Goal: Feedback & Contribution: Contribute content

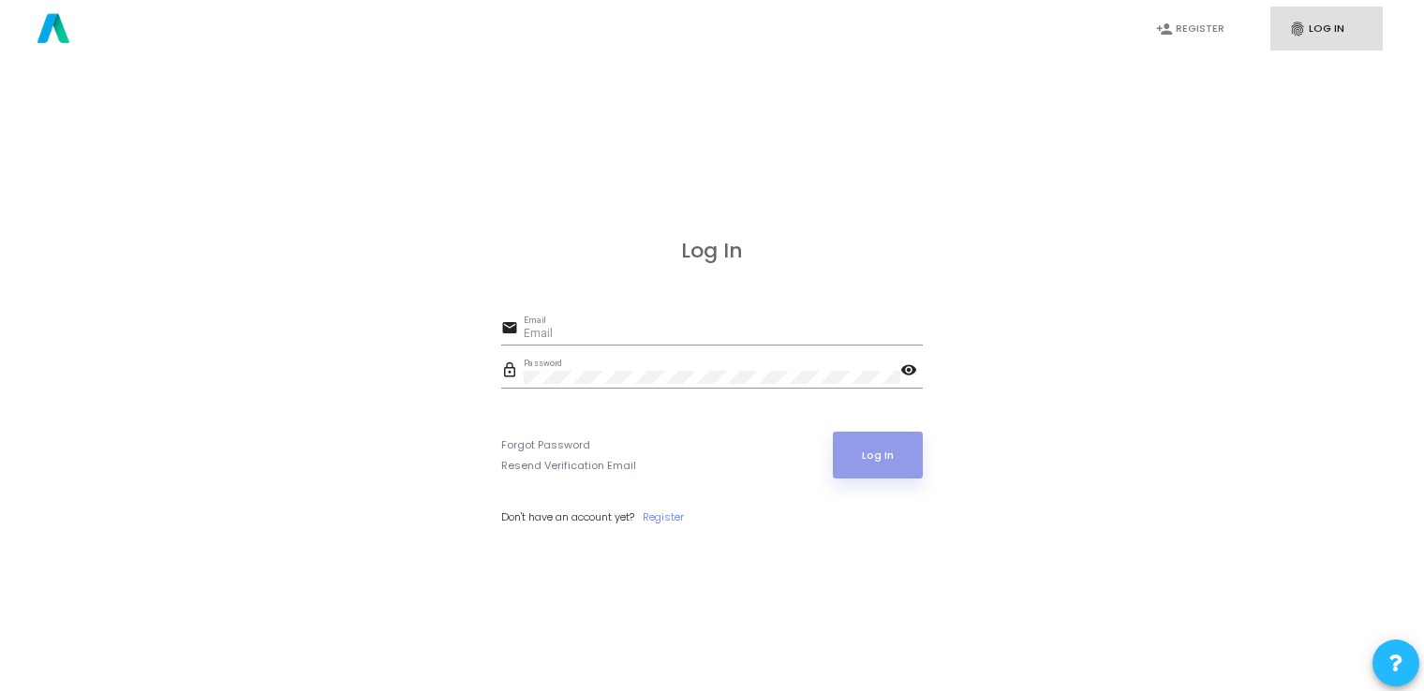
type input "[EMAIL_ADDRESS][DOMAIN_NAME]"
click at [888, 453] on button "Log In" at bounding box center [878, 455] width 91 height 47
click at [873, 438] on button "Log In" at bounding box center [878, 455] width 91 height 47
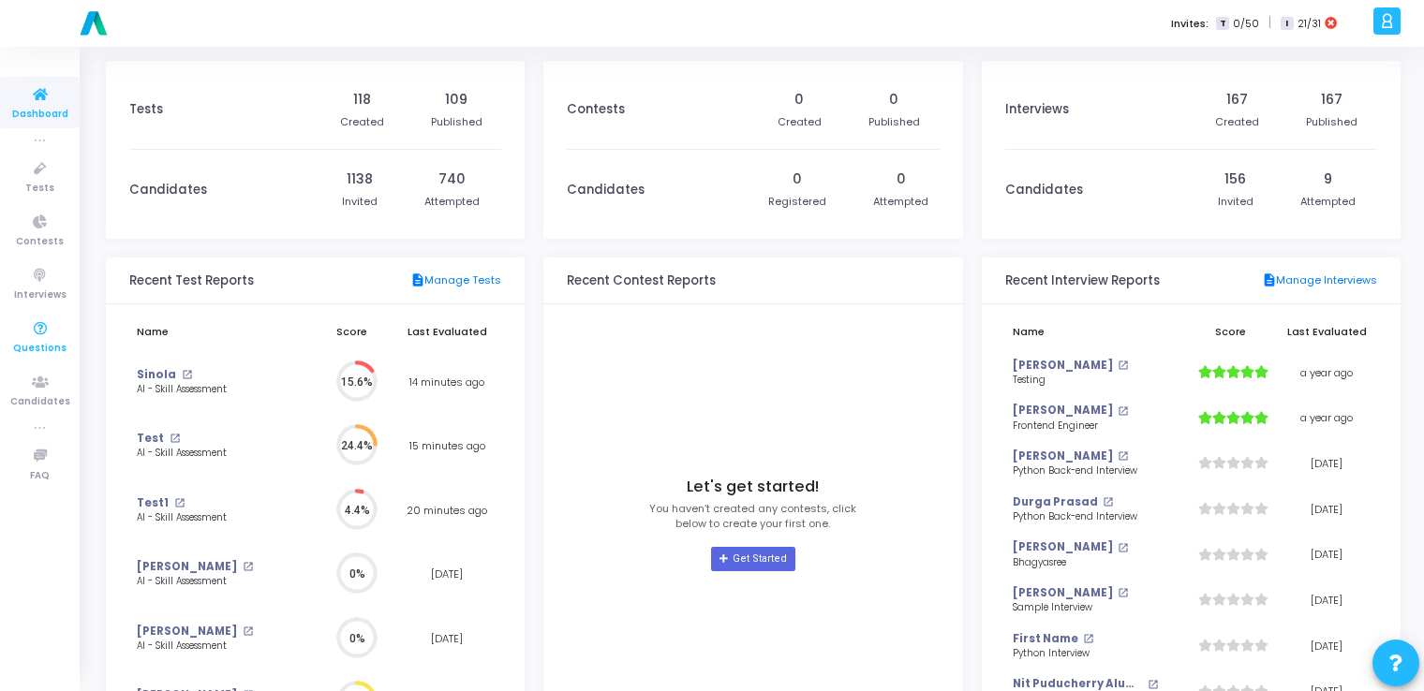
click at [39, 323] on icon at bounding box center [40, 329] width 39 height 23
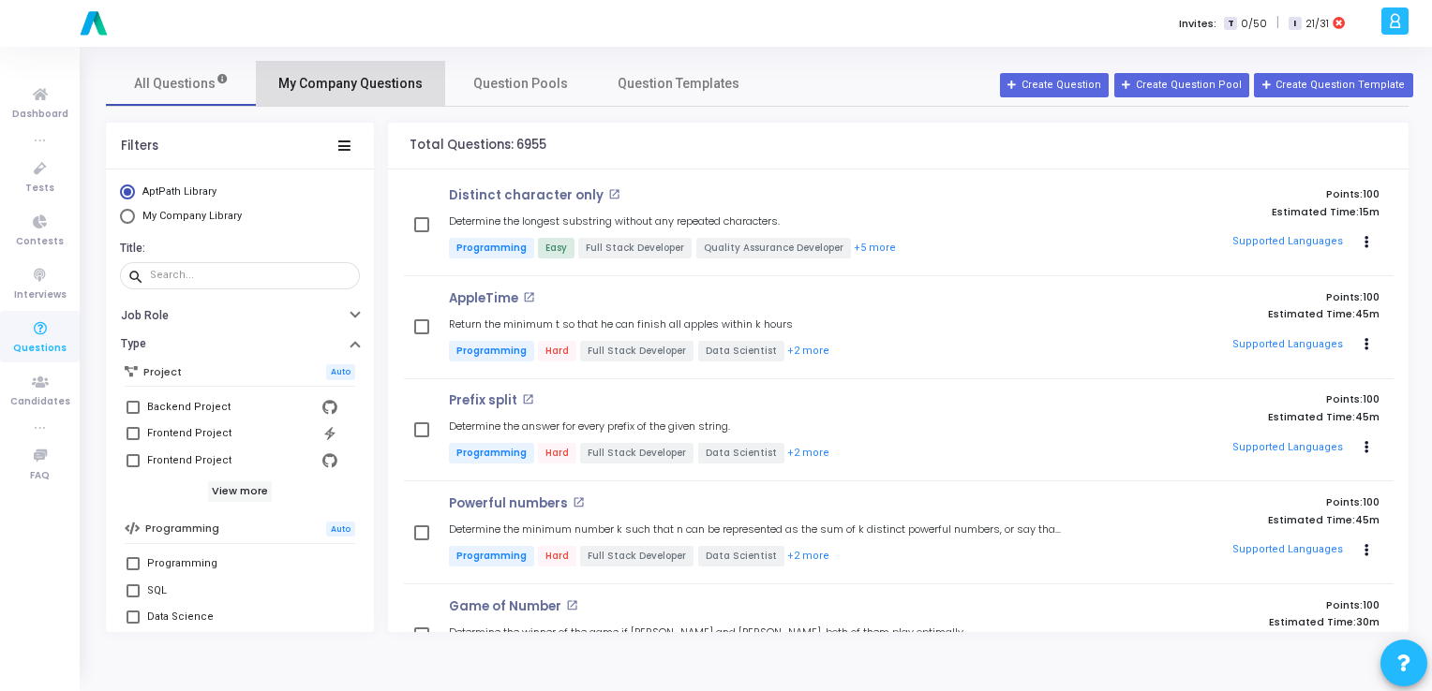
click at [360, 84] on span "My Company Questions" at bounding box center [350, 84] width 144 height 20
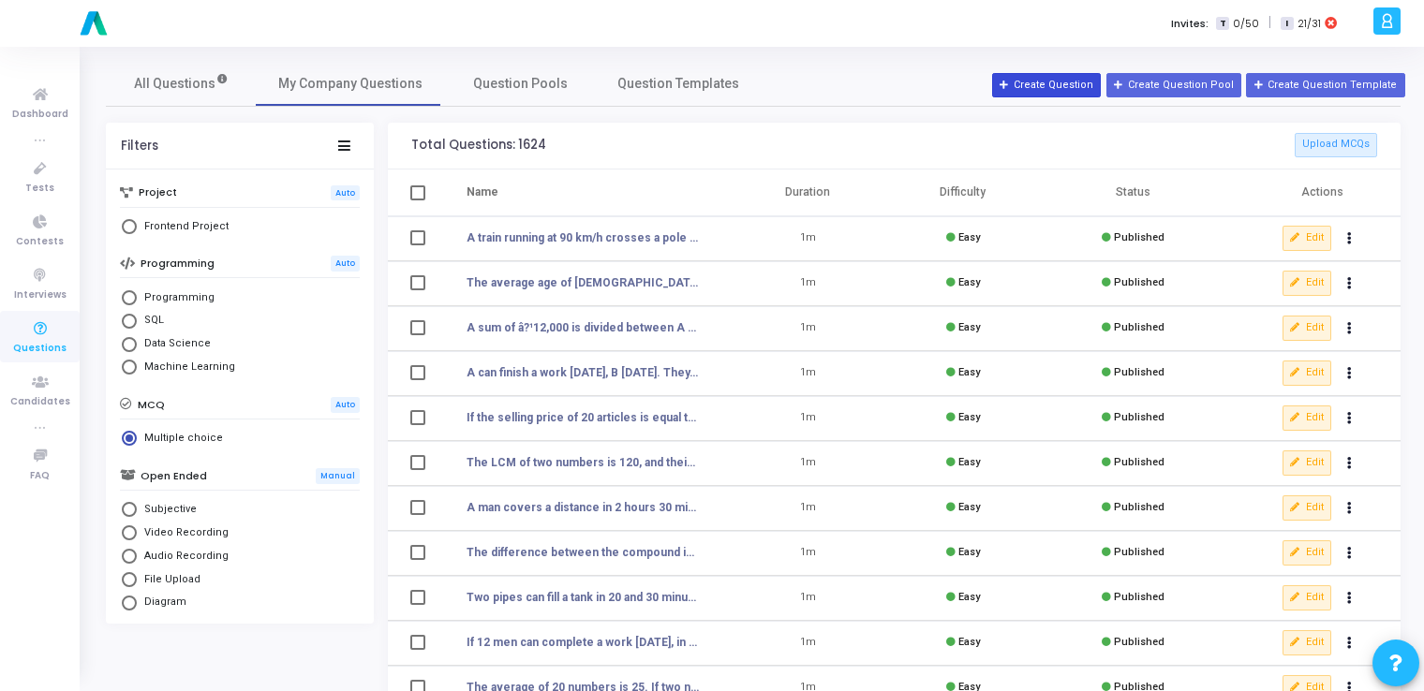
click at [1056, 82] on button "Create Question" at bounding box center [1046, 85] width 109 height 24
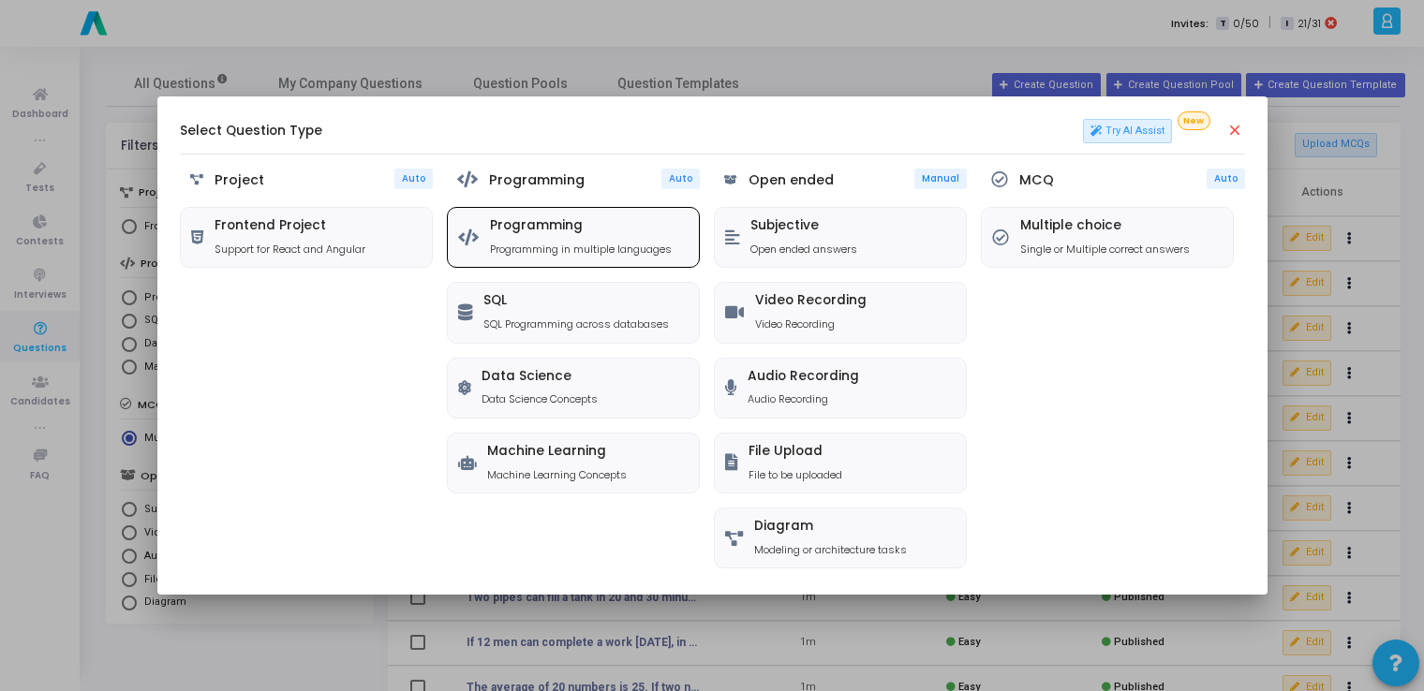
click at [554, 228] on h5 "Programming" at bounding box center [581, 226] width 182 height 16
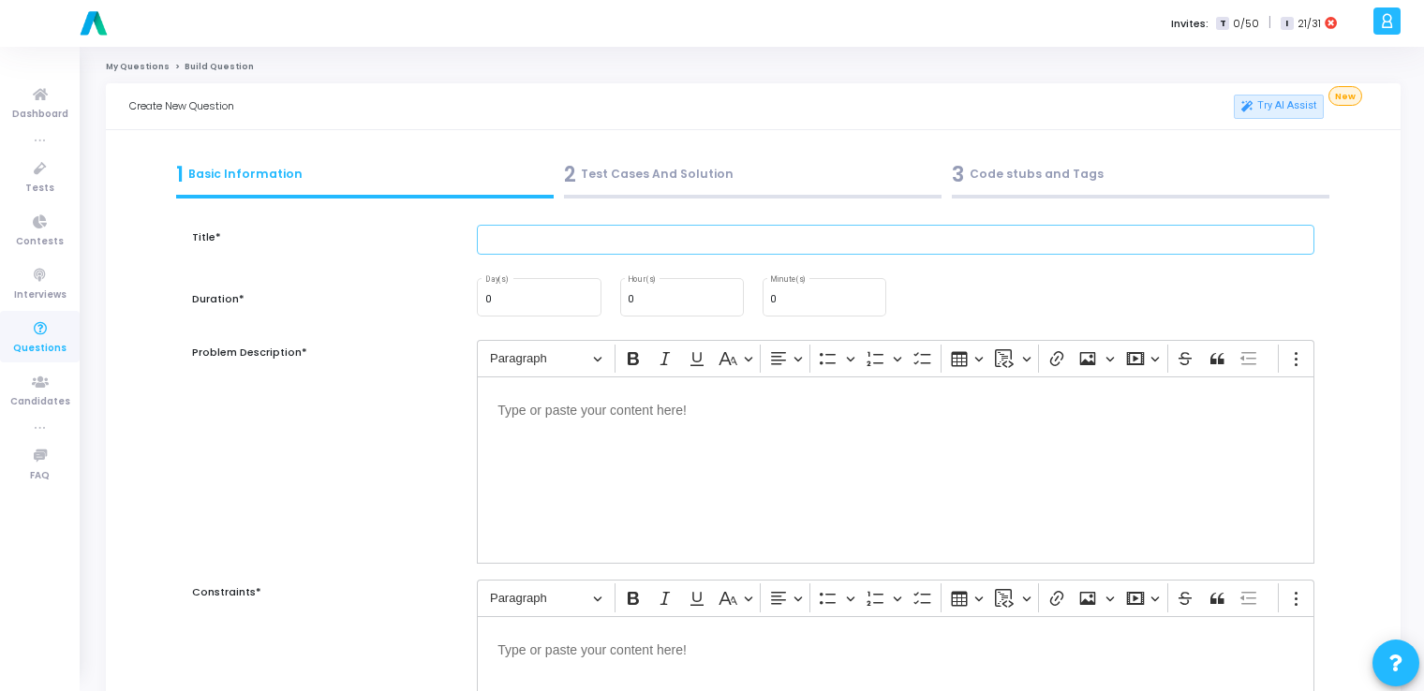
click at [622, 253] on input "text" at bounding box center [896, 240] width 838 height 31
paste input "A histogram of an image is the frequency distribution of pixel intensity values…"
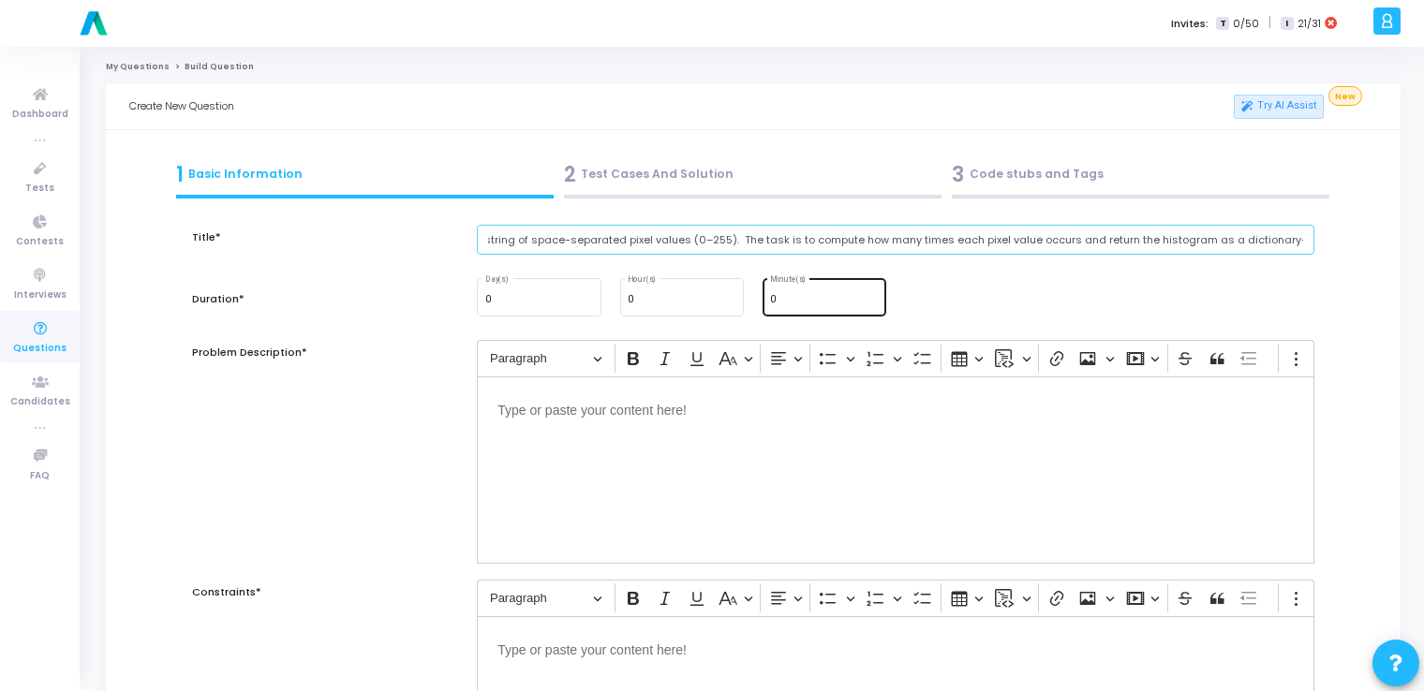
type input "A histogram of an image is the frequency distribution of pixel intensity values…"
click at [809, 304] on input "0" at bounding box center [824, 299] width 109 height 11
type input "15"
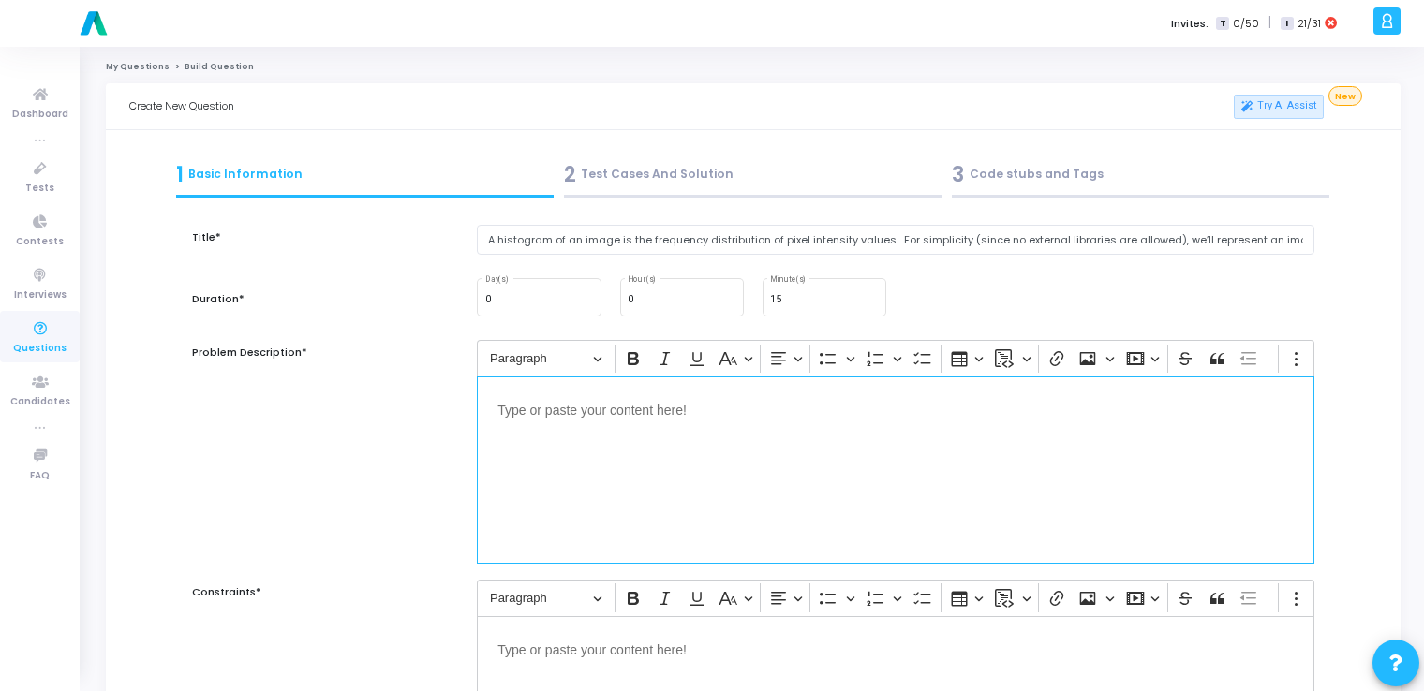
click at [712, 409] on p "Editor editing area: main" at bounding box center [895, 408] width 796 height 23
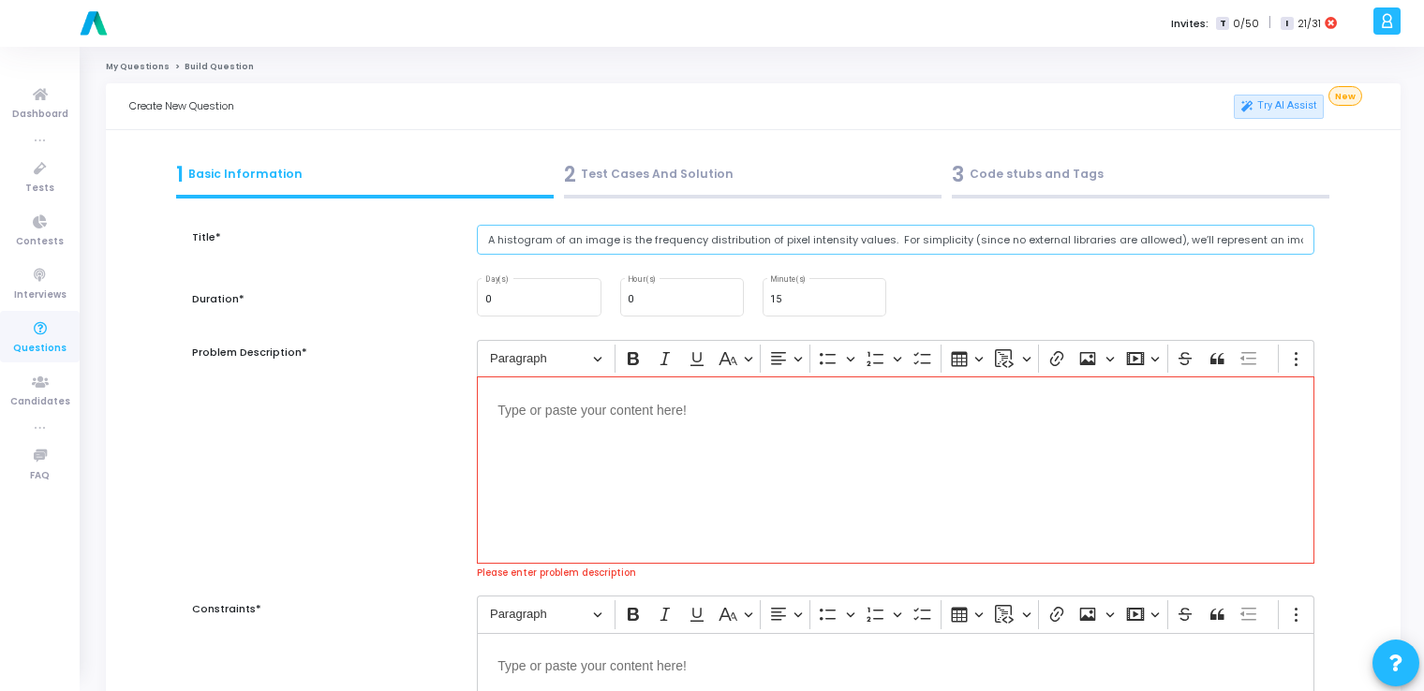
click at [791, 245] on input "A histogram of an image is the frequency distribution of pixel intensity values…" at bounding box center [896, 240] width 838 height 31
click at [667, 465] on div "Editor editing area: main" at bounding box center [896, 470] width 838 height 187
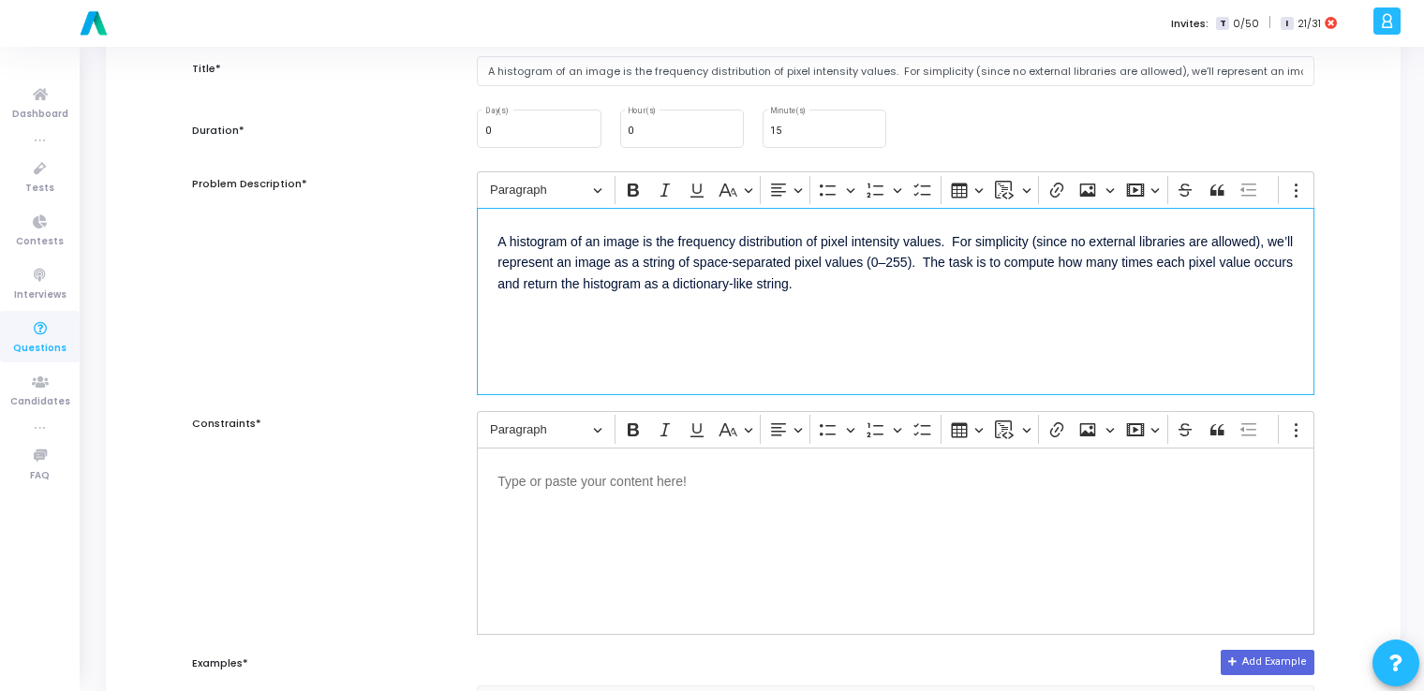
scroll to position [169, 0]
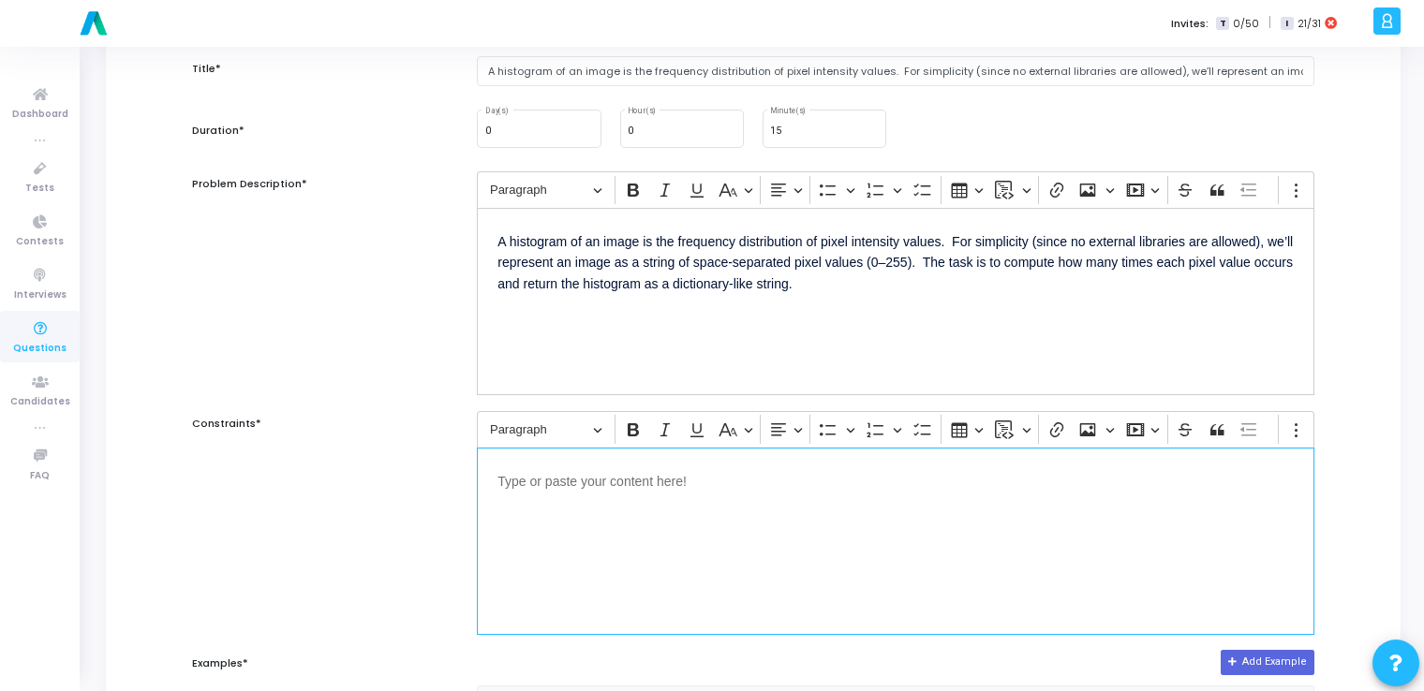
click at [635, 489] on p "Editor editing area: main" at bounding box center [895, 479] width 796 height 23
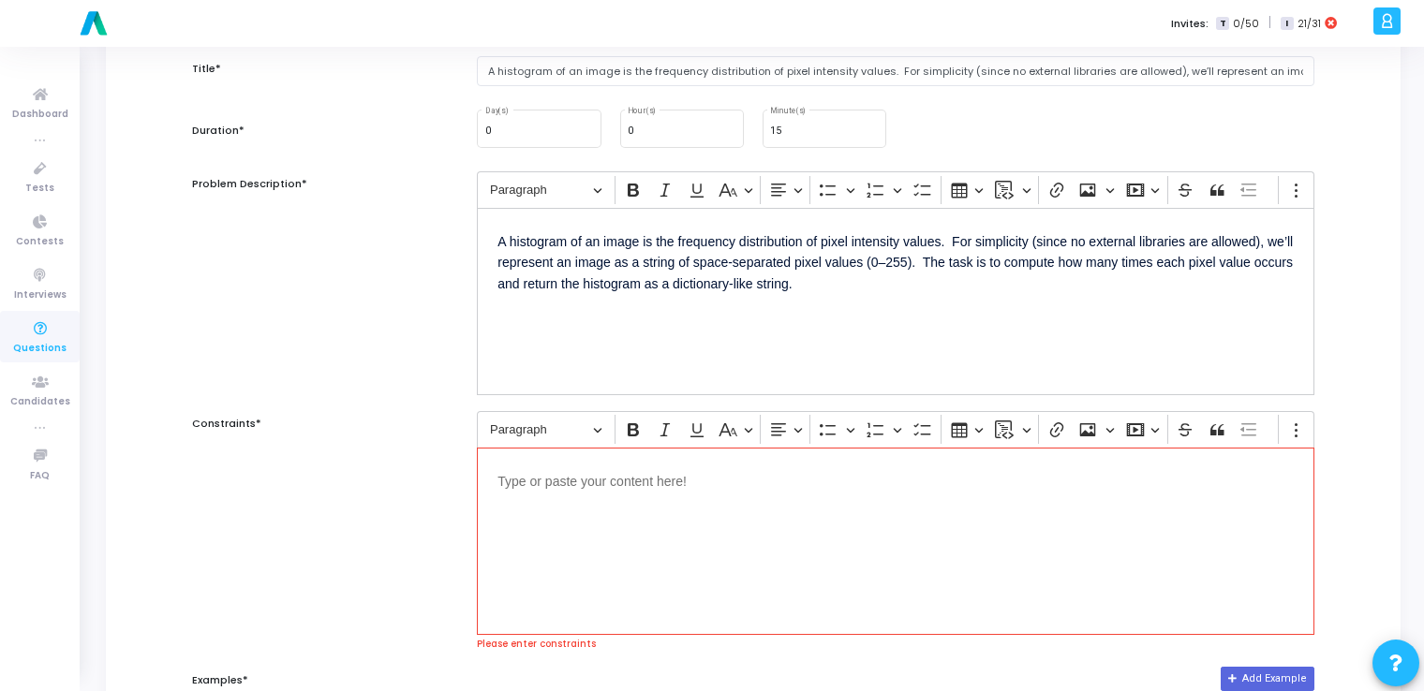
click at [635, 489] on p "Editor editing area: main" at bounding box center [895, 479] width 796 height 23
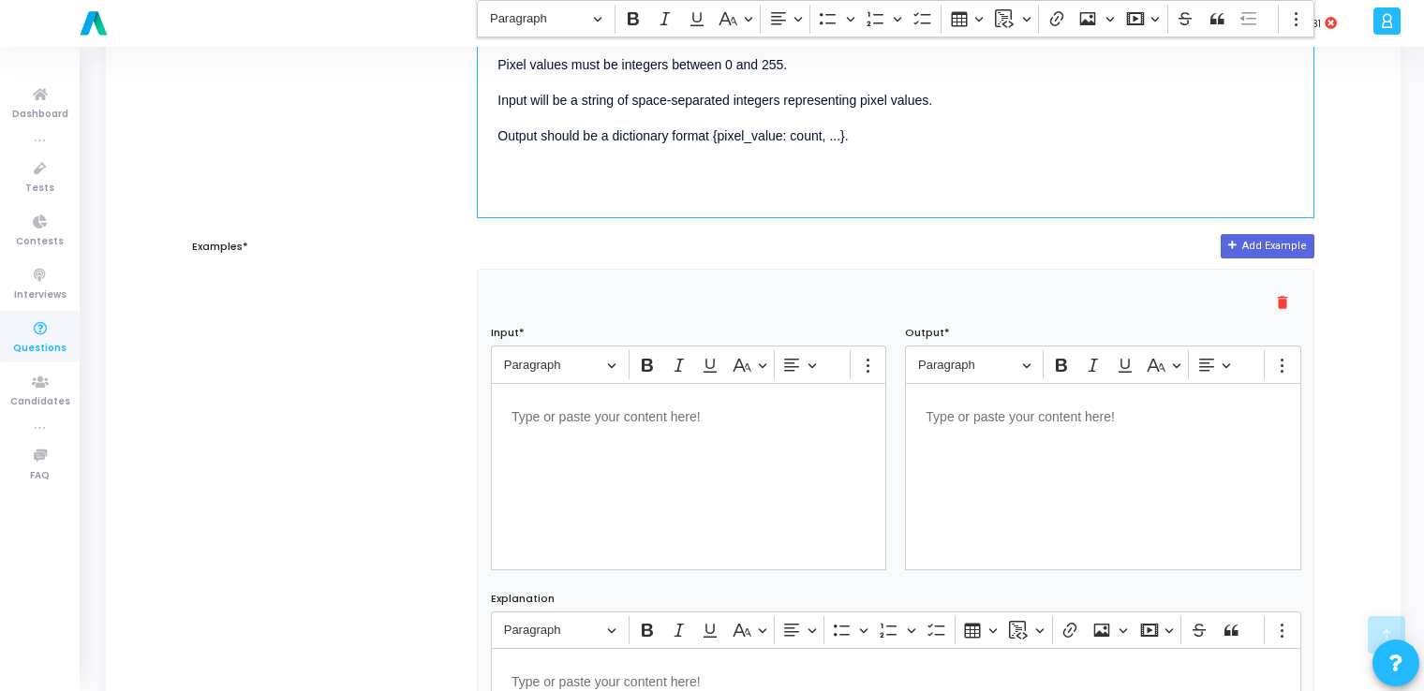
scroll to position [585, 0]
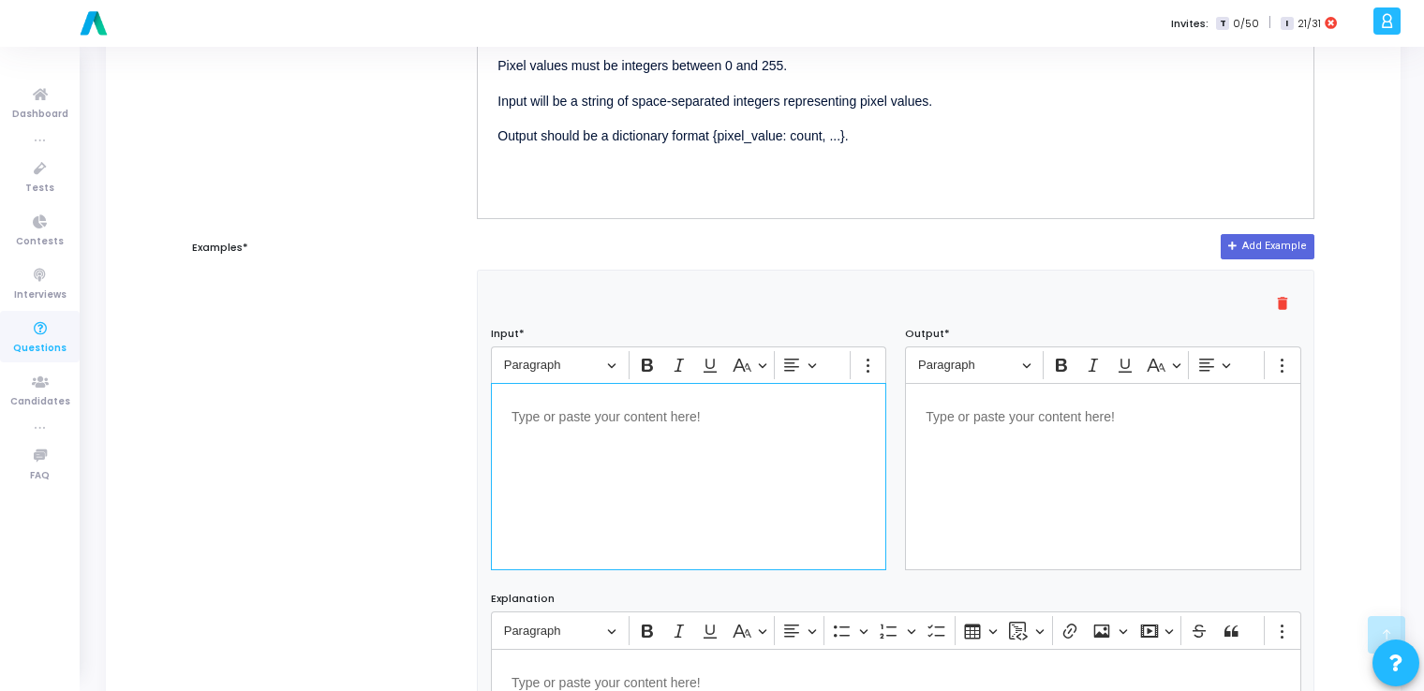
click at [635, 489] on div "Editor editing area: main" at bounding box center [688, 476] width 395 height 187
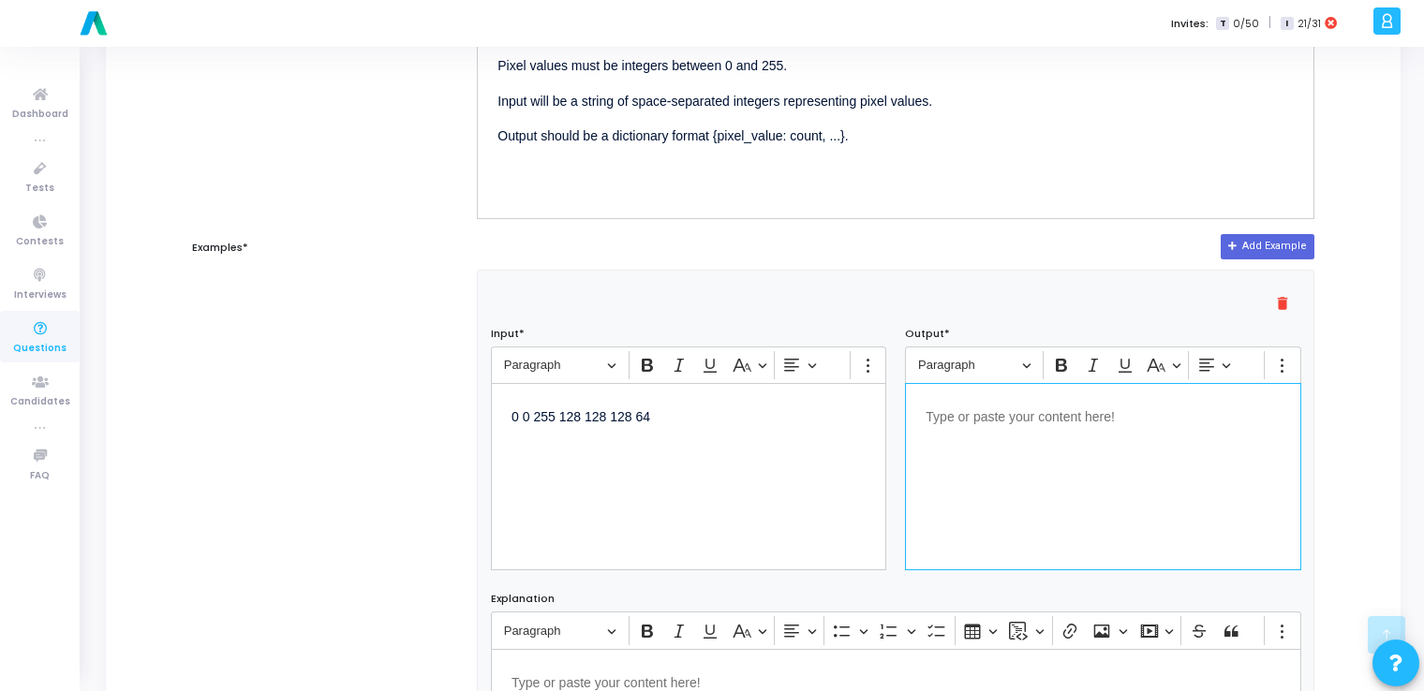
click at [997, 468] on div "Editor editing area: main" at bounding box center [1102, 476] width 395 height 187
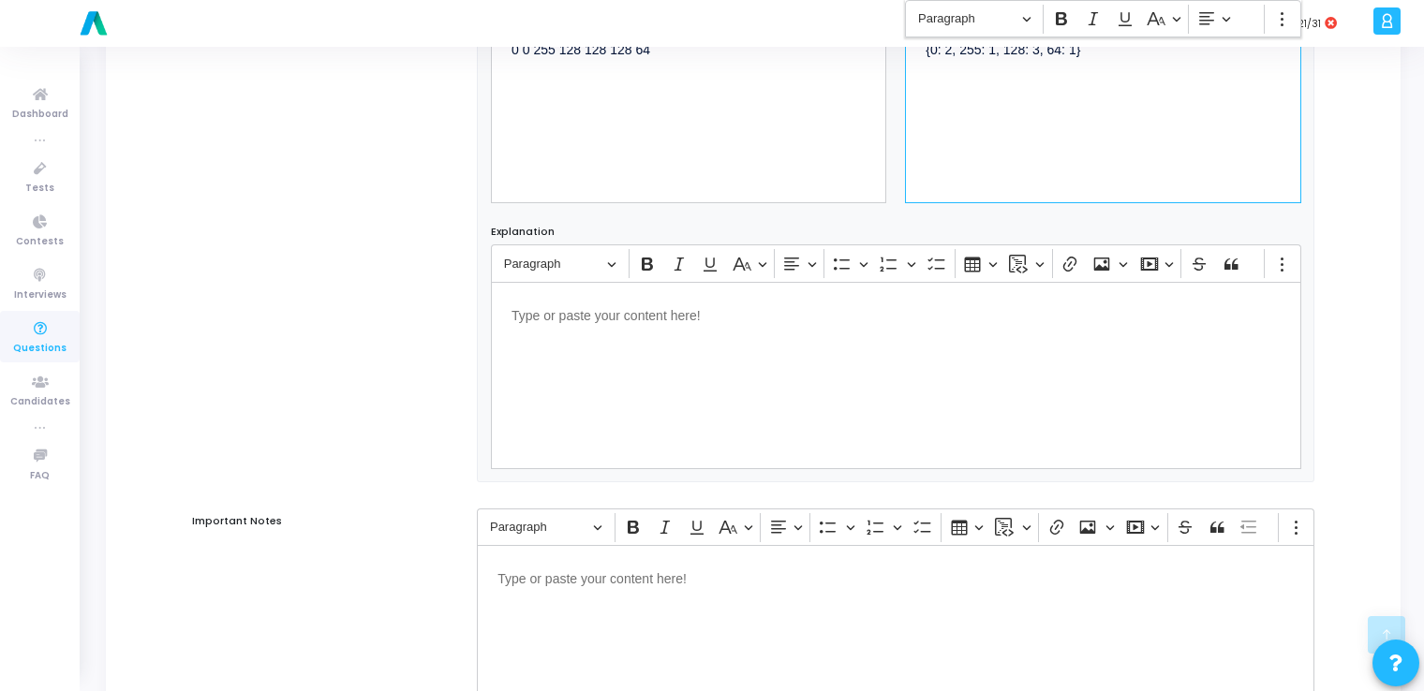
scroll to position [1139, 0]
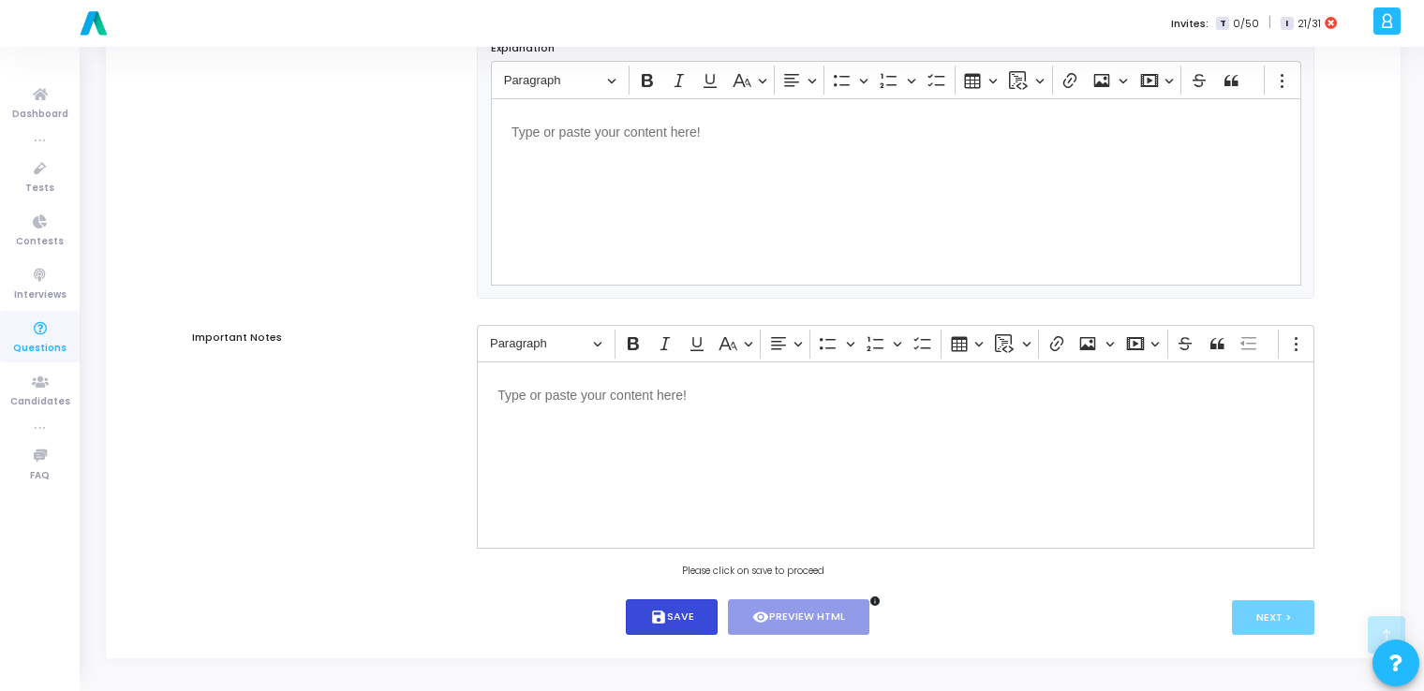
click at [671, 632] on button "save Save" at bounding box center [672, 618] width 93 height 37
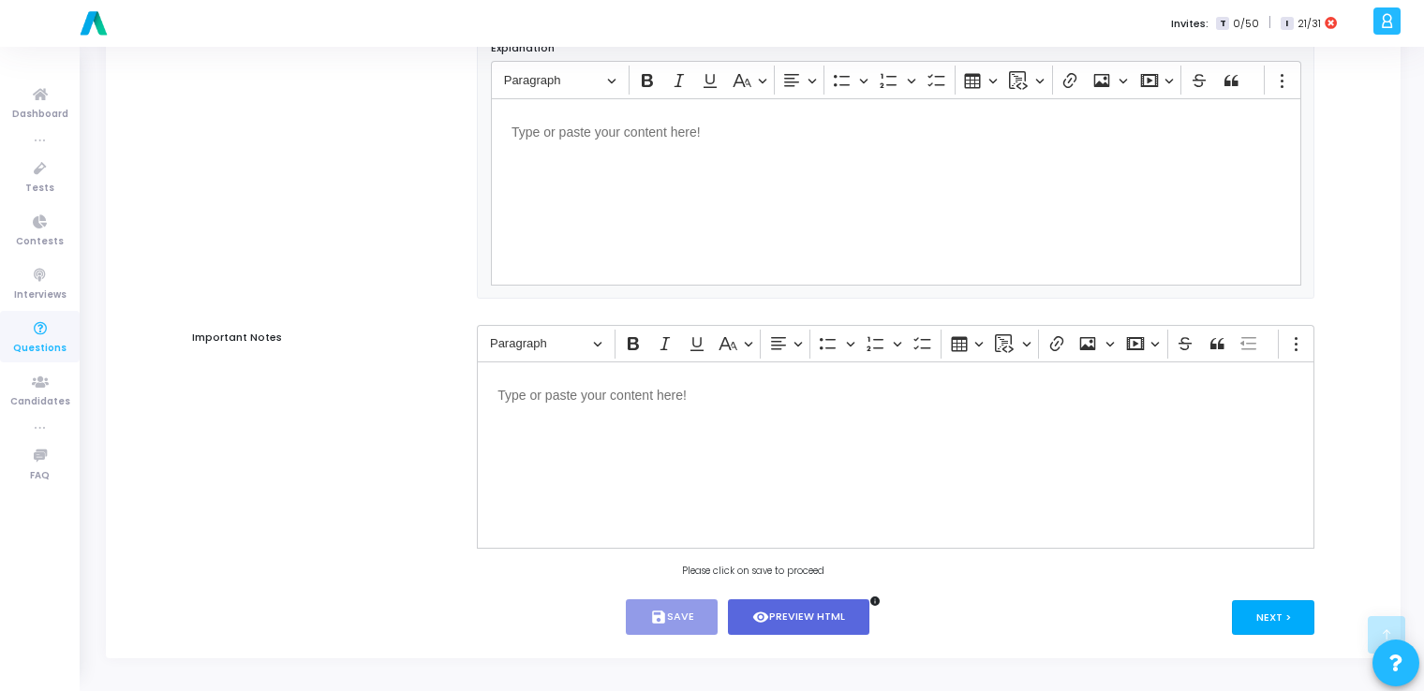
click at [1267, 622] on button "Next >" at bounding box center [1273, 618] width 83 height 35
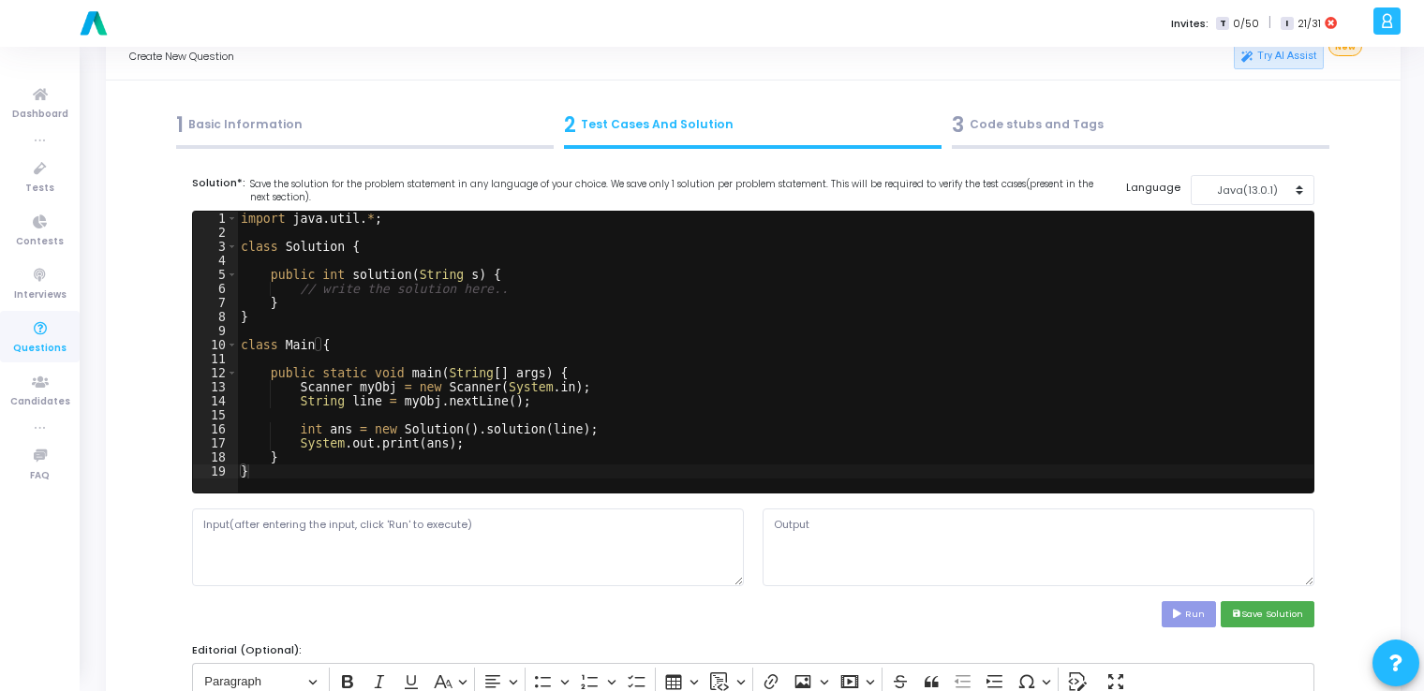
scroll to position [0, 0]
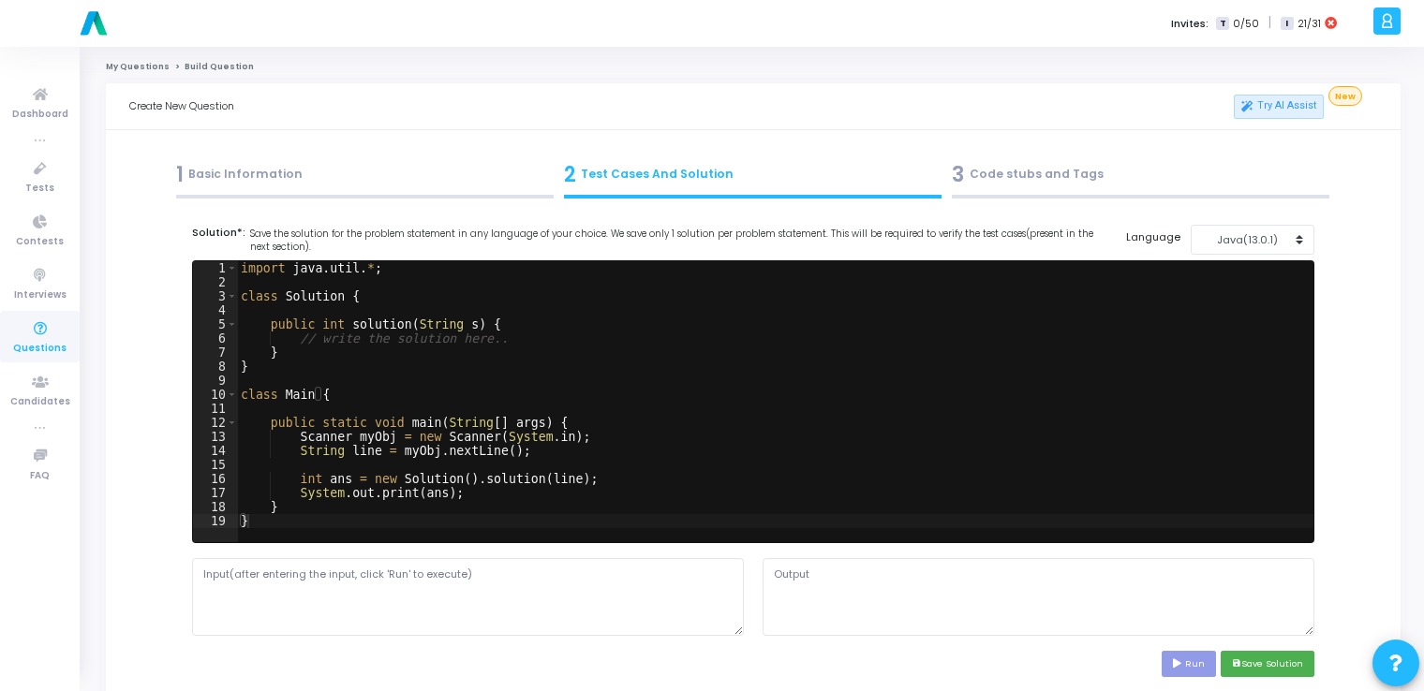
click at [585, 388] on div "import java . util . * ; class Solution { public int solution ( String s ) { //…" at bounding box center [775, 415] width 1076 height 309
click at [1248, 238] on div "Java(13.0.1)" at bounding box center [1248, 240] width 92 height 16
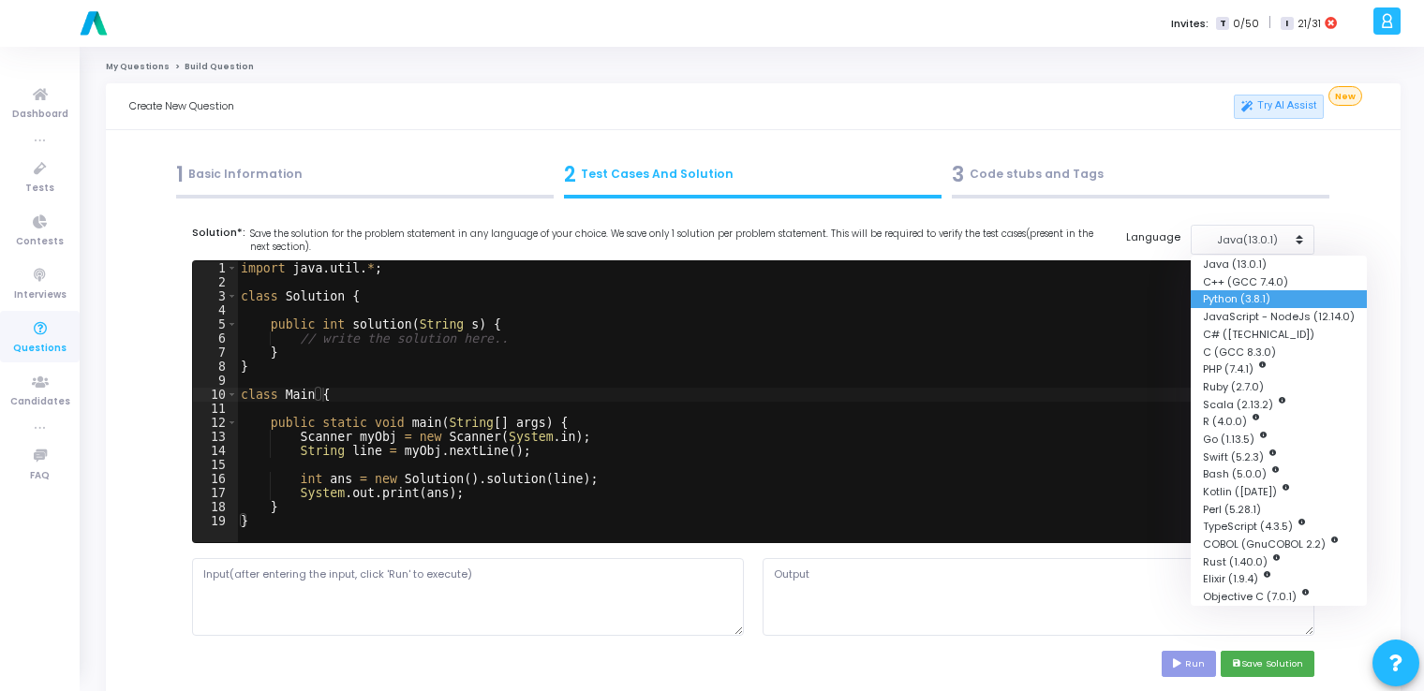
click at [1233, 295] on button "Python (3.8.1)" at bounding box center [1279, 299] width 176 height 18
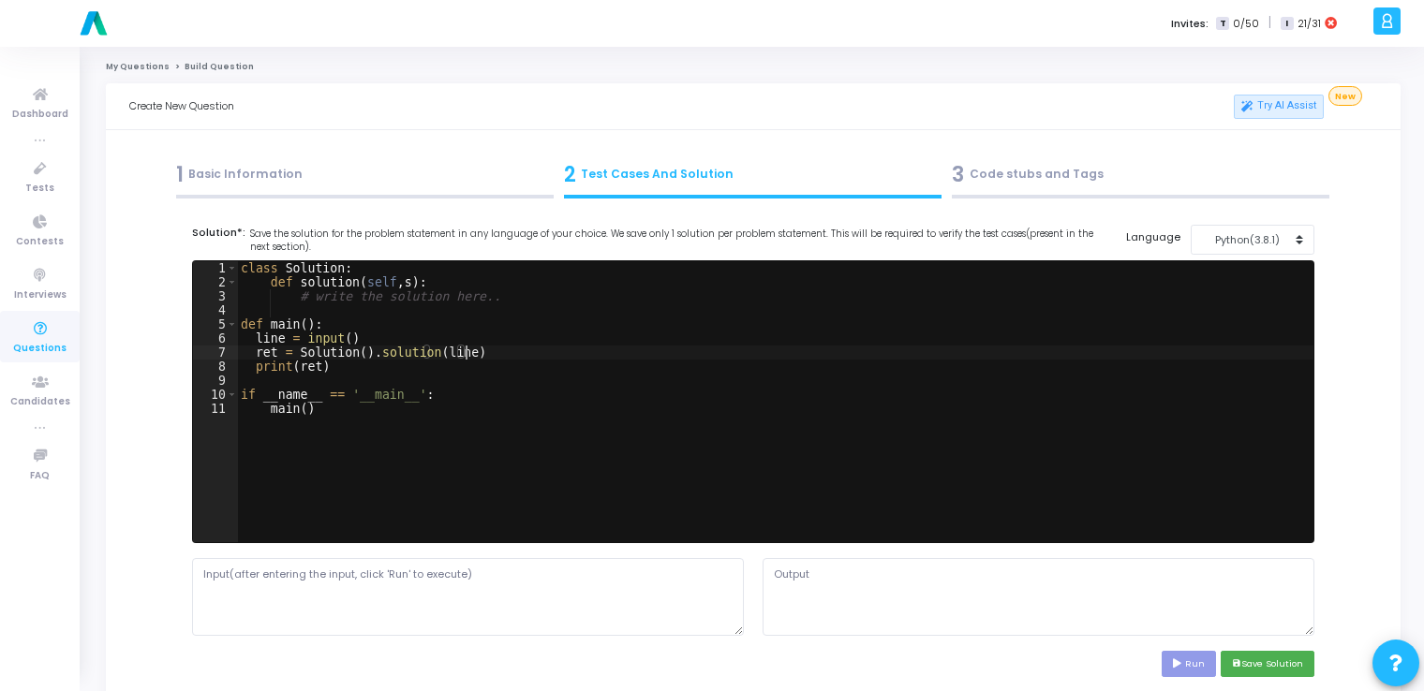
click at [917, 355] on div "class Solution : def solution ( self , s ) : # write the solution here.. def ma…" at bounding box center [775, 415] width 1076 height 309
type textarea "if __name__ == '__main__': main()"
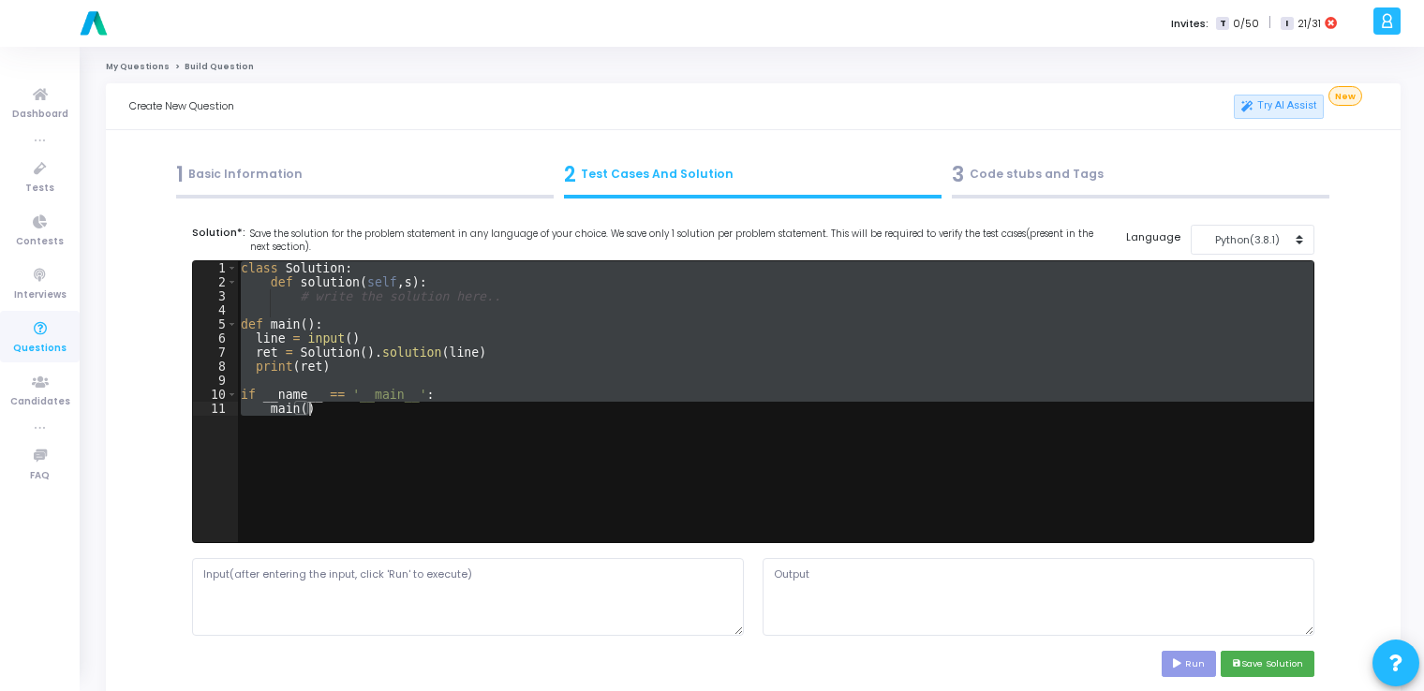
paste textarea
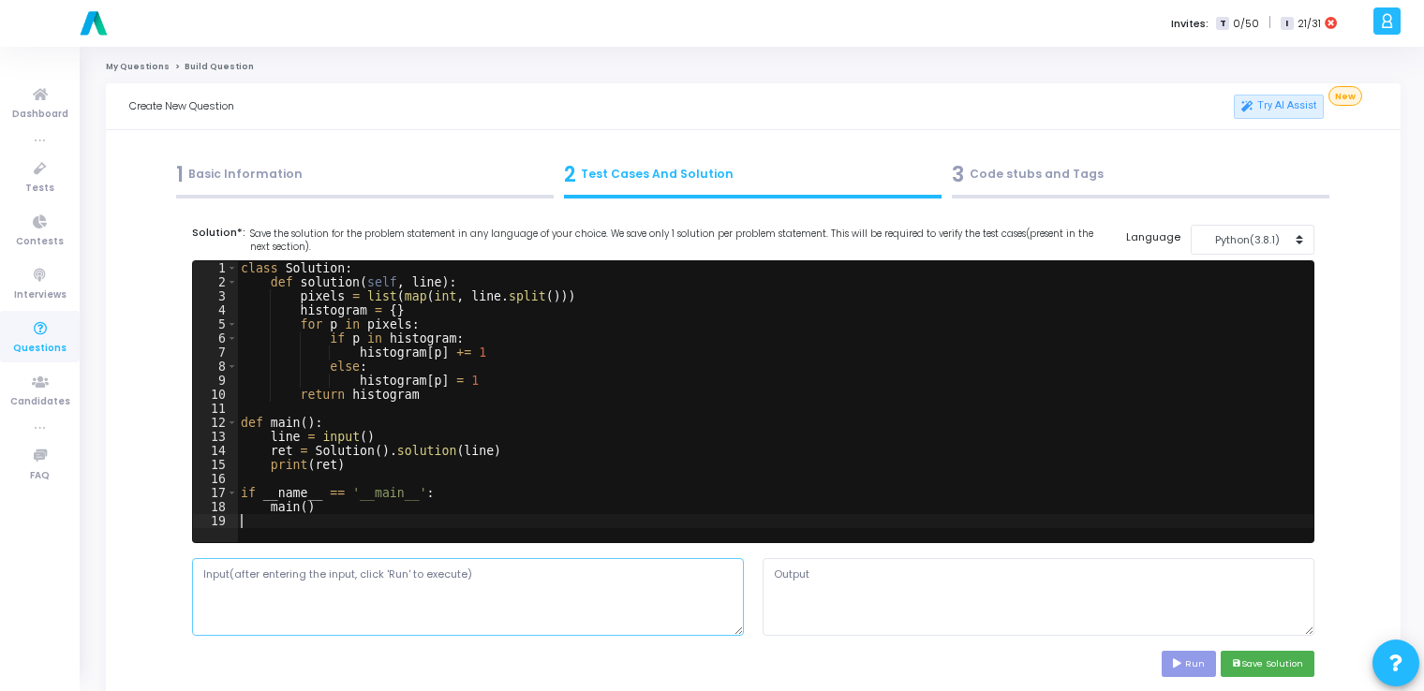
click at [380, 597] on textarea at bounding box center [468, 596] width 552 height 77
paste textarea "0 0 255 128 128 128 64"
type textarea "0 0 255 128 128 128 64"
click at [1198, 666] on button "Run" at bounding box center [1189, 663] width 54 height 25
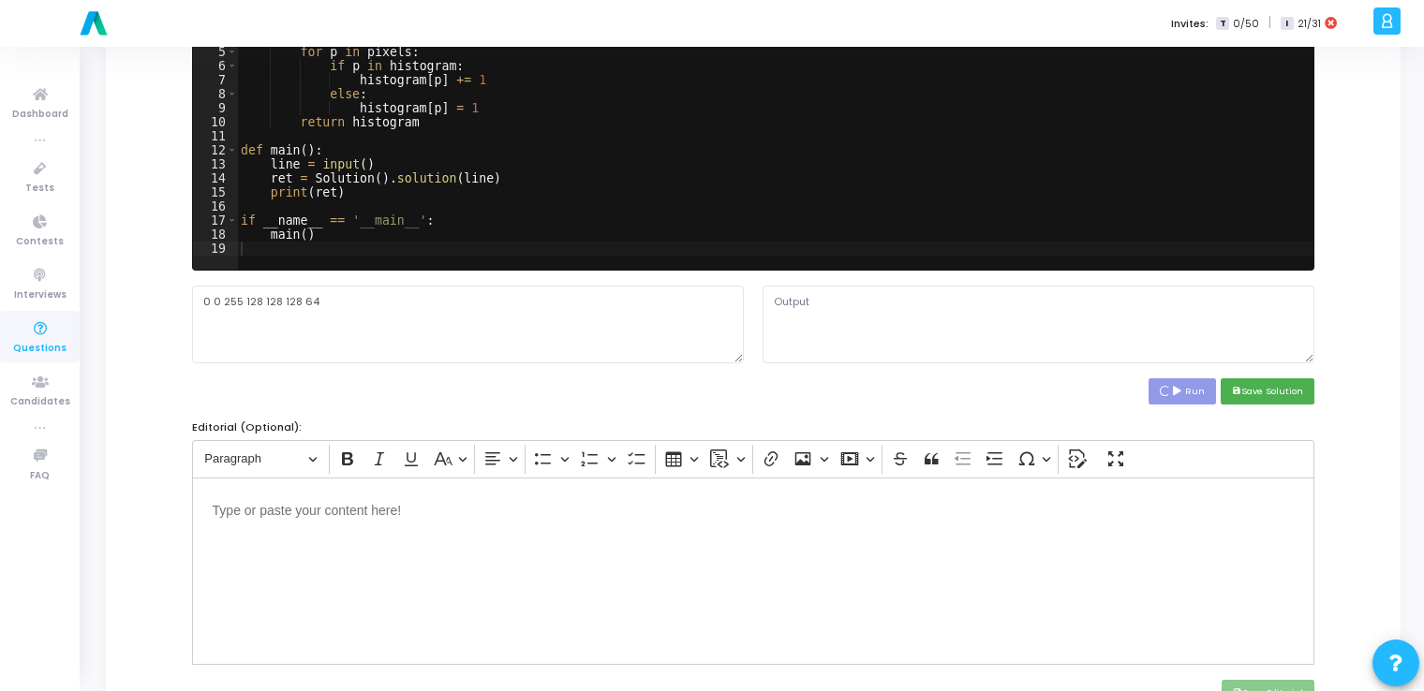
scroll to position [274, 0]
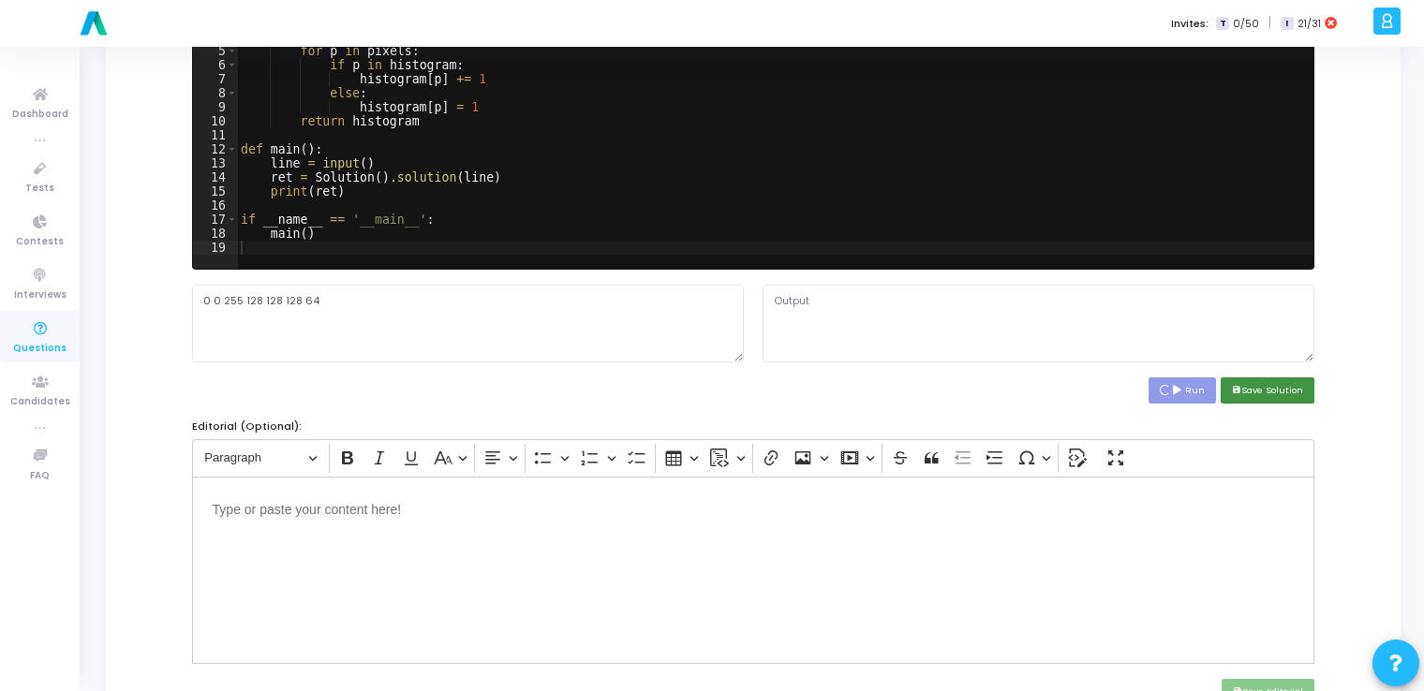
type textarea "{0: 2, 255: 1, 128: 3, 64: 1}"
click at [1259, 392] on button "save Save Solution" at bounding box center [1268, 390] width 94 height 25
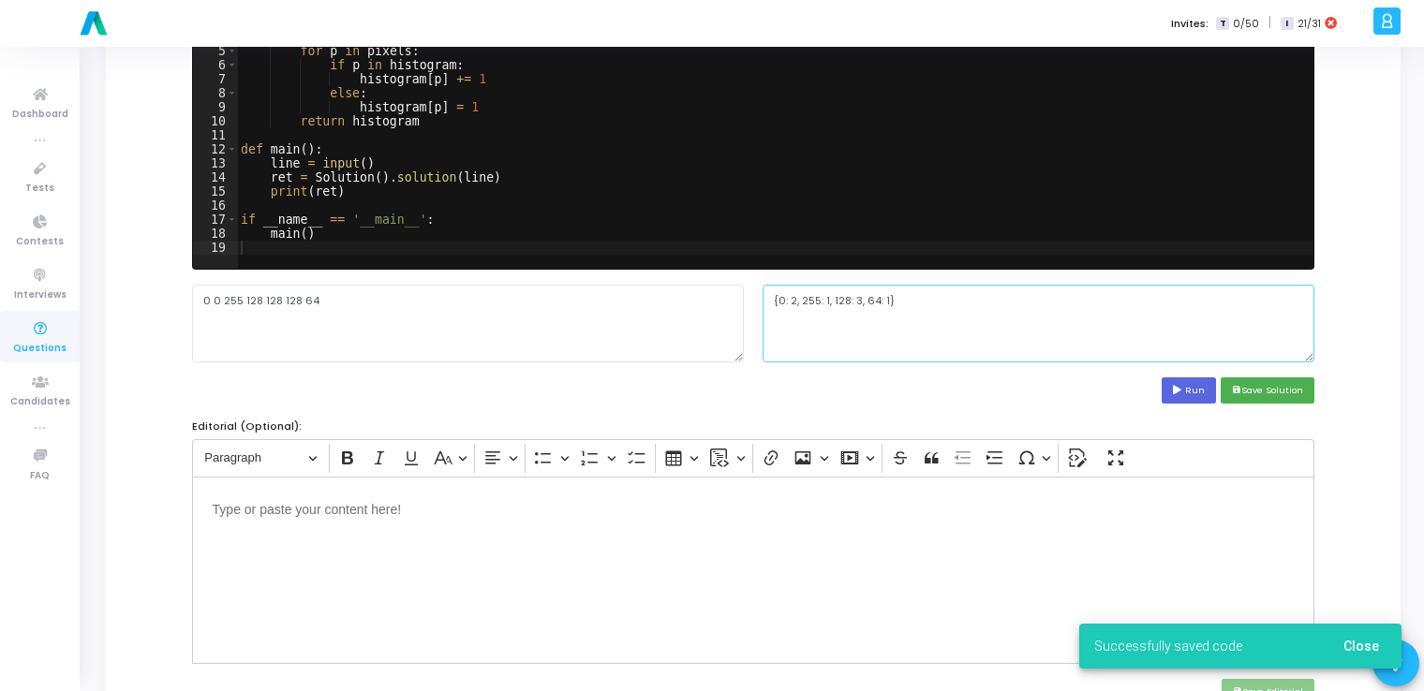
drag, startPoint x: 891, startPoint y: 298, endPoint x: 750, endPoint y: 293, distance: 141.5
click at [750, 293] on div "0 0 255 128 128 128 64 {0: 2, 255: 1, 128: 3, 64: 1}" at bounding box center [754, 323] width 1142 height 77
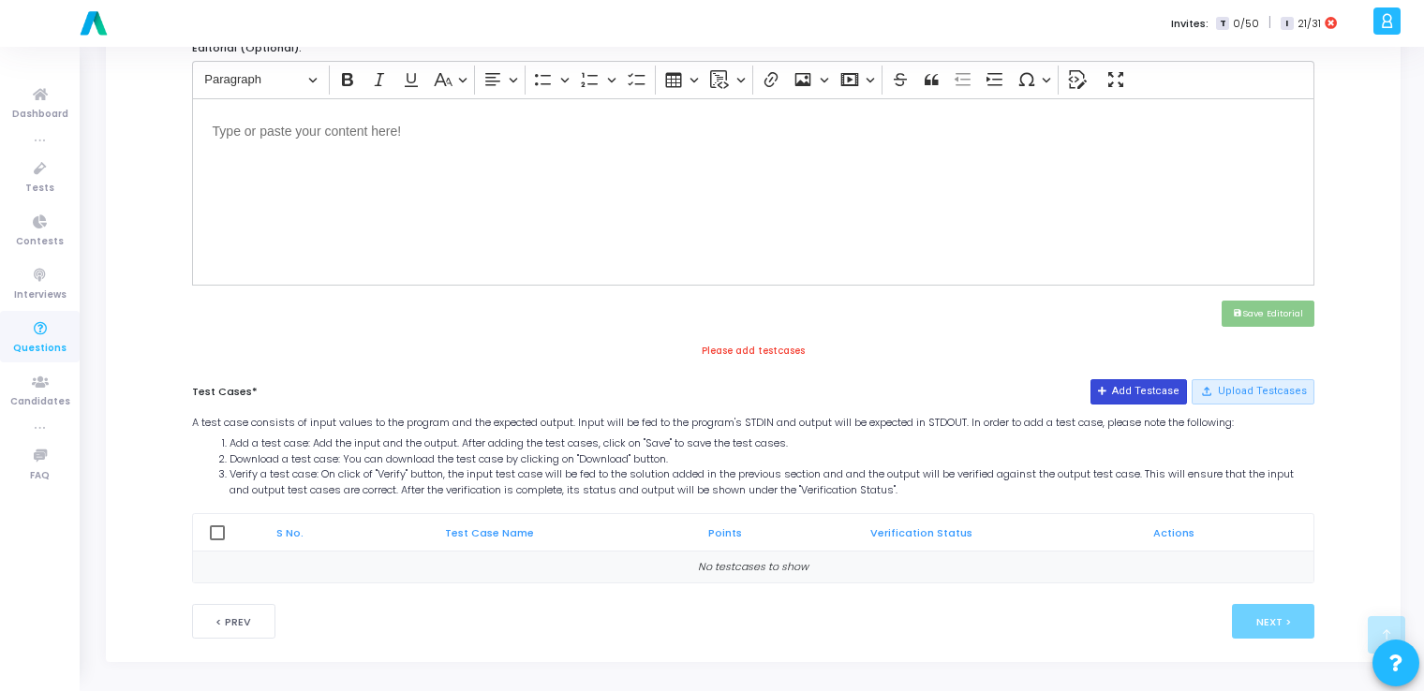
click at [1139, 388] on button "Add Testcase" at bounding box center [1139, 391] width 96 height 24
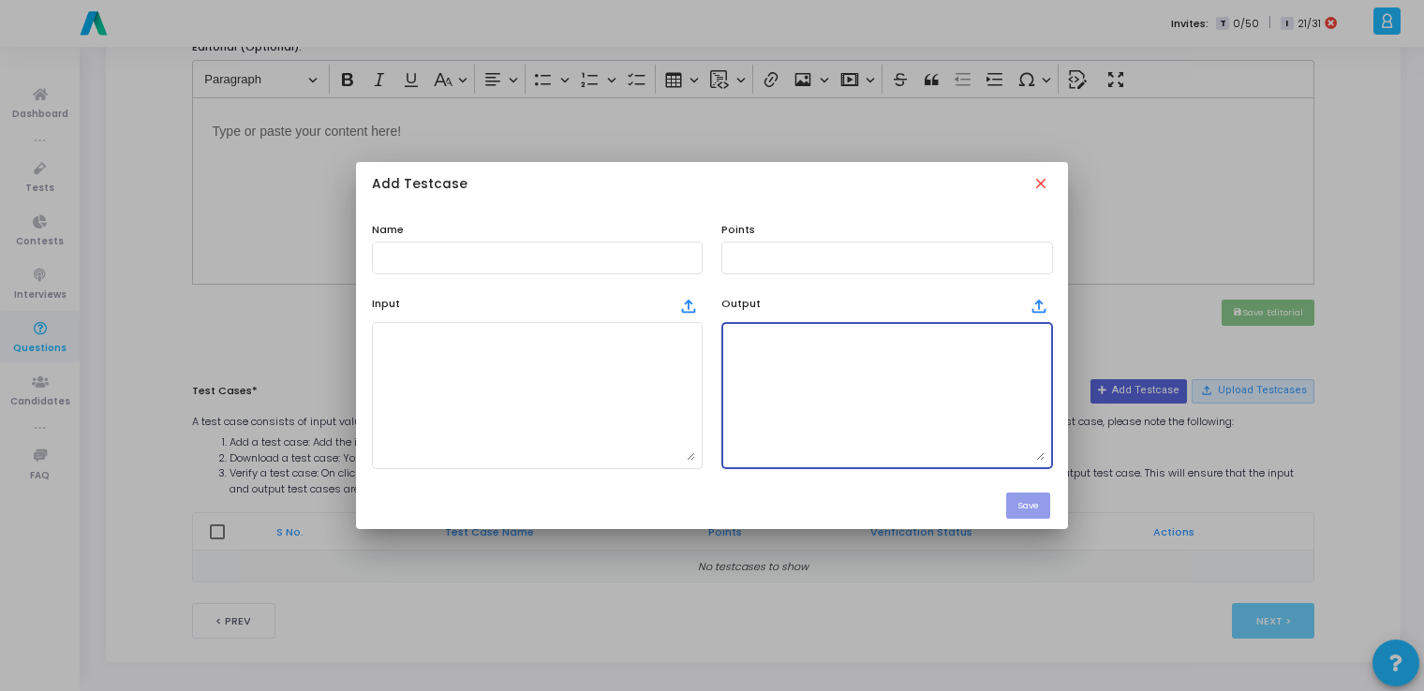
click at [853, 410] on textarea at bounding box center [887, 395] width 316 height 131
paste textarea "{0: 2, 255: 1, 128: 3, 64: 1}"
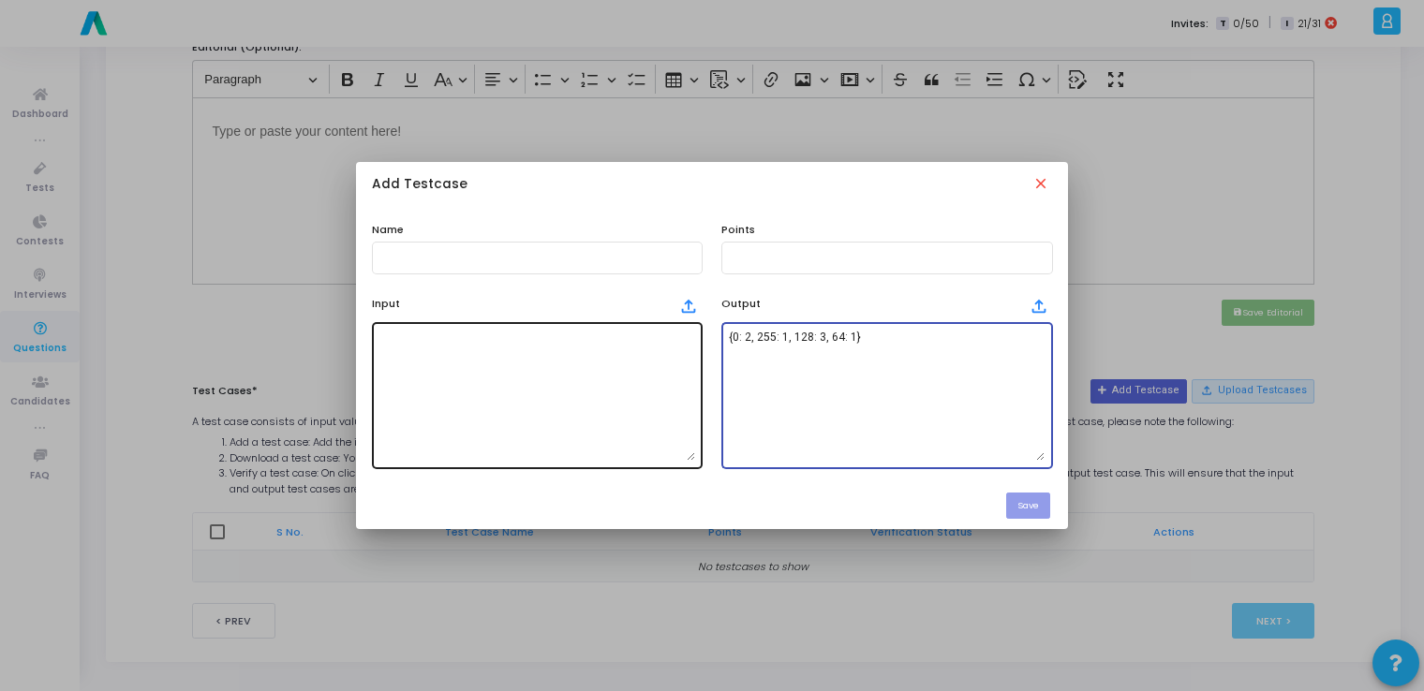
type textarea "{0: 2, 255: 1, 128: 3, 64: 1}"
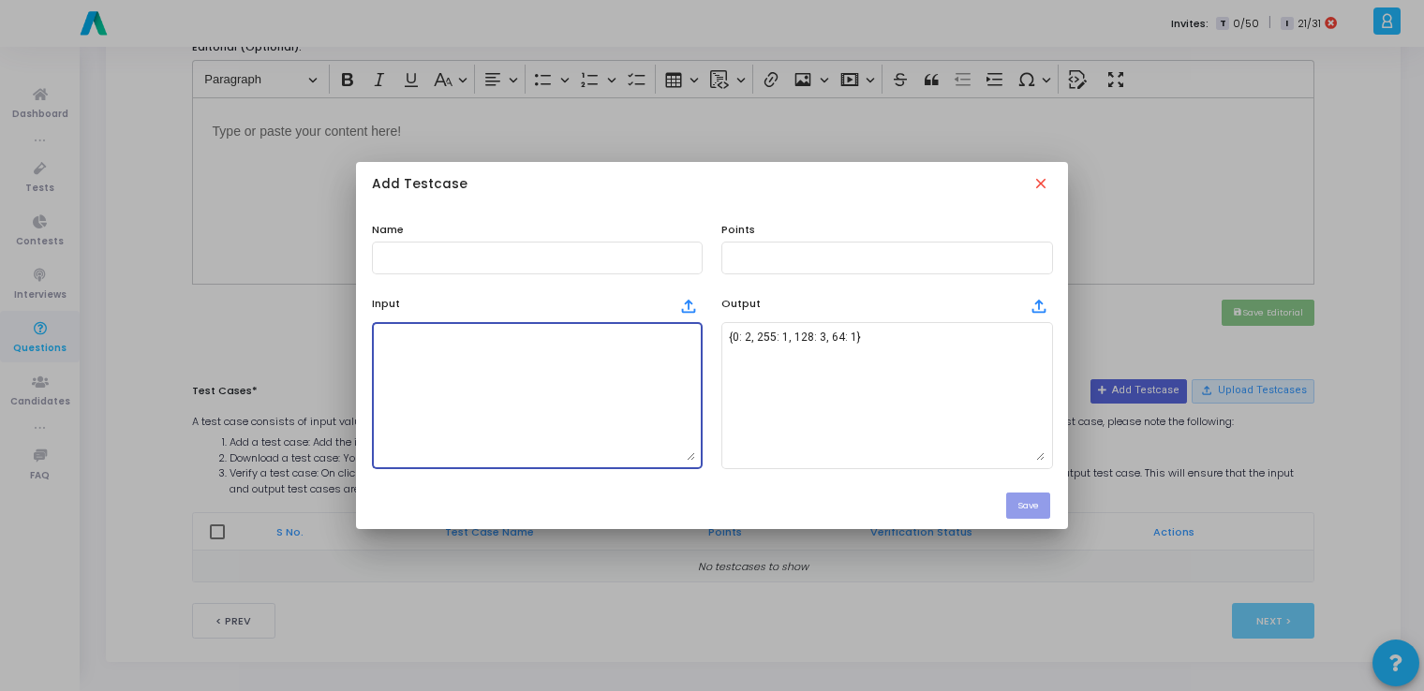
click at [551, 399] on textarea at bounding box center [537, 395] width 316 height 131
paste textarea "0 0 255 128 128 128 64"
type textarea "0 0 255 128 128 128 64"
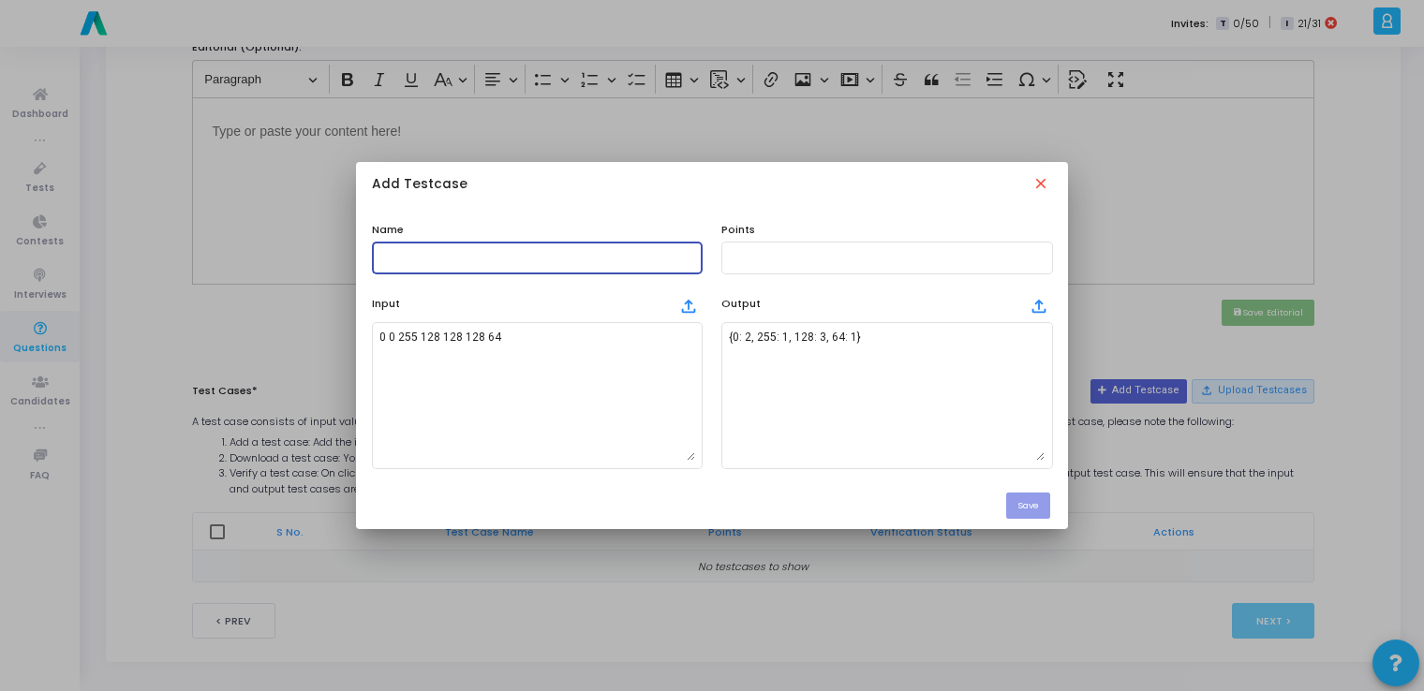
click at [597, 256] on input "text" at bounding box center [537, 257] width 316 height 13
type input "testcase"
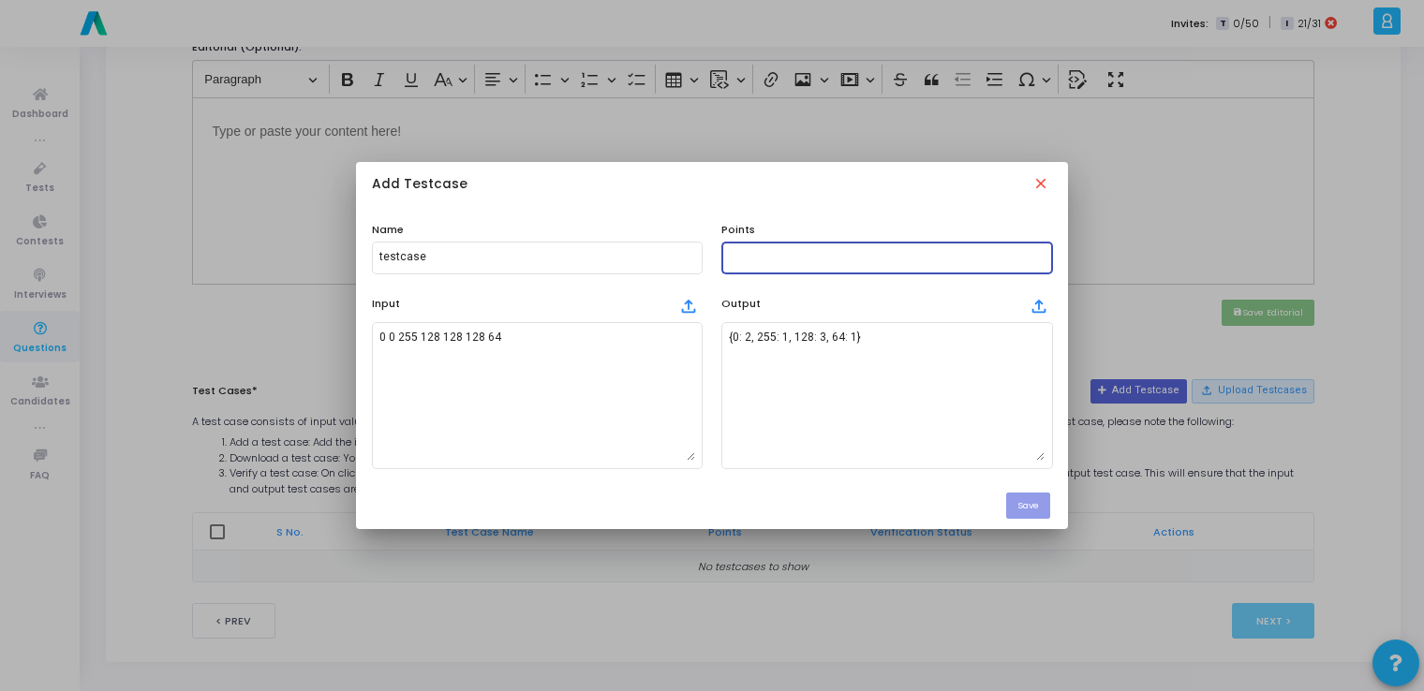
click at [761, 251] on input "text" at bounding box center [887, 257] width 316 height 13
type input "100"
click at [1032, 509] on button "Save" at bounding box center [1028, 505] width 44 height 25
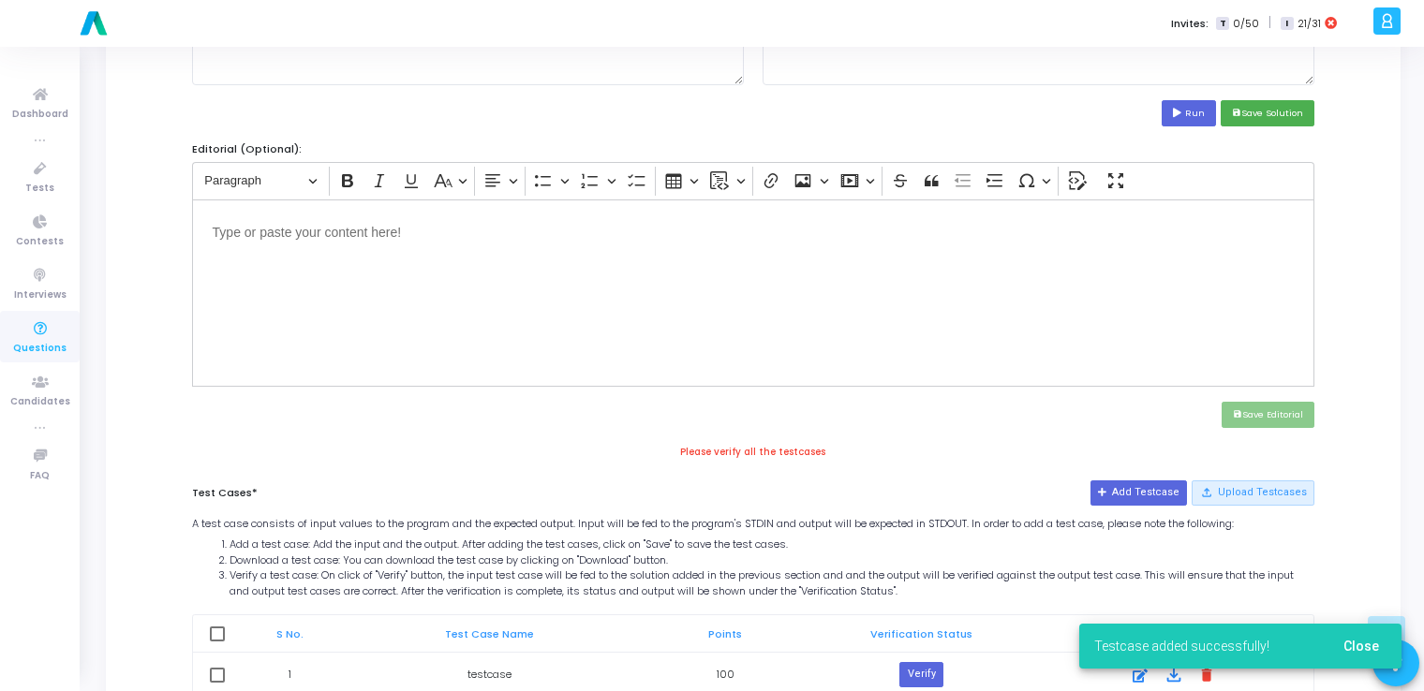
scroll to position [665, 0]
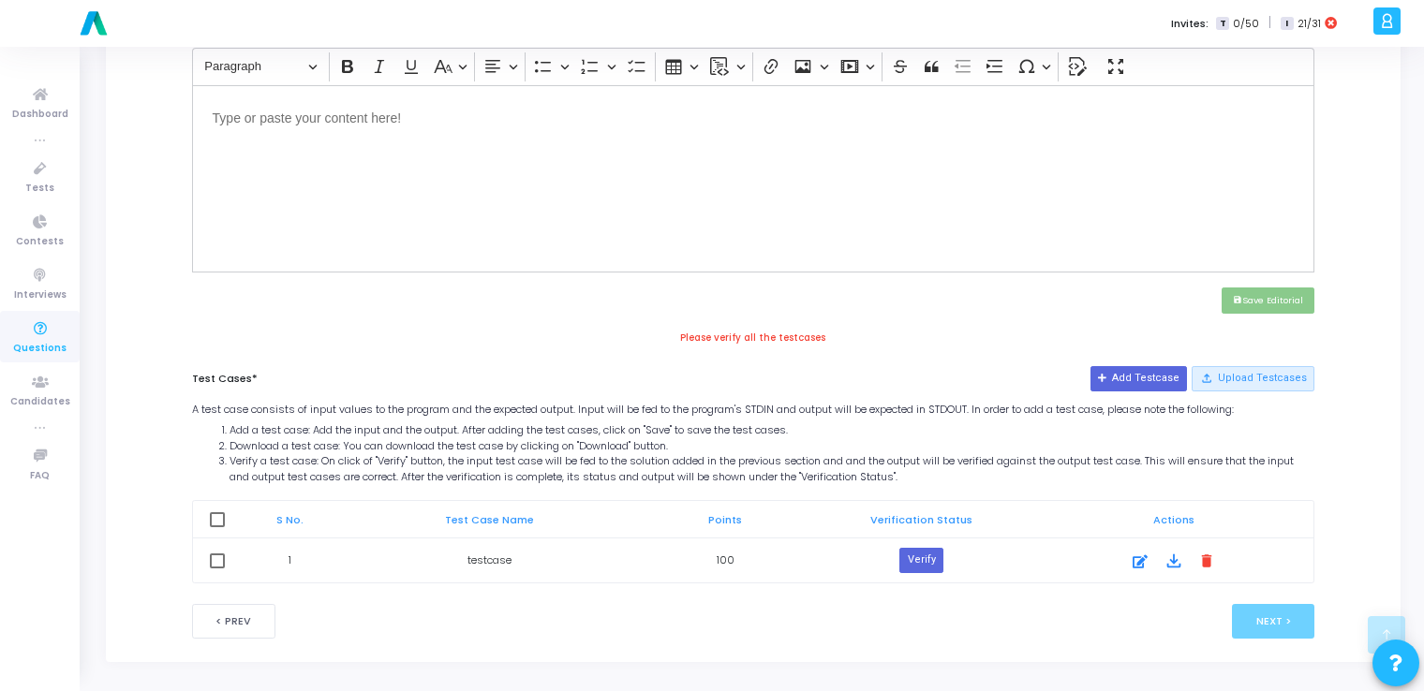
click at [207, 522] on th at bounding box center [217, 519] width 49 height 37
click at [216, 517] on span at bounding box center [217, 519] width 15 height 15
click at [216, 527] on input "checkbox" at bounding box center [216, 527] width 1 height 1
checkbox input "true"
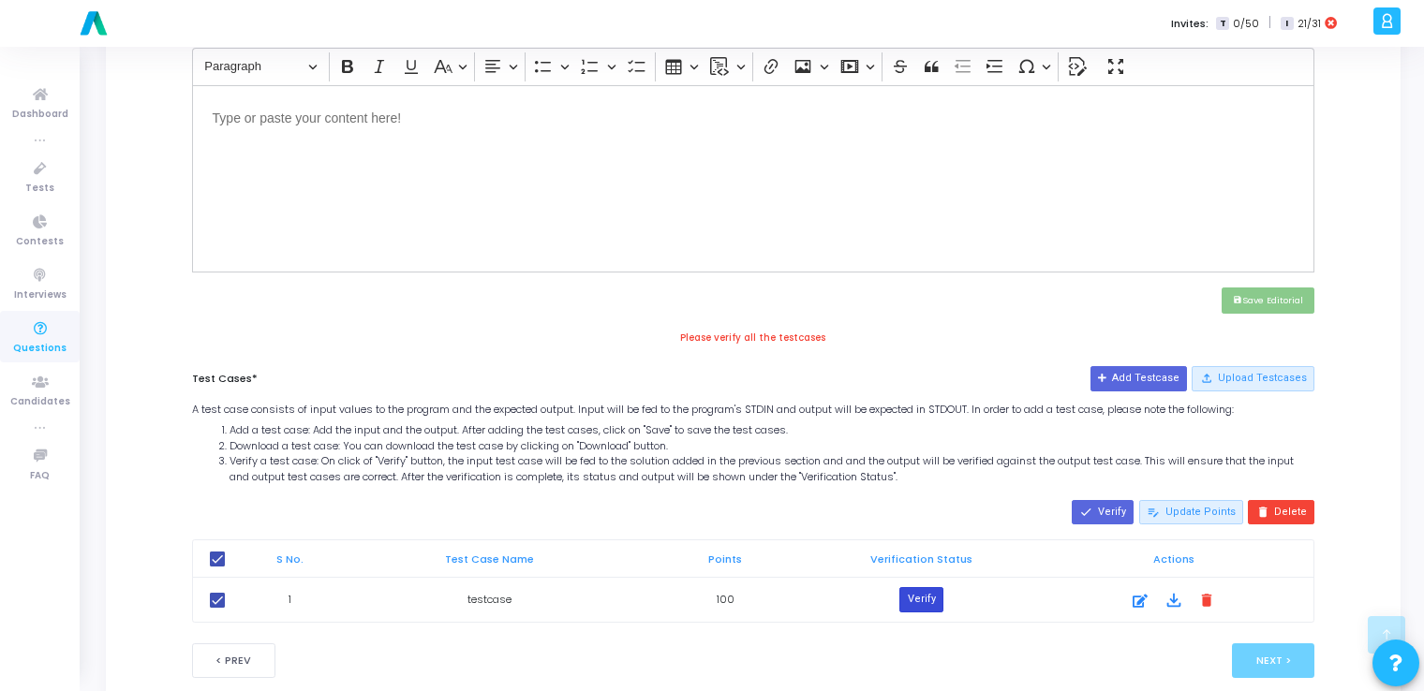
click at [926, 598] on button "Verify" at bounding box center [920, 599] width 43 height 24
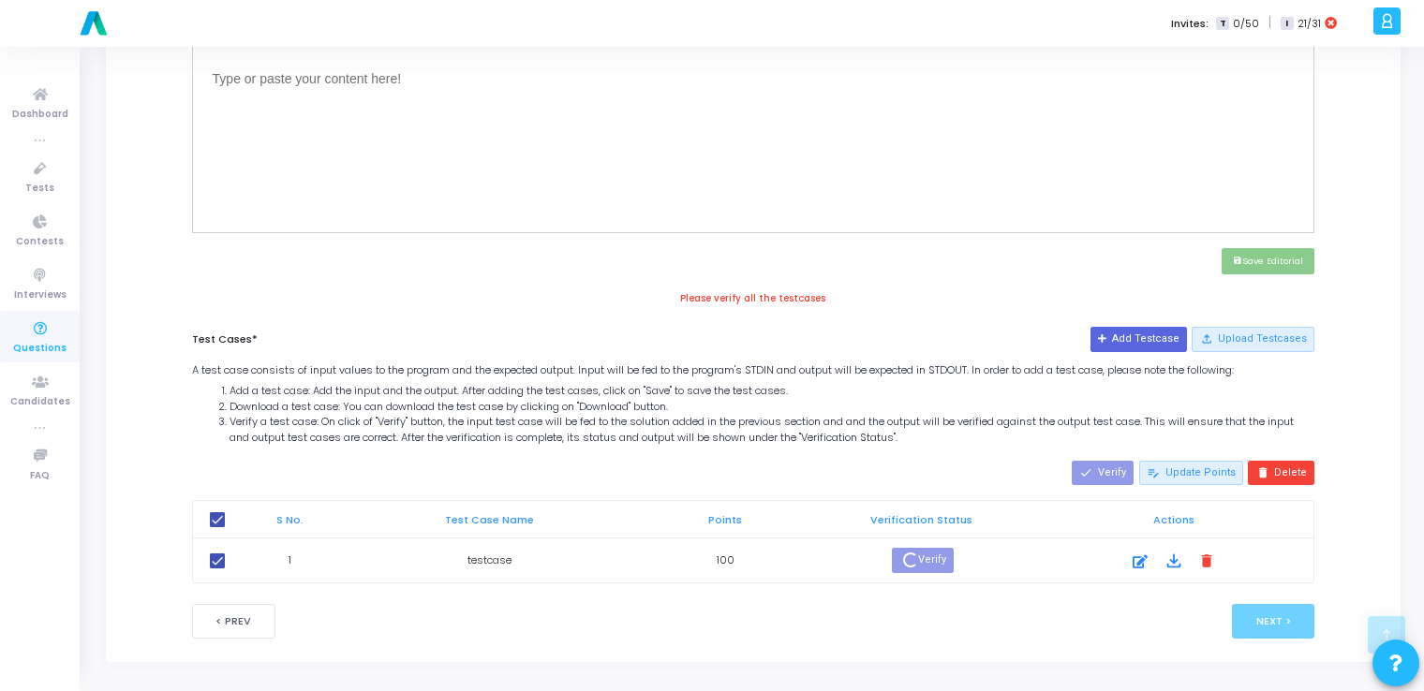
scroll to position [687, 0]
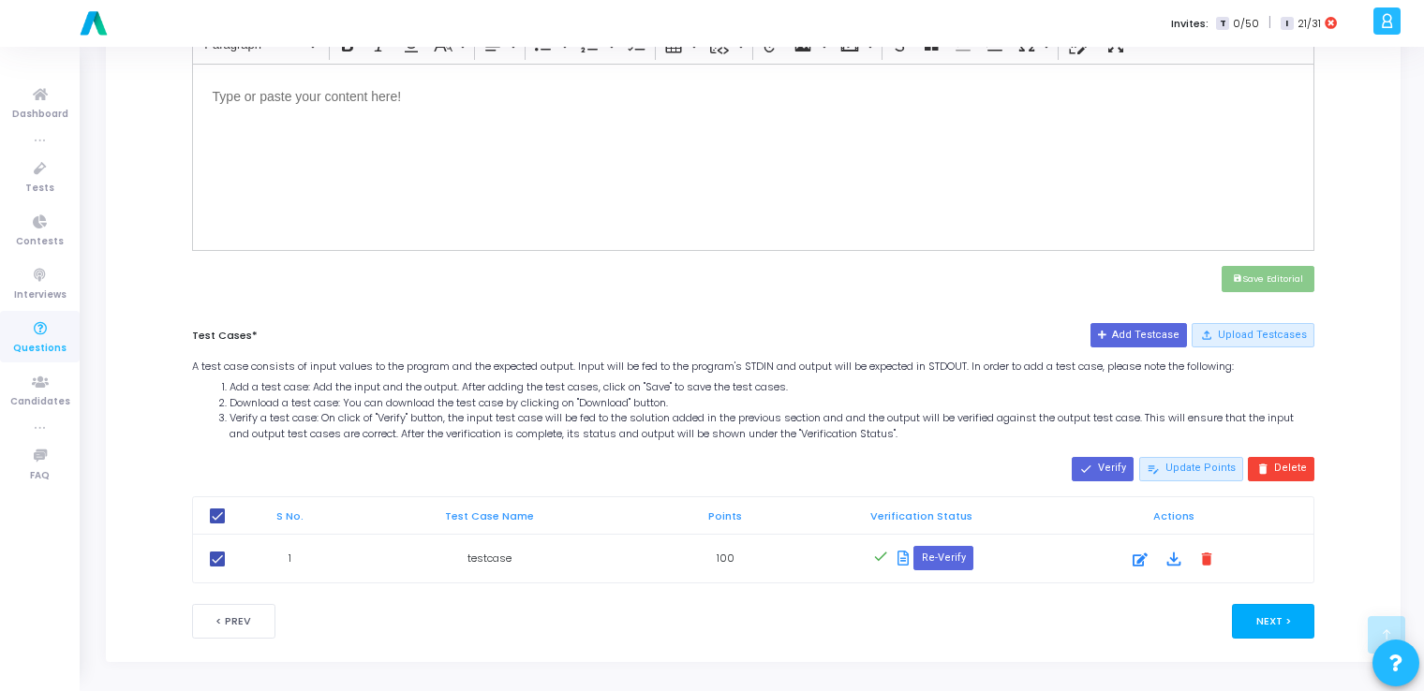
click at [1284, 619] on button "Next >" at bounding box center [1273, 621] width 83 height 35
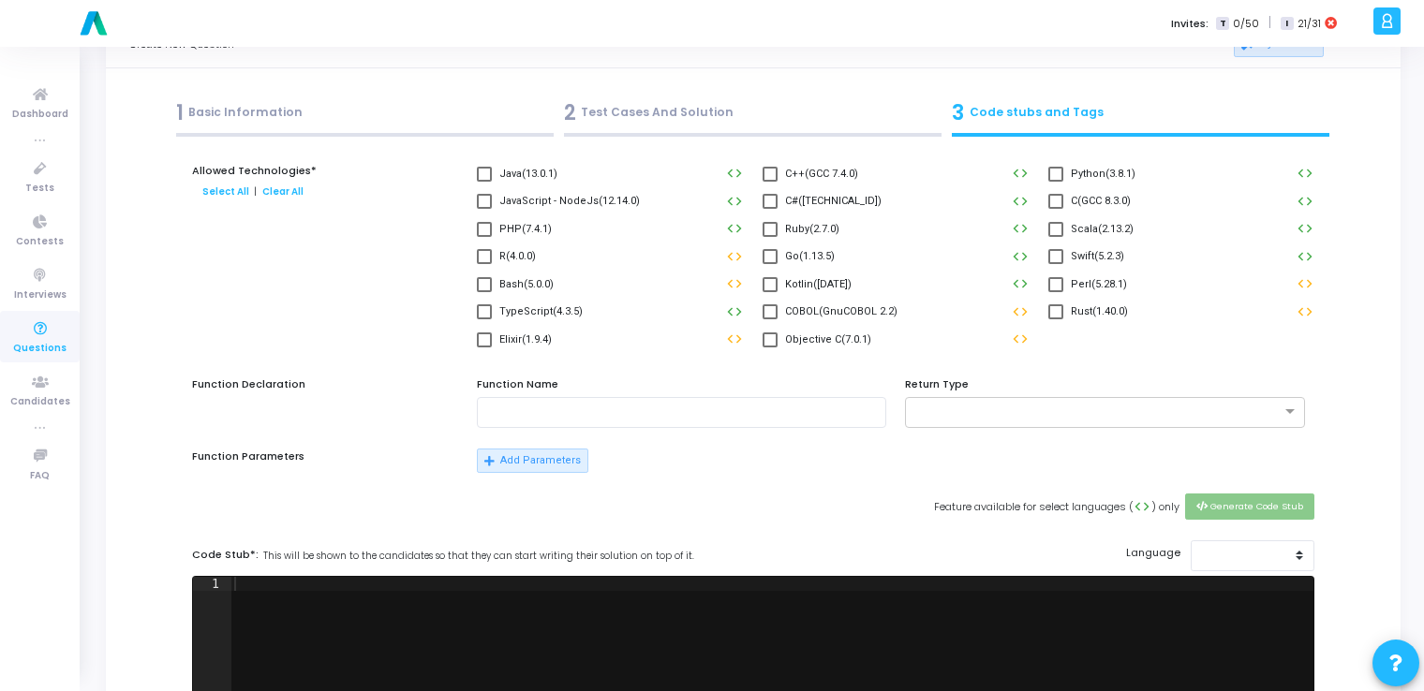
scroll to position [0, 0]
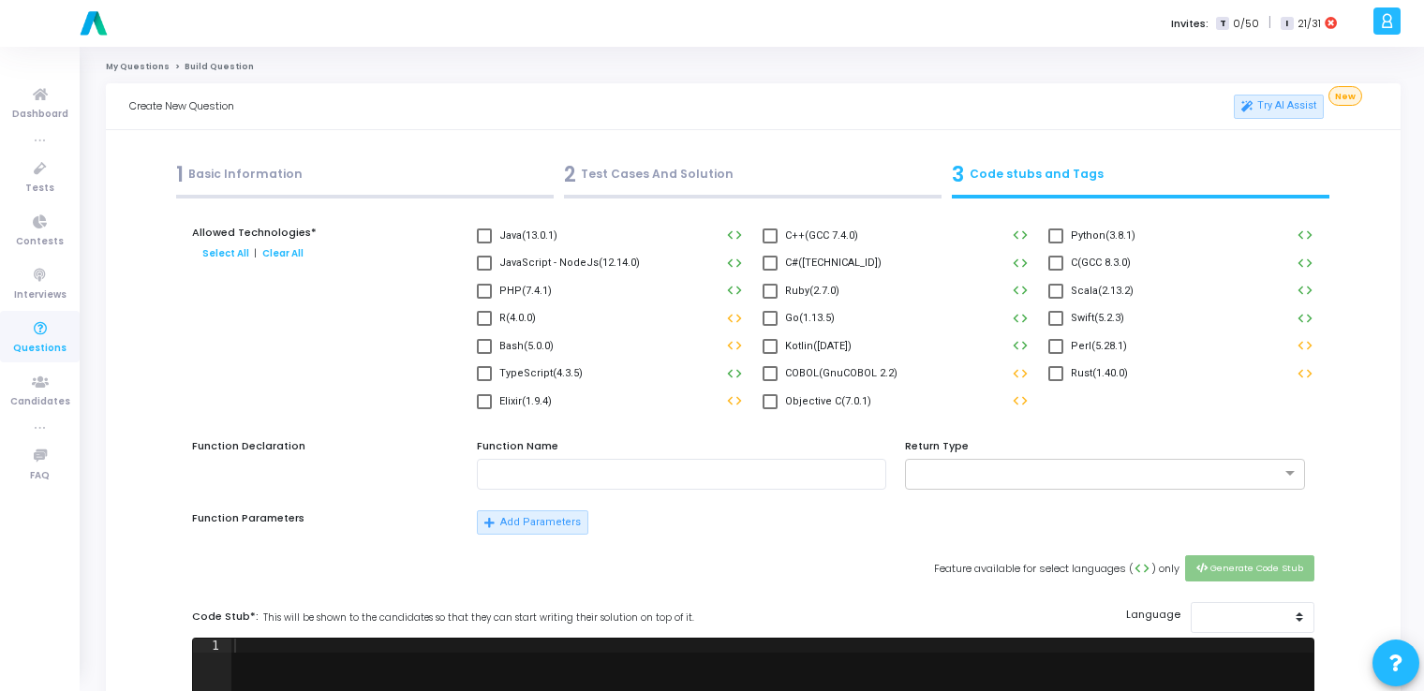
click at [1064, 236] on label "Python(3.8.1)" at bounding box center [1091, 236] width 87 height 22
click at [1056, 244] on input "Python(3.8.1)" at bounding box center [1055, 244] width 1 height 1
checkbox input "true"
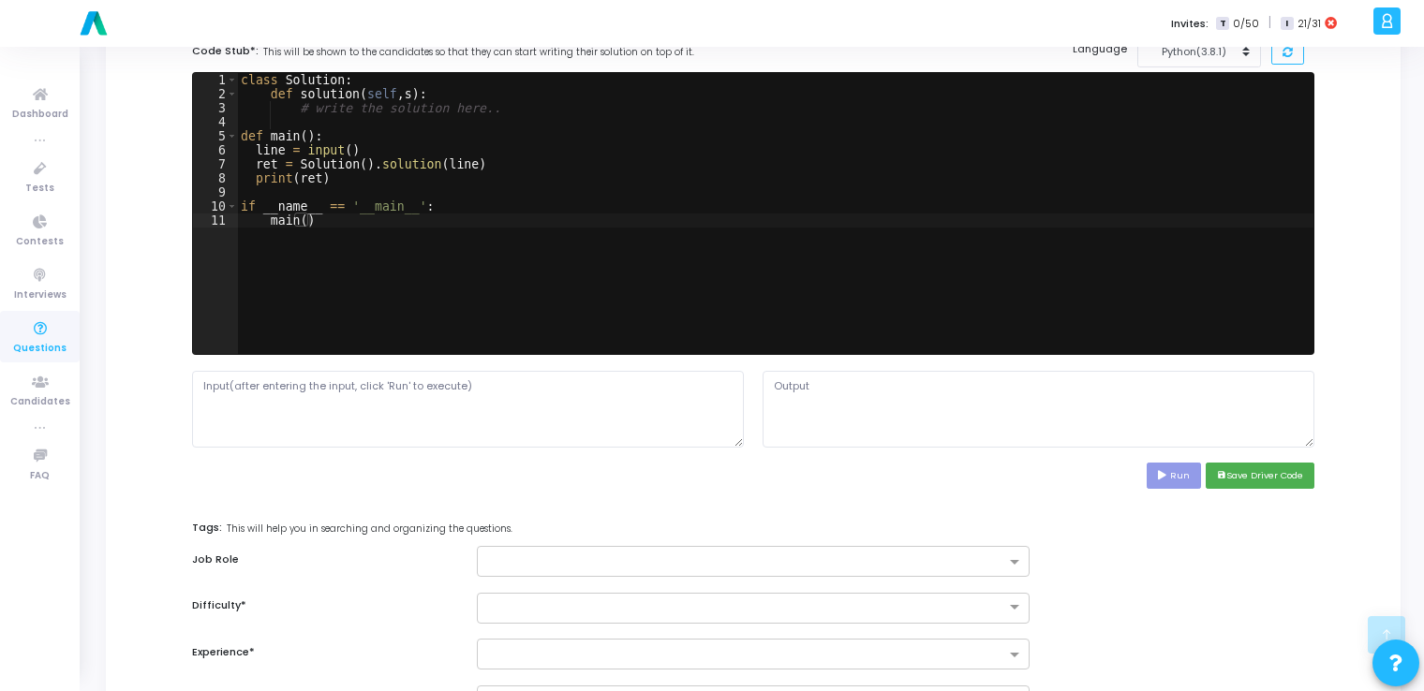
scroll to position [568, 0]
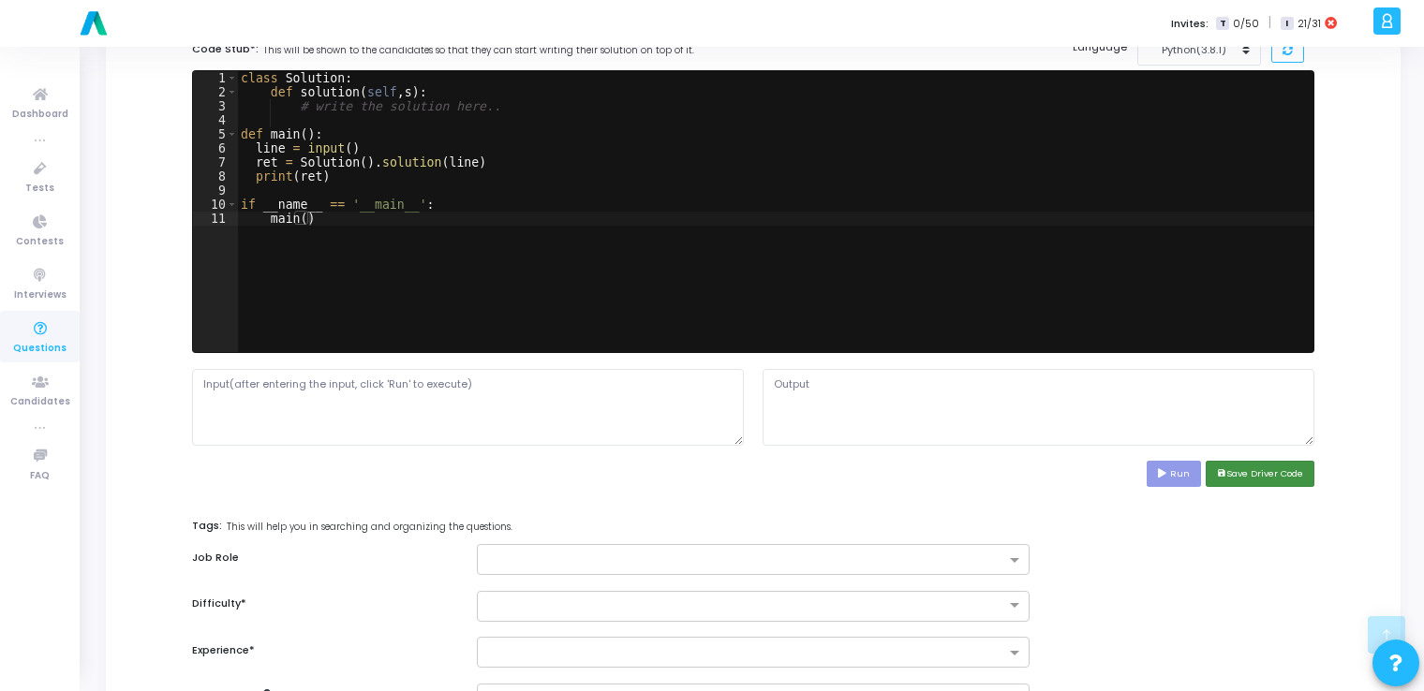
click at [1242, 466] on button "save Save Driver Code" at bounding box center [1260, 473] width 109 height 25
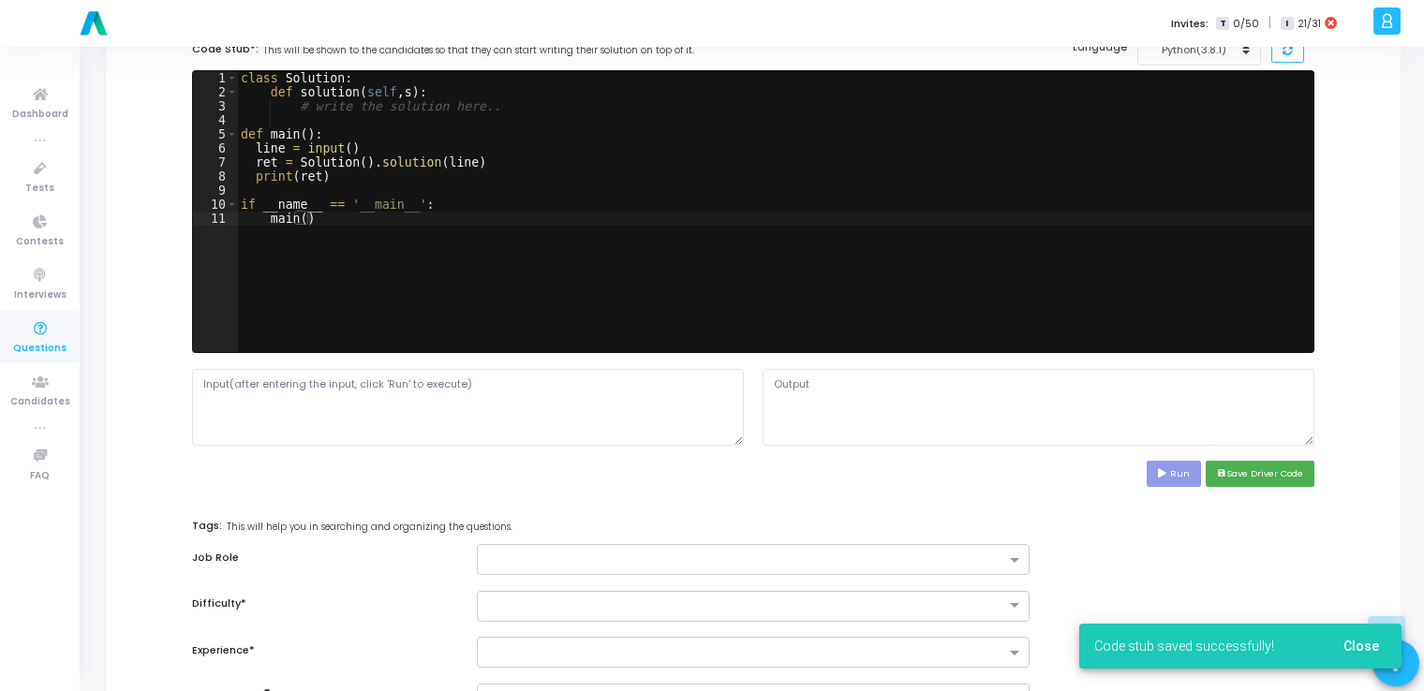
scroll to position [779, 0]
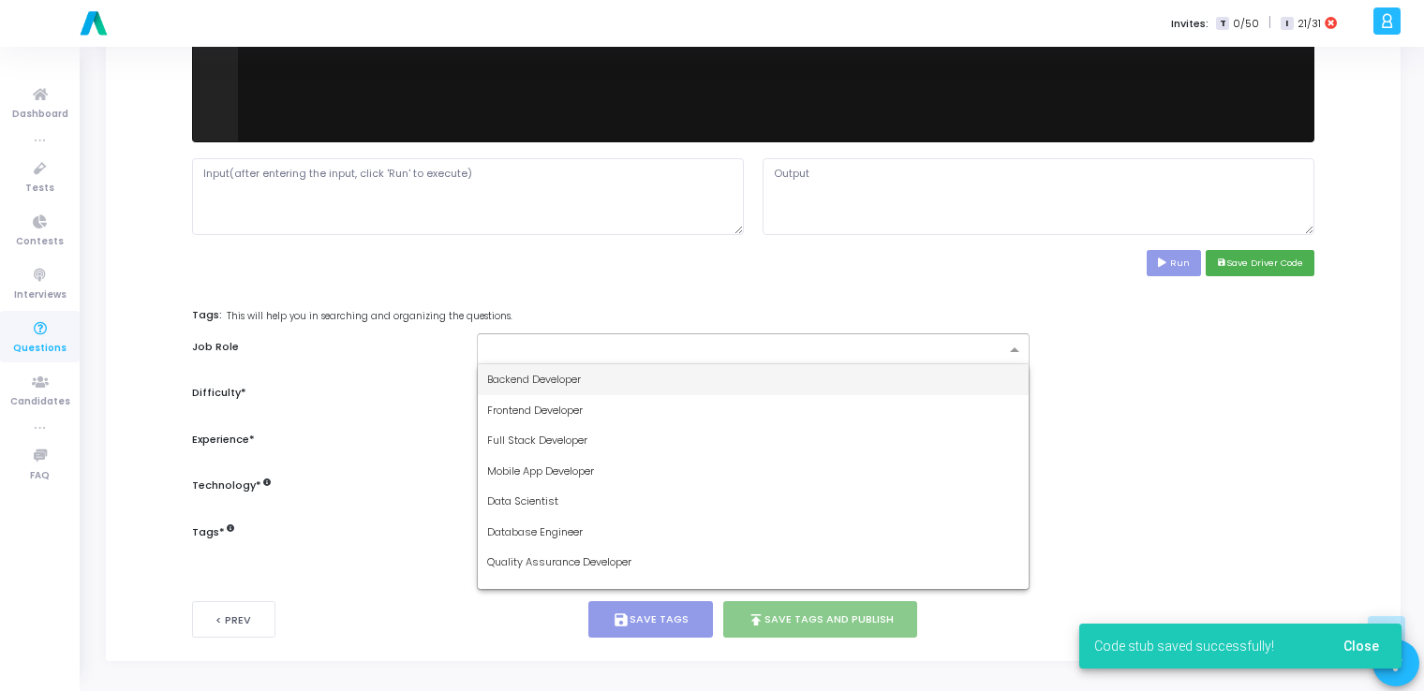
click at [954, 354] on input "text" at bounding box center [745, 351] width 517 height 16
click at [847, 381] on div "Backend Developer" at bounding box center [753, 379] width 550 height 31
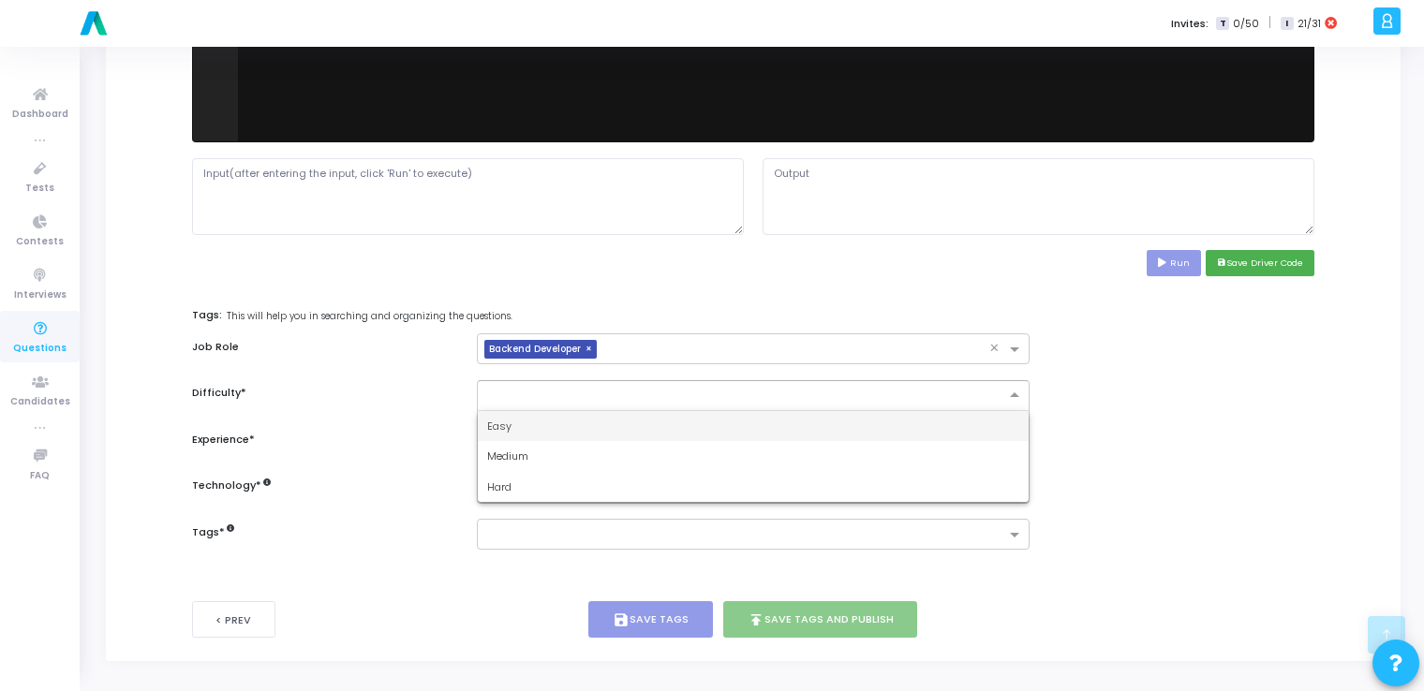
click at [847, 392] on input "text" at bounding box center [734, 394] width 494 height 16
click at [807, 425] on div "Easy" at bounding box center [753, 426] width 550 height 31
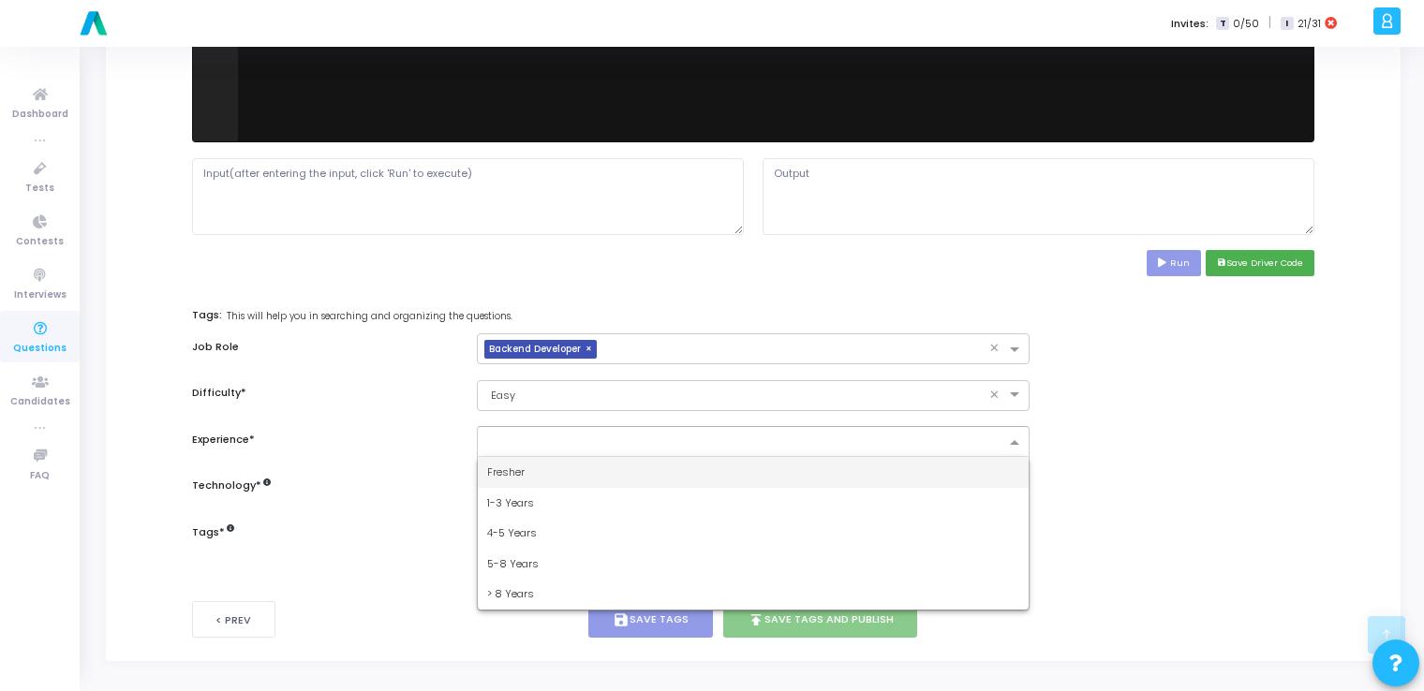
click at [791, 444] on input "text" at bounding box center [745, 444] width 517 height 16
click at [757, 470] on div "Fresher" at bounding box center [753, 472] width 550 height 31
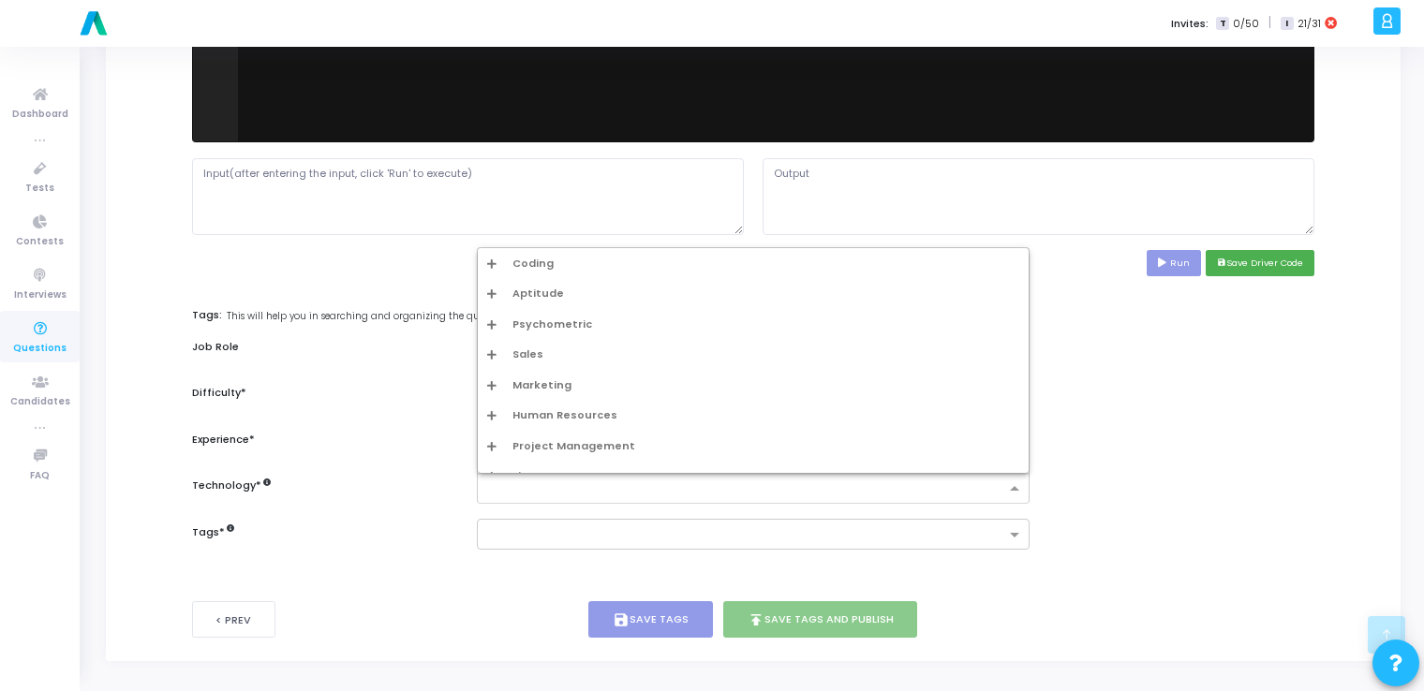
click at [734, 490] on input "text" at bounding box center [745, 490] width 517 height 16
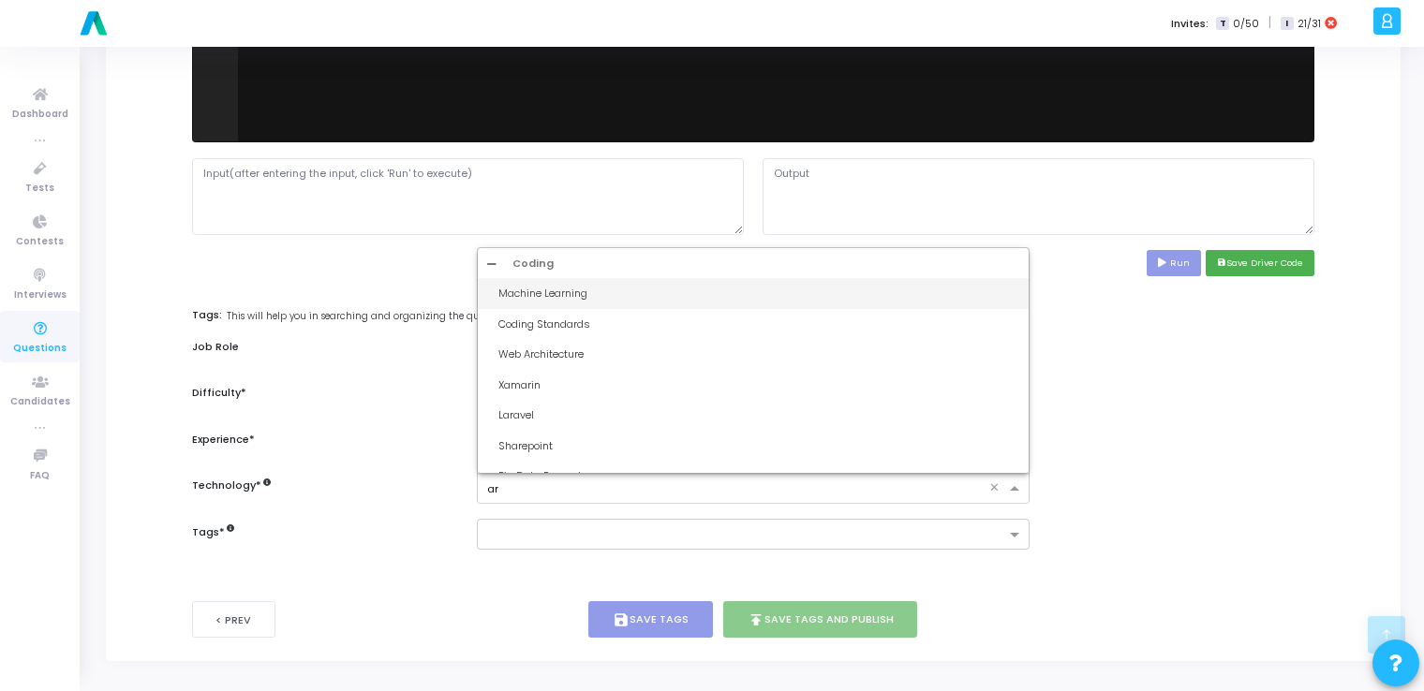
type input "art"
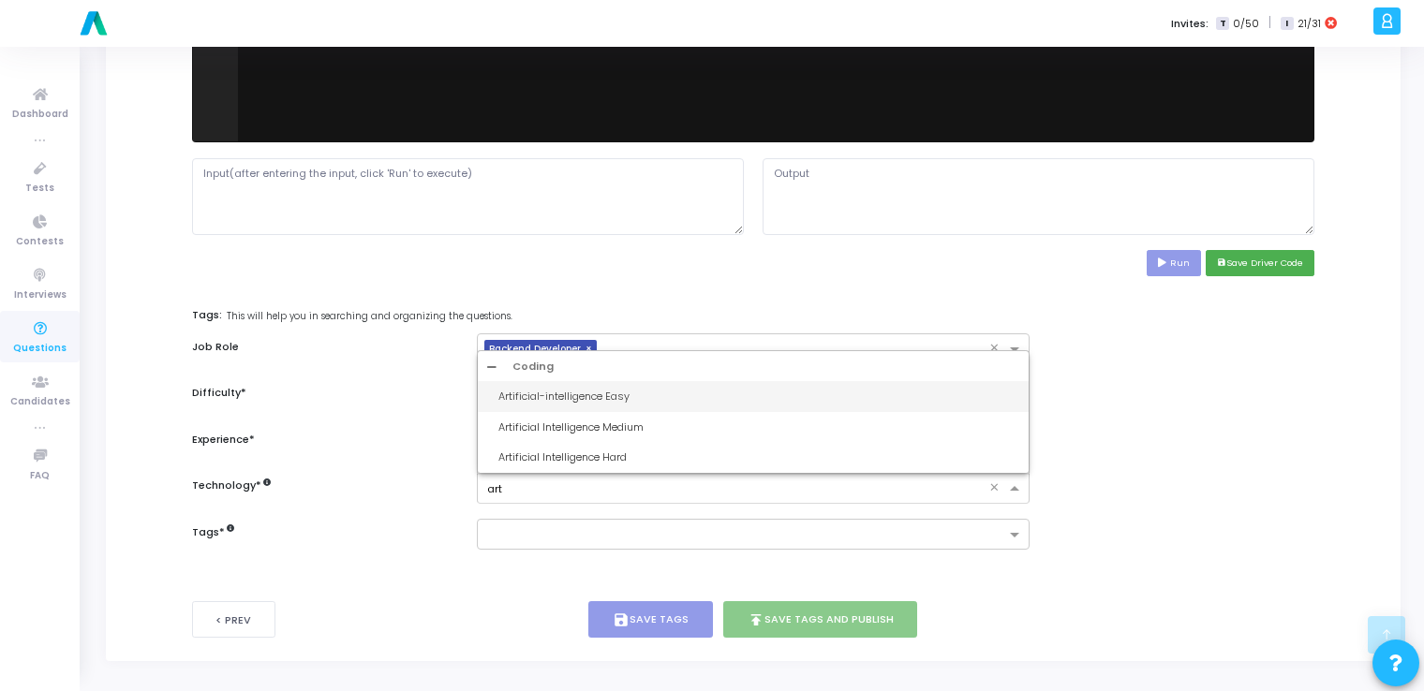
click at [684, 395] on div "Artificial-intelligence Easy" at bounding box center [758, 397] width 520 height 16
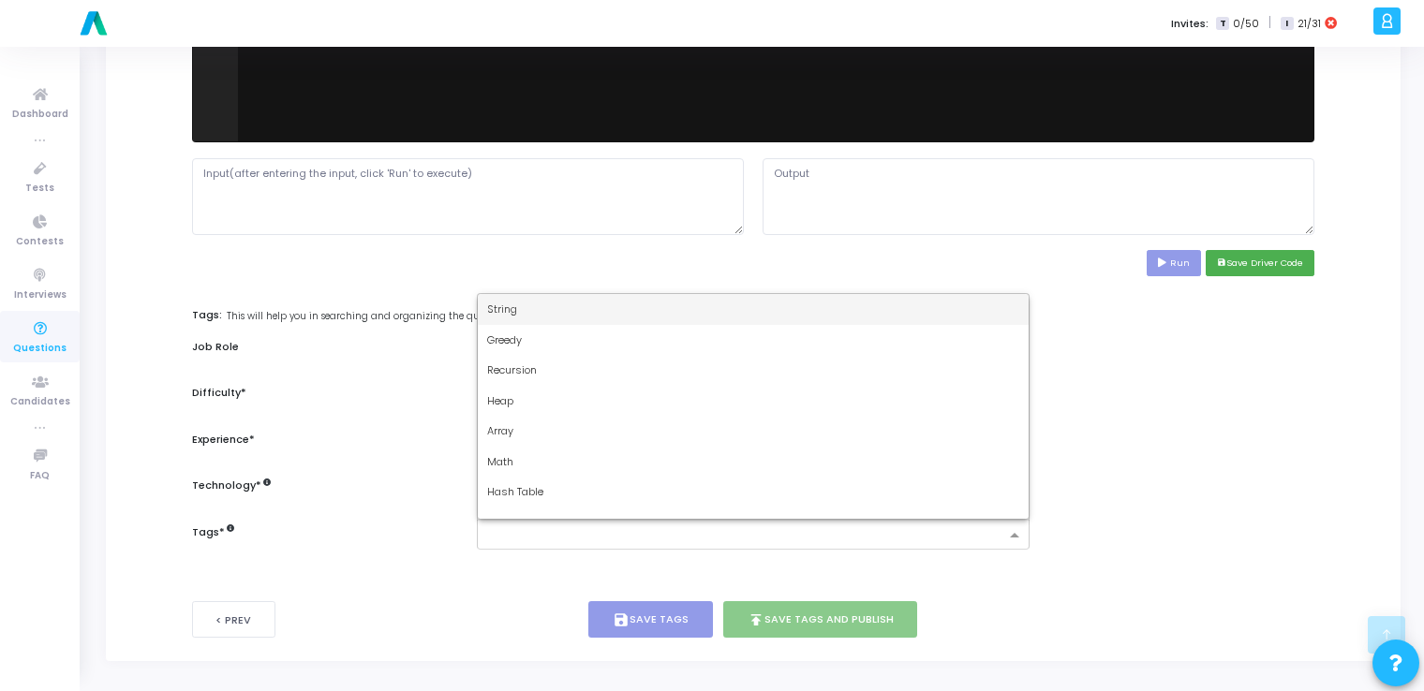
click at [577, 542] on input "text" at bounding box center [745, 536] width 517 height 16
type input "dy"
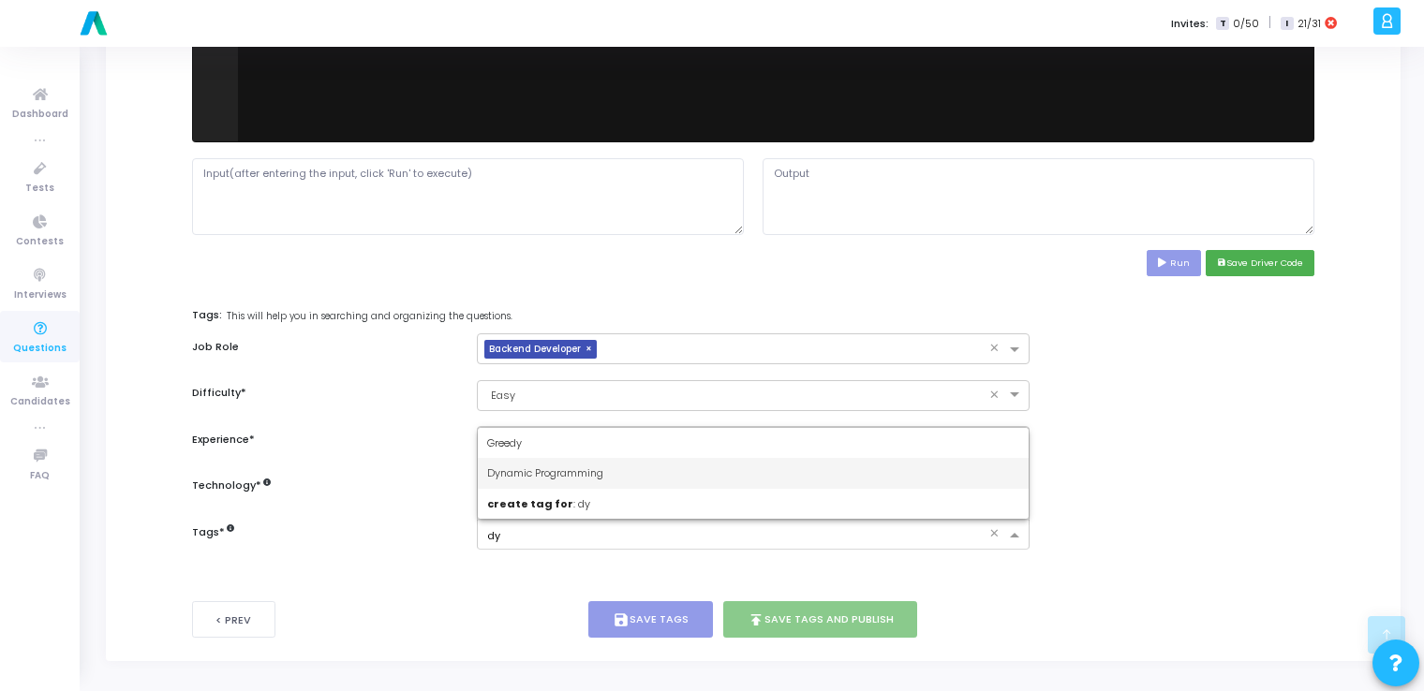
click at [611, 478] on div "Dynamic Programming" at bounding box center [753, 473] width 550 height 31
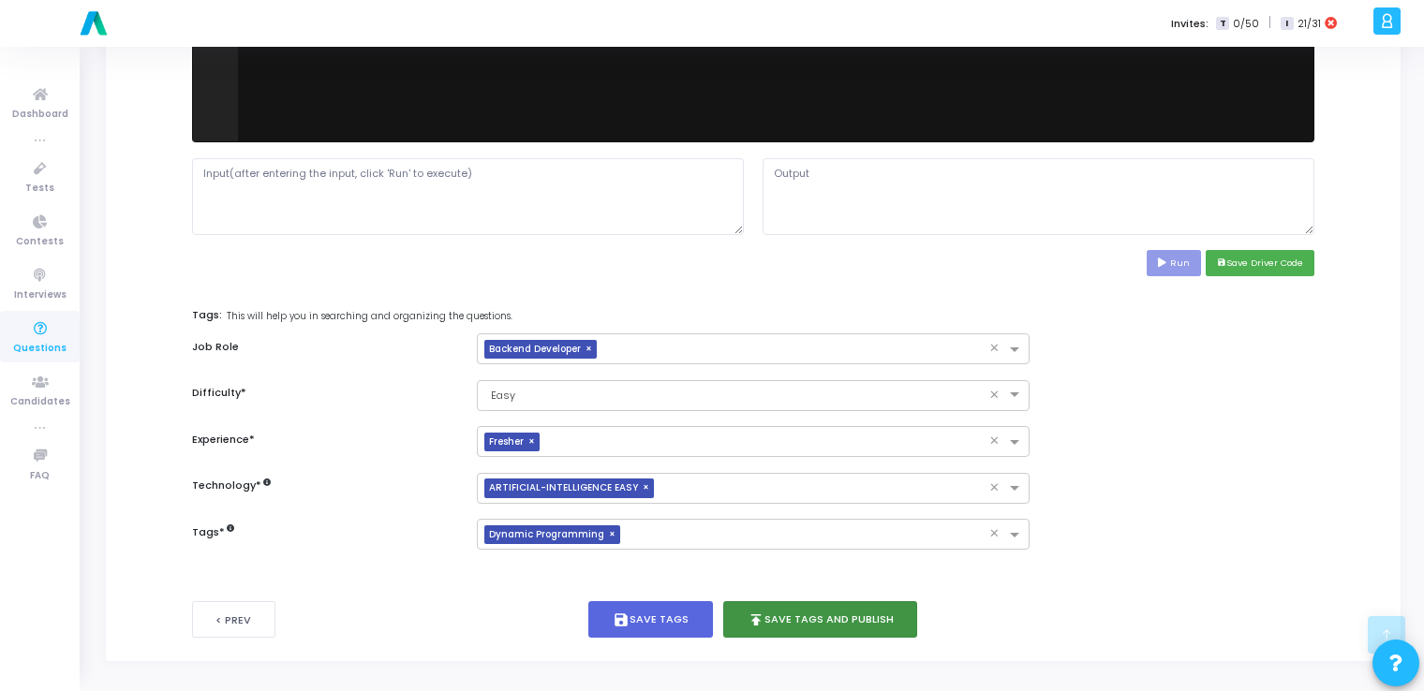
click at [809, 614] on button "publish Save Tags and Publish" at bounding box center [820, 619] width 195 height 37
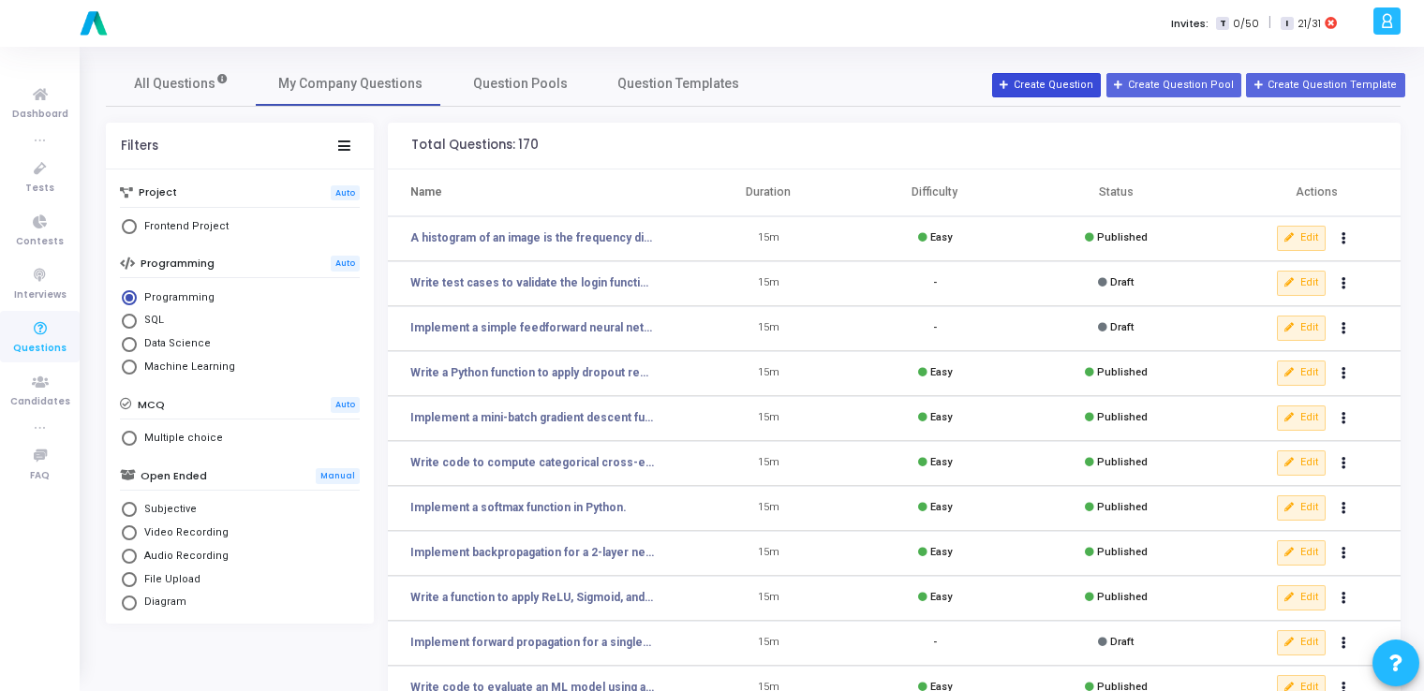
click at [1076, 74] on button "Create Question" at bounding box center [1046, 85] width 109 height 24
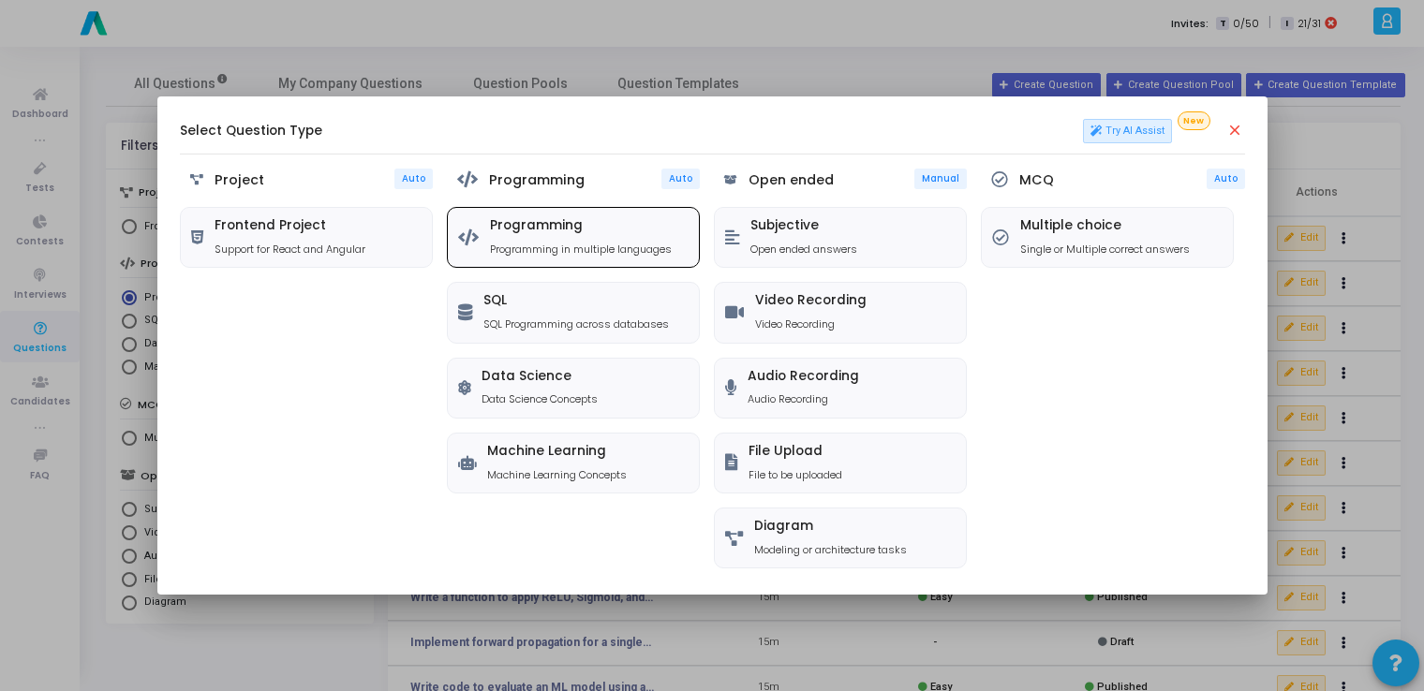
click at [579, 219] on h5 "Programming" at bounding box center [581, 226] width 182 height 16
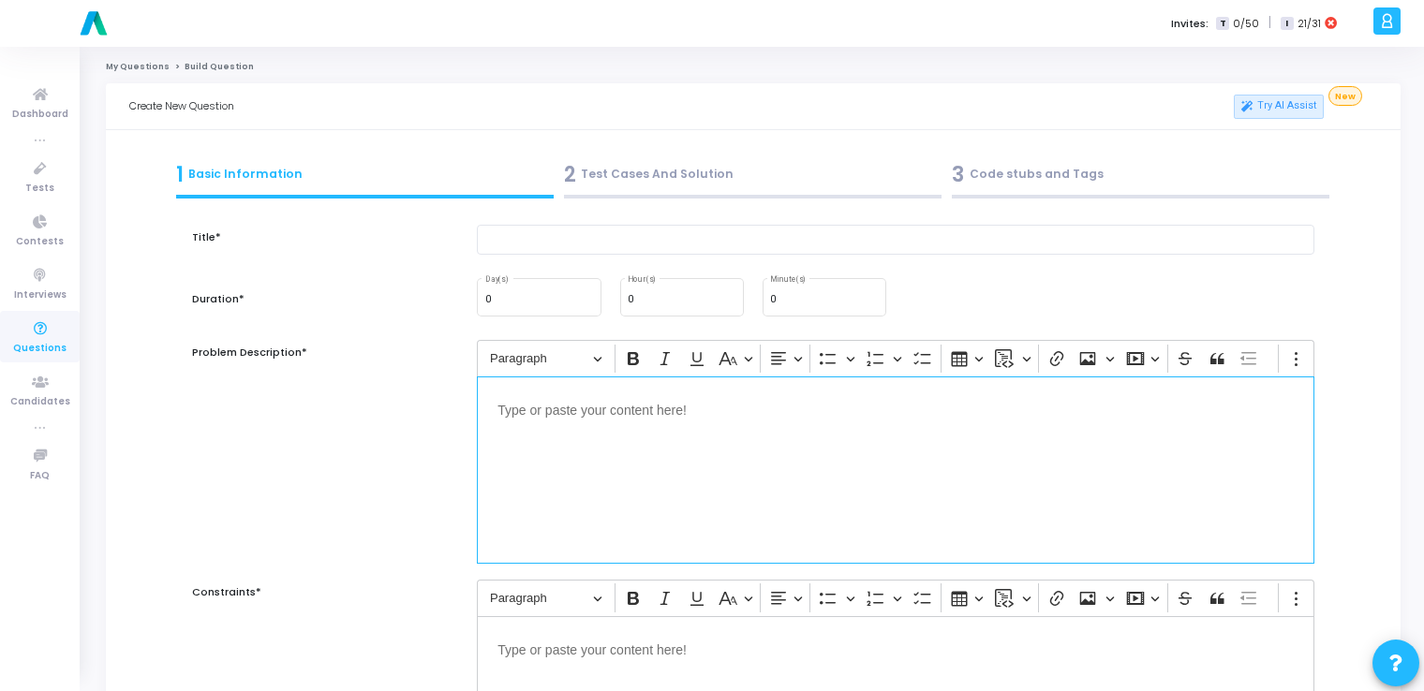
click at [607, 456] on div "Editor editing area: main" at bounding box center [896, 470] width 838 height 187
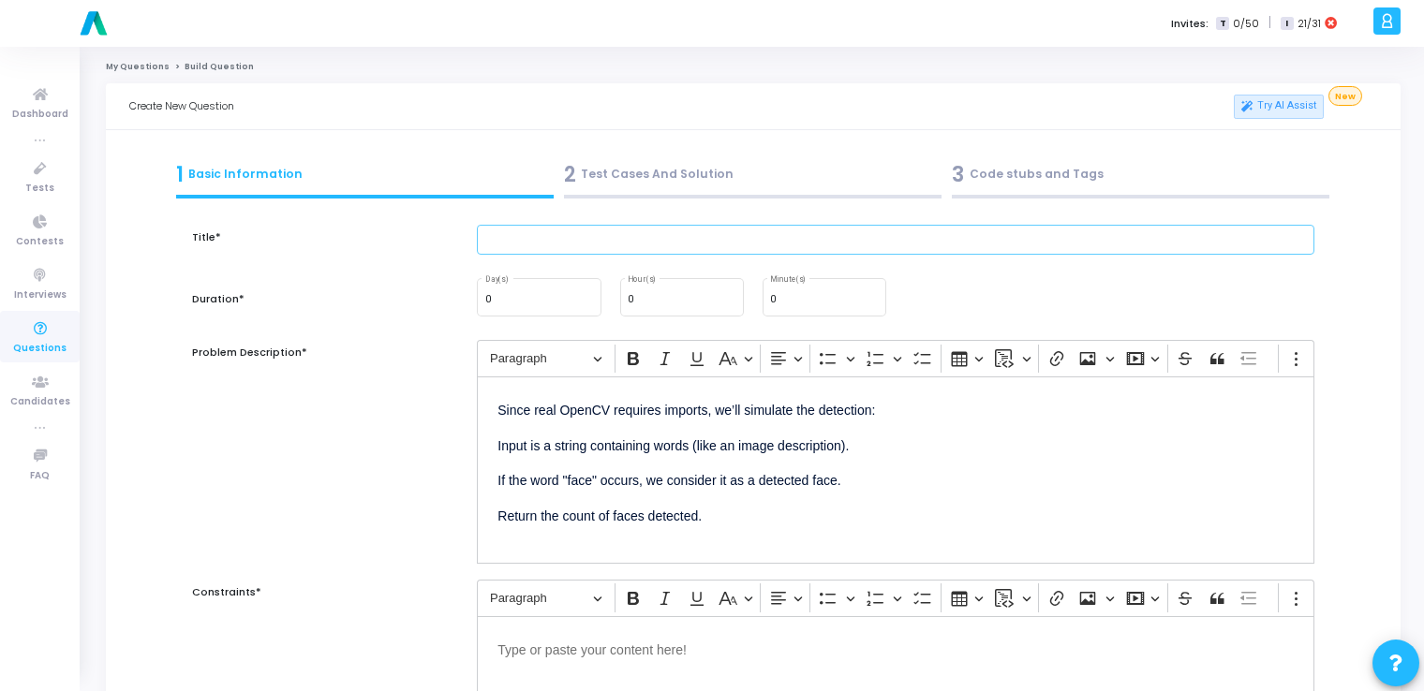
click at [575, 245] on input "text" at bounding box center [896, 240] width 838 height 31
type input "v"
paste input "Write code to detect faces in an image using OpenCV."
type input "Write code to detect faces in an image using OpenCV."
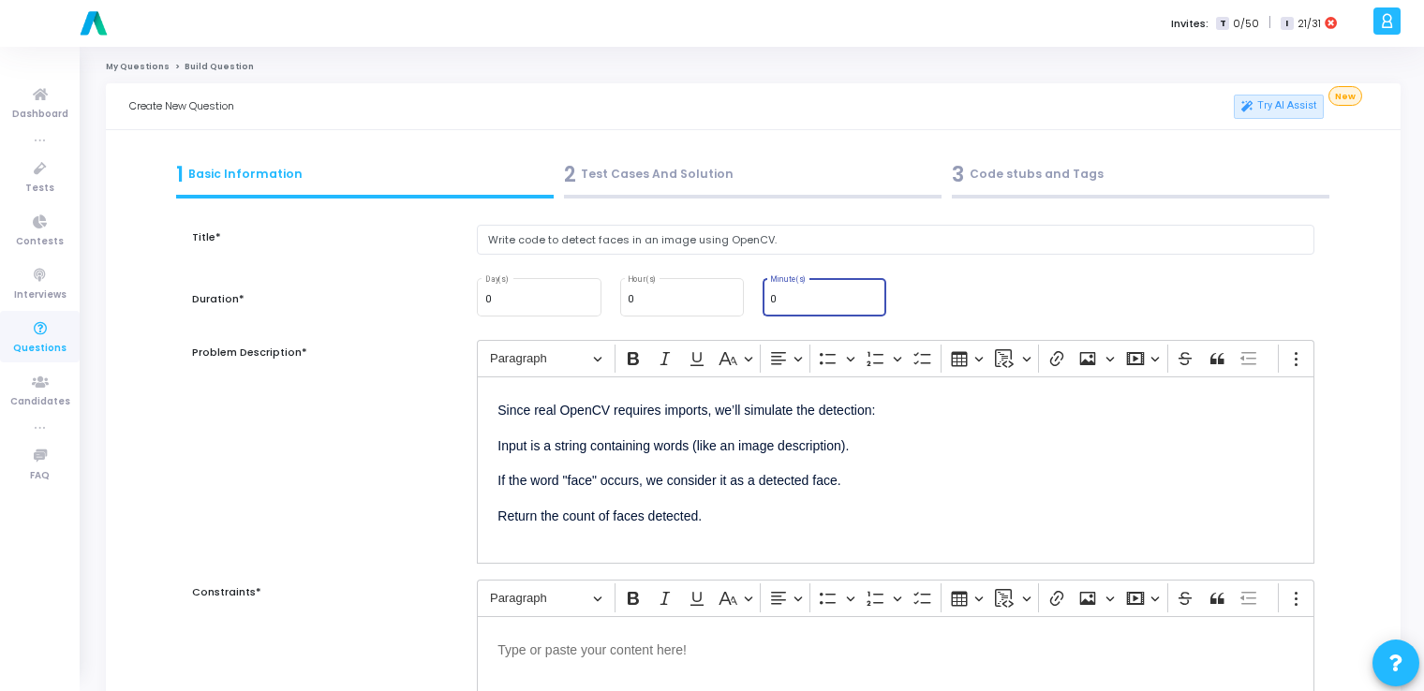
click at [815, 296] on input "0" at bounding box center [824, 299] width 109 height 11
type input "15"
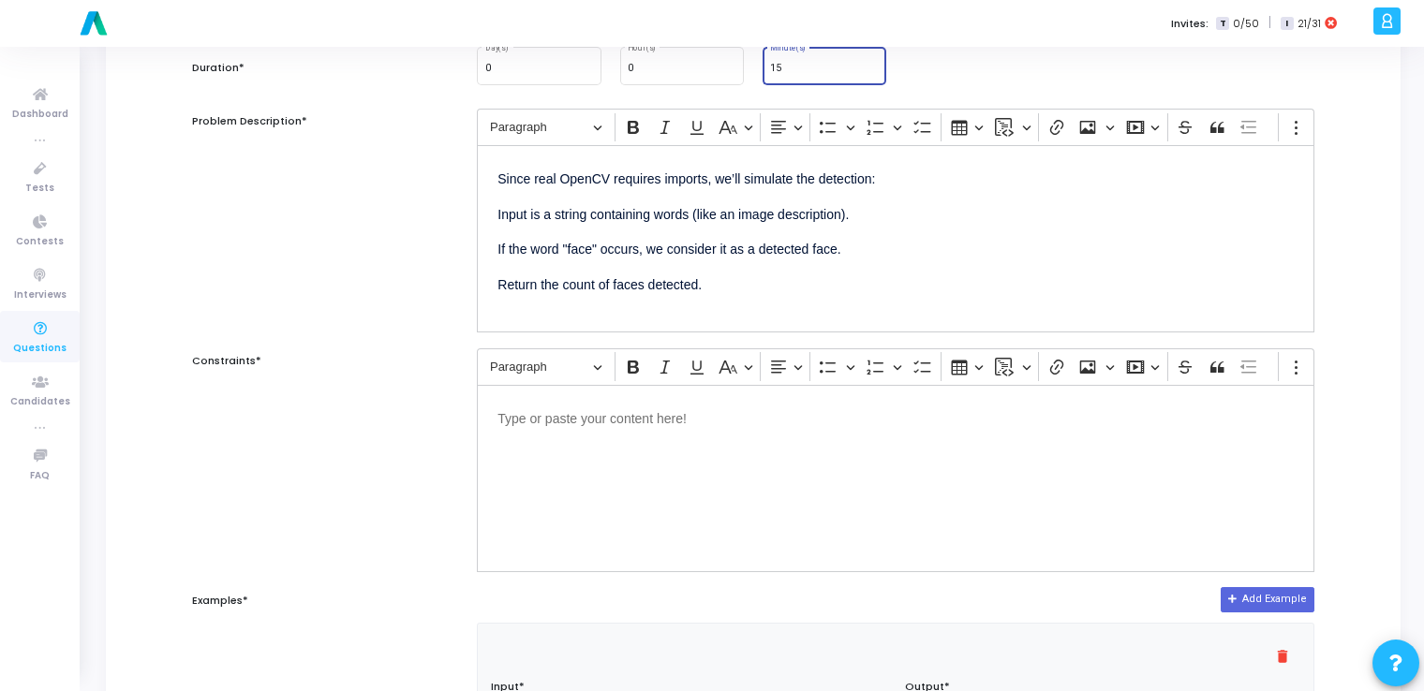
scroll to position [232, 0]
click at [690, 478] on div "Editor editing area: main" at bounding box center [896, 477] width 838 height 187
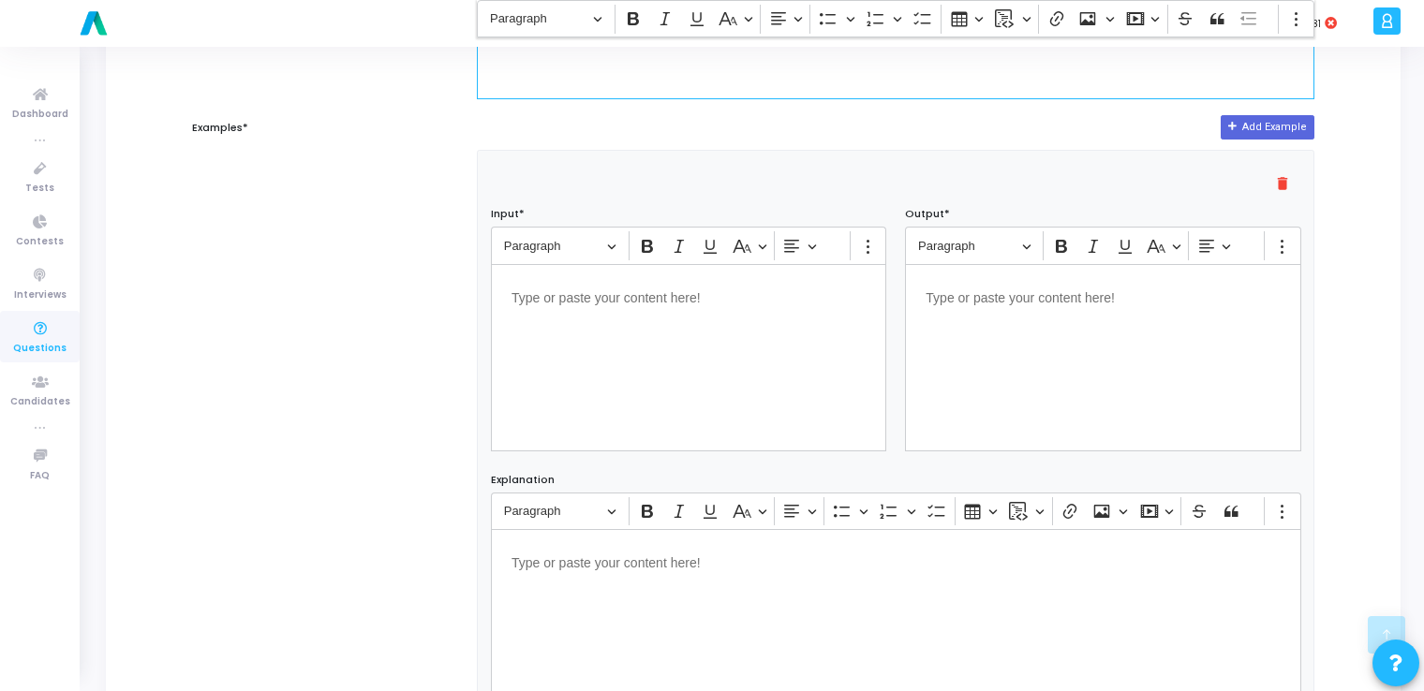
scroll to position [705, 0]
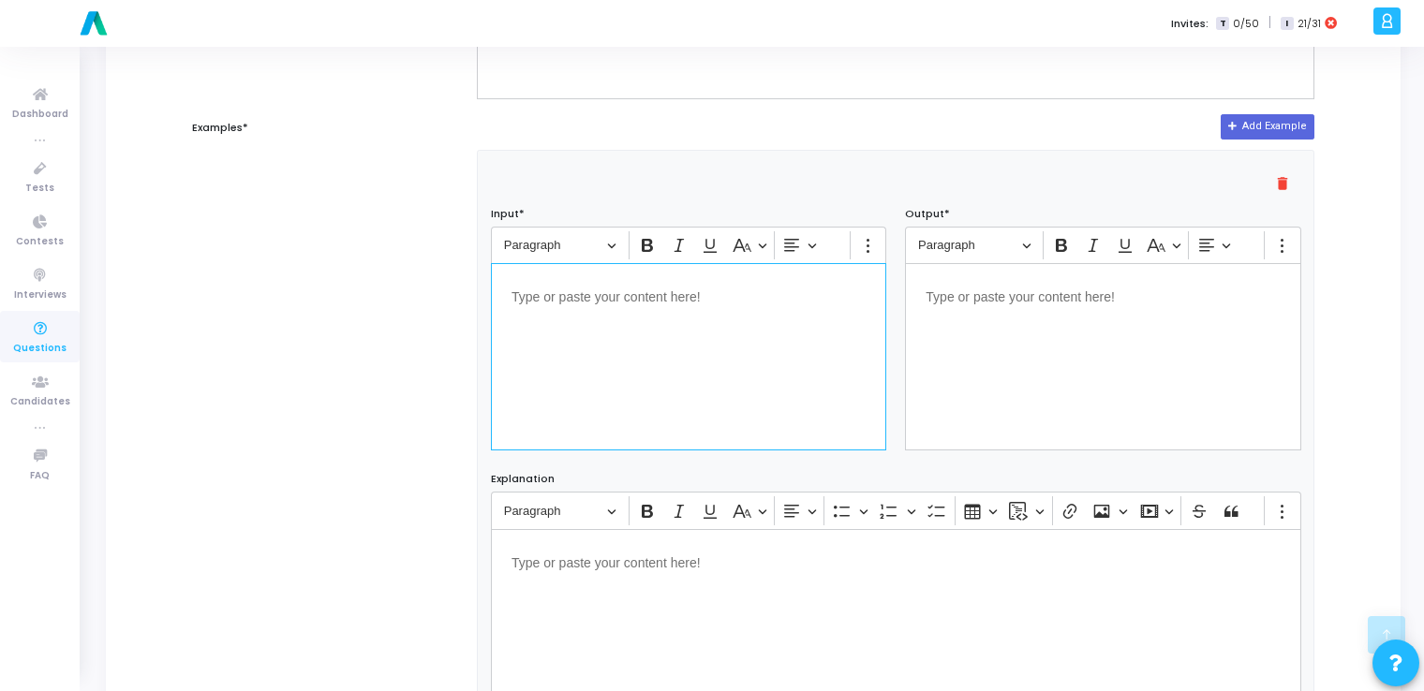
click at [679, 330] on div "Editor editing area: main" at bounding box center [688, 356] width 395 height 187
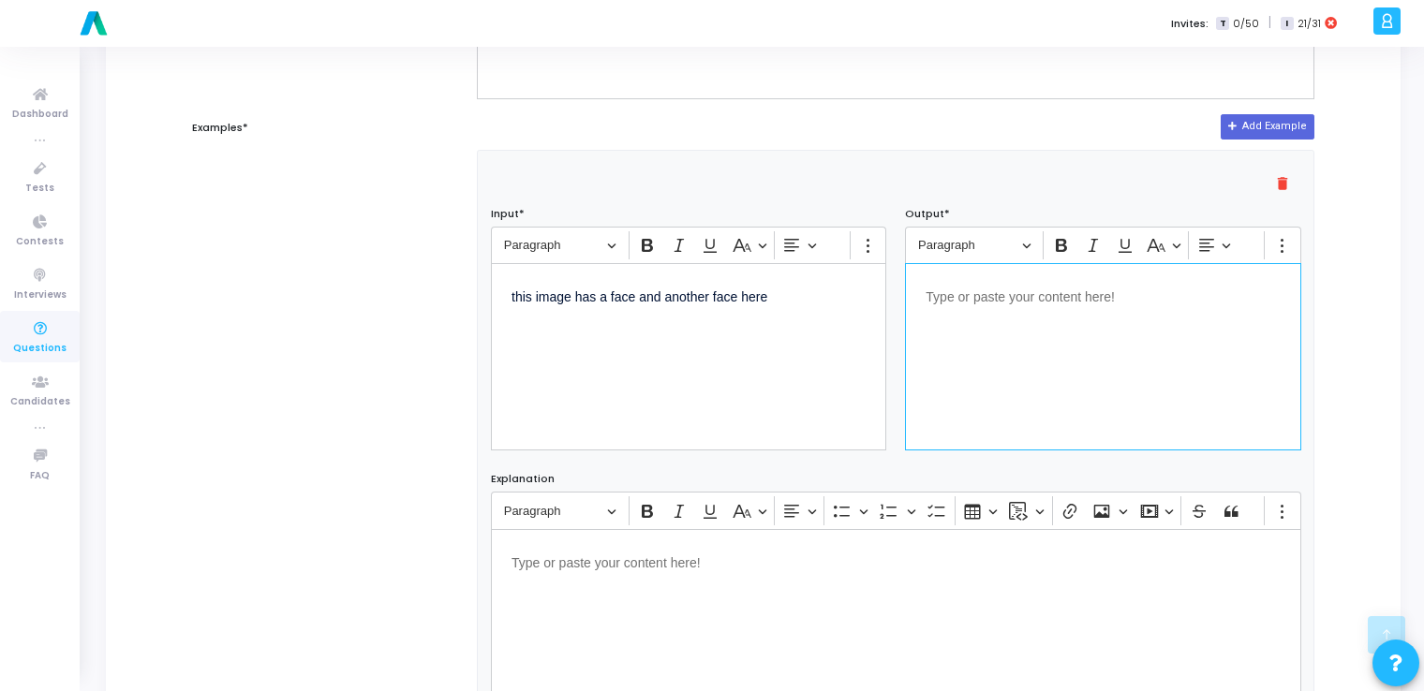
click at [1089, 331] on div "Editor editing area: main" at bounding box center [1102, 356] width 395 height 187
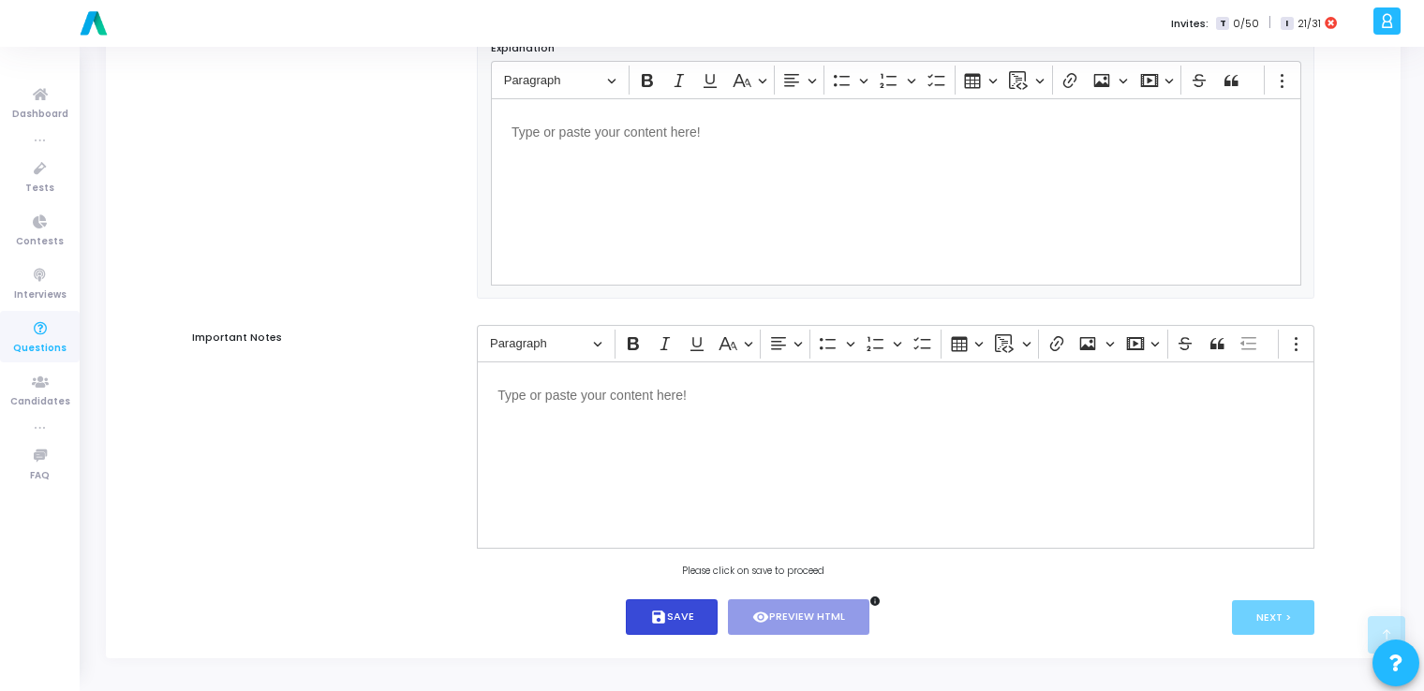
click at [663, 609] on icon "save" at bounding box center [658, 617] width 17 height 17
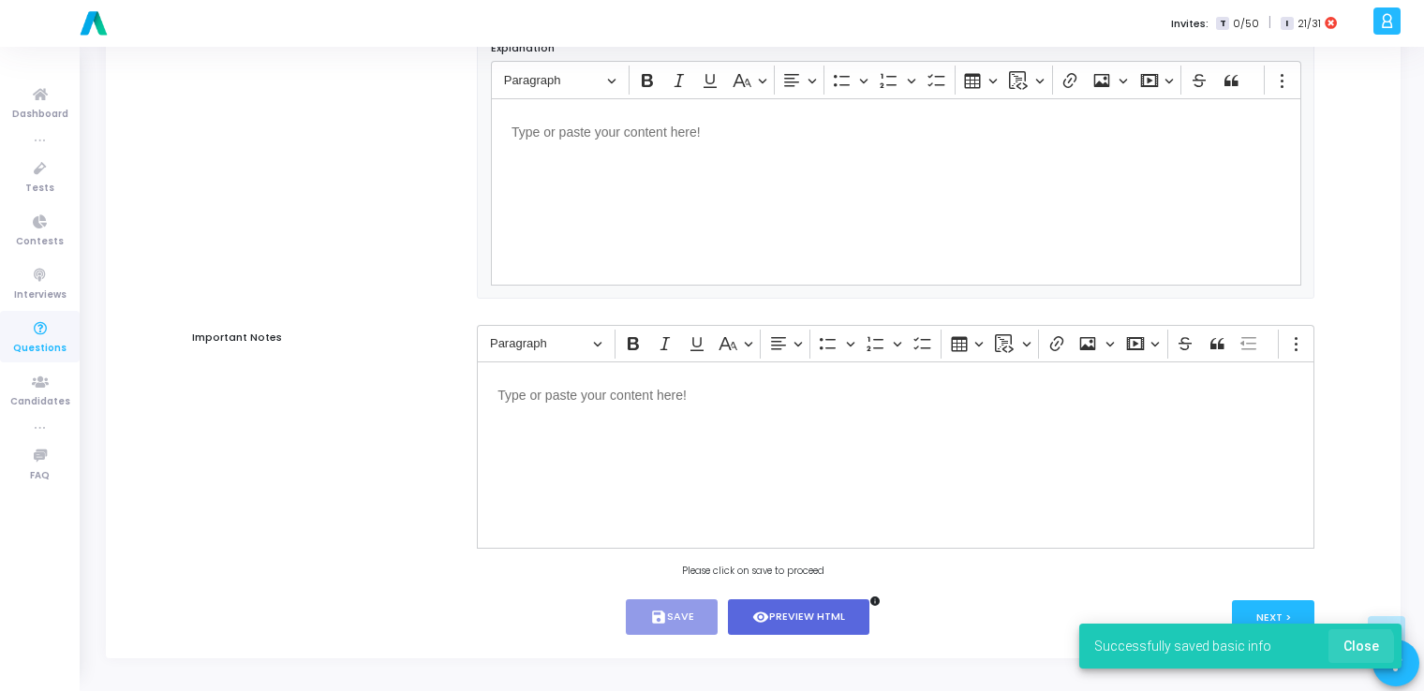
click at [1360, 648] on span "Close" at bounding box center [1362, 646] width 36 height 15
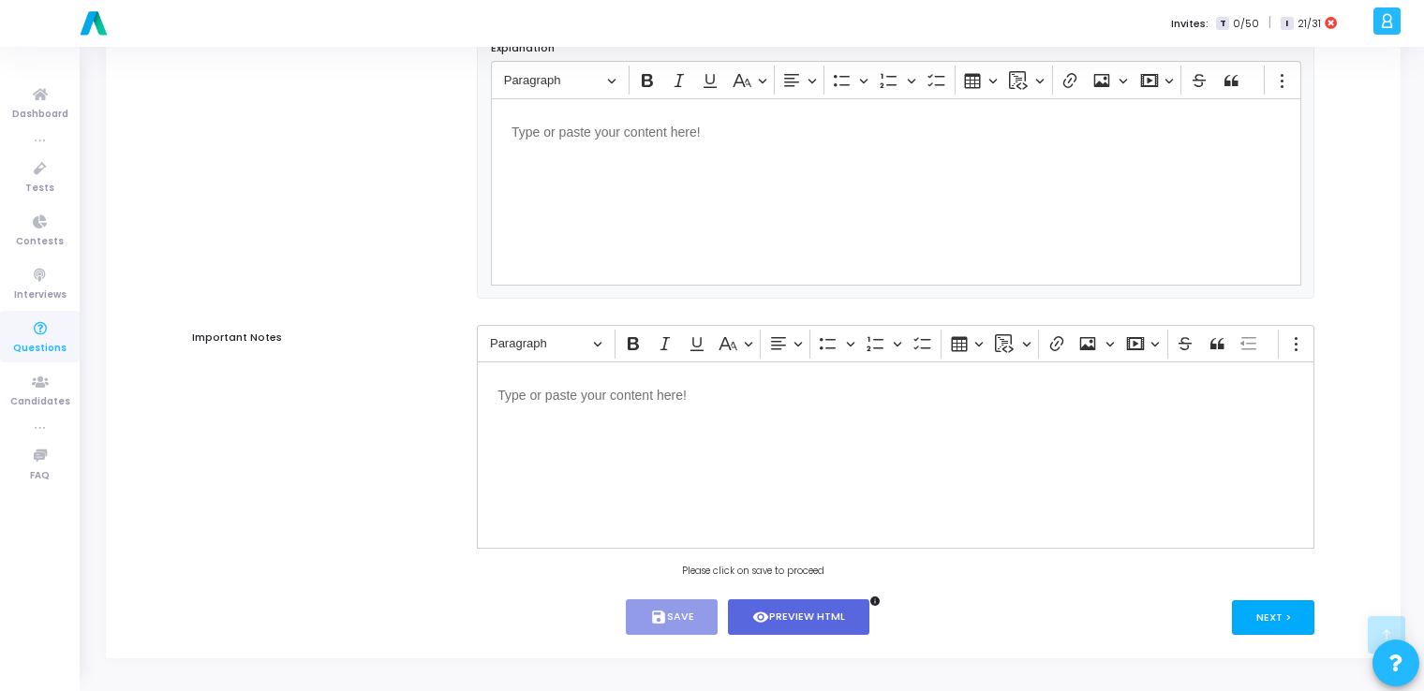
click at [1280, 614] on button "Next >" at bounding box center [1273, 618] width 83 height 35
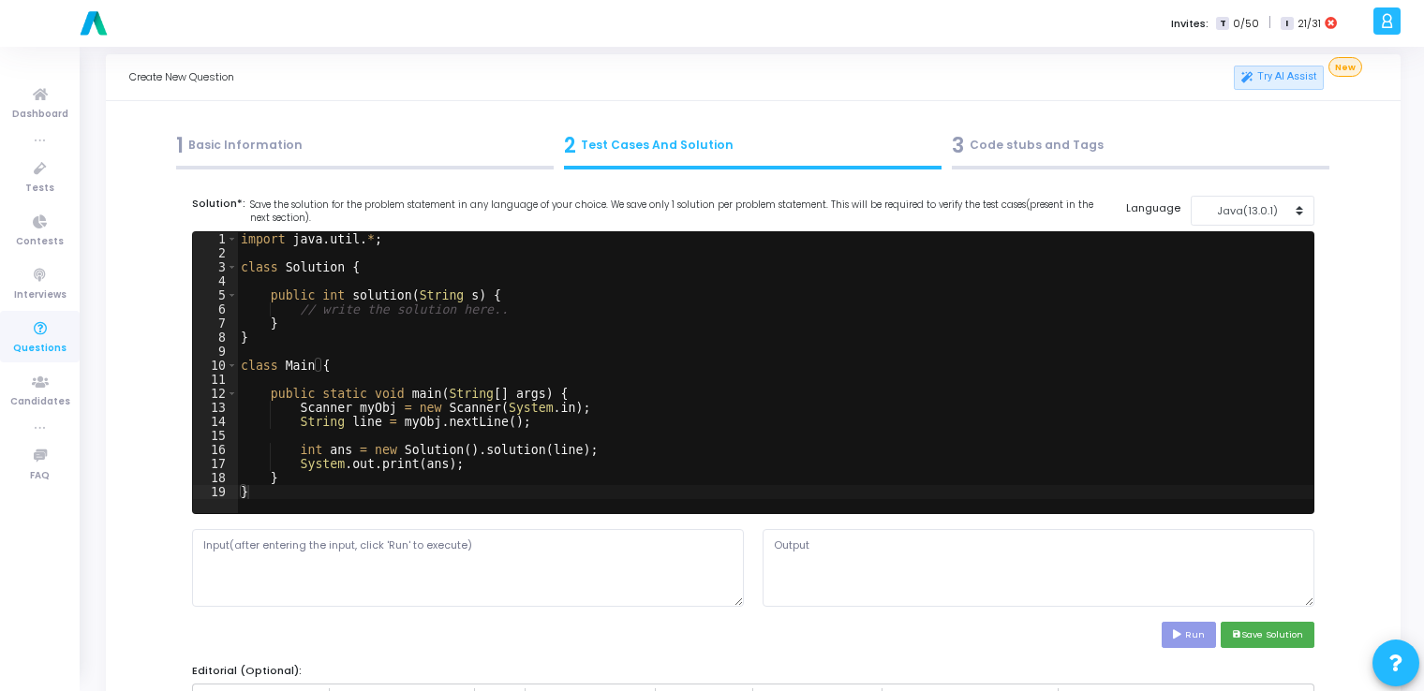
scroll to position [0, 0]
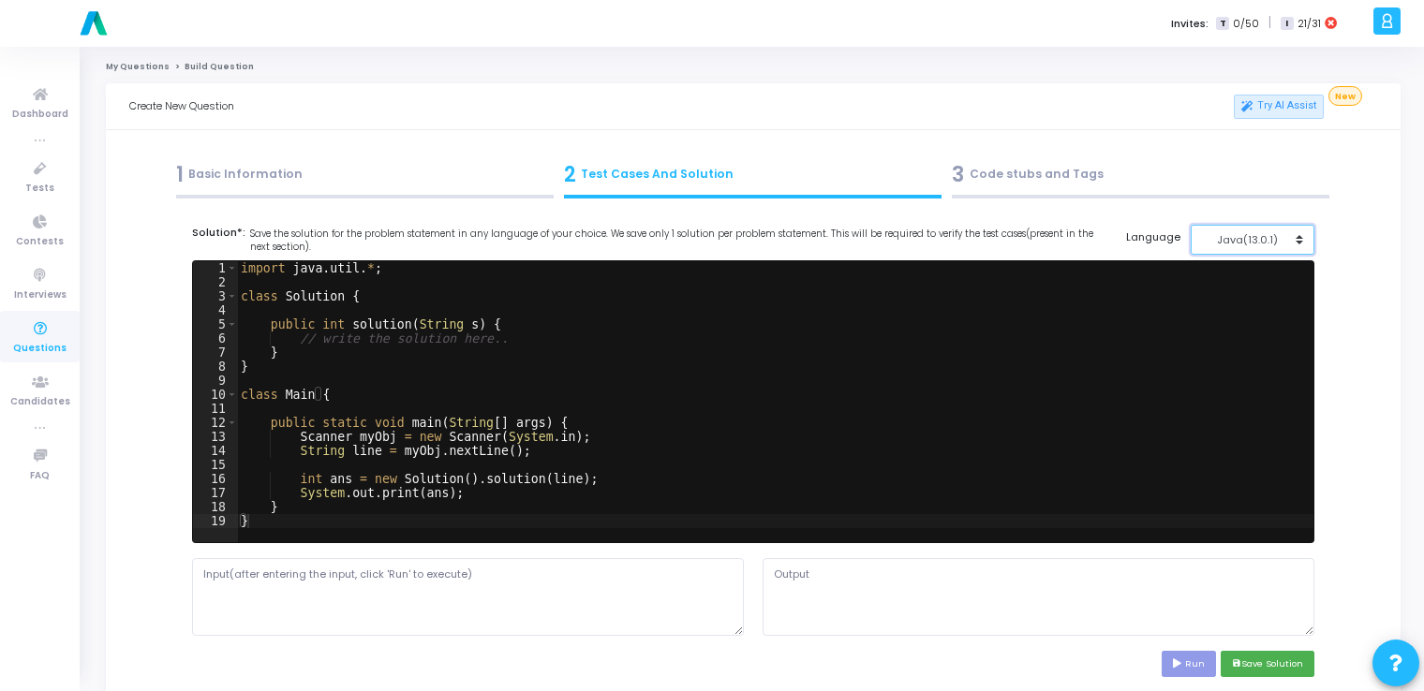
click at [1231, 232] on div "Java(13.0.1)" at bounding box center [1248, 240] width 92 height 16
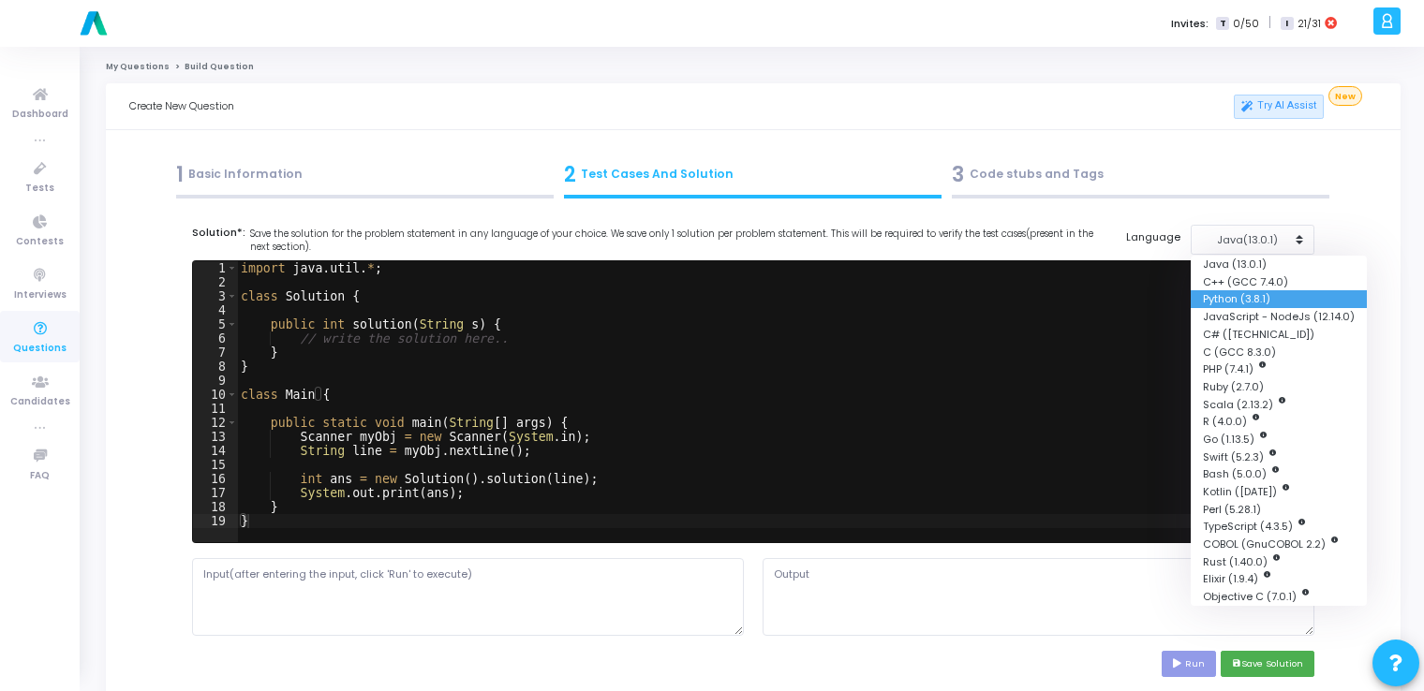
click at [1222, 290] on button "Python (3.8.1)" at bounding box center [1279, 299] width 176 height 18
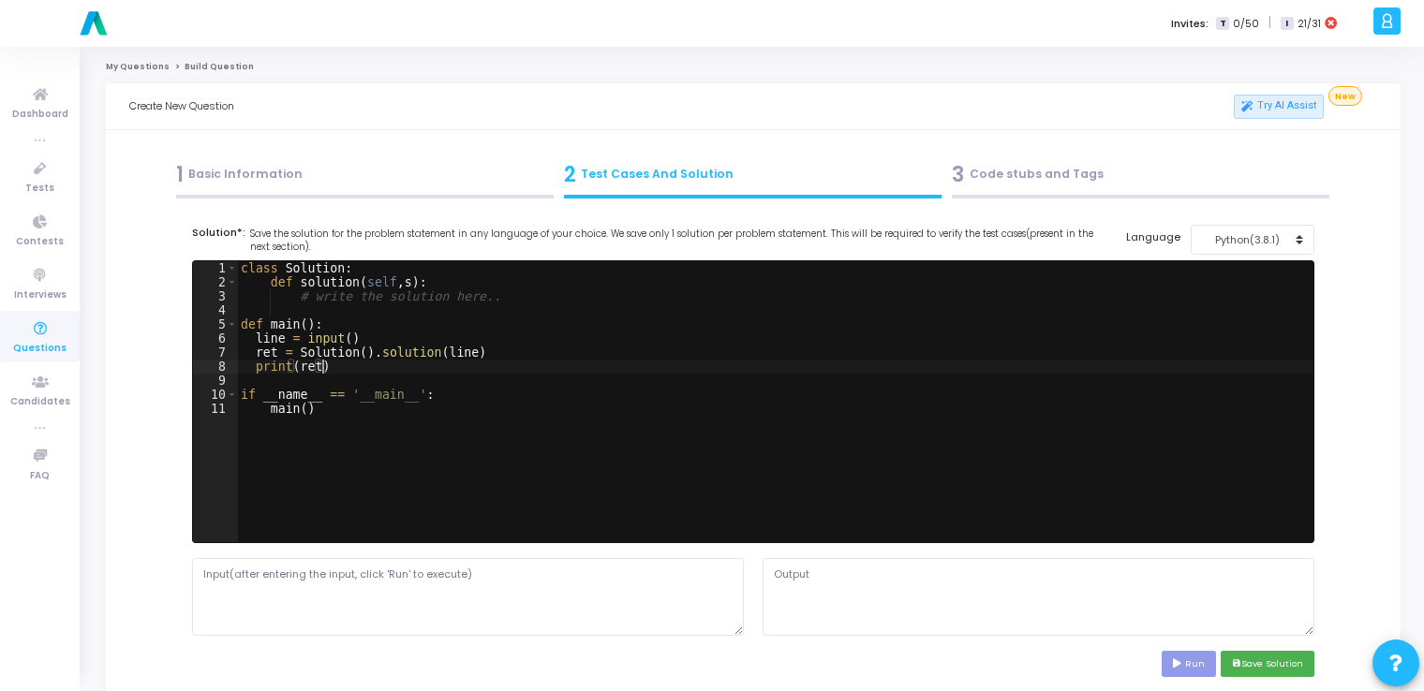
click at [1006, 373] on div "class Solution : def solution ( self , s ) : # write the solution here.. def ma…" at bounding box center [775, 415] width 1076 height 309
type textarea "if __name__ == '__main__': main()"
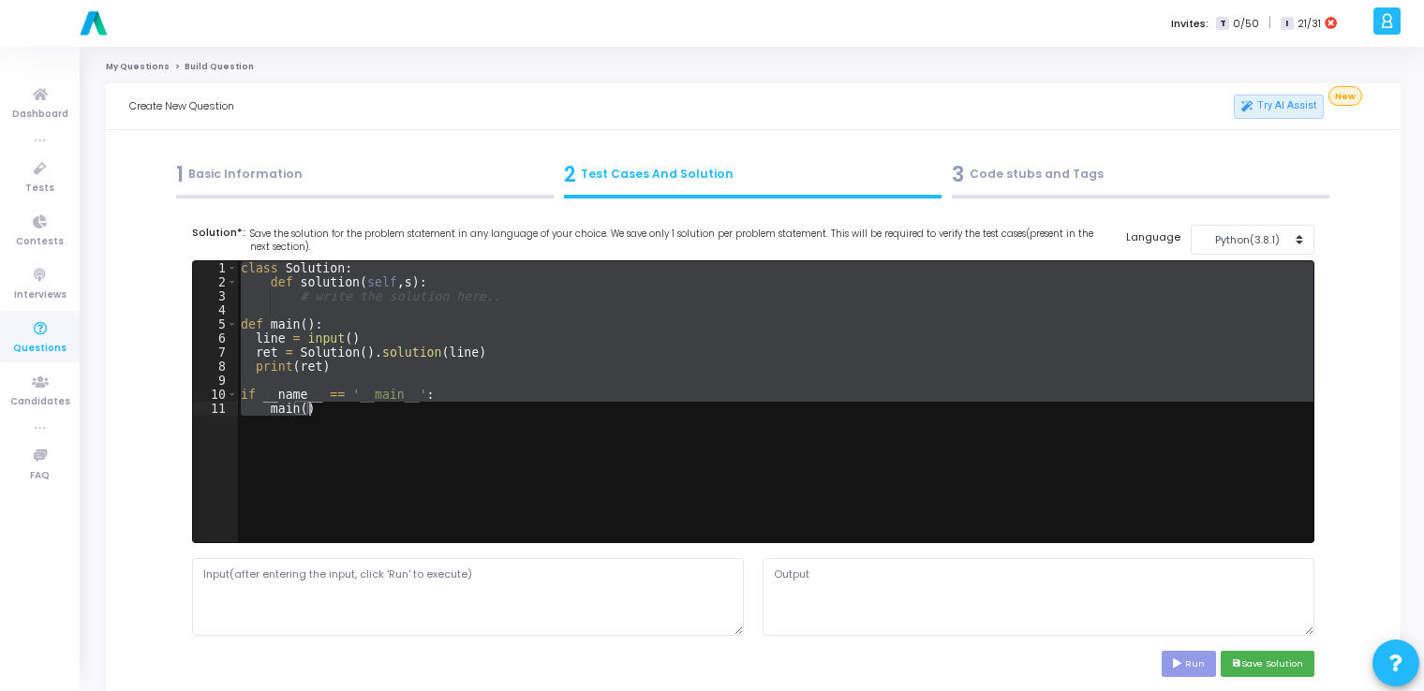
paste textarea
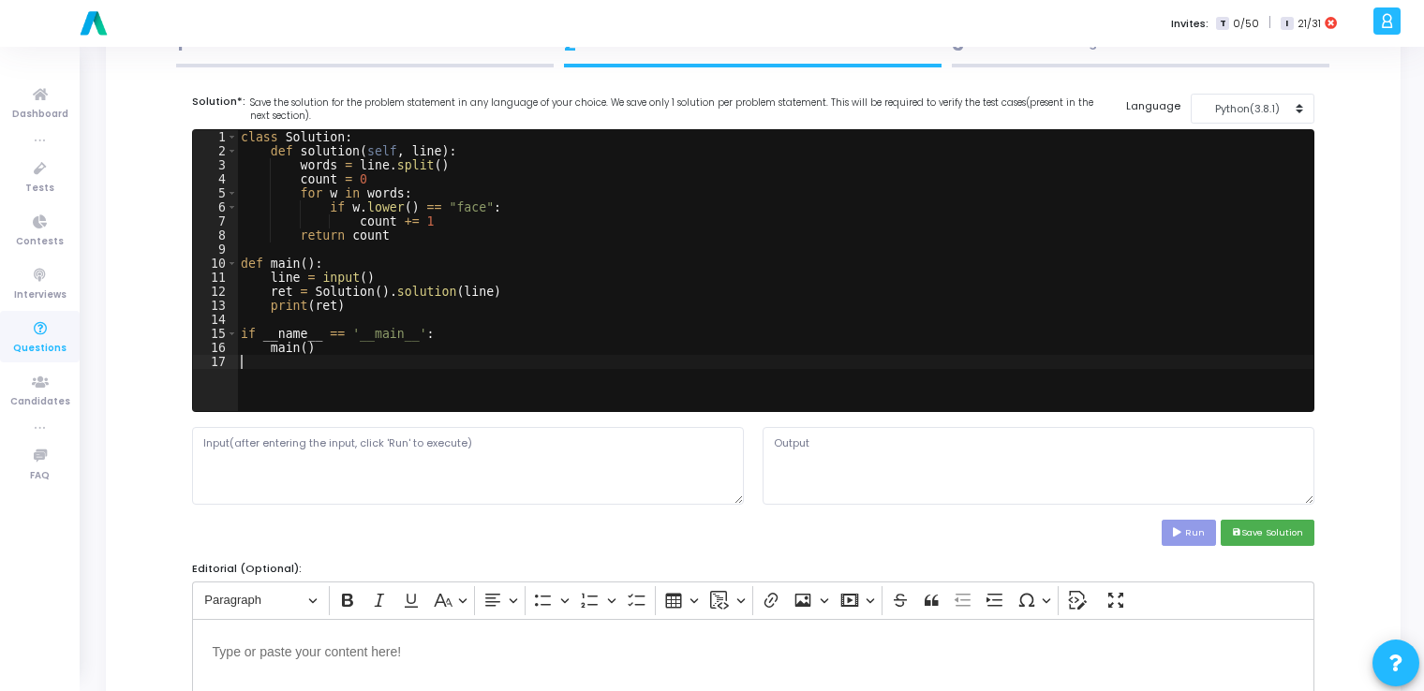
scroll to position [131, 0]
click at [588, 444] on textarea at bounding box center [468, 465] width 552 height 77
paste textarea "this image has a face and another face here"
type textarea "this image has a face and another face here"
click at [1177, 528] on icon at bounding box center [1179, 532] width 12 height 9
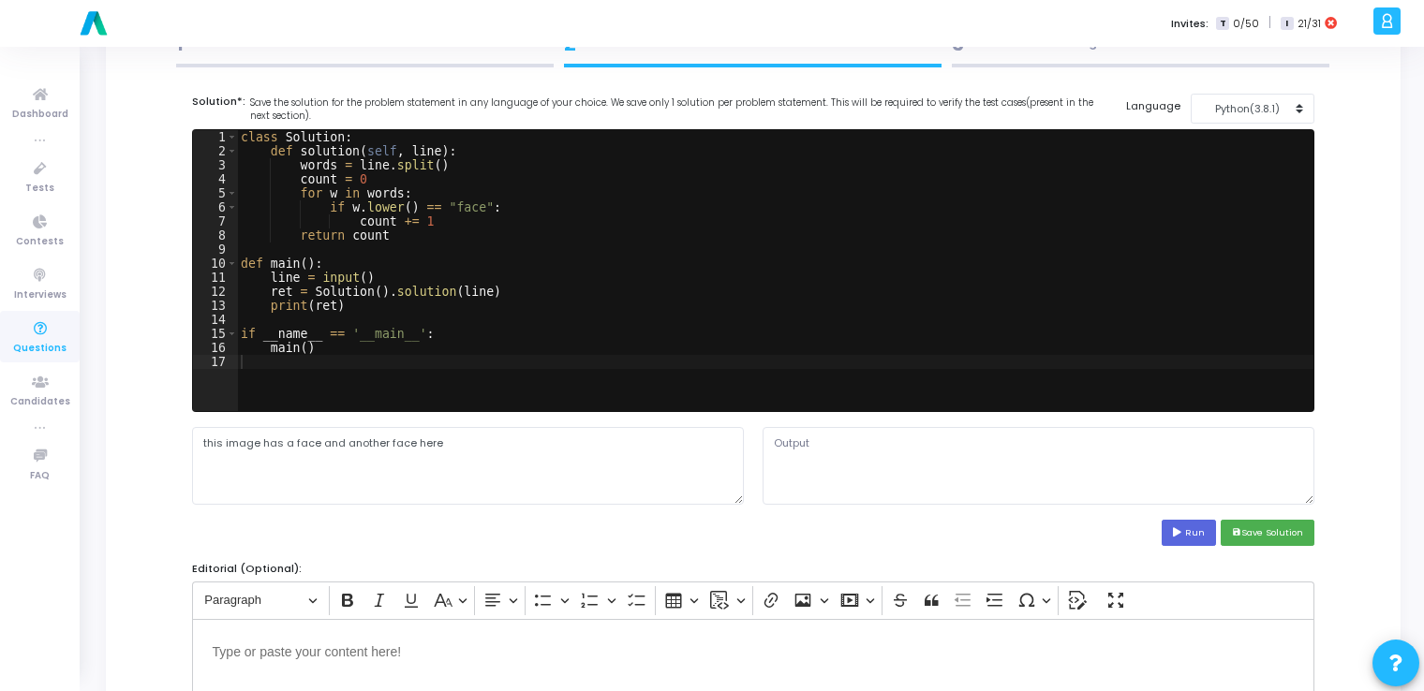
type textarea "2"
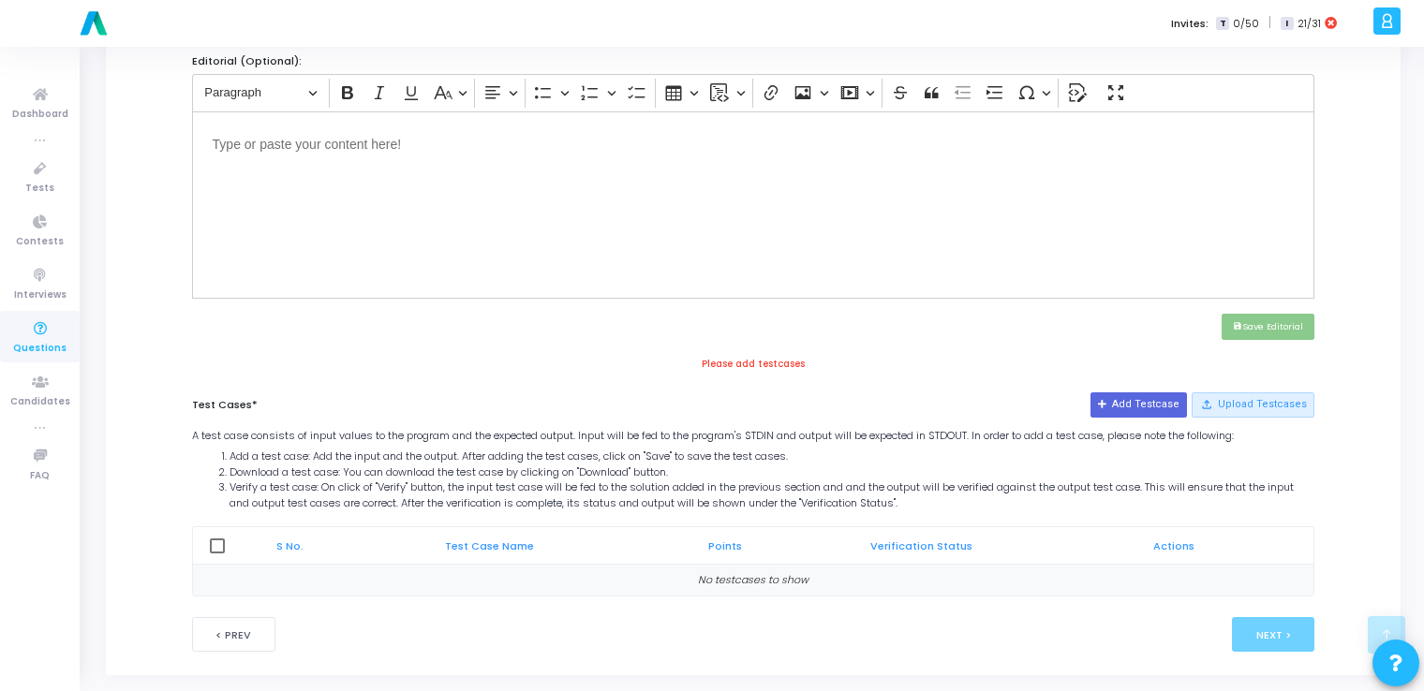
scroll to position [652, 0]
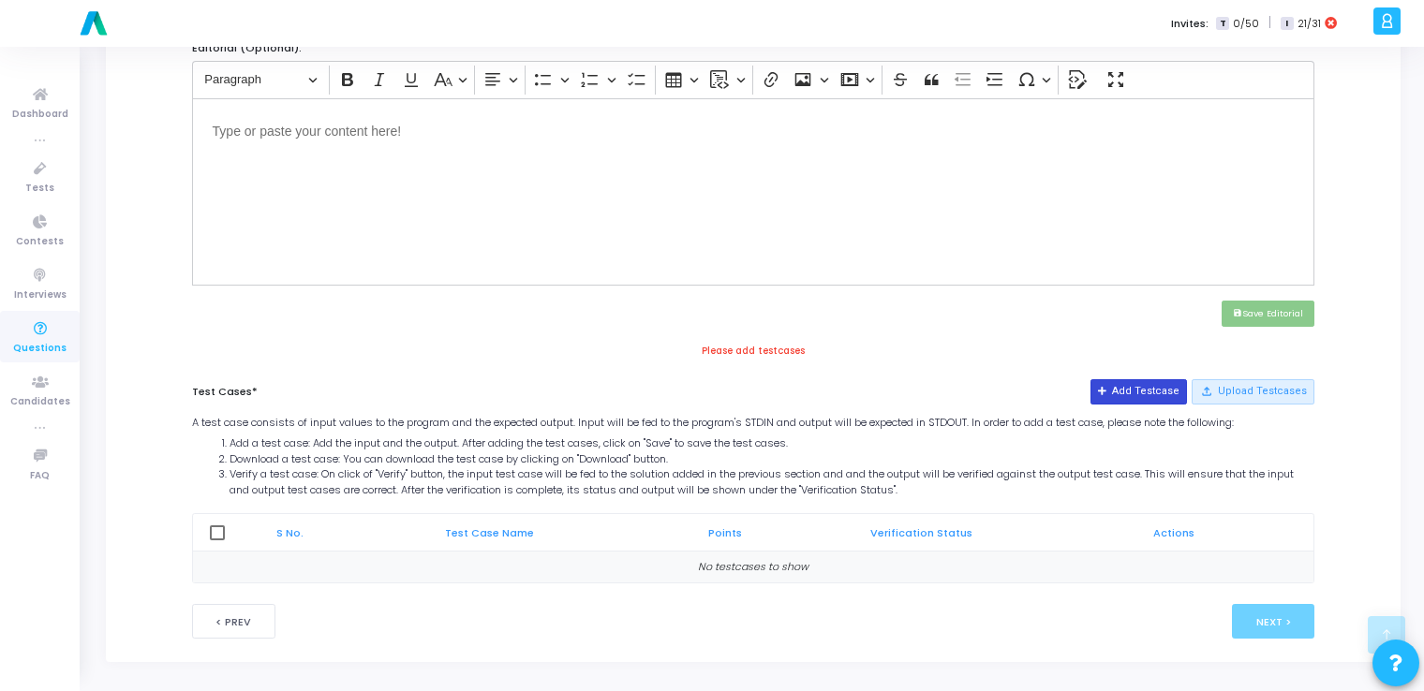
click at [1157, 387] on button "Add Testcase" at bounding box center [1139, 391] width 96 height 24
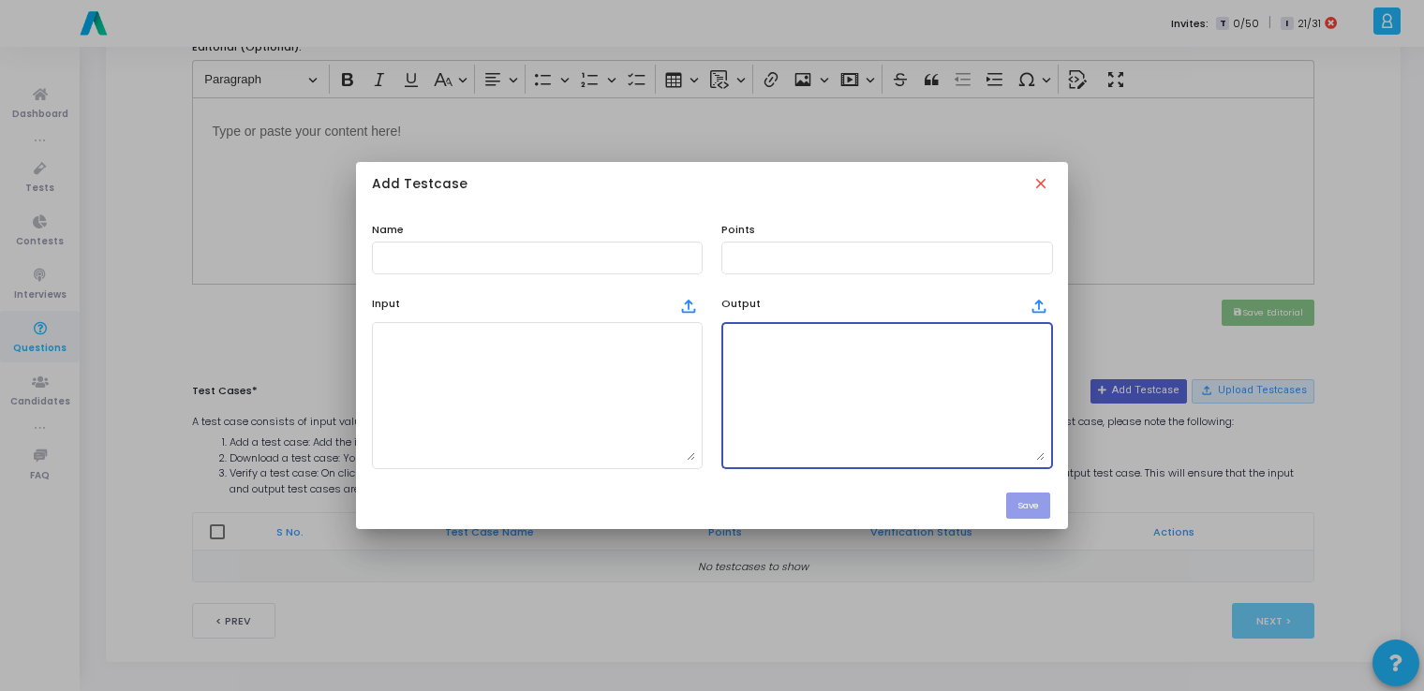
click at [884, 367] on textarea at bounding box center [887, 395] width 316 height 131
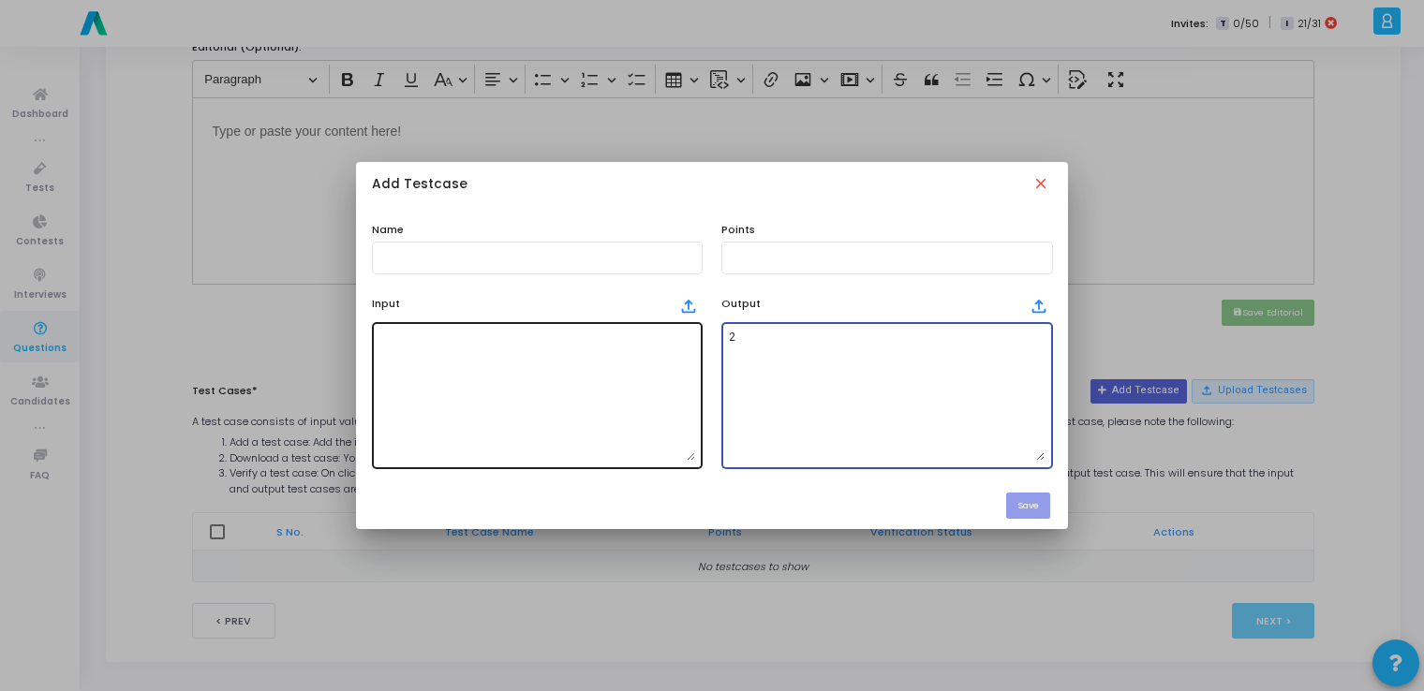
type textarea "2"
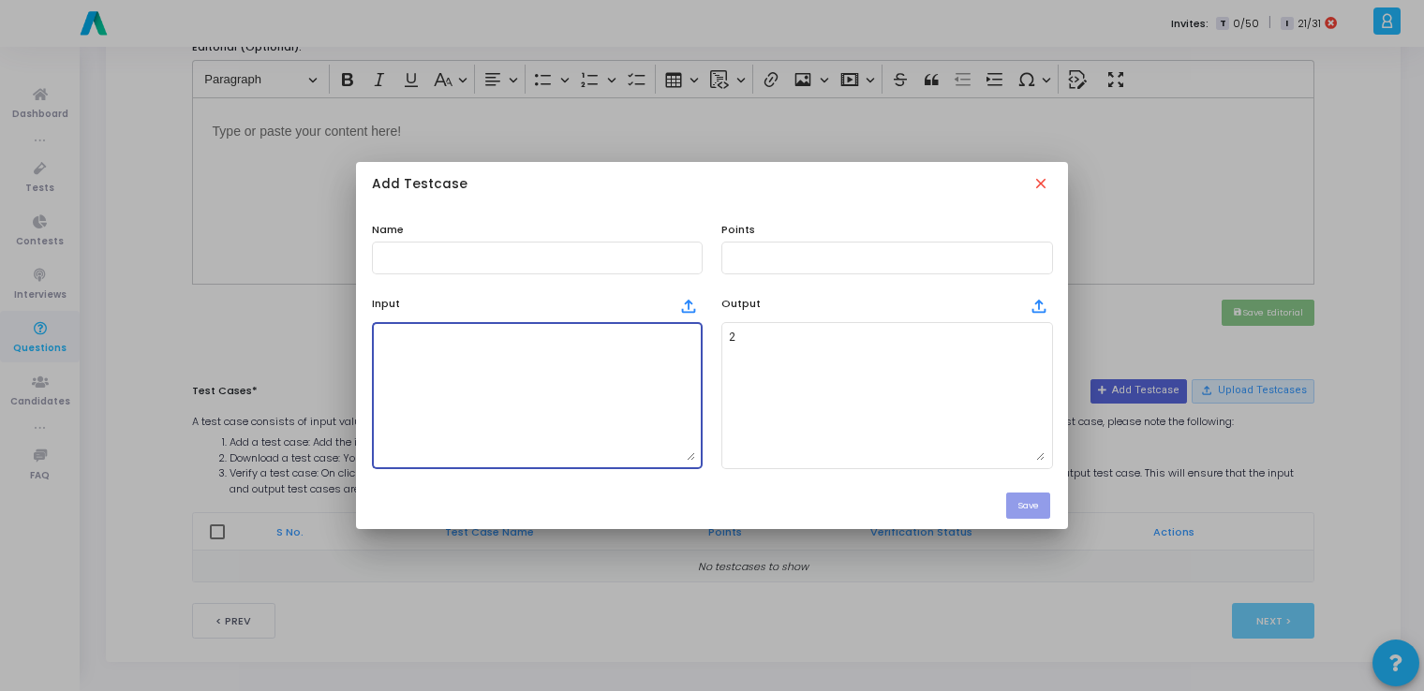
click at [474, 375] on textarea at bounding box center [537, 395] width 316 height 131
paste textarea "this image has a face and another face here"
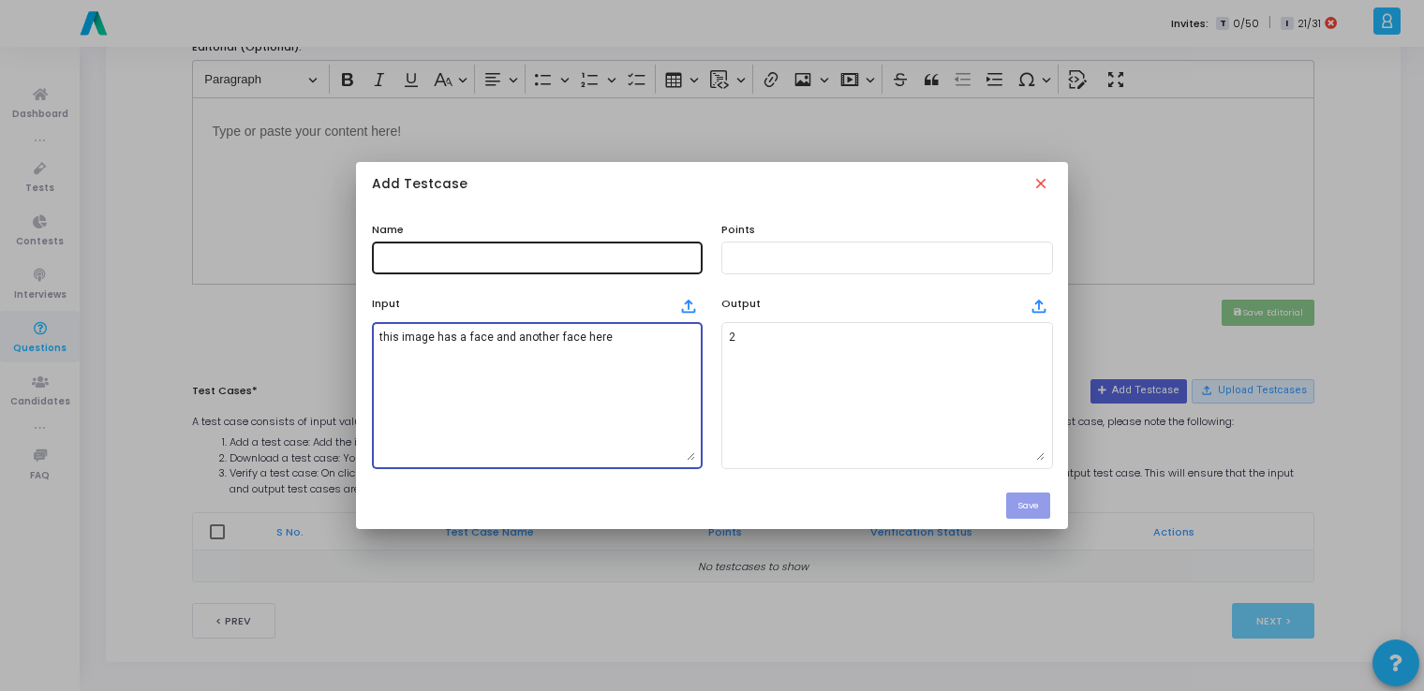
type textarea "this image has a face and another face here"
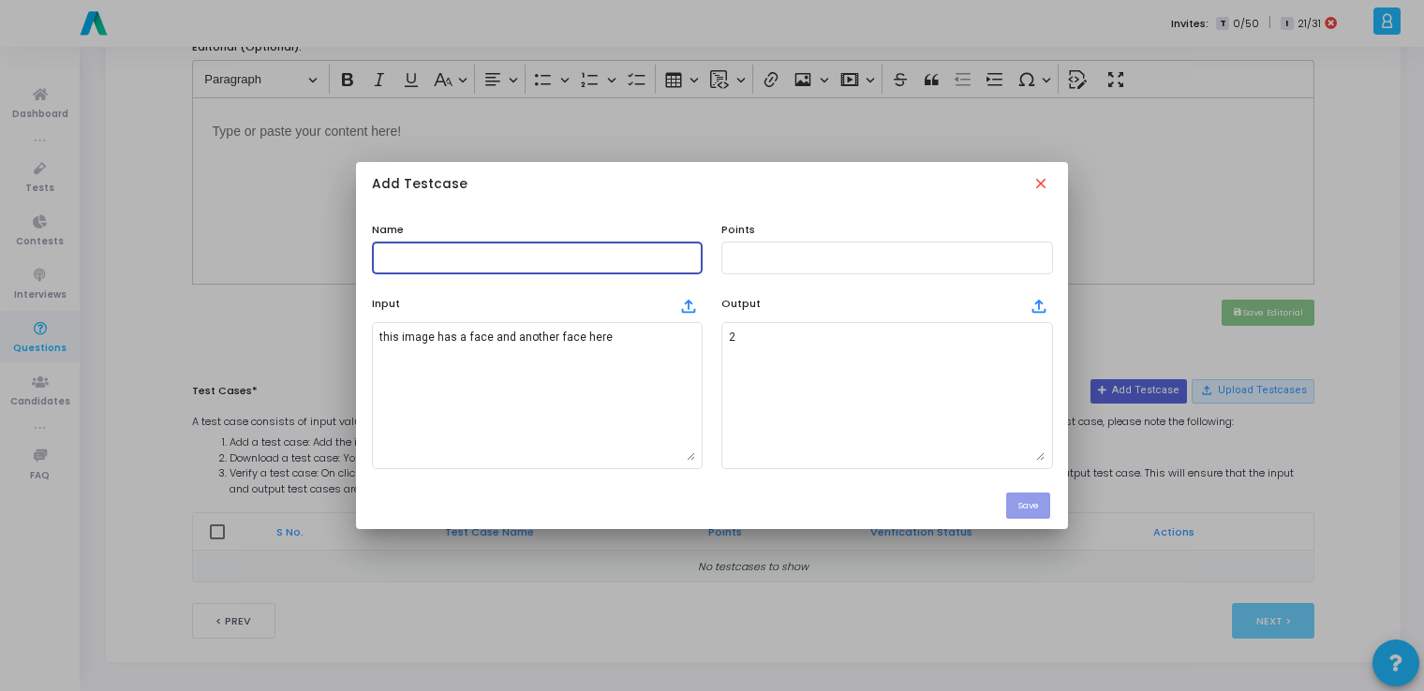
click at [482, 252] on input "text" at bounding box center [537, 257] width 316 height 13
type input "testcase"
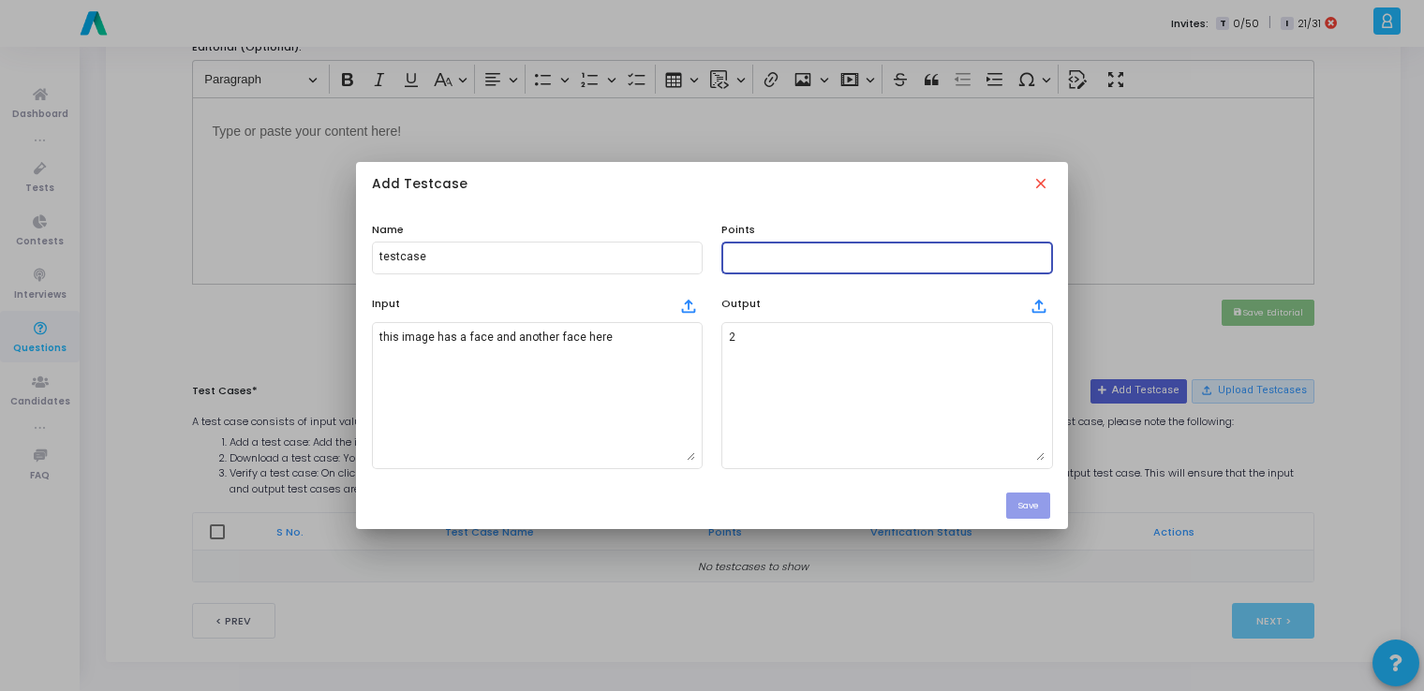
click at [731, 257] on input "text" at bounding box center [887, 257] width 316 height 13
type input "100"
click at [1024, 499] on button "Save" at bounding box center [1028, 505] width 44 height 25
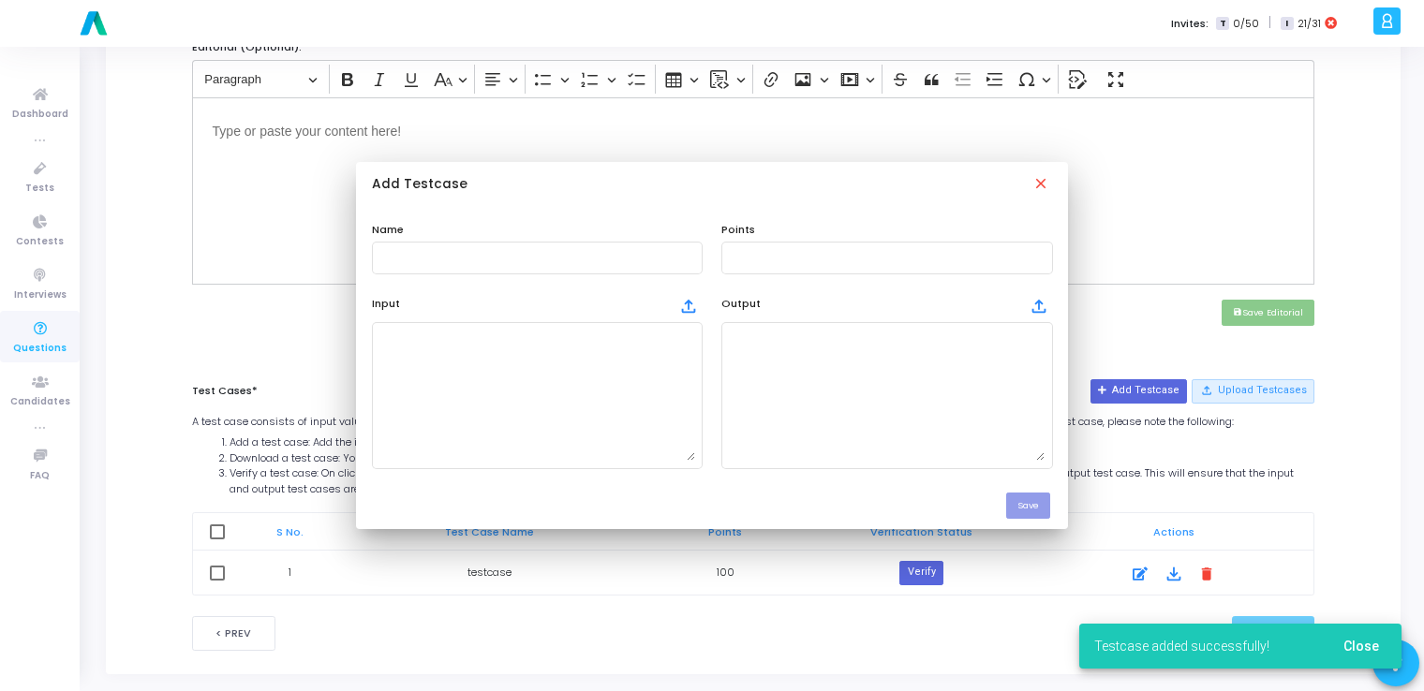
scroll to position [652, 0]
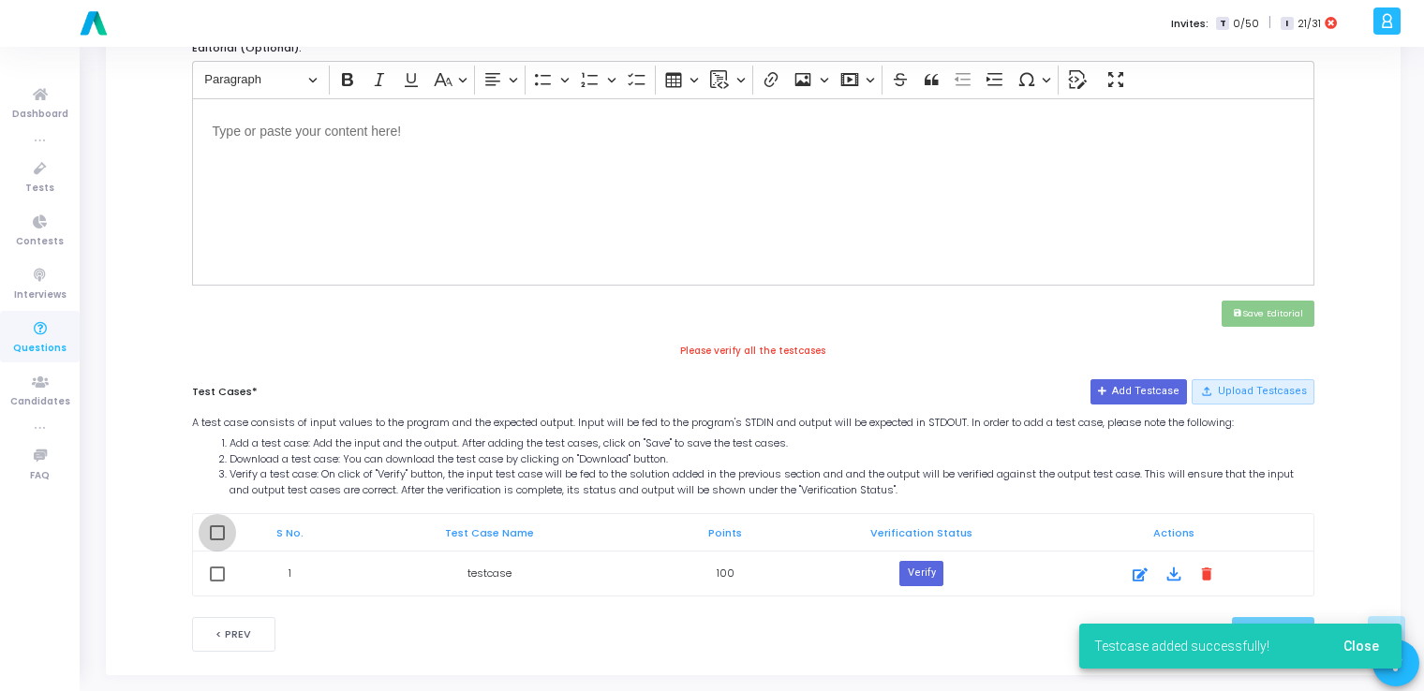
click at [213, 530] on span at bounding box center [217, 533] width 15 height 15
click at [216, 541] on input "checkbox" at bounding box center [216, 541] width 1 height 1
checkbox input "true"
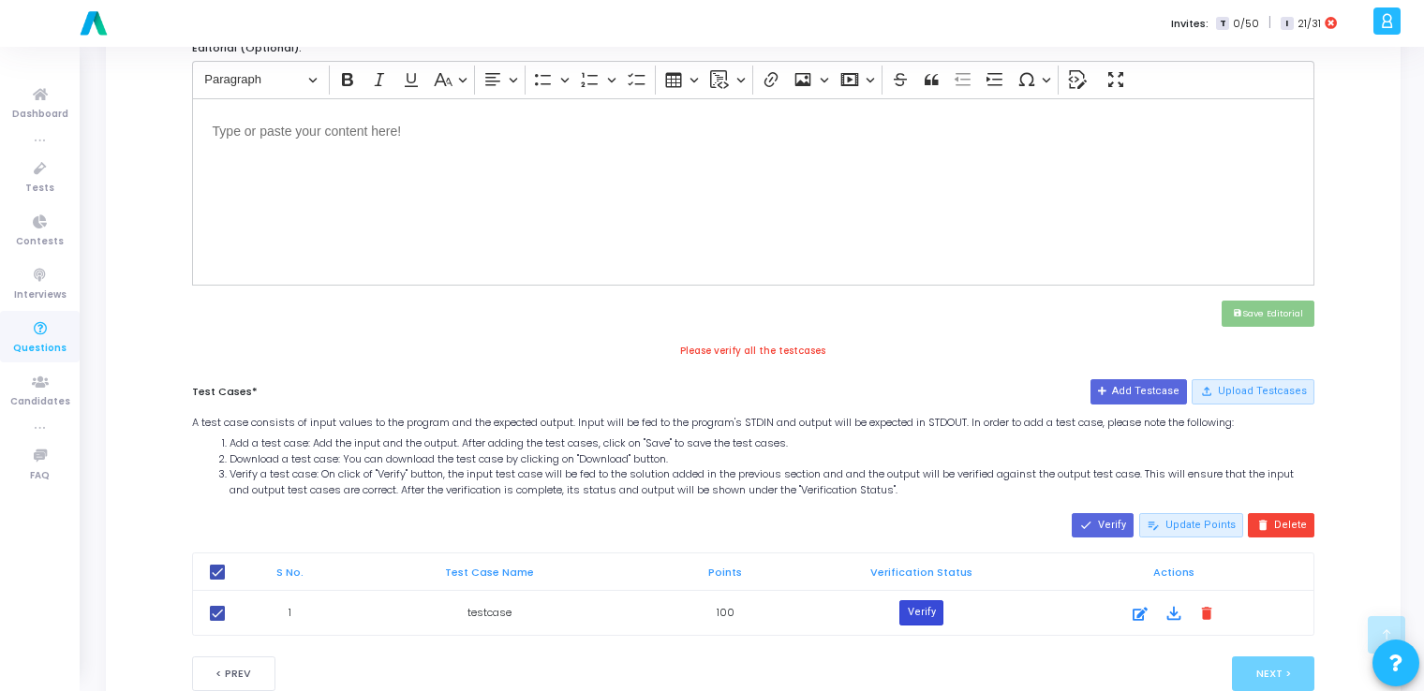
click at [919, 609] on button "Verify" at bounding box center [920, 613] width 43 height 24
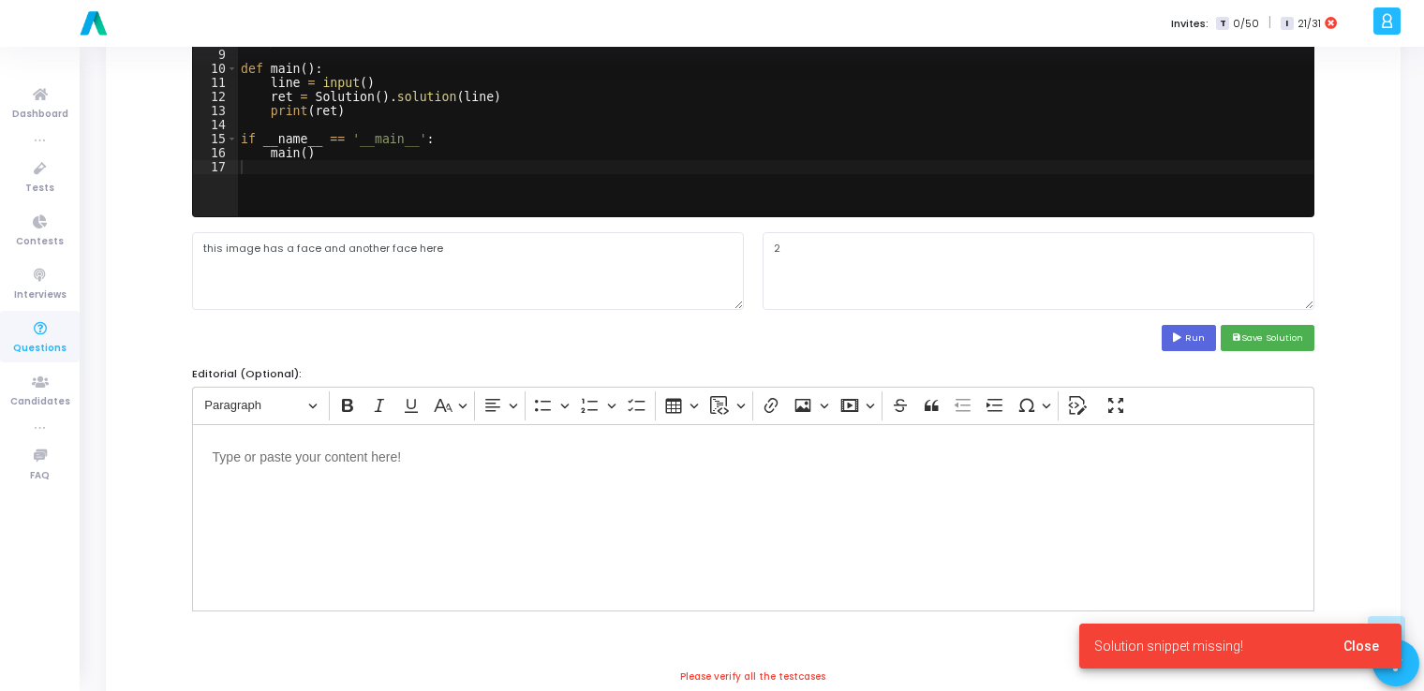
scroll to position [326, 0]
click at [1260, 333] on button "save Save Solution" at bounding box center [1268, 337] width 94 height 25
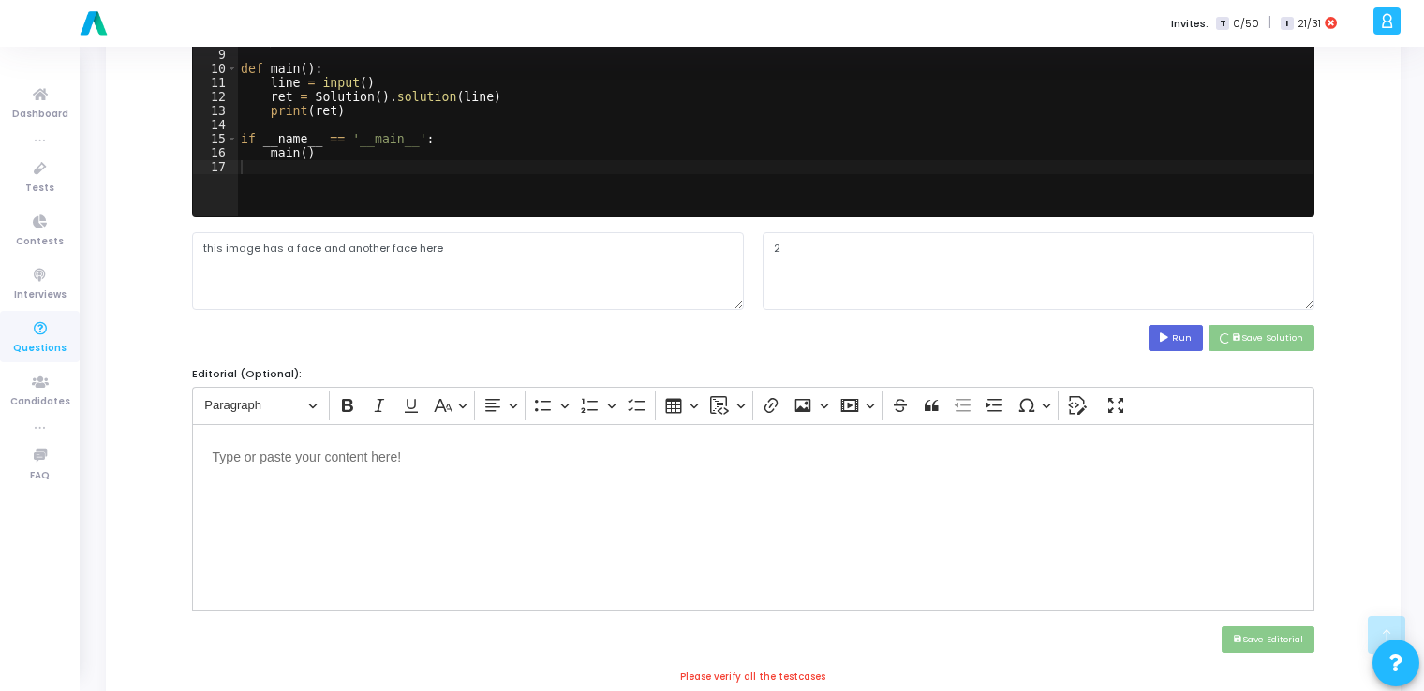
scroll to position [705, 0]
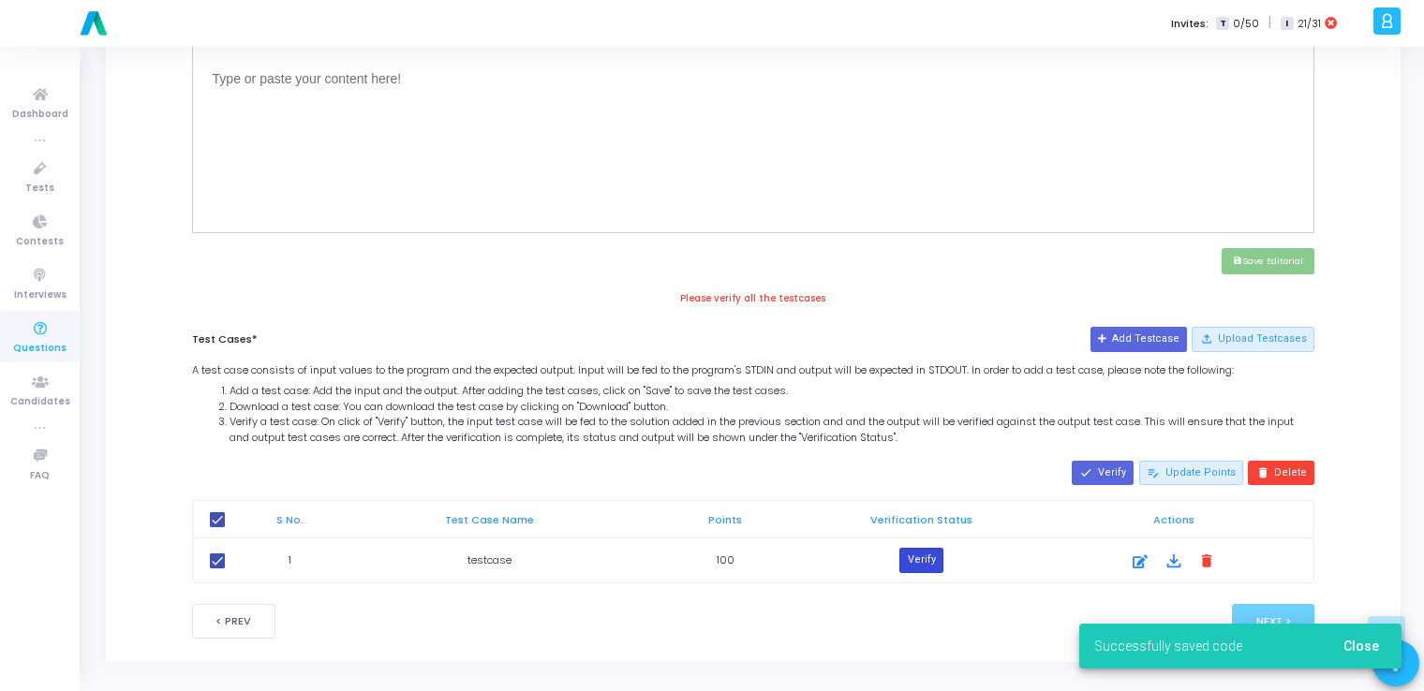
click at [909, 557] on button "Verify" at bounding box center [920, 560] width 43 height 24
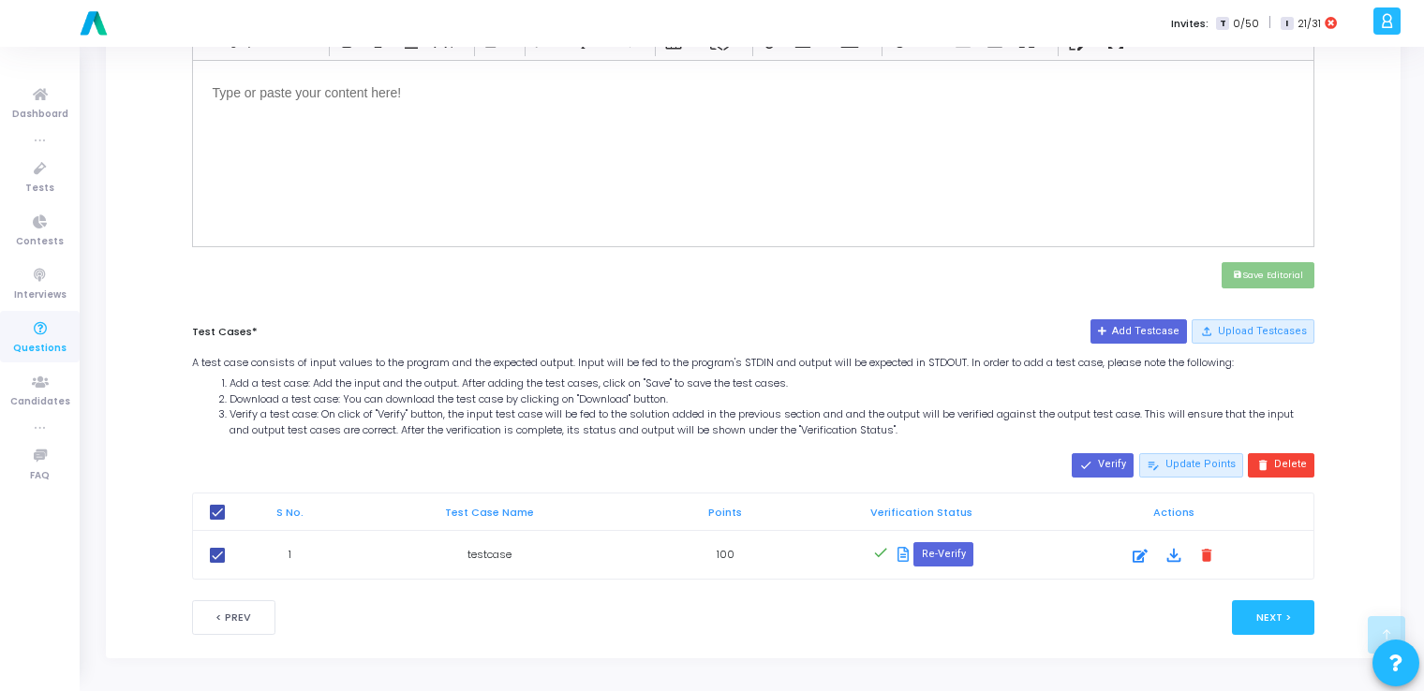
scroll to position [687, 0]
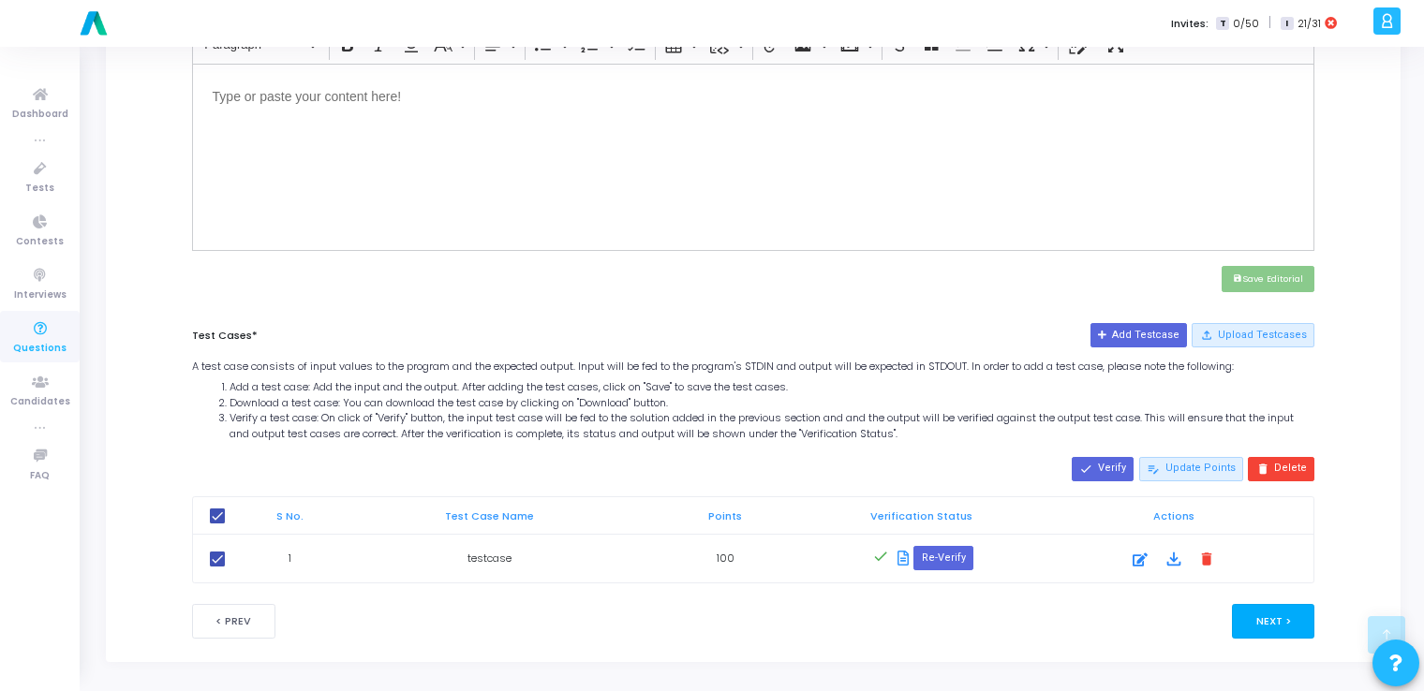
click at [1282, 619] on button "Next >" at bounding box center [1273, 621] width 83 height 35
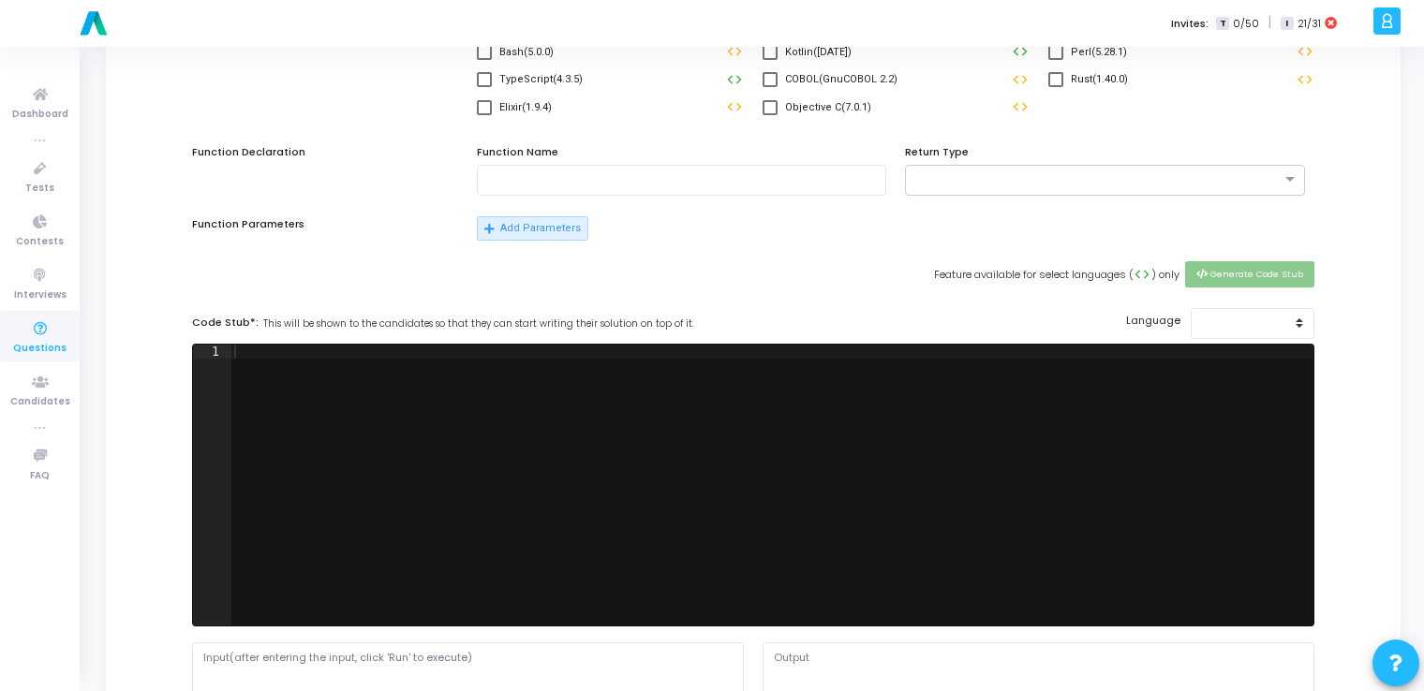
scroll to position [0, 0]
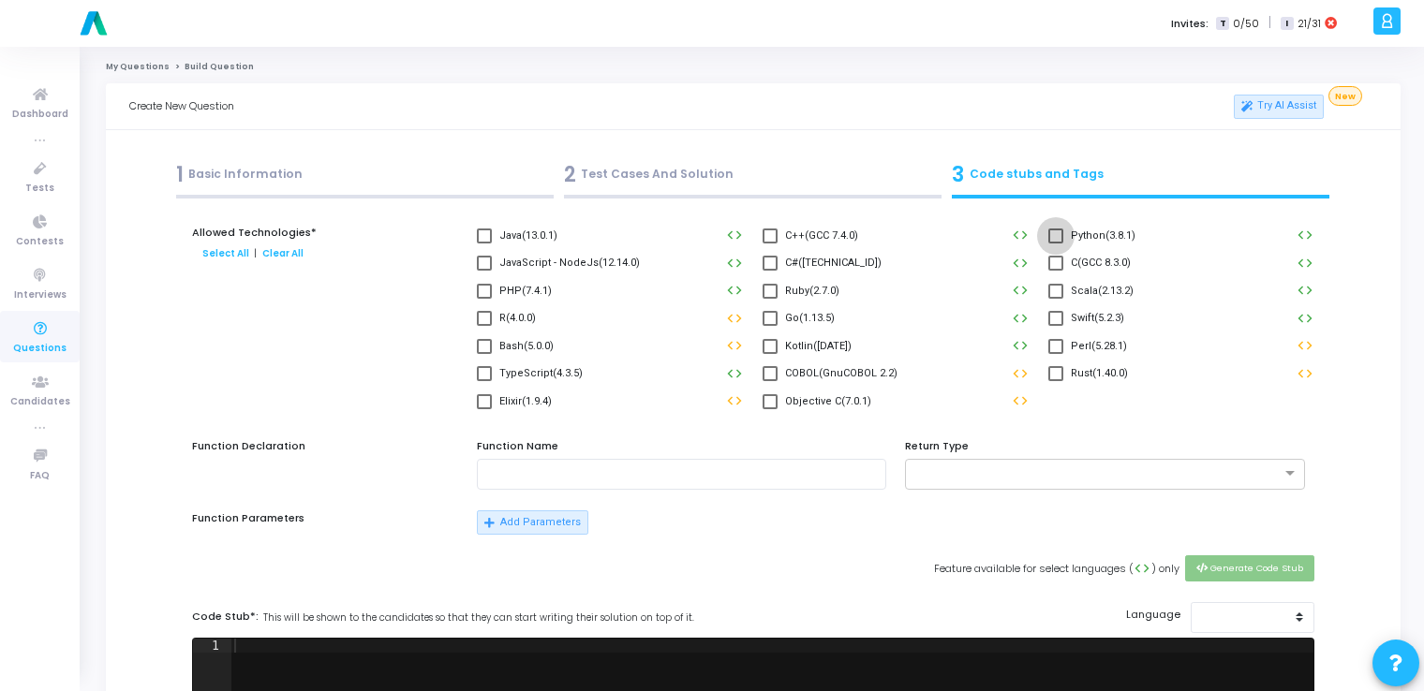
click at [1060, 241] on span at bounding box center [1055, 236] width 15 height 15
click at [1056, 244] on input "Python(3.8.1)" at bounding box center [1055, 244] width 1 height 1
checkbox input "true"
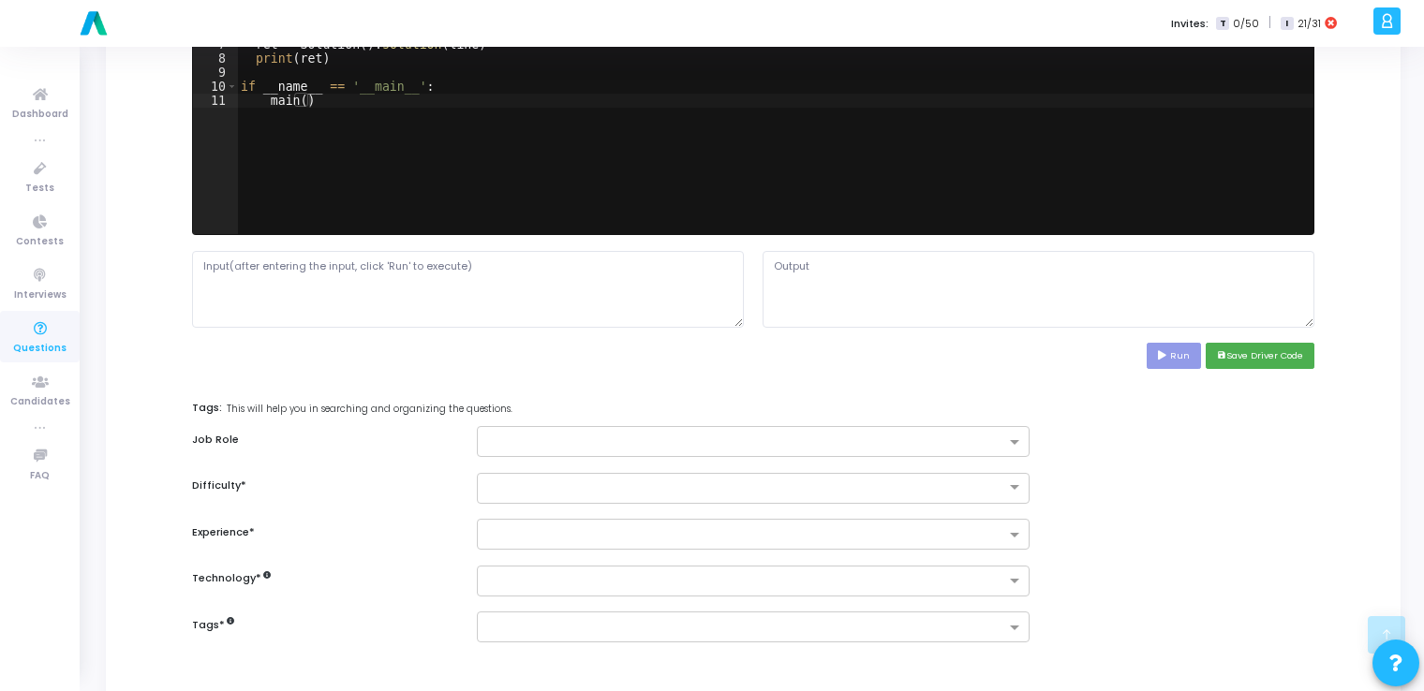
scroll to position [779, 0]
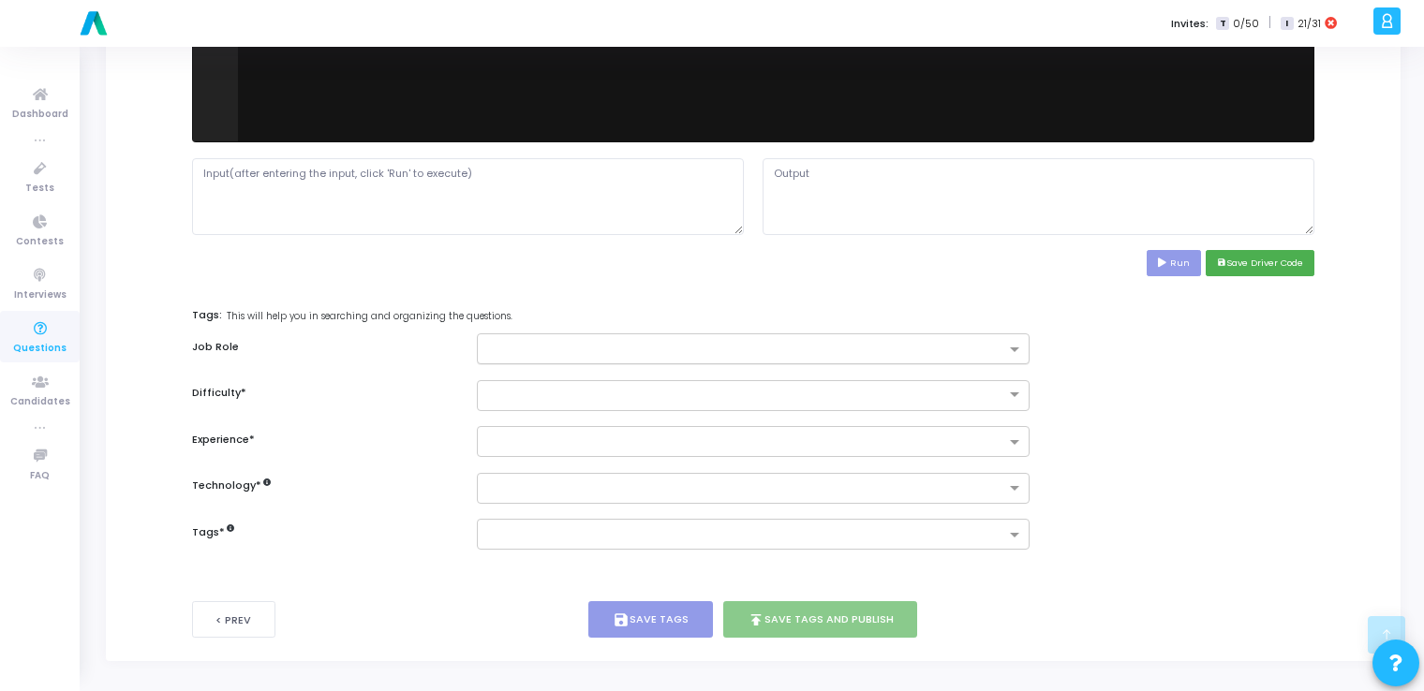
click at [978, 343] on input "text" at bounding box center [745, 351] width 517 height 16
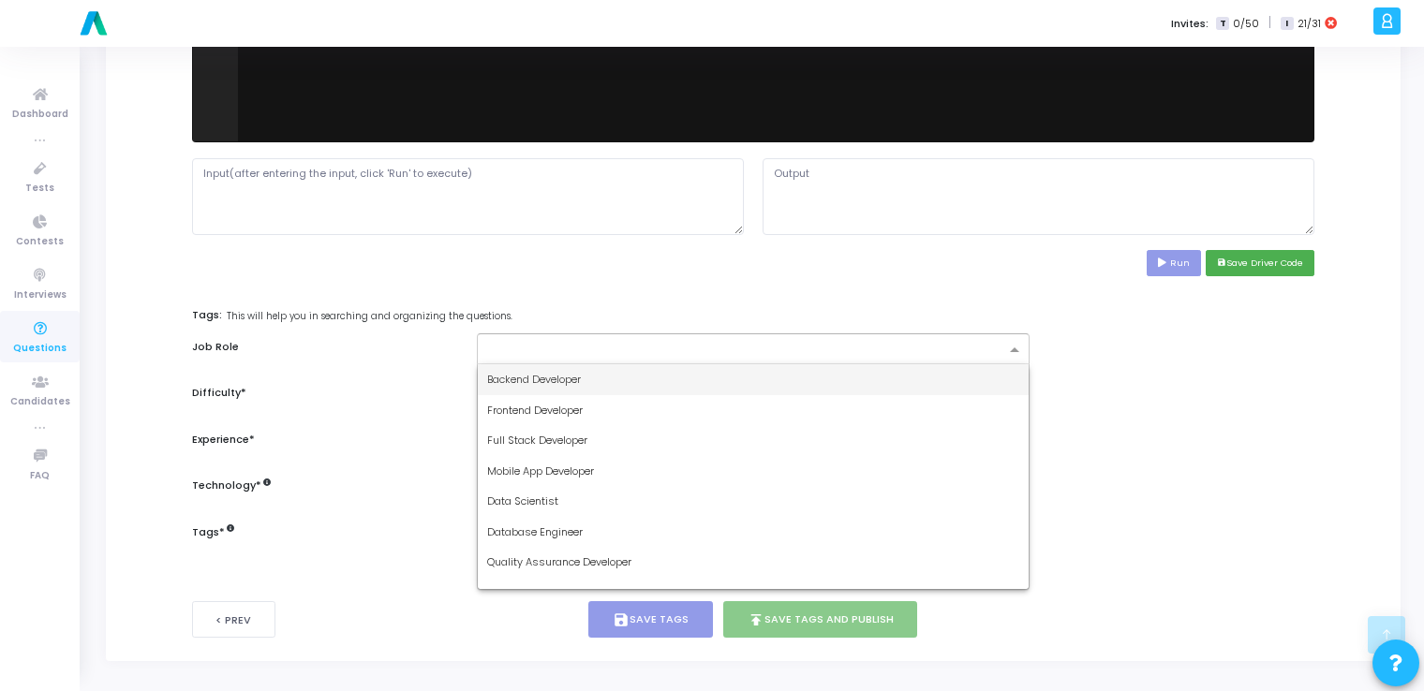
click at [828, 383] on div "Backend Developer" at bounding box center [753, 379] width 550 height 31
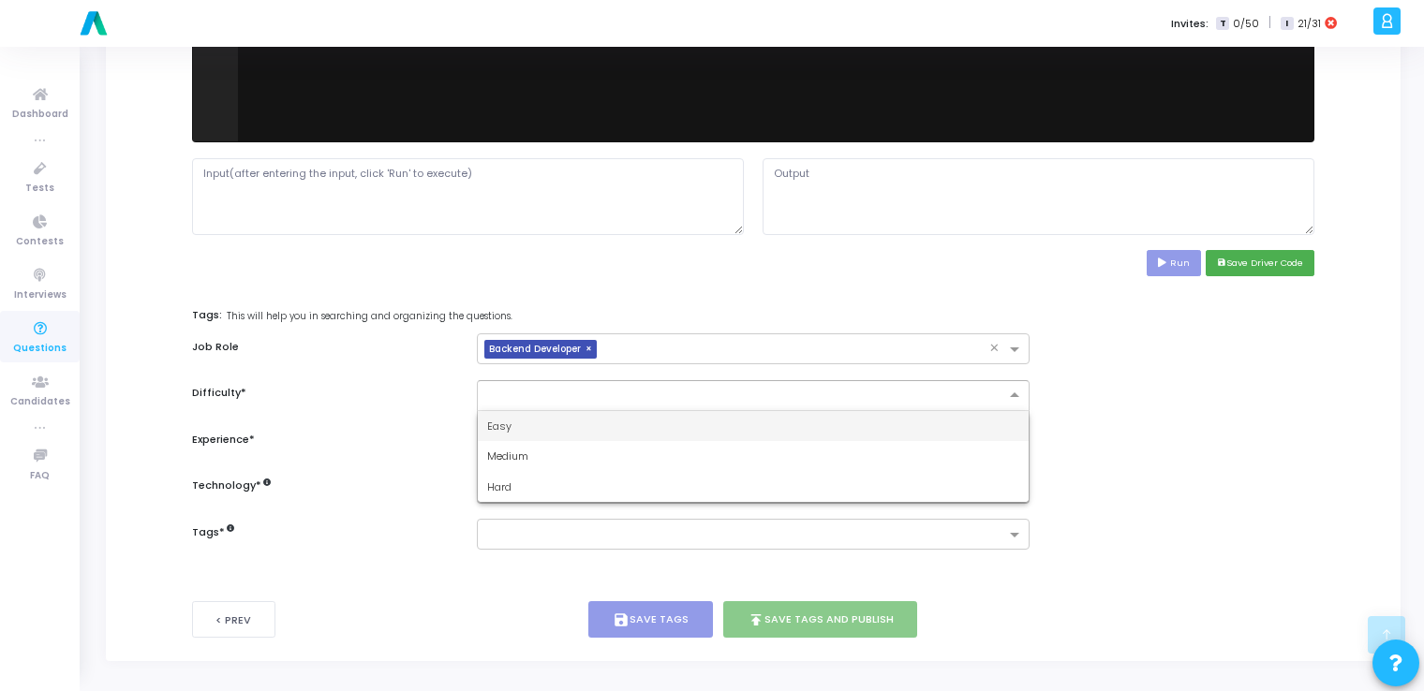
click at [765, 398] on input "text" at bounding box center [734, 394] width 494 height 16
click at [708, 418] on div "Easy" at bounding box center [753, 426] width 550 height 31
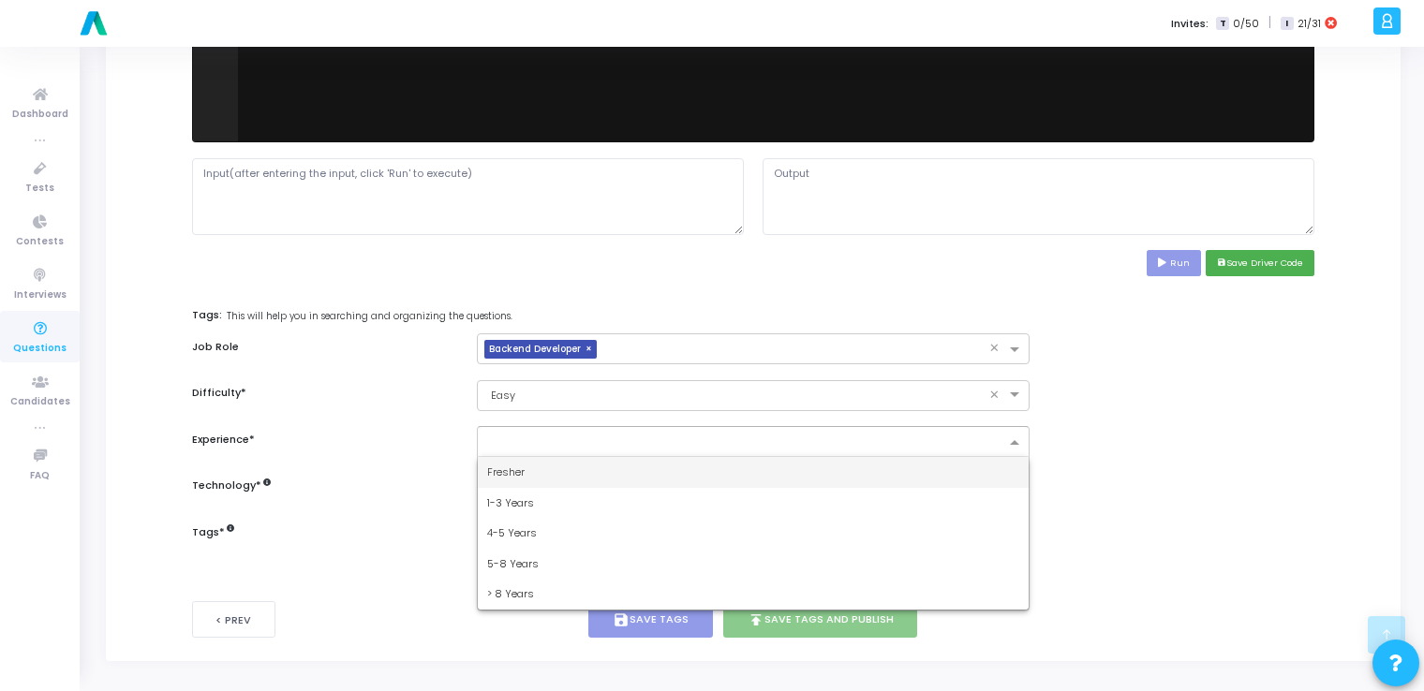
click at [653, 436] on input "text" at bounding box center [745, 444] width 517 height 16
click at [588, 464] on div "Fresher" at bounding box center [753, 472] width 550 height 31
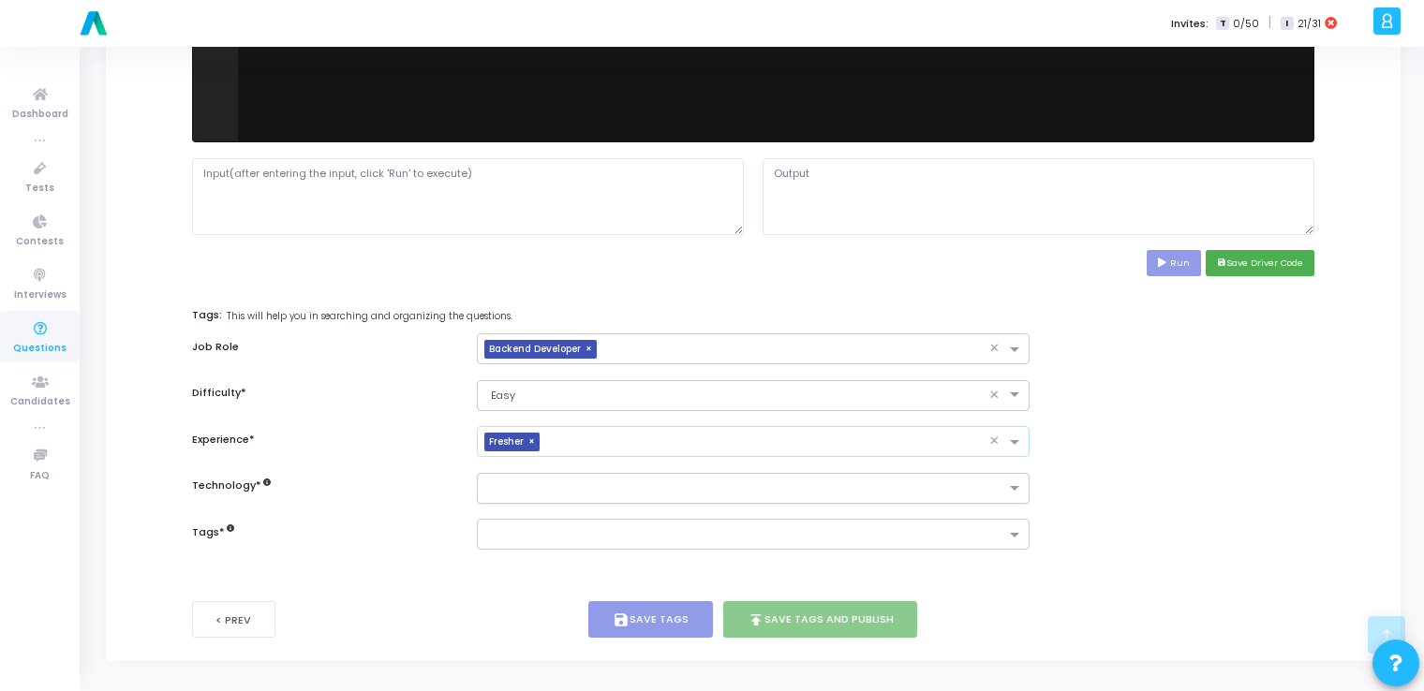
click at [564, 482] on input "text" at bounding box center [745, 490] width 517 height 16
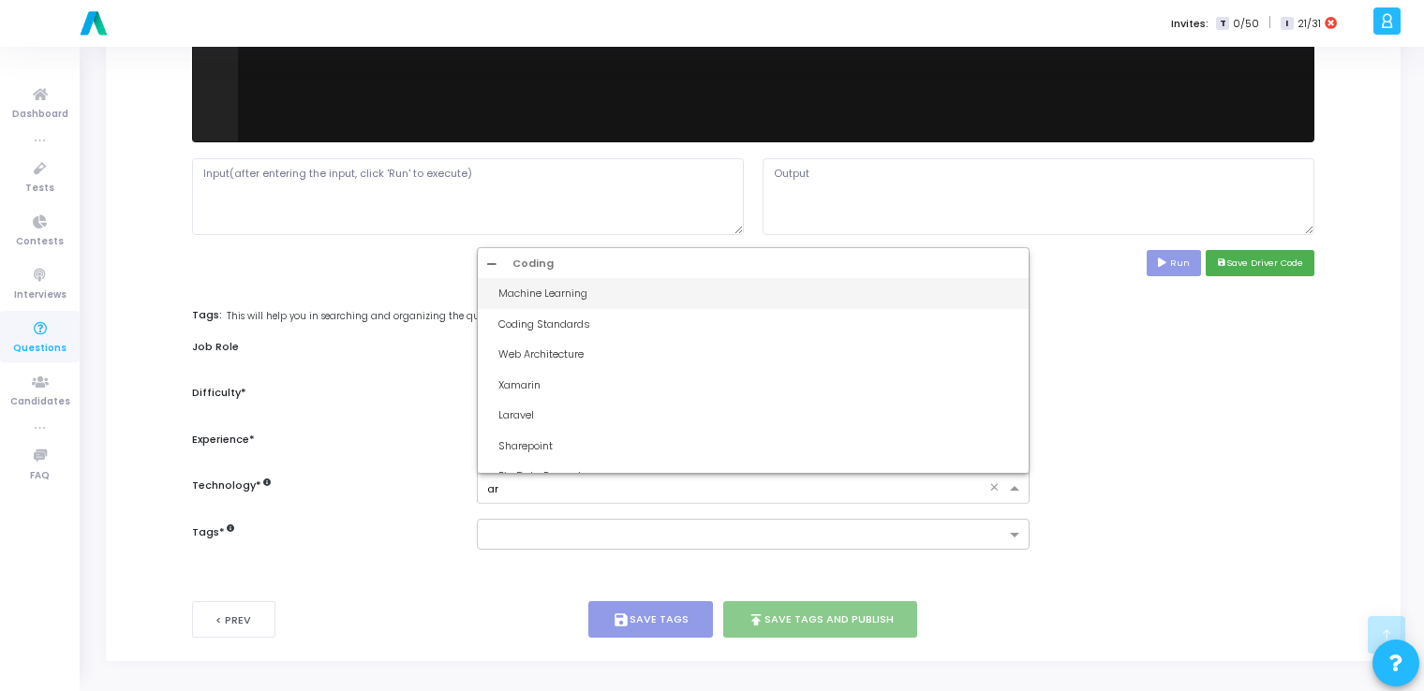
type input "art"
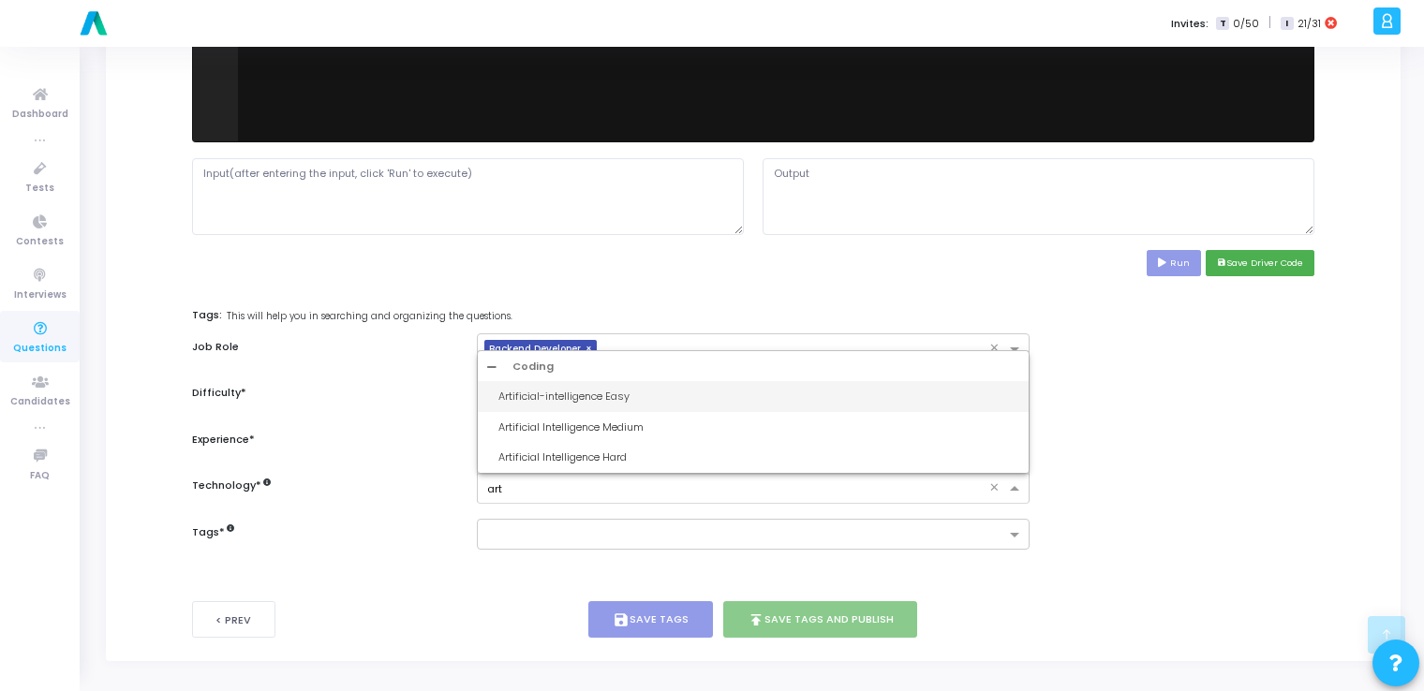
click at [631, 398] on div "Artificial-intelligence Easy" at bounding box center [758, 397] width 520 height 16
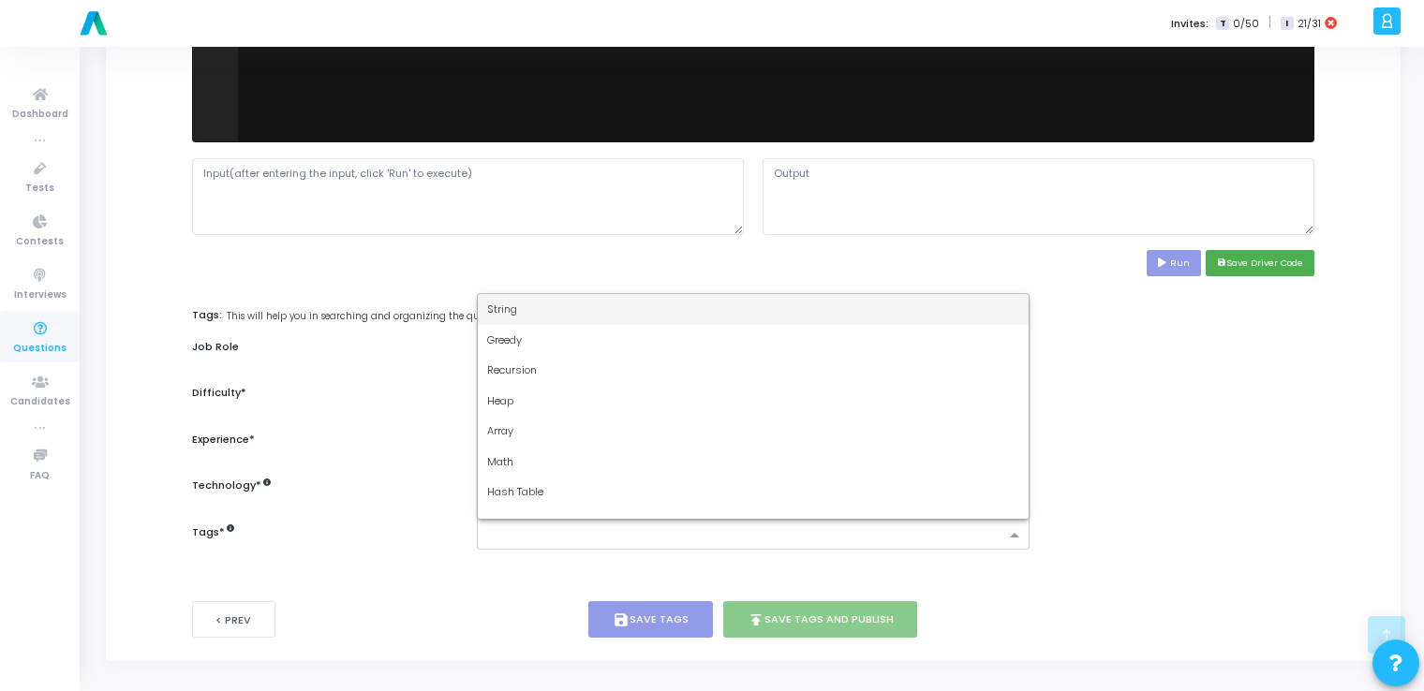
click at [528, 528] on input "text" at bounding box center [745, 536] width 517 height 16
type input "dy"
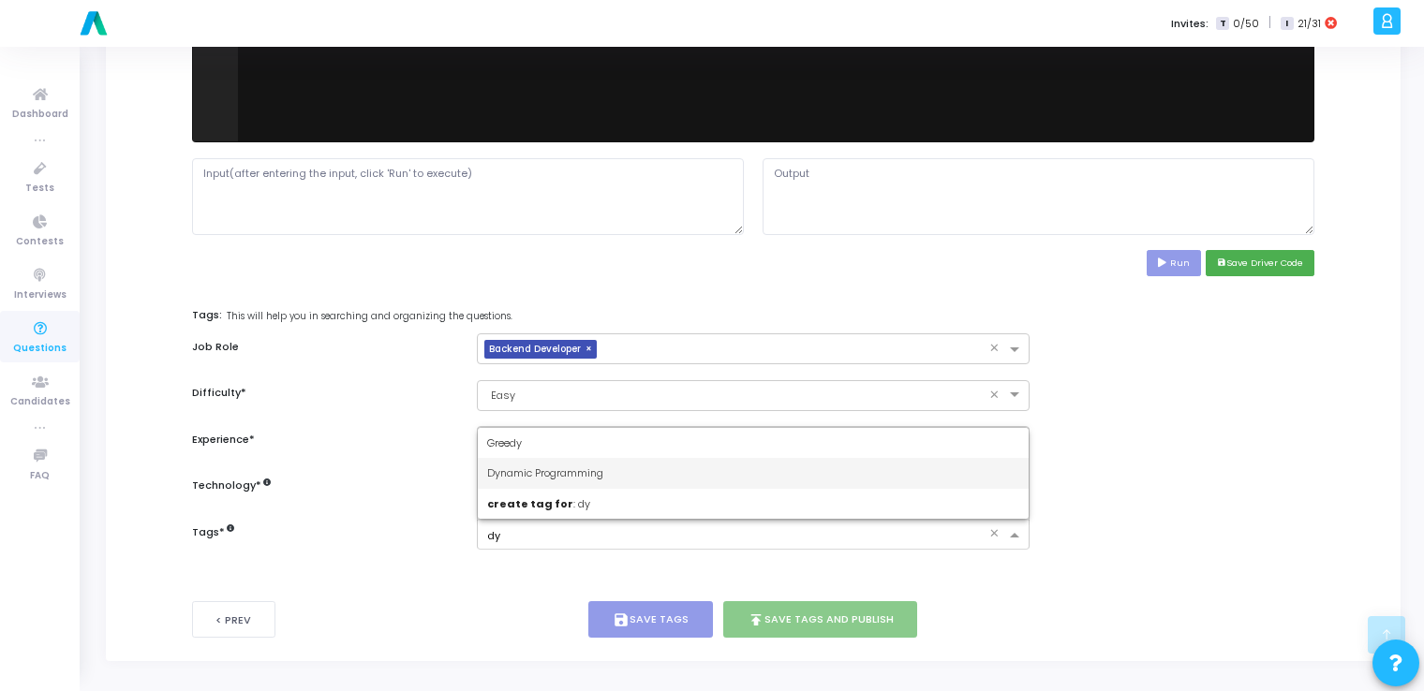
click at [595, 466] on span "Dynamic Programming" at bounding box center [545, 473] width 116 height 15
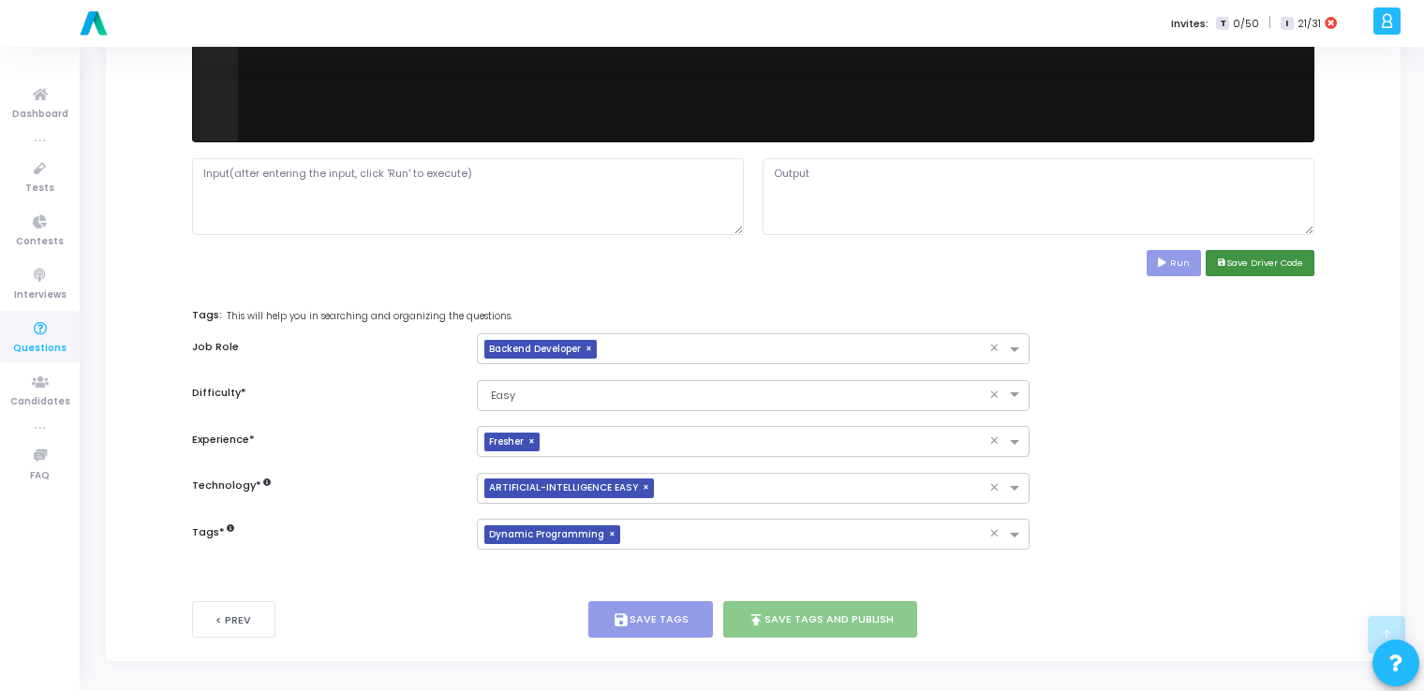
click at [1284, 257] on button "save Save Driver Code" at bounding box center [1260, 262] width 109 height 25
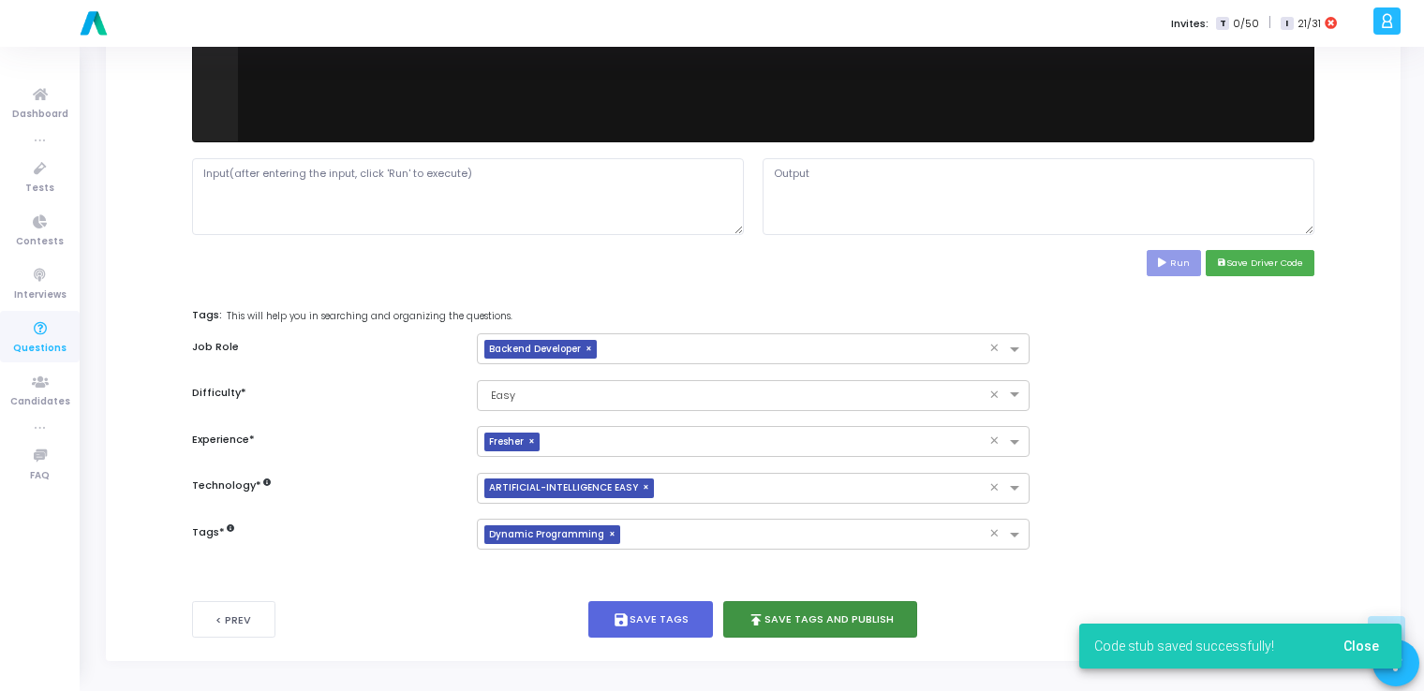
click at [800, 620] on button "publish Save Tags and Publish" at bounding box center [820, 619] width 195 height 37
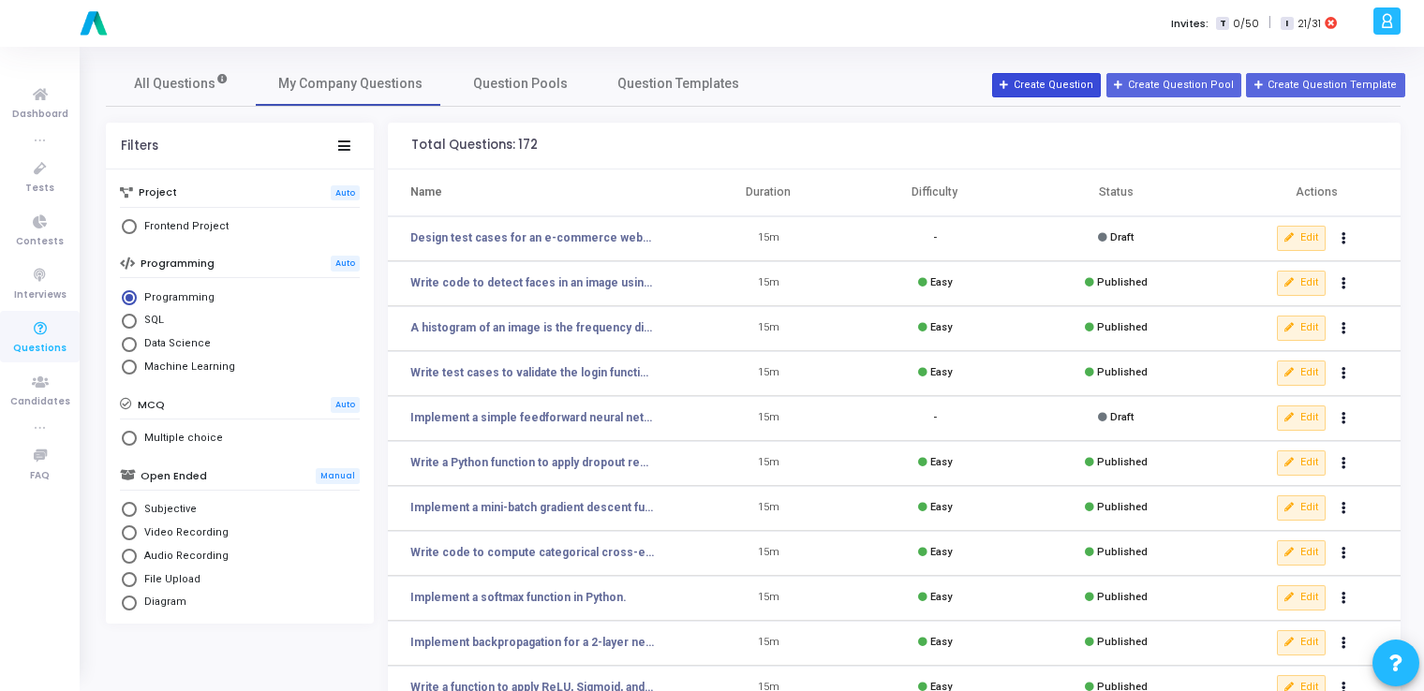
click at [1050, 92] on button "Create Question" at bounding box center [1046, 85] width 109 height 24
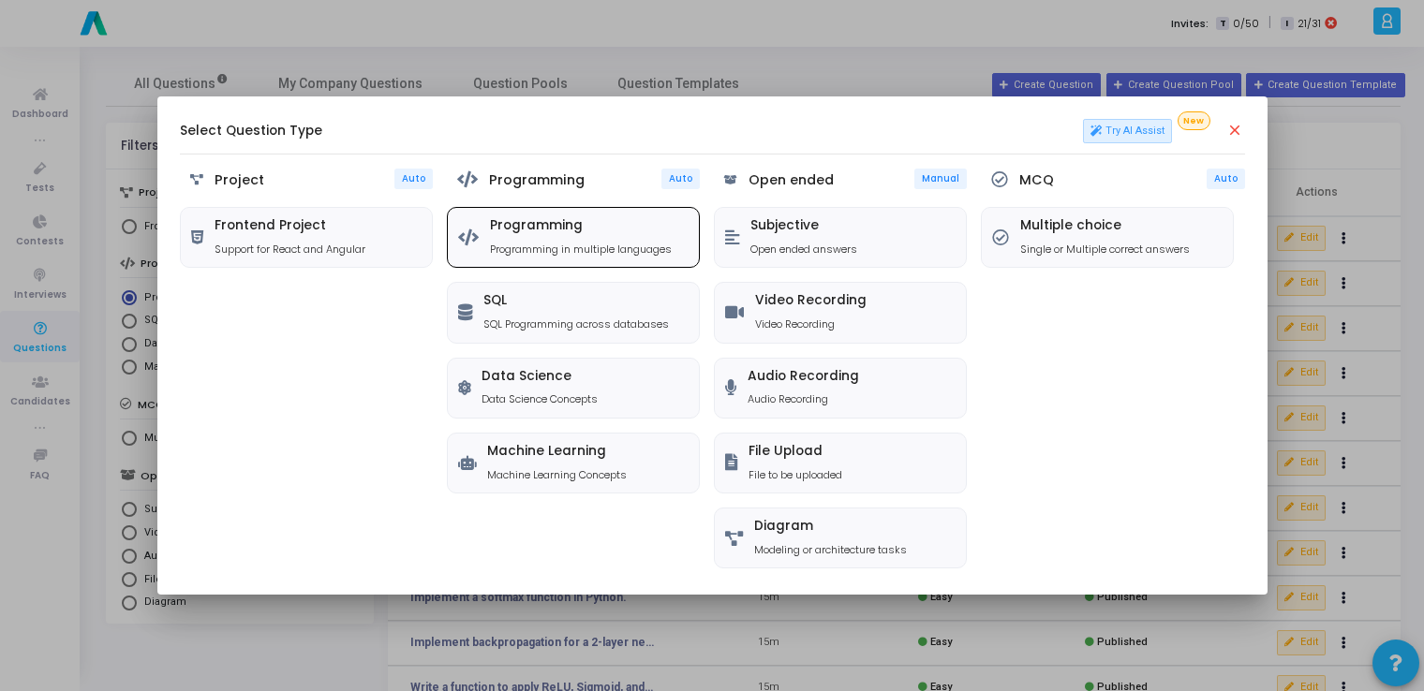
click at [554, 234] on div "Programming Programming in multiple languages" at bounding box center [581, 237] width 182 height 38
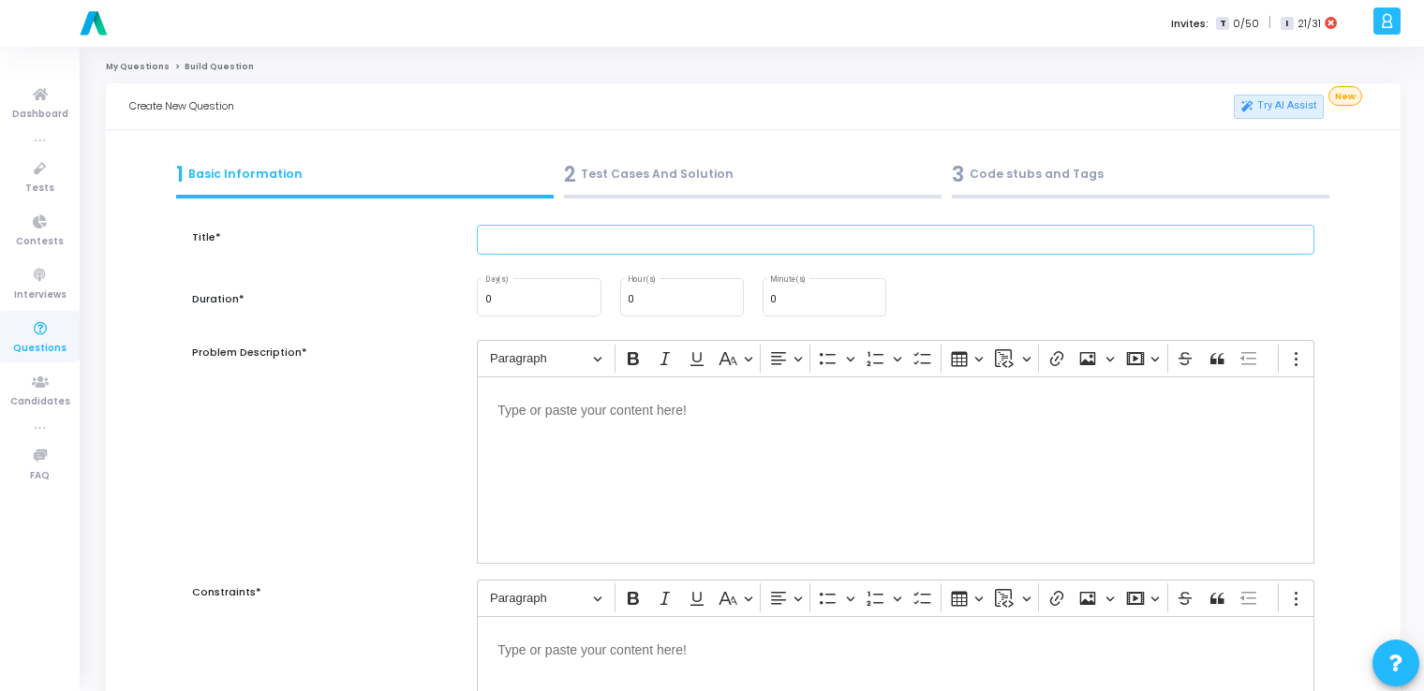
click at [554, 234] on input "text" at bounding box center [896, 240] width 838 height 31
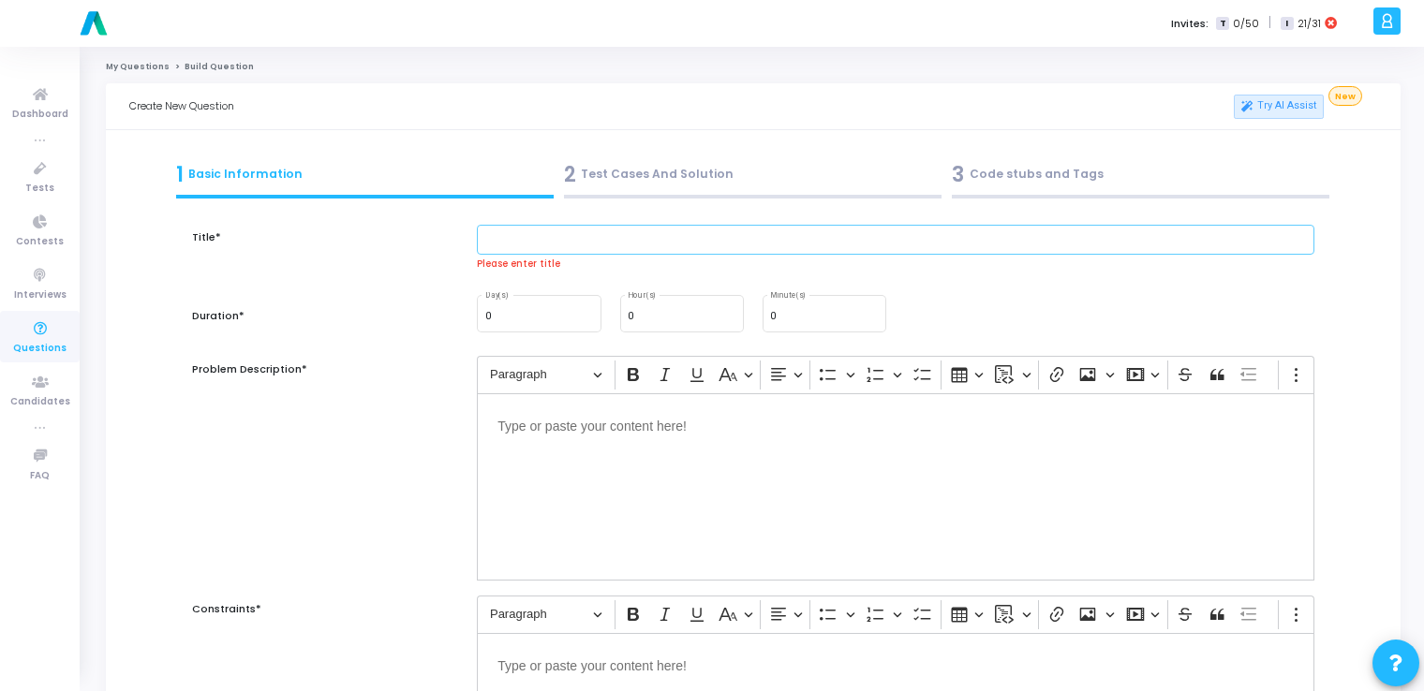
paste input "Write Python code to resize and normalize a batch of images."
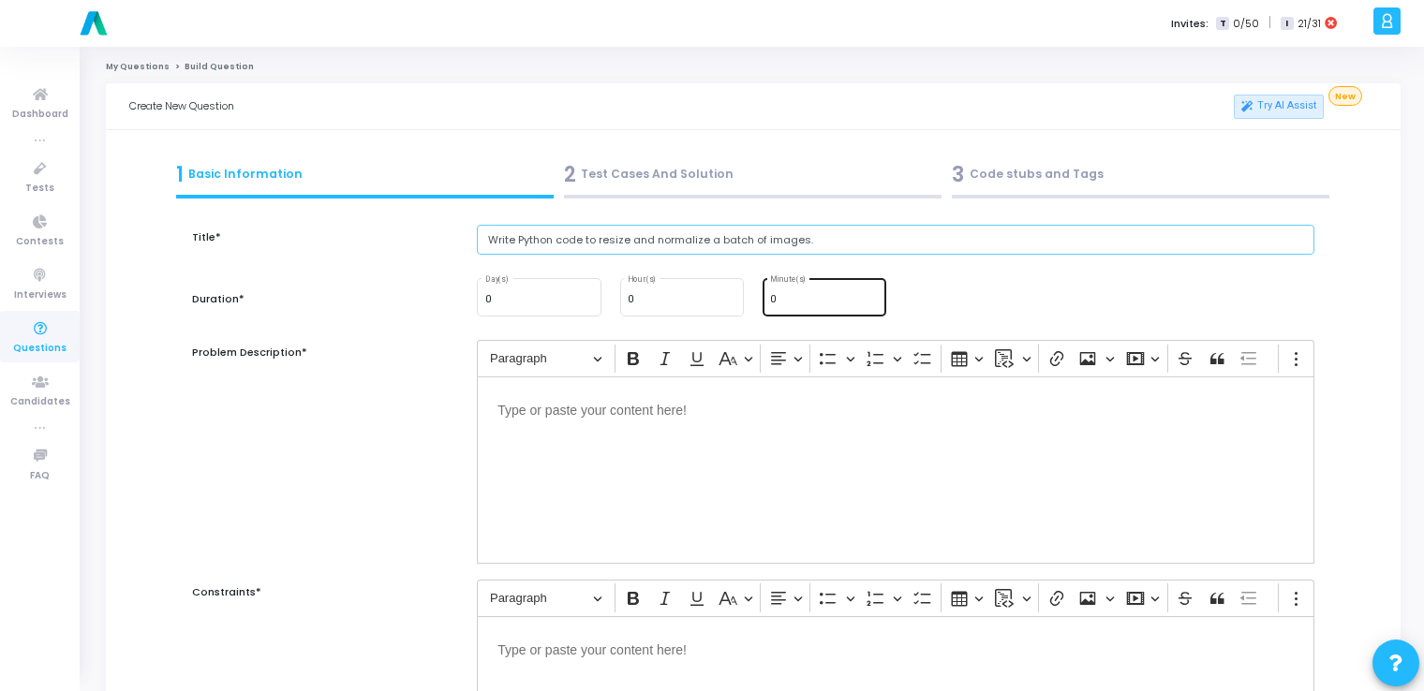
type input "Write Python code to resize and normalize a batch of images."
click at [784, 295] on input "0" at bounding box center [824, 299] width 109 height 11
type input "15"
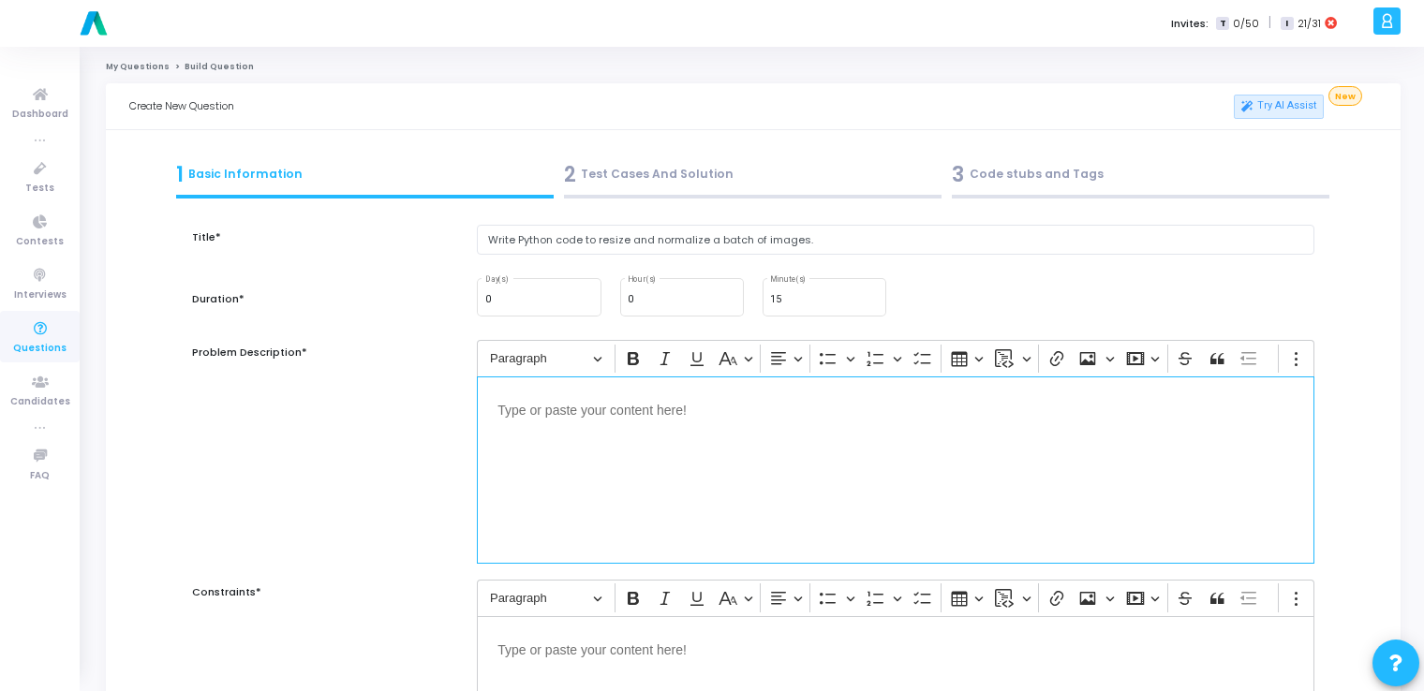
click at [794, 468] on div "Editor editing area: main" at bounding box center [896, 470] width 838 height 187
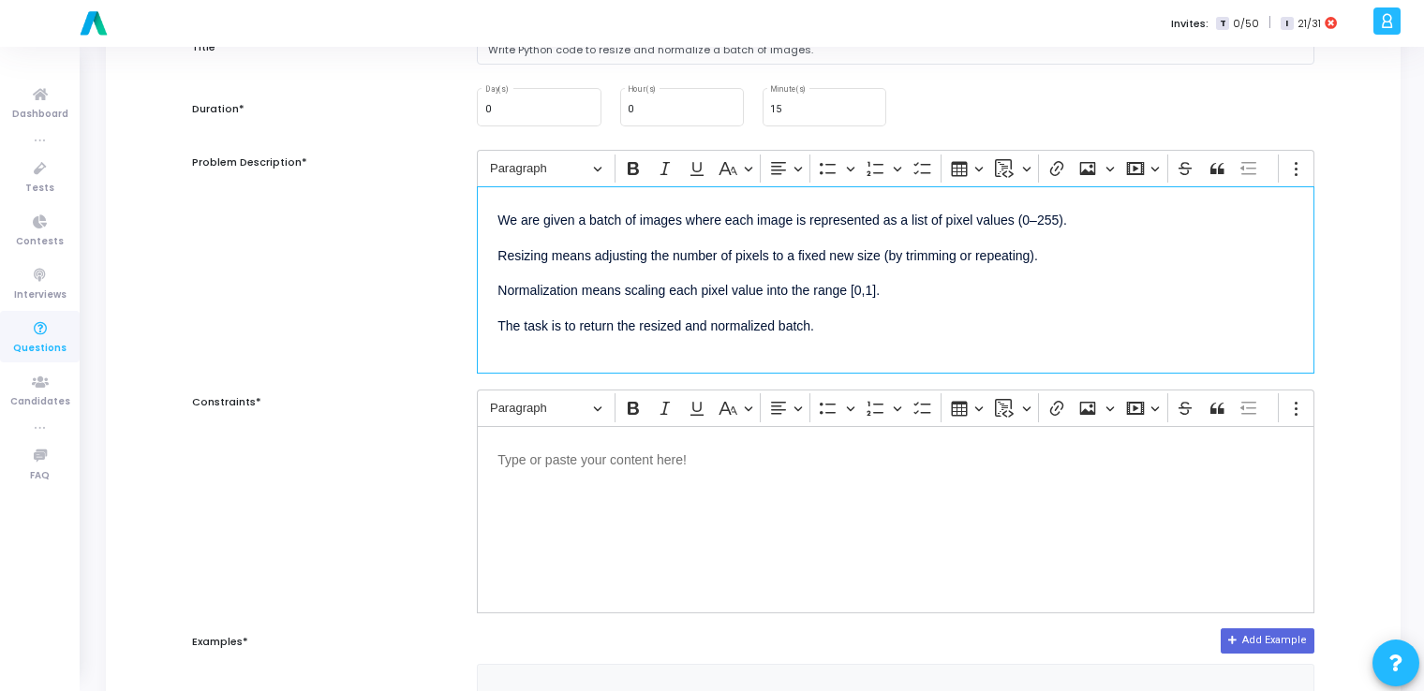
scroll to position [191, 0]
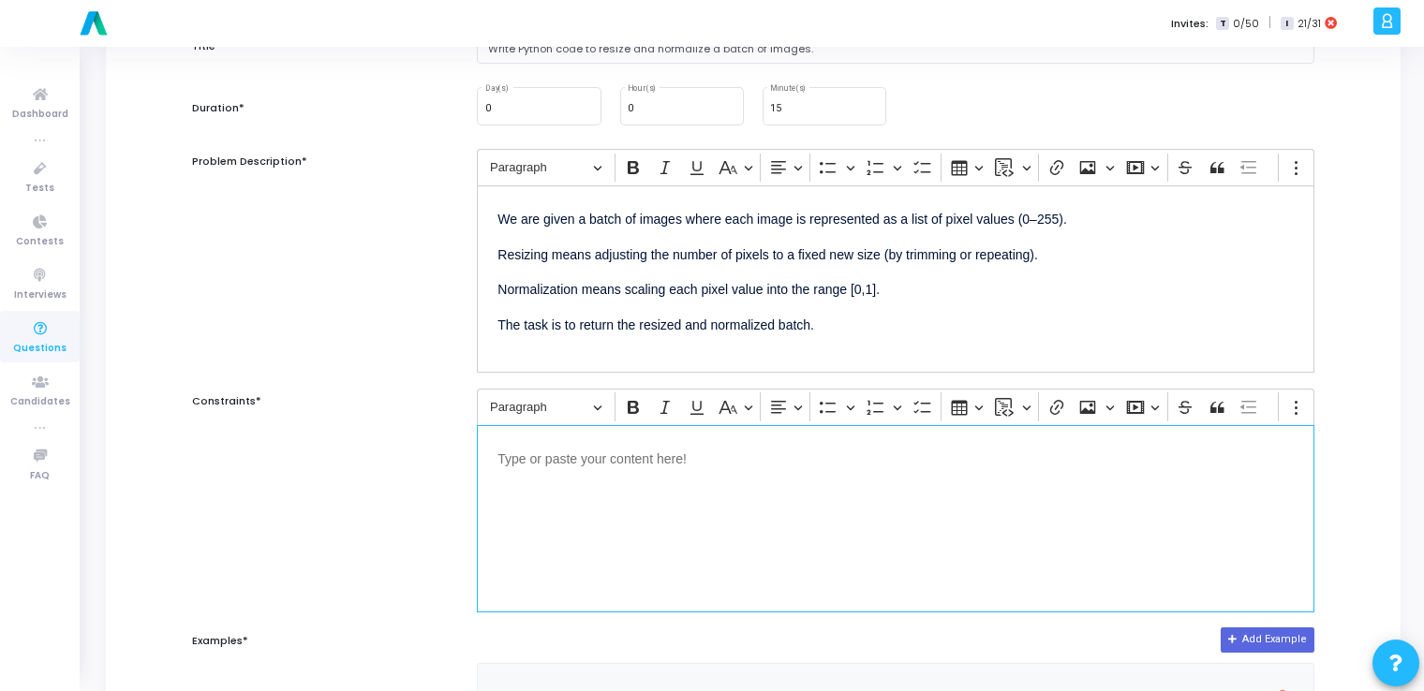
click at [772, 519] on div "Editor editing area: main" at bounding box center [896, 518] width 838 height 187
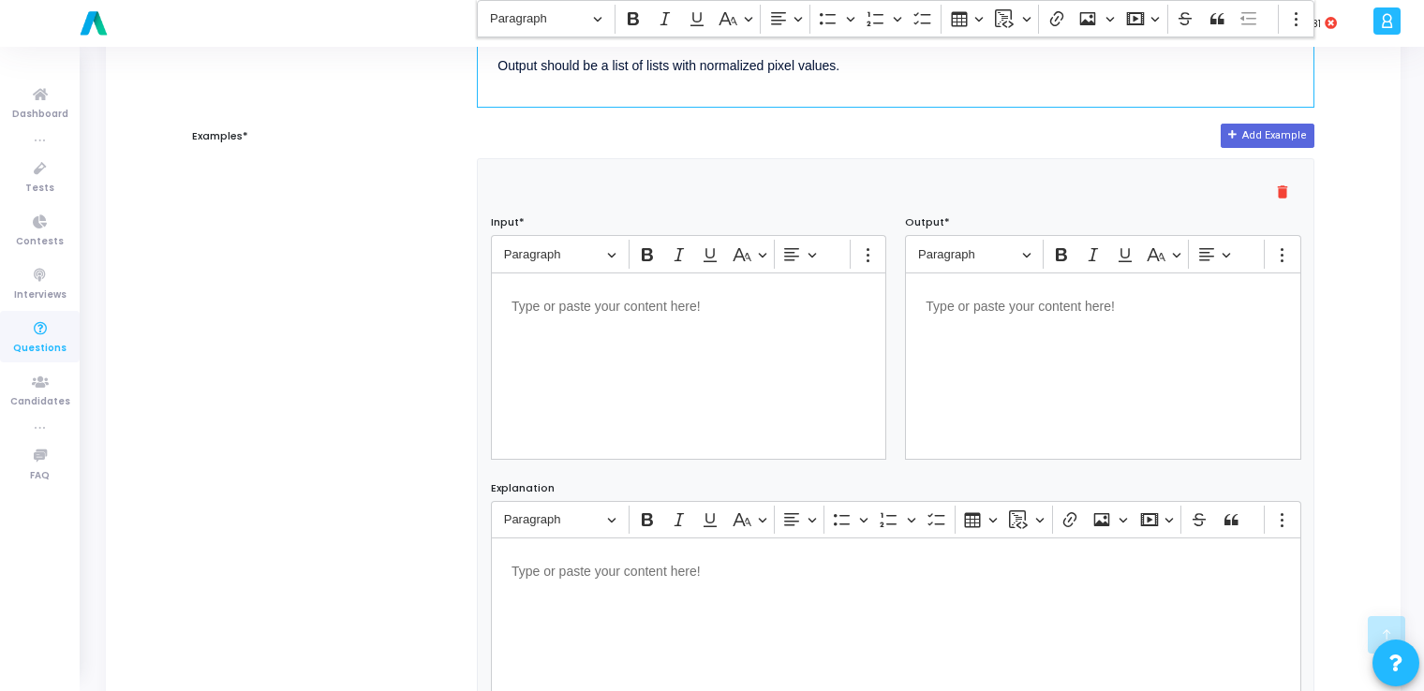
scroll to position [697, 0]
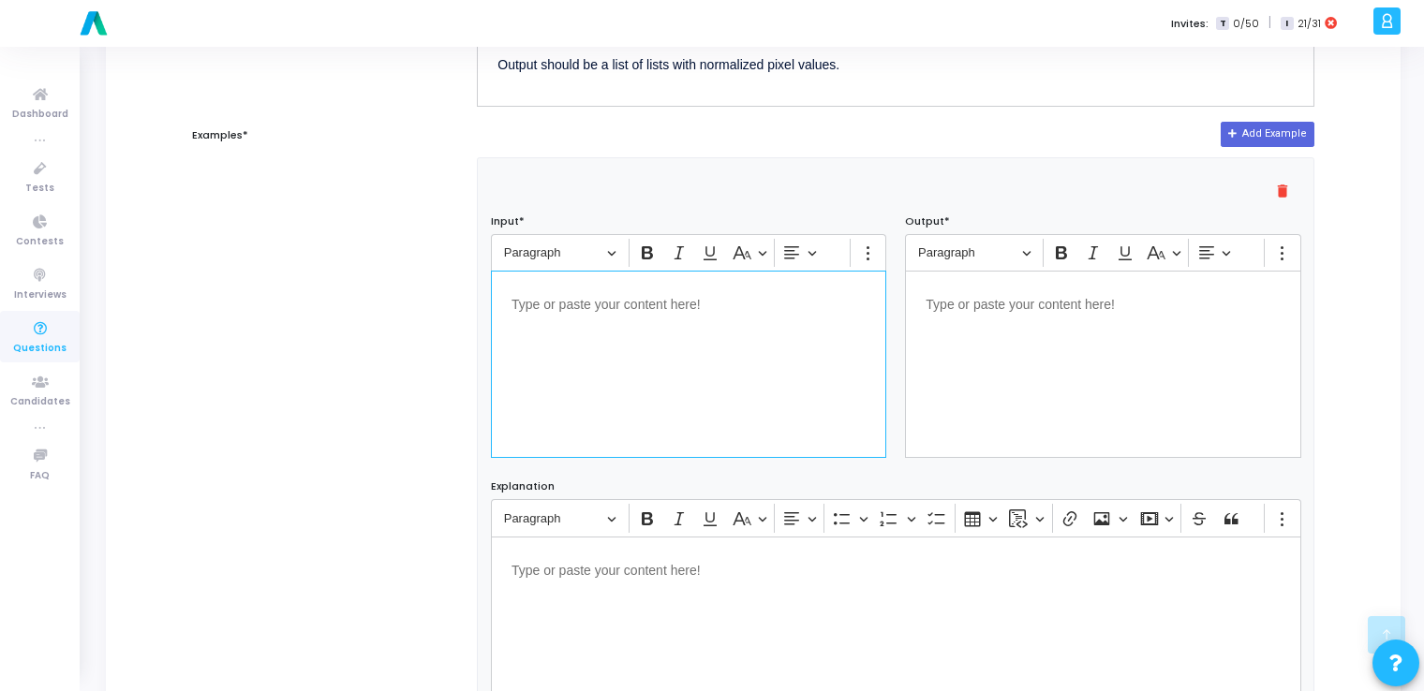
click at [704, 359] on div "Editor editing area: main" at bounding box center [688, 364] width 395 height 187
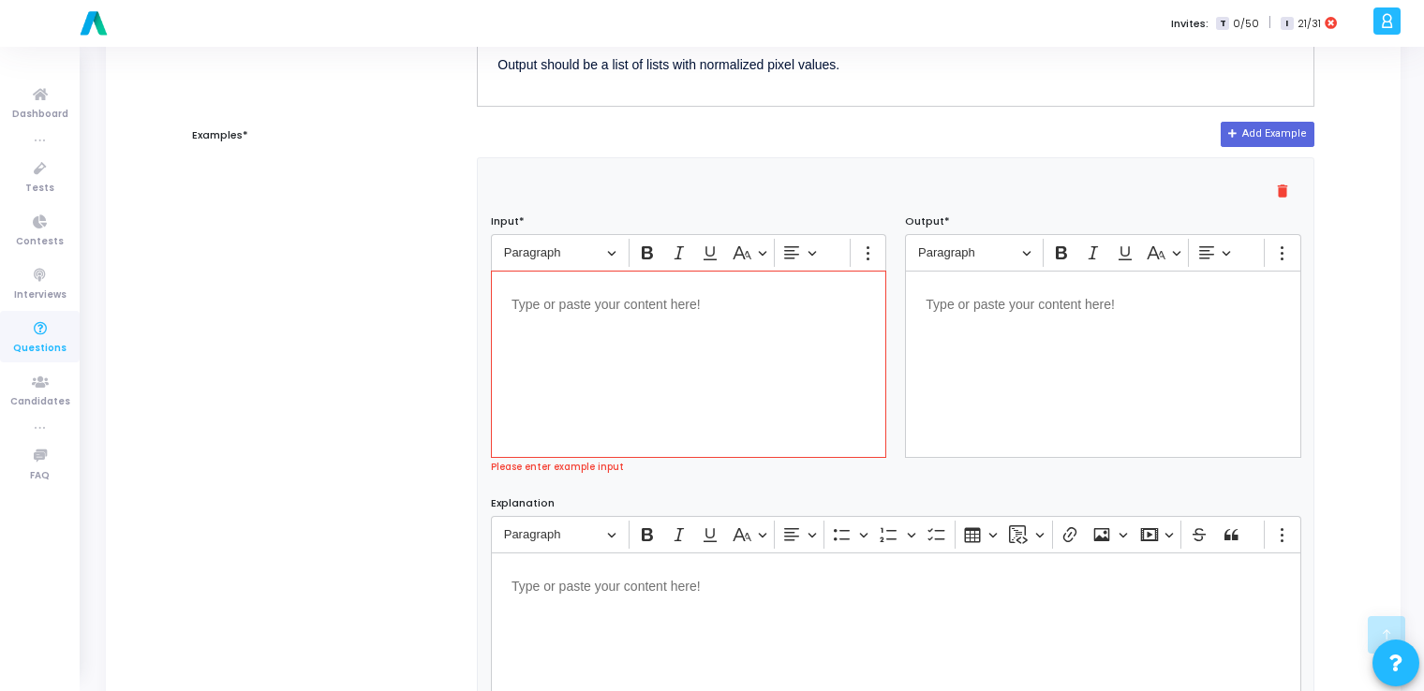
click at [709, 405] on div "Editor editing area: main" at bounding box center [688, 364] width 395 height 187
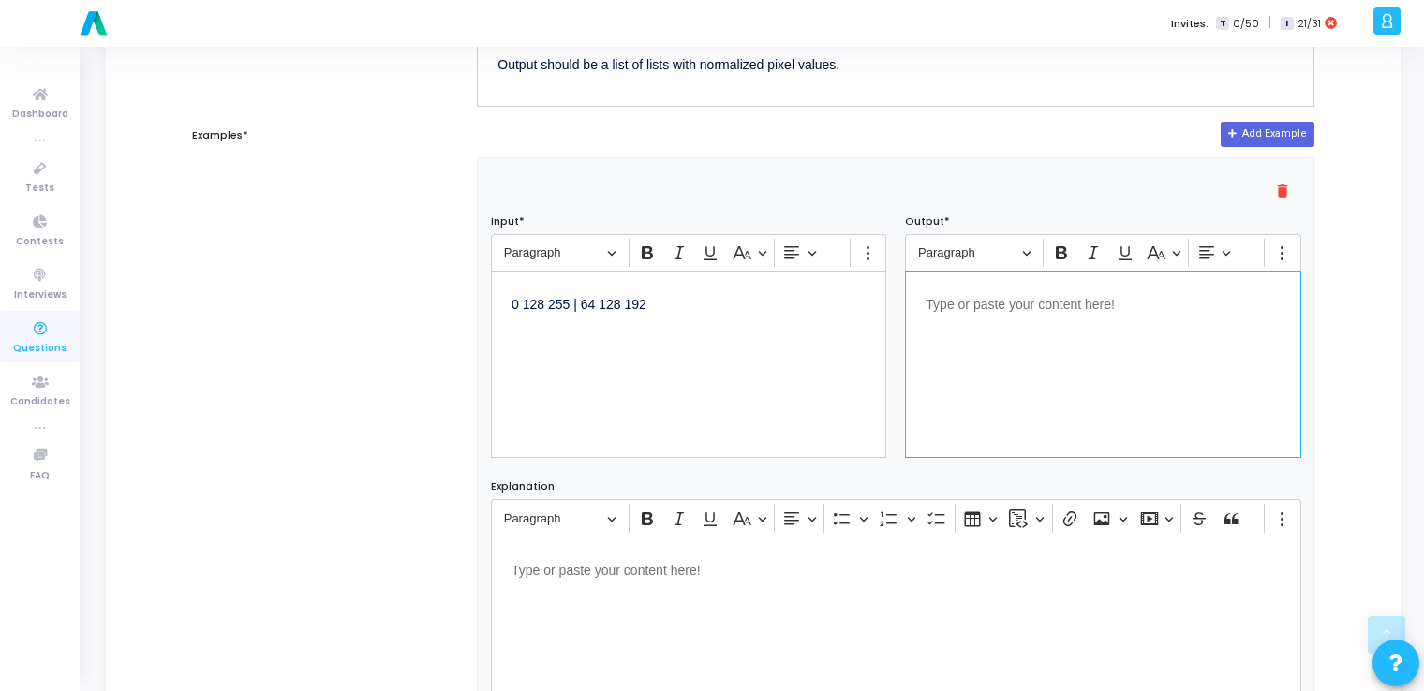
click at [1038, 349] on div "Editor editing area: main" at bounding box center [1102, 364] width 395 height 187
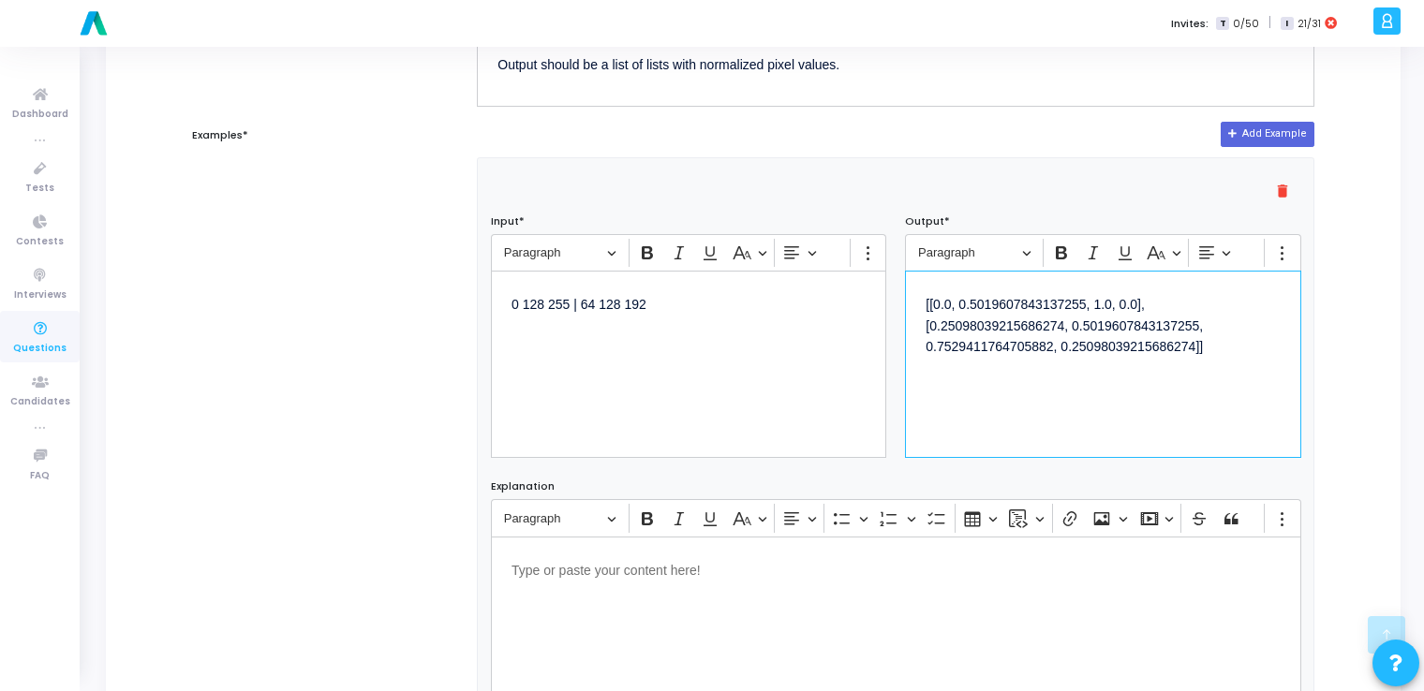
scroll to position [1139, 0]
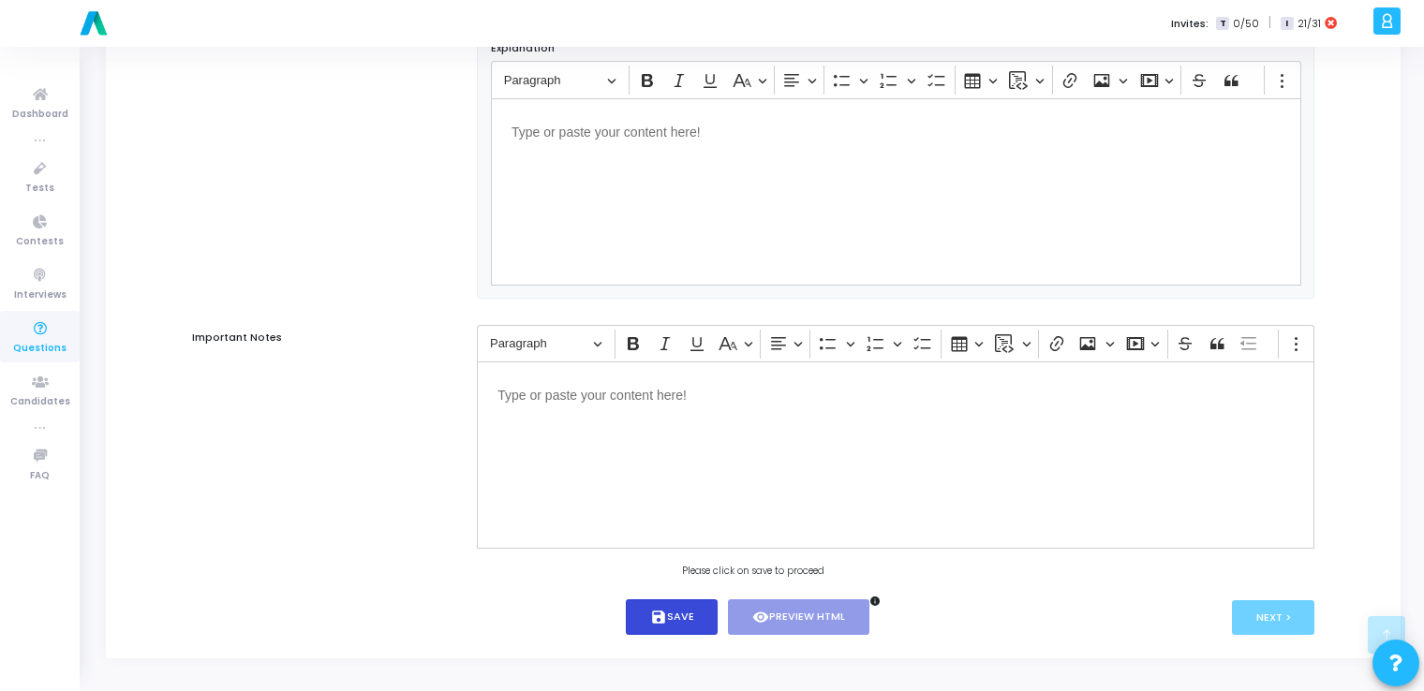
click at [673, 616] on button "save Save" at bounding box center [672, 618] width 93 height 37
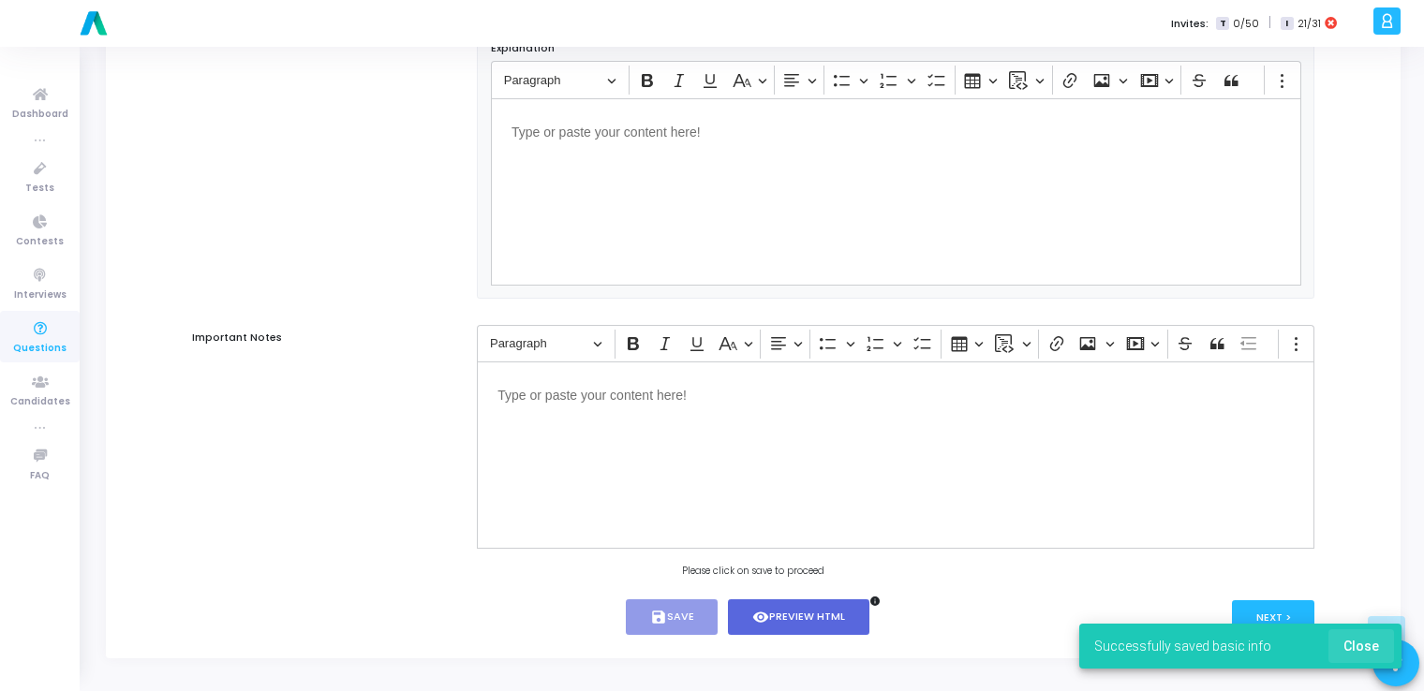
click at [1375, 652] on span "Close" at bounding box center [1362, 646] width 36 height 15
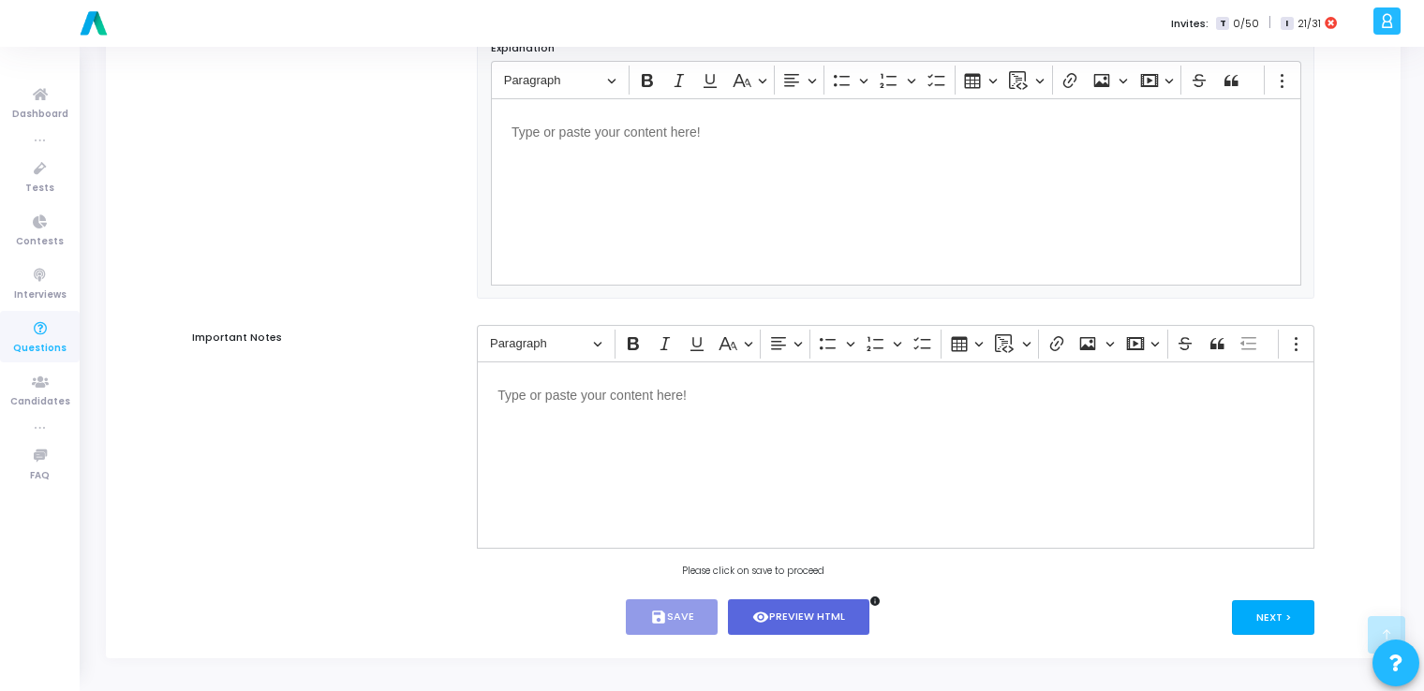
click at [1256, 611] on button "Next >" at bounding box center [1273, 618] width 83 height 35
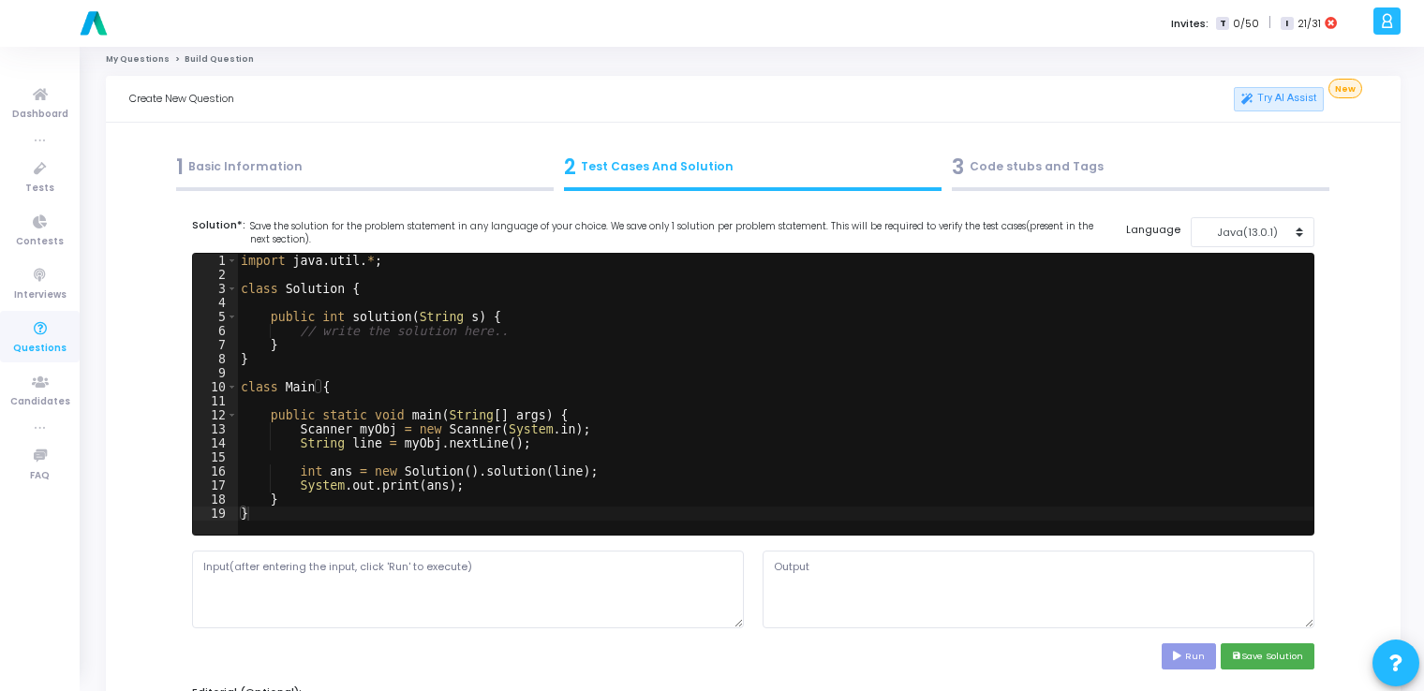
scroll to position [0, 0]
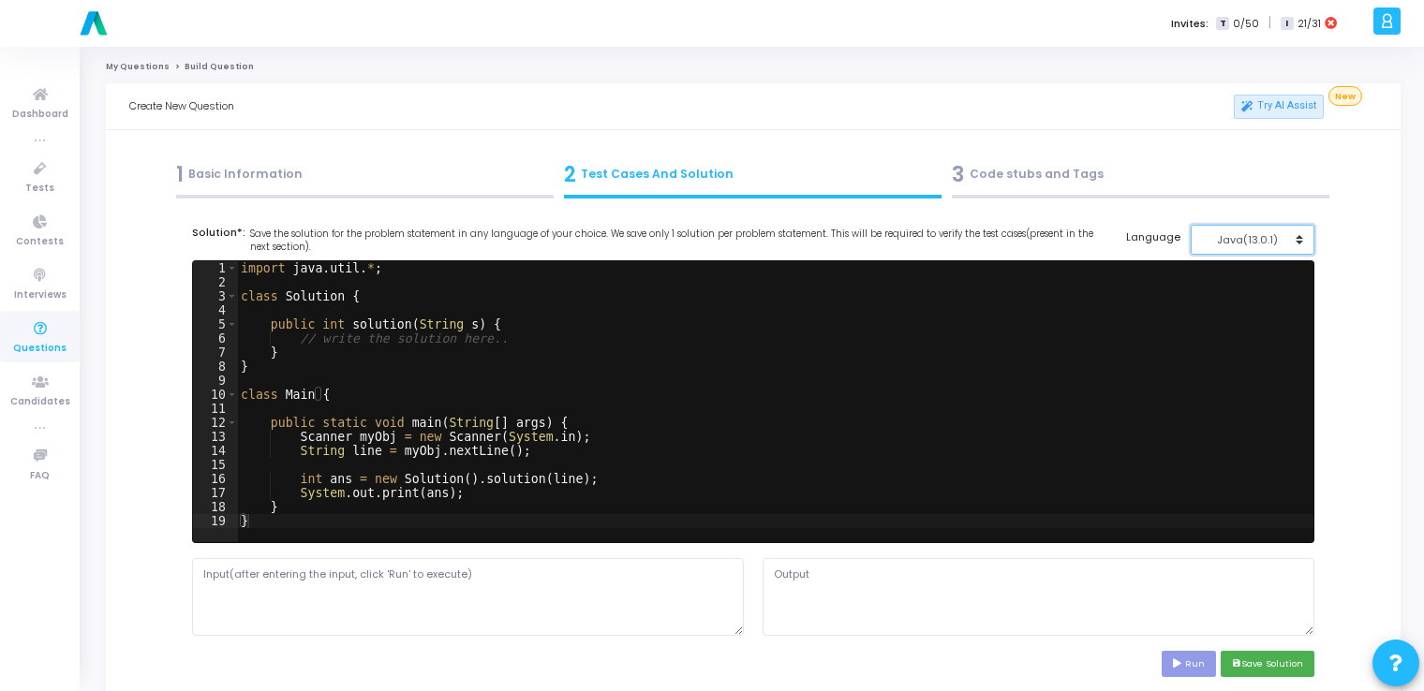
click at [1285, 249] on button "Java(13.0.1)" at bounding box center [1253, 240] width 125 height 31
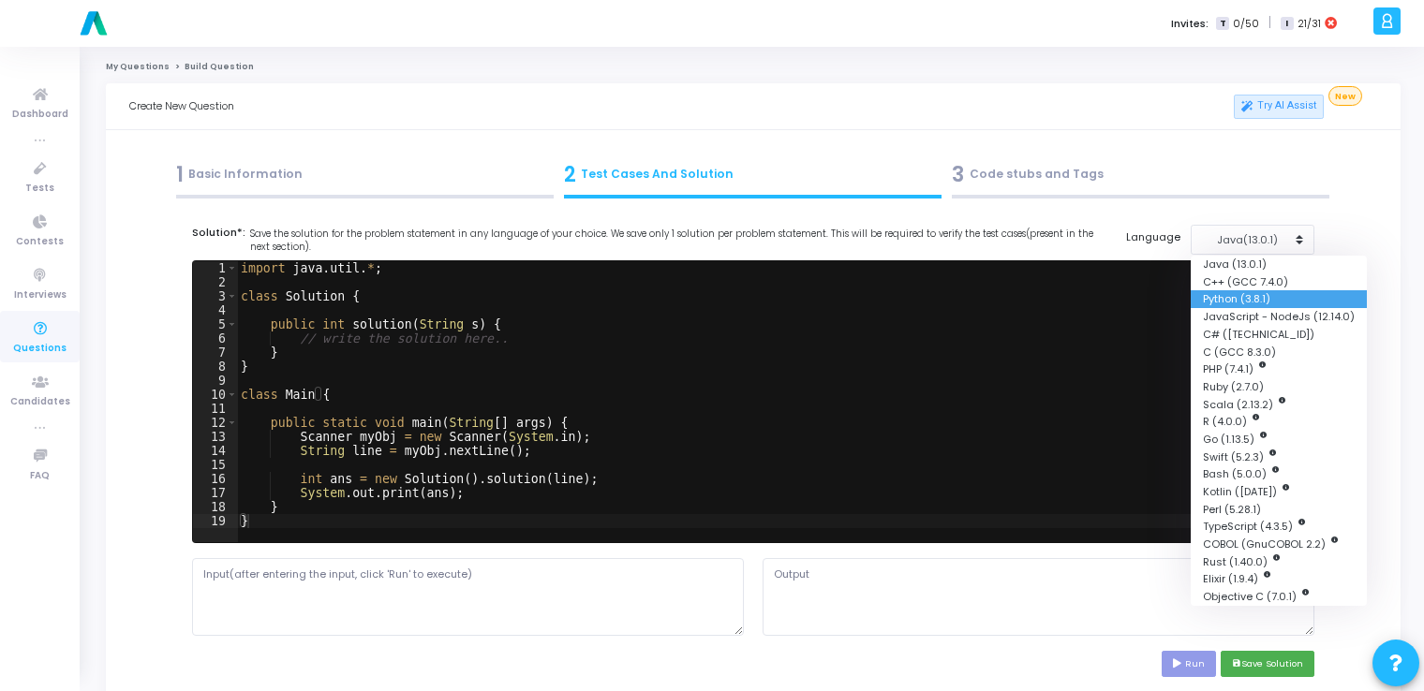
click at [1262, 305] on button "Python (3.8.1)" at bounding box center [1279, 299] width 176 height 18
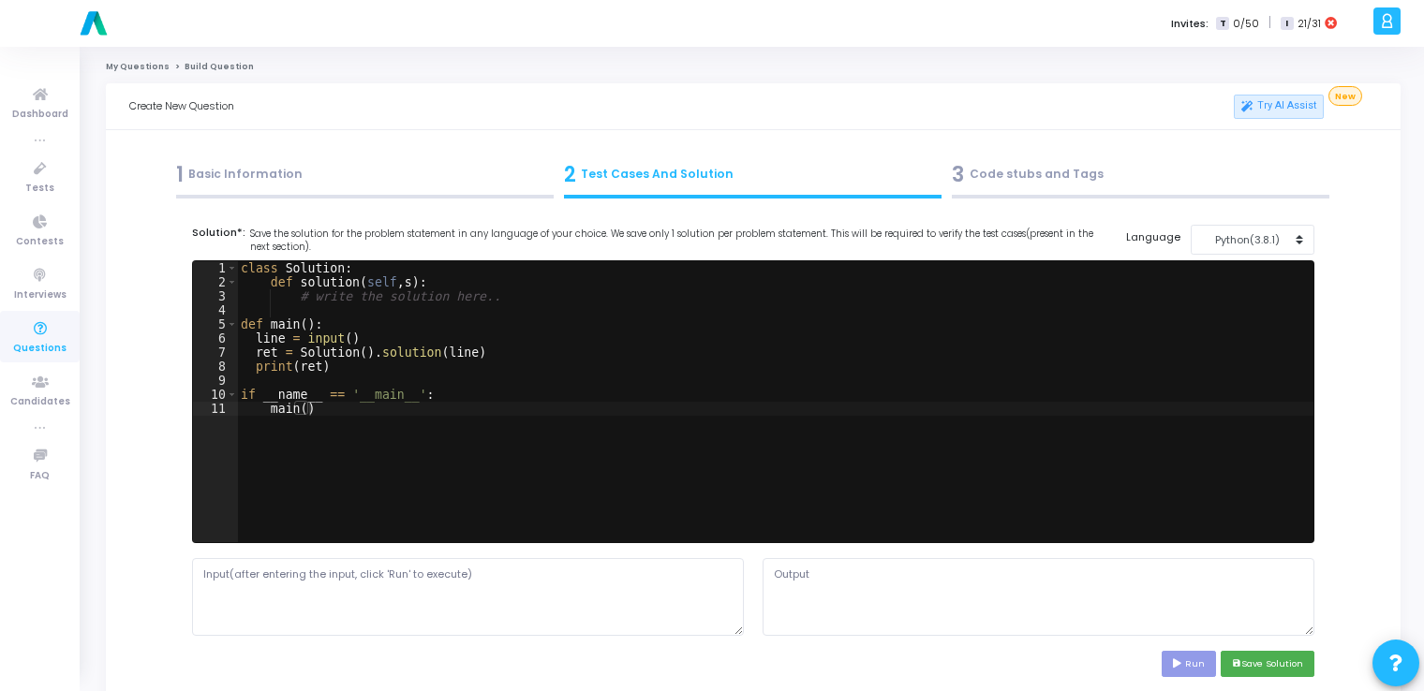
click at [887, 388] on div "class Solution : def solution ( self , s ) : # write the solution here.. def ma…" at bounding box center [775, 415] width 1076 height 309
click at [608, 342] on div "class Solution : def solution ( self , s ) : # write the solution here.. def ma…" at bounding box center [775, 415] width 1076 height 309
type textarea "if __name__ == '__main__': main()"
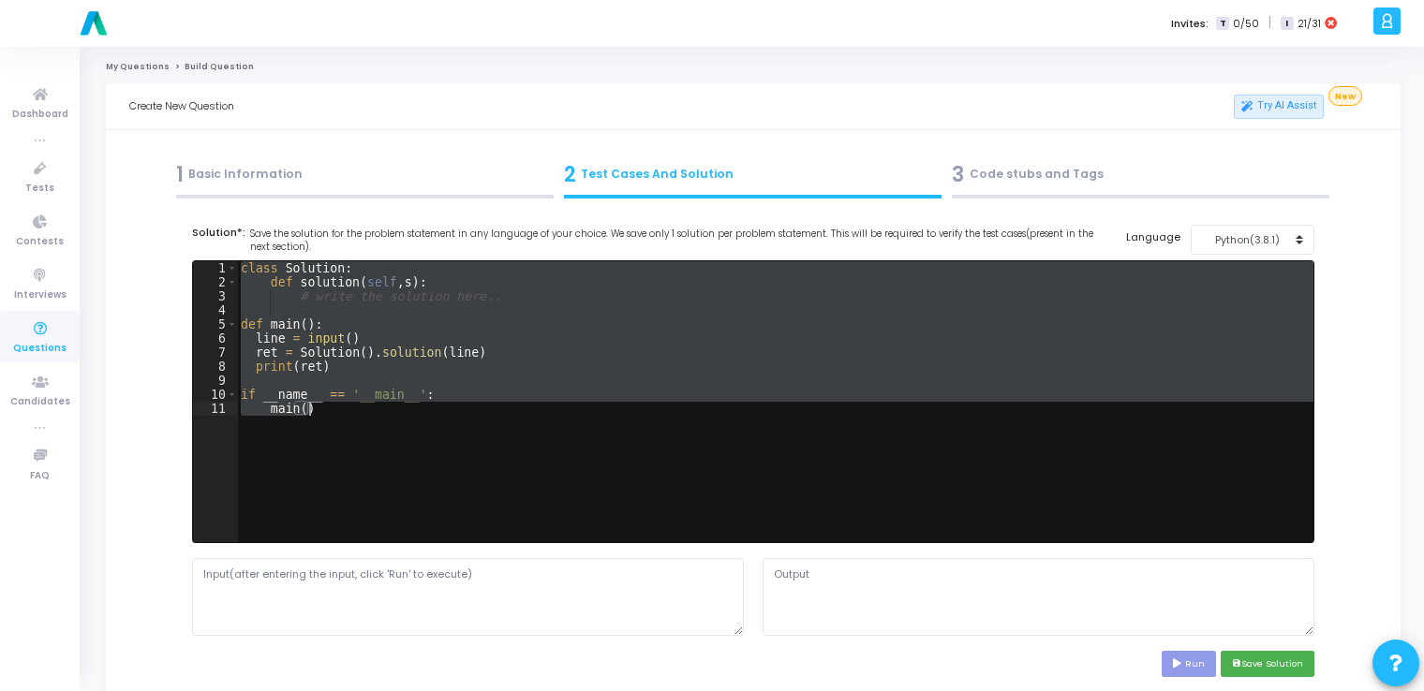
paste textarea
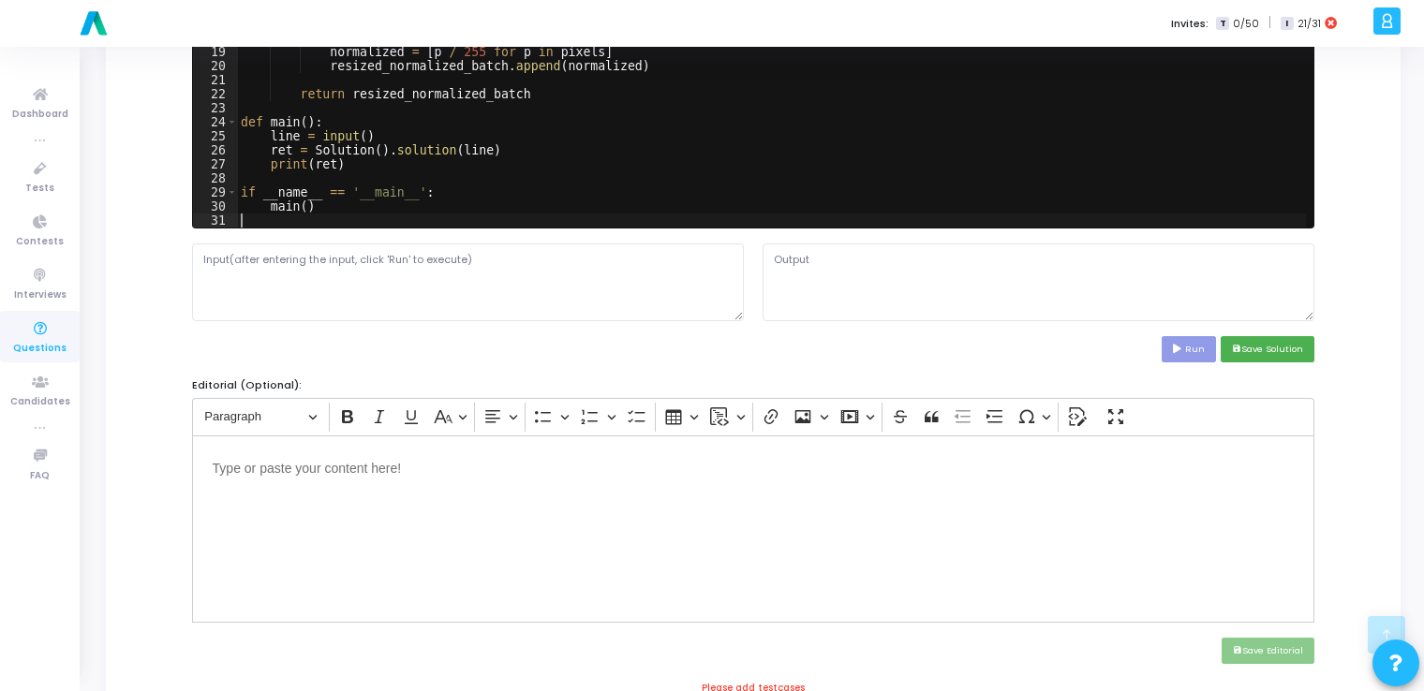
scroll to position [314, 0]
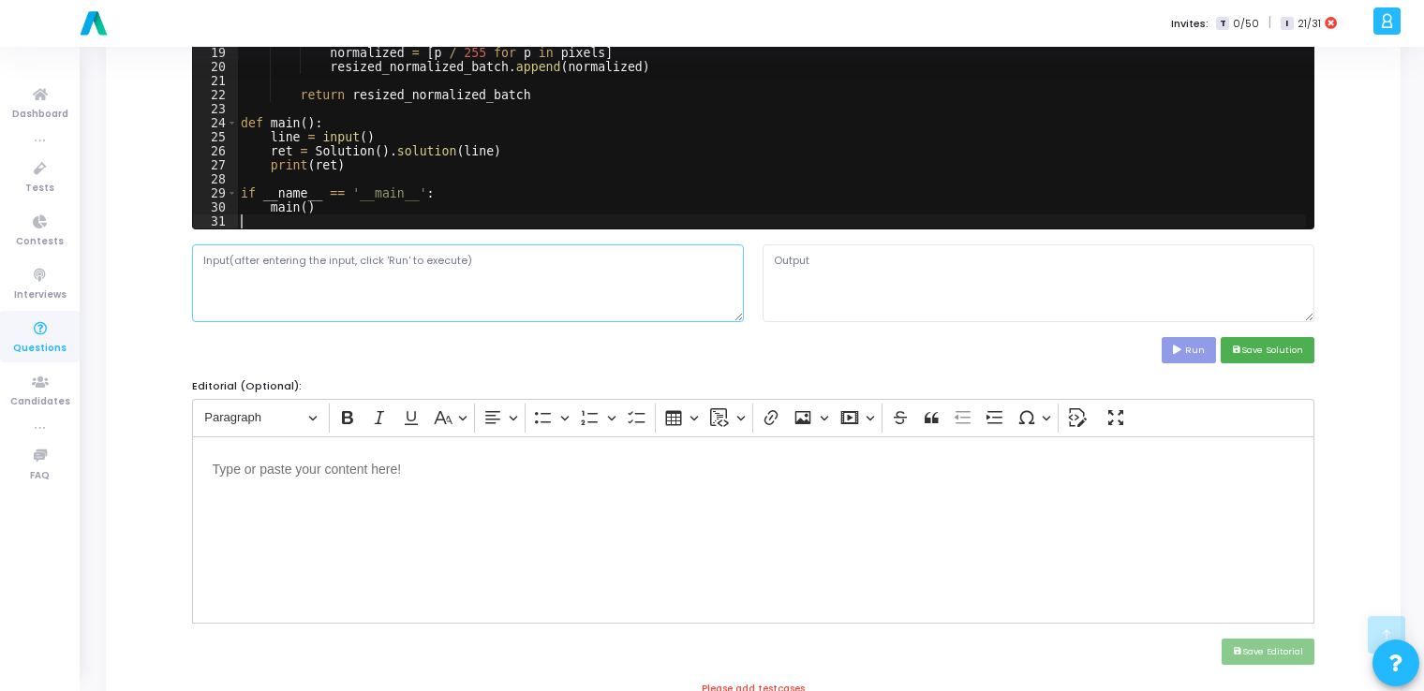
click at [411, 266] on textarea at bounding box center [468, 283] width 552 height 77
paste textarea "0 128 255 | 64 128 192"
type textarea "0 128 255 | 64 128 192"
click at [1203, 356] on button "Run" at bounding box center [1189, 349] width 54 height 25
type textarea "[[0.0, 0.5019607843137255, 1.0, 1.0], [0.25098039215686274, 0.5019607843137255,…"
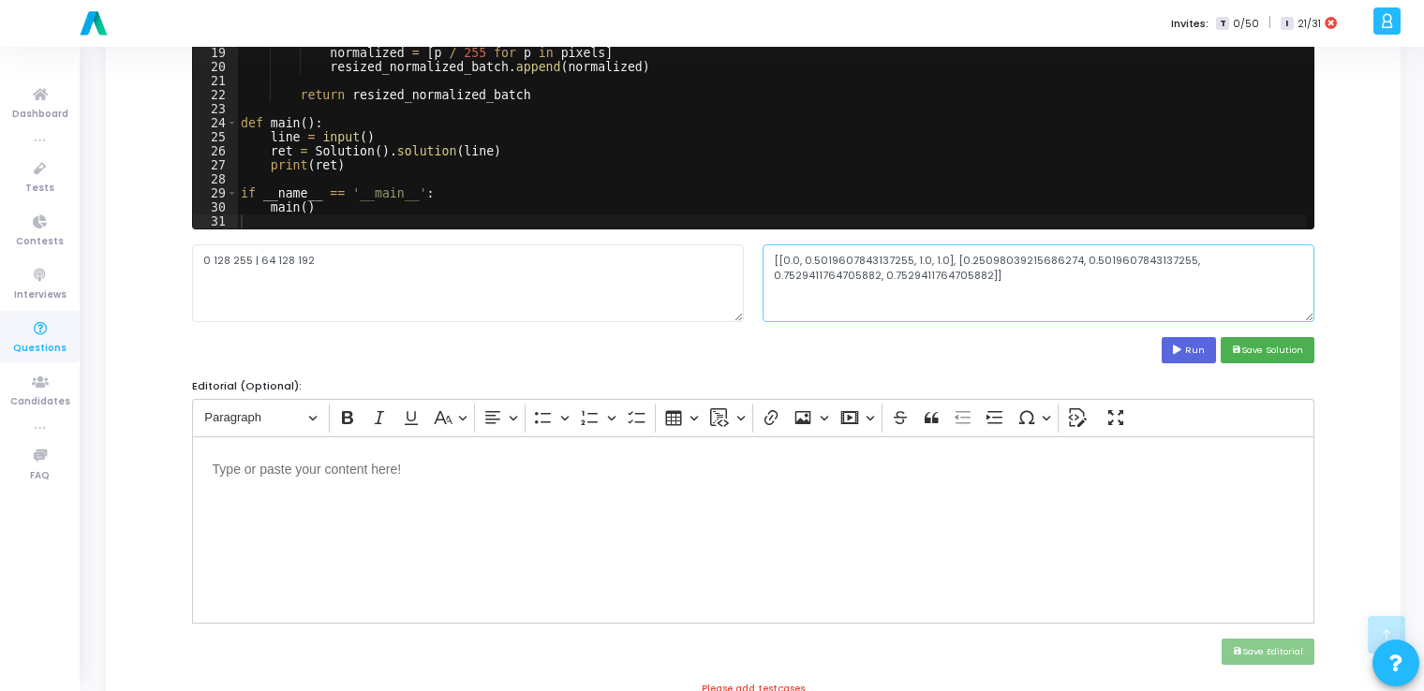
drag, startPoint x: 884, startPoint y: 271, endPoint x: 771, endPoint y: 259, distance: 114.0
click at [771, 259] on textarea "[[0.0, 0.5019607843137255, 1.0, 1.0], [0.25098039215686274, 0.5019607843137255,…" at bounding box center [1039, 283] width 552 height 77
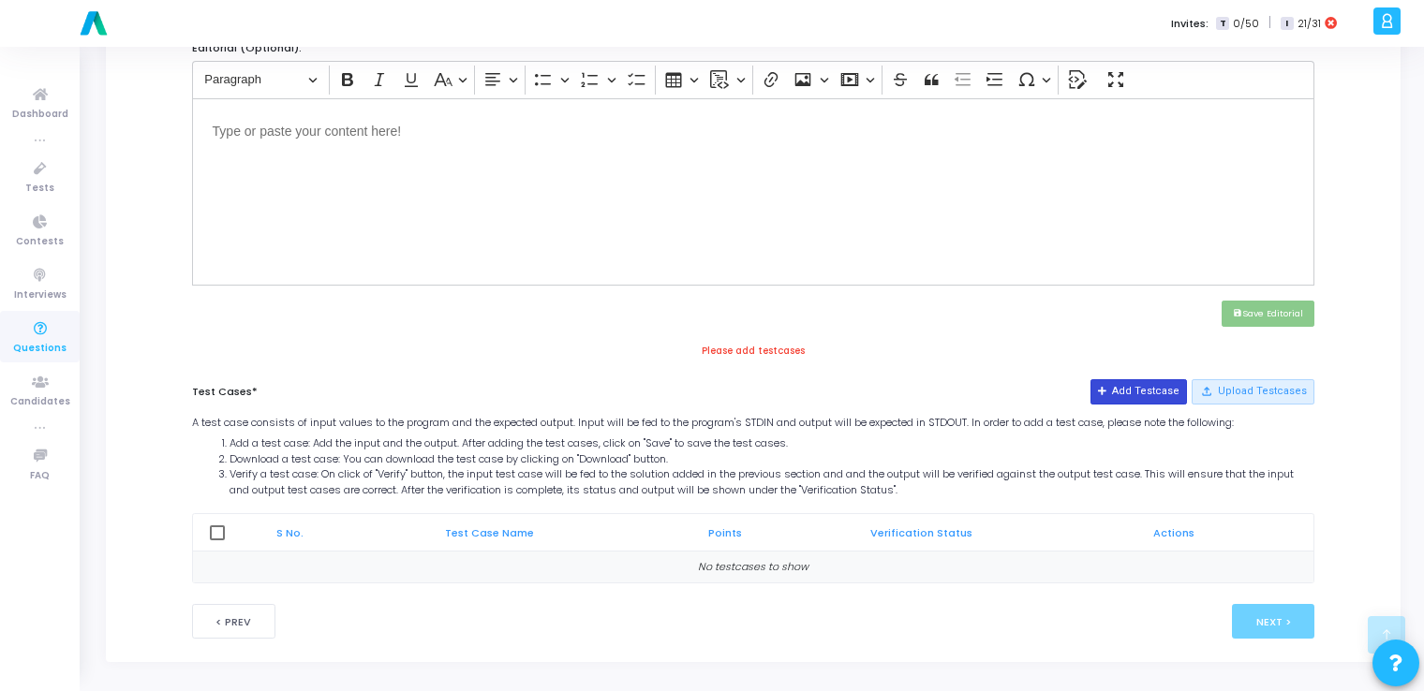
click at [1159, 390] on button "Add Testcase" at bounding box center [1139, 391] width 96 height 24
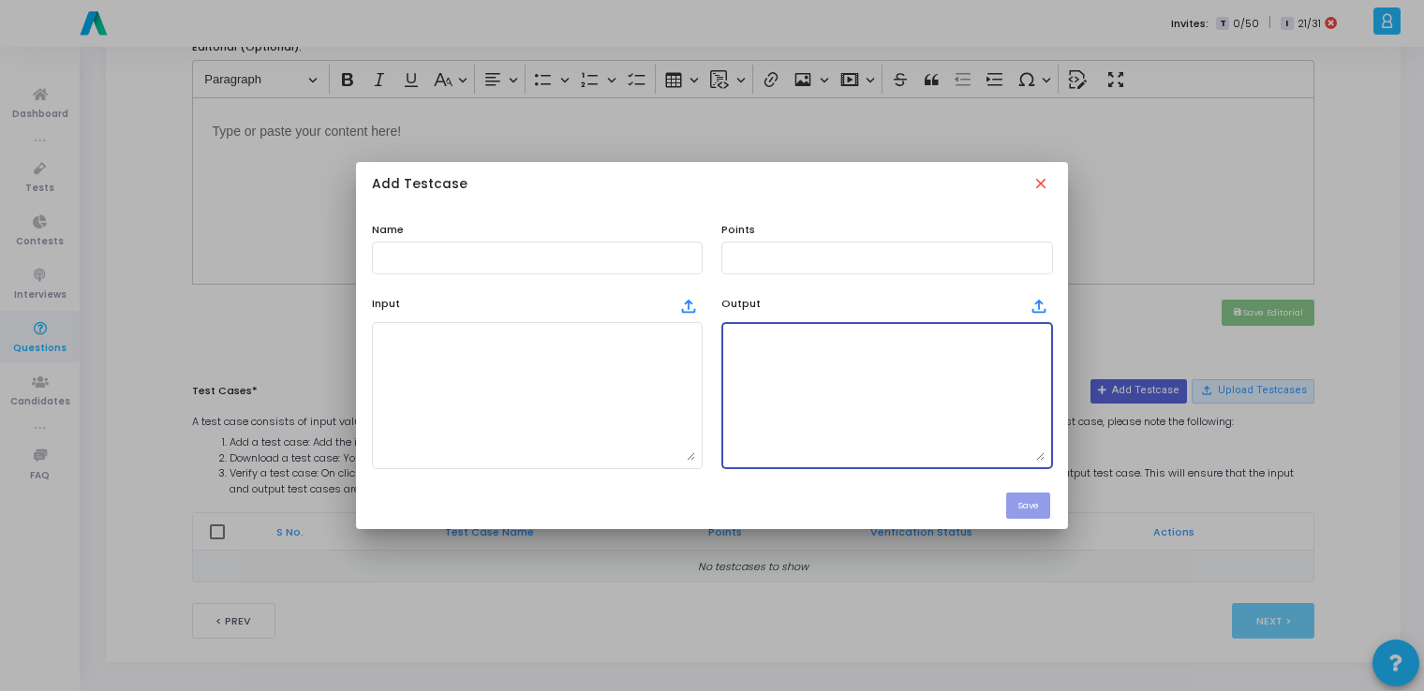
click at [899, 369] on textarea at bounding box center [887, 395] width 316 height 131
paste textarea "[[0.0, 0.5019607843137255, 1.0, 1.0], [0.25098039215686274, 0.5019607843137255,…"
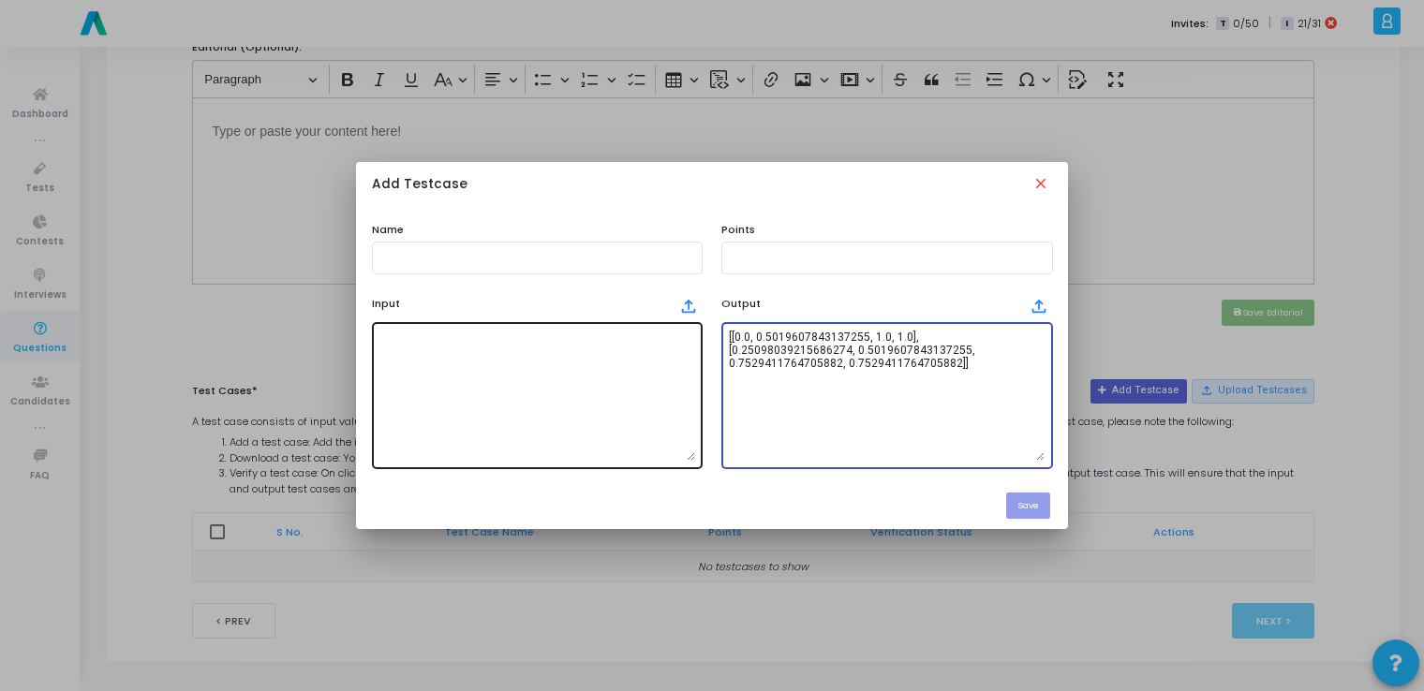
type textarea "[[0.0, 0.5019607843137255, 1.0, 1.0], [0.25098039215686274, 0.5019607843137255,…"
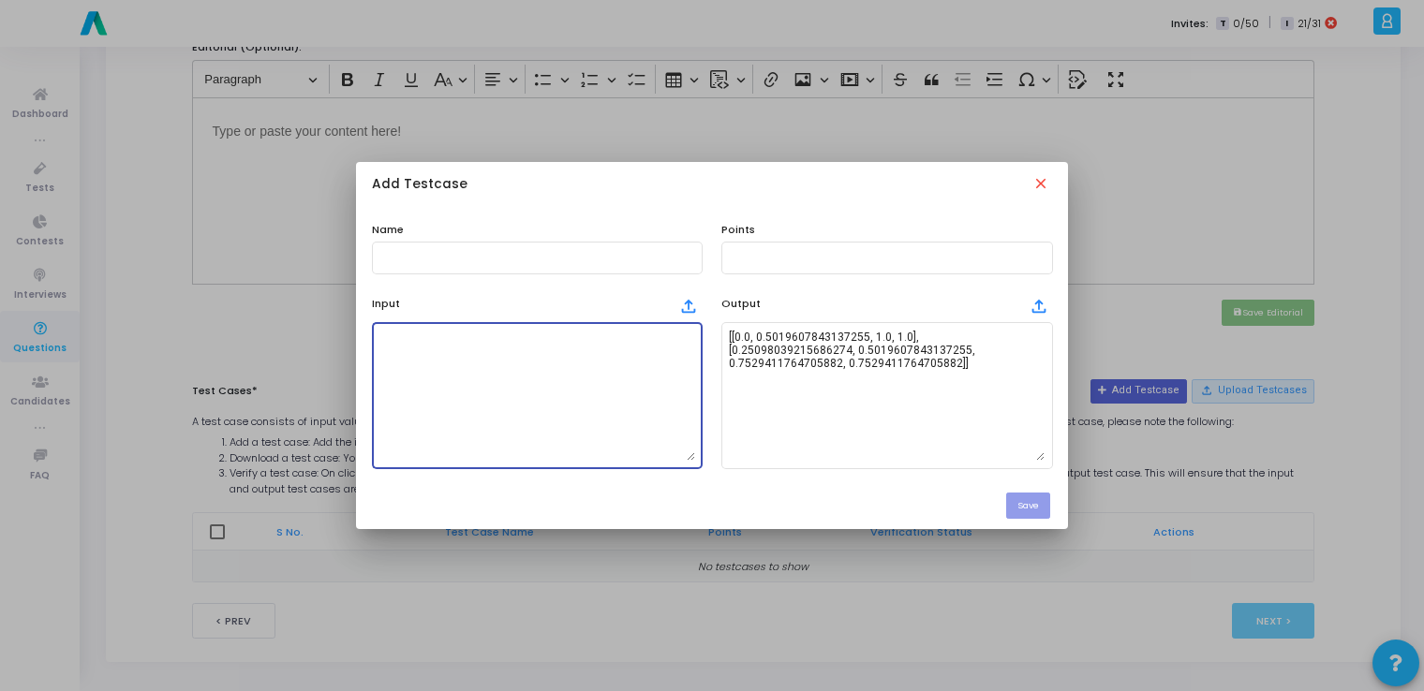
click at [571, 380] on textarea at bounding box center [537, 395] width 316 height 131
paste textarea "0 128 255 | 64 128 192"
type textarea "0 128 255 | 64 128 192"
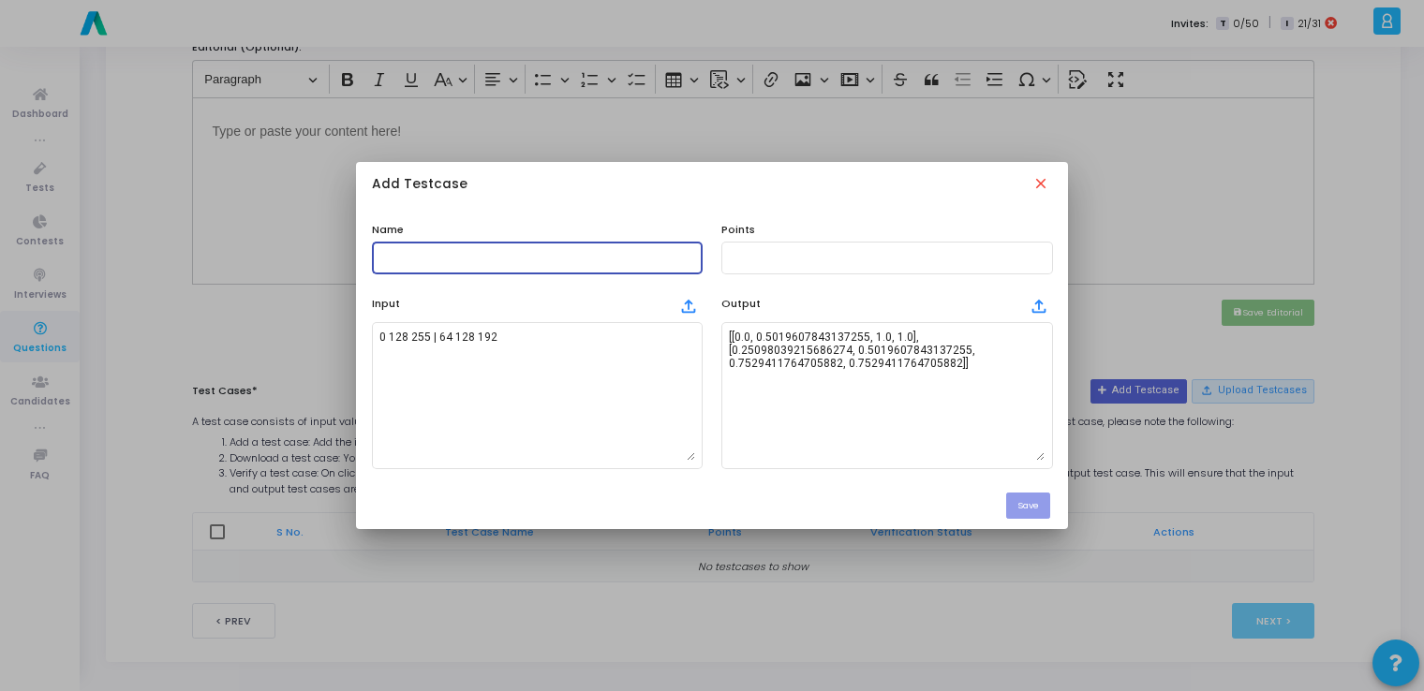
click at [550, 264] on input "text" at bounding box center [537, 257] width 316 height 13
type input "testcase"
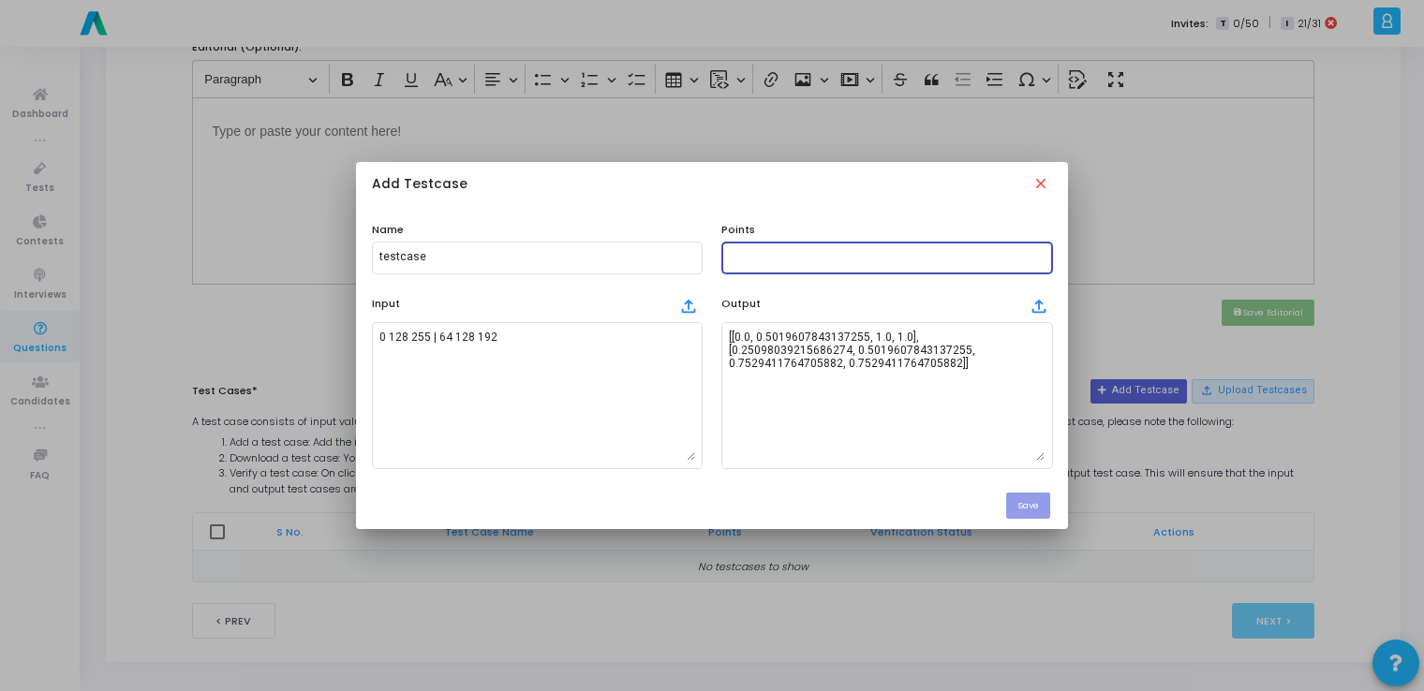
click at [750, 253] on input "text" at bounding box center [887, 257] width 316 height 13
type input "100"
click at [1036, 512] on button "Save" at bounding box center [1028, 505] width 44 height 25
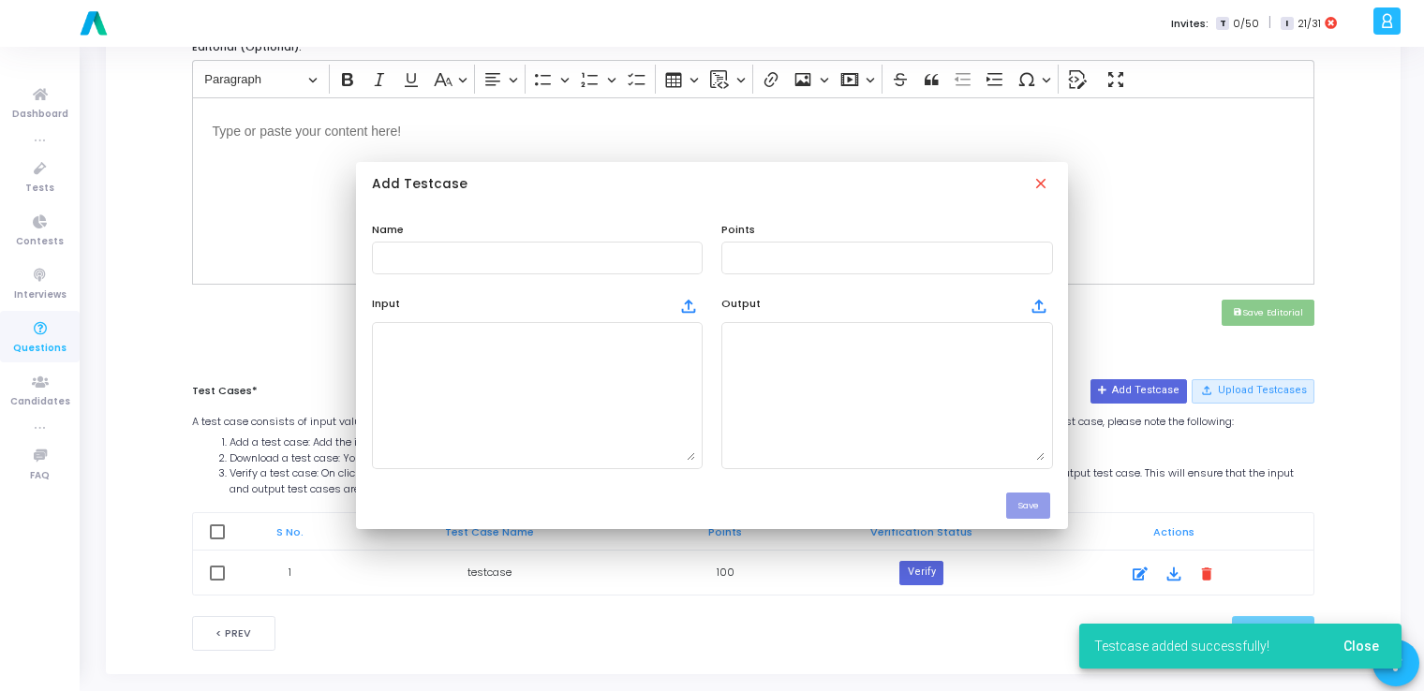
scroll to position [652, 0]
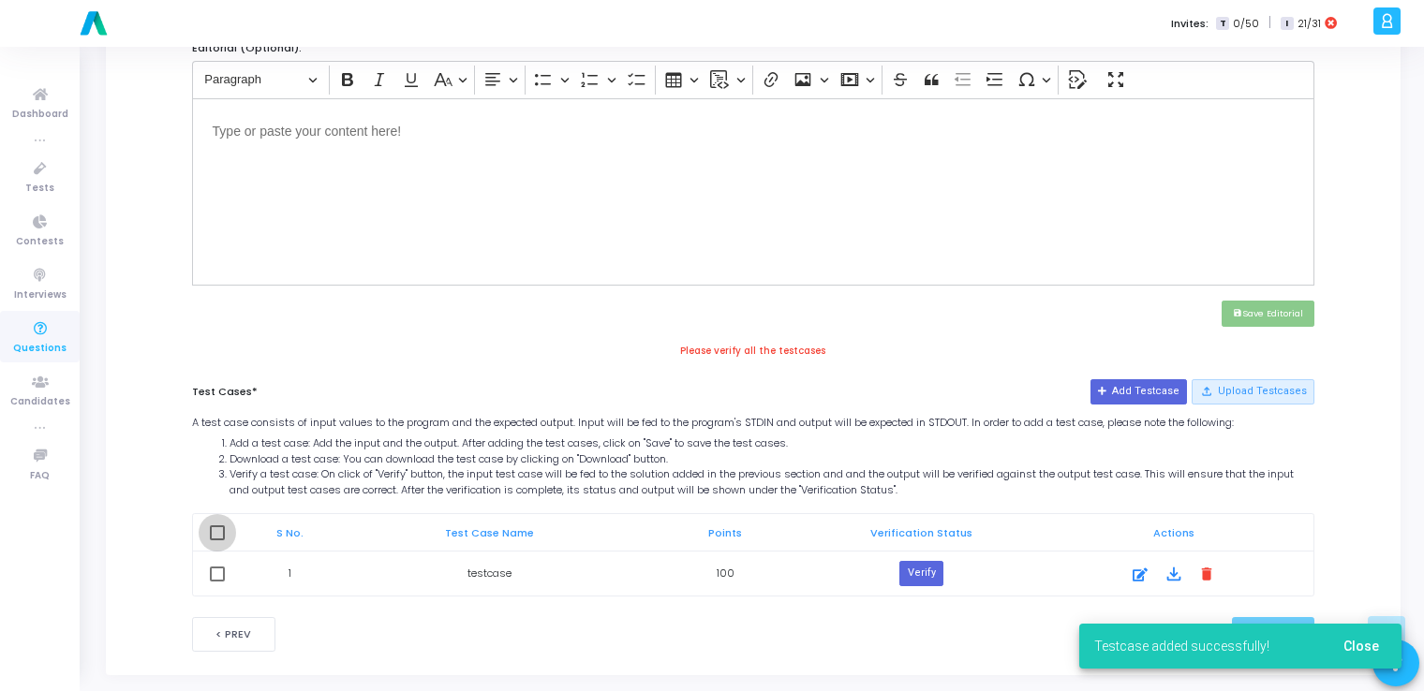
click at [216, 527] on span at bounding box center [217, 533] width 15 height 15
click at [216, 541] on input "checkbox" at bounding box center [216, 541] width 1 height 1
checkbox input "true"
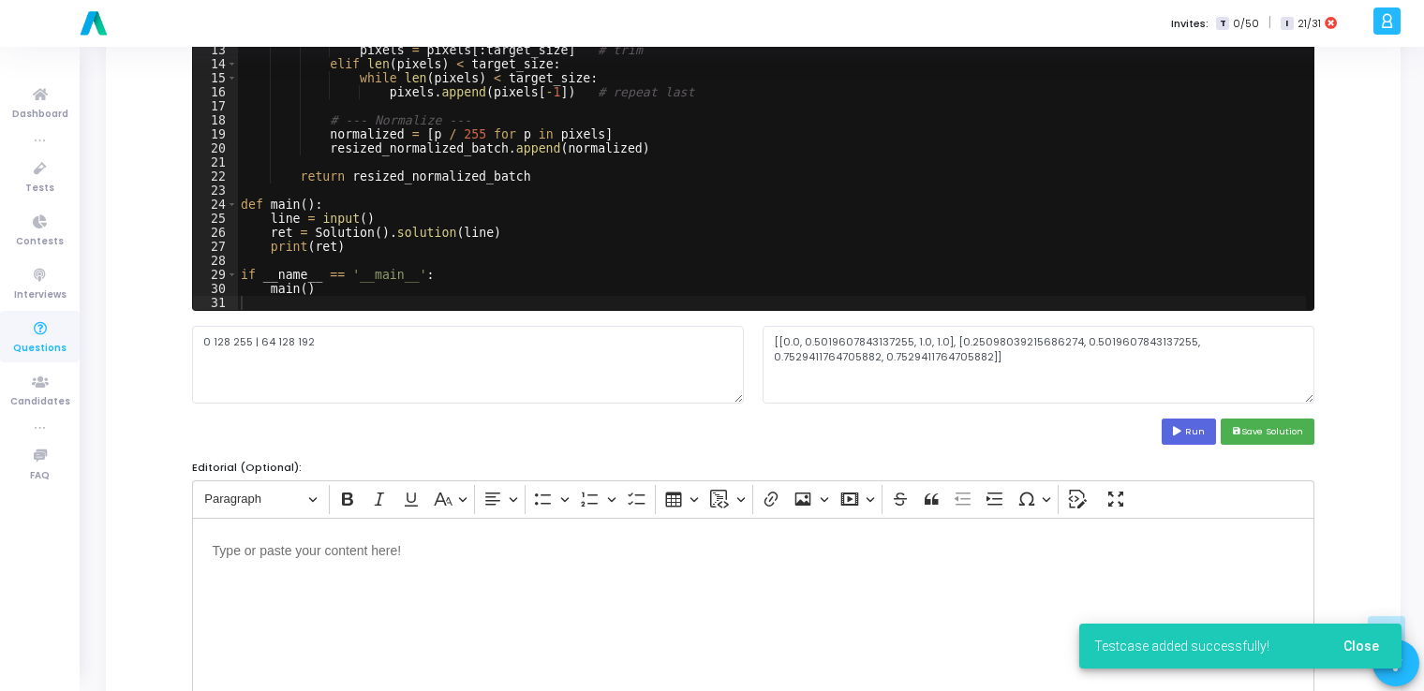
scroll to position [207, 0]
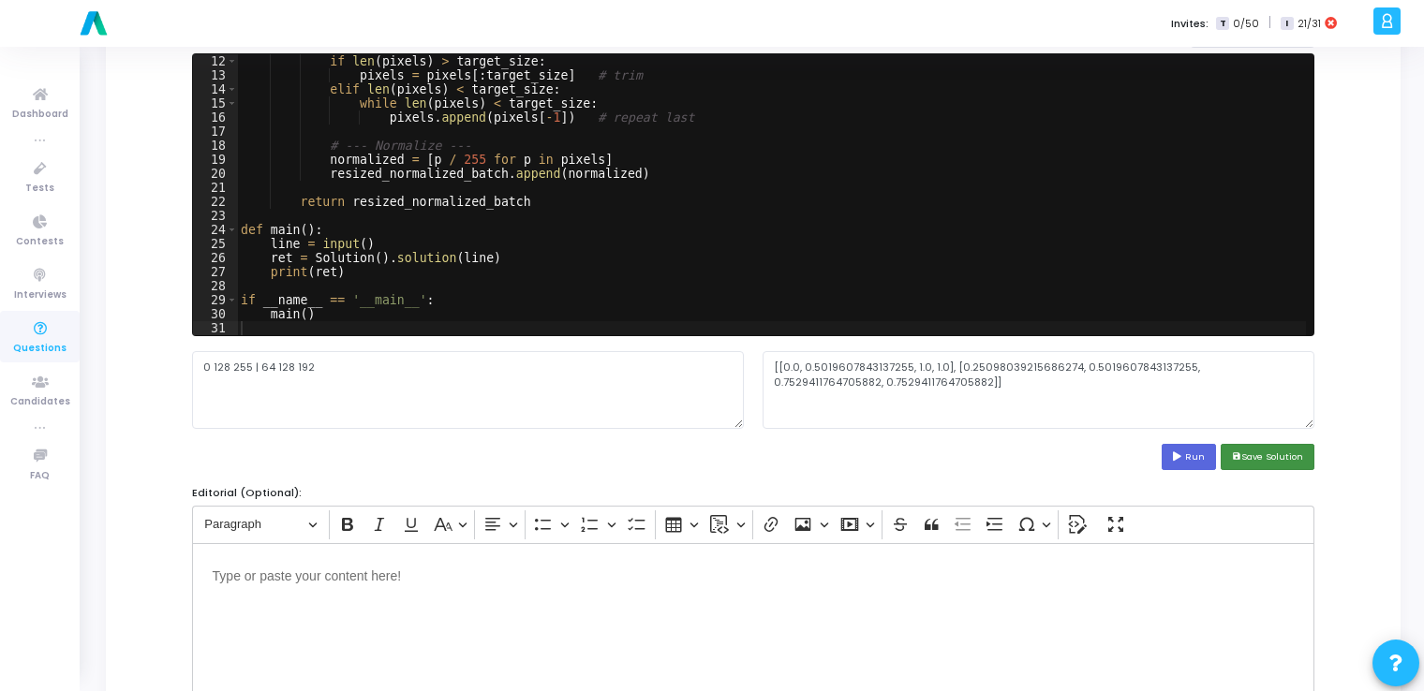
click at [1269, 457] on button "save Save Solution" at bounding box center [1268, 456] width 94 height 25
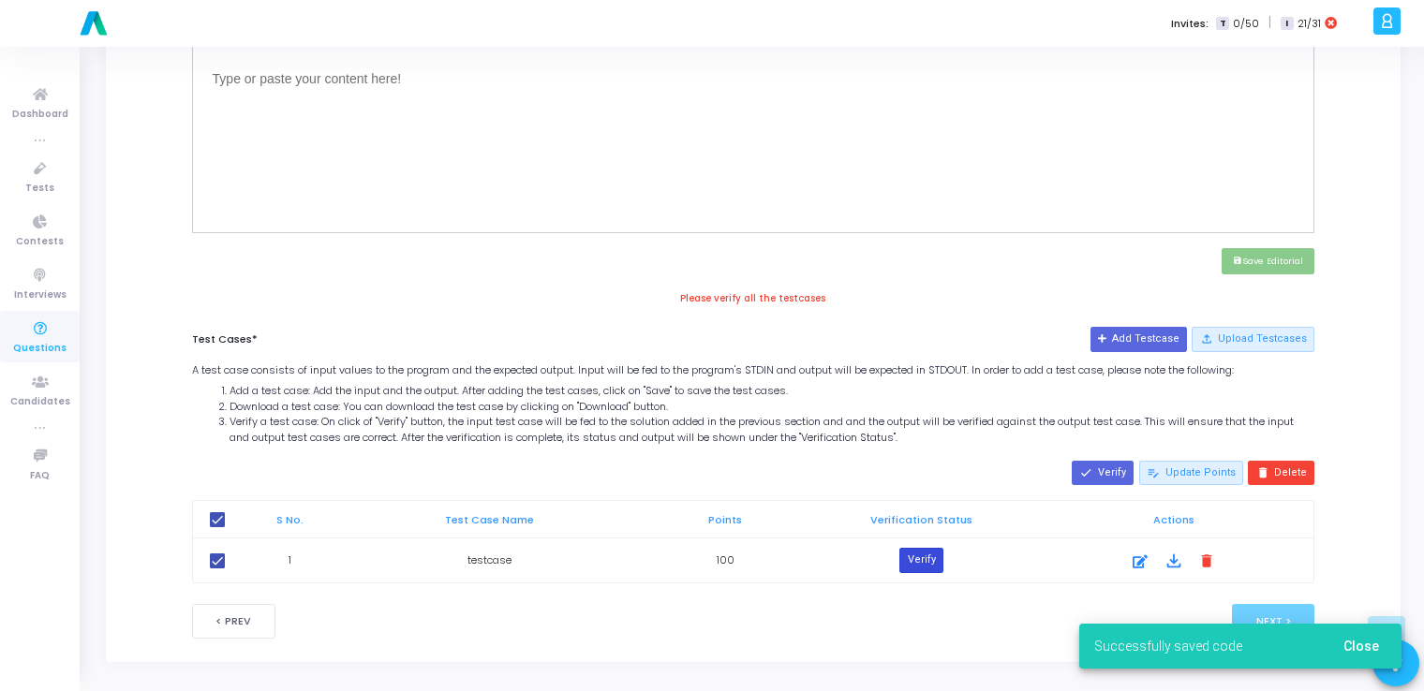
click at [933, 553] on button "Verify" at bounding box center [920, 560] width 43 height 24
click at [1358, 645] on span "Close" at bounding box center [1362, 646] width 36 height 15
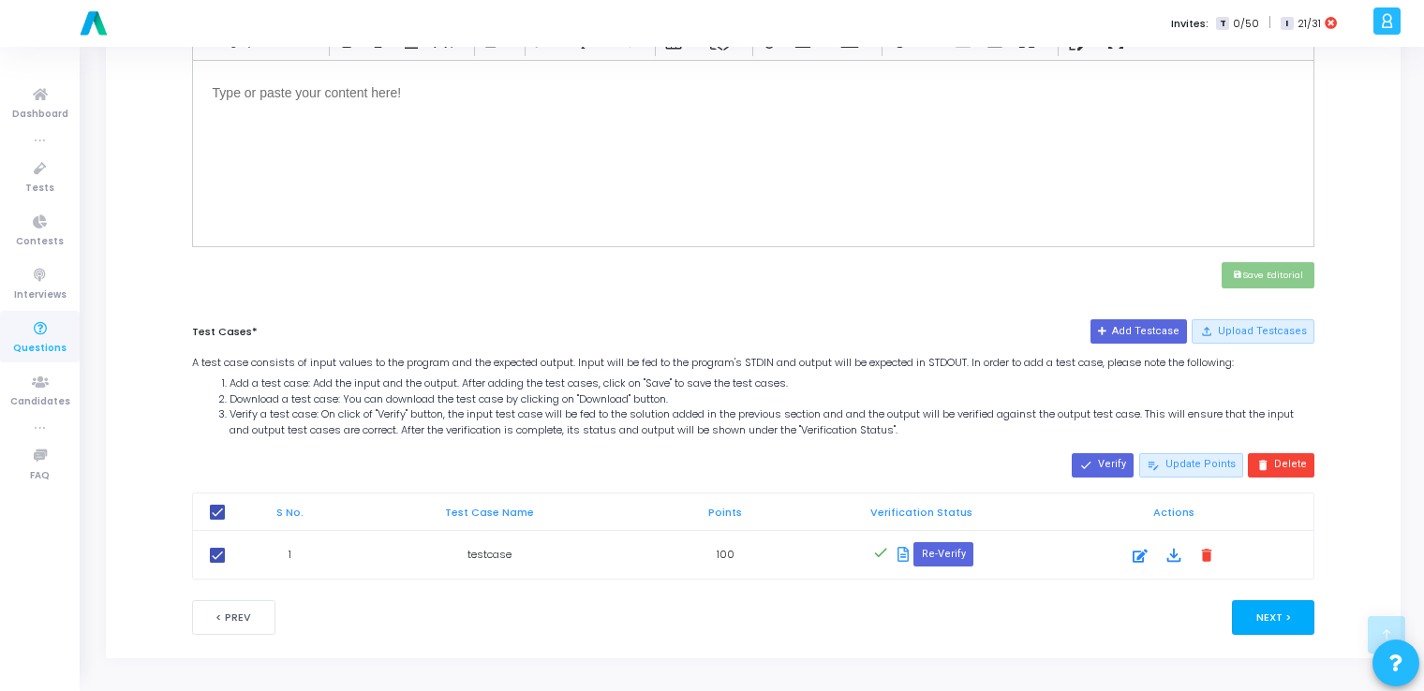
scroll to position [687, 0]
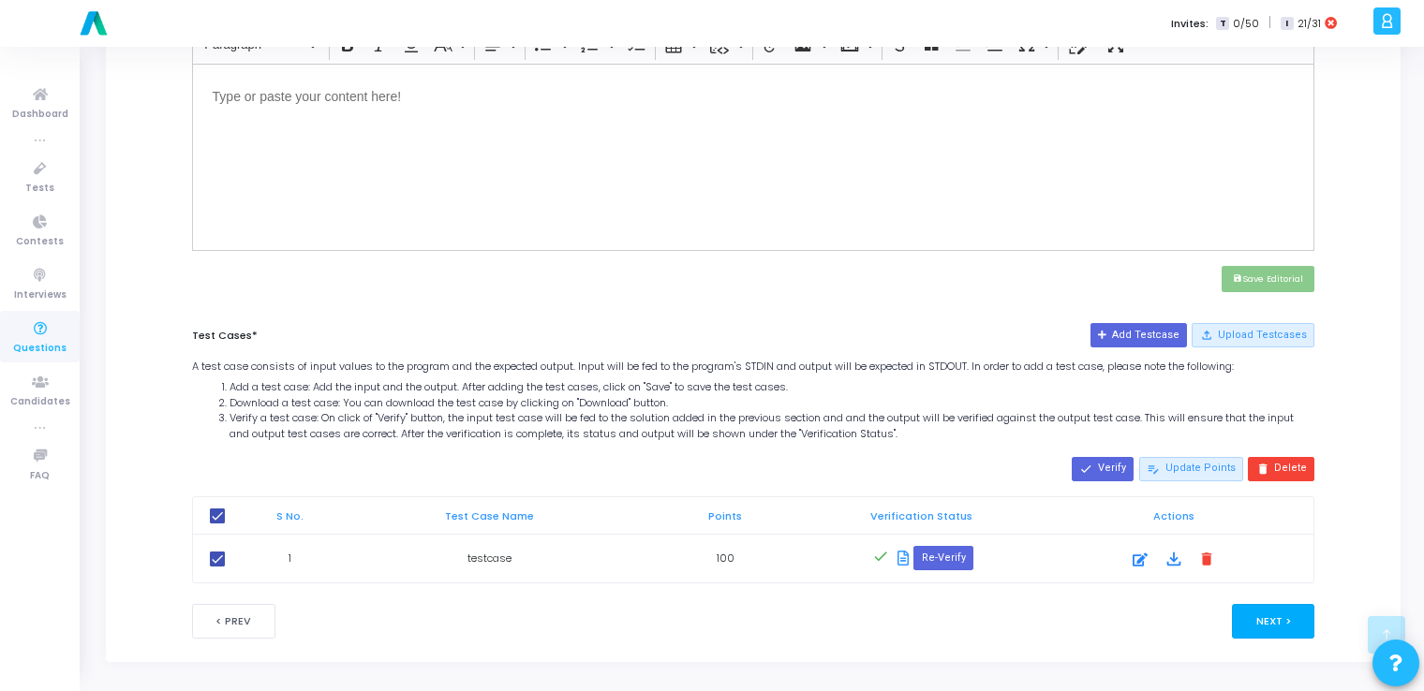
click at [1259, 620] on button "Next >" at bounding box center [1273, 621] width 83 height 35
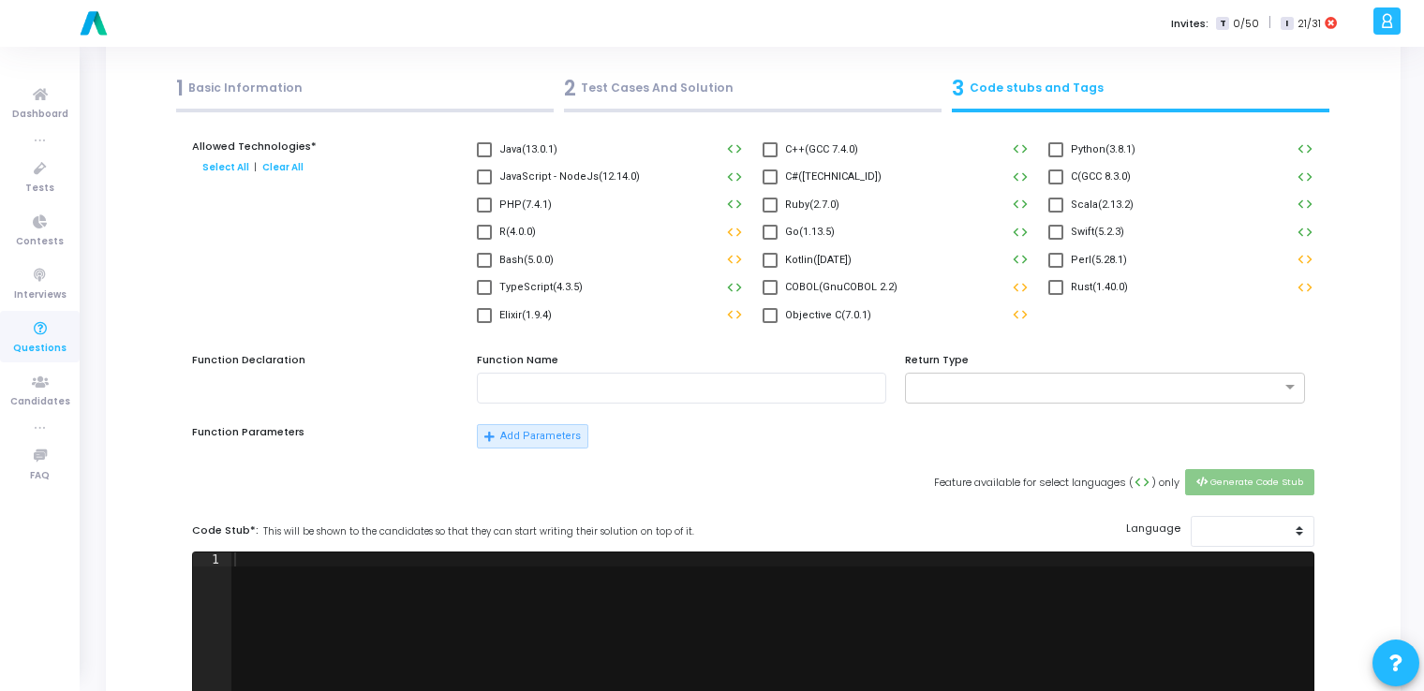
scroll to position [0, 0]
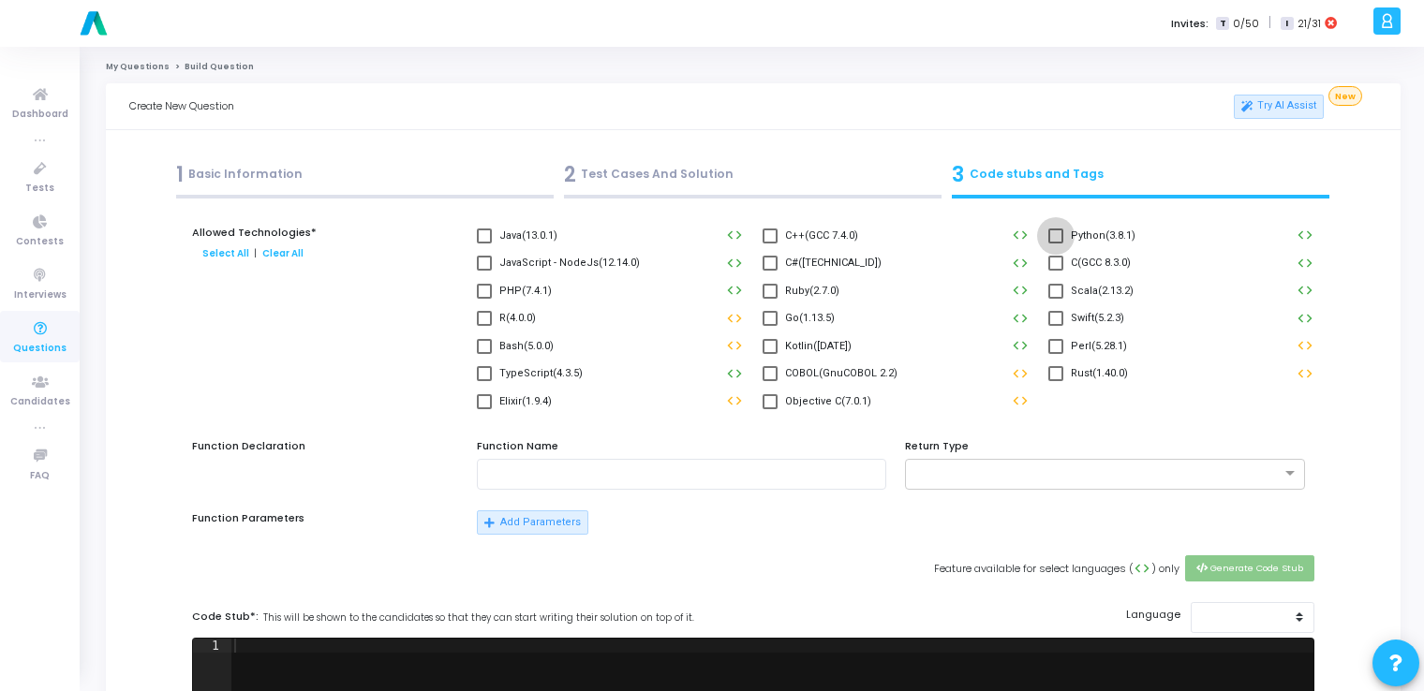
click at [1053, 232] on span at bounding box center [1055, 236] width 15 height 15
click at [1055, 244] on input "Python(3.8.1)" at bounding box center [1055, 244] width 1 height 1
checkbox input "true"
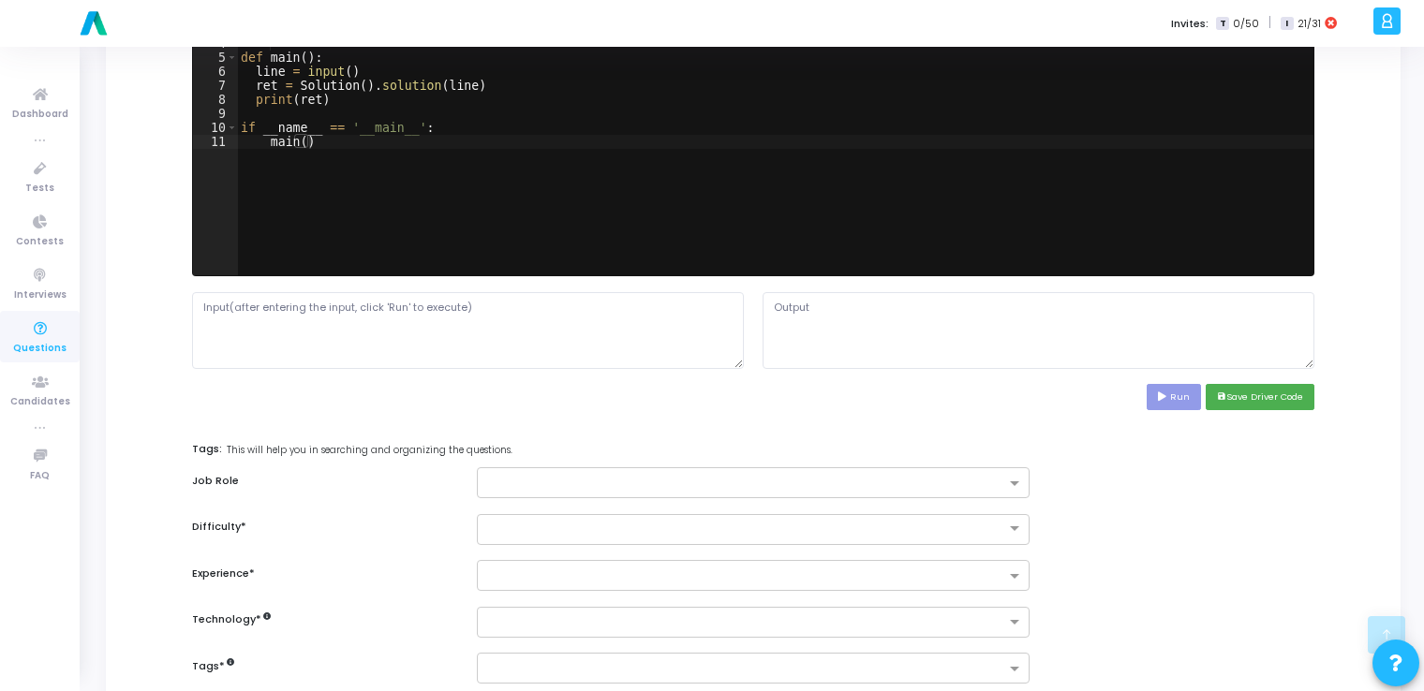
scroll to position [655, 0]
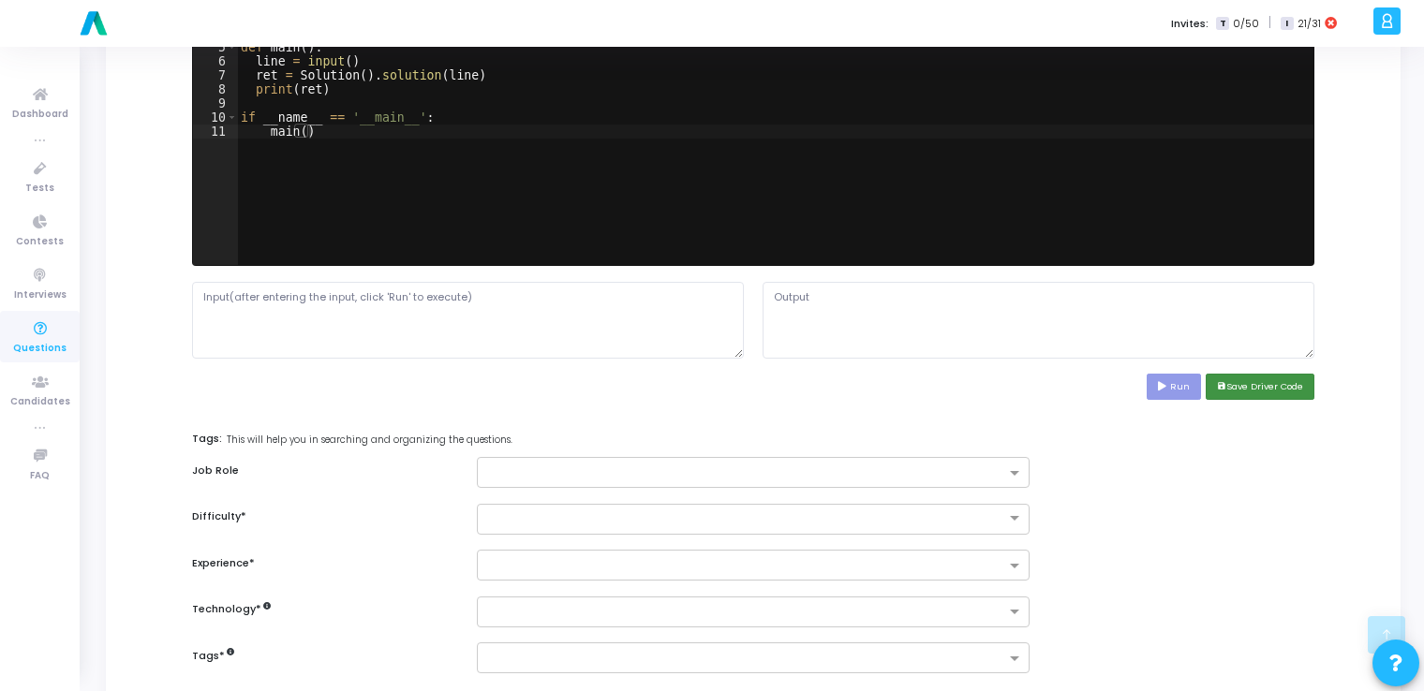
click at [1262, 390] on button "save Save Driver Code" at bounding box center [1260, 386] width 109 height 25
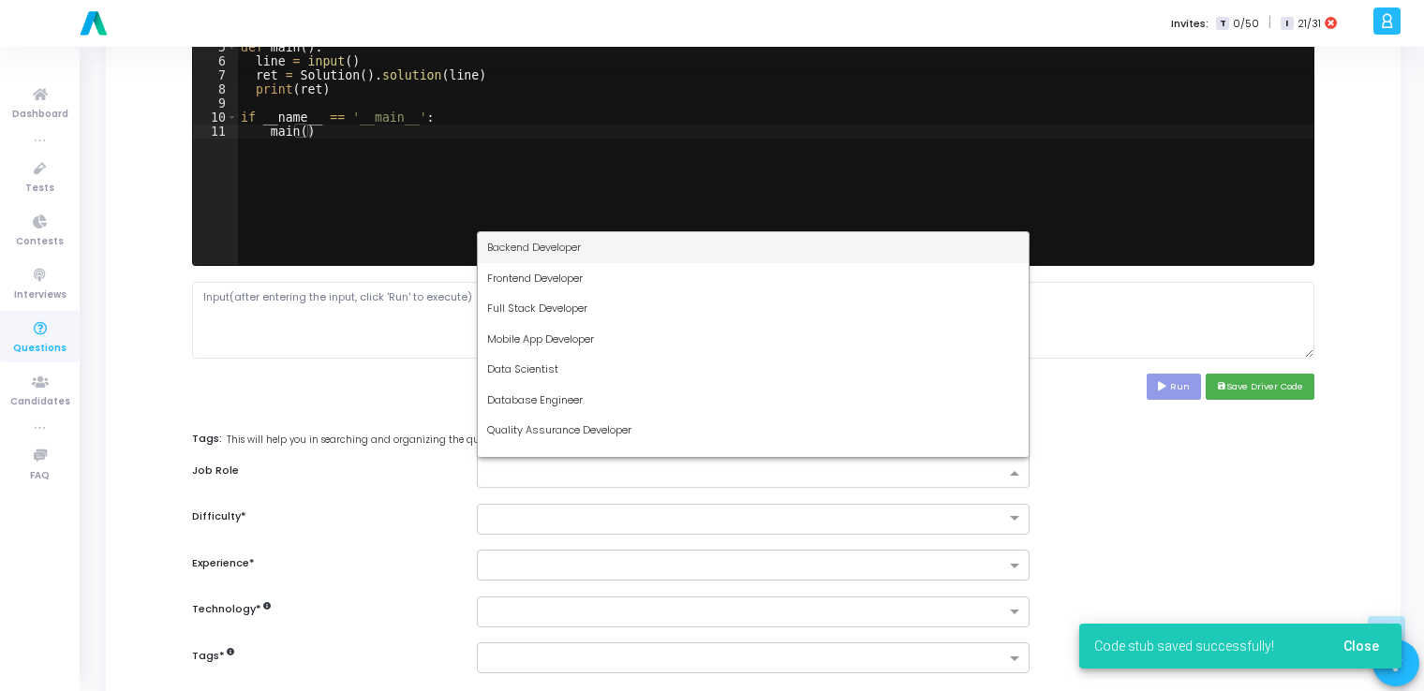
click at [921, 470] on input "text" at bounding box center [745, 475] width 517 height 16
click at [688, 242] on div "Backend Developer" at bounding box center [753, 247] width 550 height 31
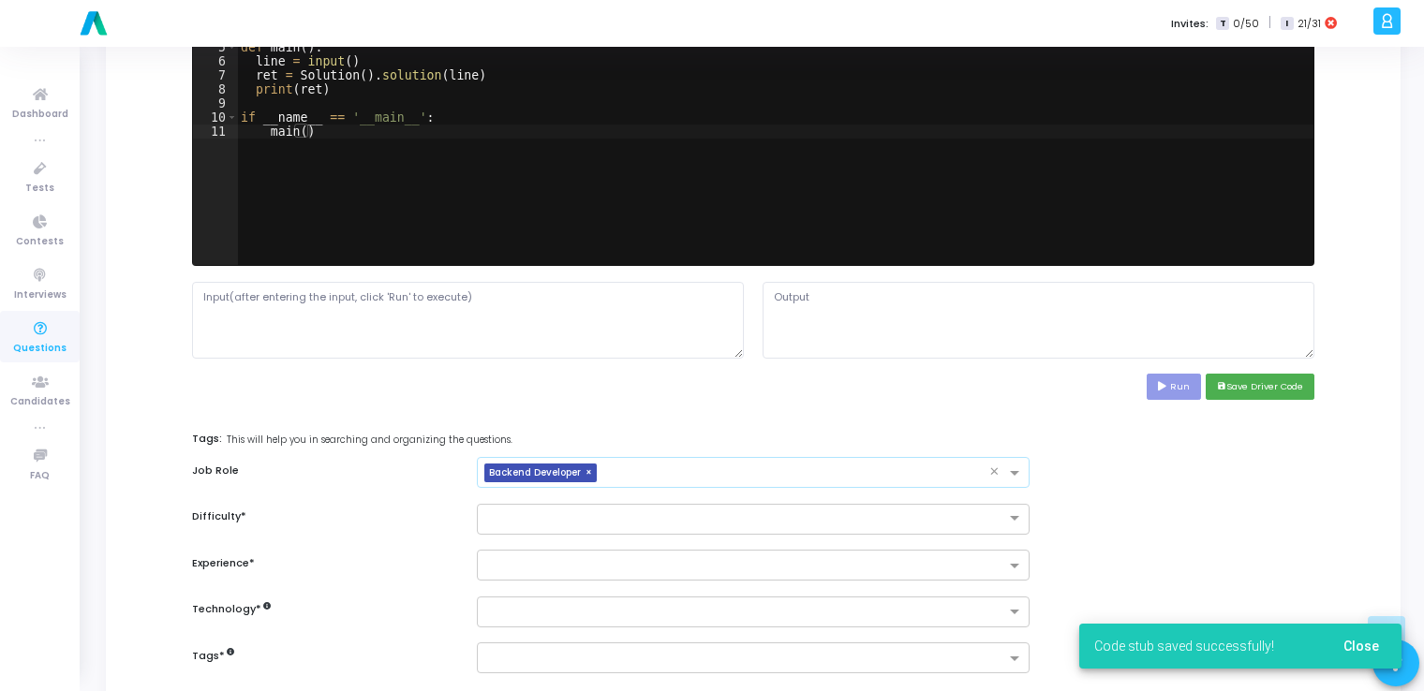
scroll to position [779, 0]
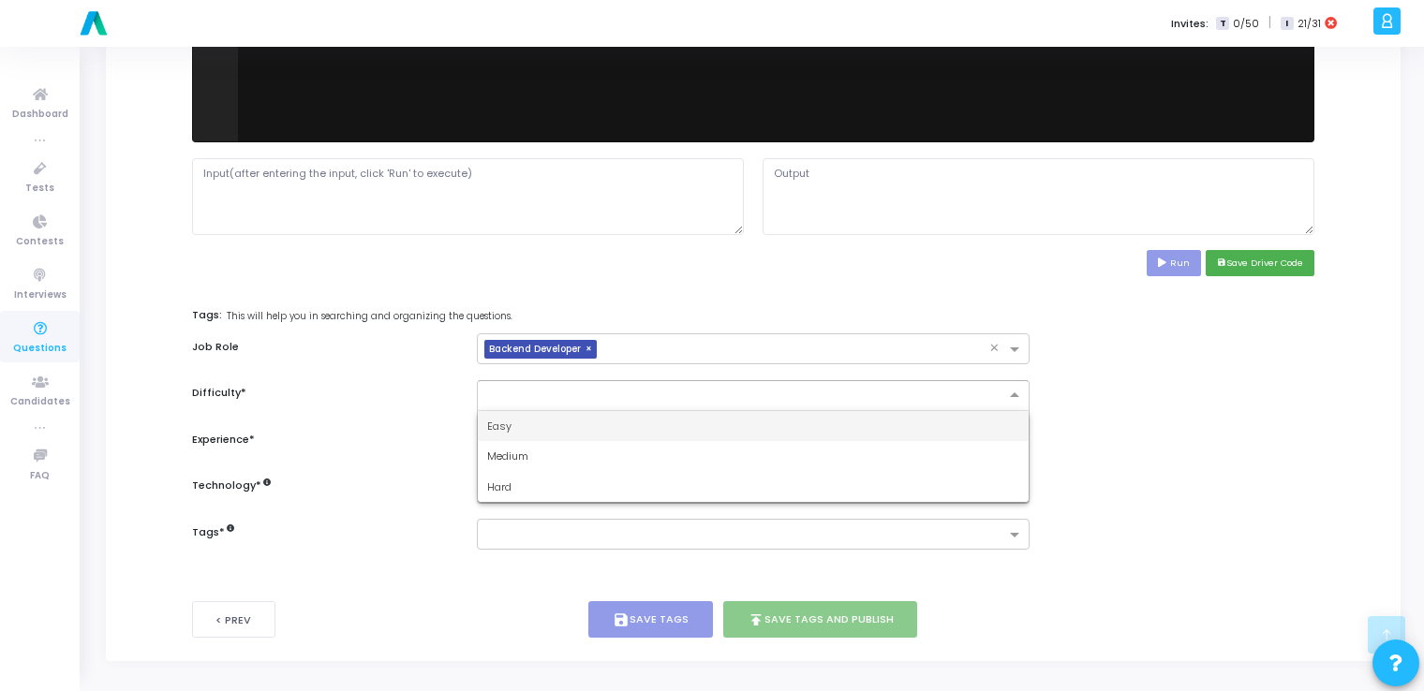
click at [684, 400] on div at bounding box center [753, 395] width 552 height 31
click at [659, 422] on div "Easy" at bounding box center [753, 426] width 550 height 31
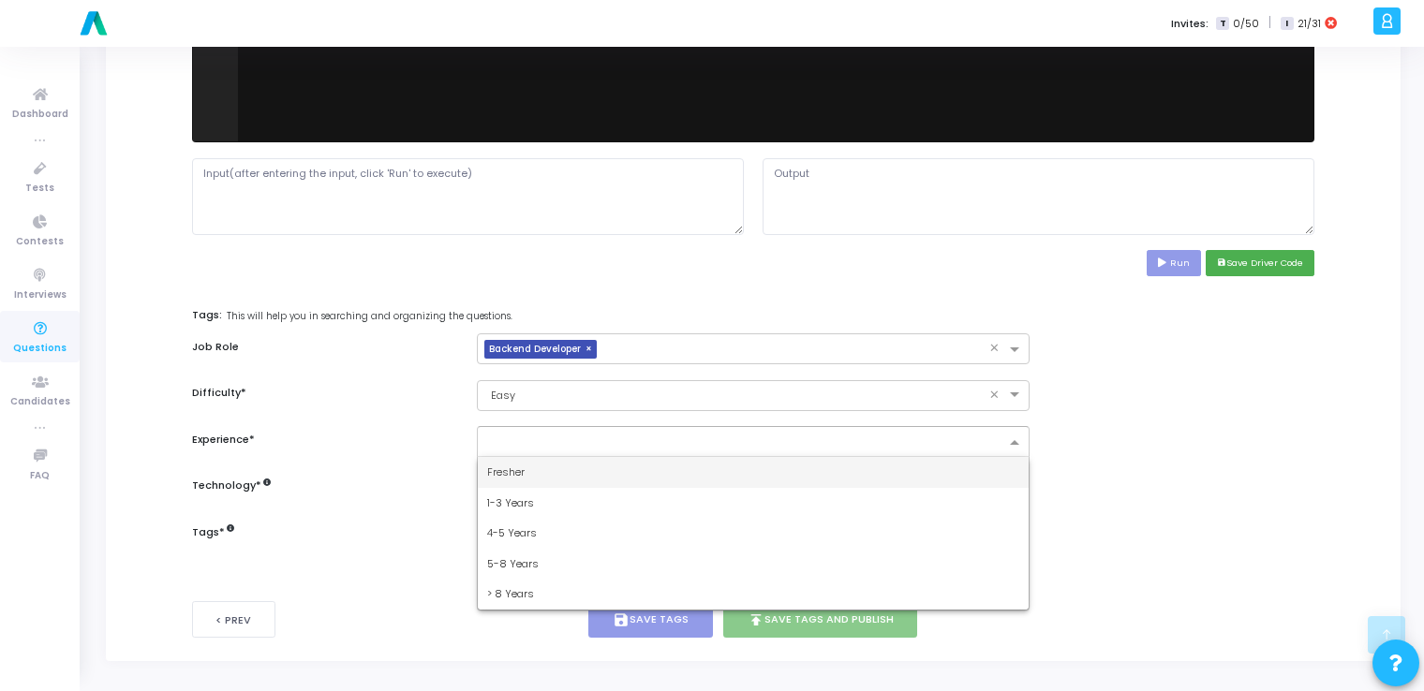
click at [637, 442] on input "text" at bounding box center [745, 444] width 517 height 16
click at [616, 468] on div "Fresher" at bounding box center [753, 472] width 550 height 31
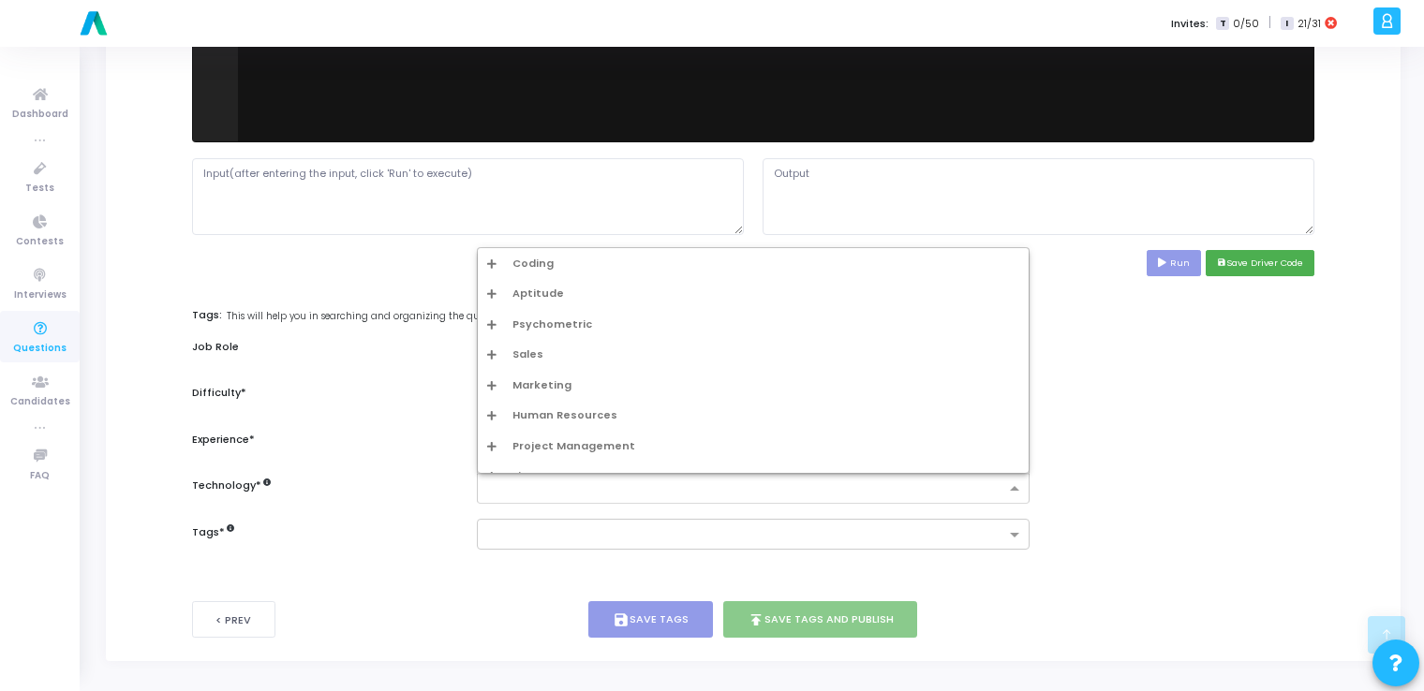
click at [609, 497] on div at bounding box center [744, 491] width 520 height 19
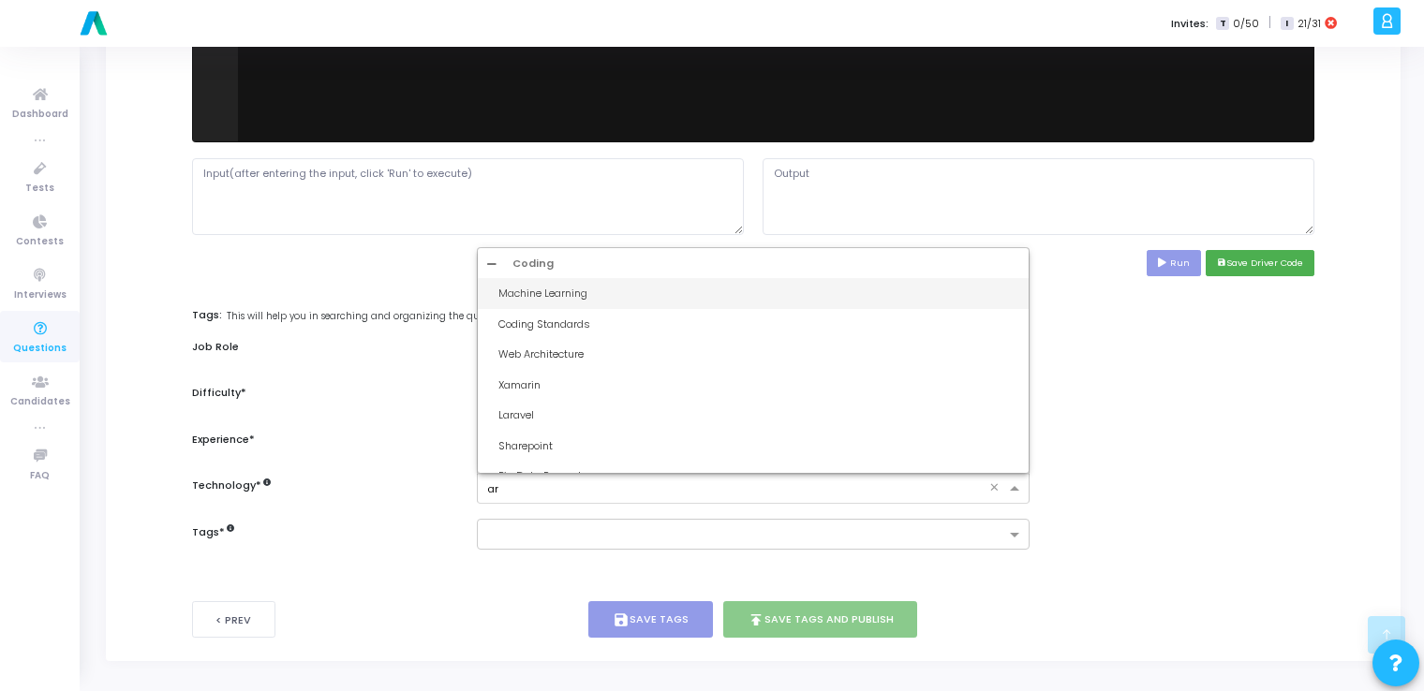
type input "art"
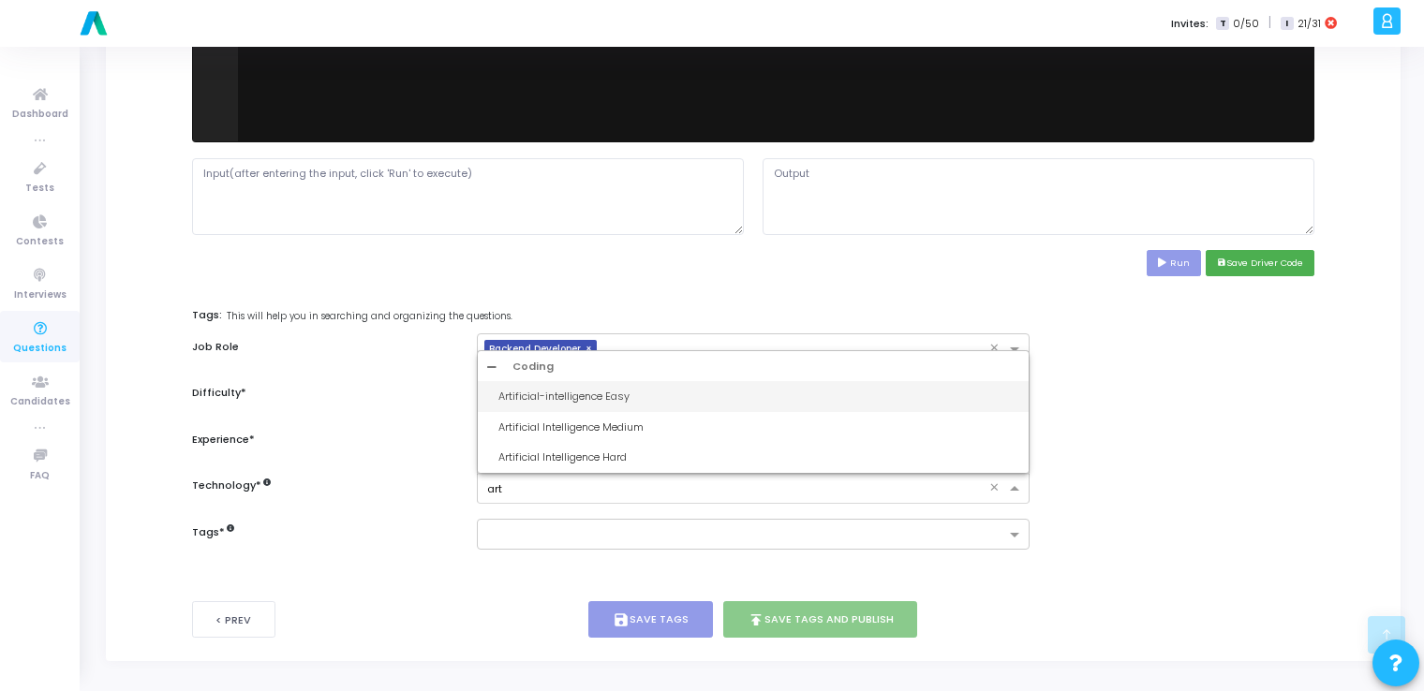
click at [589, 389] on div "Artificial-intelligence Easy" at bounding box center [758, 397] width 520 height 16
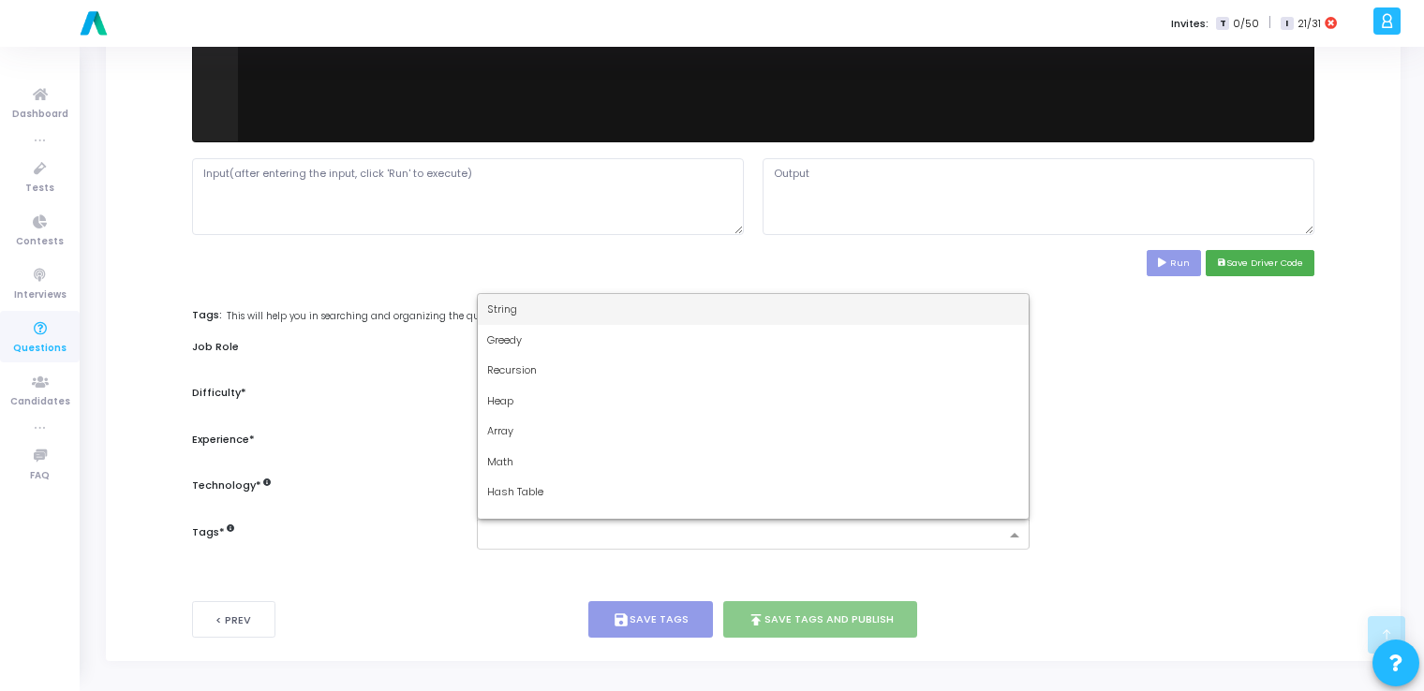
click at [542, 531] on input "text" at bounding box center [745, 536] width 517 height 16
type input "dy"
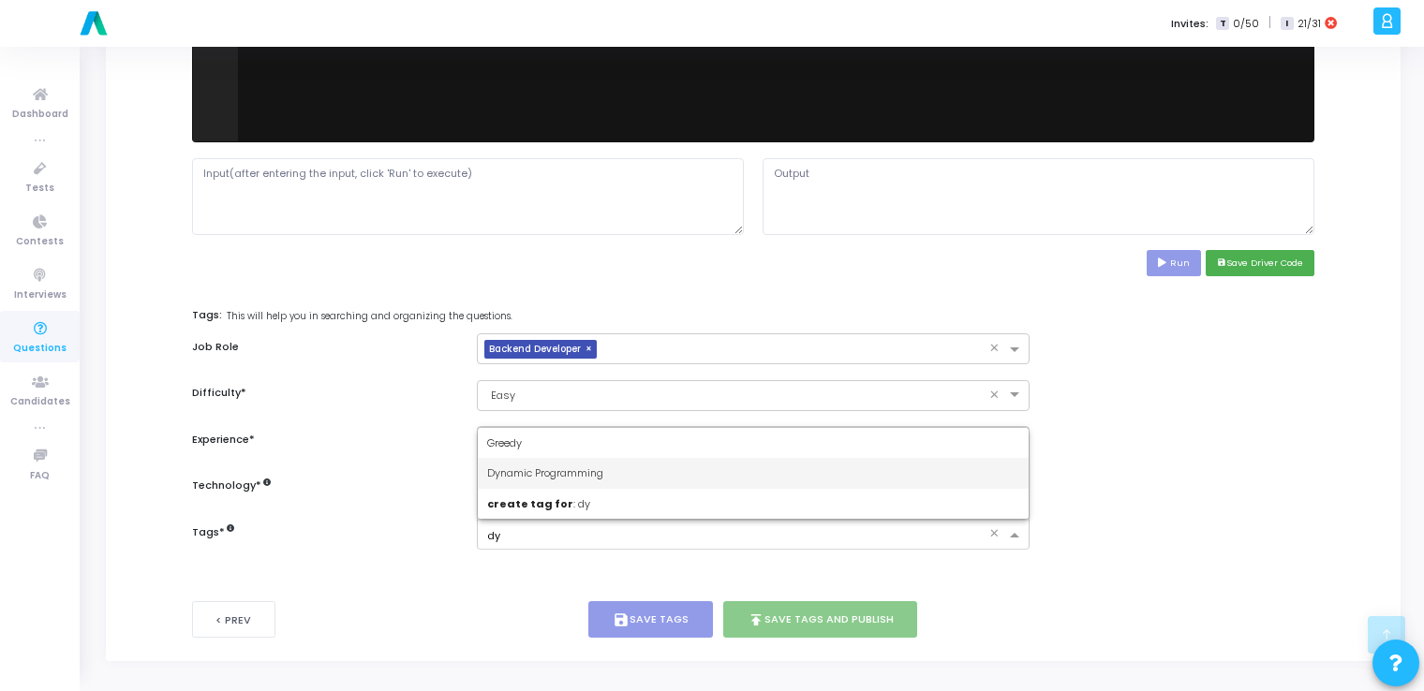
click at [596, 468] on span "Dynamic Programming" at bounding box center [545, 473] width 116 height 15
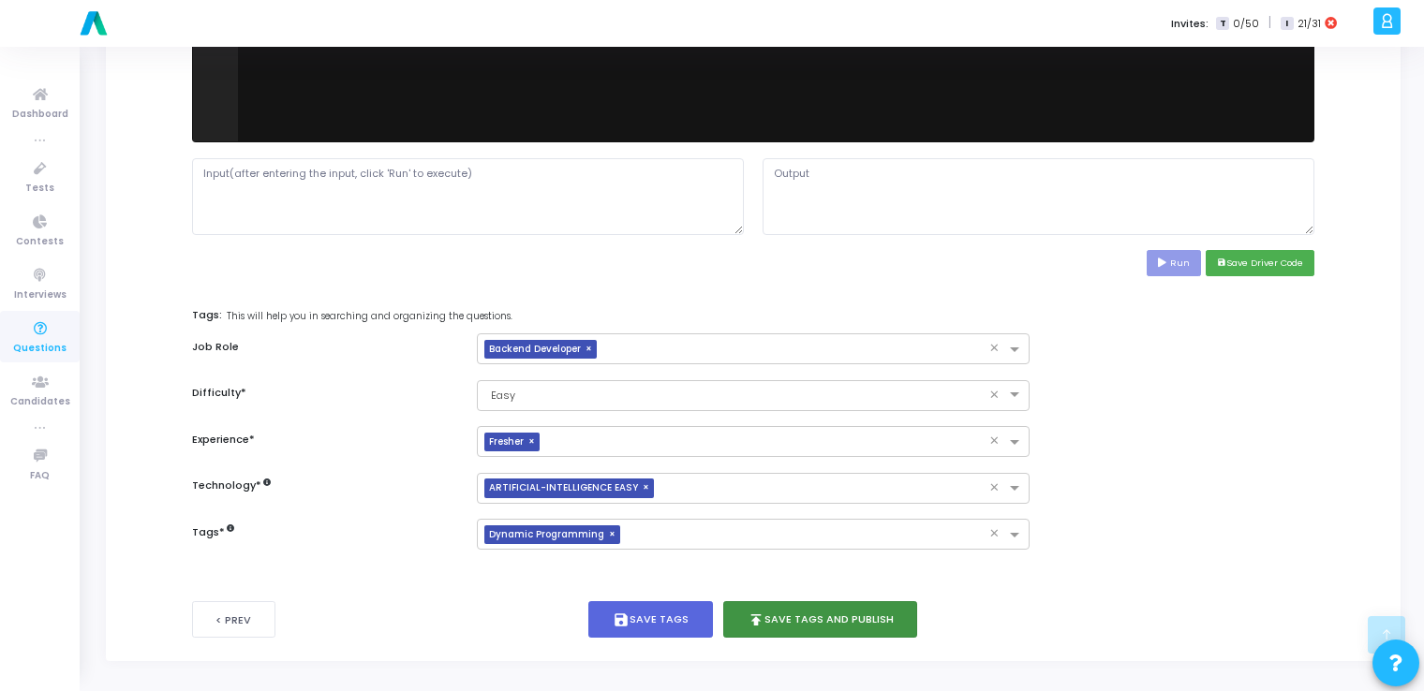
click at [789, 613] on button "publish Save Tags and Publish" at bounding box center [820, 619] width 195 height 37
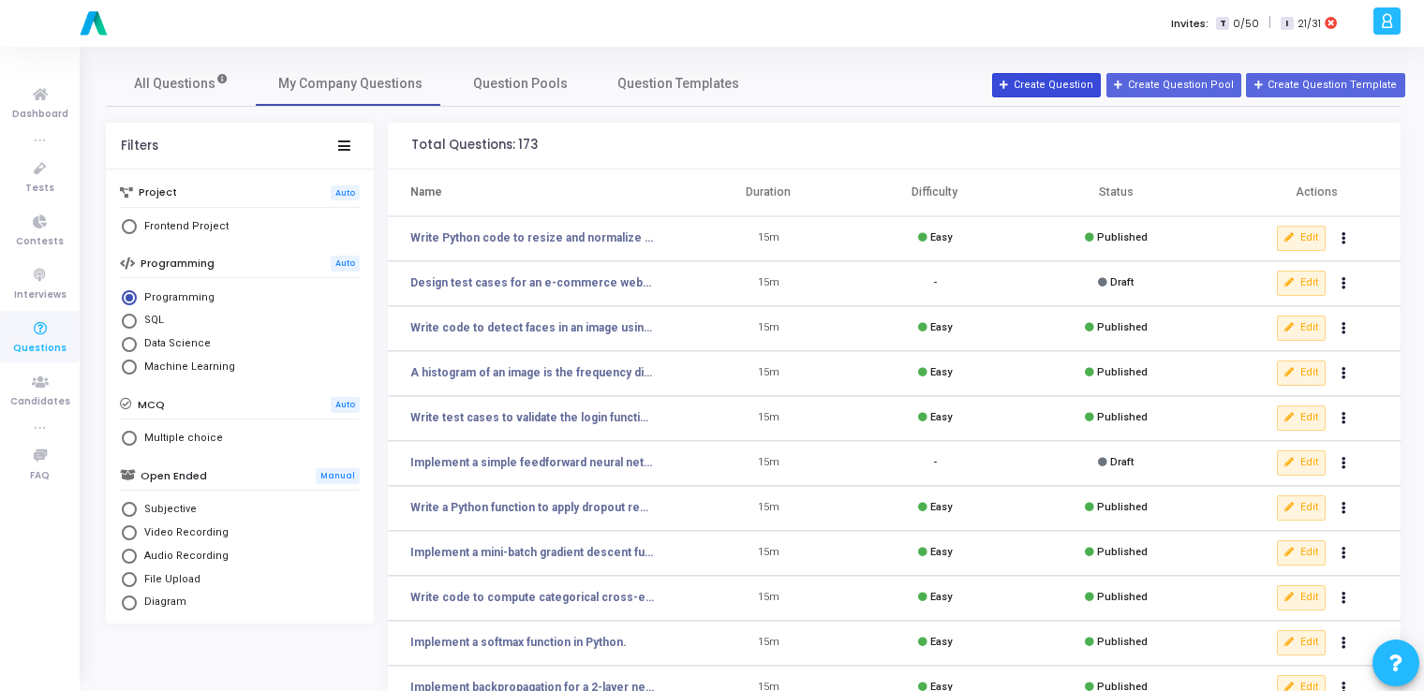
click at [1055, 94] on button "Create Question" at bounding box center [1046, 85] width 109 height 24
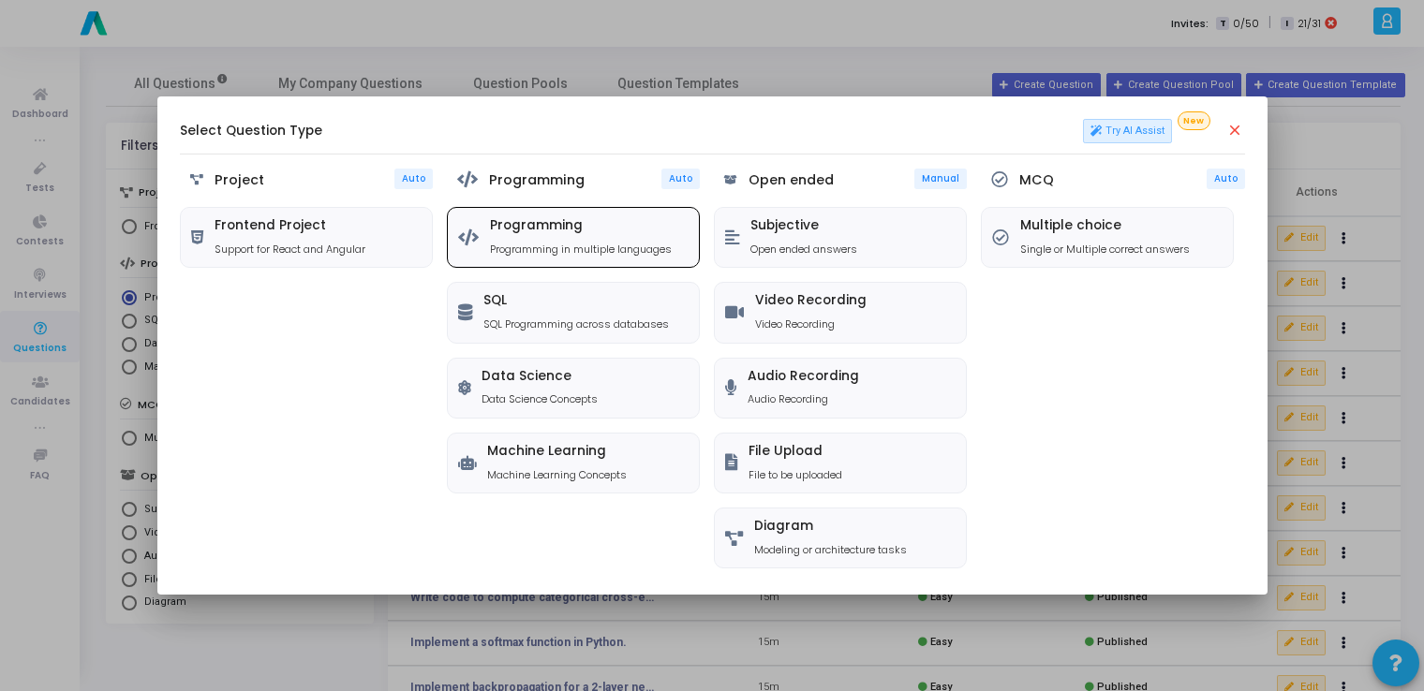
click at [526, 229] on h5 "Programming" at bounding box center [581, 226] width 182 height 16
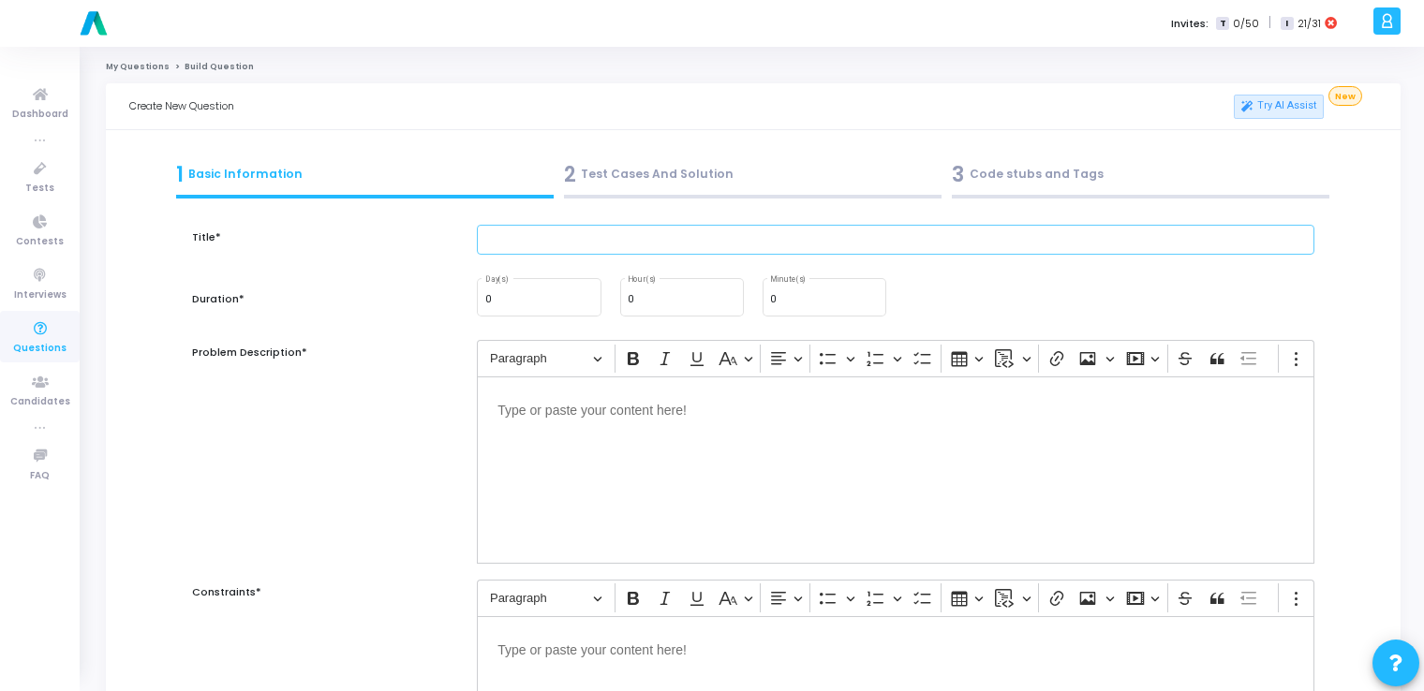
click at [527, 248] on input "text" at bounding box center [896, 240] width 838 height 31
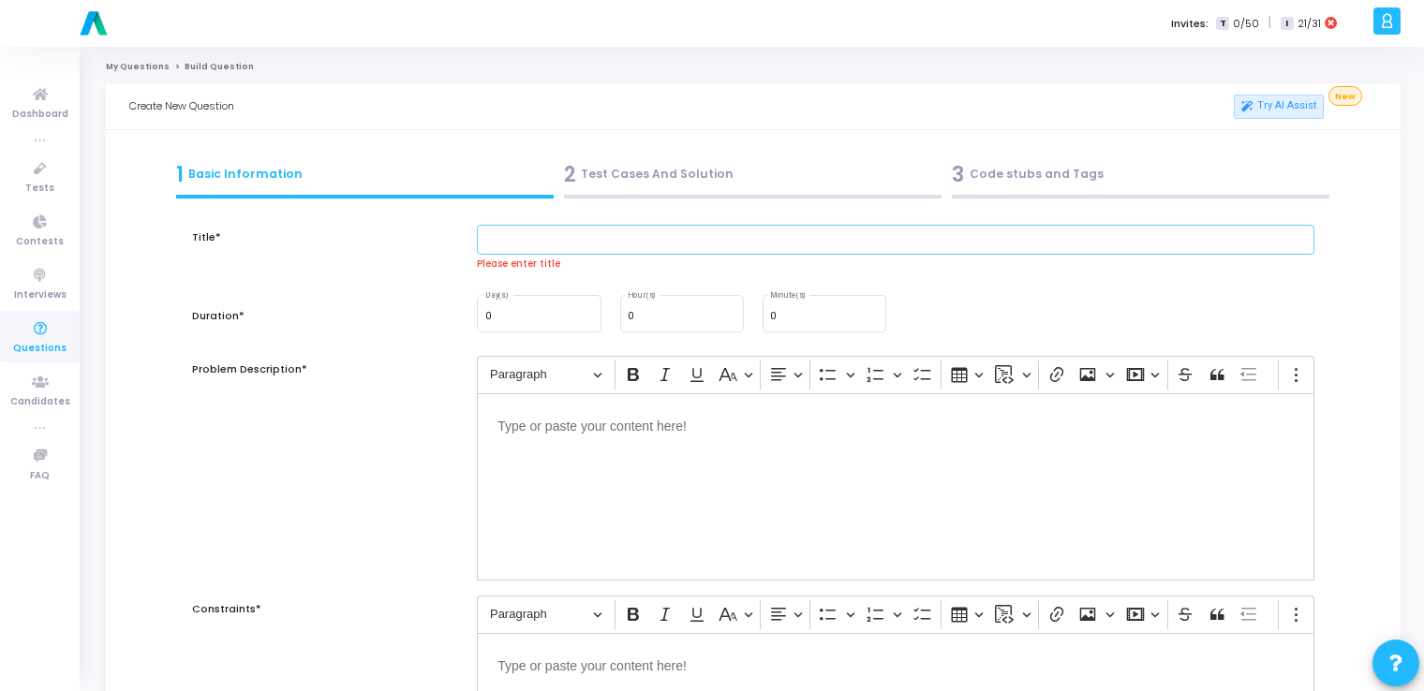
paste input "Write Python code to apply grayscale and edge detection filters using OpenCV."
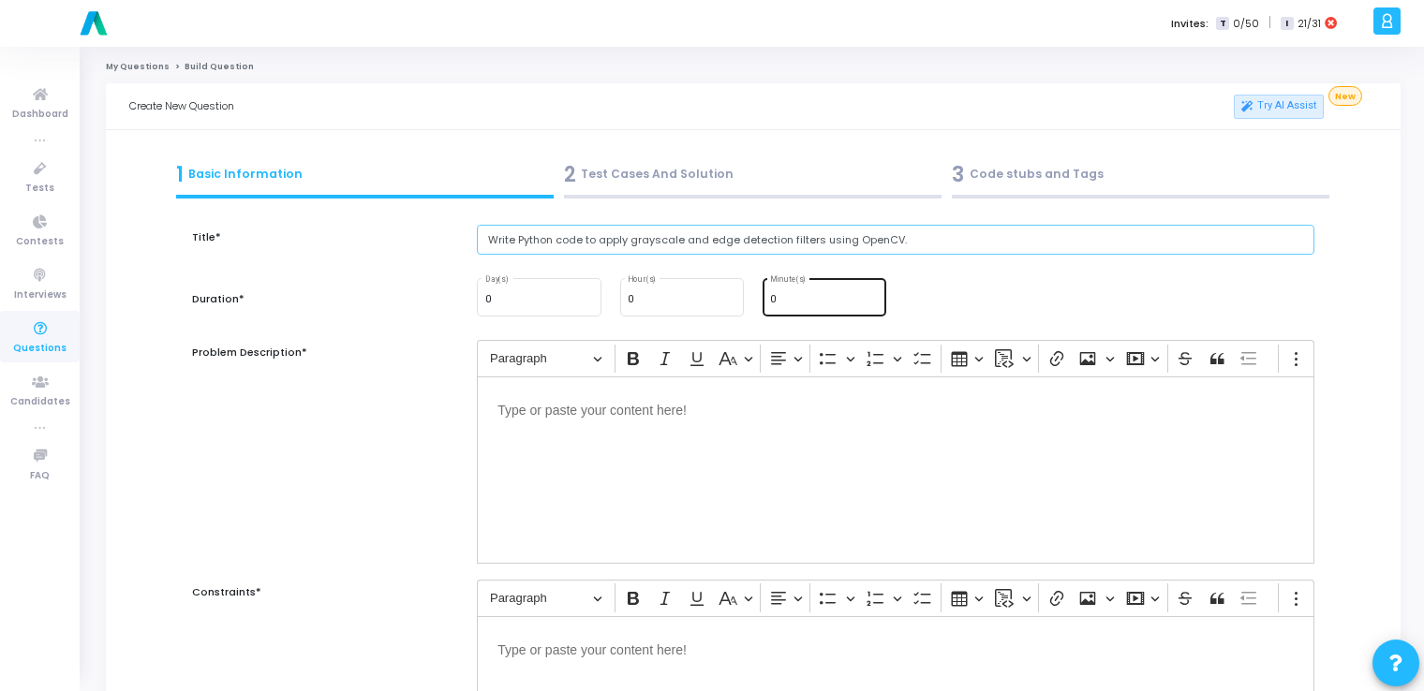
type input "Write Python code to apply grayscale and edge detection filters using OpenCV."
click at [783, 299] on input "0" at bounding box center [824, 299] width 109 height 11
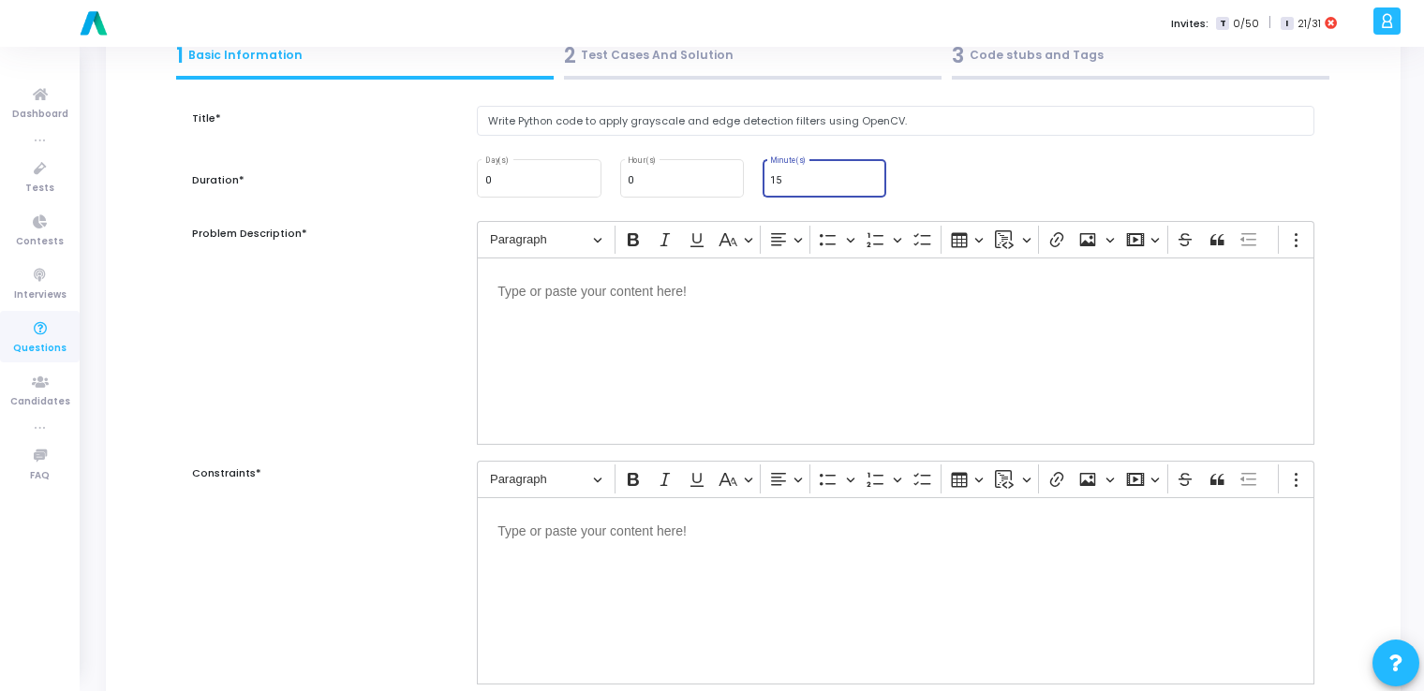
scroll to position [107, 0]
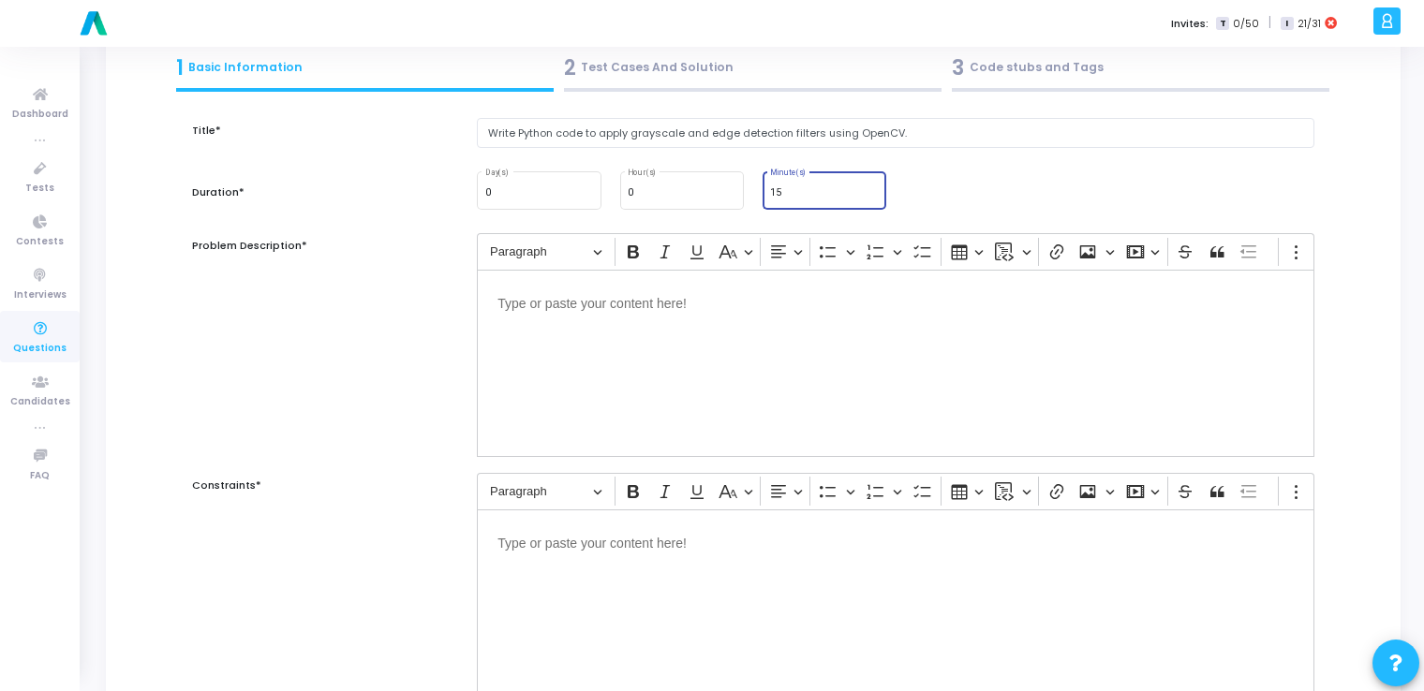
type input "15"
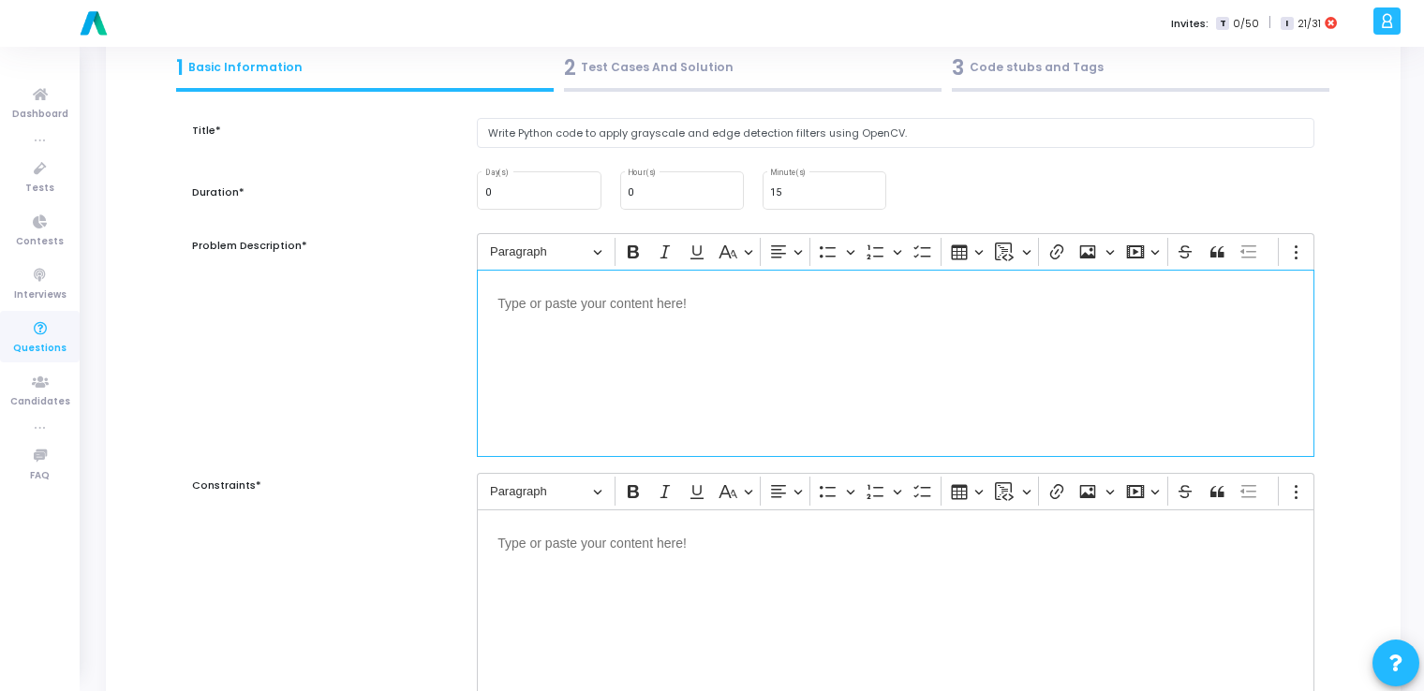
click at [641, 376] on div "Editor editing area: main" at bounding box center [896, 363] width 838 height 187
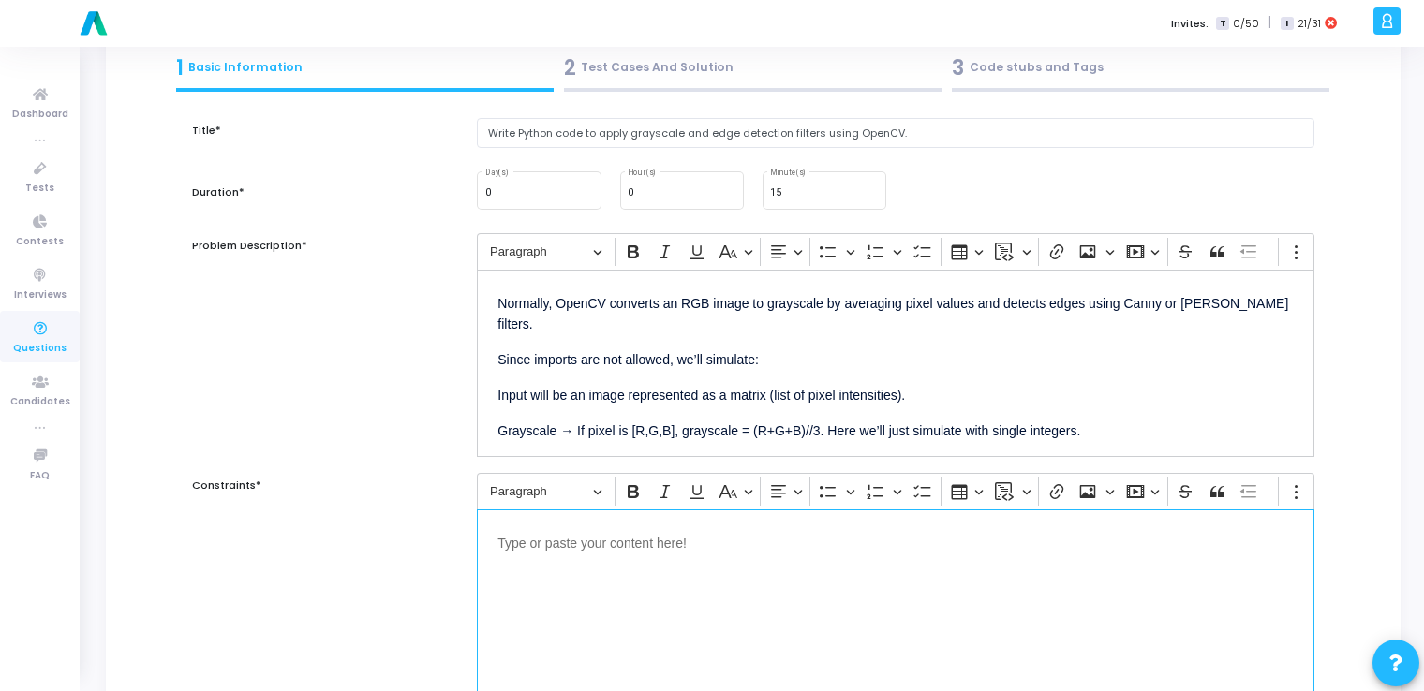
click at [679, 573] on div "Editor editing area: main" at bounding box center [896, 603] width 838 height 187
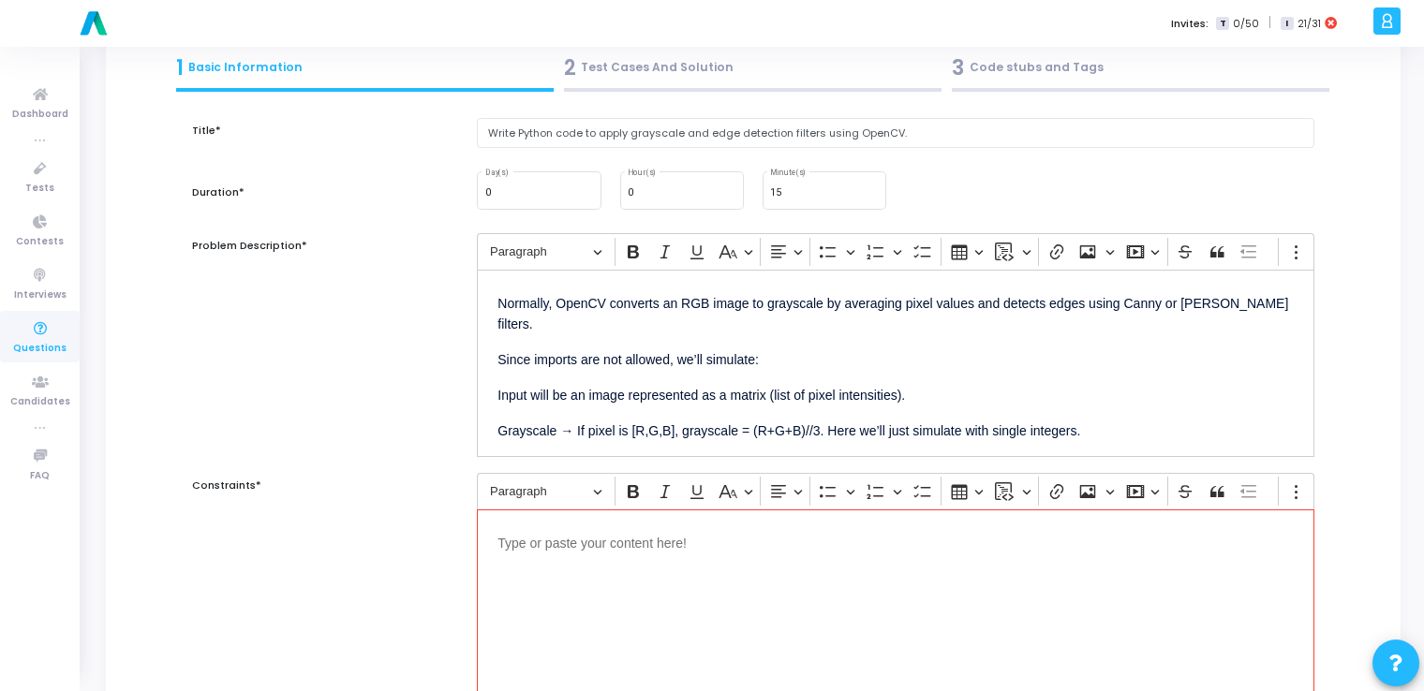
click at [727, 549] on p "Editor editing area: main" at bounding box center [895, 541] width 796 height 23
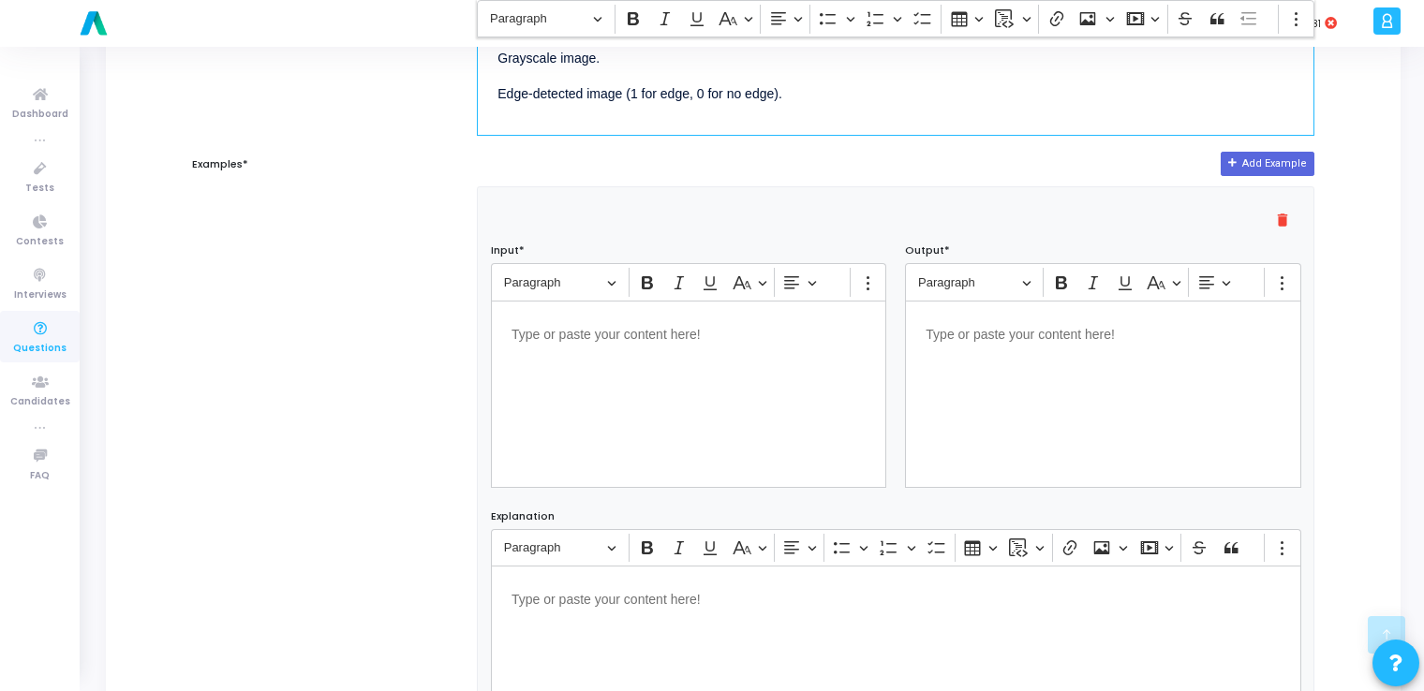
scroll to position [672, 0]
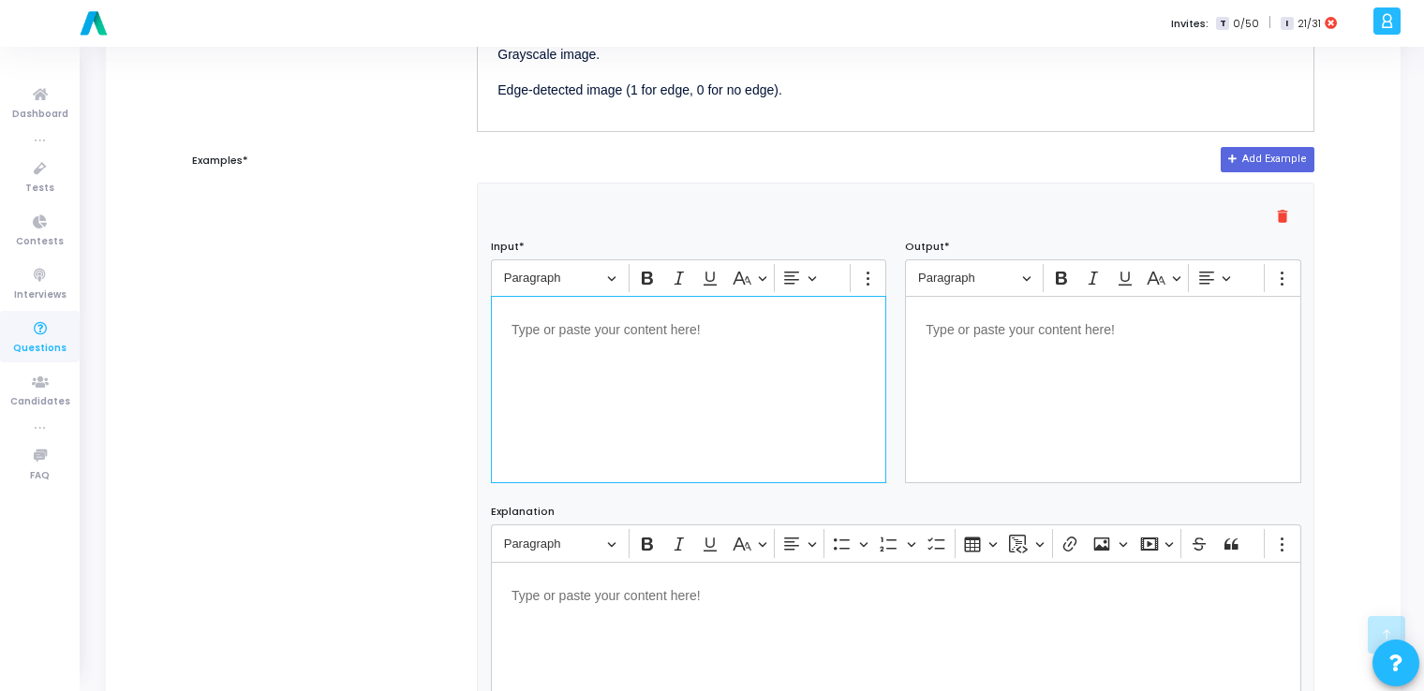
click at [683, 364] on div "Editor editing area: main" at bounding box center [688, 389] width 395 height 187
click at [979, 432] on div "Editor editing area: main" at bounding box center [1102, 389] width 395 height 187
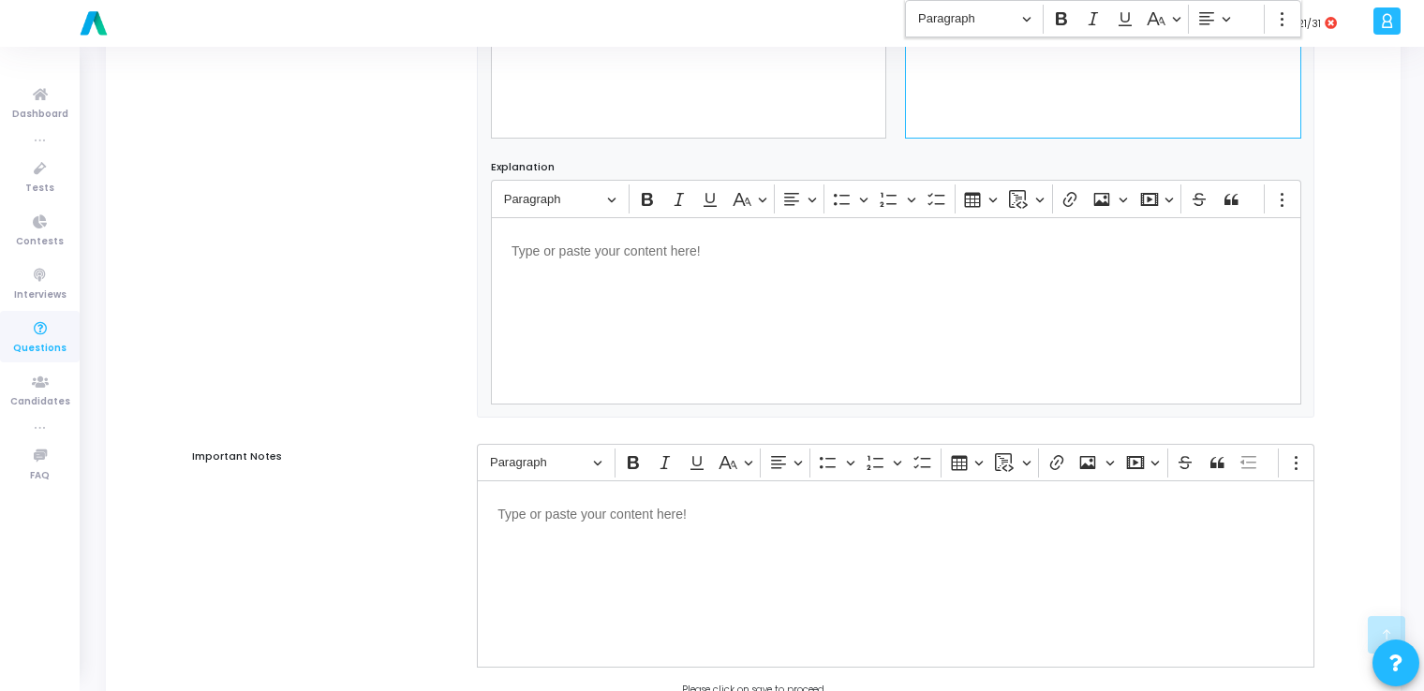
scroll to position [1139, 0]
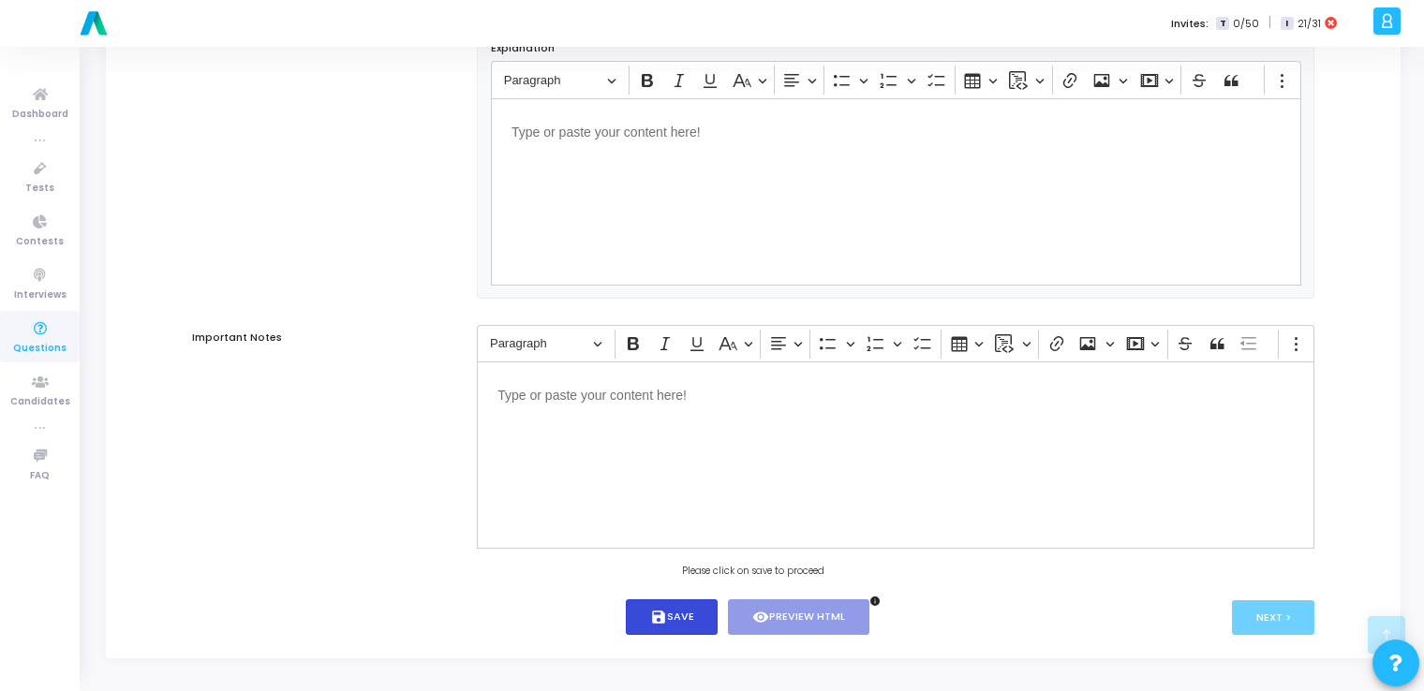
click at [650, 622] on icon "save" at bounding box center [658, 617] width 17 height 17
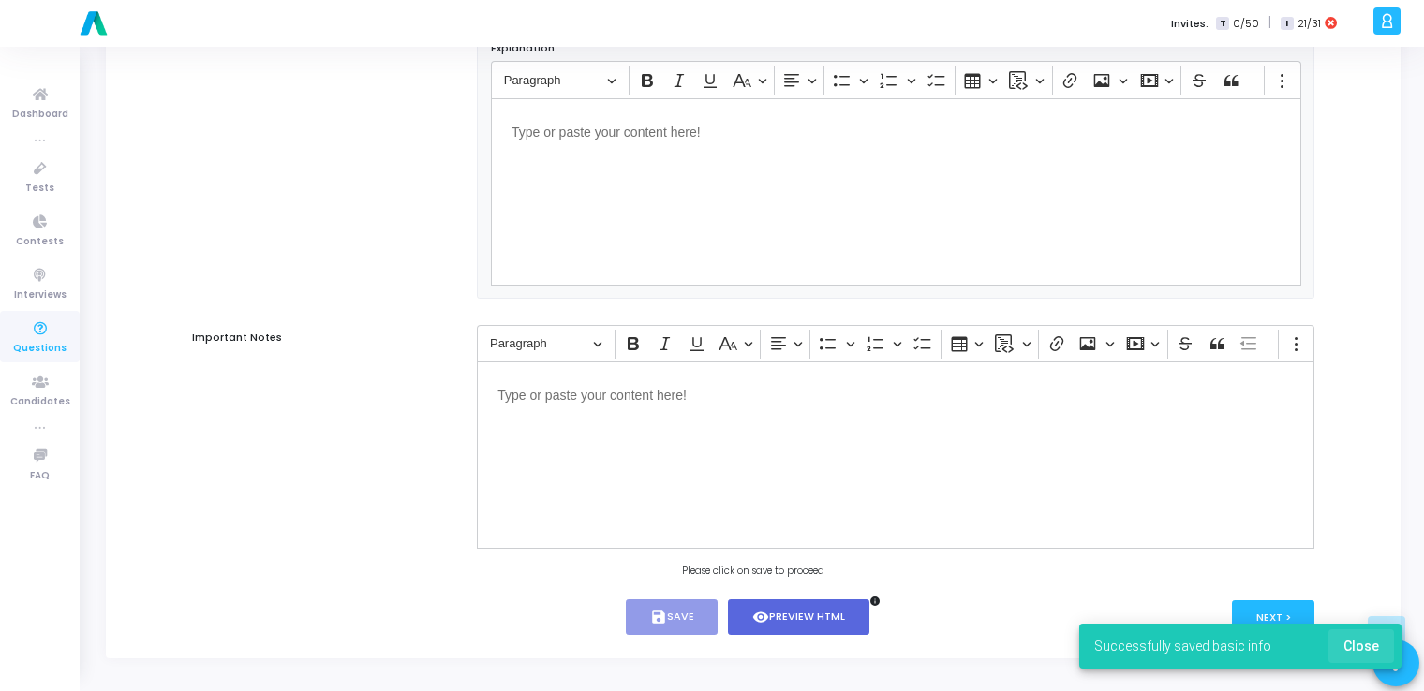
click at [1381, 649] on button "Close" at bounding box center [1362, 647] width 66 height 34
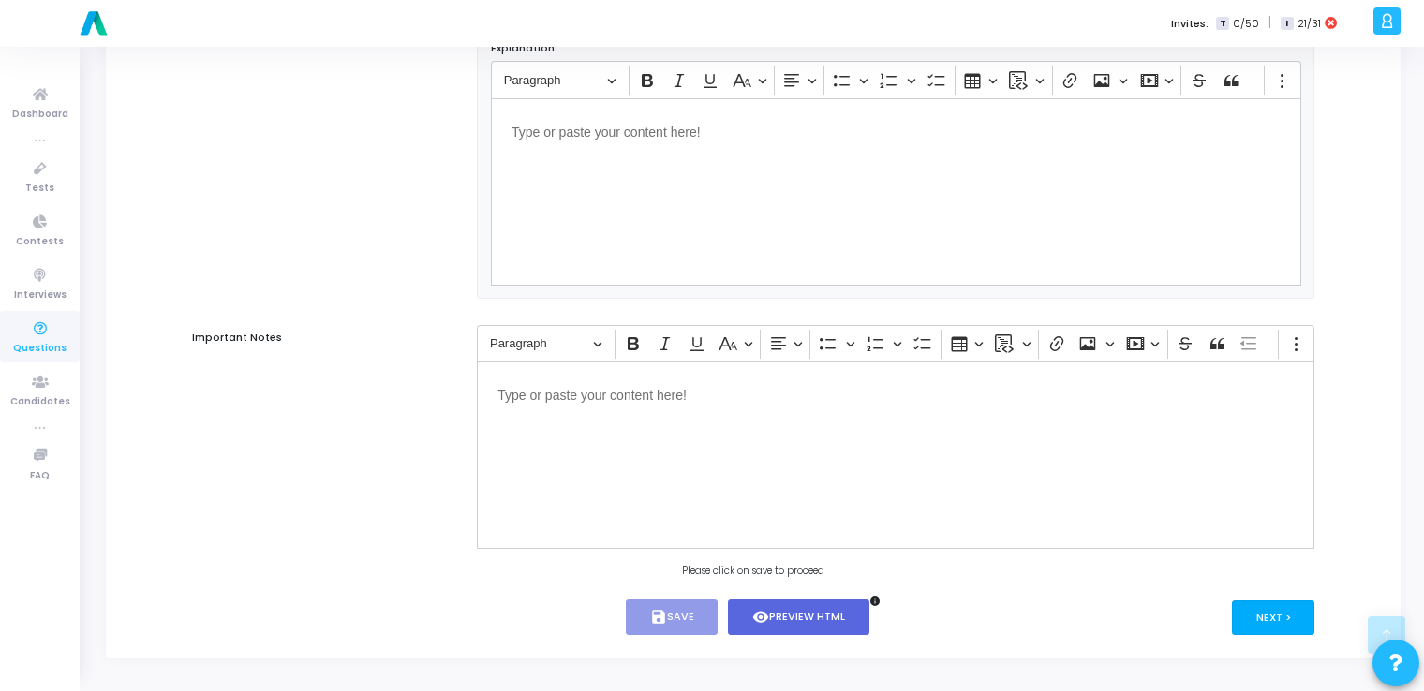
click at [1292, 628] on button "Next >" at bounding box center [1273, 618] width 83 height 35
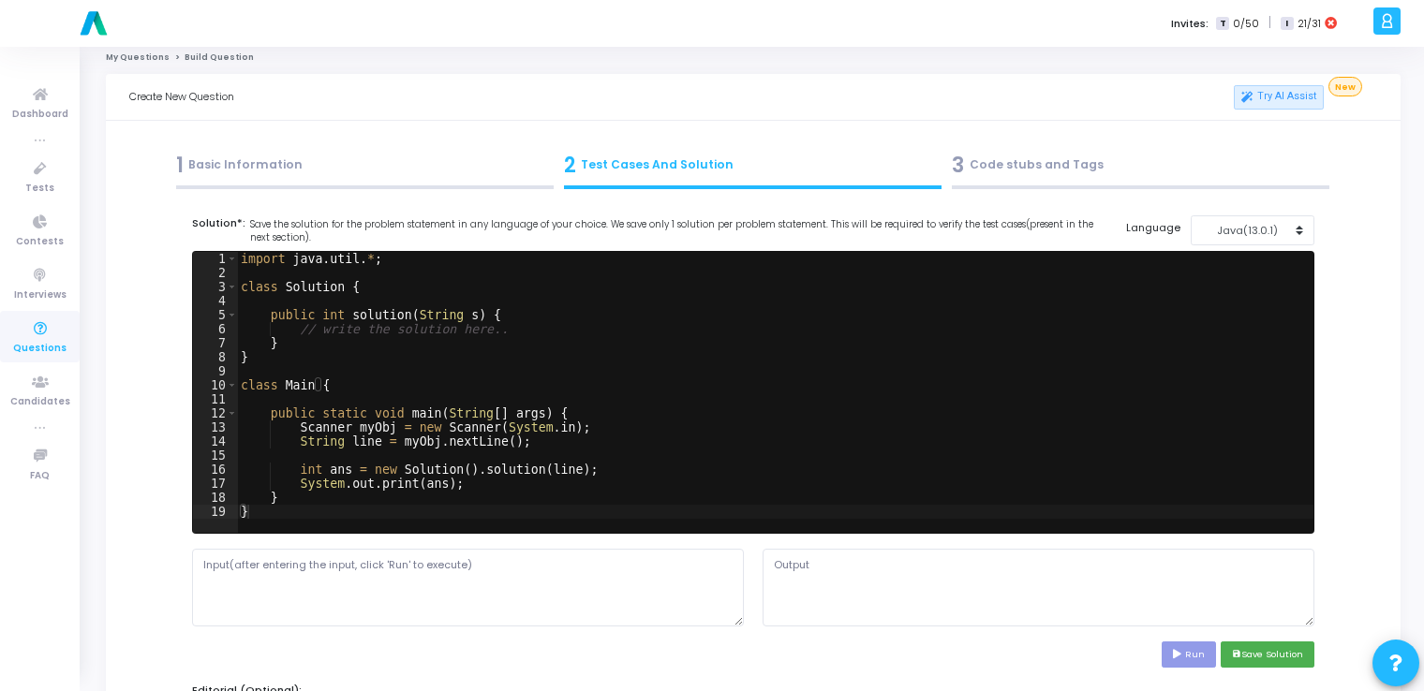
scroll to position [0, 0]
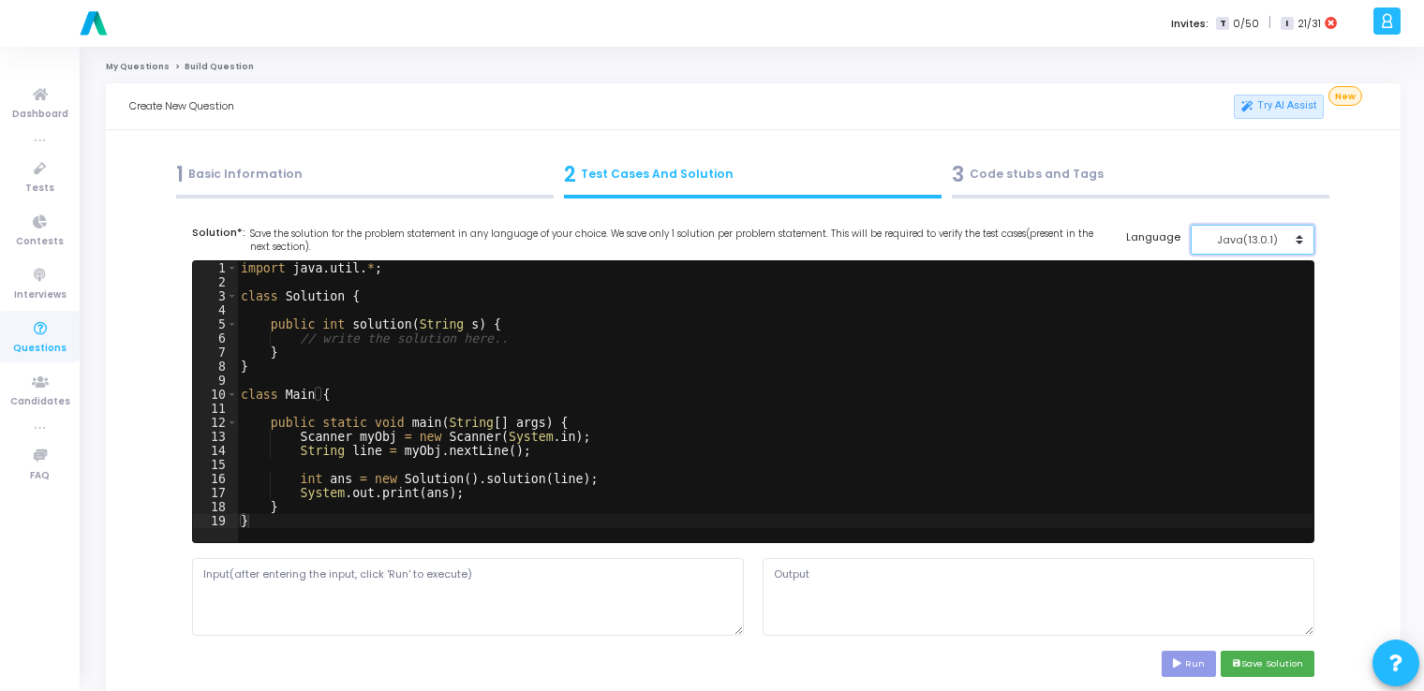
click at [1222, 234] on div "Java(13.0.1)" at bounding box center [1248, 240] width 92 height 16
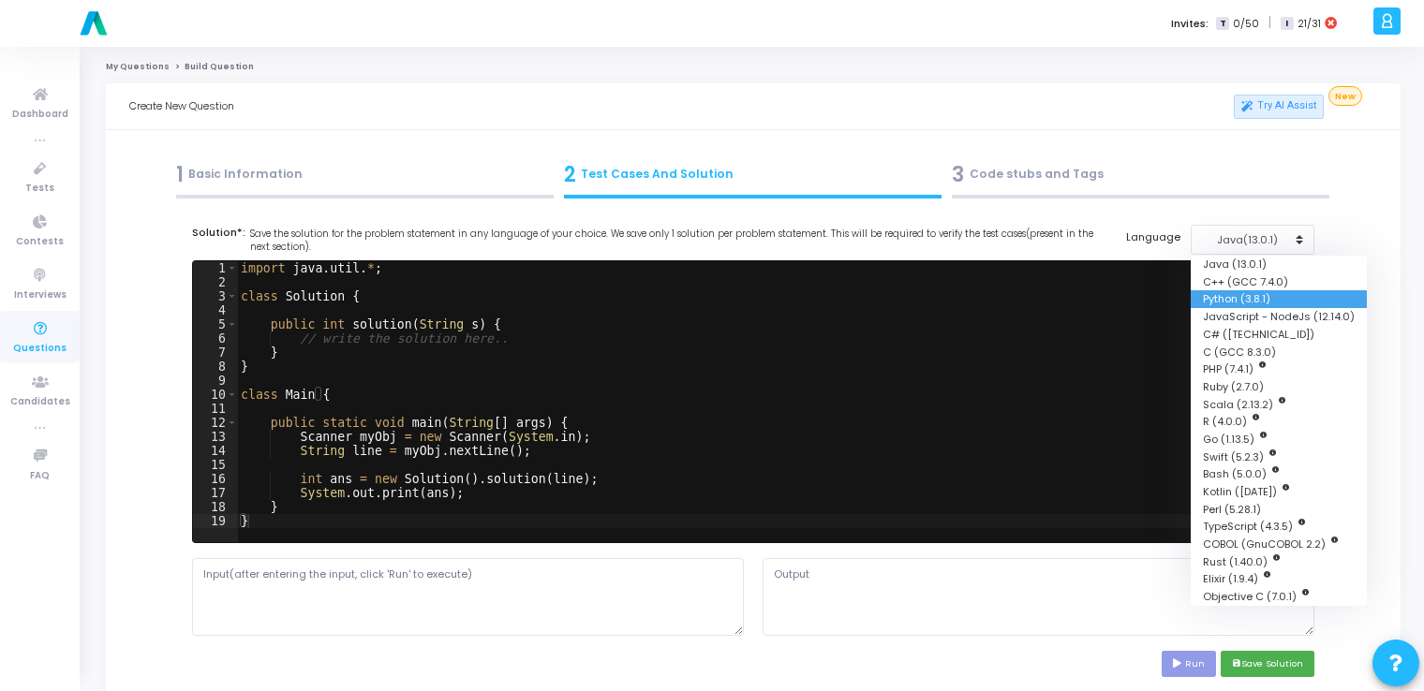
click at [1203, 295] on button "Python (3.8.1)" at bounding box center [1279, 299] width 176 height 18
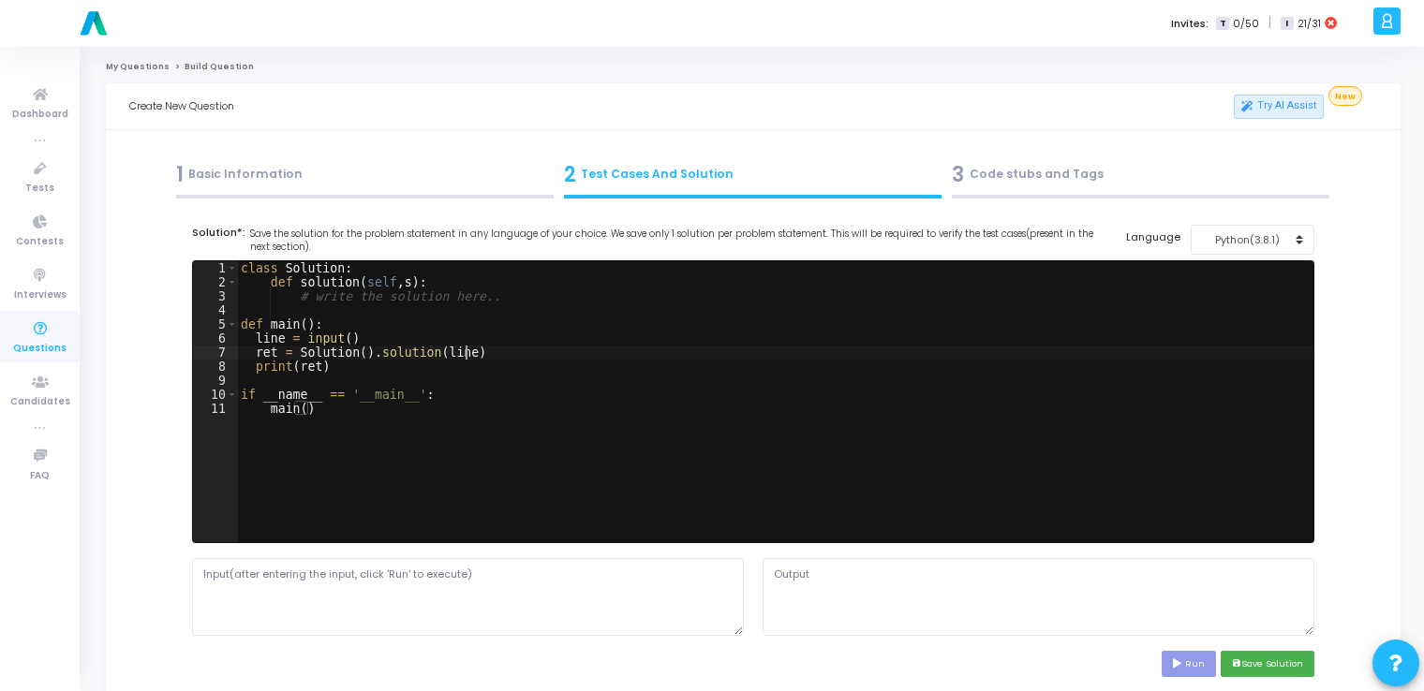
click at [888, 354] on div "class Solution : def solution ( self , s ) : # write the solution here.. def ma…" at bounding box center [775, 415] width 1076 height 309
type textarea "if __name__ == '__main__': main()"
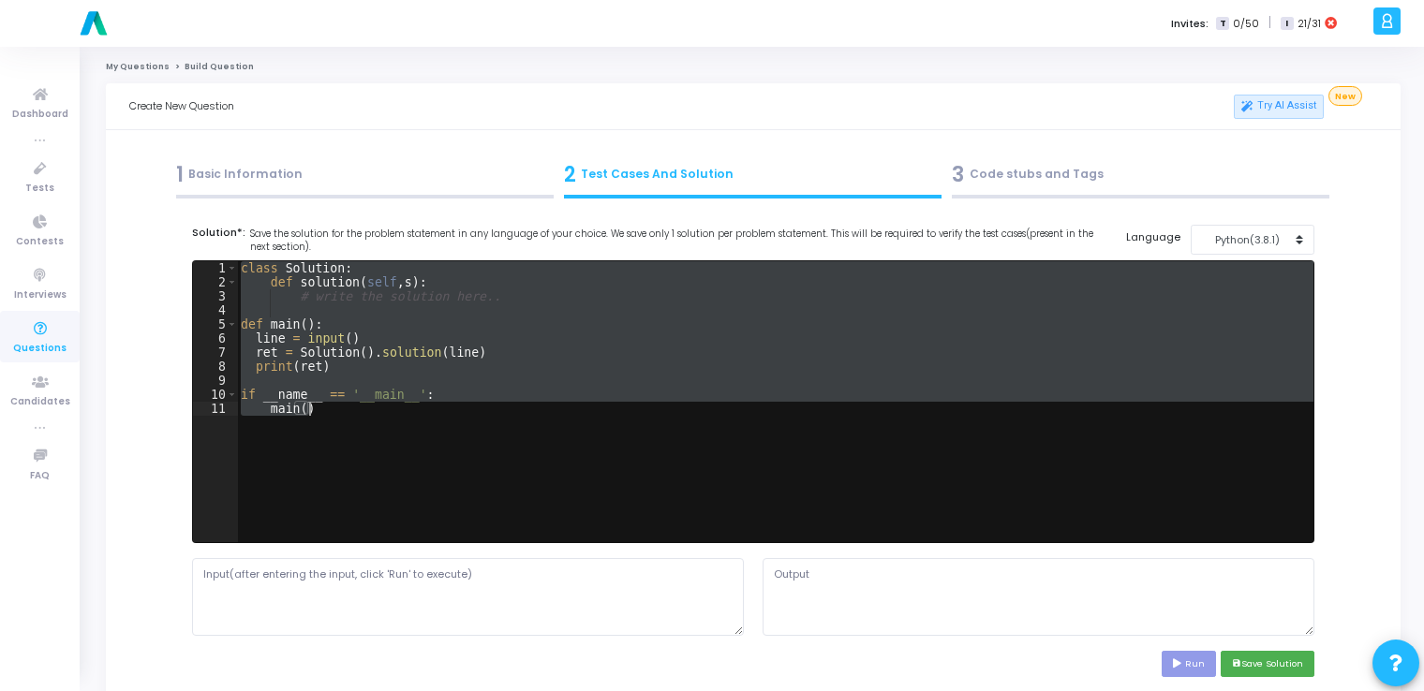
paste textarea
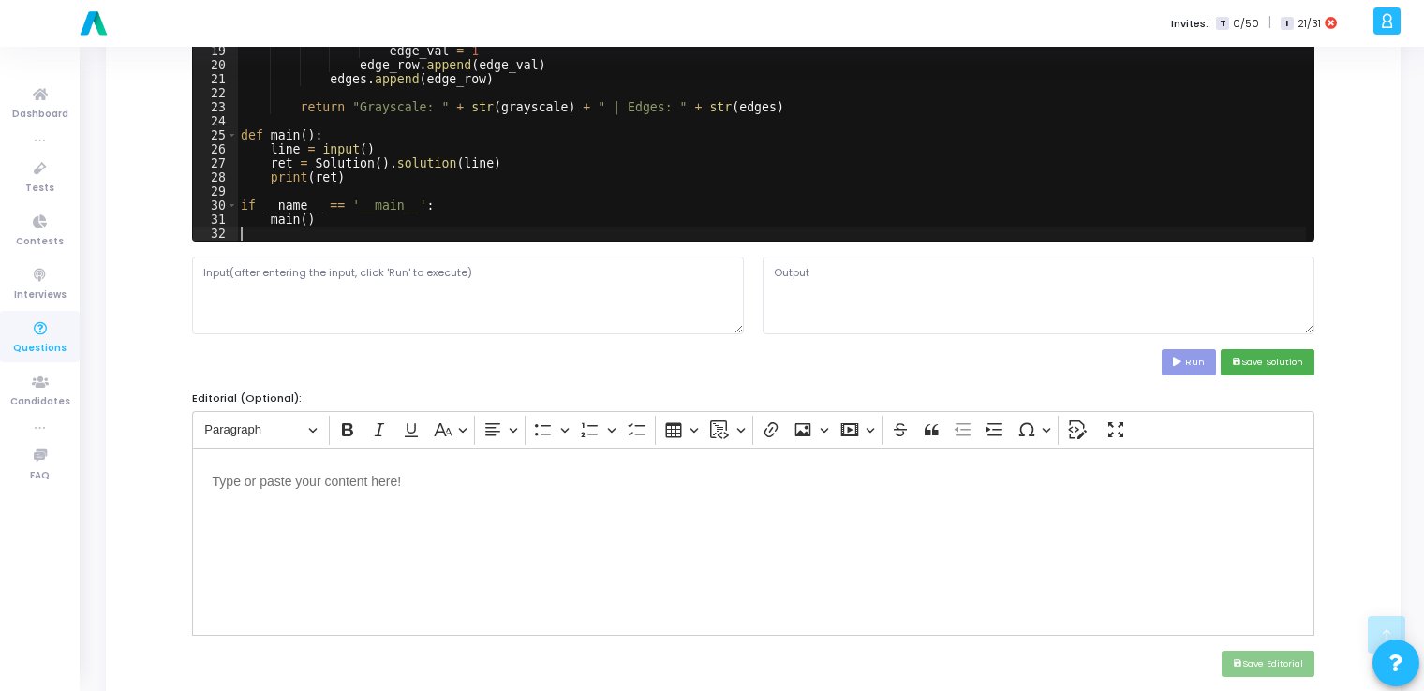
scroll to position [304, 0]
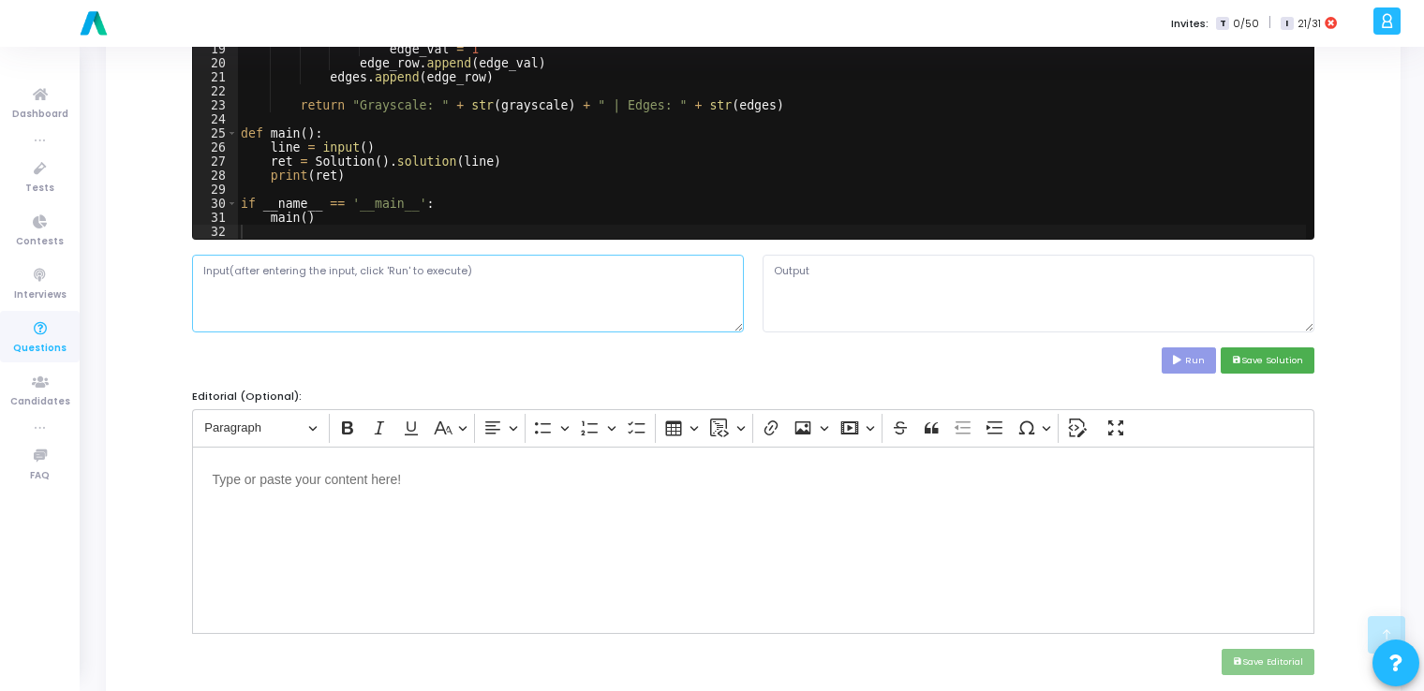
click at [510, 283] on textarea at bounding box center [468, 293] width 552 height 77
paste textarea "10 20 30 | 30 40 50 | 50 60 70"
type textarea "10 20 30 | 30 40 50 | 50 60 70"
click at [1186, 354] on button "Run" at bounding box center [1189, 360] width 54 height 25
type textarea "Grayscale: [[10, 20, 30], [30, 40, 50], [50, 60, 70]] | Edges: [[0, 0, 0], [1, …"
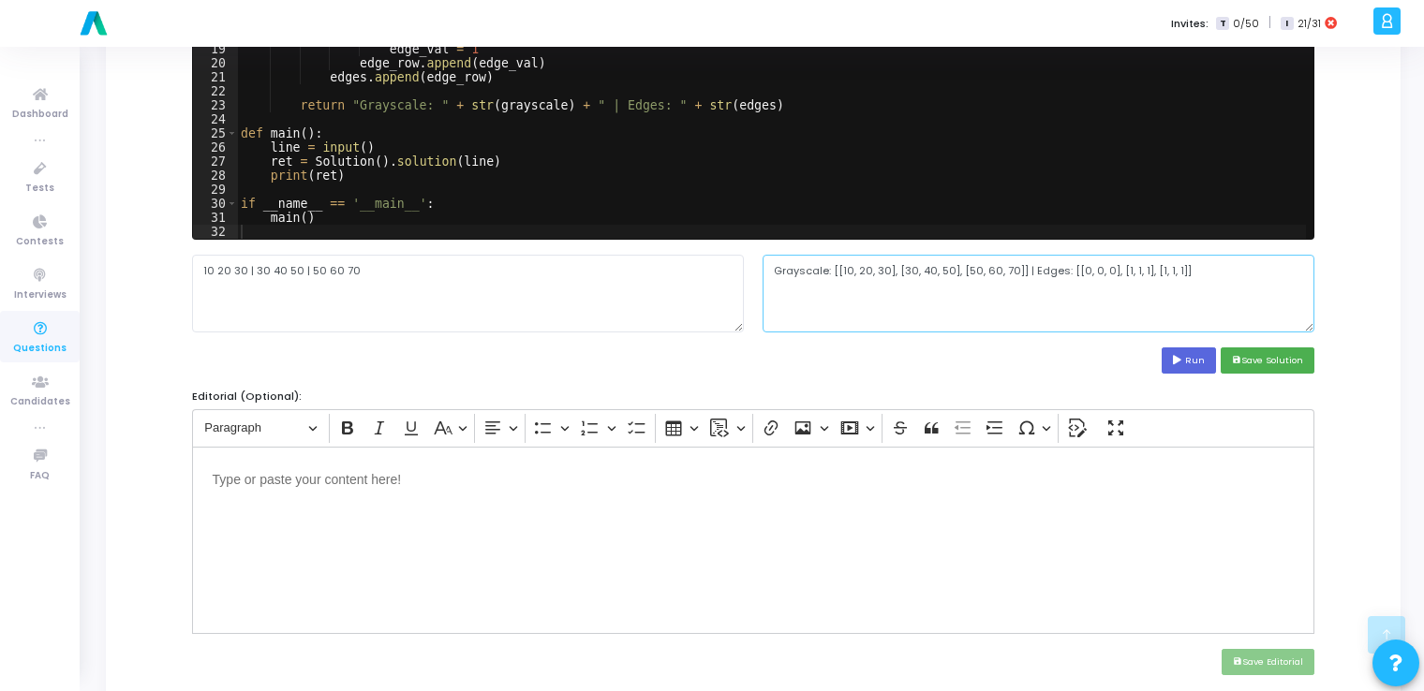
drag, startPoint x: 1188, startPoint y: 268, endPoint x: 752, endPoint y: 256, distance: 435.8
click at [752, 256] on div "10 20 30 | 30 40 50 | 50 60 70 Grayscale: [[10, 20, 30], [30, 40, 50], [50, 60,…" at bounding box center [754, 293] width 1142 height 77
click at [1307, 366] on button "save Save Solution" at bounding box center [1268, 360] width 94 height 25
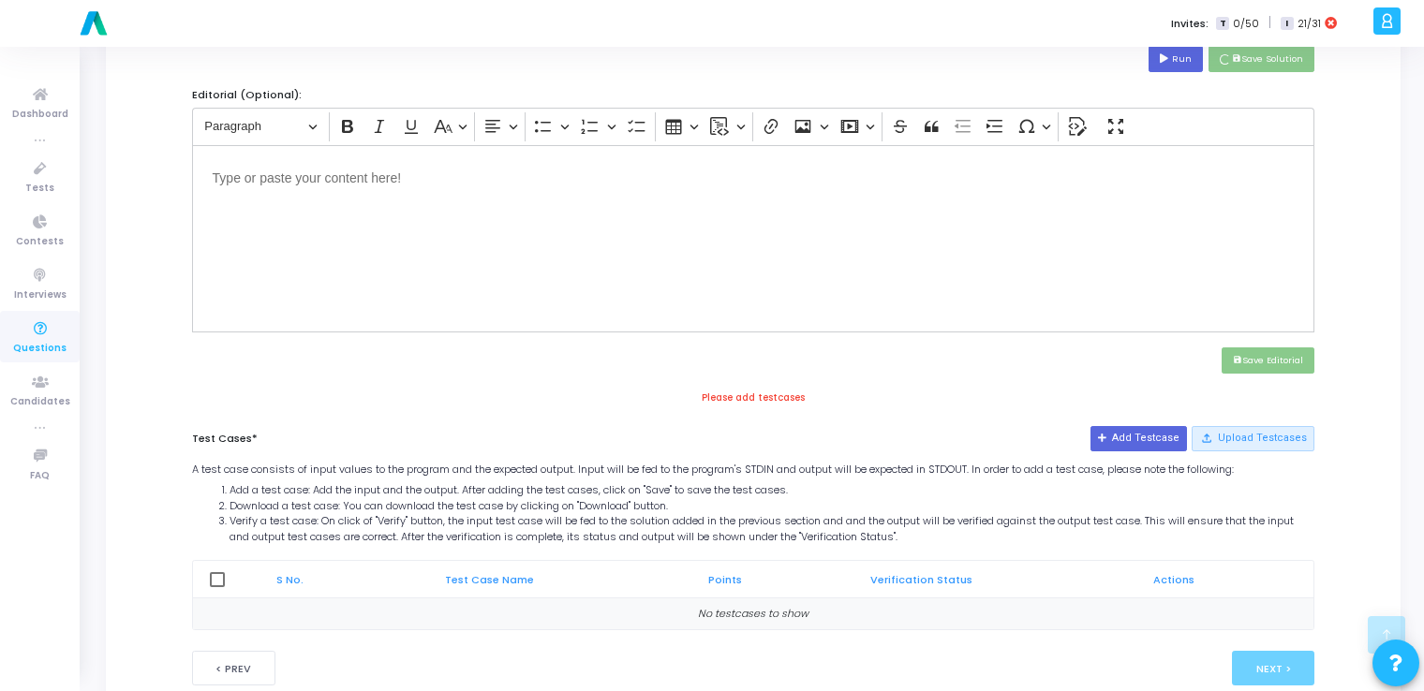
scroll to position [652, 0]
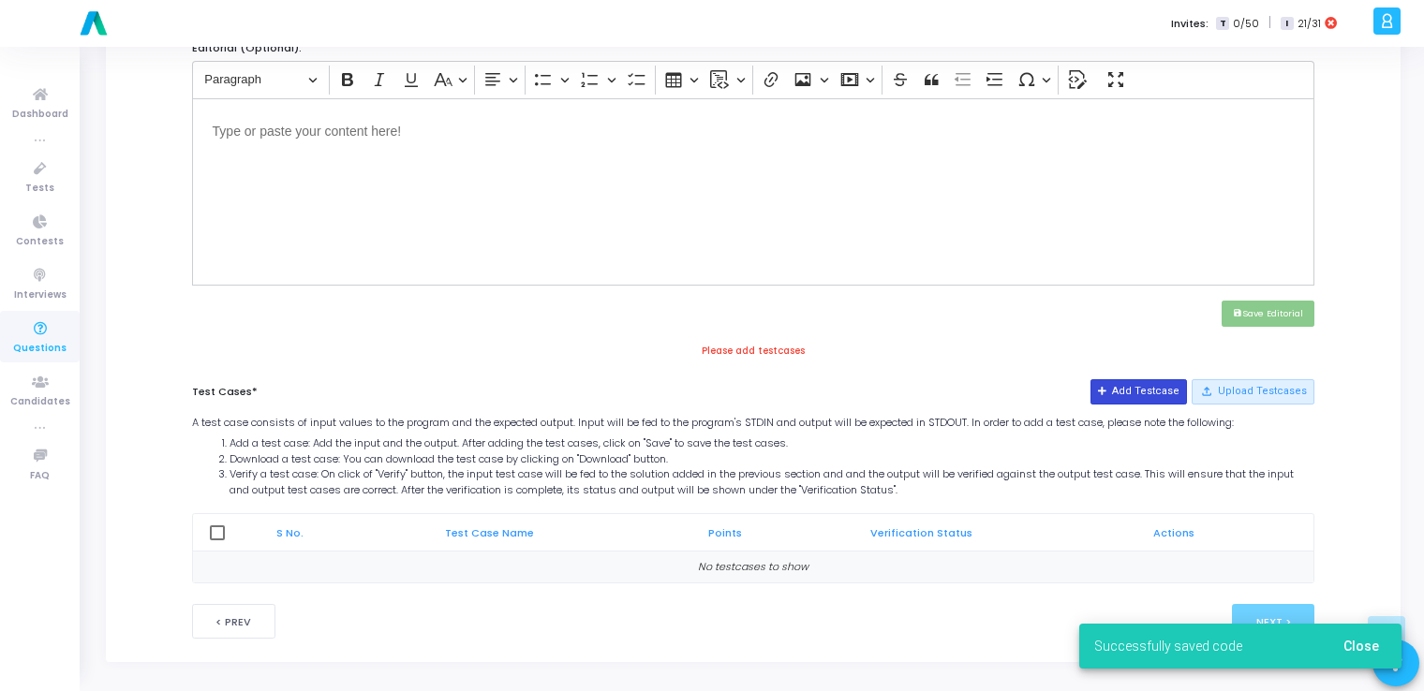
click at [1148, 393] on button "Add Testcase" at bounding box center [1139, 391] width 96 height 24
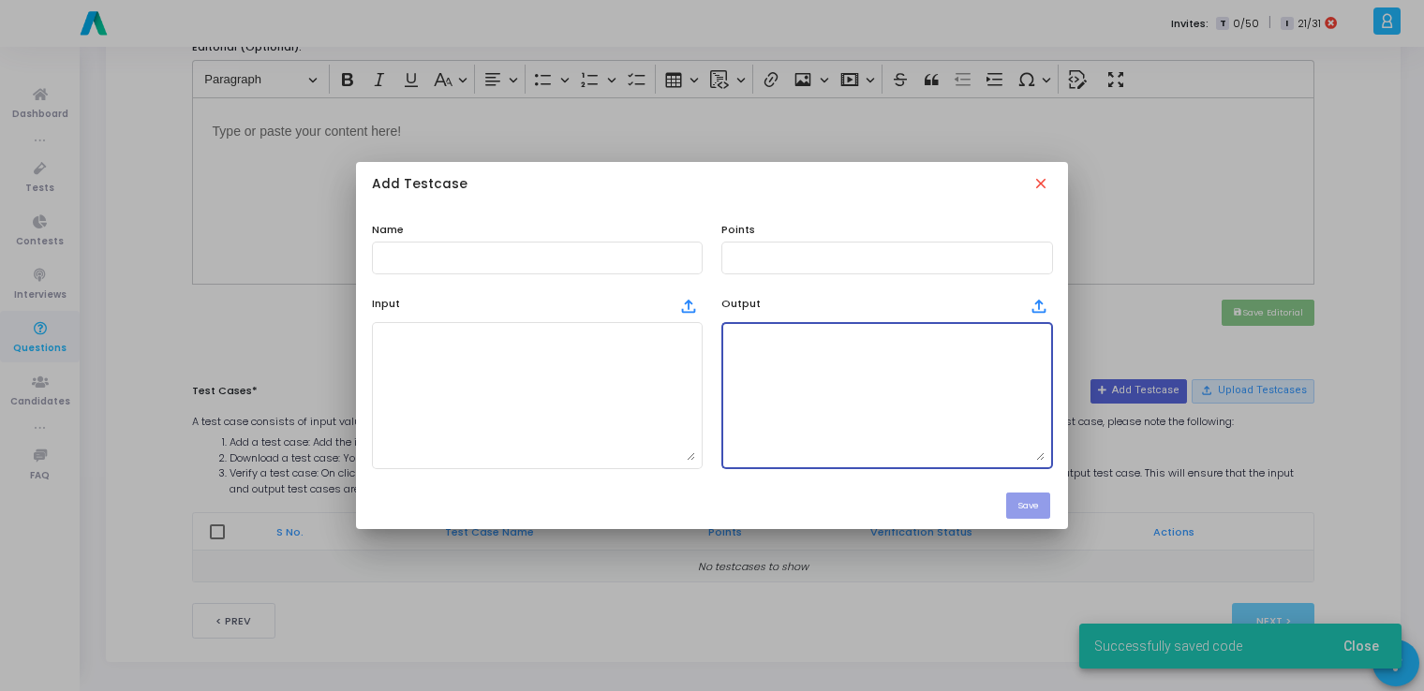
click at [924, 430] on textarea at bounding box center [887, 395] width 316 height 131
paste textarea "Grayscale: [[10, 20, 30], [30, 40, 50], [50, 60, 70]] | Edges: [[0, 0, 0], [1, …"
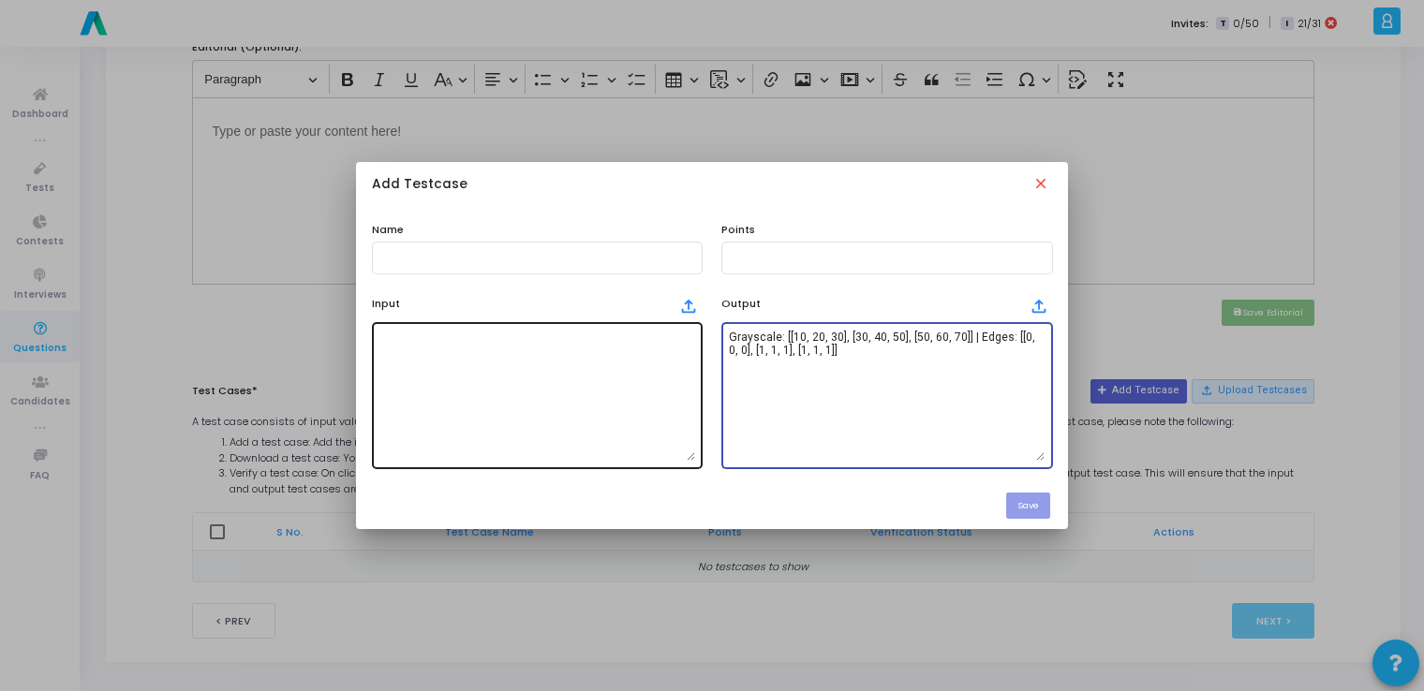
type textarea "Grayscale: [[10, 20, 30], [30, 40, 50], [50, 60, 70]] | Edges: [[0, 0, 0], [1, …"
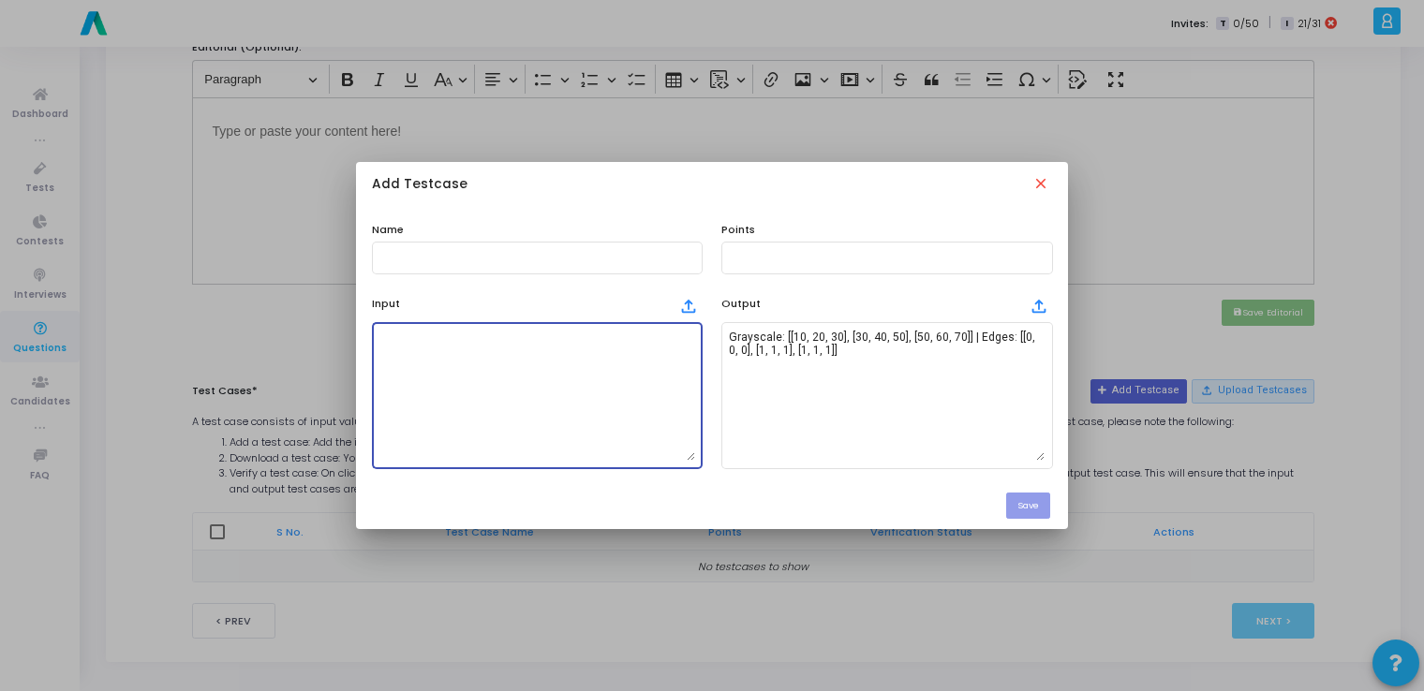
click at [615, 444] on textarea at bounding box center [537, 395] width 316 height 131
paste textarea "10 20 30 | 30 40 50 | 50 60 70"
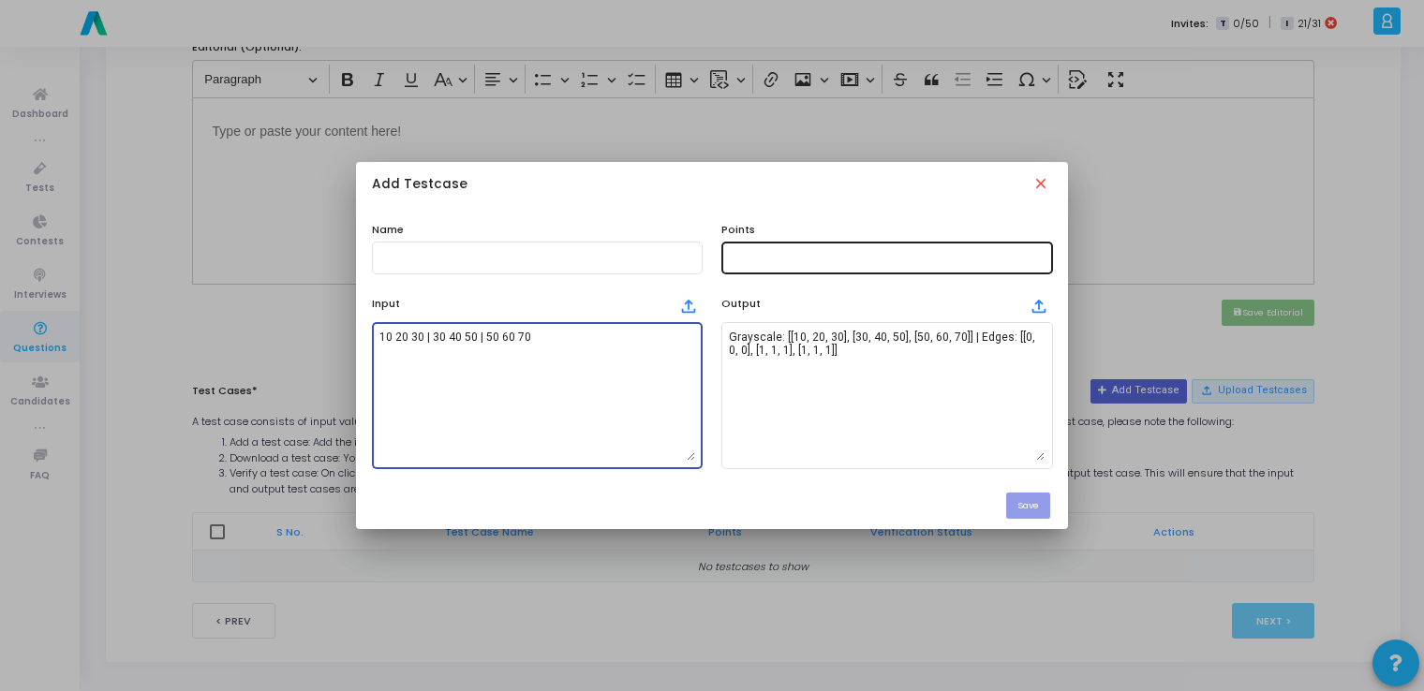
type textarea "10 20 30 | 30 40 50 | 50 60 70"
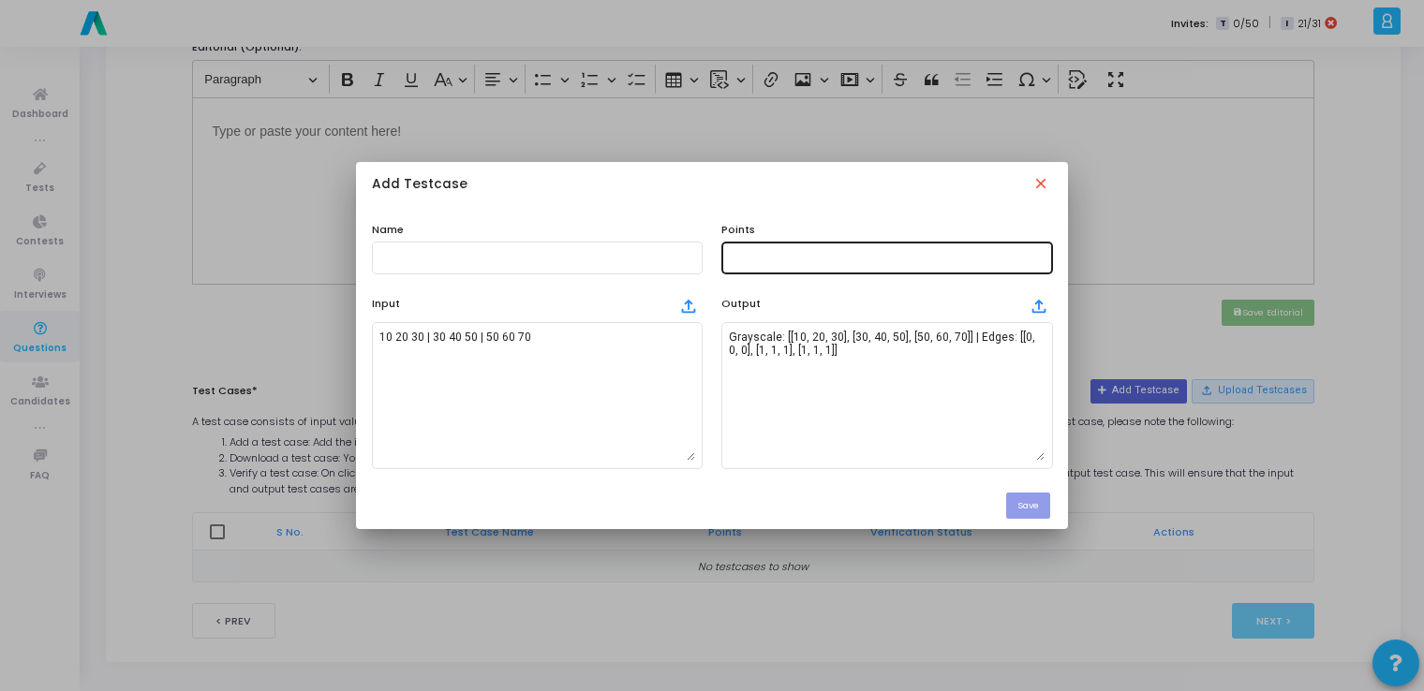
click at [785, 249] on div at bounding box center [887, 256] width 316 height 35
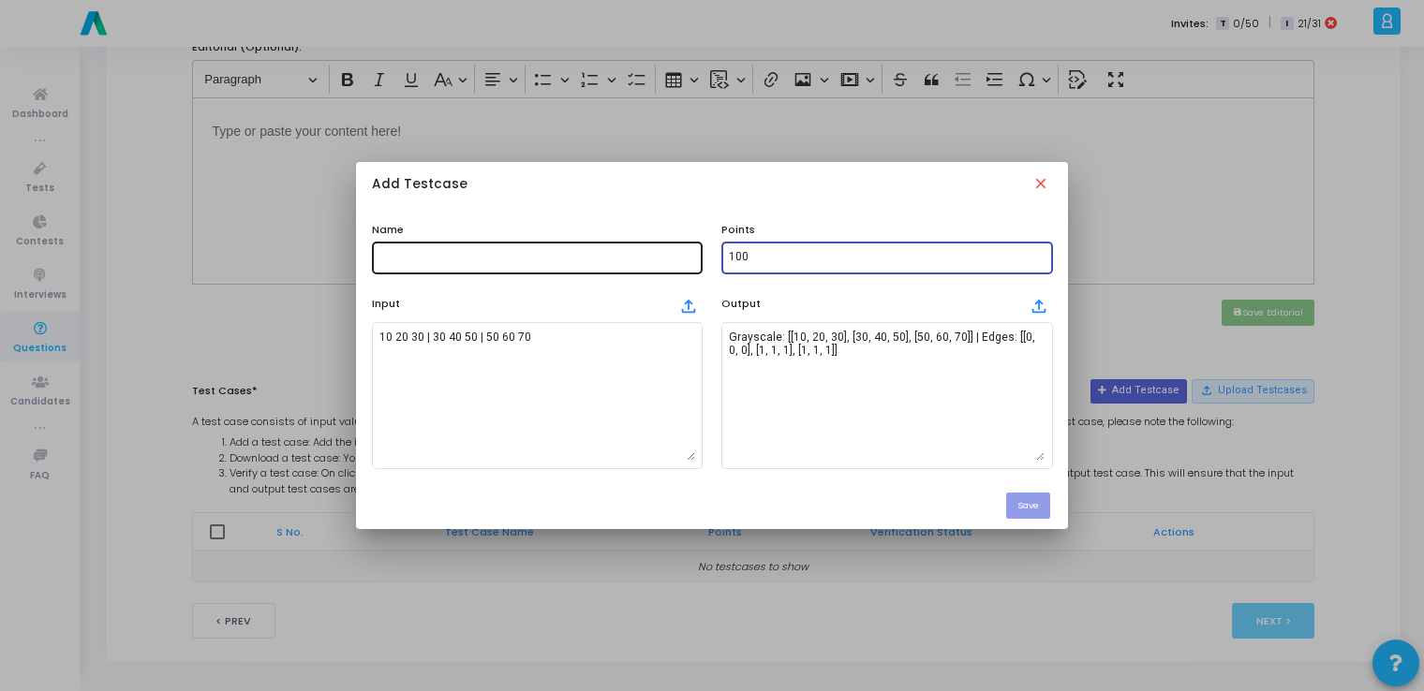
type input "100"
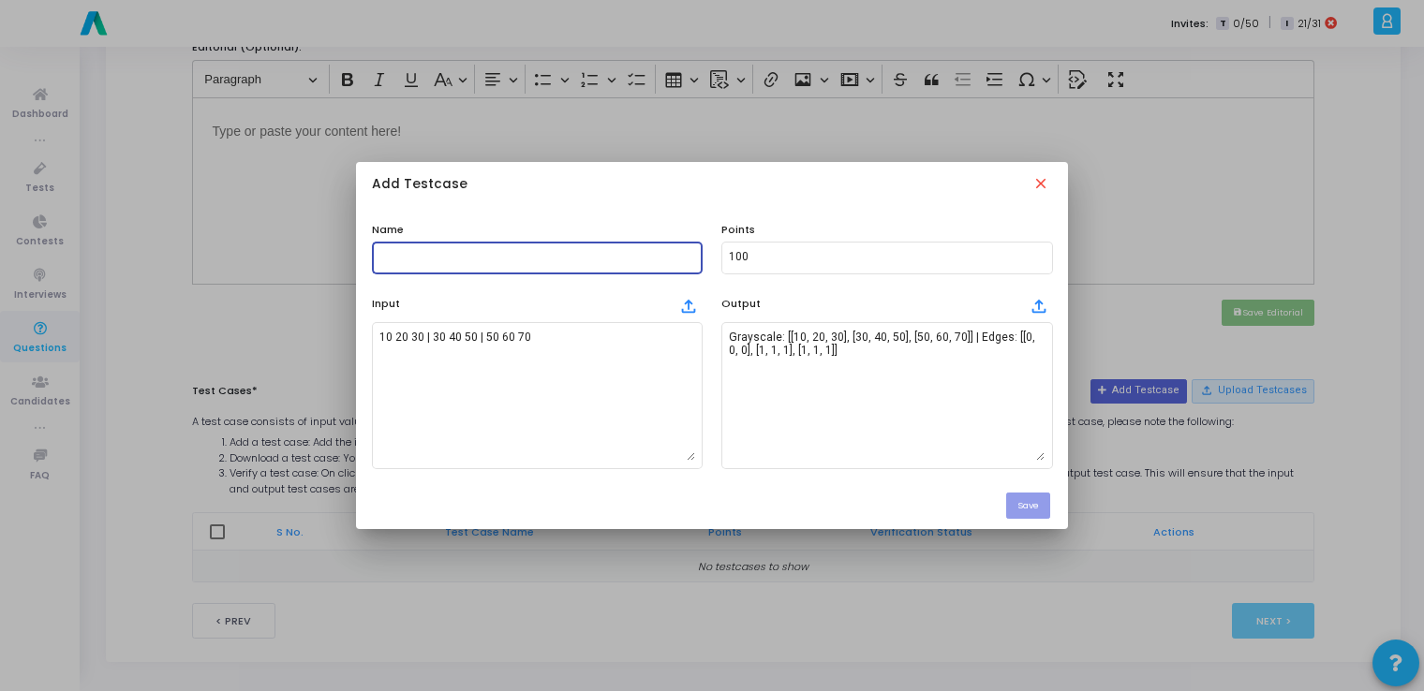
click at [565, 255] on input "text" at bounding box center [537, 257] width 316 height 13
type input "testcase"
click at [1019, 513] on button "Save" at bounding box center [1028, 505] width 44 height 25
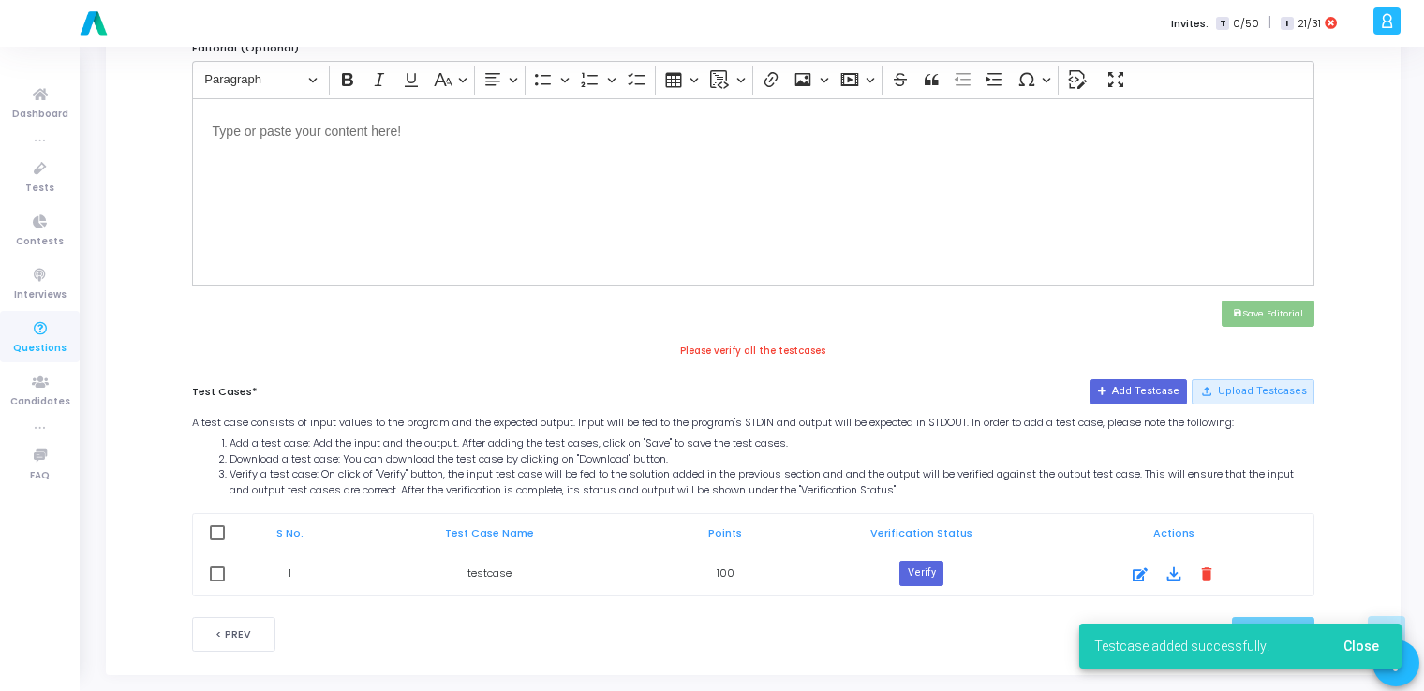
scroll to position [665, 0]
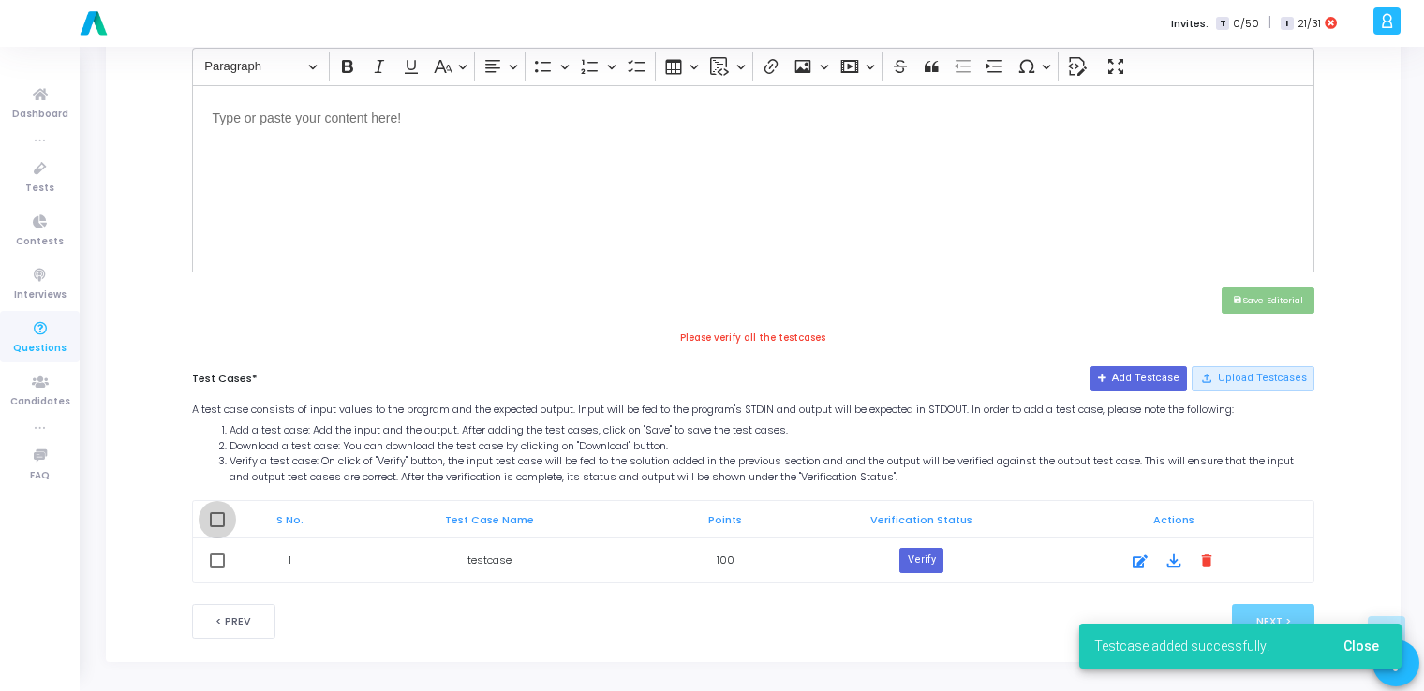
click at [217, 513] on span at bounding box center [217, 519] width 15 height 15
click at [217, 527] on input "checkbox" at bounding box center [216, 527] width 1 height 1
checkbox input "true"
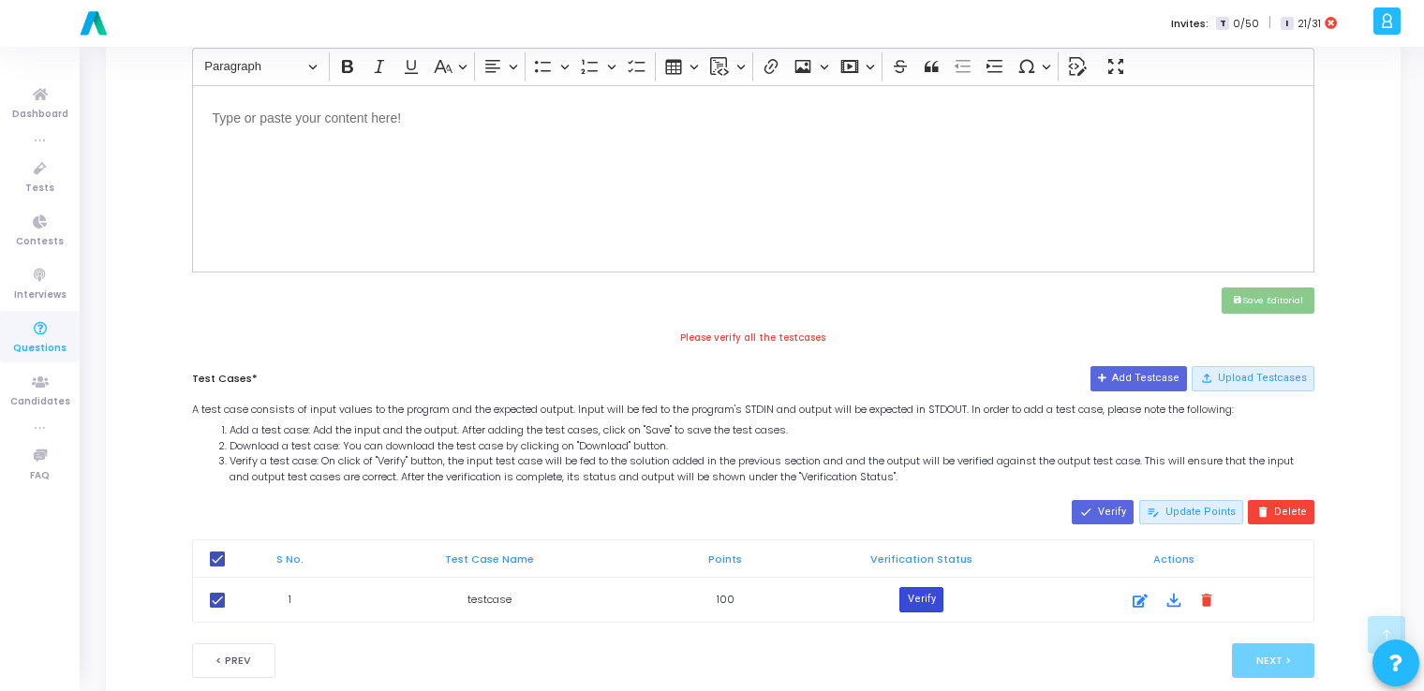
click at [915, 604] on button "Verify" at bounding box center [920, 599] width 43 height 24
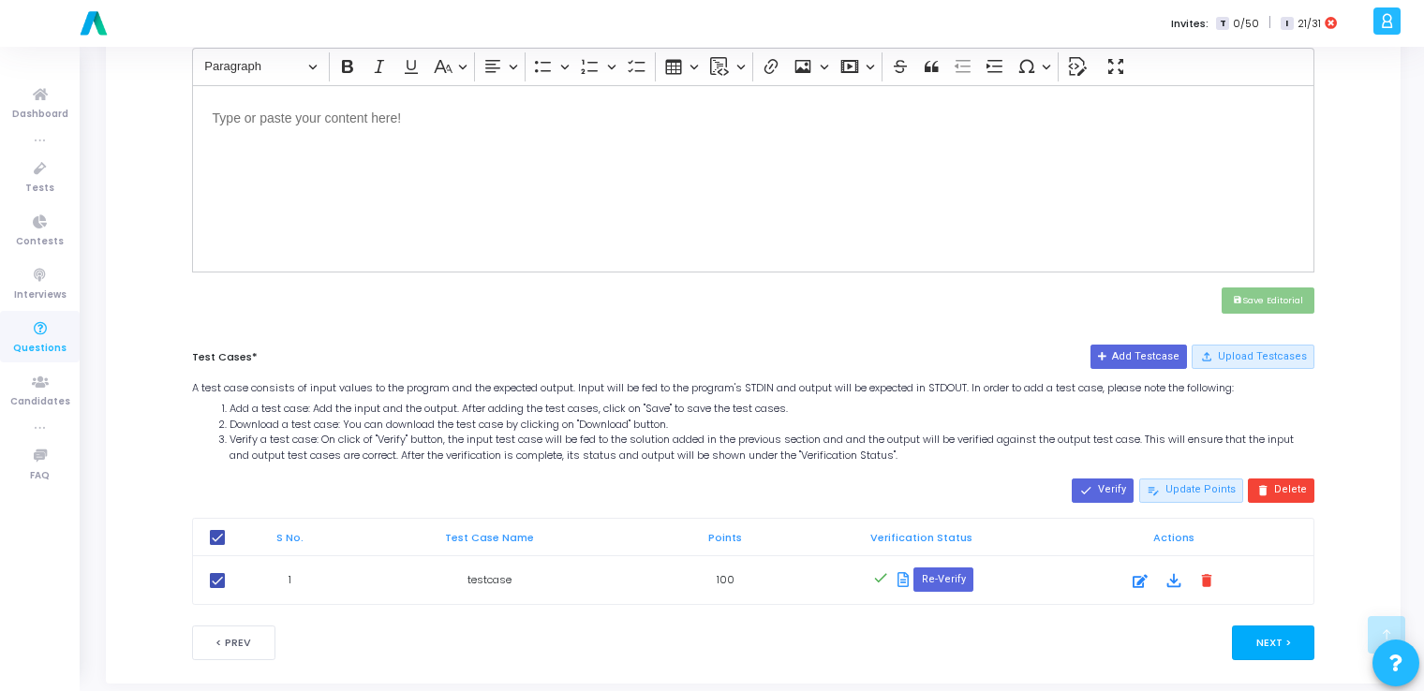
click at [1288, 628] on button "Next >" at bounding box center [1273, 643] width 83 height 35
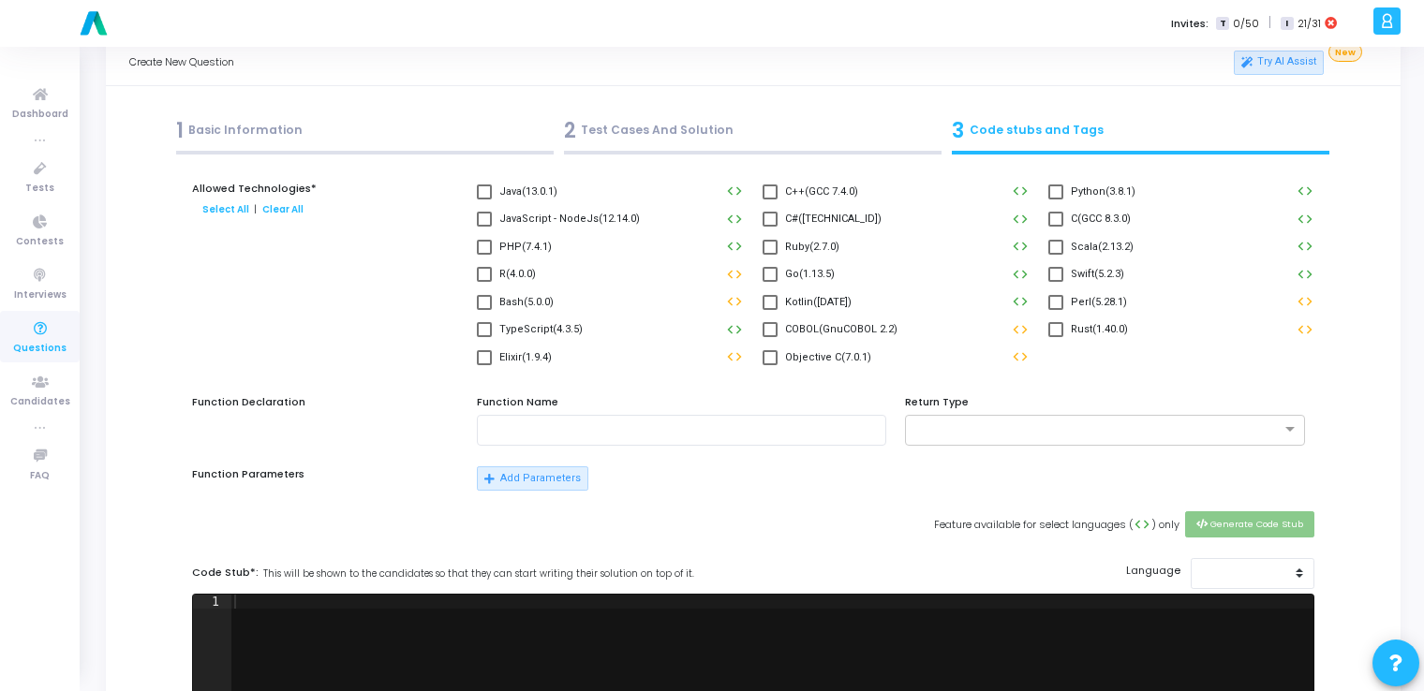
scroll to position [0, 0]
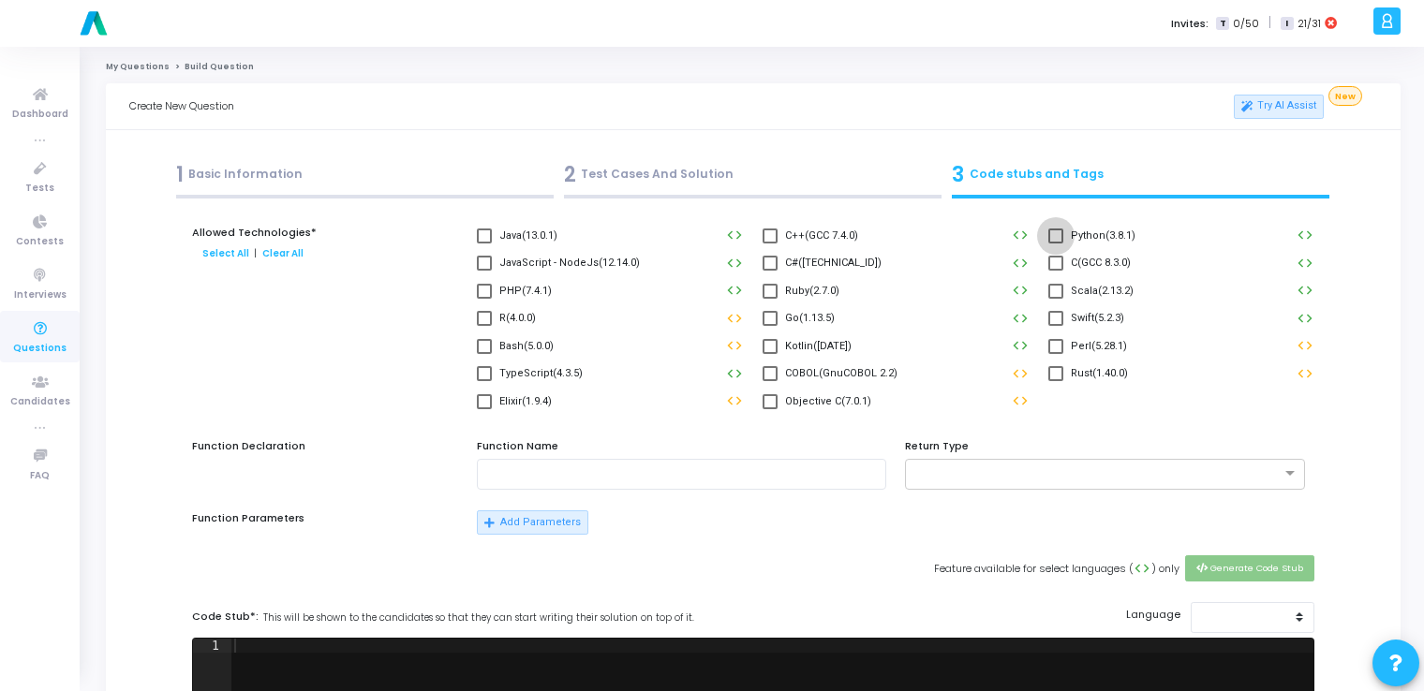
click at [1061, 233] on span at bounding box center [1055, 236] width 15 height 15
click at [1056, 244] on input "Python(3.8.1)" at bounding box center [1055, 244] width 1 height 1
checkbox input "true"
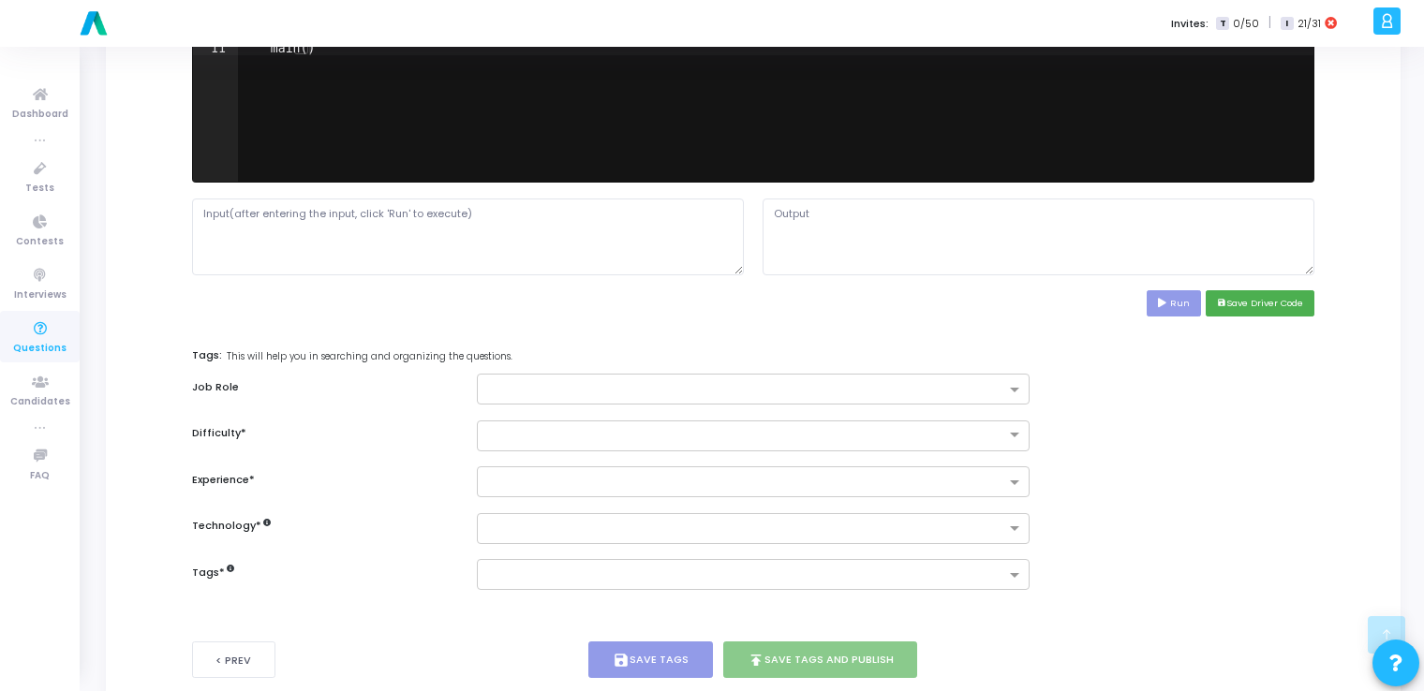
scroll to position [779, 0]
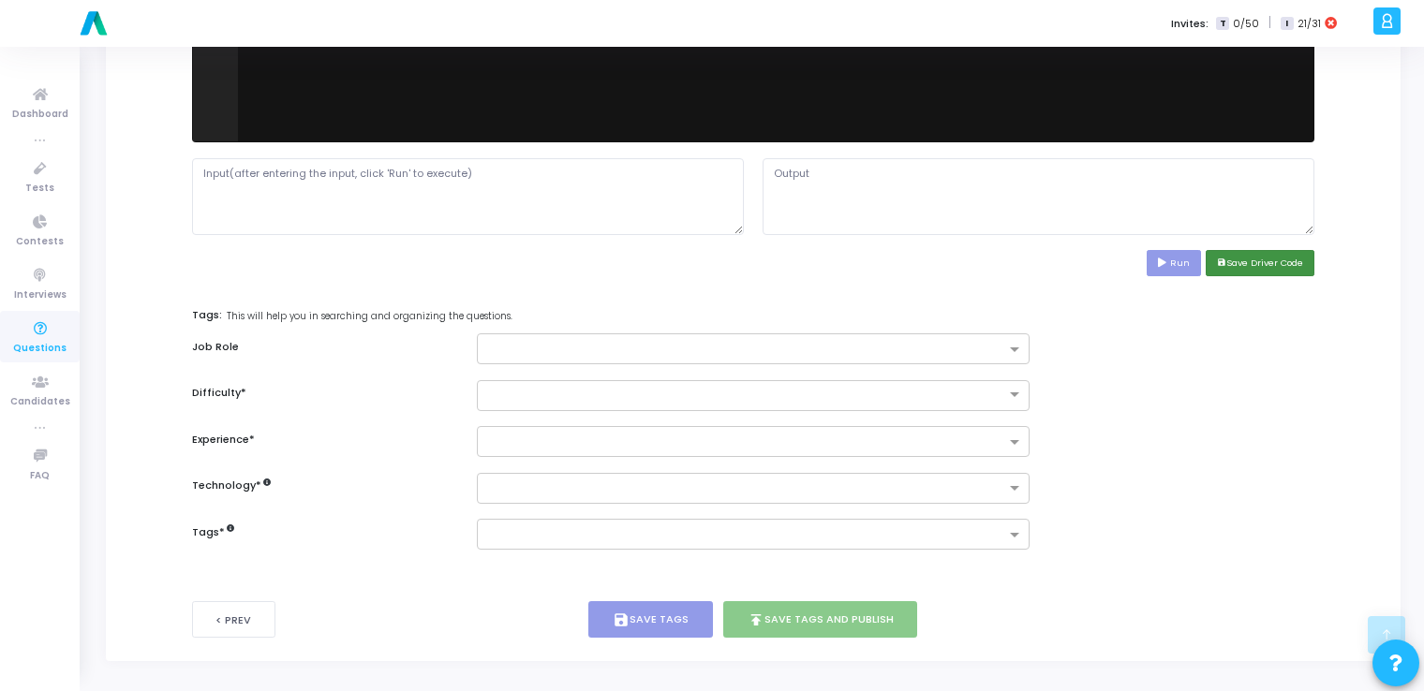
click at [1244, 251] on button "save Save Driver Code" at bounding box center [1260, 262] width 109 height 25
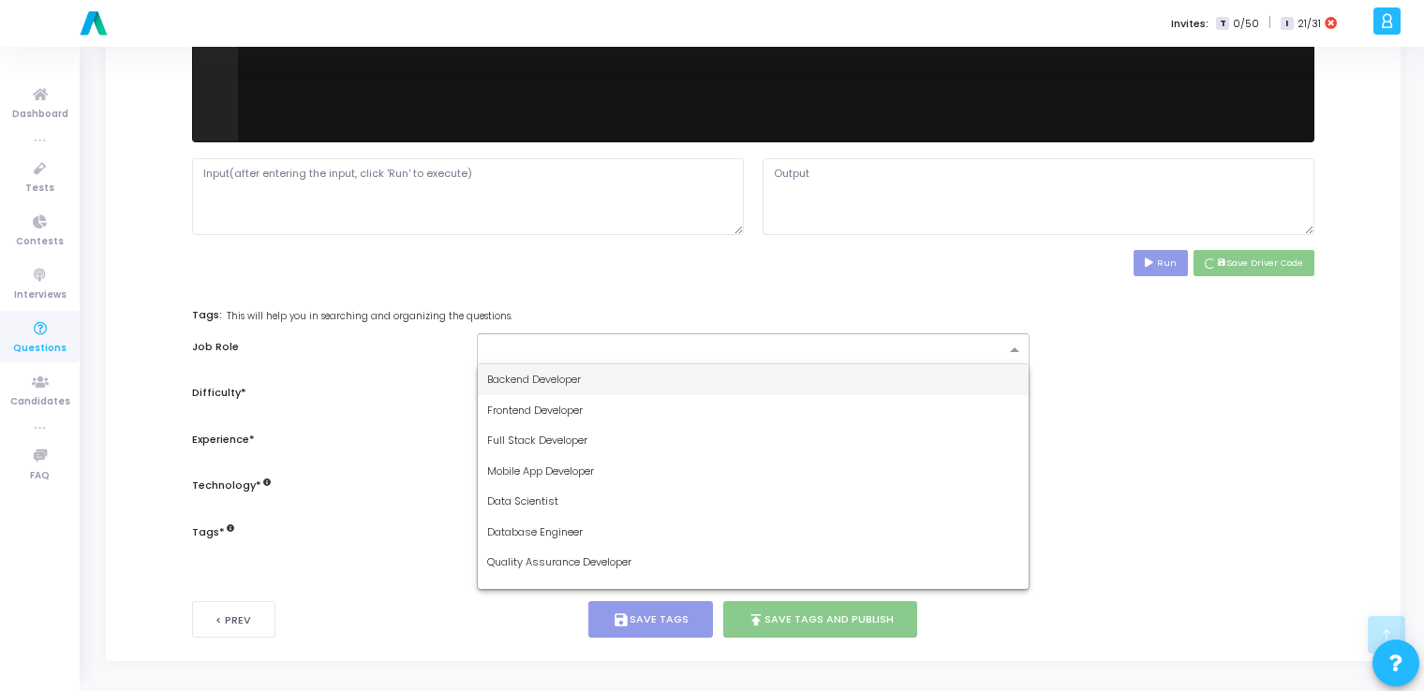
click at [869, 343] on input "text" at bounding box center [745, 351] width 517 height 16
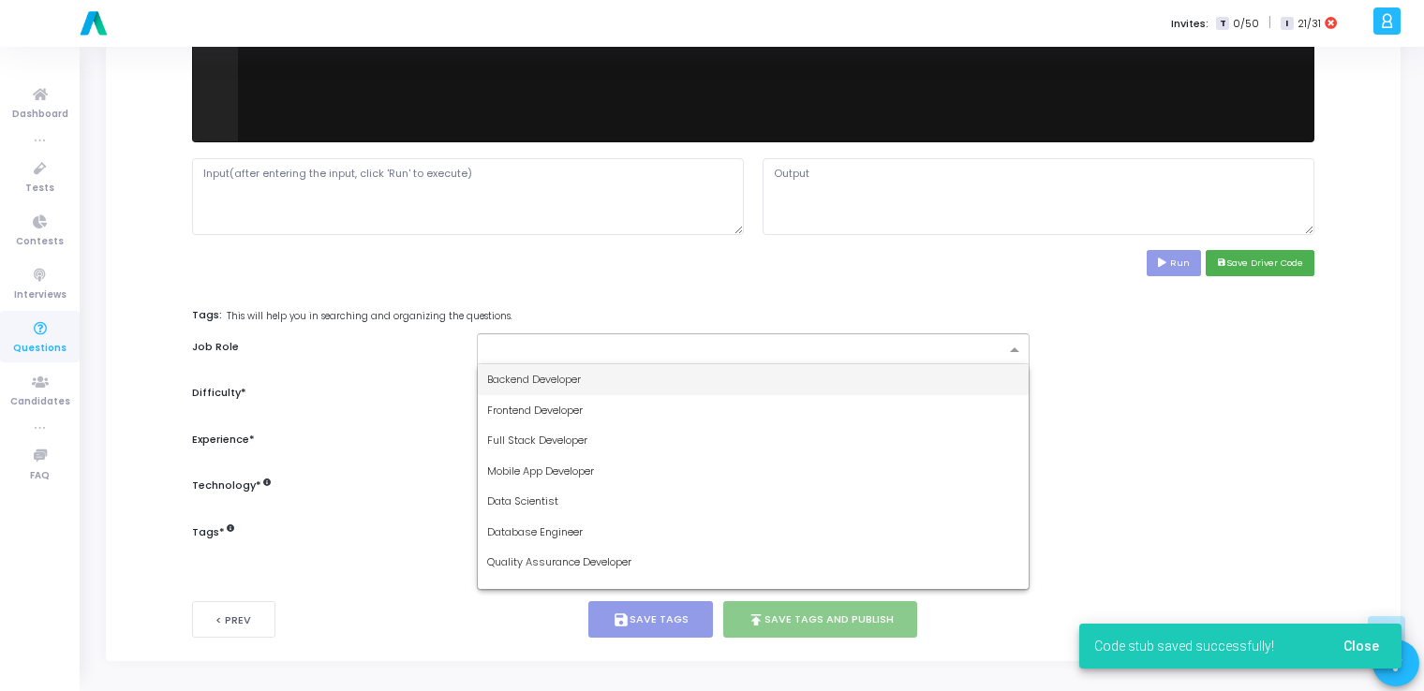
click at [811, 373] on div "Backend Developer" at bounding box center [753, 379] width 550 height 31
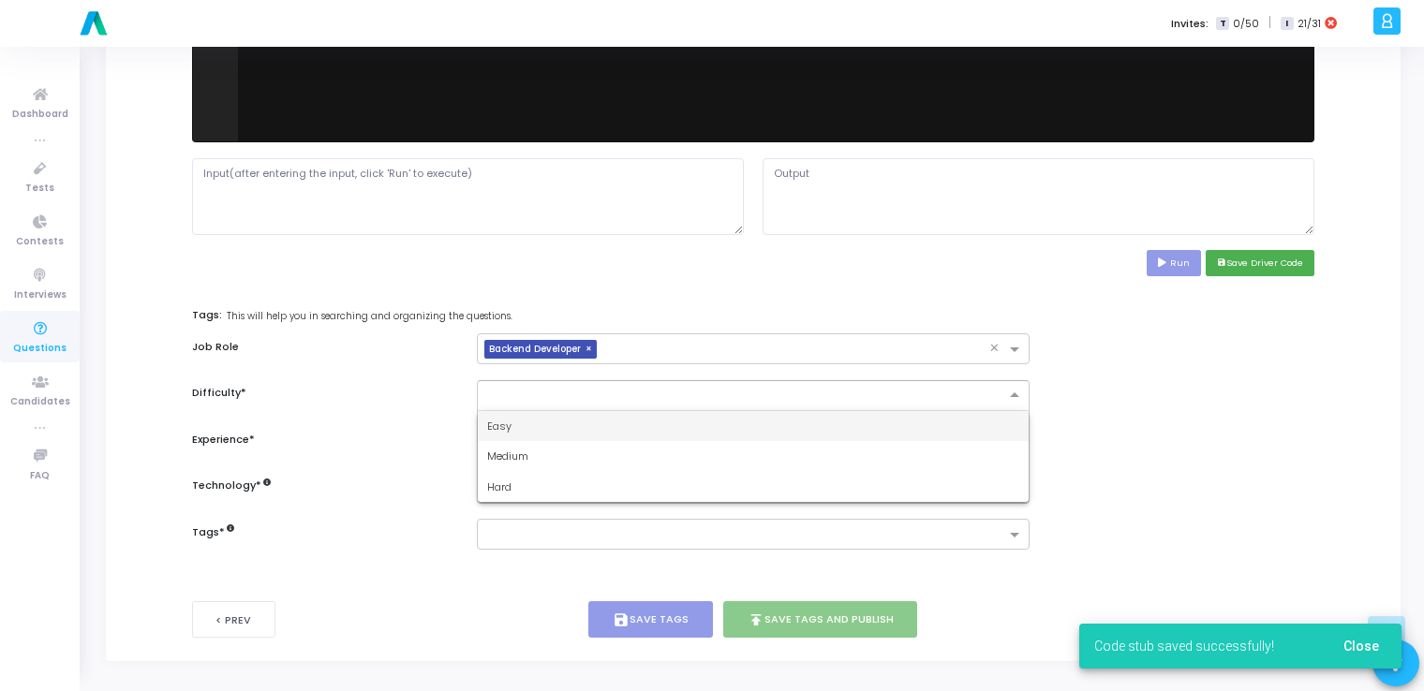
click at [761, 408] on ng-select "Easy Medium Hard" at bounding box center [753, 395] width 552 height 31
click at [726, 427] on div "Easy" at bounding box center [753, 426] width 550 height 31
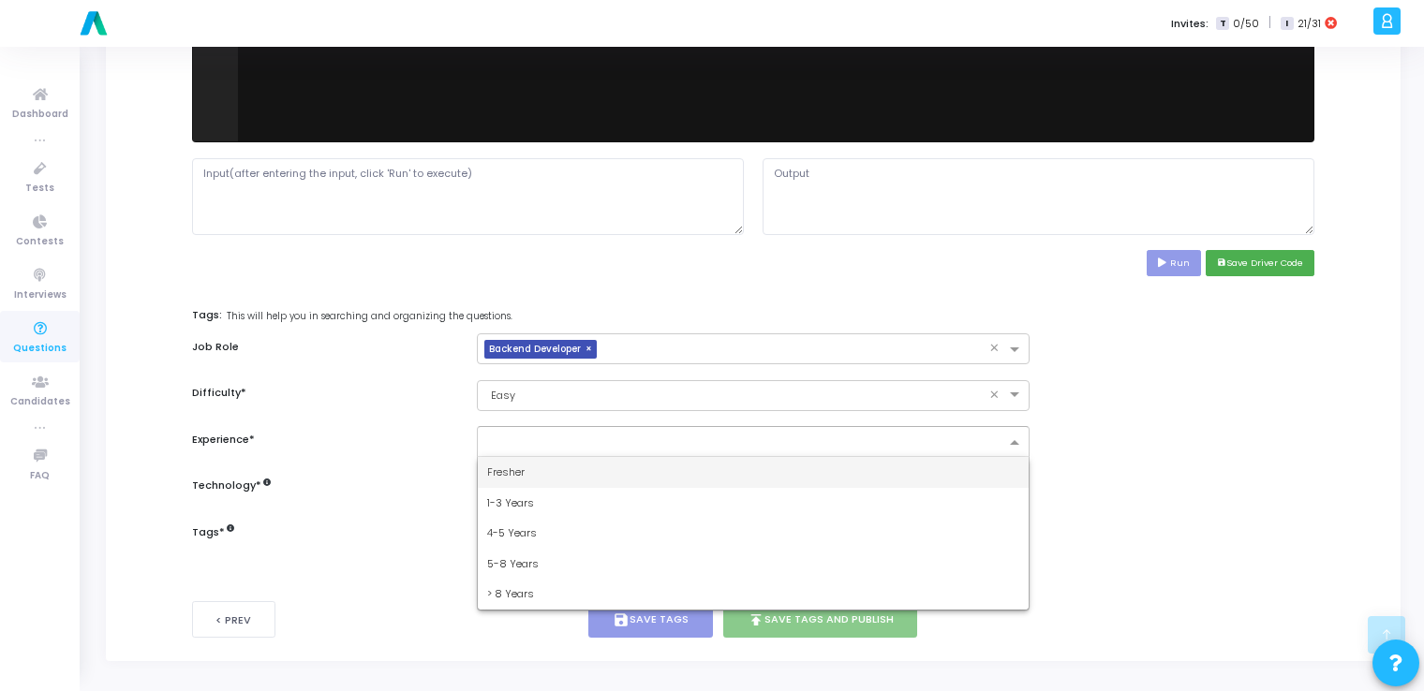
click at [704, 440] on input "text" at bounding box center [745, 444] width 517 height 16
click at [661, 474] on div "Fresher" at bounding box center [753, 472] width 550 height 31
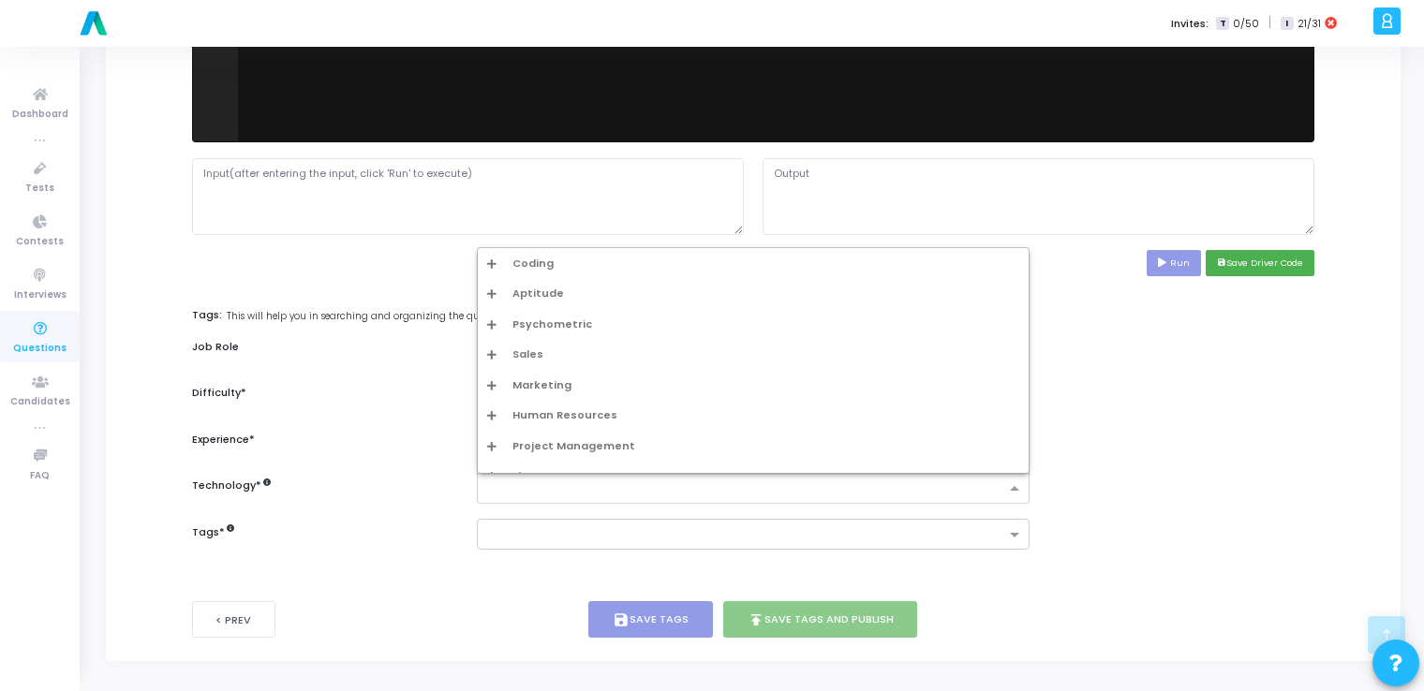
click at [631, 493] on input "text" at bounding box center [745, 490] width 517 height 16
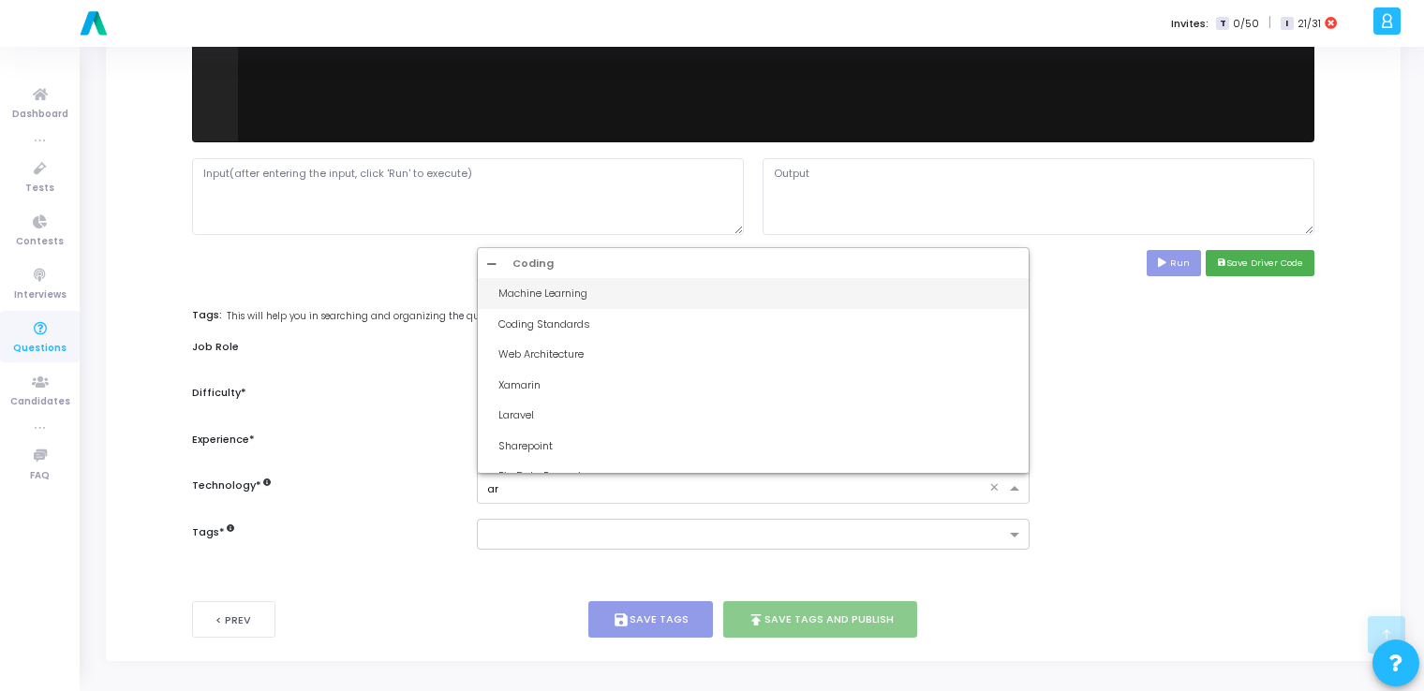
type input "art"
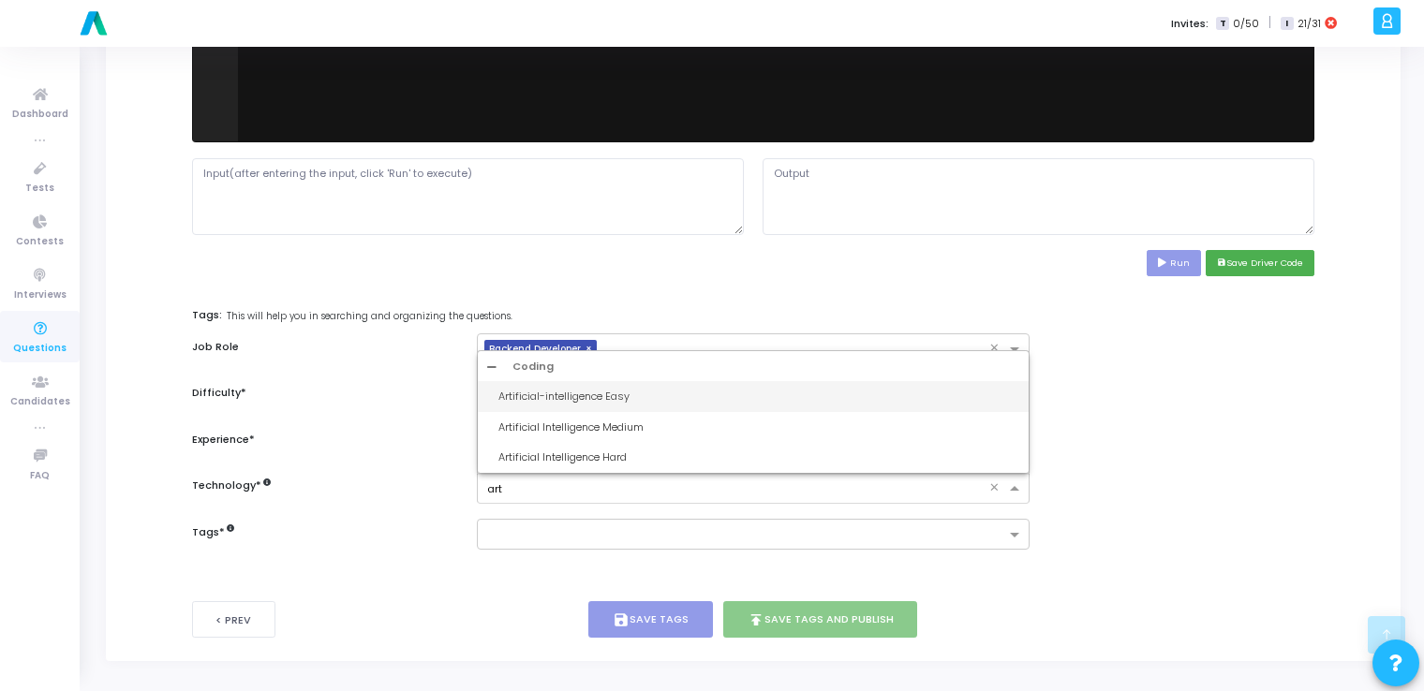
click at [675, 393] on div "Artificial-intelligence Easy" at bounding box center [758, 397] width 520 height 16
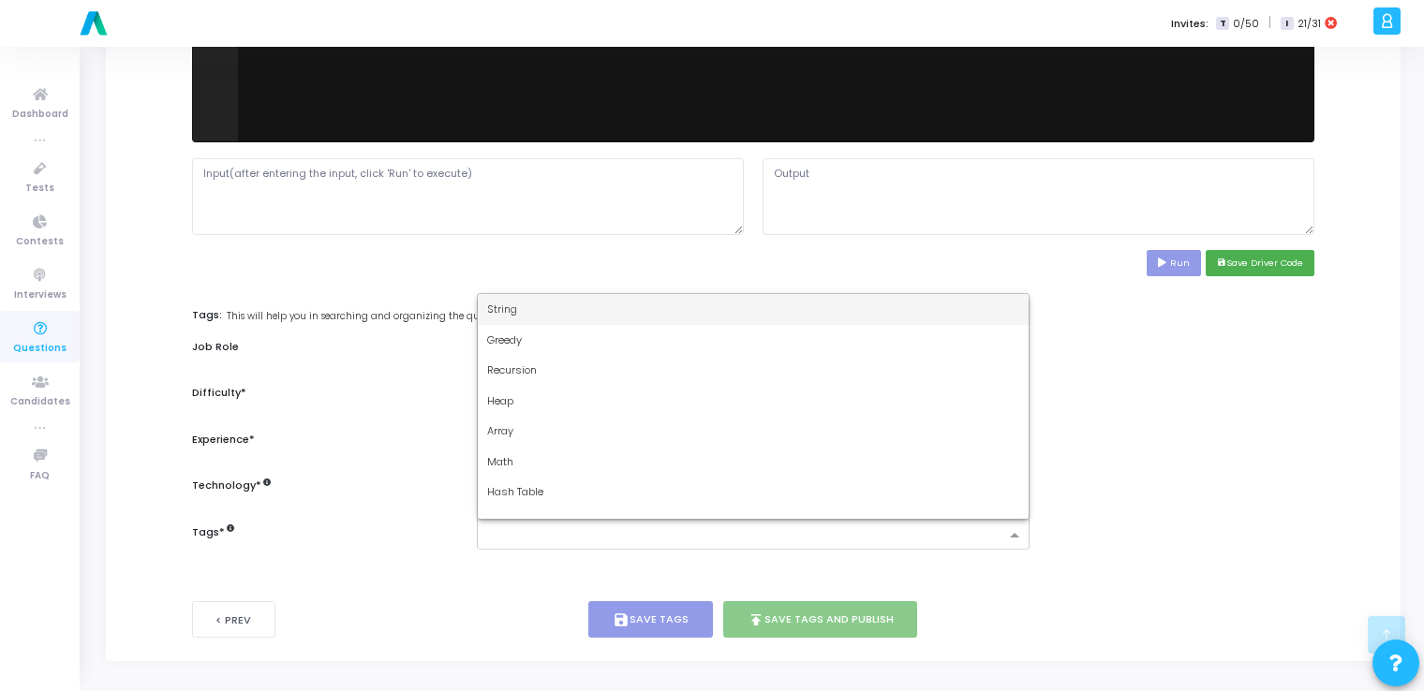
click at [585, 528] on input "text" at bounding box center [745, 536] width 517 height 16
type input "dy"
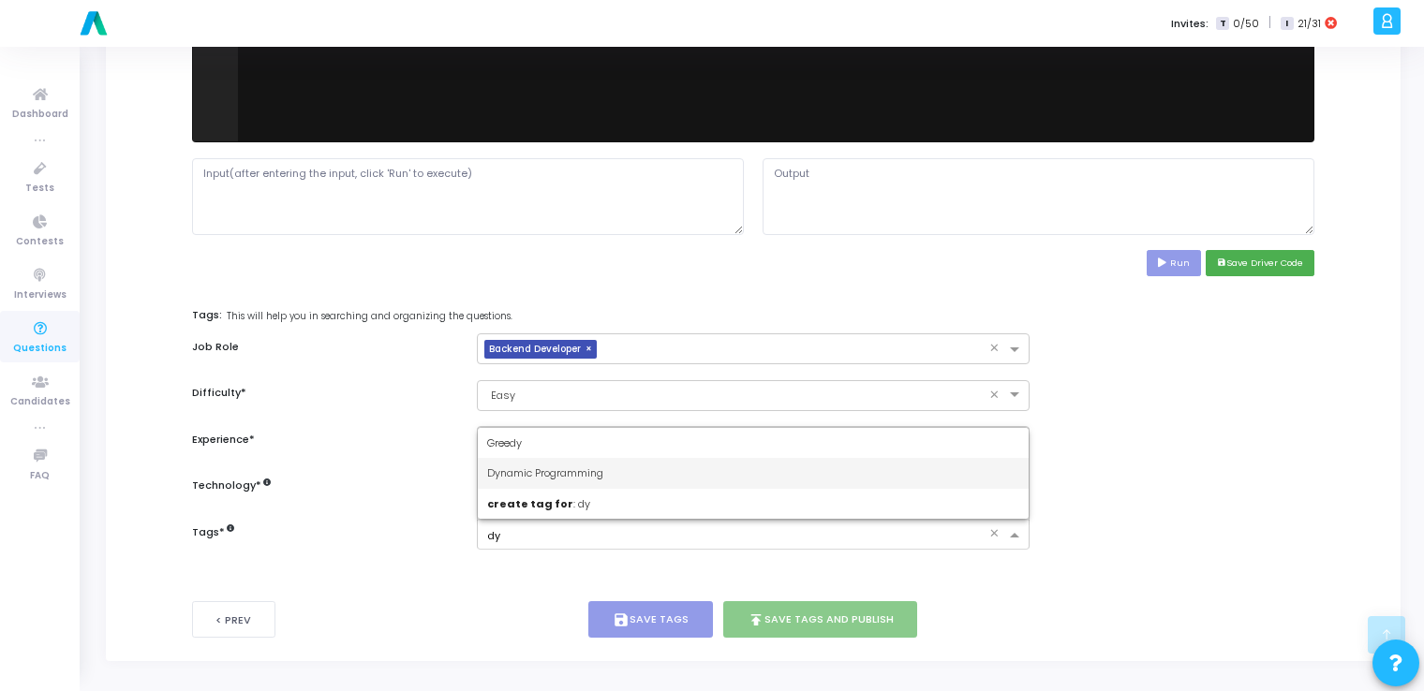
click at [620, 469] on div "Dynamic Programming" at bounding box center [753, 473] width 550 height 31
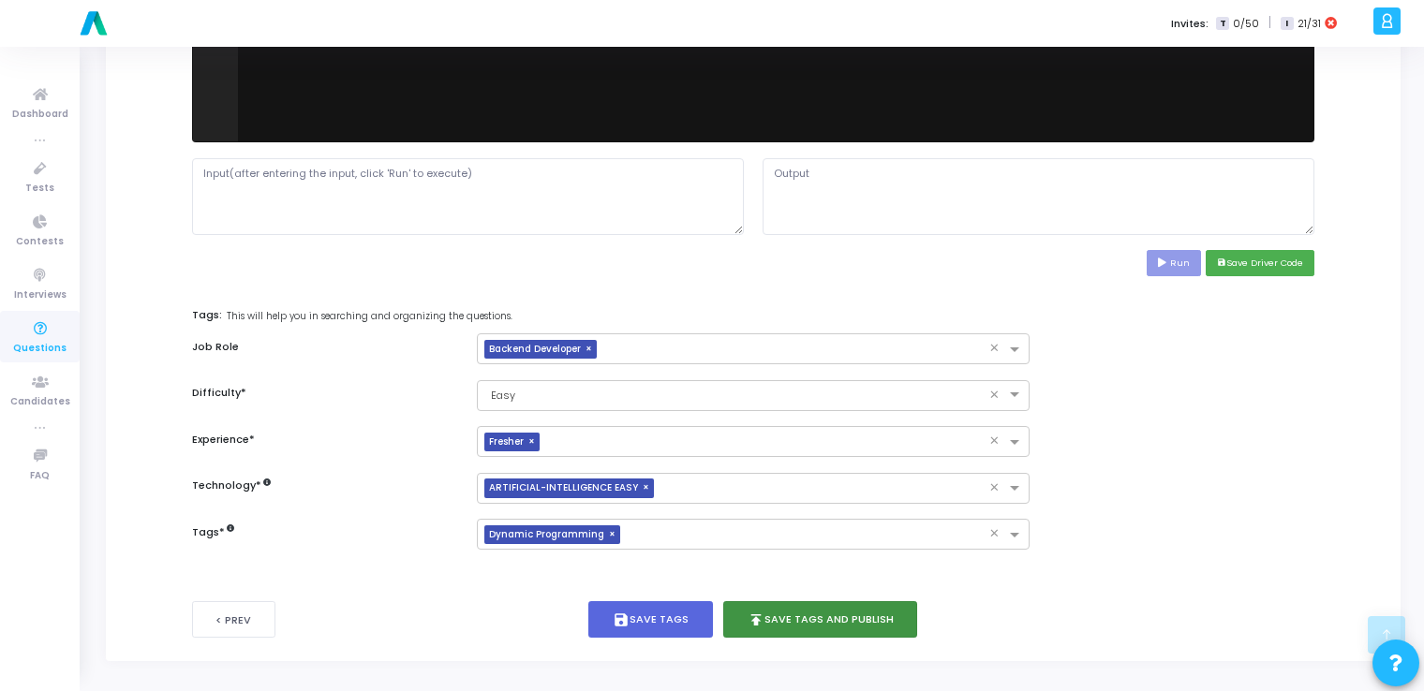
click at [821, 611] on button "publish Save Tags and Publish" at bounding box center [820, 619] width 195 height 37
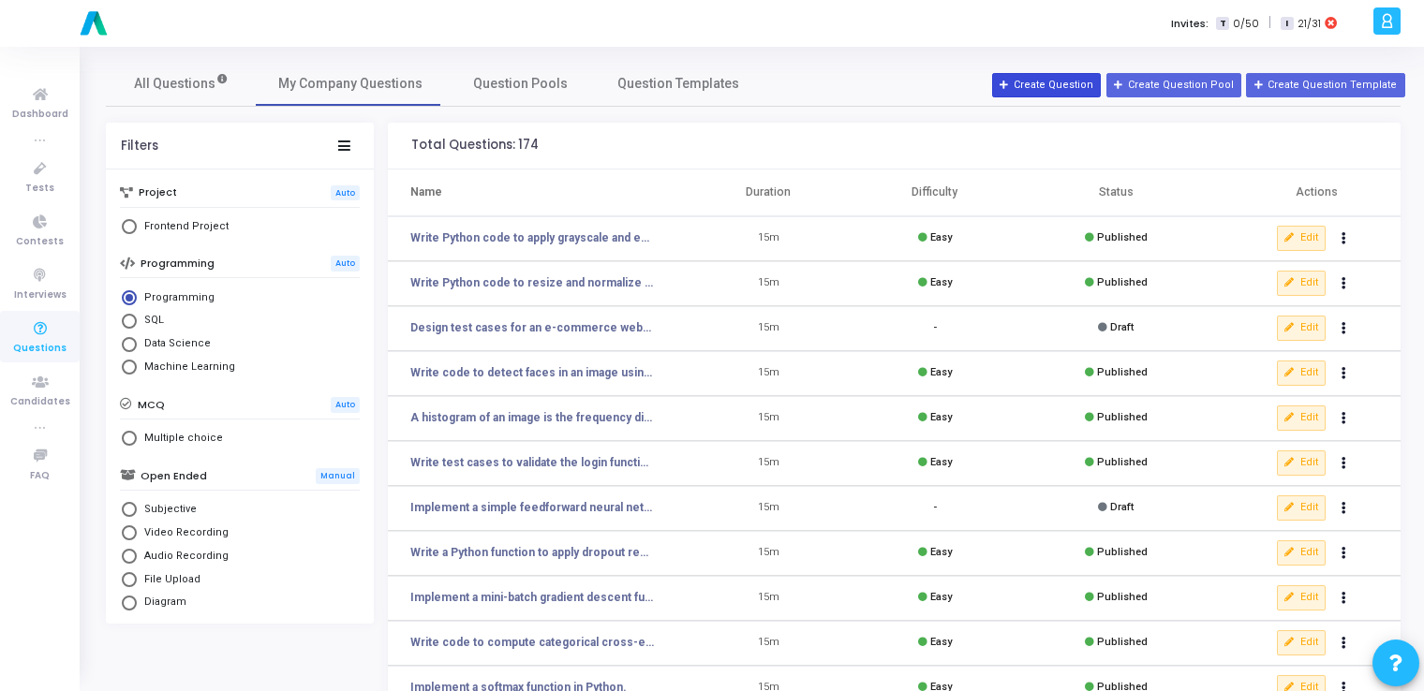
click at [1072, 90] on button "Create Question" at bounding box center [1046, 85] width 109 height 24
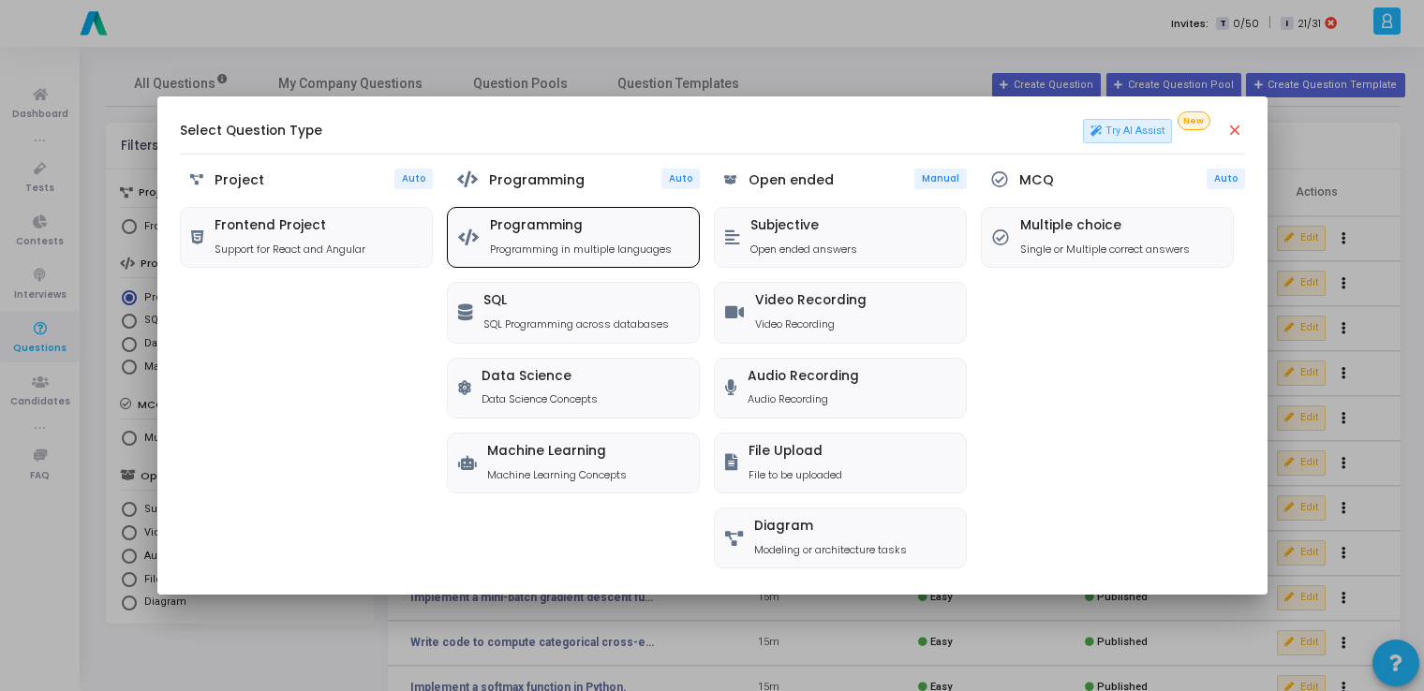
click at [588, 257] on div "Programming Programming in multiple languages" at bounding box center [573, 237] width 251 height 59
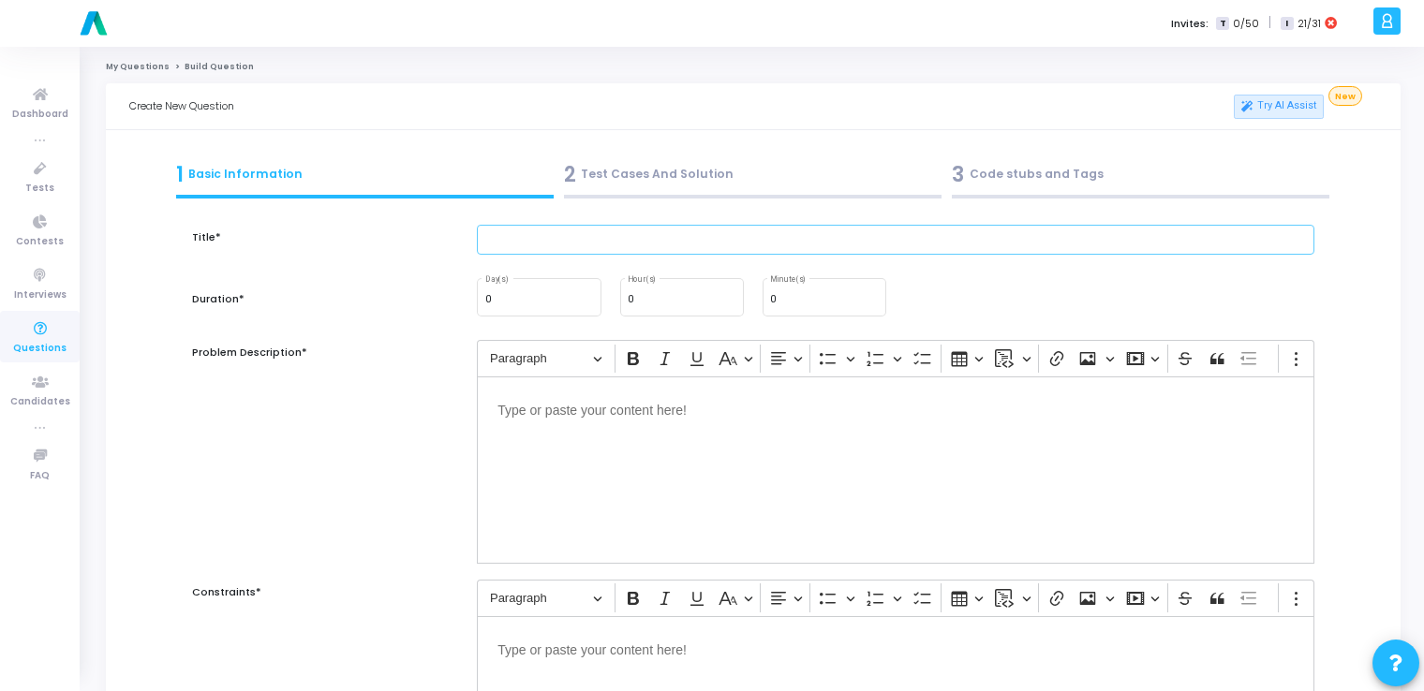
click at [575, 238] on input "text" at bounding box center [896, 240] width 838 height 31
paste input "Write code to summarize text using Hugging Face transformers."
type input "Write code to summarize text using Hugging Face transformers."
click at [813, 304] on input "0" at bounding box center [824, 299] width 109 height 11
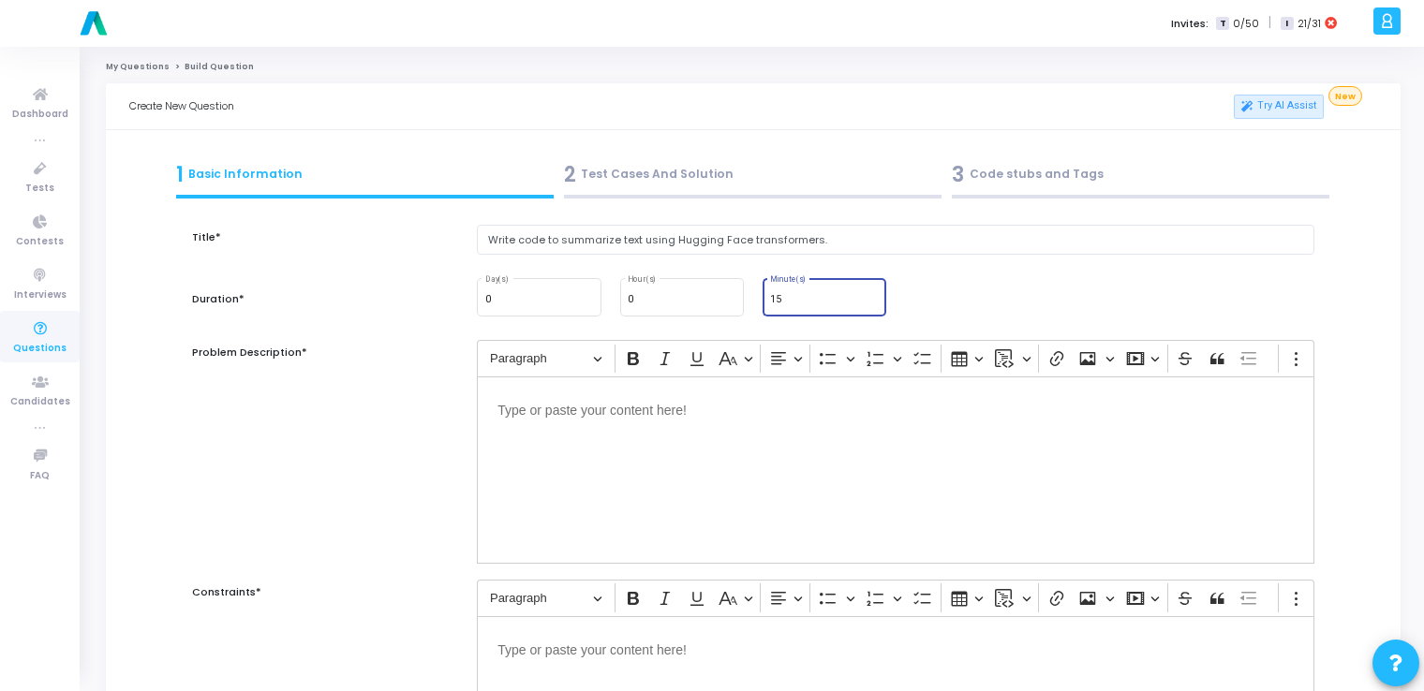
type input "15"
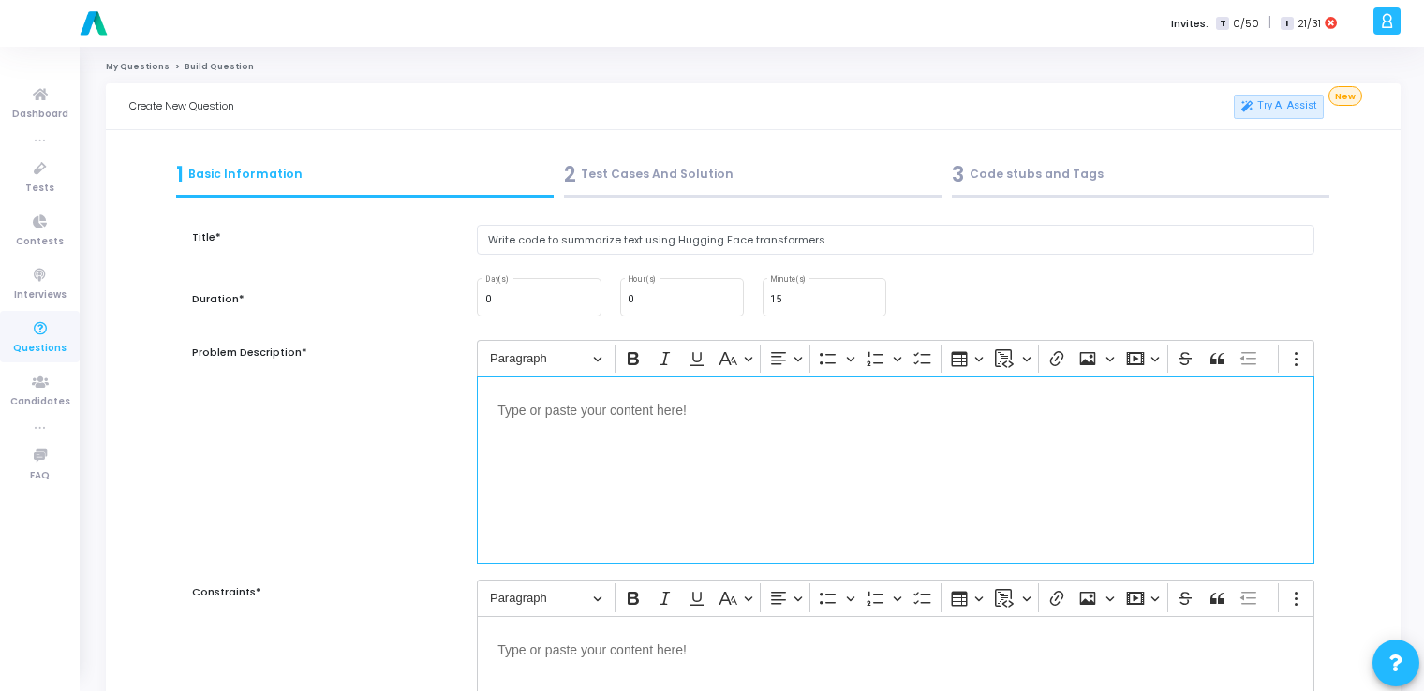
click at [655, 490] on div "Editor editing area: main" at bounding box center [896, 470] width 838 height 187
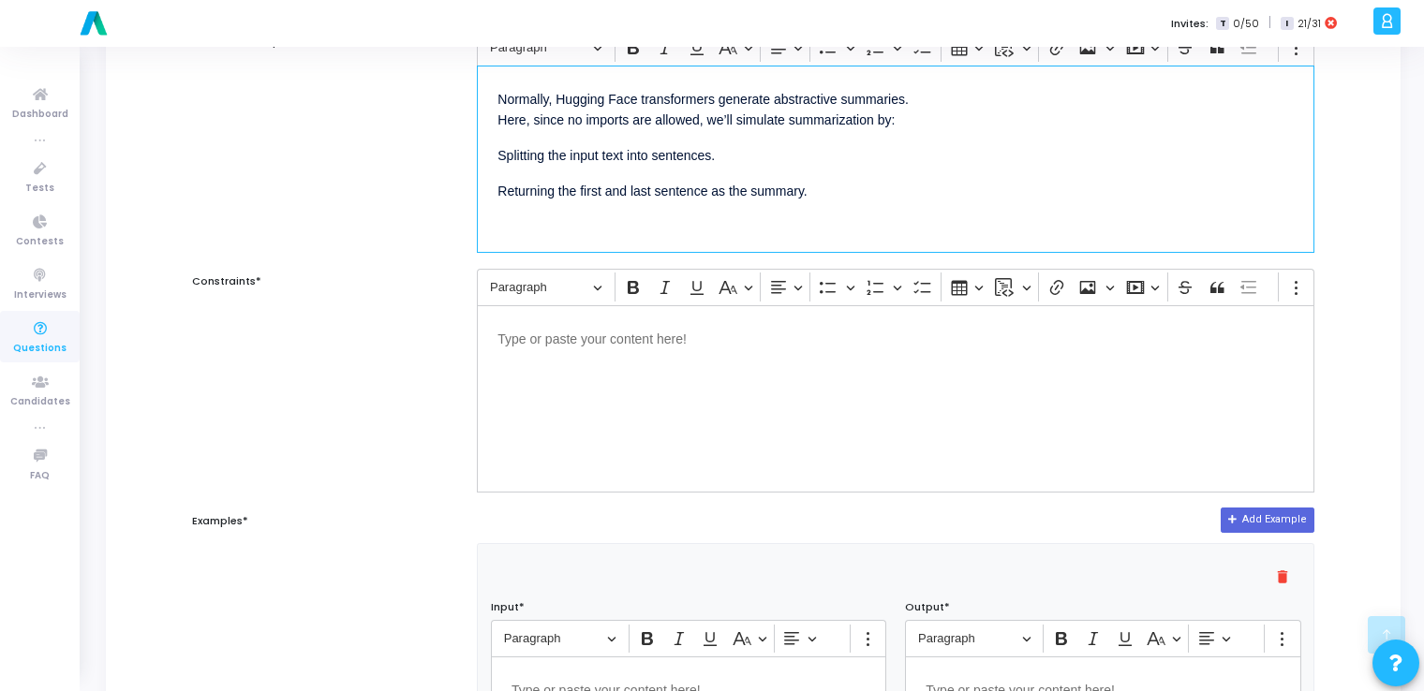
scroll to position [315, 0]
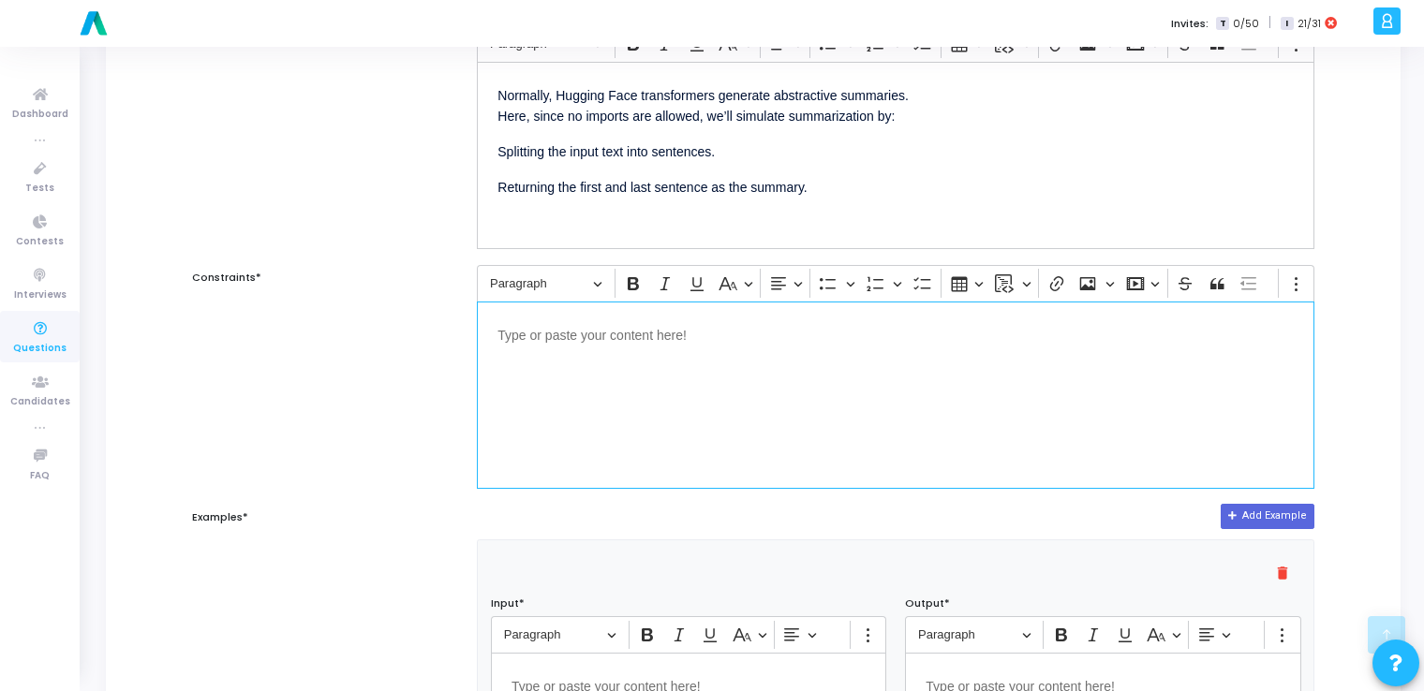
click at [812, 423] on div "Editor editing area: main" at bounding box center [896, 395] width 838 height 187
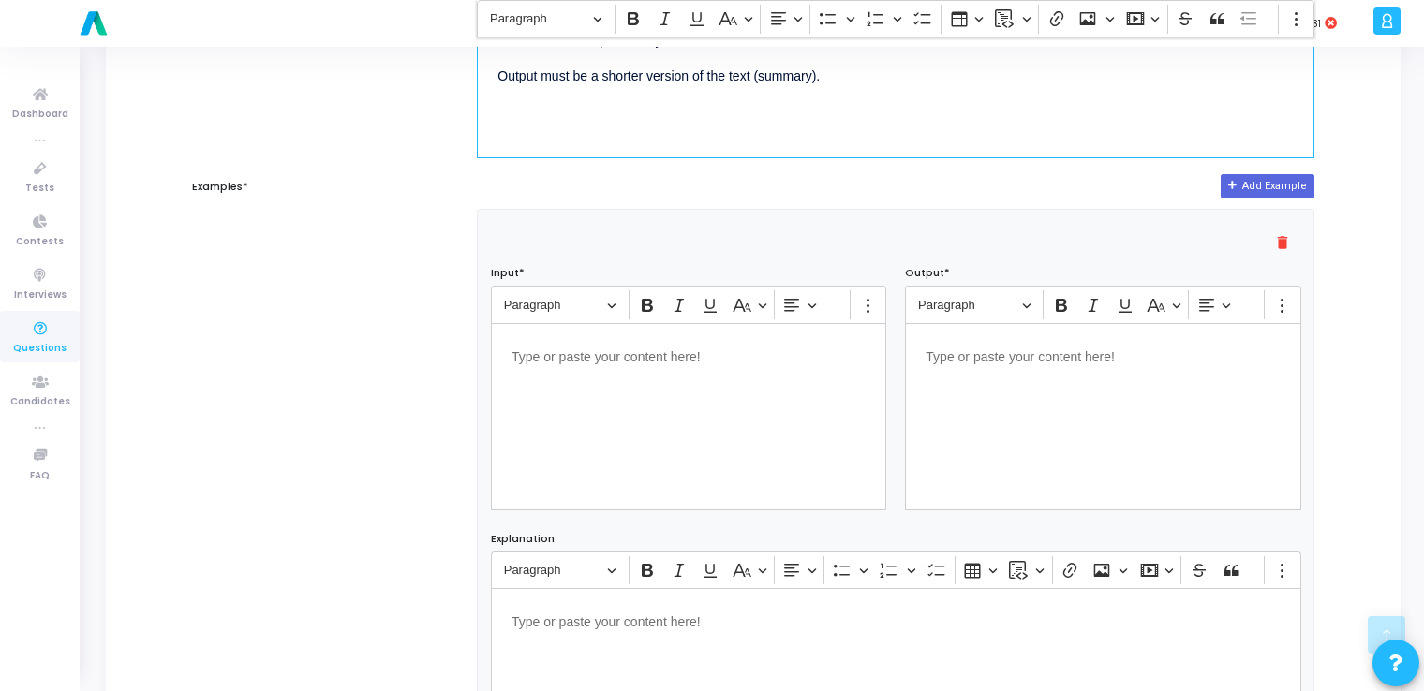
scroll to position [674, 0]
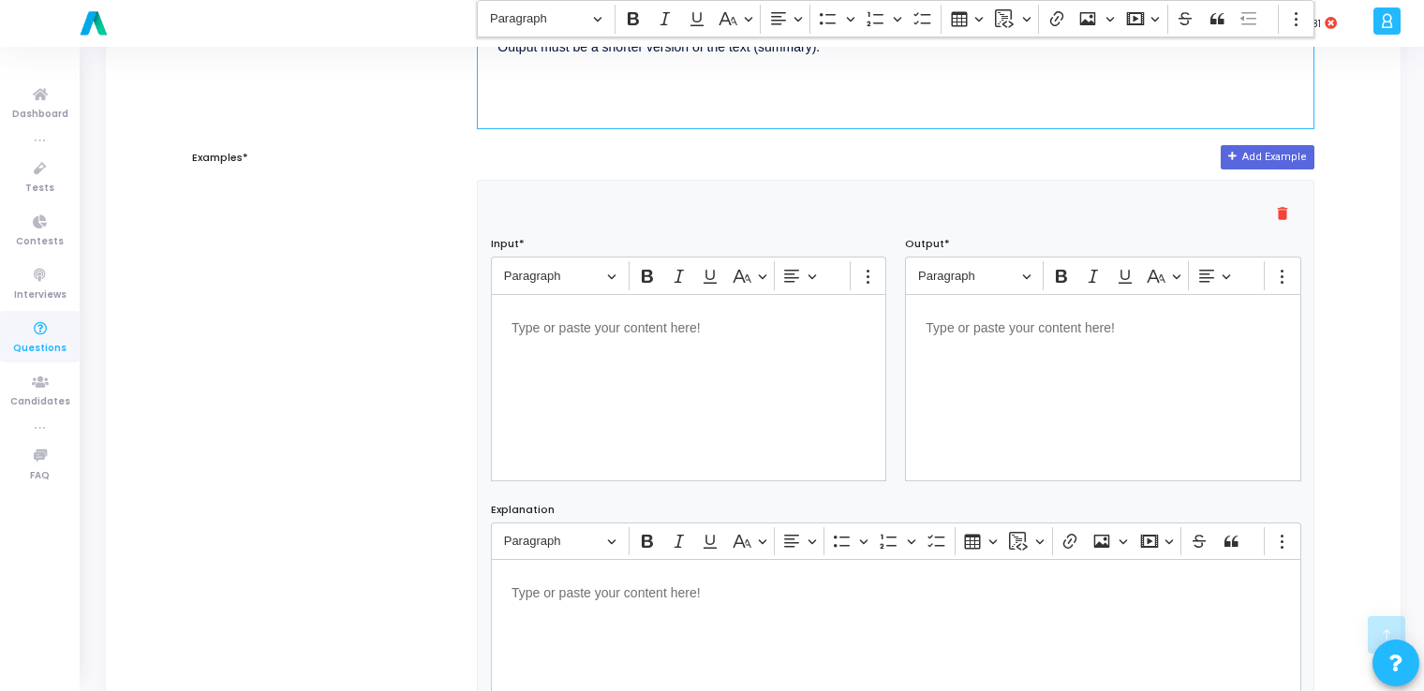
click at [735, 362] on div "Editor editing area: main" at bounding box center [688, 387] width 395 height 187
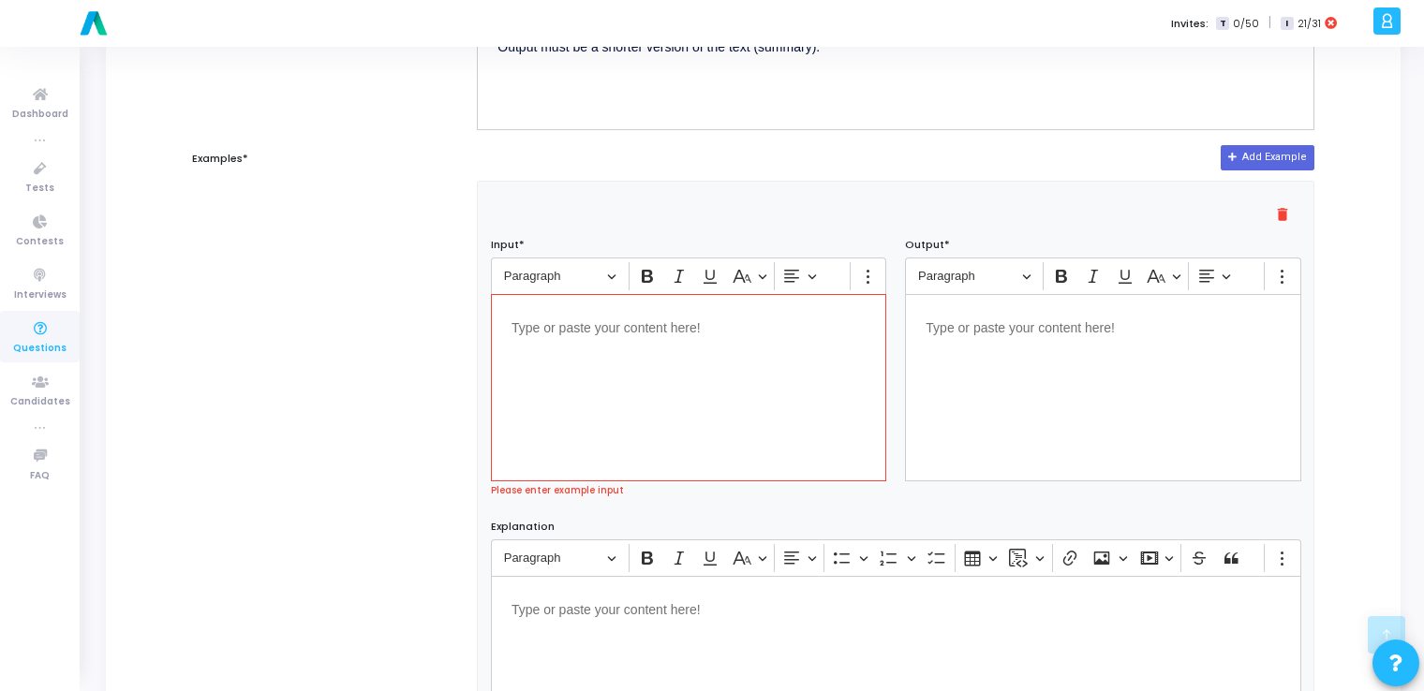
click at [752, 425] on div "Editor editing area: main" at bounding box center [688, 387] width 395 height 187
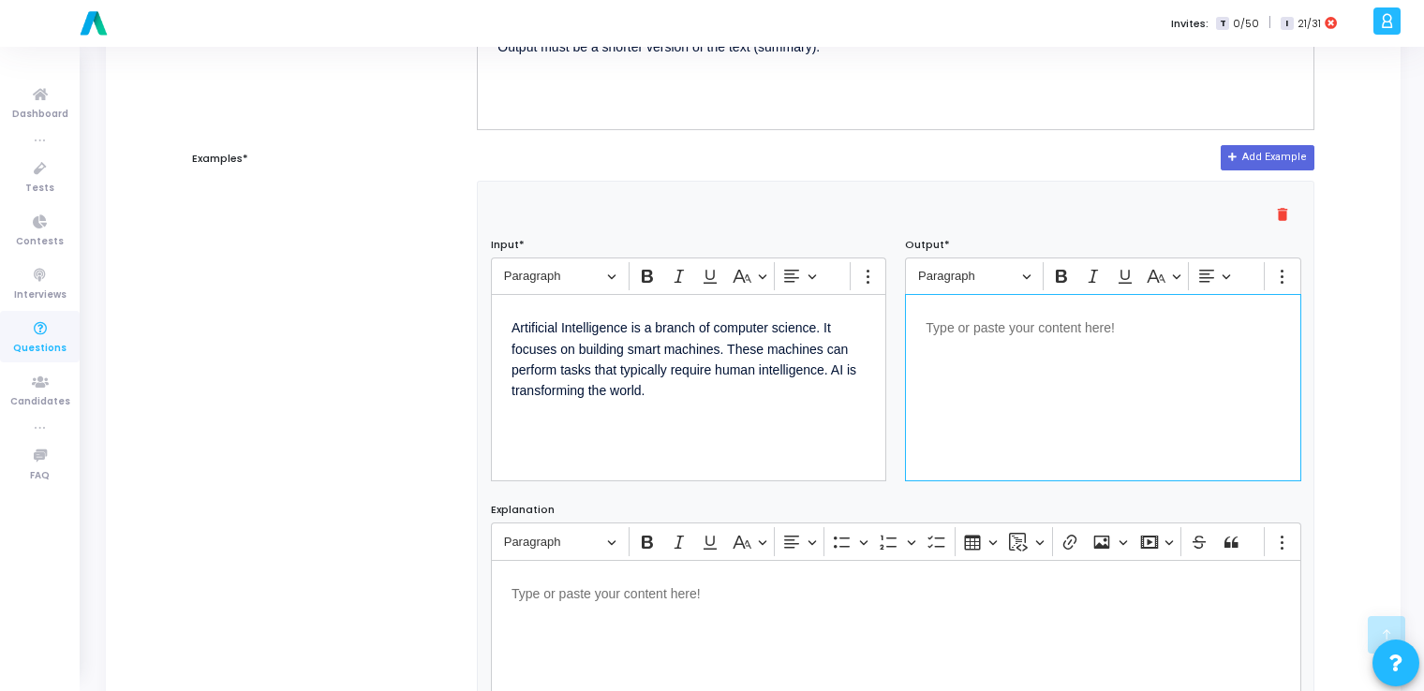
click at [1090, 354] on div "Editor editing area: main" at bounding box center [1102, 387] width 395 height 187
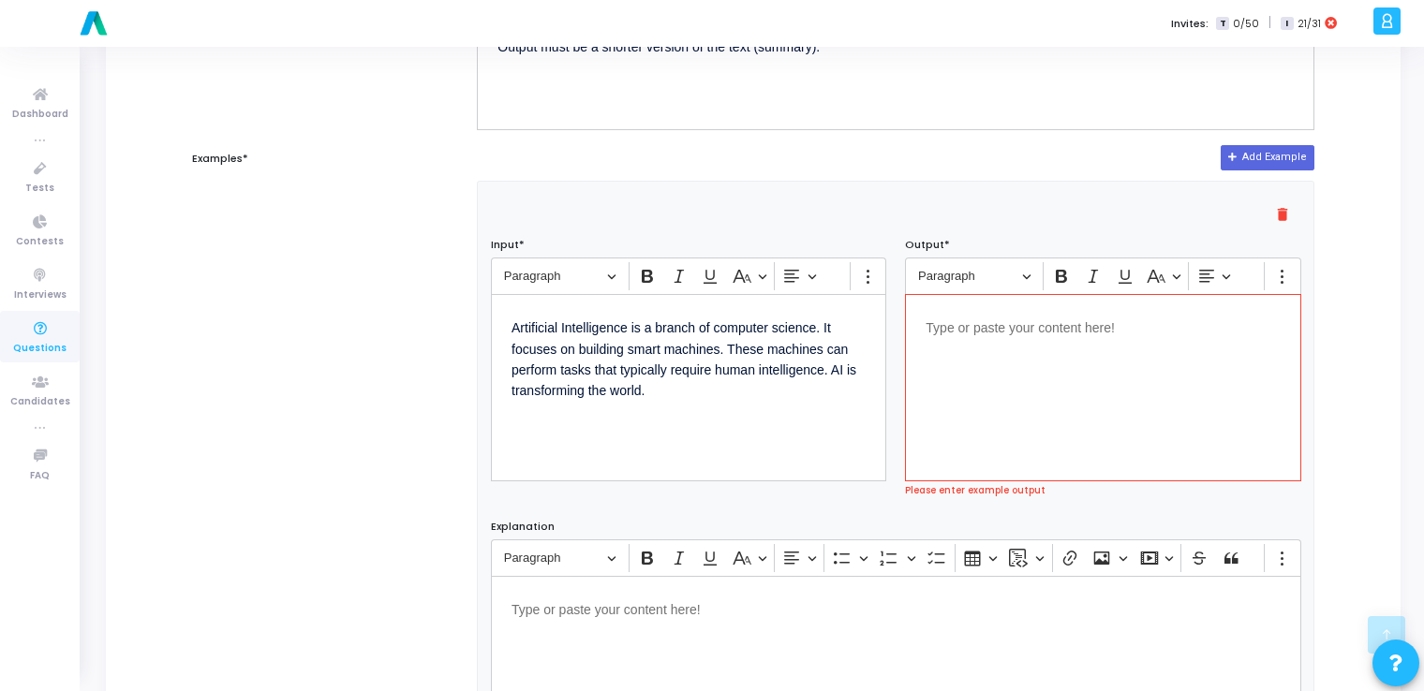
click at [1039, 388] on div "Editor editing area: main" at bounding box center [1102, 387] width 395 height 187
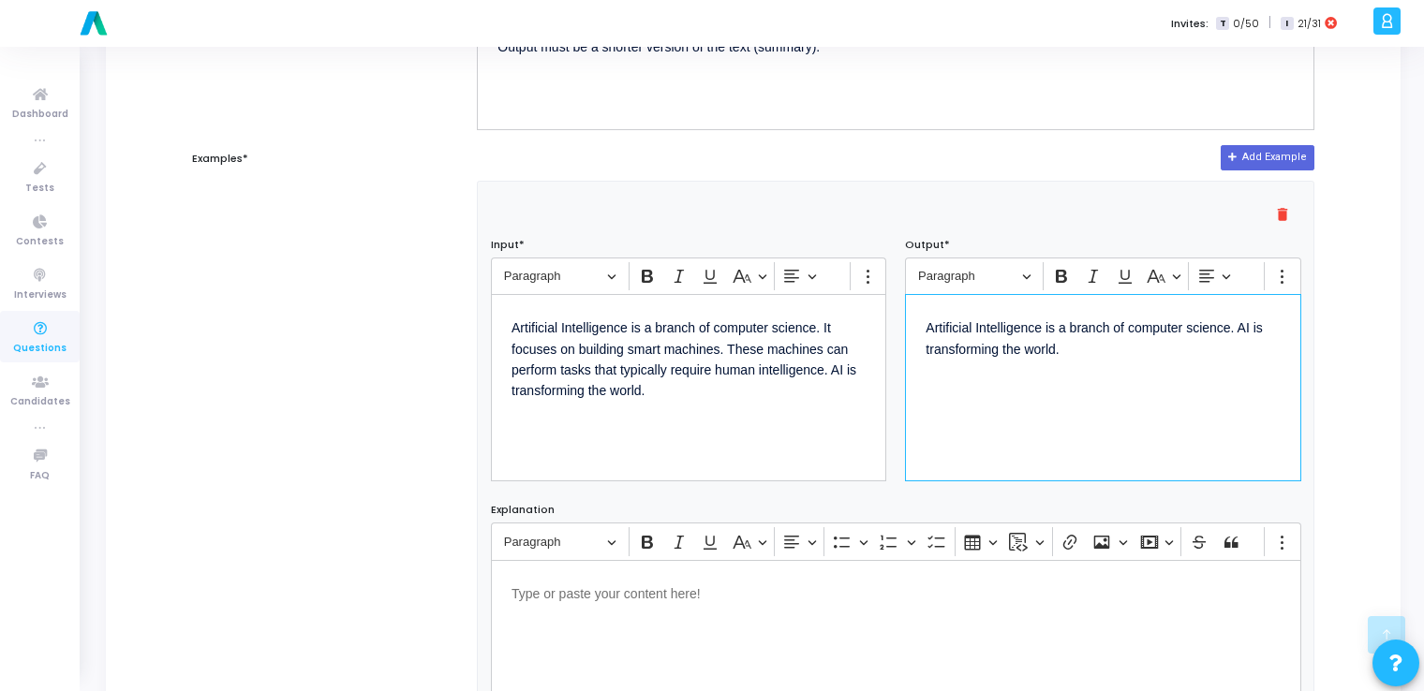
scroll to position [1139, 0]
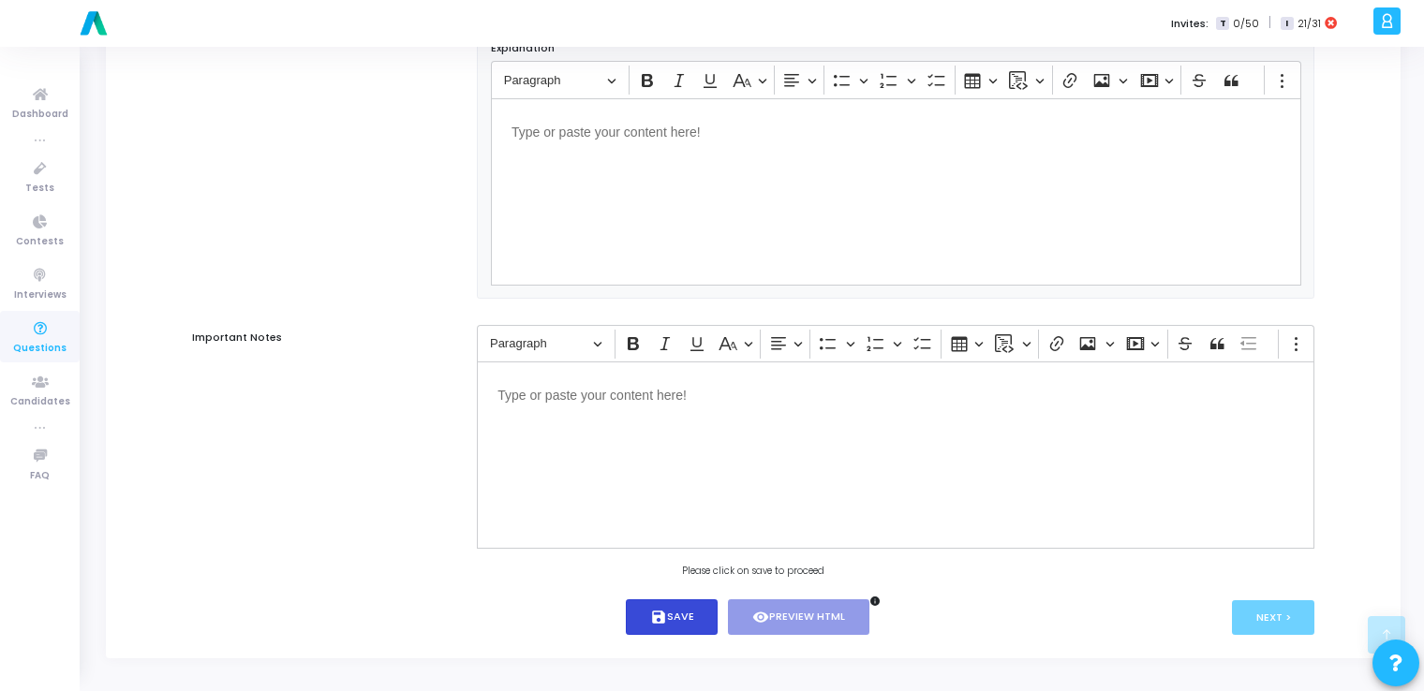
click at [661, 614] on icon "save" at bounding box center [658, 617] width 17 height 17
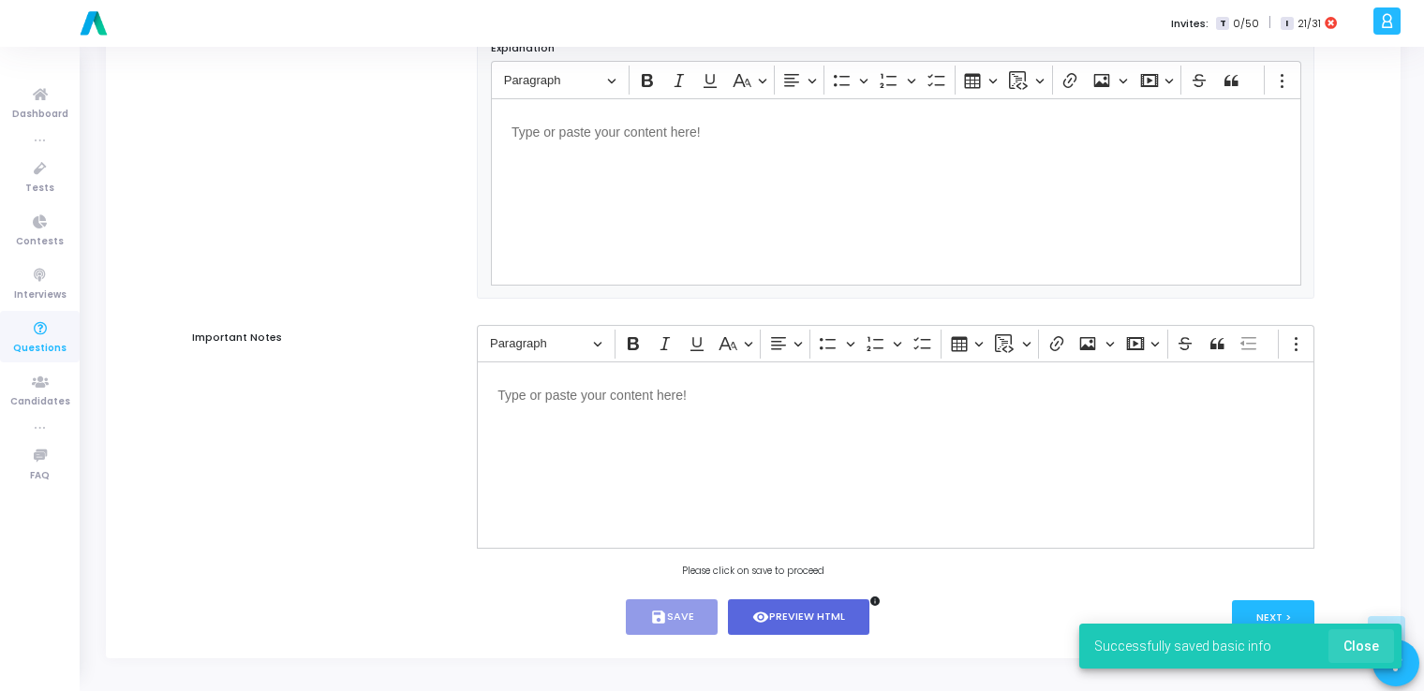
click at [1373, 650] on span "Close" at bounding box center [1362, 646] width 36 height 15
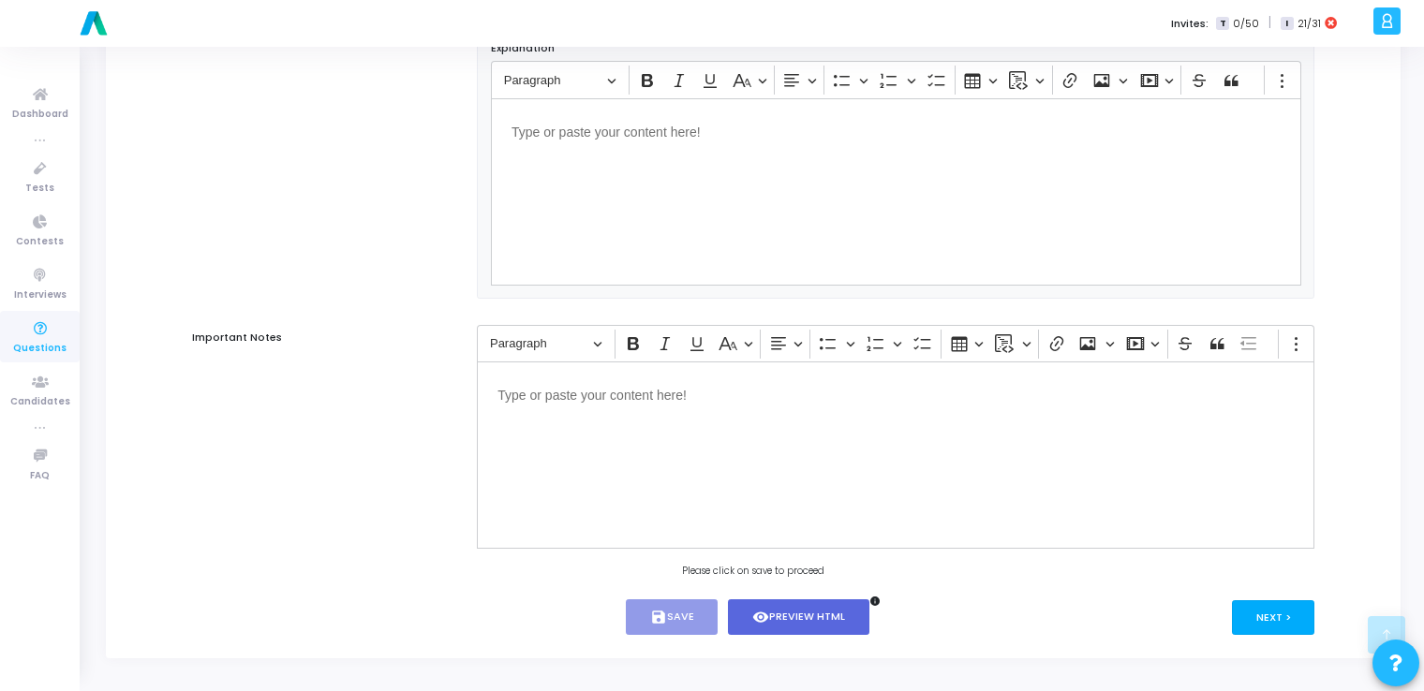
click at [1275, 609] on button "Next >" at bounding box center [1273, 618] width 83 height 35
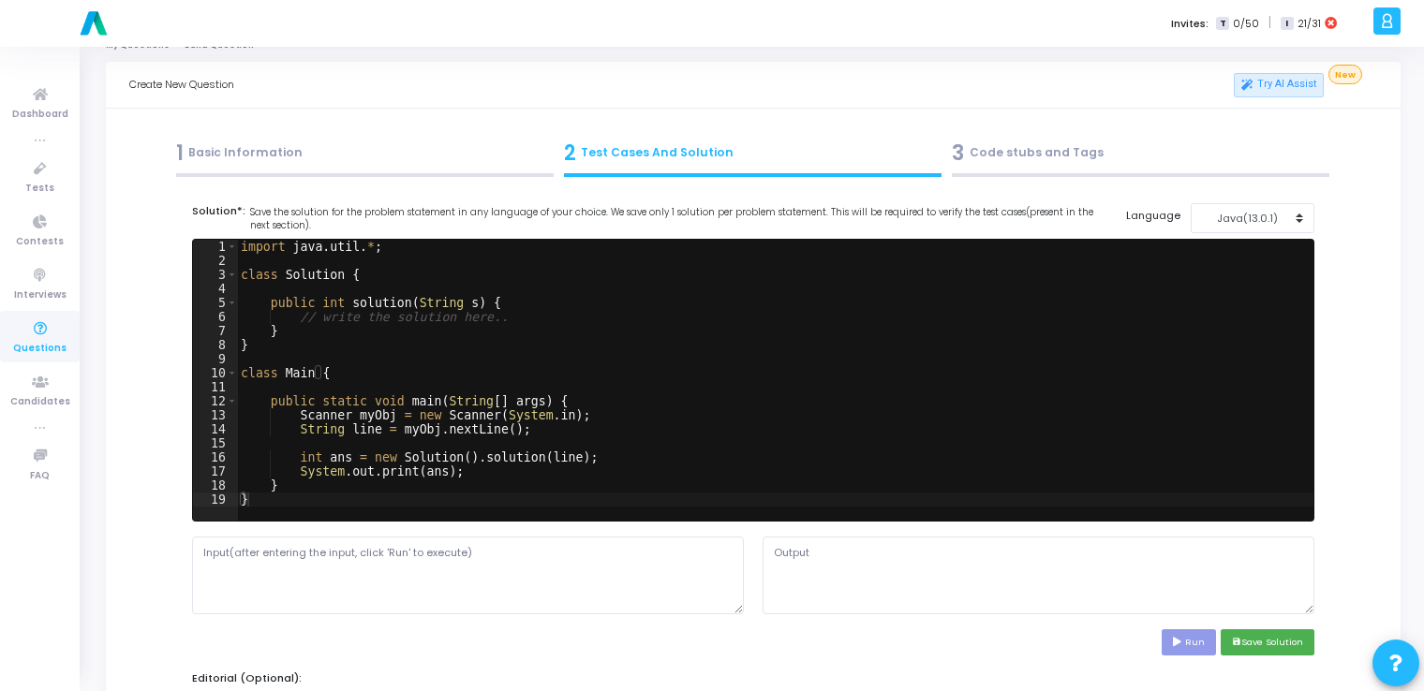
scroll to position [0, 0]
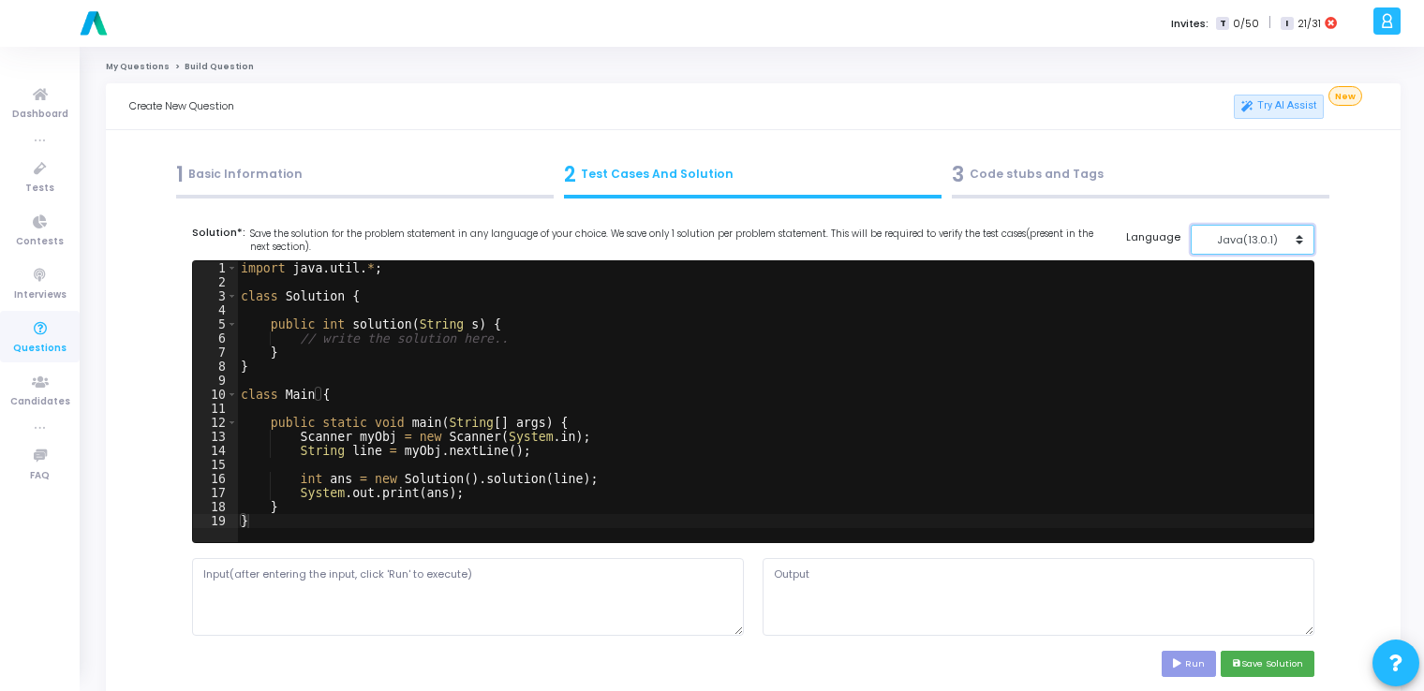
click at [1284, 241] on div "Java(13.0.1)" at bounding box center [1248, 240] width 92 height 16
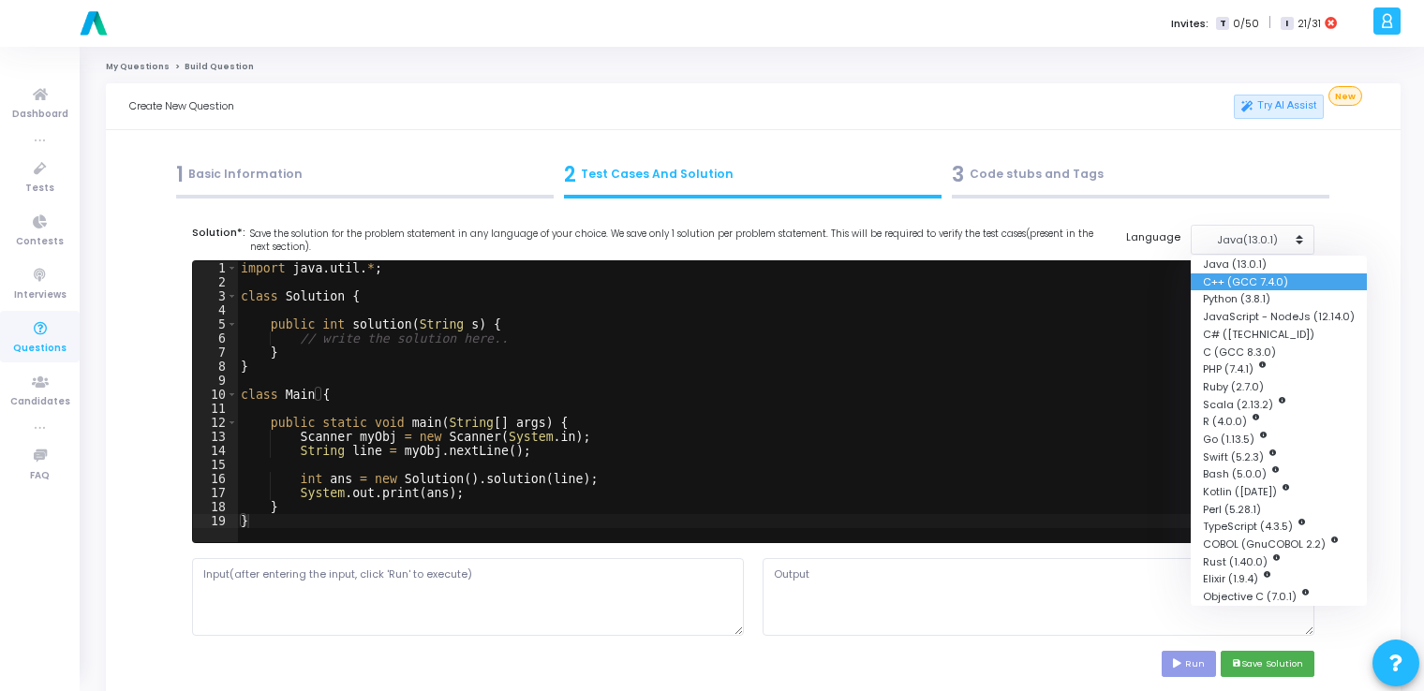
click at [1253, 289] on button "C++ (GCC 7.4.0)" at bounding box center [1279, 282] width 176 height 18
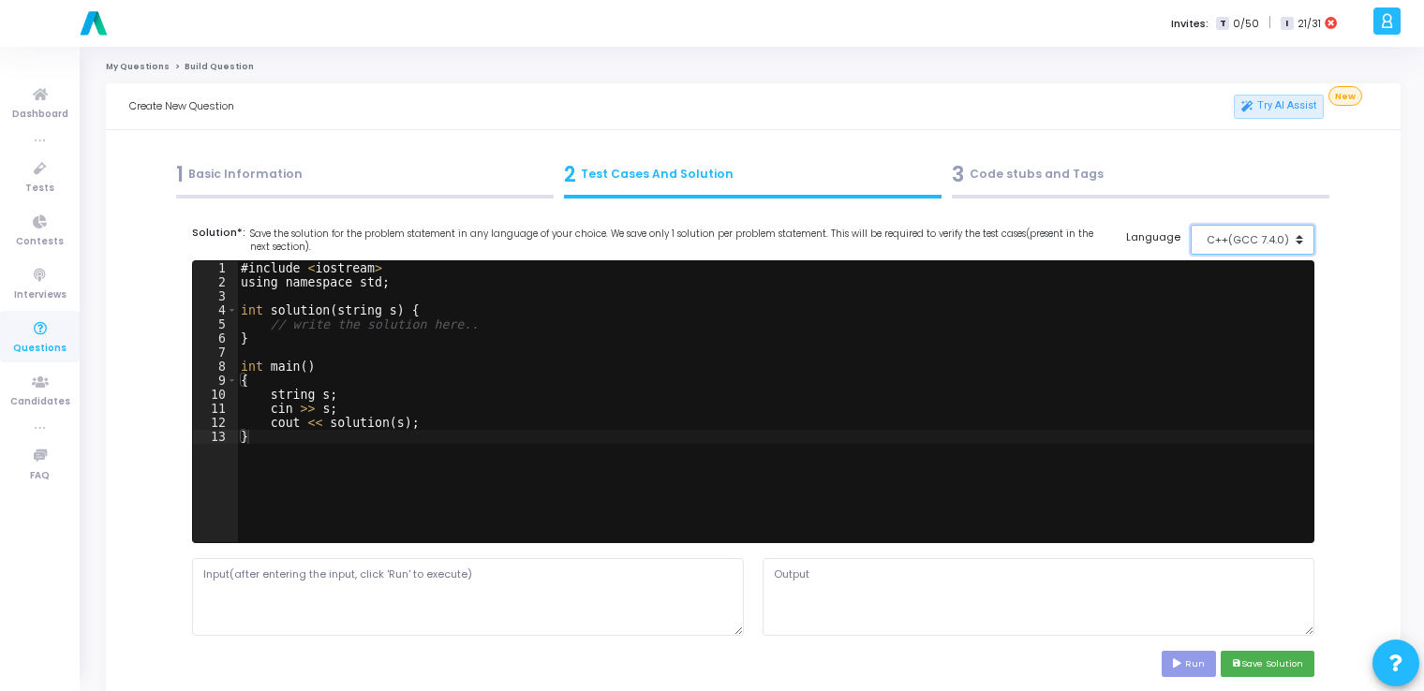
click at [1257, 238] on div "C++(GCC 7.4.0)" at bounding box center [1248, 240] width 92 height 16
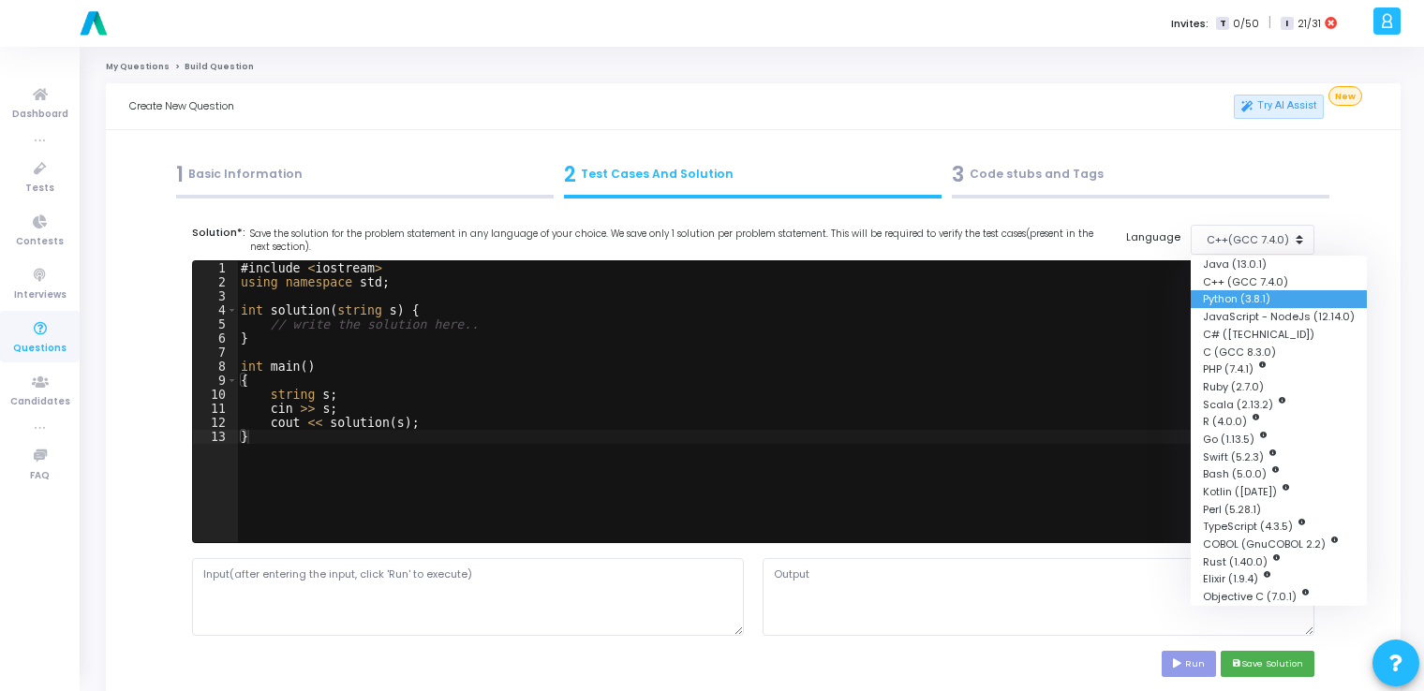
click at [1239, 297] on button "Python (3.8.1)" at bounding box center [1279, 299] width 176 height 18
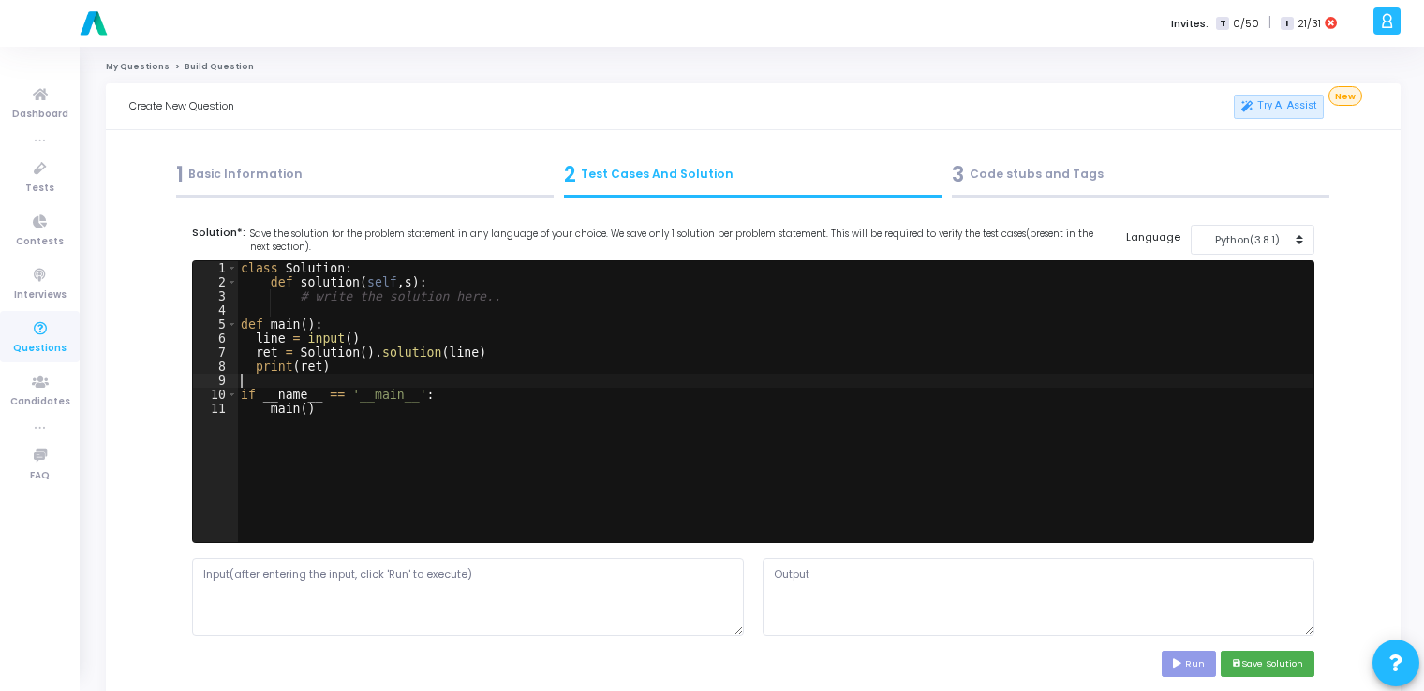
click at [816, 377] on div "class Solution : def solution ( self , s ) : # write the solution here.. def ma…" at bounding box center [775, 415] width 1076 height 309
type textarea "if __name__ == '__main__': main()"
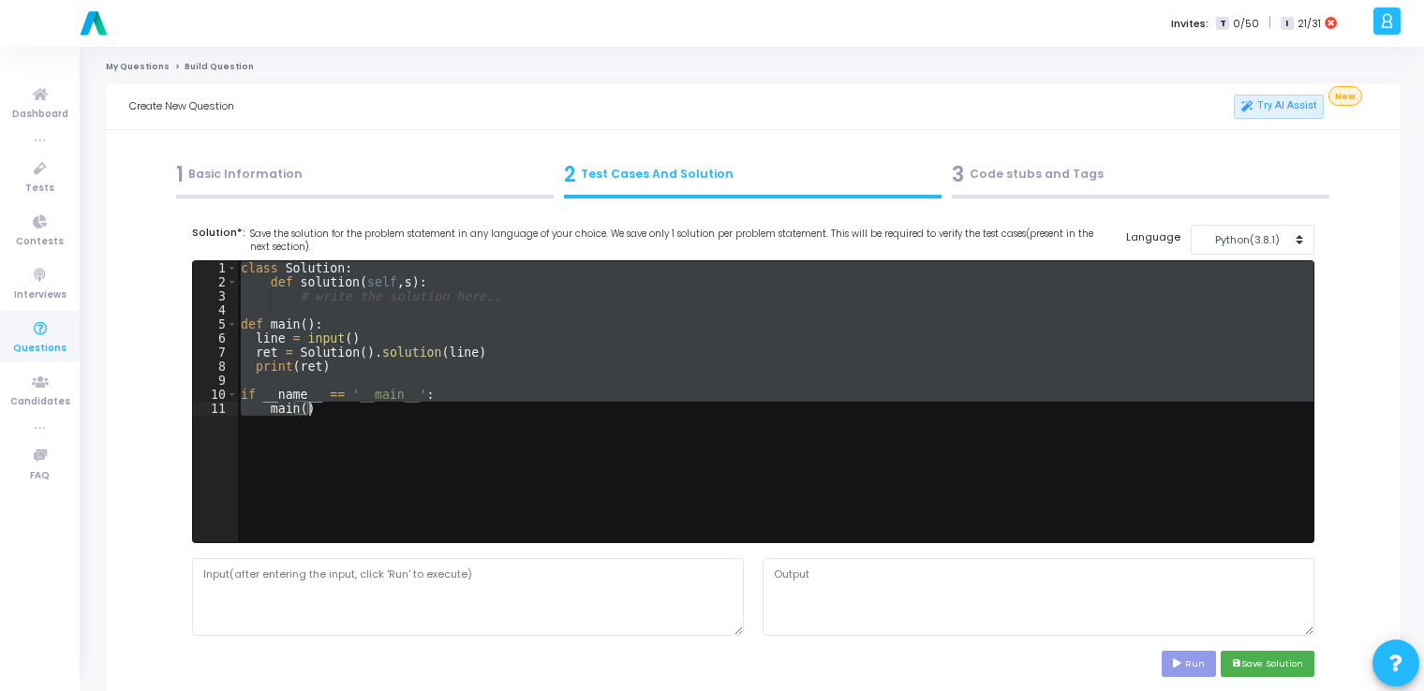
paste textarea
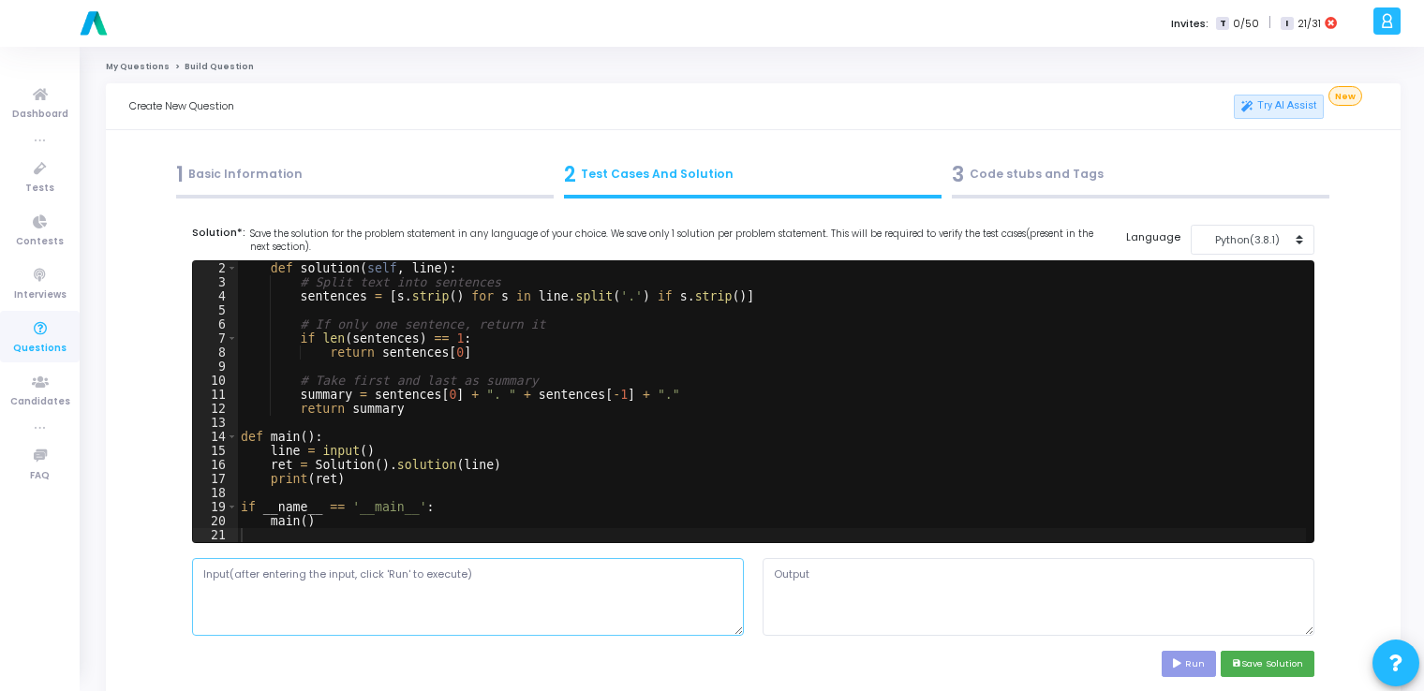
click at [581, 593] on textarea at bounding box center [468, 596] width 552 height 77
paste textarea "Artificial Intelligence is a branch of computer science. It focuses on building…"
type textarea "Artificial Intelligence is a branch of computer science. It focuses on building…"
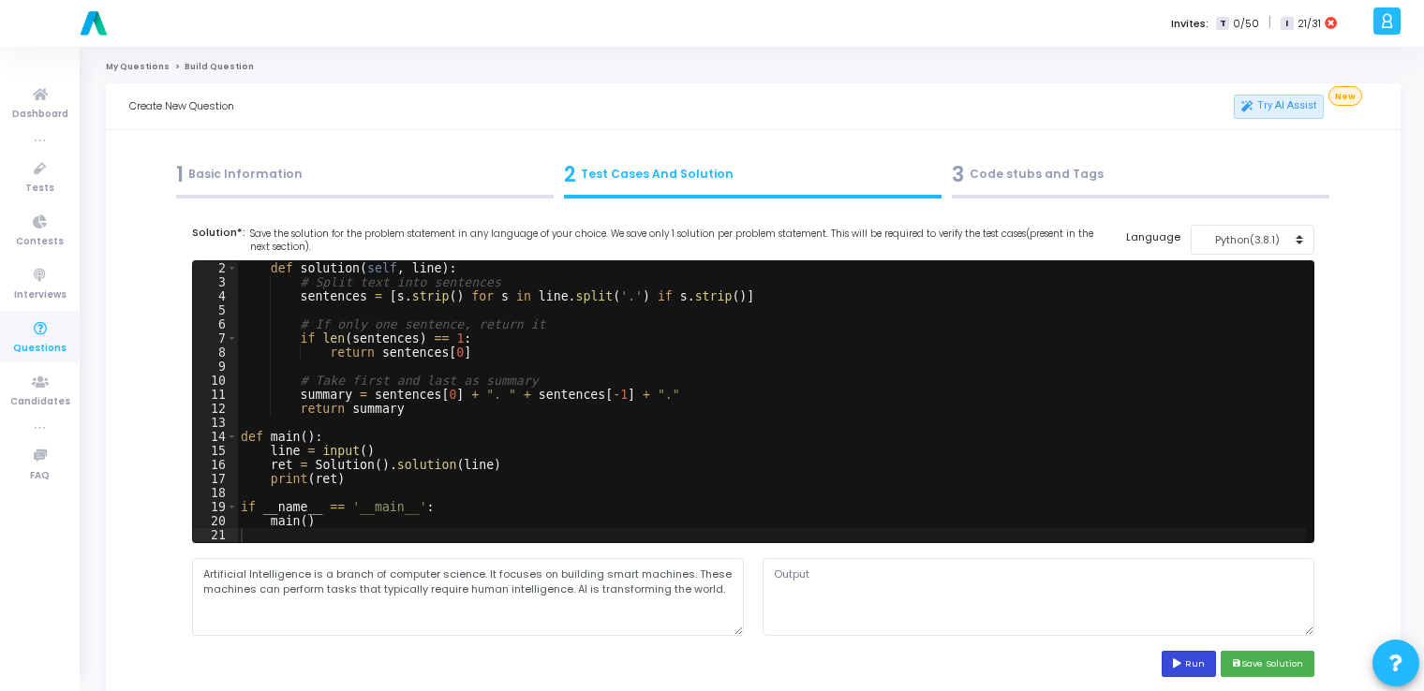
click at [1194, 671] on button "Run" at bounding box center [1189, 663] width 54 height 25
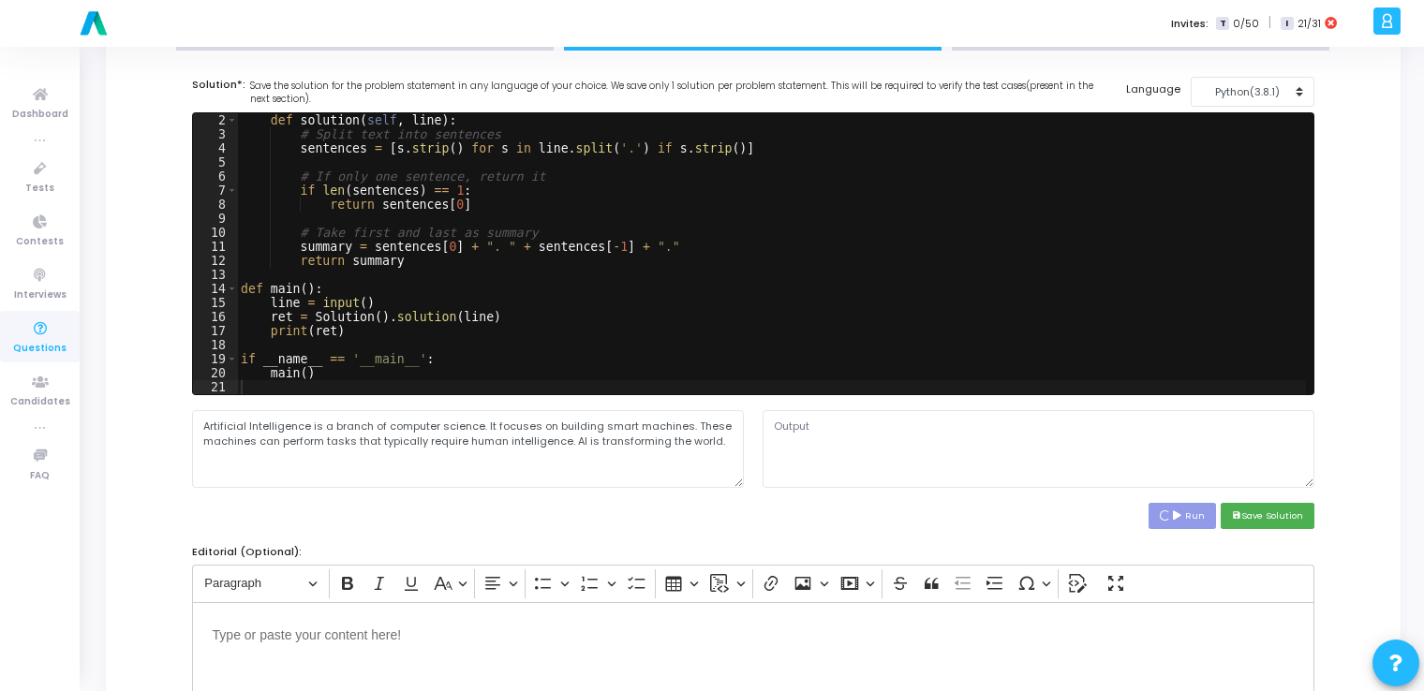
scroll to position [149, 0]
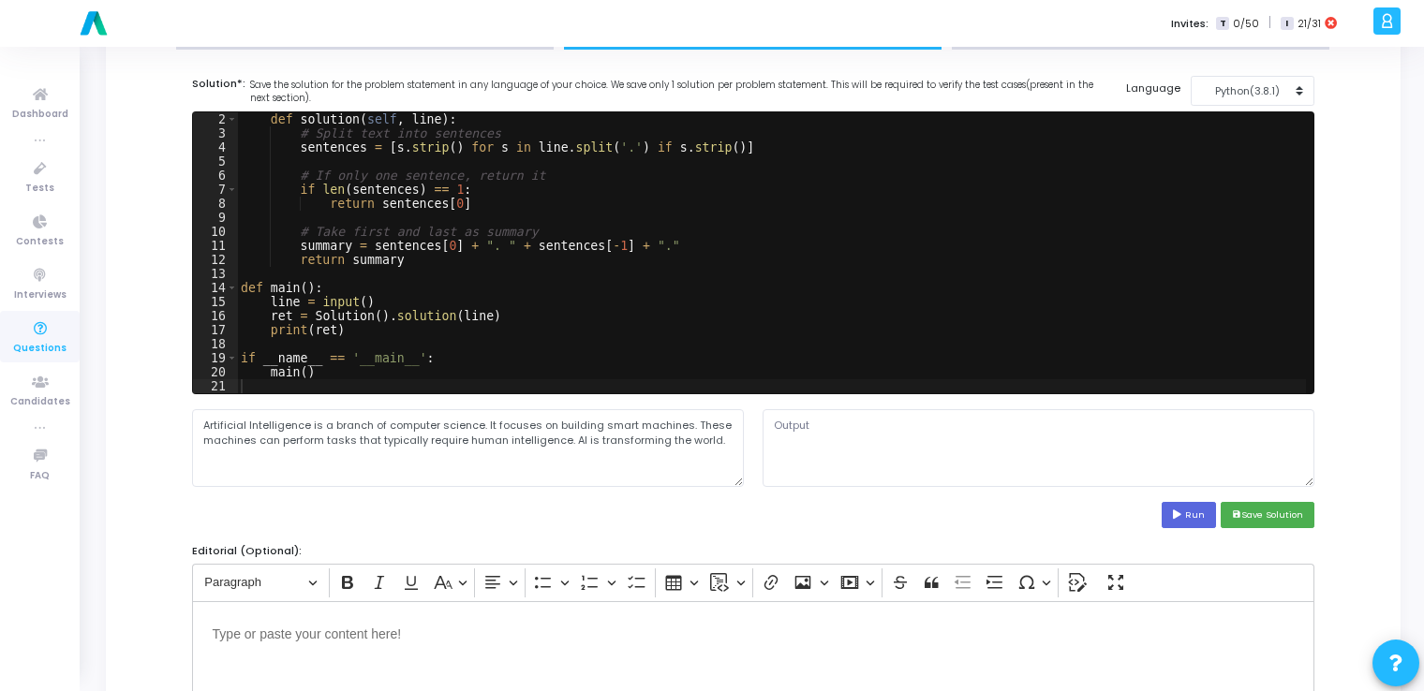
type textarea "Artificial Intelligence is a branch of computer science. AI is transforming the…"
drag, startPoint x: 1198, startPoint y: 424, endPoint x: 755, endPoint y: 422, distance: 443.2
click at [755, 422] on div "Artificial Intelligence is a branch of computer science. AI is transforming the…" at bounding box center [1038, 447] width 571 height 77
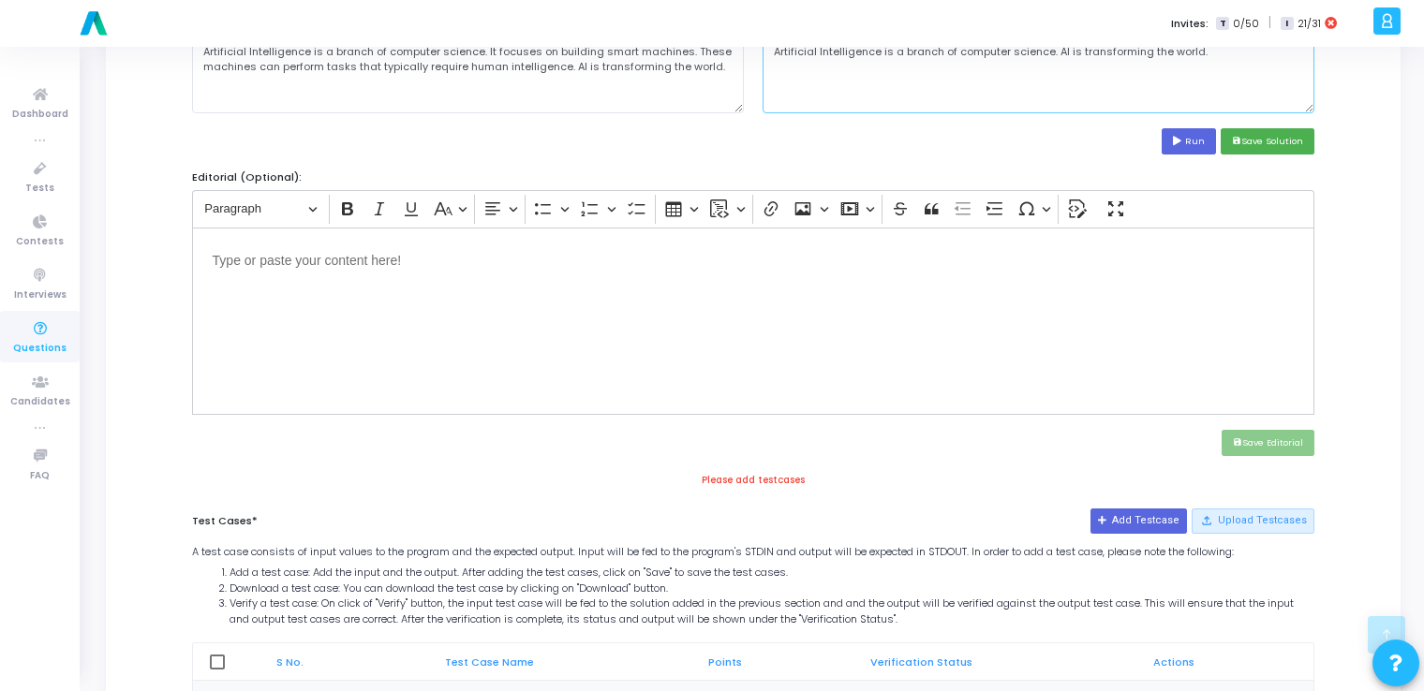
scroll to position [524, 0]
click at [1240, 142] on icon "save" at bounding box center [1236, 140] width 9 height 9
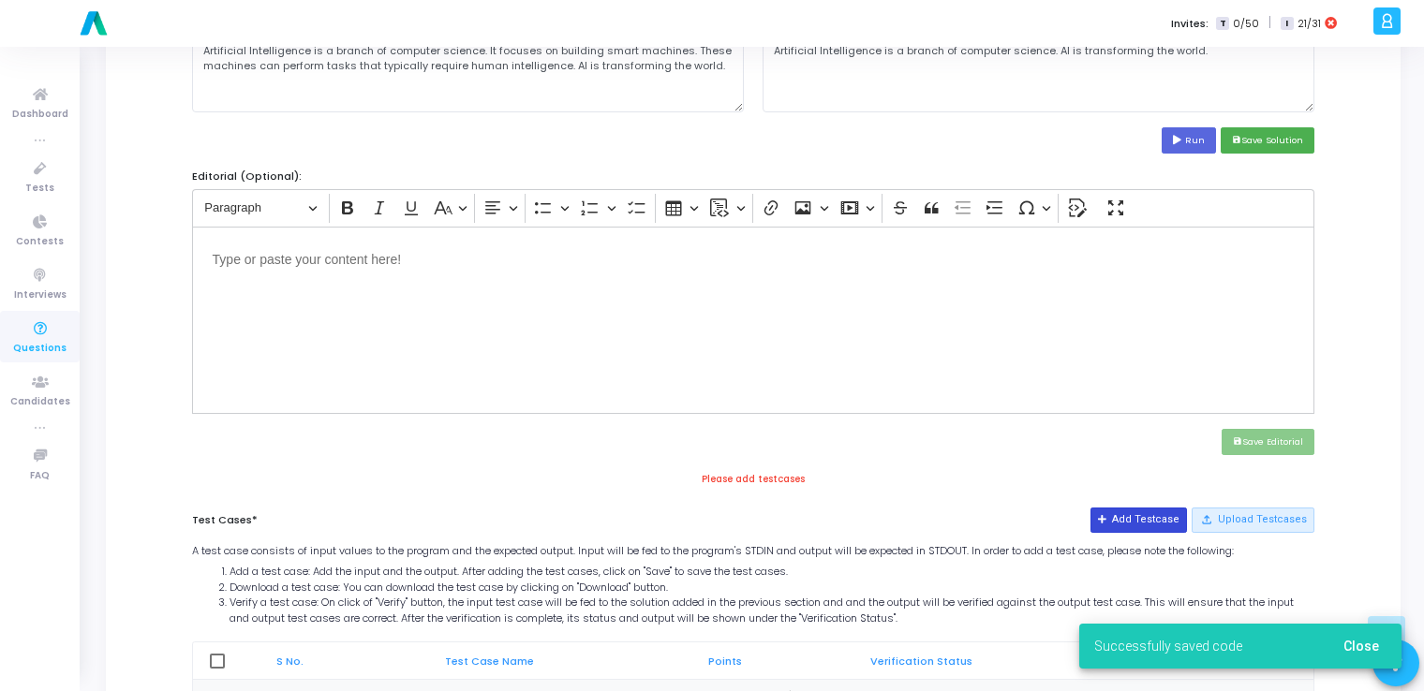
click at [1130, 523] on button "Add Testcase" at bounding box center [1139, 520] width 96 height 24
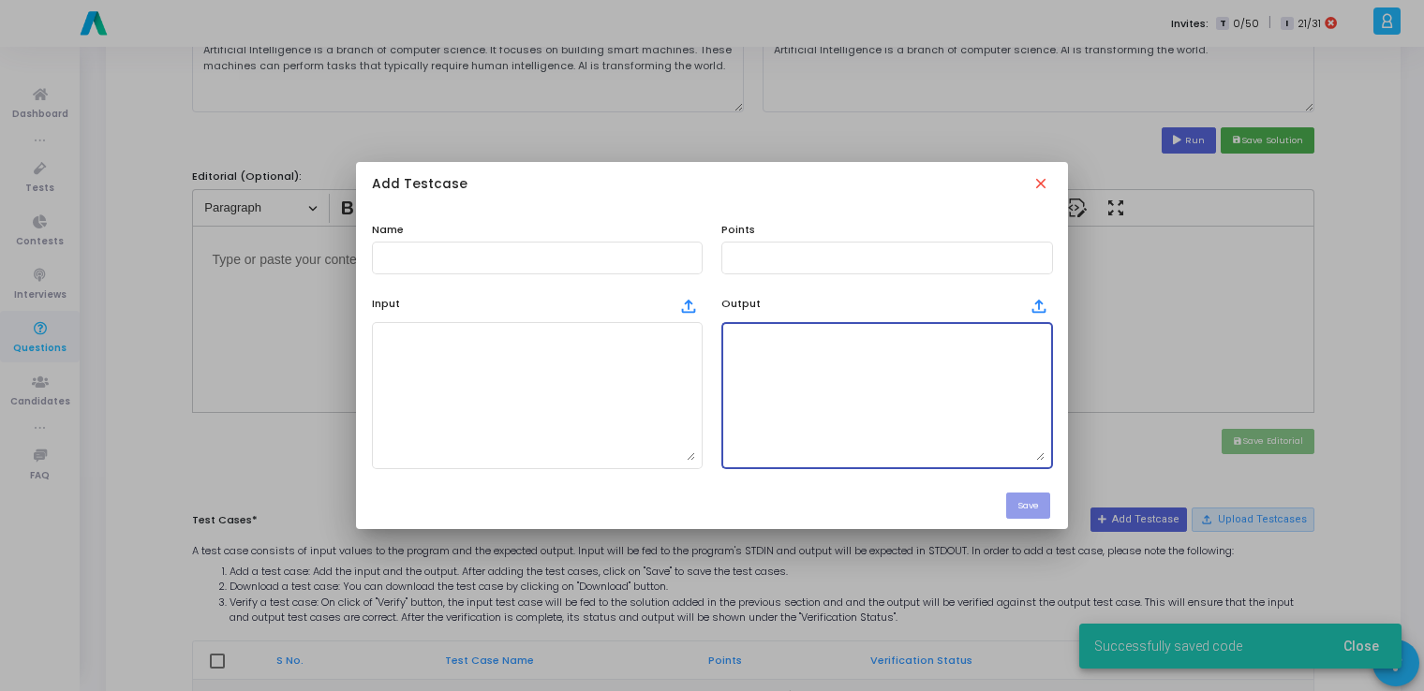
click at [839, 414] on textarea at bounding box center [887, 395] width 316 height 131
paste textarea "Artificial Intelligence is a branch of computer science. AI is transforming the…"
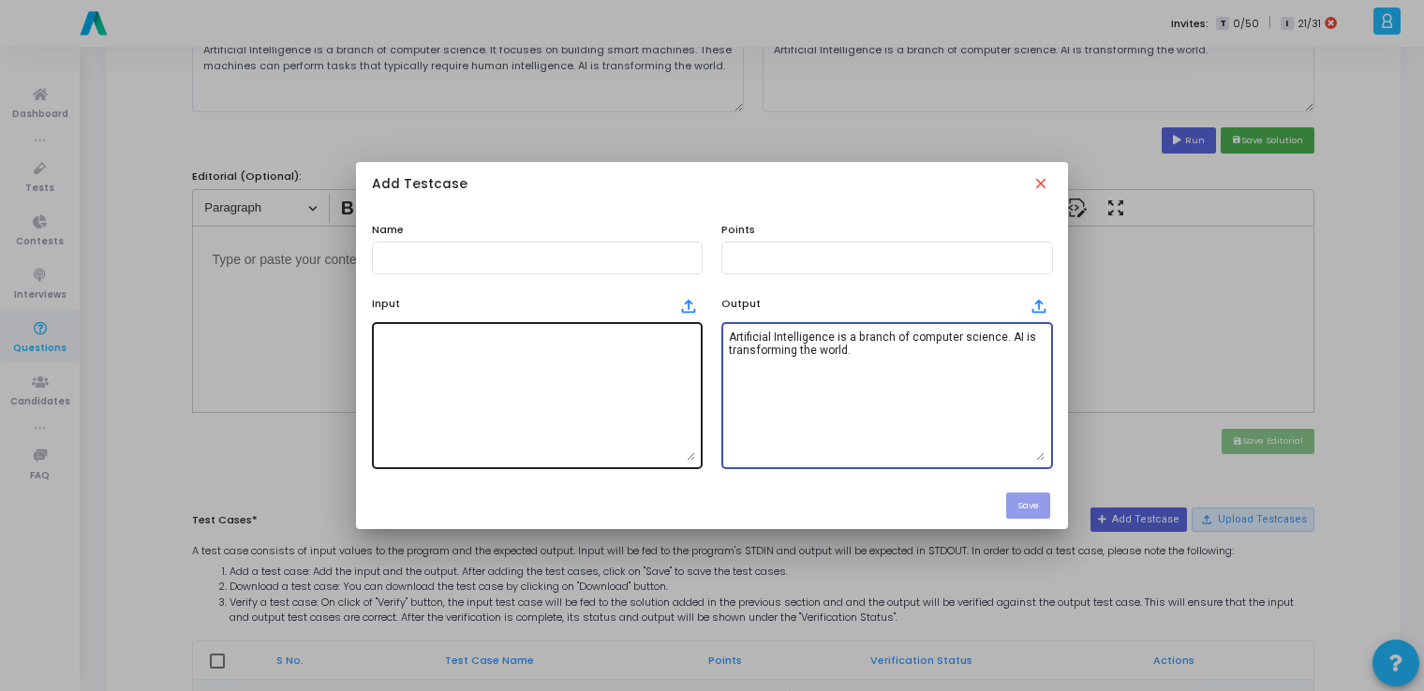
type textarea "Artificial Intelligence is a branch of computer science. AI is transforming the…"
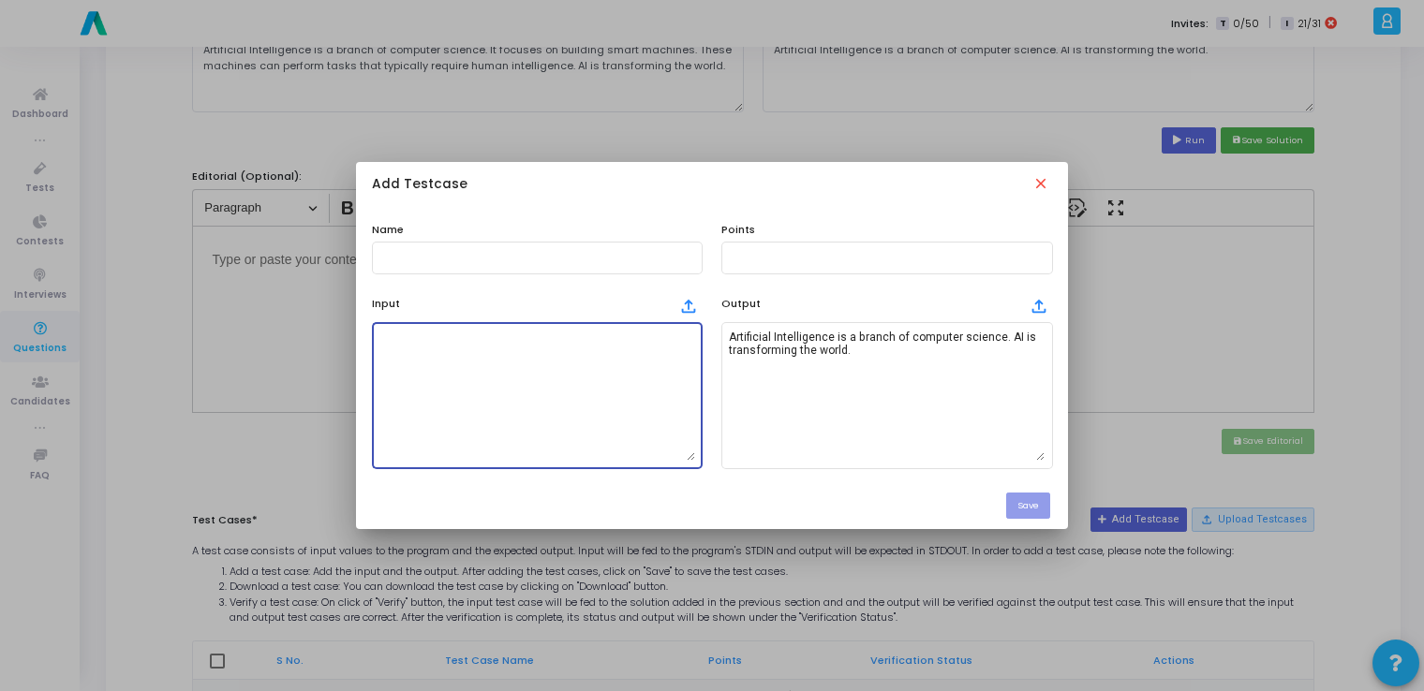
click at [600, 419] on textarea at bounding box center [537, 395] width 316 height 131
paste textarea "Artificial Intelligence is a branch of computer science. It focuses on building…"
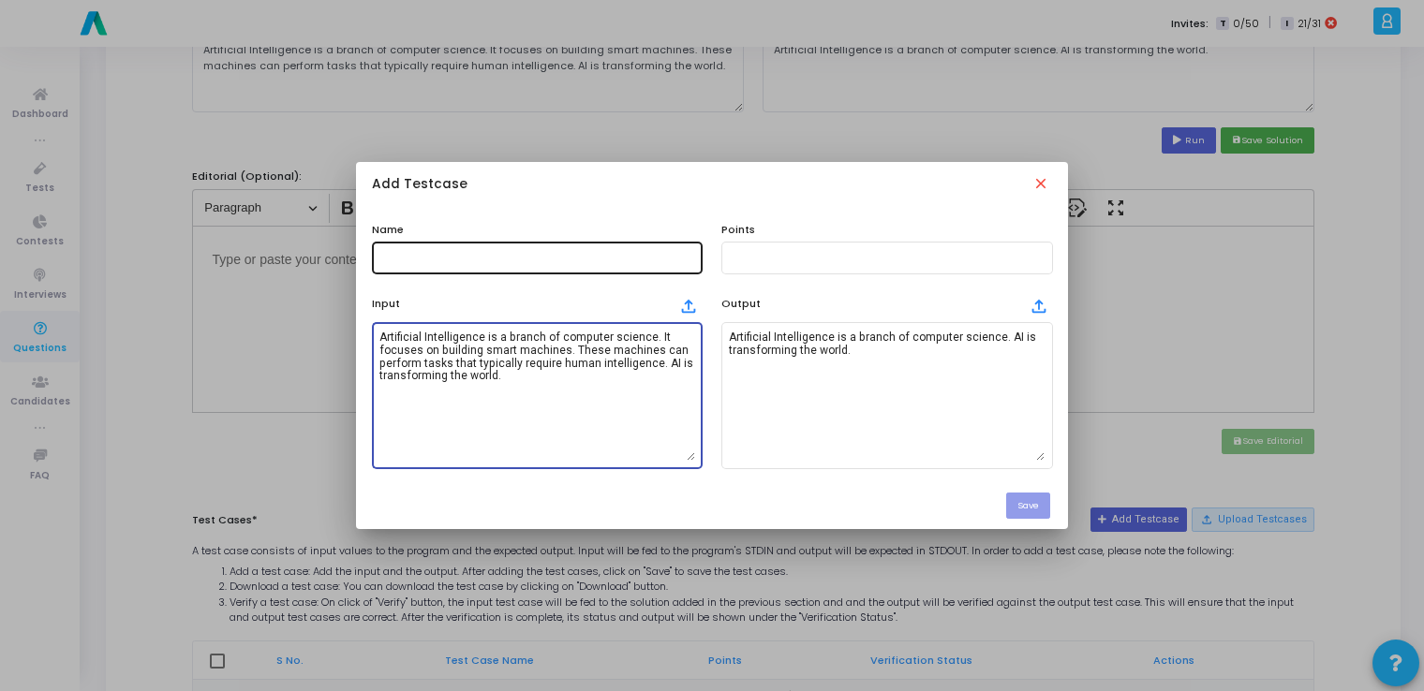
type textarea "Artificial Intelligence is a branch of computer science. It focuses on building…"
click at [570, 255] on input "text" at bounding box center [537, 257] width 316 height 13
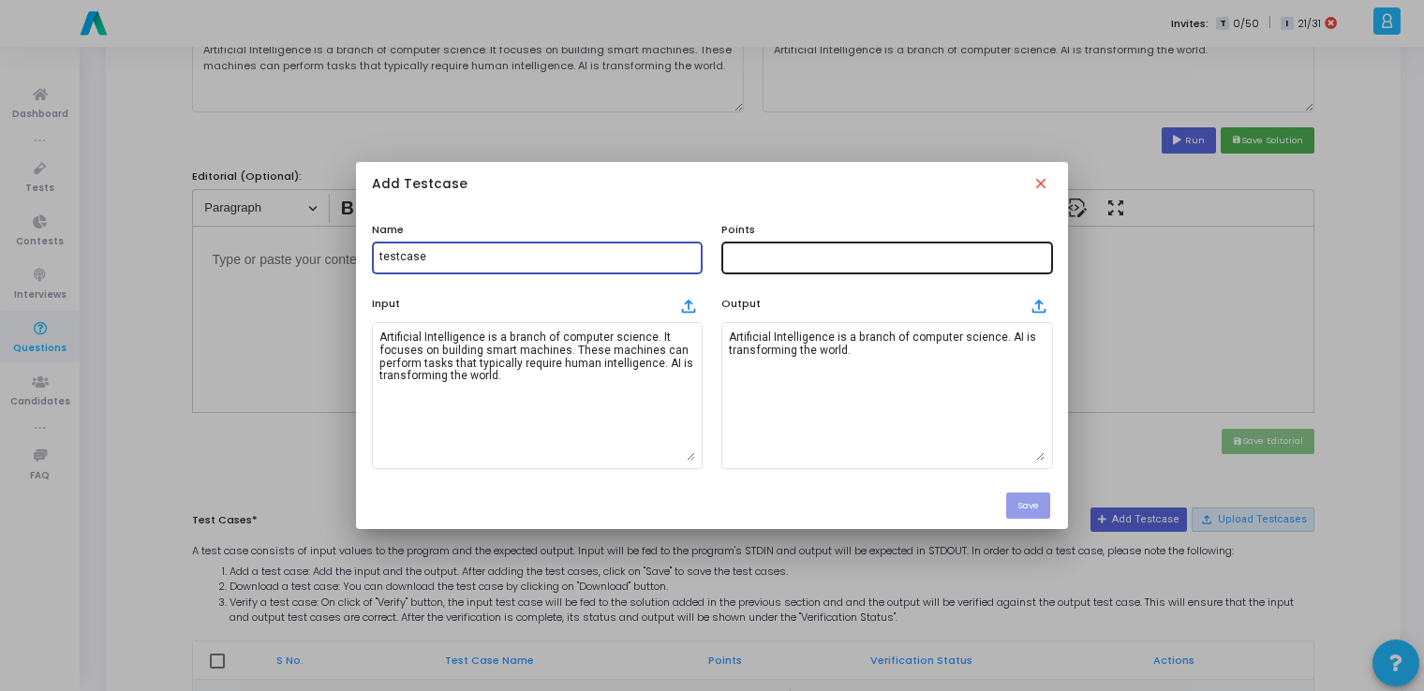
type input "testcase"
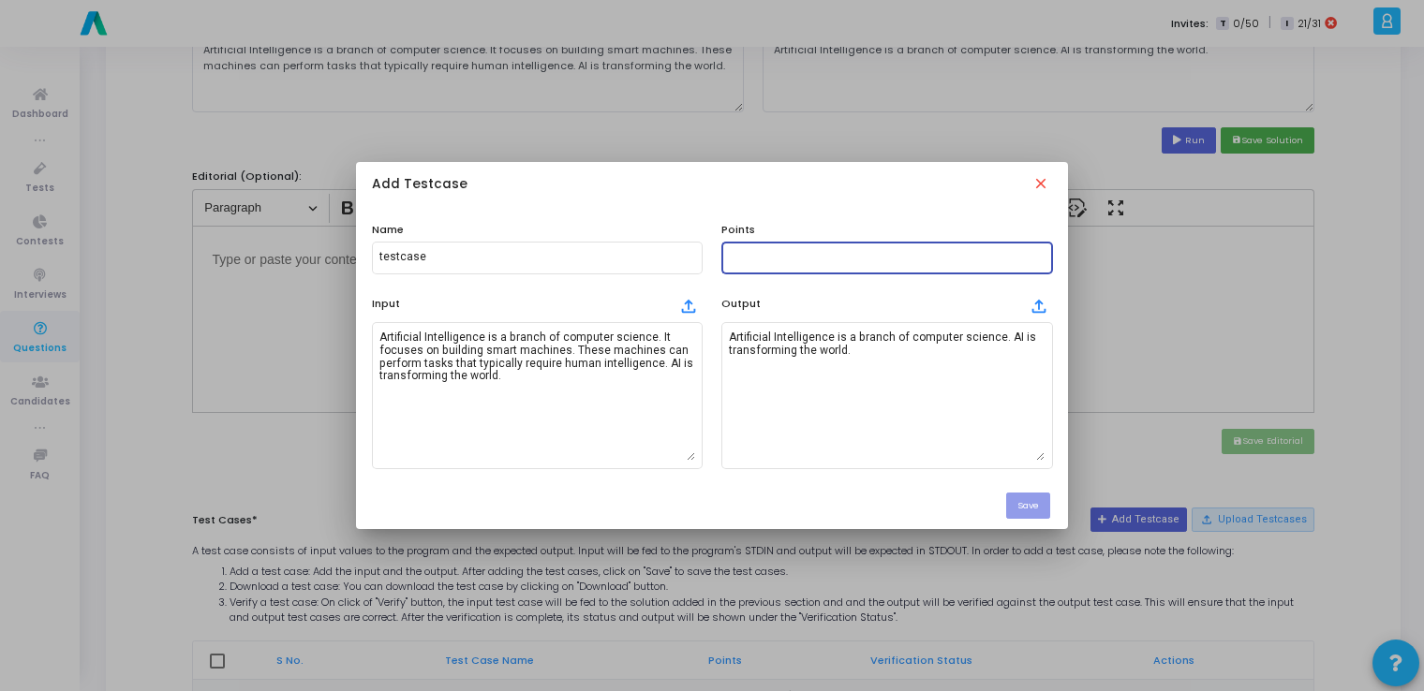
click at [755, 253] on input "text" at bounding box center [887, 257] width 316 height 13
type input "100"
click at [1031, 510] on button "Save" at bounding box center [1028, 505] width 44 height 25
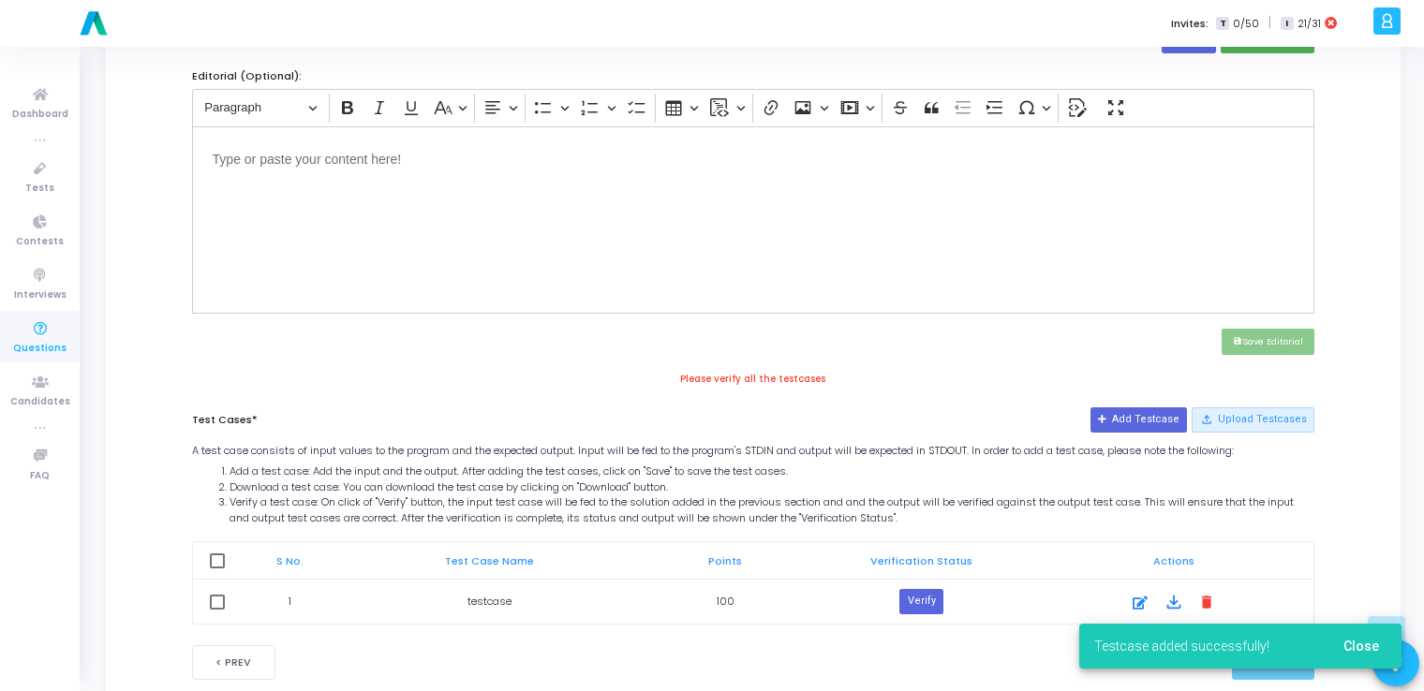
scroll to position [665, 0]
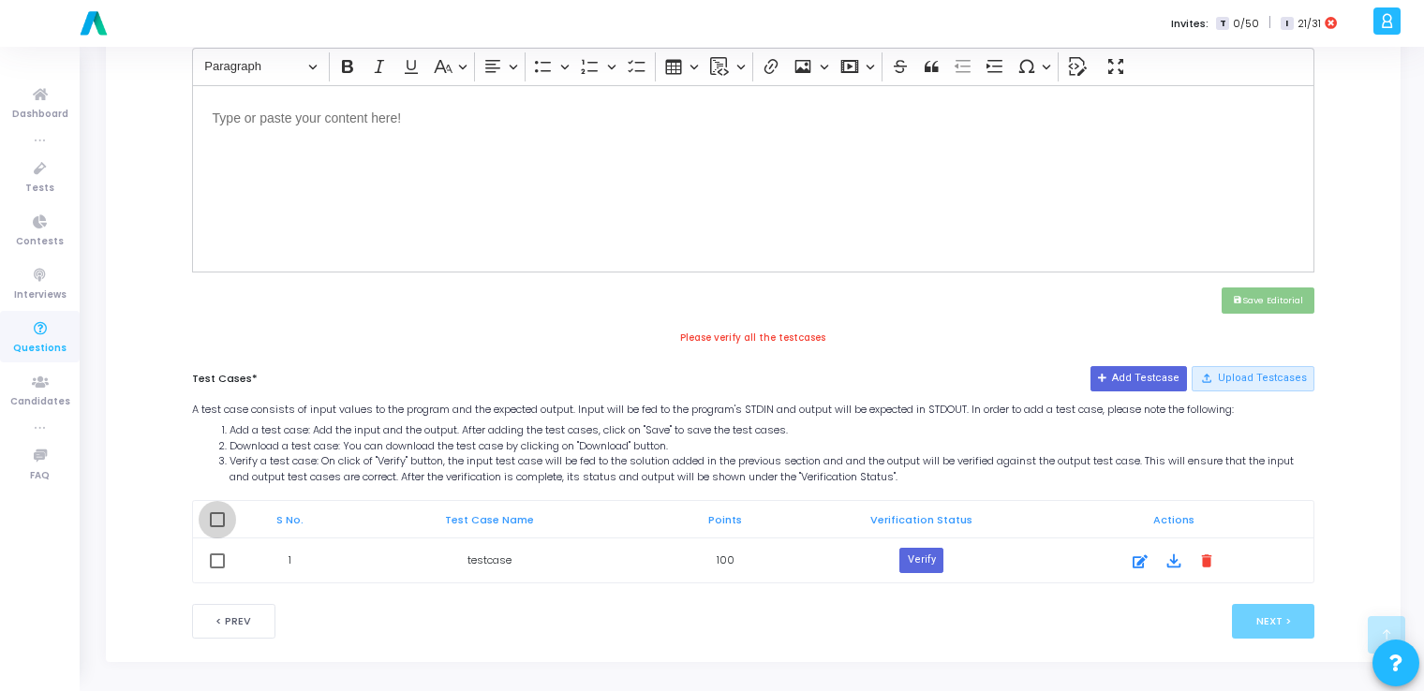
click at [220, 512] on span at bounding box center [217, 519] width 15 height 15
click at [217, 527] on input "checkbox" at bounding box center [216, 527] width 1 height 1
checkbox input "true"
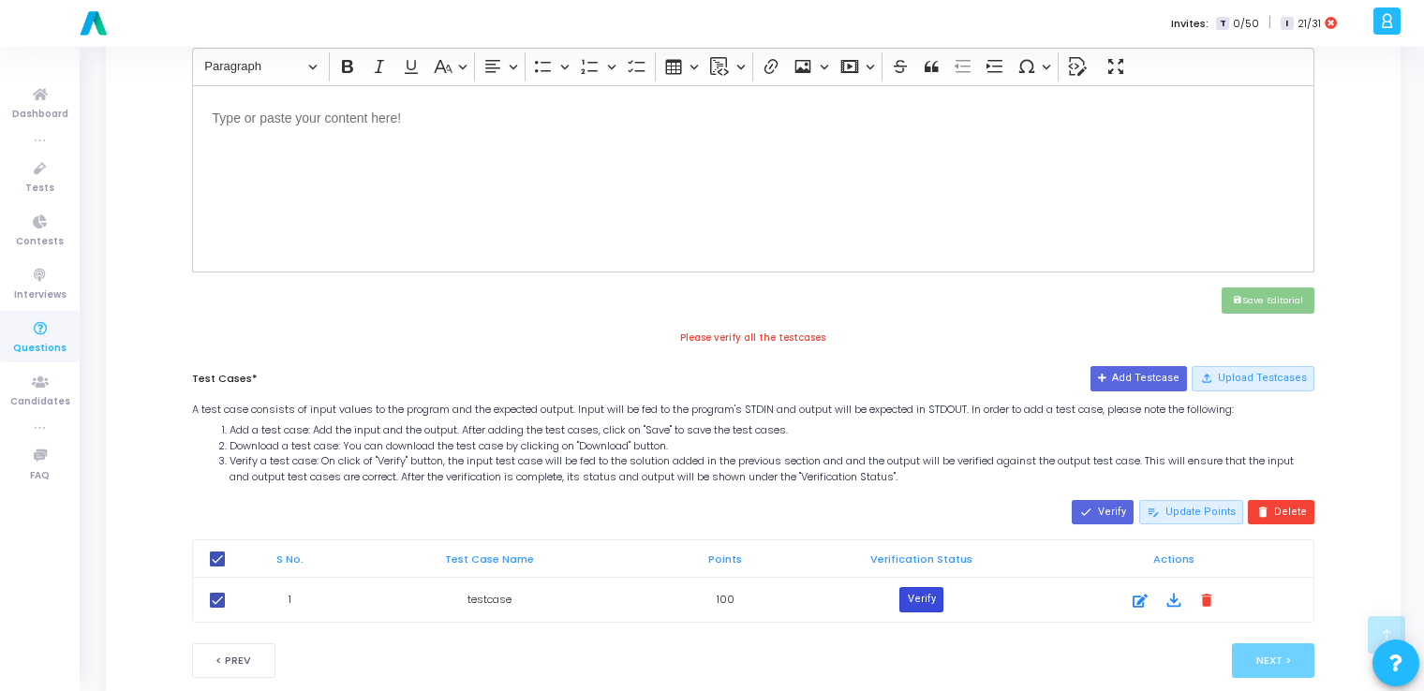
click at [926, 592] on button "Verify" at bounding box center [920, 599] width 43 height 24
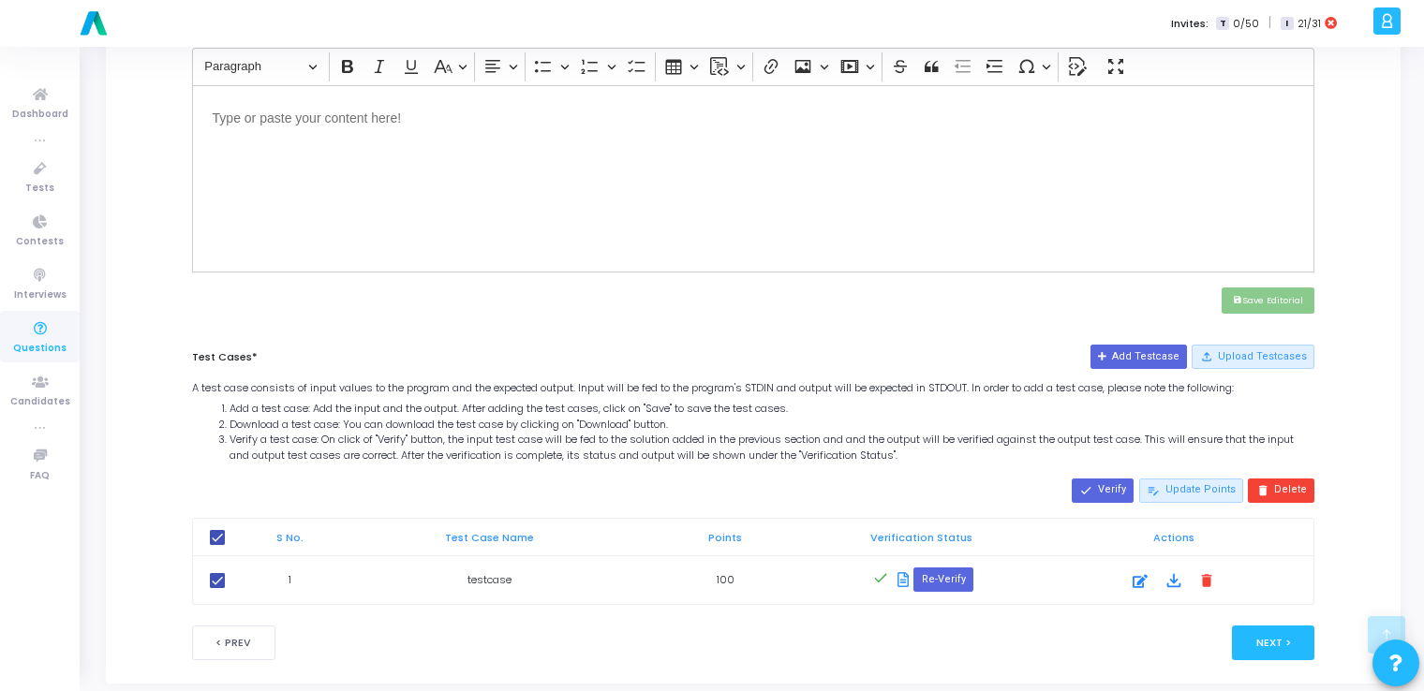
scroll to position [687, 0]
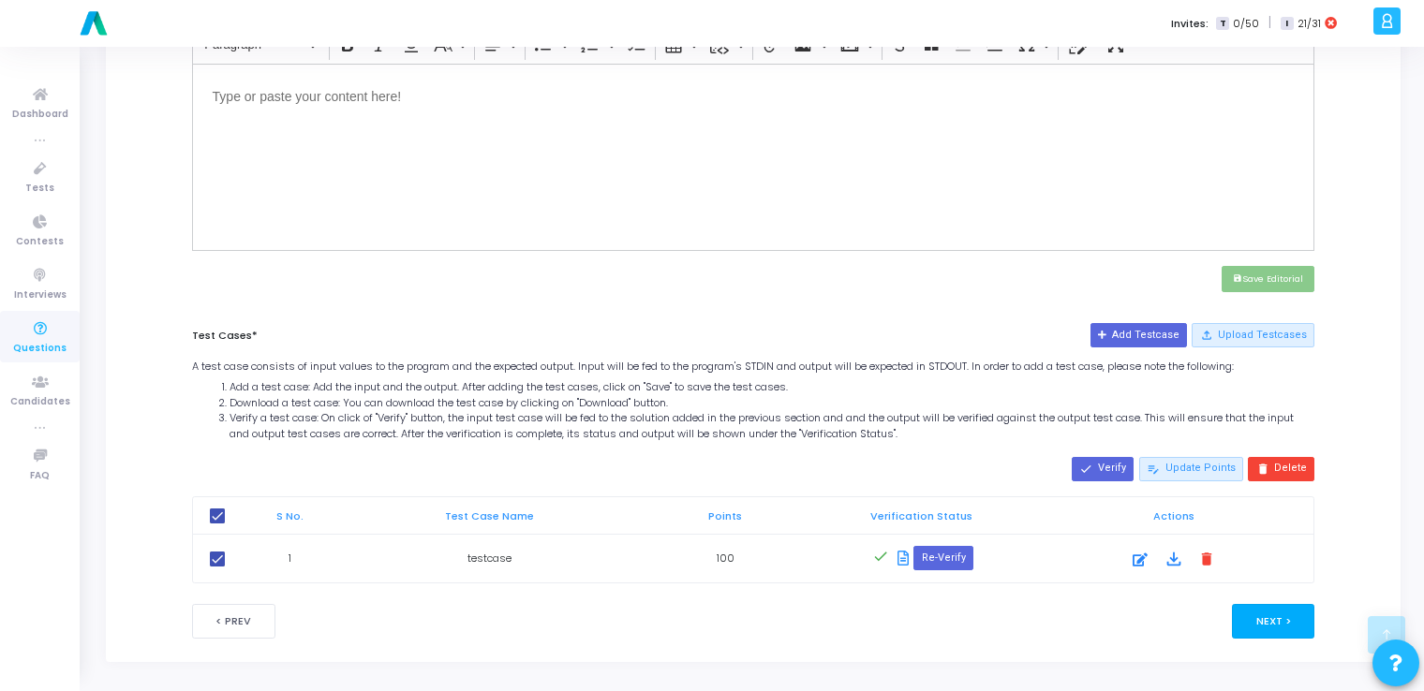
click at [1281, 613] on button "Next >" at bounding box center [1273, 621] width 83 height 35
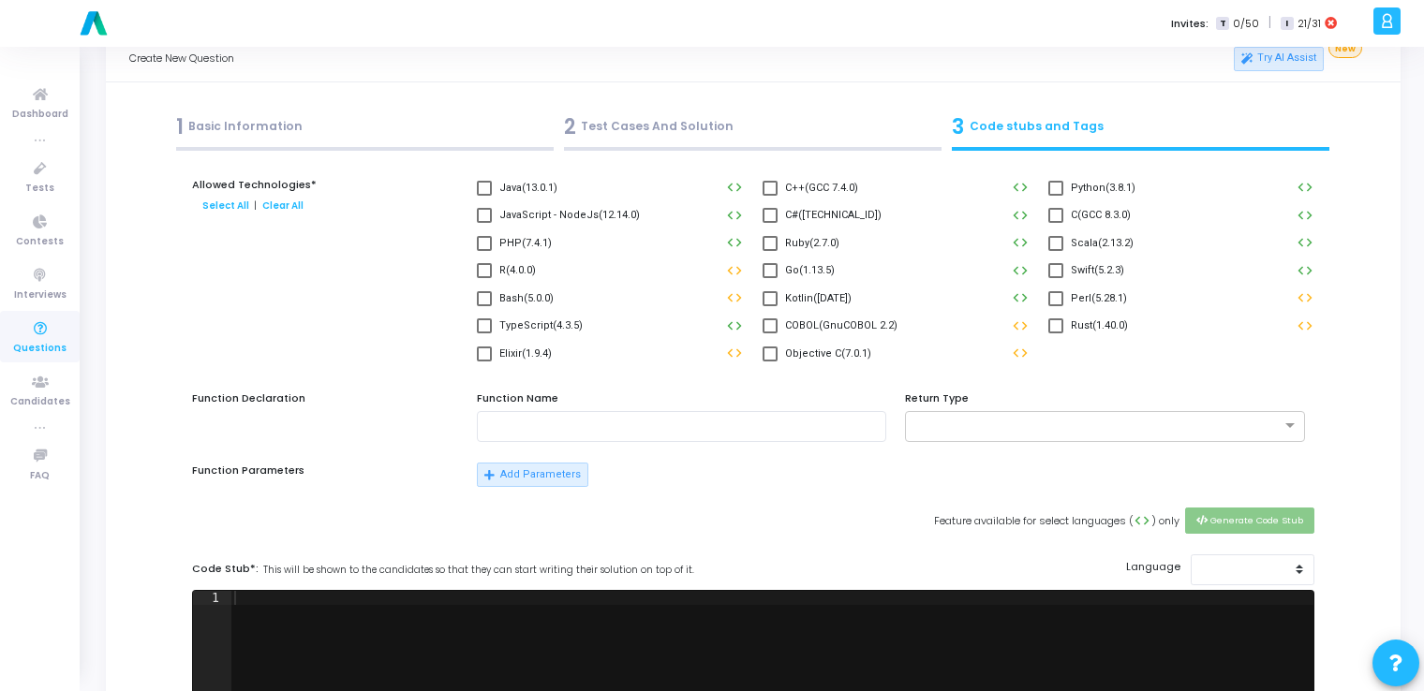
scroll to position [0, 0]
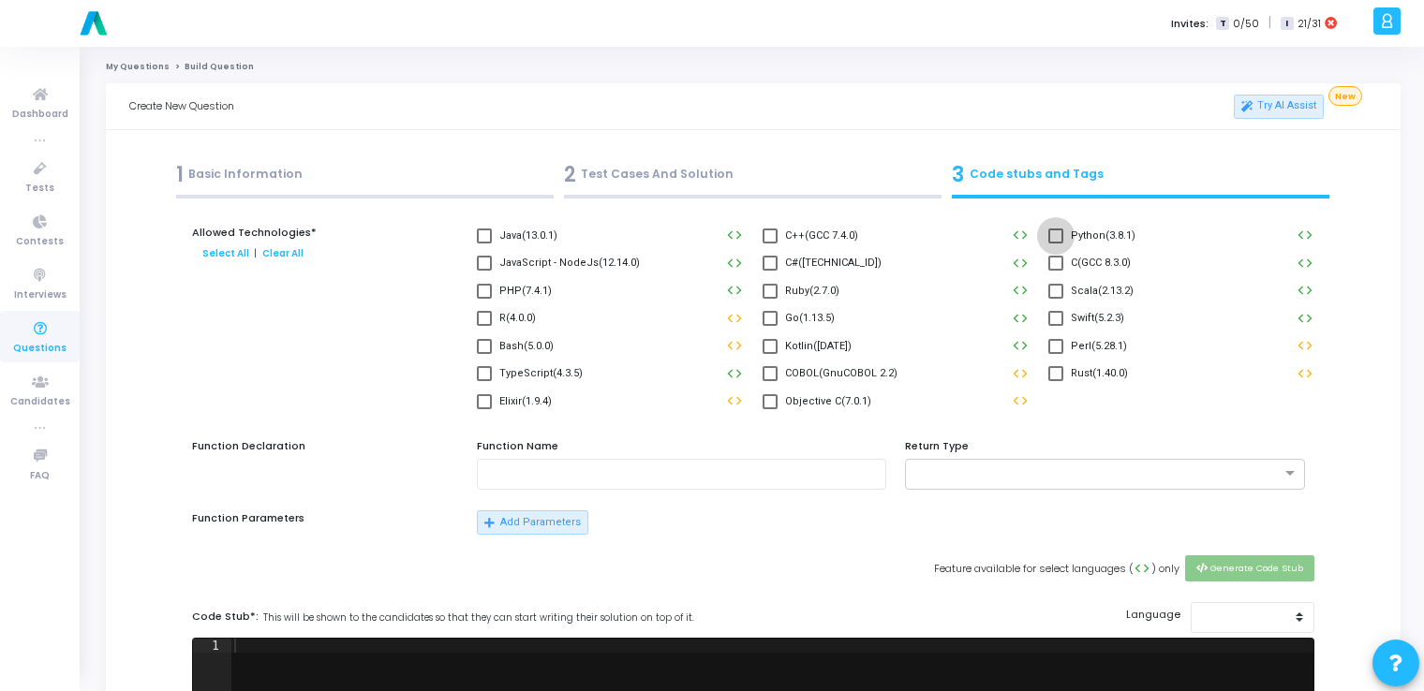
click at [1050, 230] on span at bounding box center [1055, 236] width 15 height 15
click at [1055, 244] on input "Python(3.8.1)" at bounding box center [1055, 244] width 1 height 1
checkbox input "true"
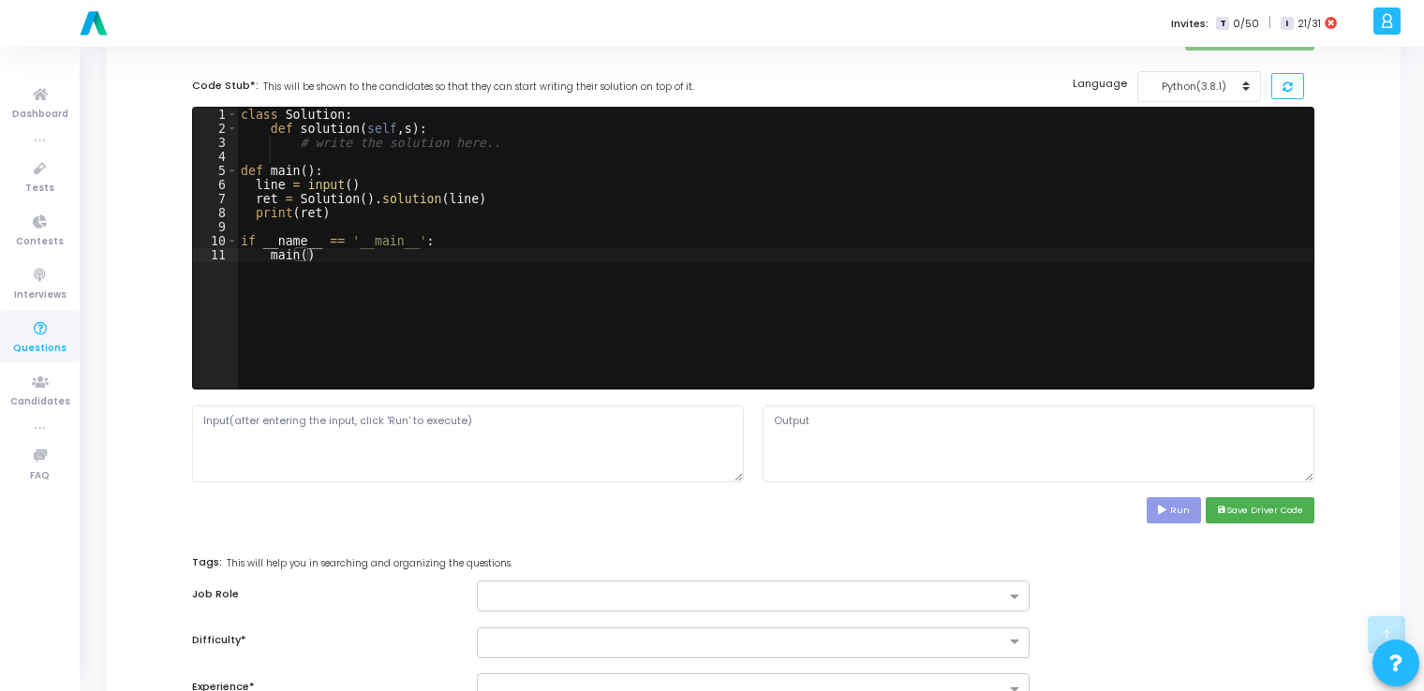
scroll to position [532, 0]
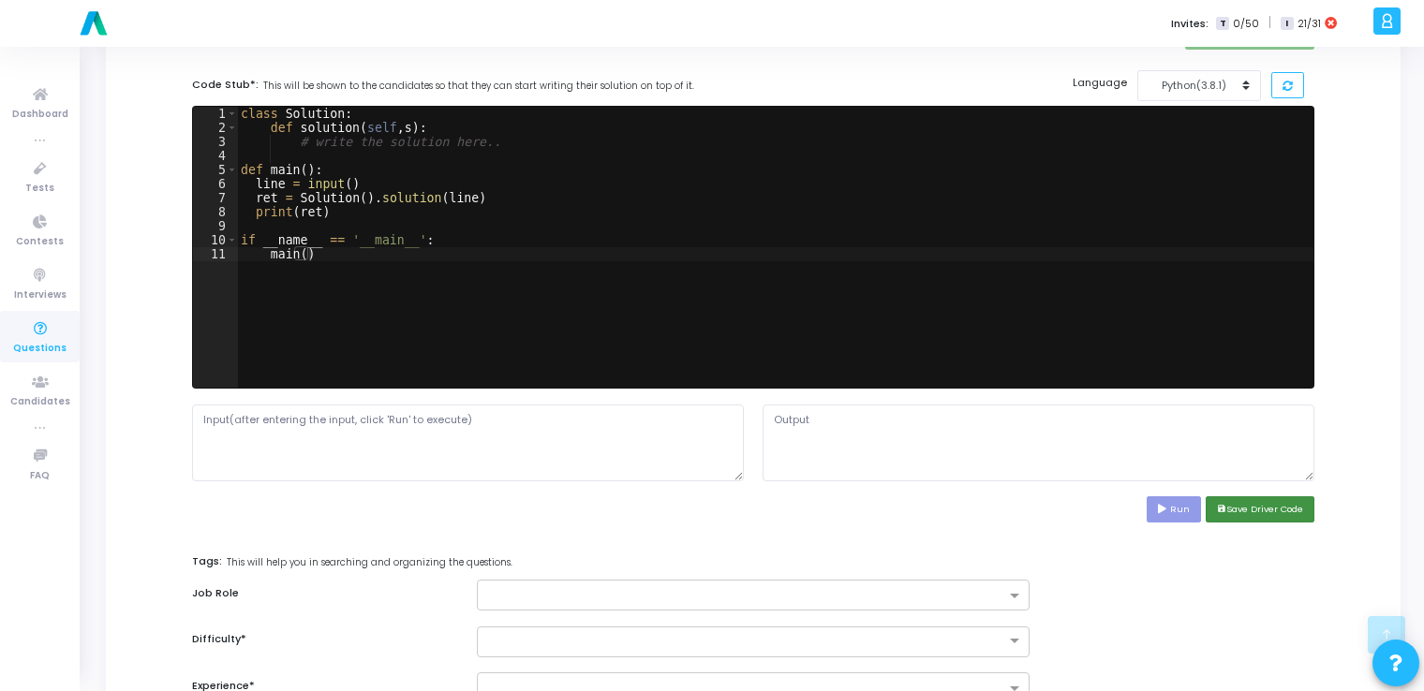
click at [1211, 506] on button "save Save Driver Code" at bounding box center [1260, 509] width 109 height 25
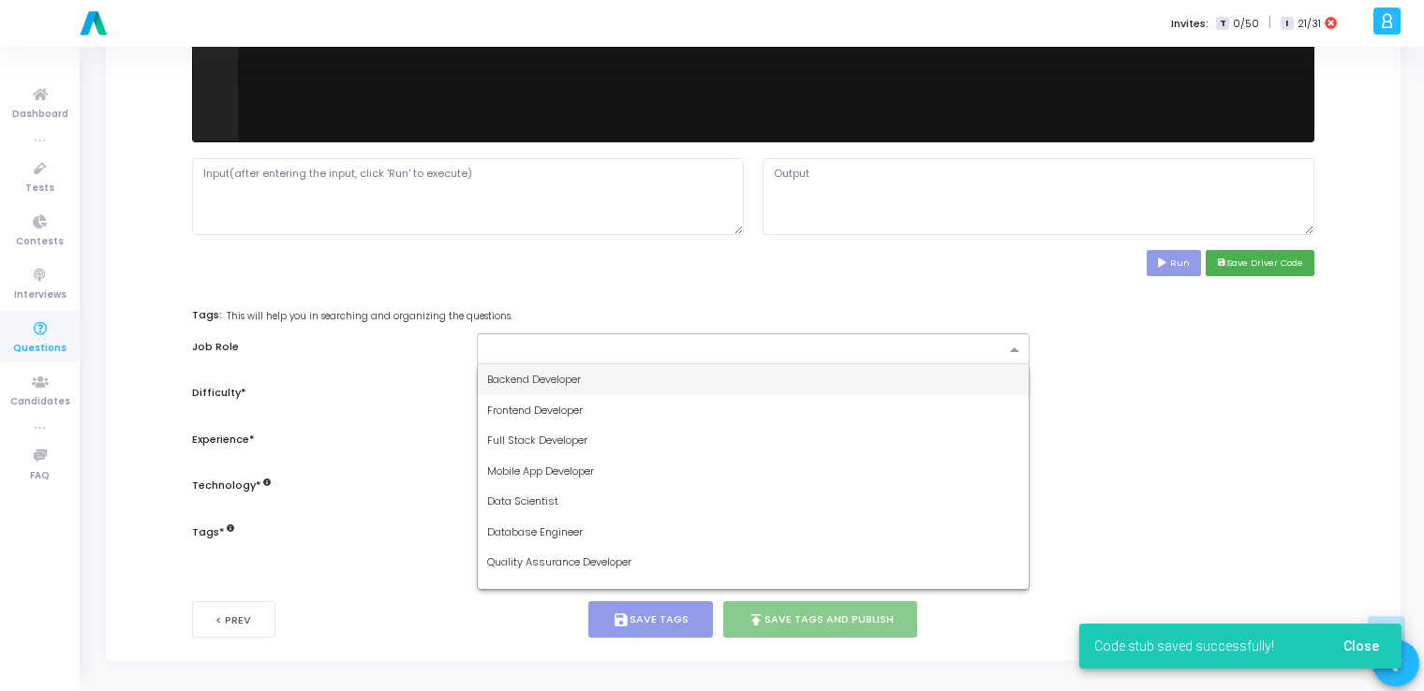
click at [862, 343] on input "text" at bounding box center [745, 351] width 517 height 16
click at [783, 380] on div "Backend Developer" at bounding box center [753, 379] width 550 height 31
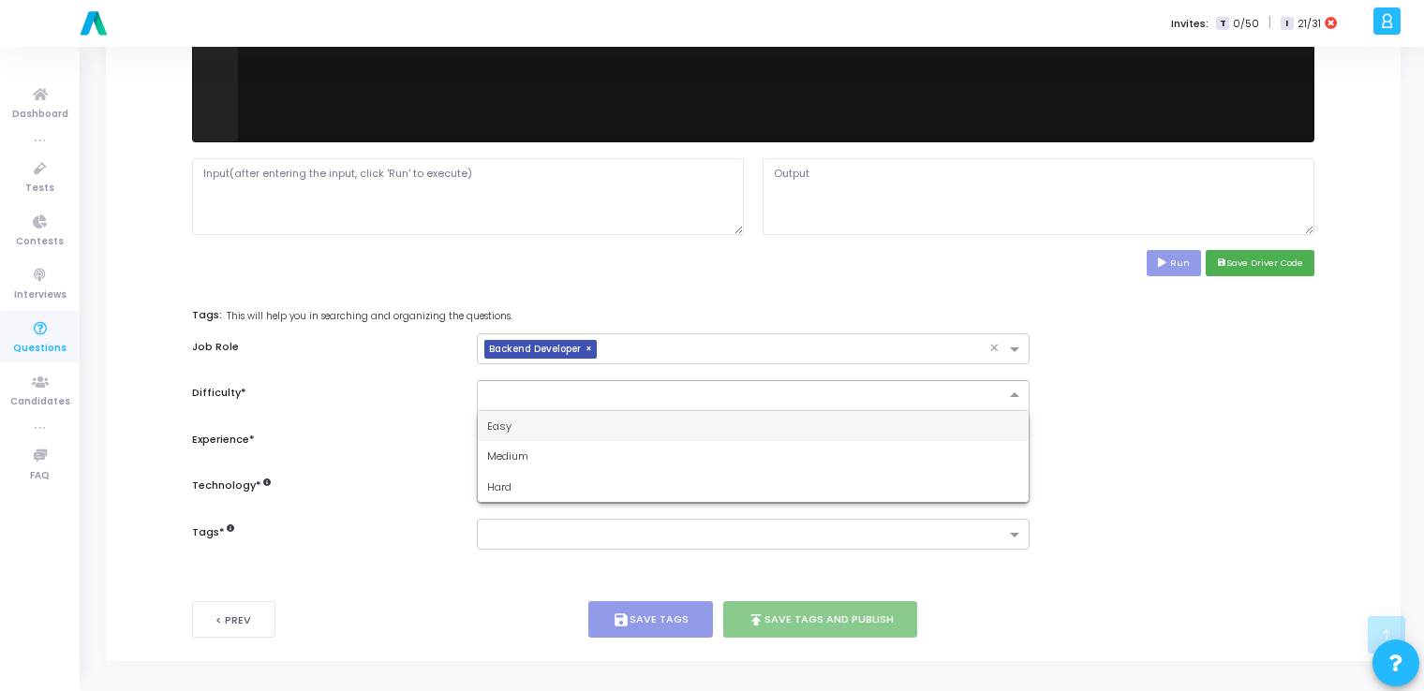
click at [727, 397] on input "text" at bounding box center [734, 394] width 494 height 16
click at [652, 427] on div "Easy" at bounding box center [753, 426] width 550 height 31
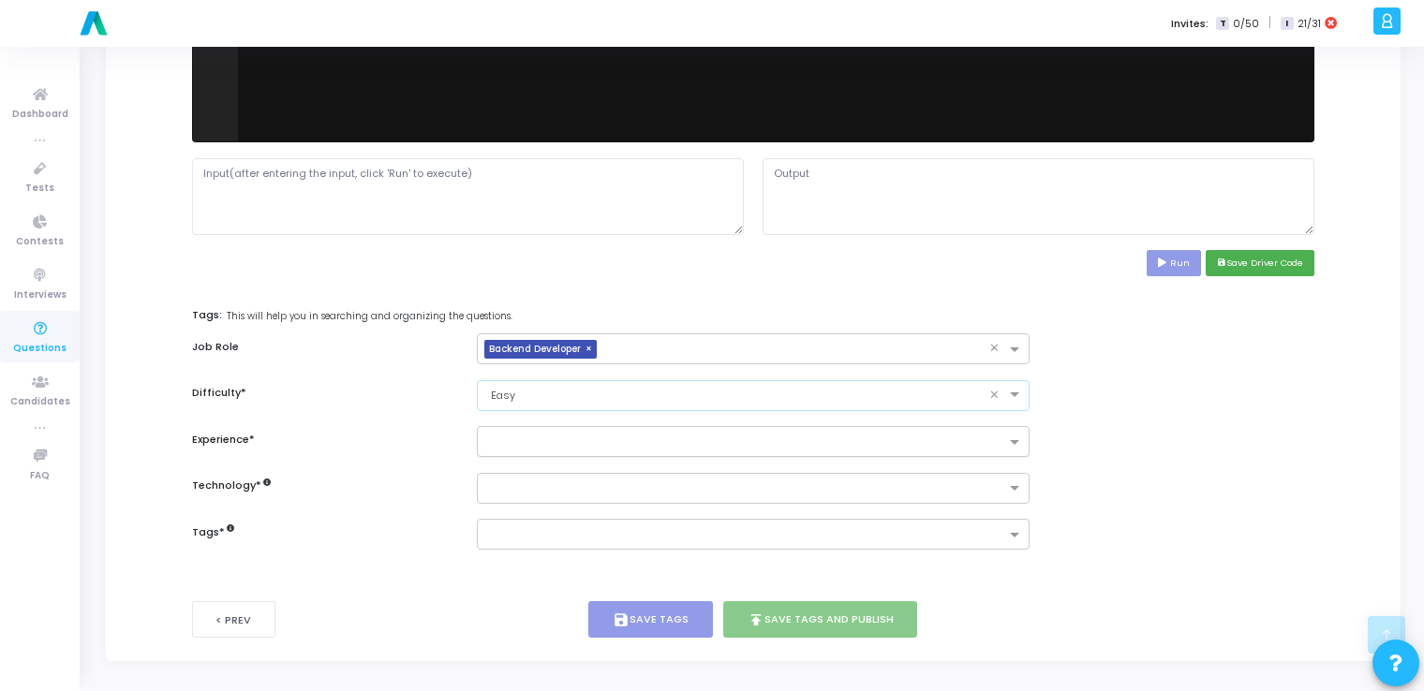
click at [610, 442] on input "text" at bounding box center [745, 444] width 517 height 16
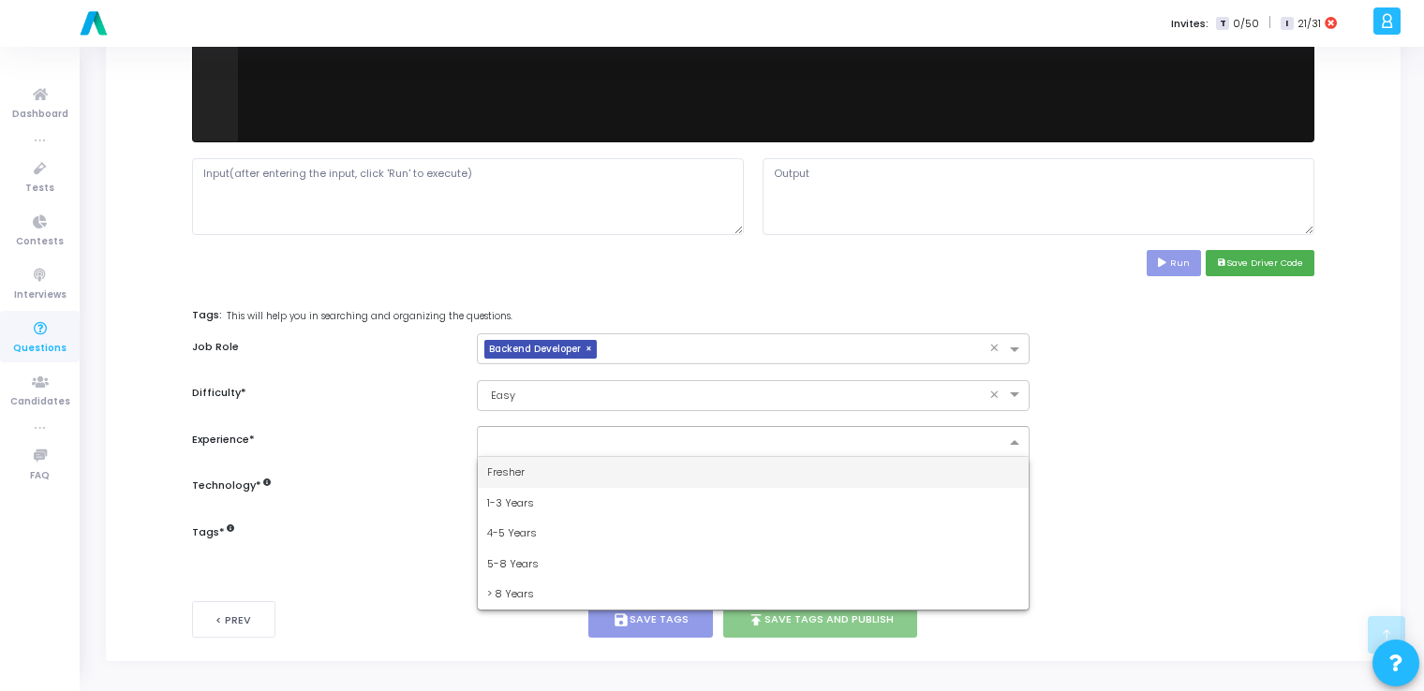
click at [547, 473] on div "Fresher" at bounding box center [753, 472] width 550 height 31
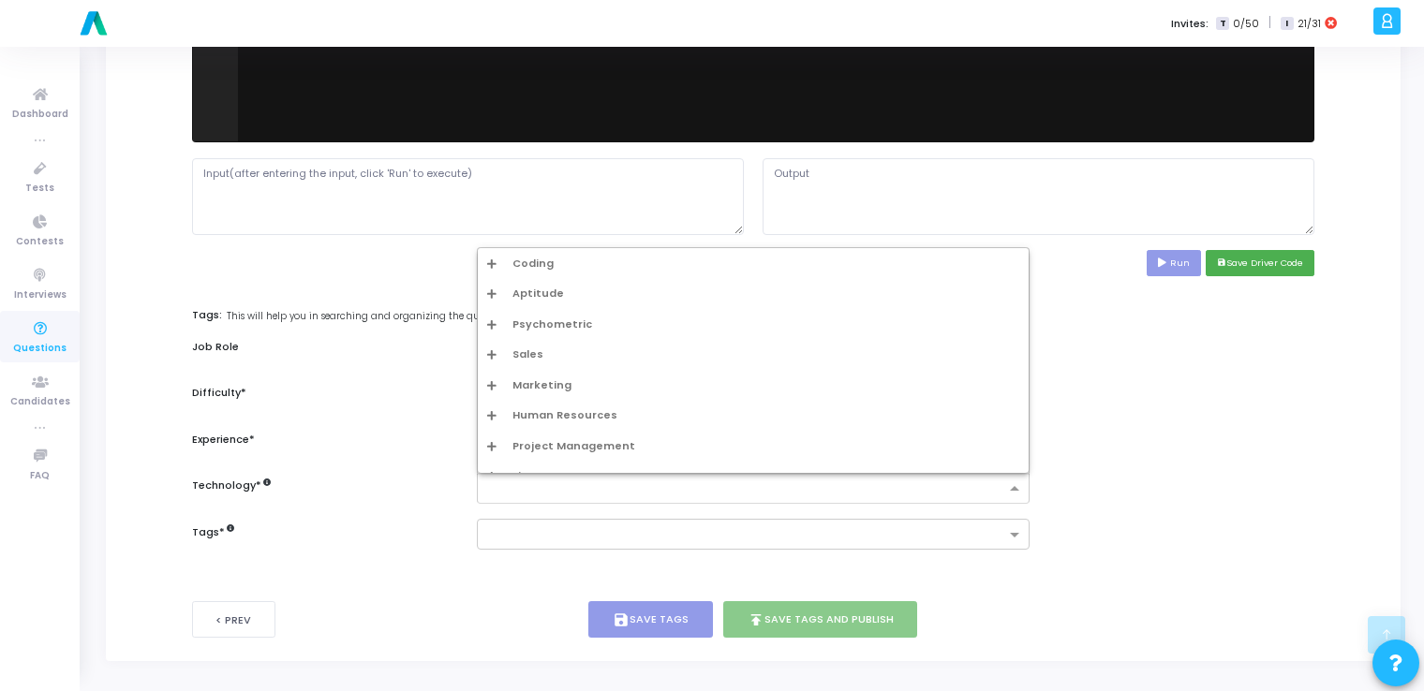
click at [506, 492] on input "text" at bounding box center [745, 490] width 517 height 16
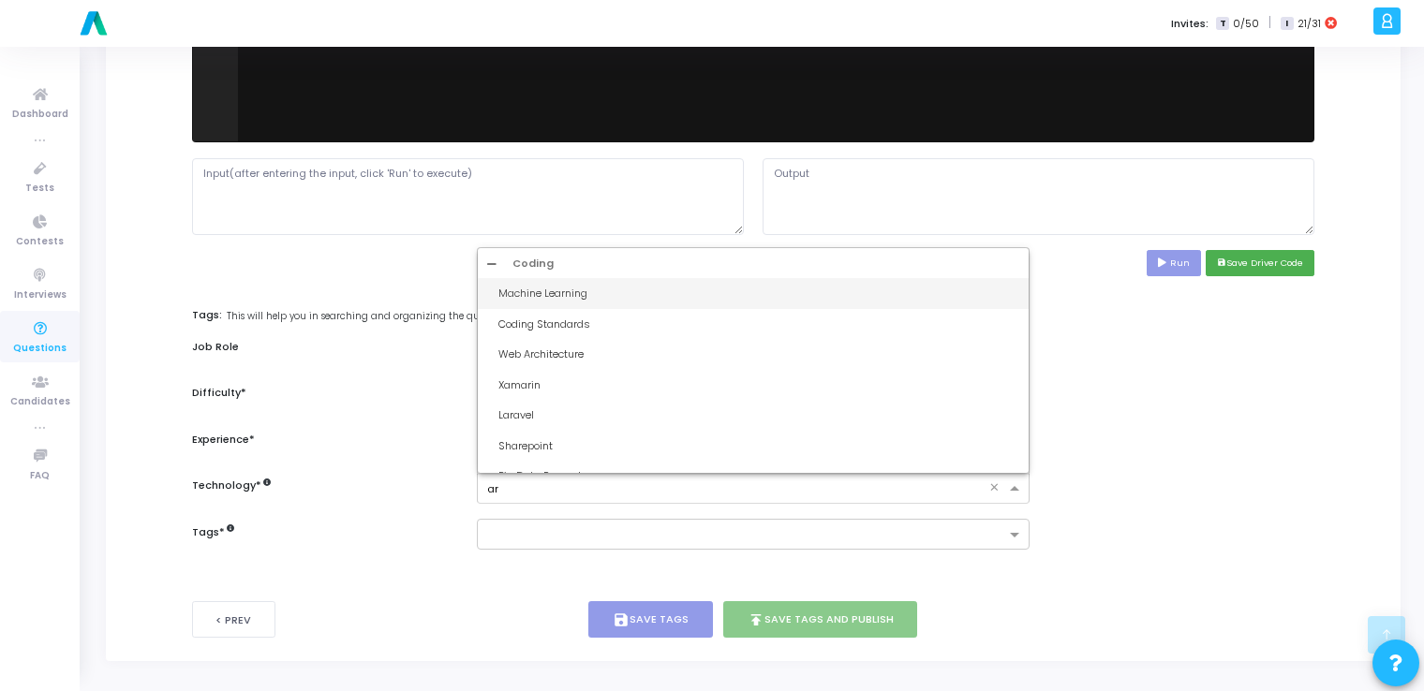
type input "art"
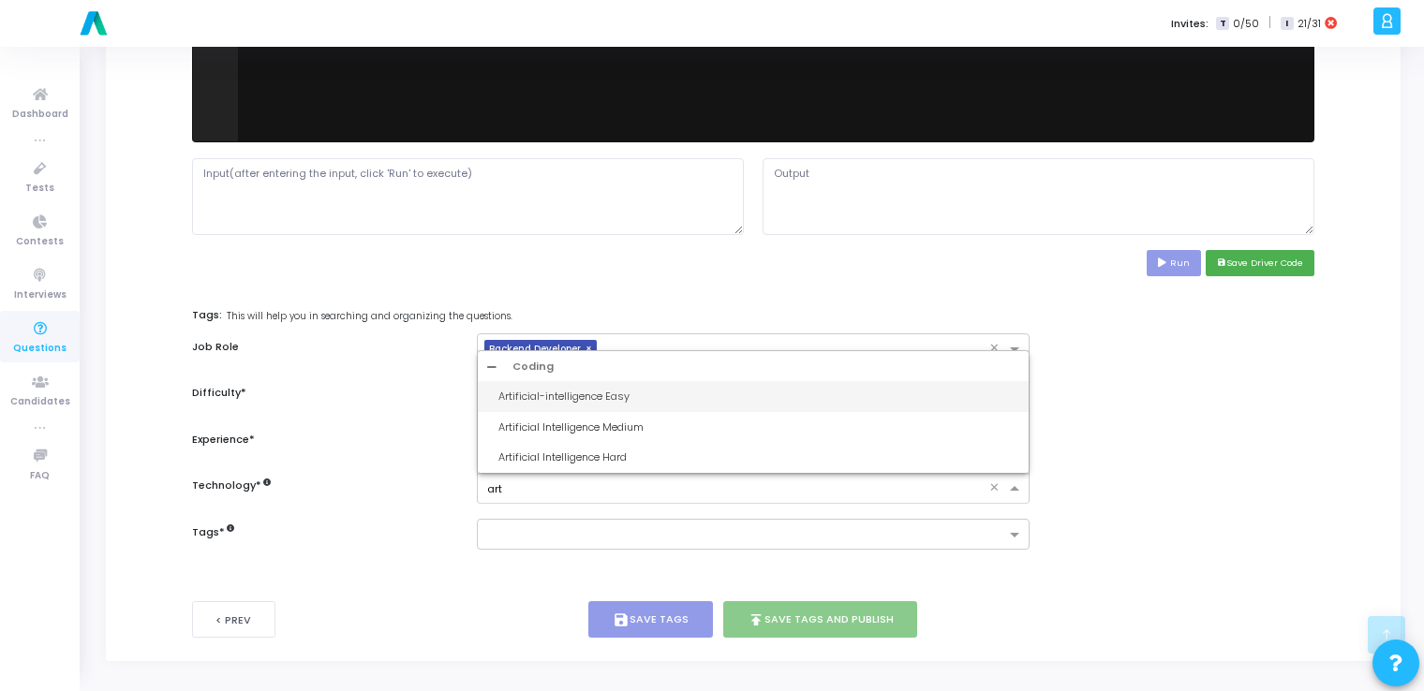
click at [612, 393] on div "Artificial-intelligence Easy" at bounding box center [758, 397] width 520 height 16
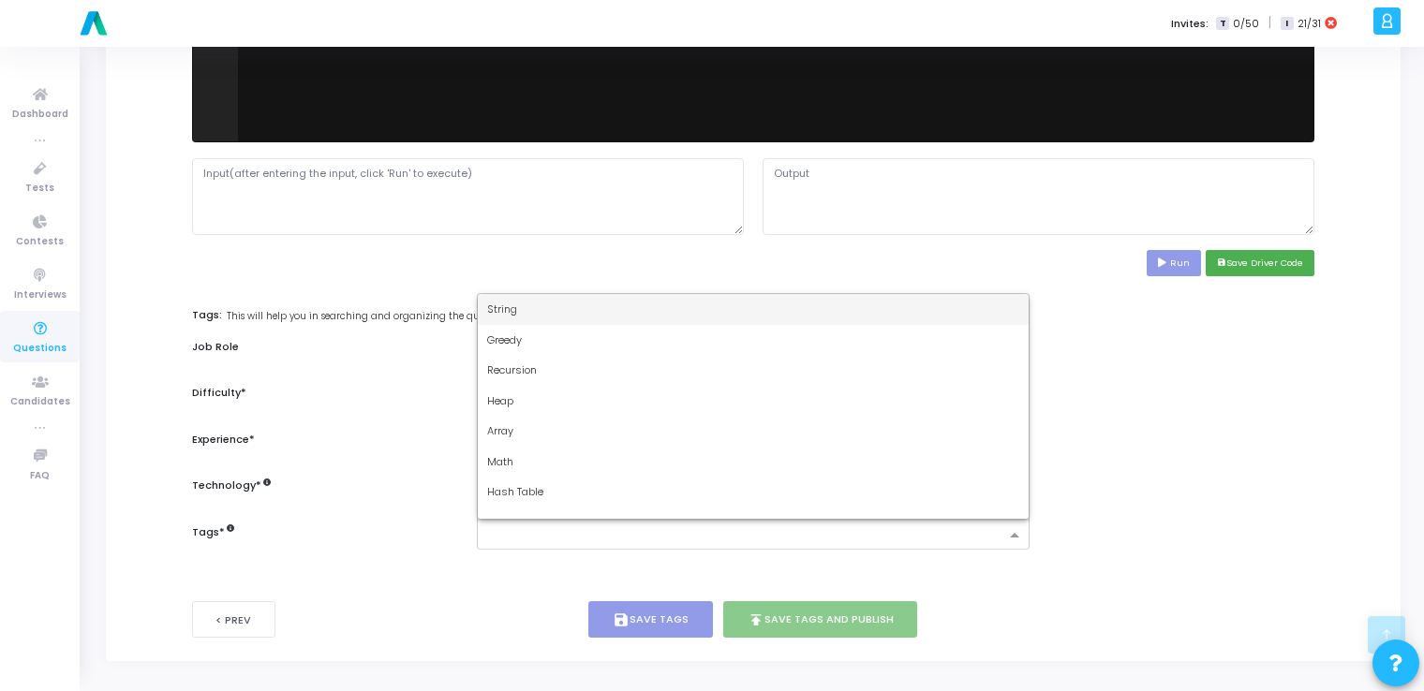
click at [531, 525] on div at bounding box center [741, 535] width 527 height 23
type input "dy"
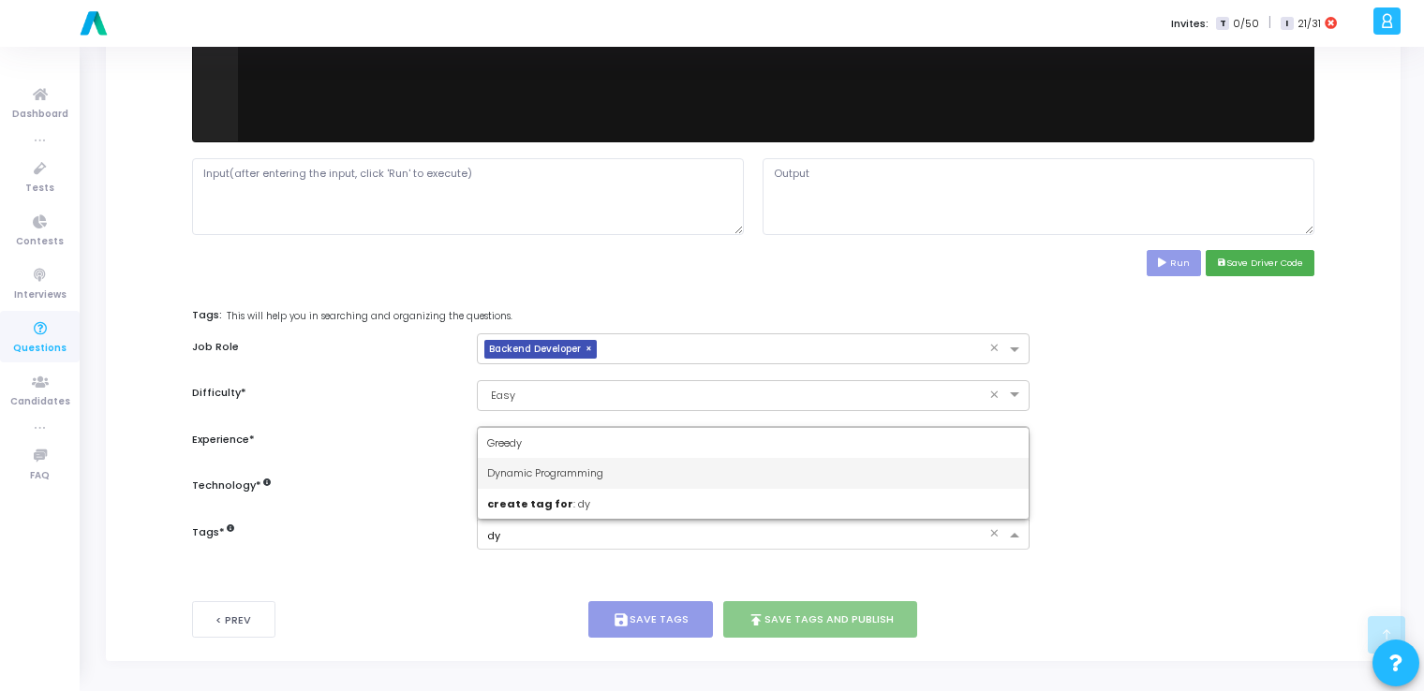
click at [581, 466] on span "Dynamic Programming" at bounding box center [545, 473] width 116 height 15
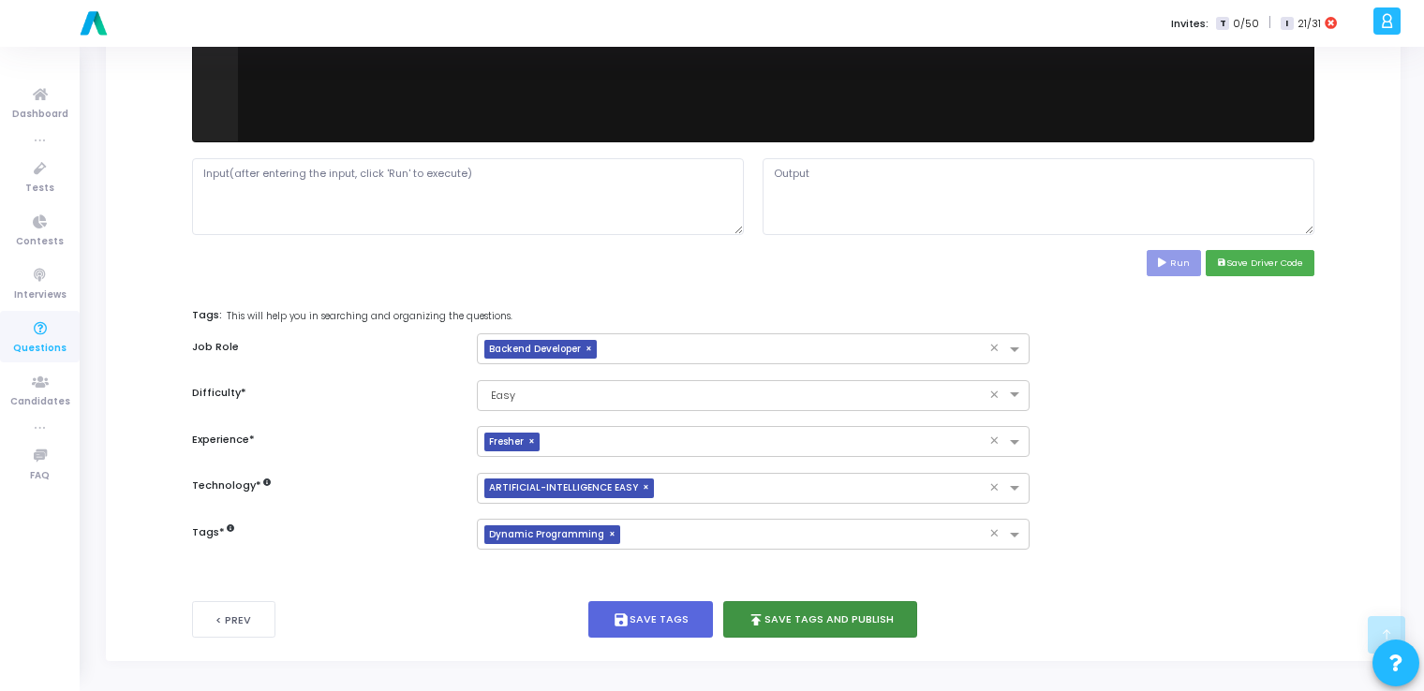
click at [828, 613] on button "publish Save Tags and Publish" at bounding box center [820, 619] width 195 height 37
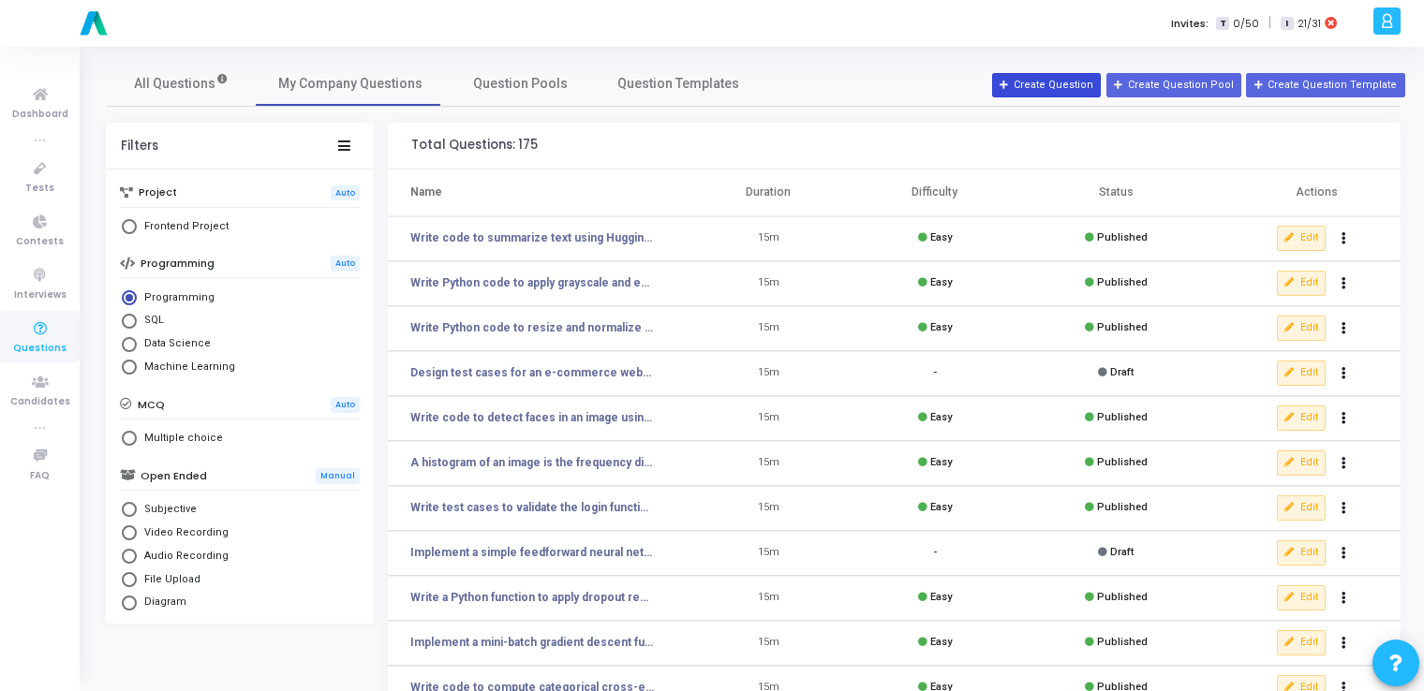
click at [1068, 84] on button "Create Question" at bounding box center [1046, 85] width 109 height 24
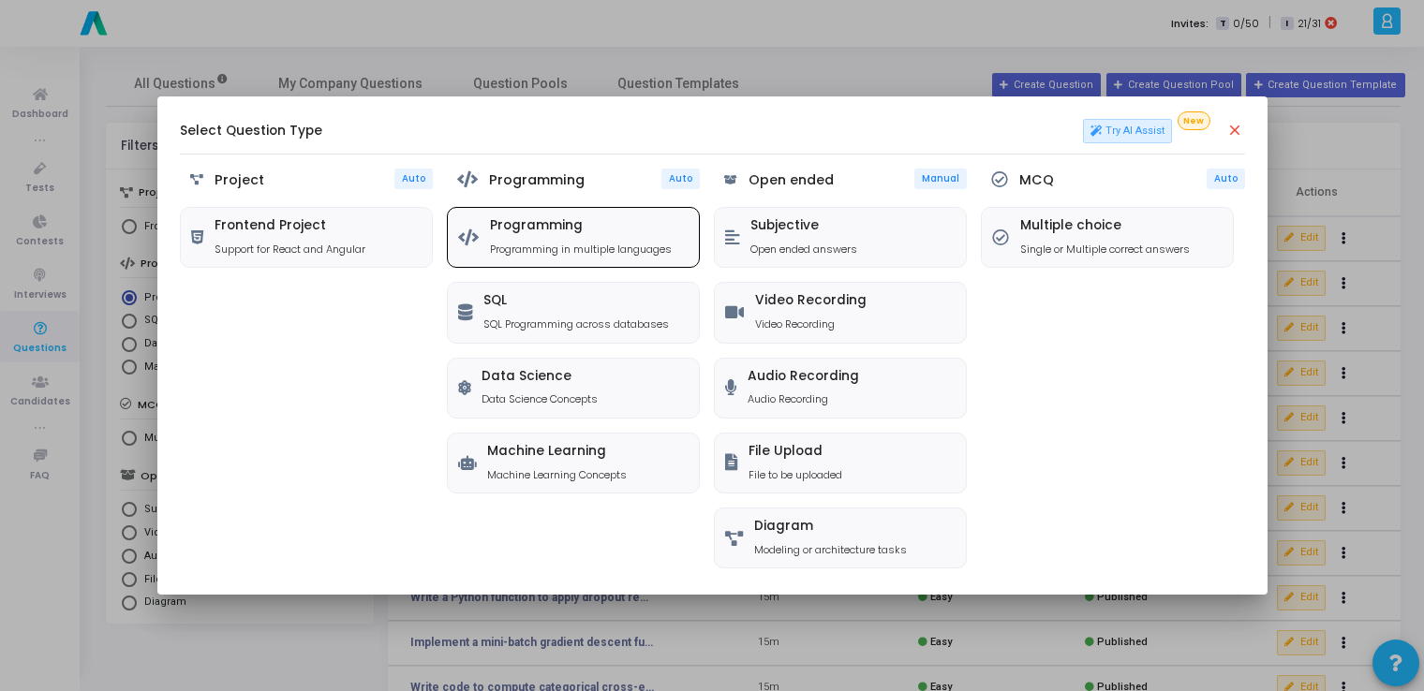
click at [573, 242] on p "Programming in multiple languages" at bounding box center [581, 250] width 182 height 16
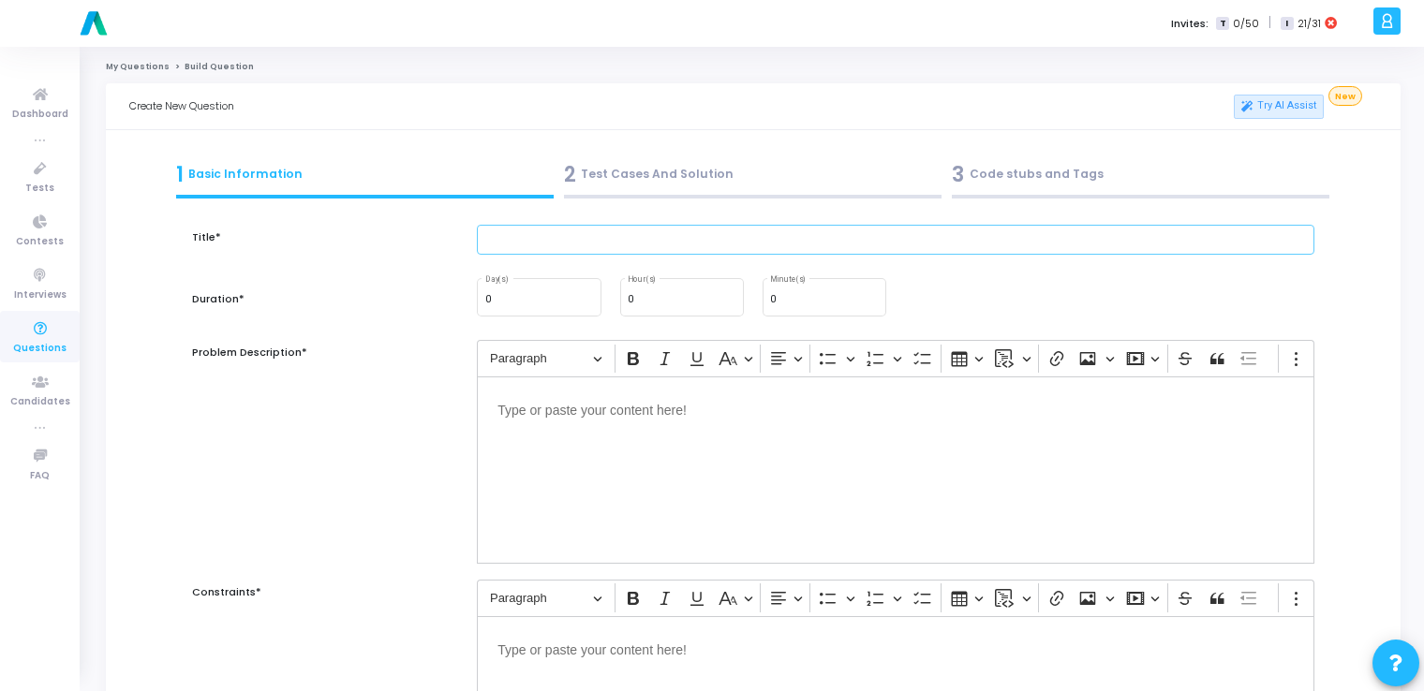
click at [573, 242] on input "text" at bounding box center [896, 240] width 838 height 31
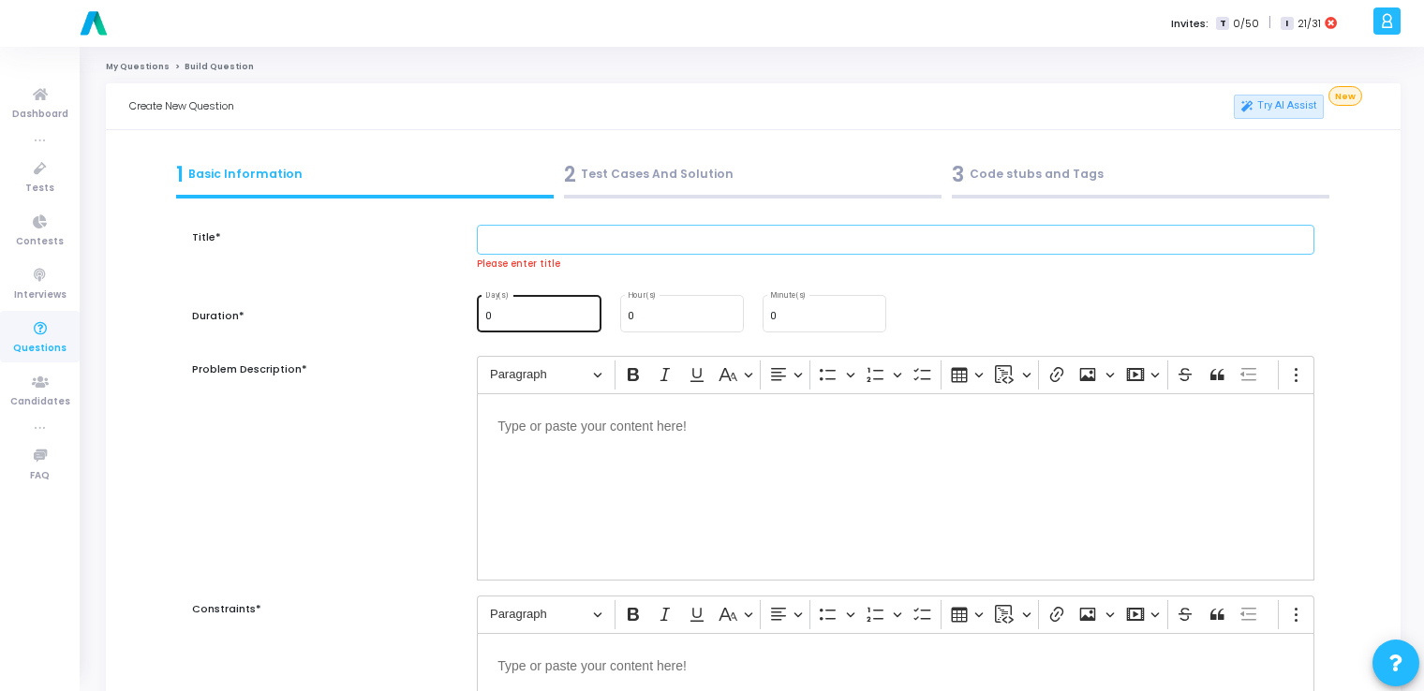
paste input "Implement Named Entity Recognition (NER) using spaCy."
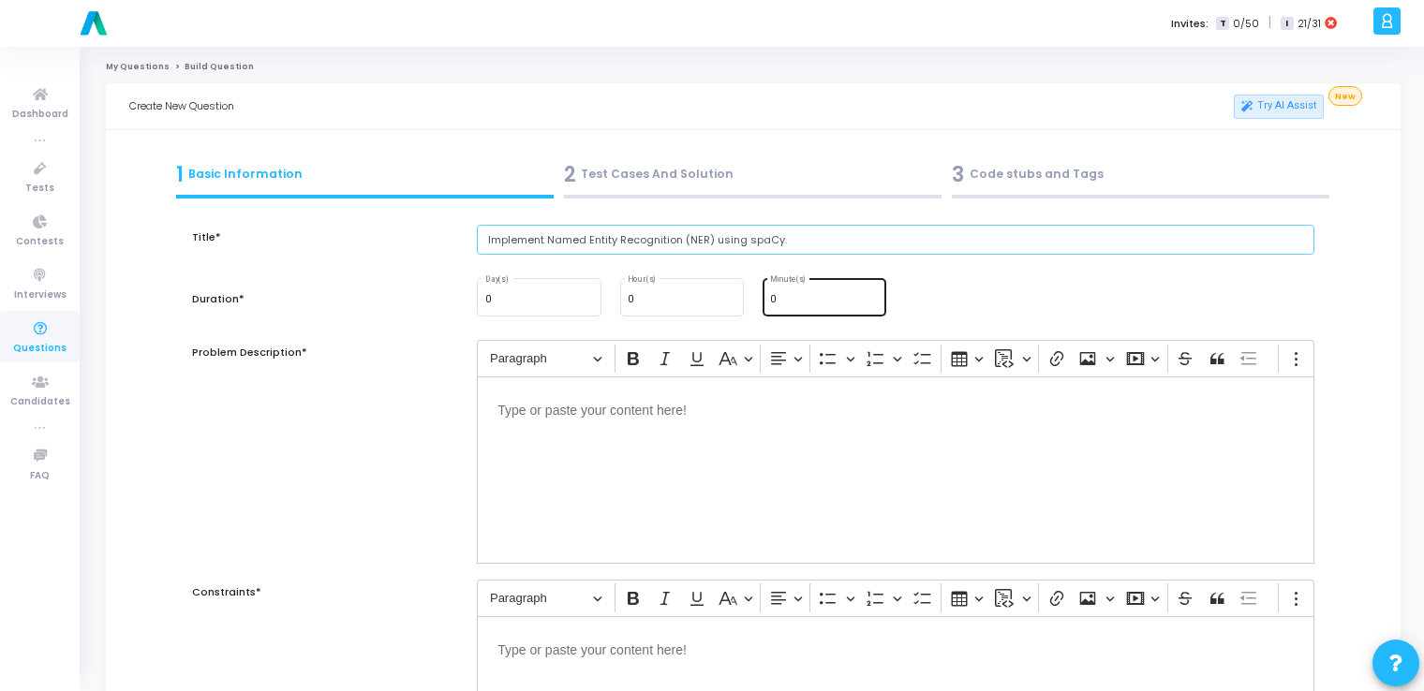
type input "Implement Named Entity Recognition (NER) using spaCy."
click at [812, 299] on input "0" at bounding box center [824, 299] width 109 height 11
type input "15"
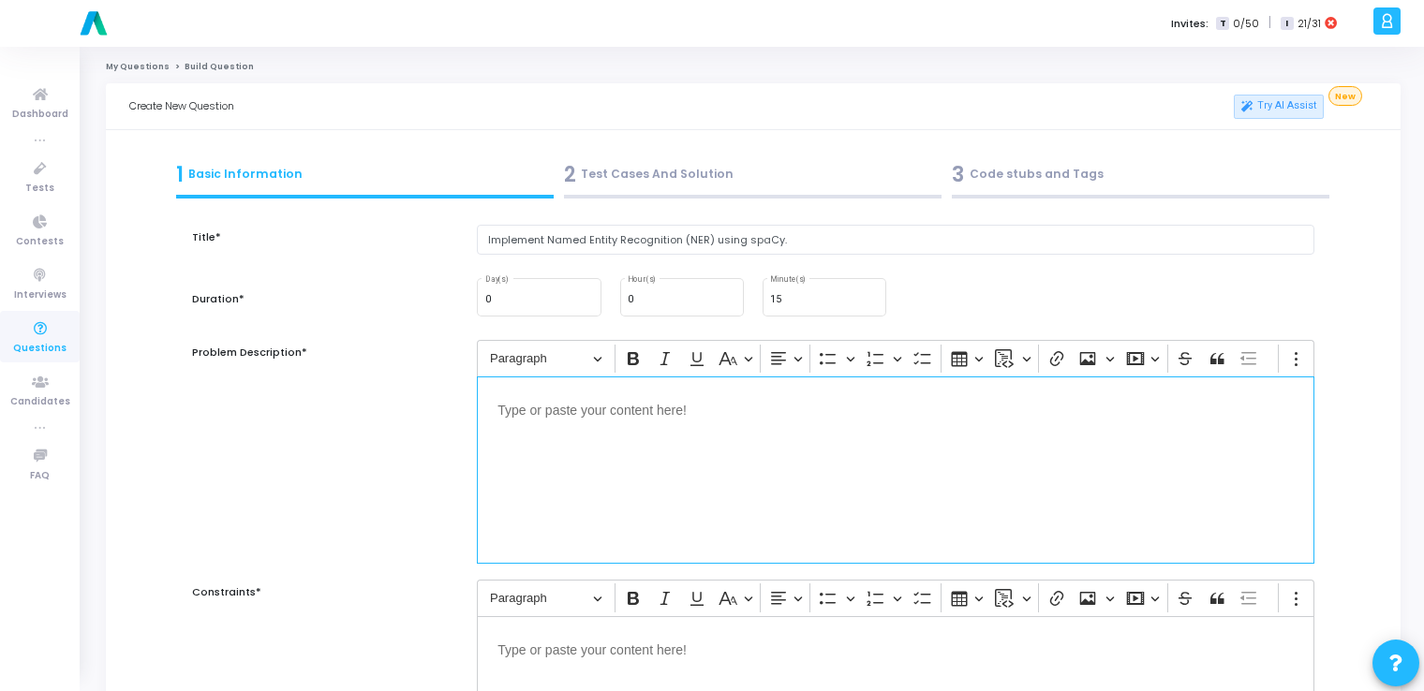
click at [745, 412] on p "Editor editing area: main" at bounding box center [895, 408] width 796 height 23
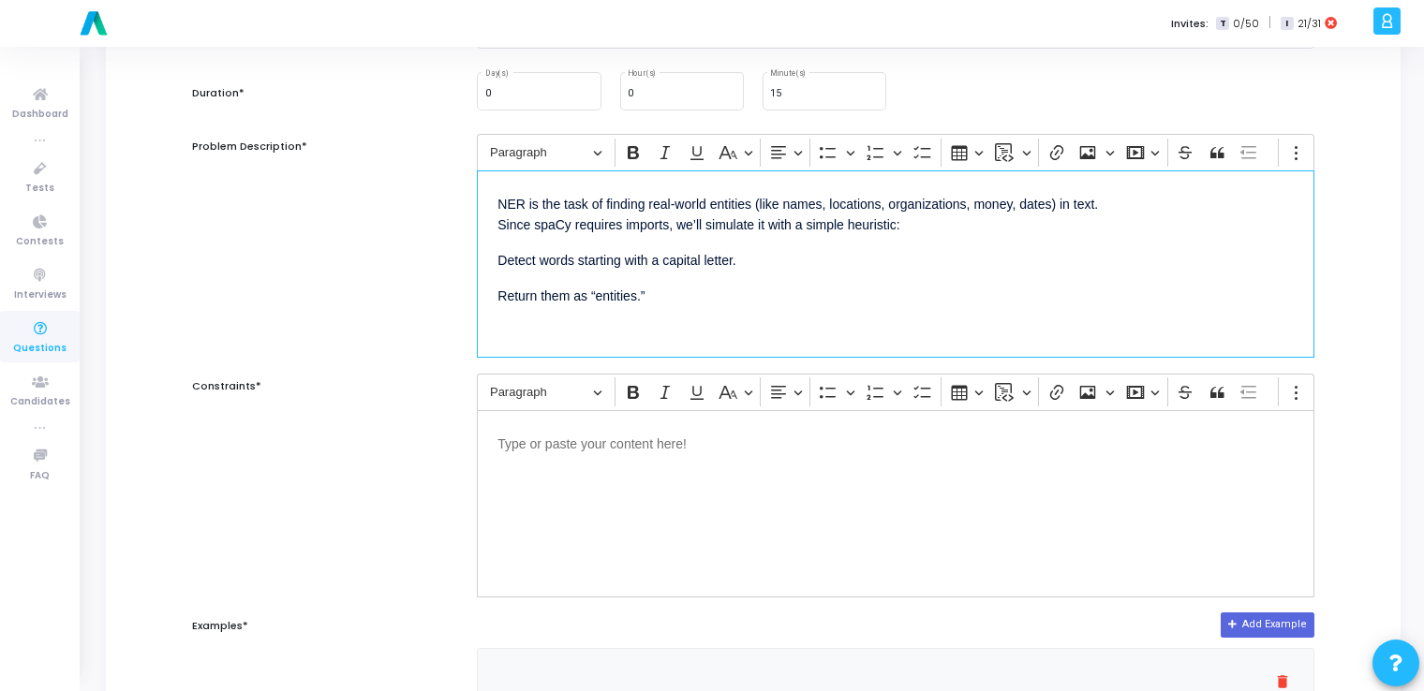
scroll to position [266, 0]
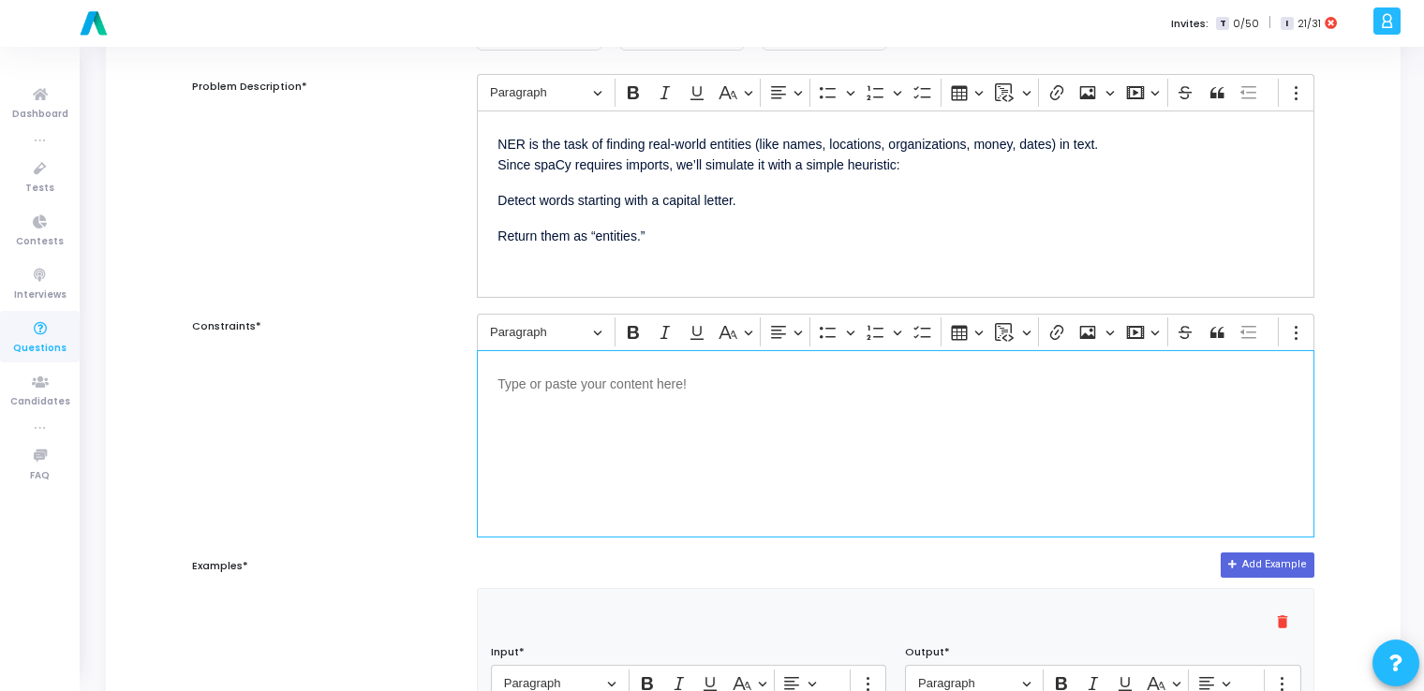
click at [591, 396] on div "Editor editing area: main" at bounding box center [896, 443] width 838 height 187
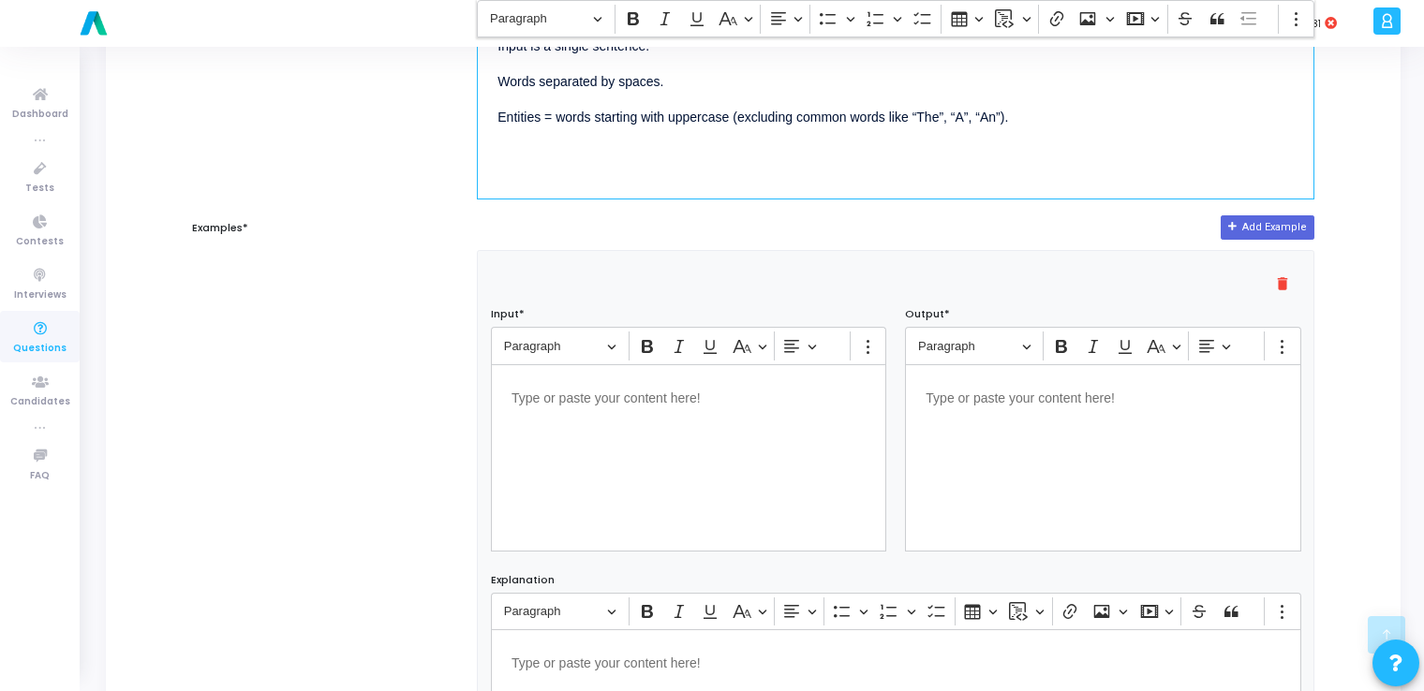
scroll to position [607, 0]
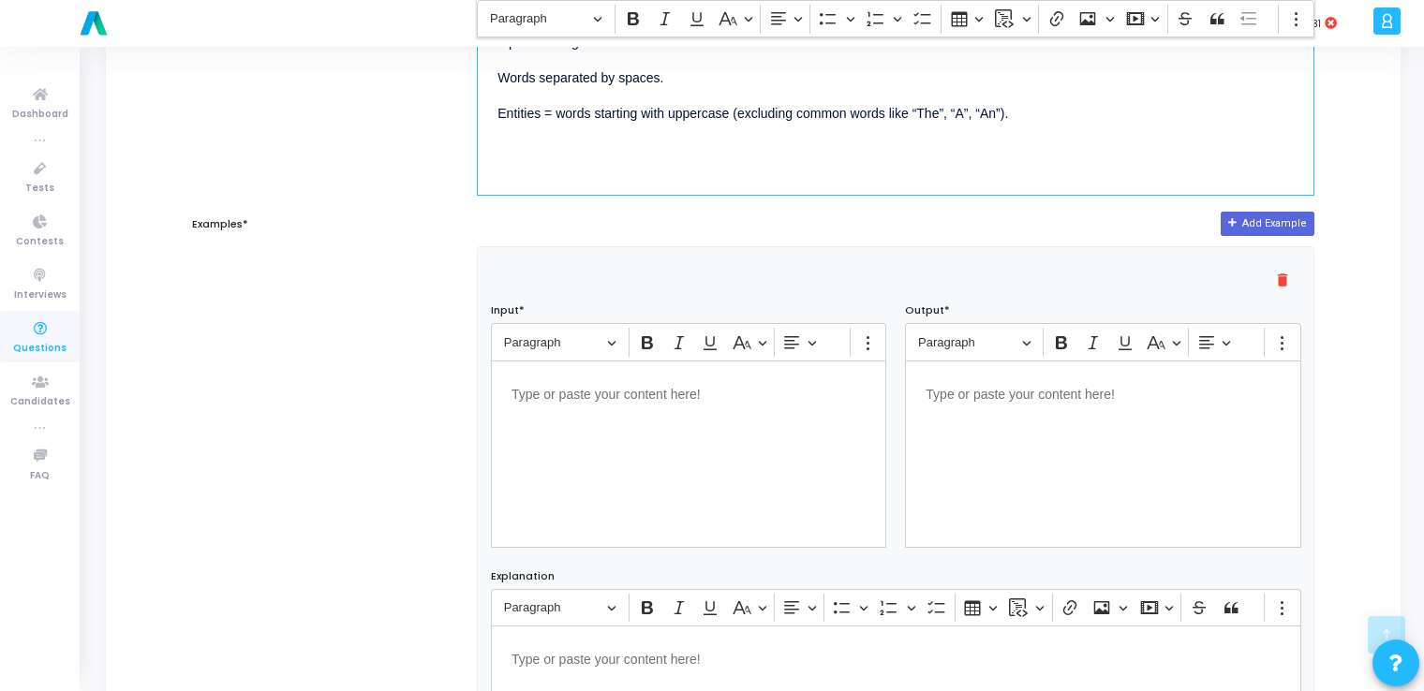
click at [611, 489] on div "Editor editing area: main" at bounding box center [688, 454] width 395 height 187
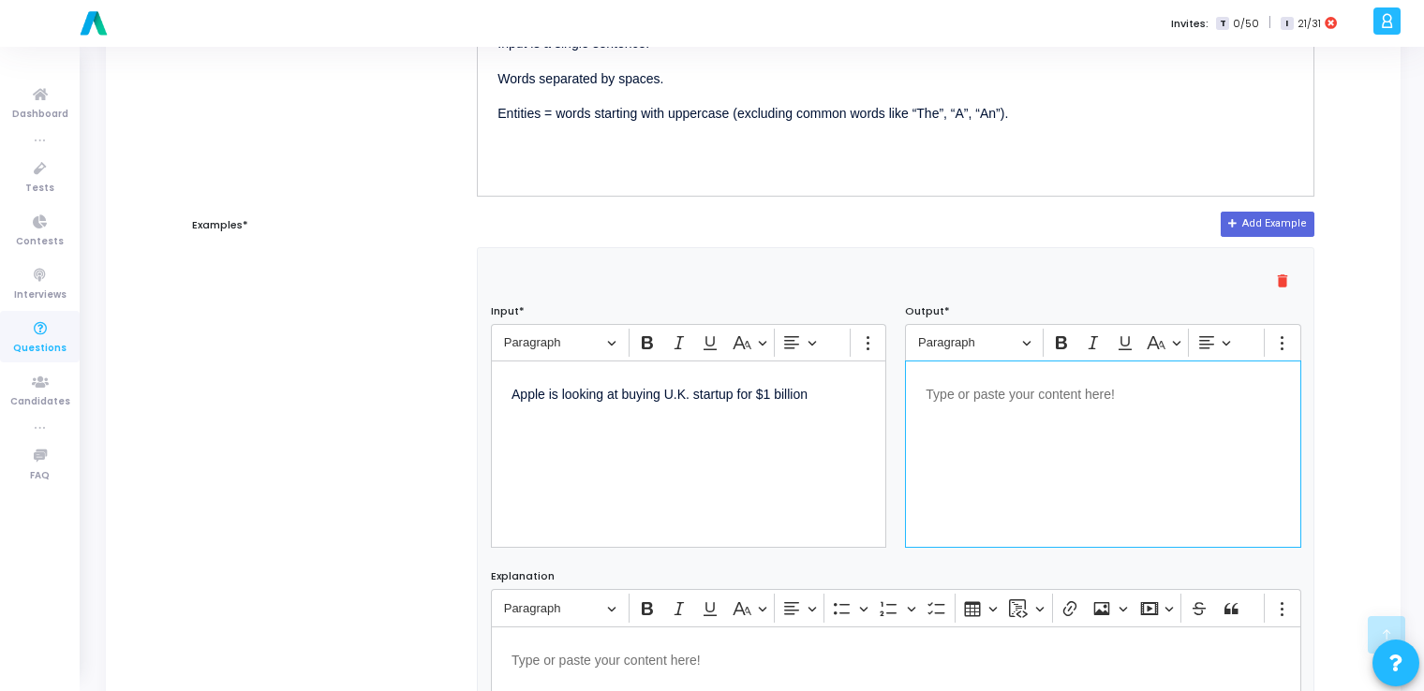
click at [974, 444] on div "Editor editing area: main" at bounding box center [1102, 454] width 395 height 187
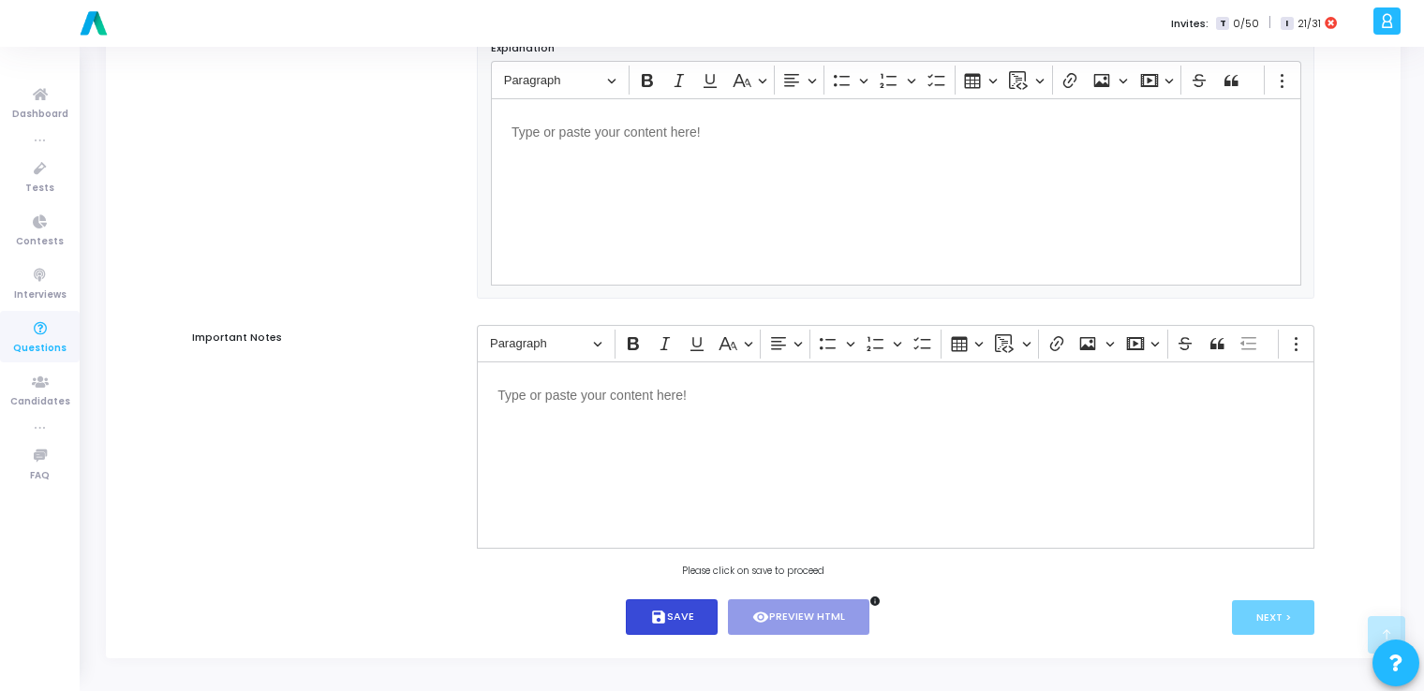
click at [670, 602] on button "save Save" at bounding box center [672, 618] width 93 height 37
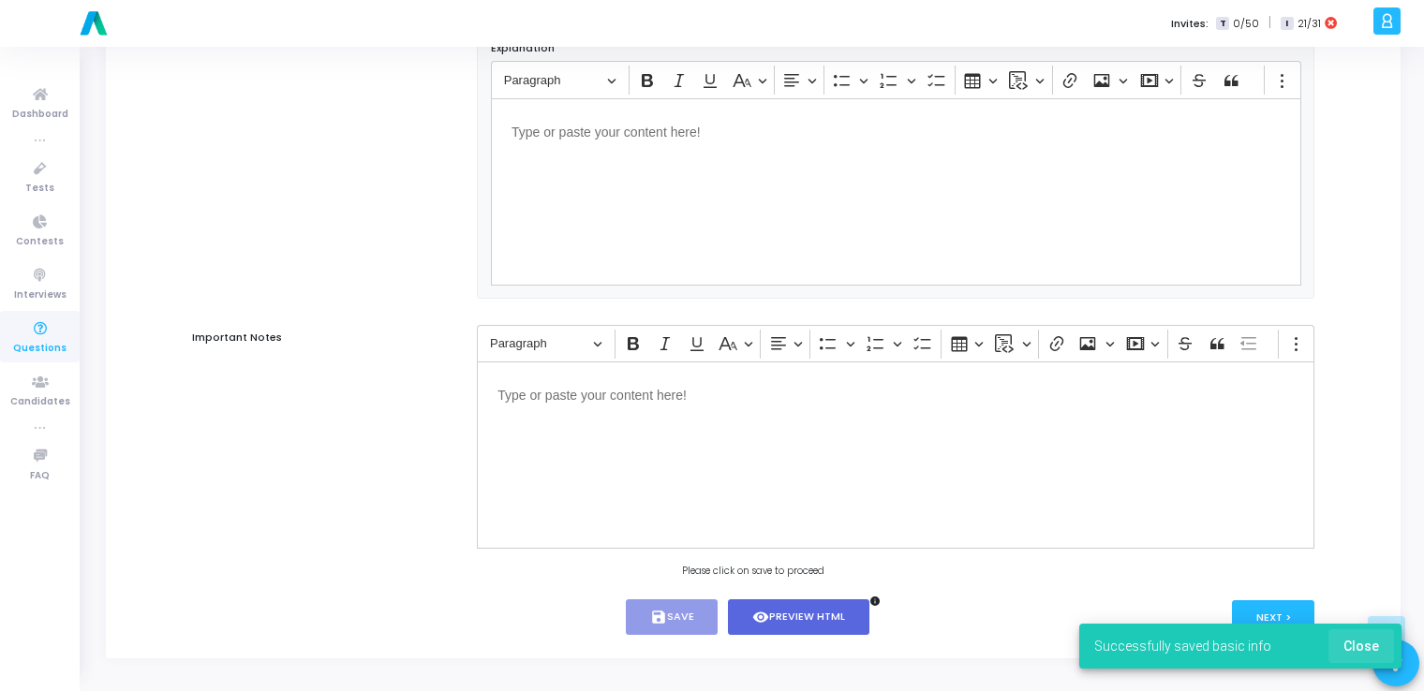
click at [1370, 649] on span "Close" at bounding box center [1362, 646] width 36 height 15
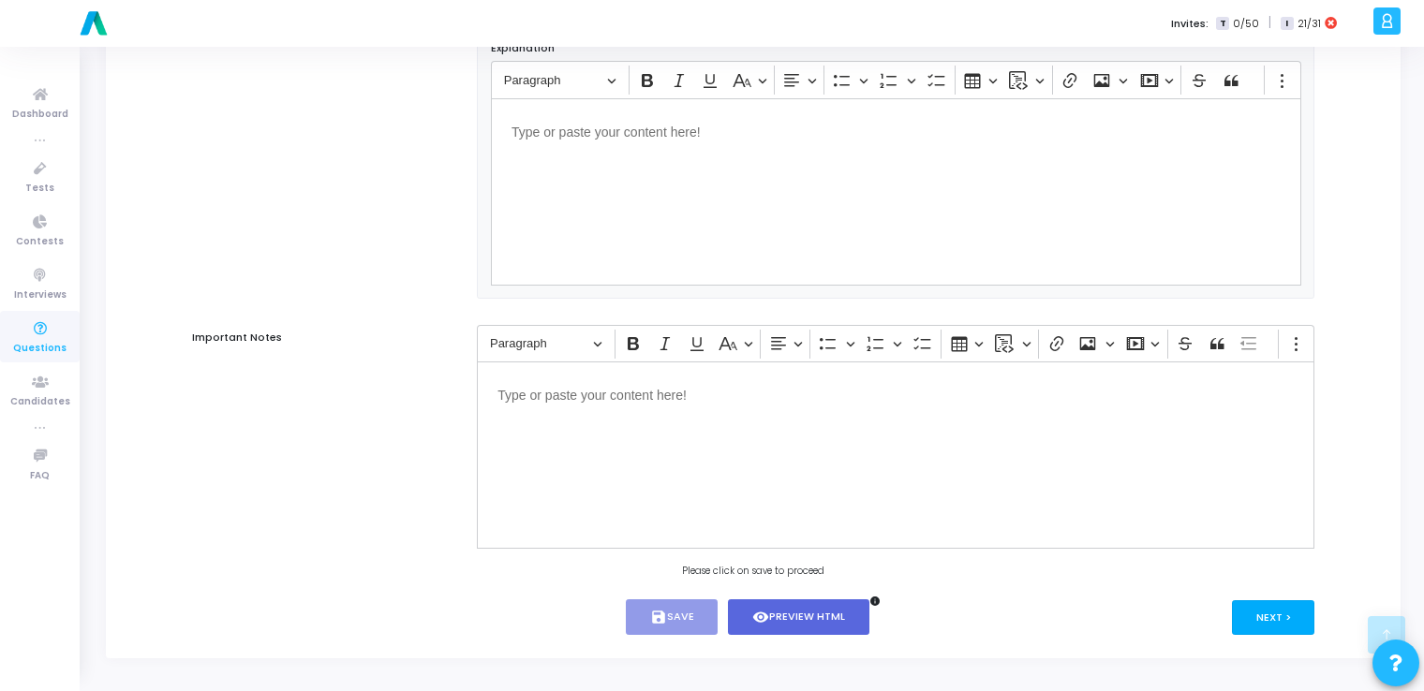
click at [1274, 614] on button "Next >" at bounding box center [1273, 618] width 83 height 35
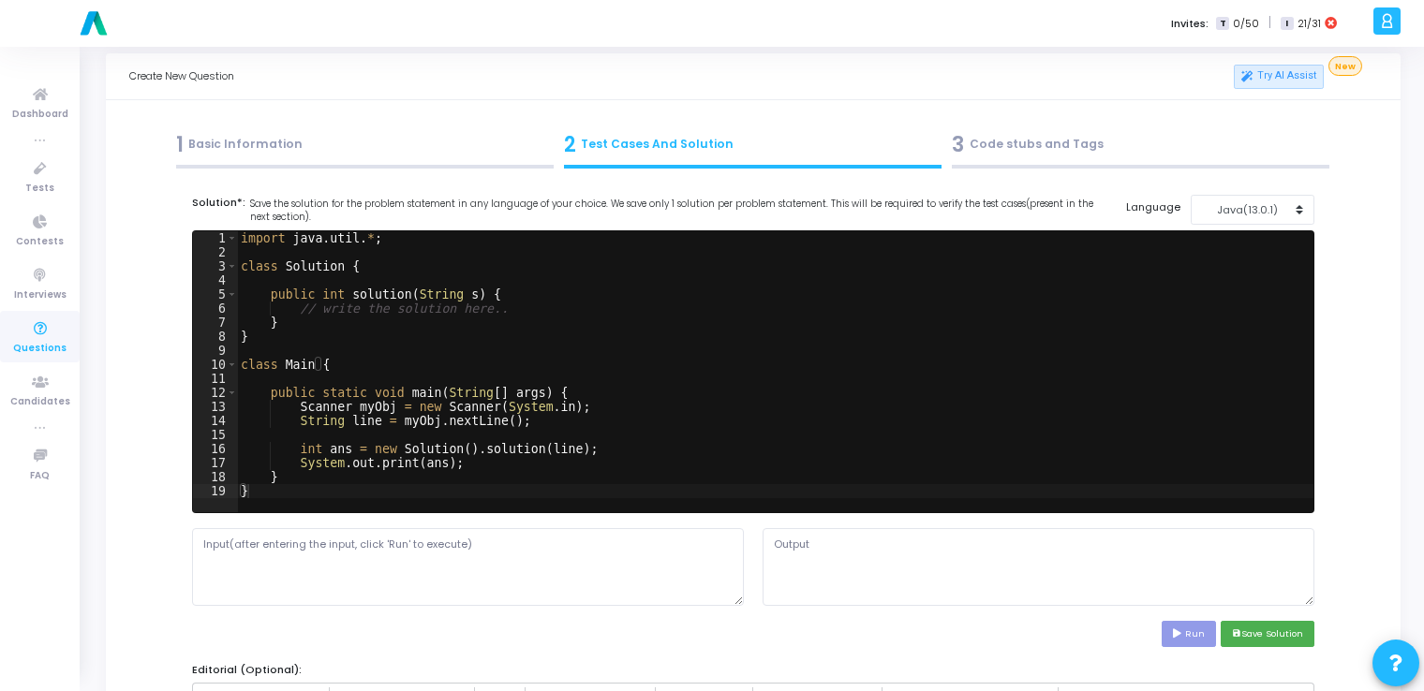
scroll to position [0, 0]
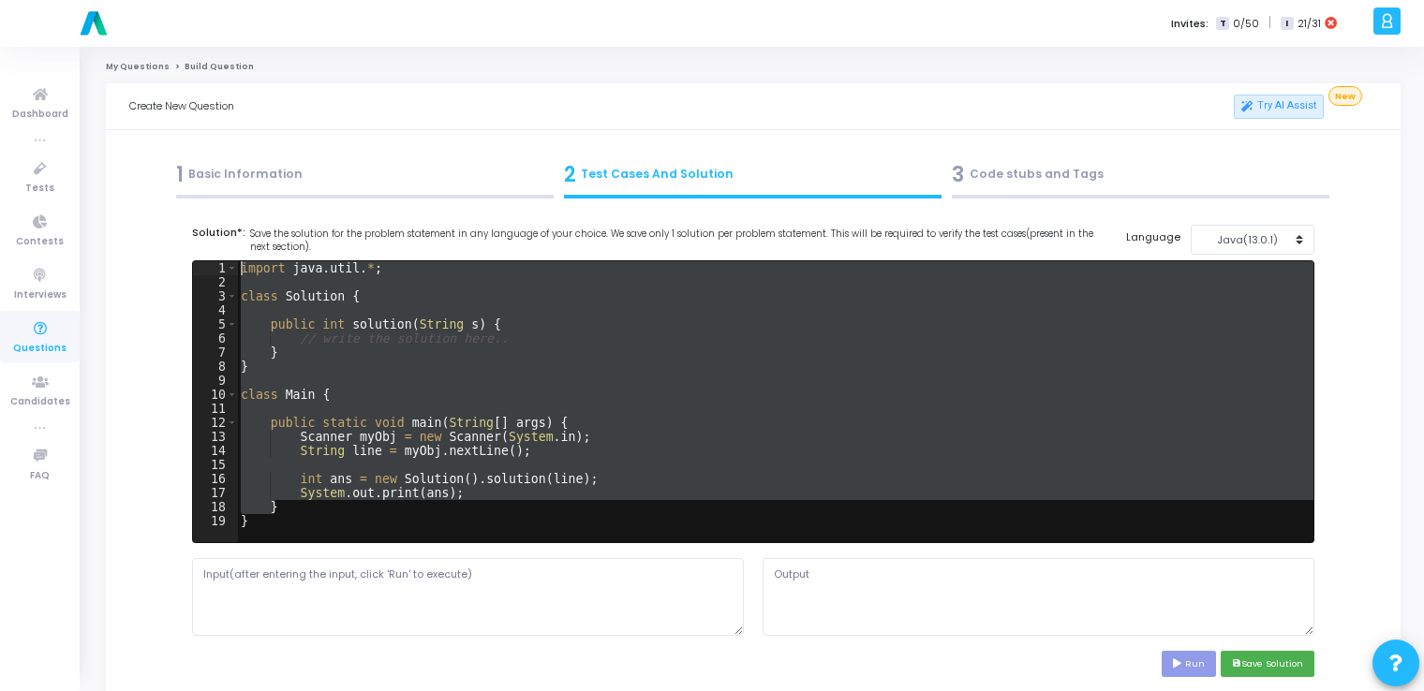
drag, startPoint x: 1017, startPoint y: 504, endPoint x: 1226, endPoint y: 236, distance: 340.4
click at [1226, 236] on cj-code-editor "Solution*: Save the solution for the problem statement in any language of your …" at bounding box center [753, 451] width 1123 height 453
click at [1226, 236] on div "Java(13.0.1)" at bounding box center [1248, 240] width 92 height 16
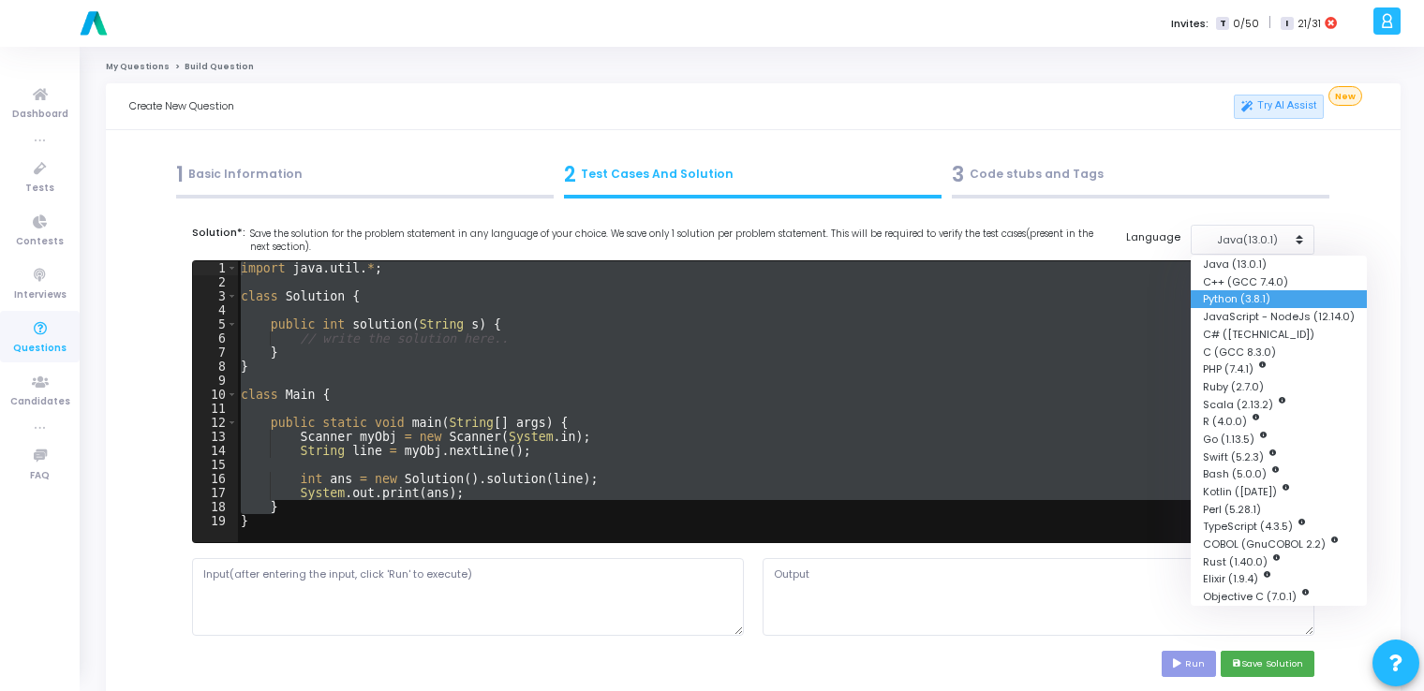
click at [1225, 297] on button "Python (3.8.1)" at bounding box center [1279, 299] width 176 height 18
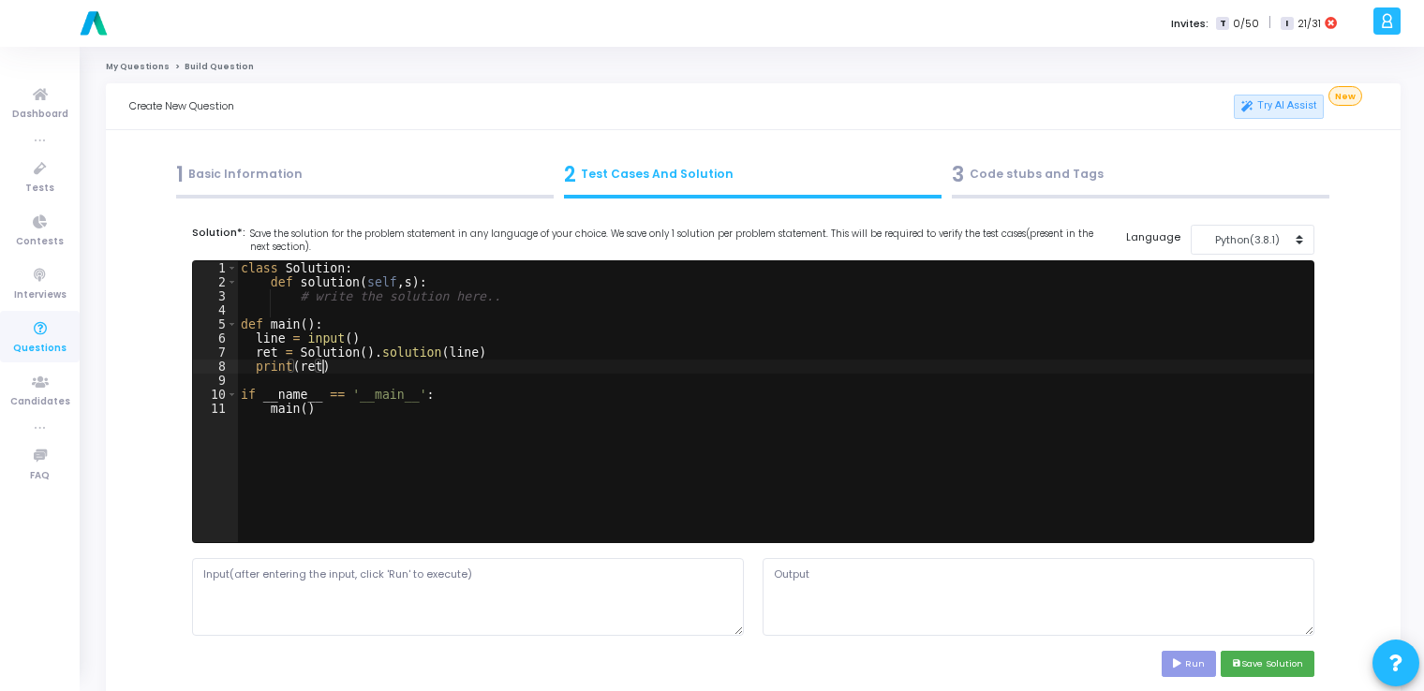
click at [661, 369] on div "class Solution : def solution ( self , s ) : # write the solution here.. def ma…" at bounding box center [775, 415] width 1076 height 309
type textarea "if __name__ == '__main__': main()"
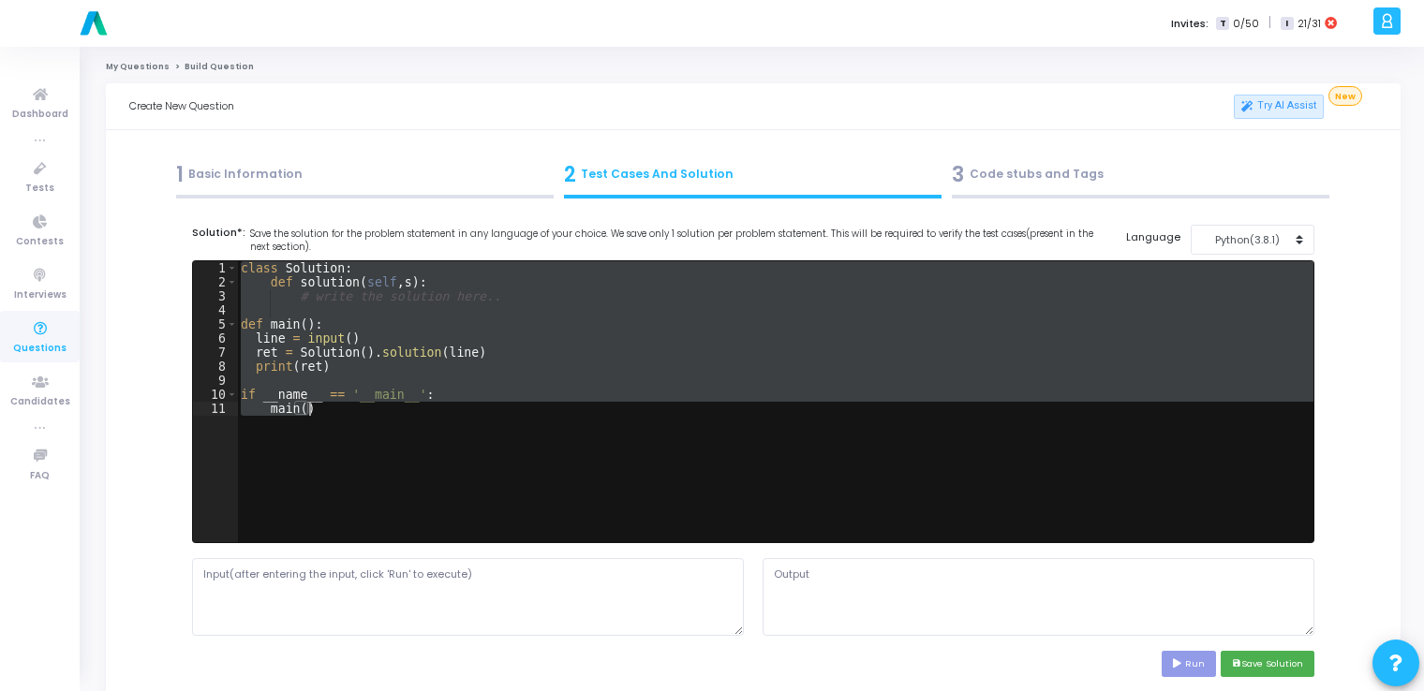
paste textarea
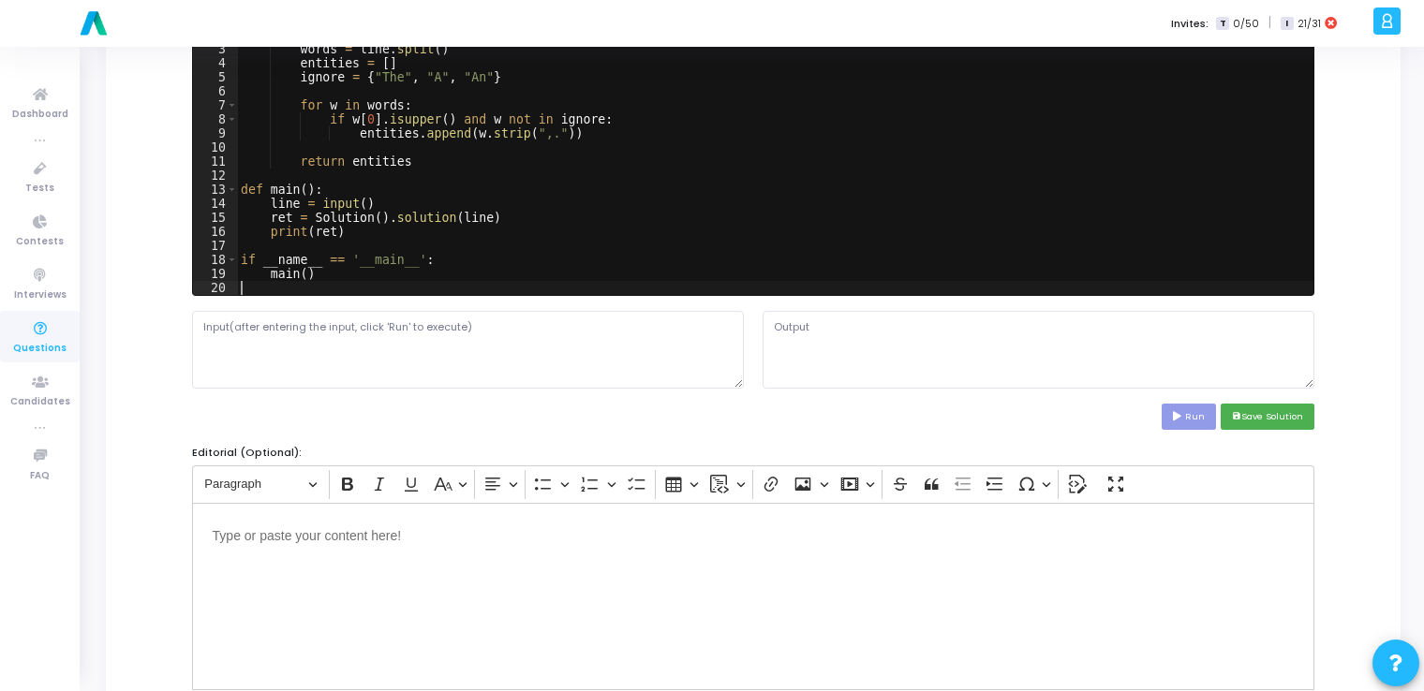
scroll to position [259, 0]
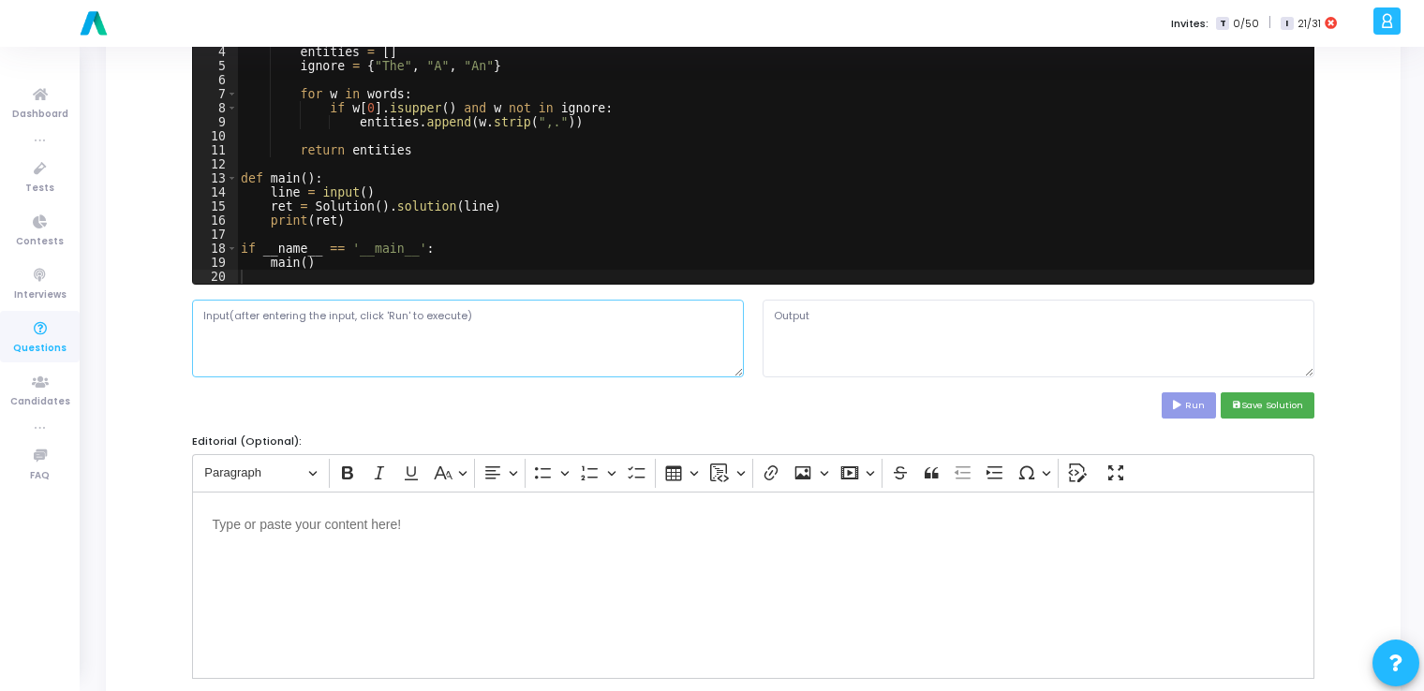
click at [581, 333] on textarea at bounding box center [468, 338] width 552 height 77
click at [635, 323] on textarea at bounding box center [468, 338] width 552 height 77
paste textarea "Apple is looking at buying U.K. startup for $1 billion"
type textarea "Apple is looking at buying U.K. startup for $1 billion"
click at [1190, 405] on button "Run" at bounding box center [1189, 405] width 54 height 25
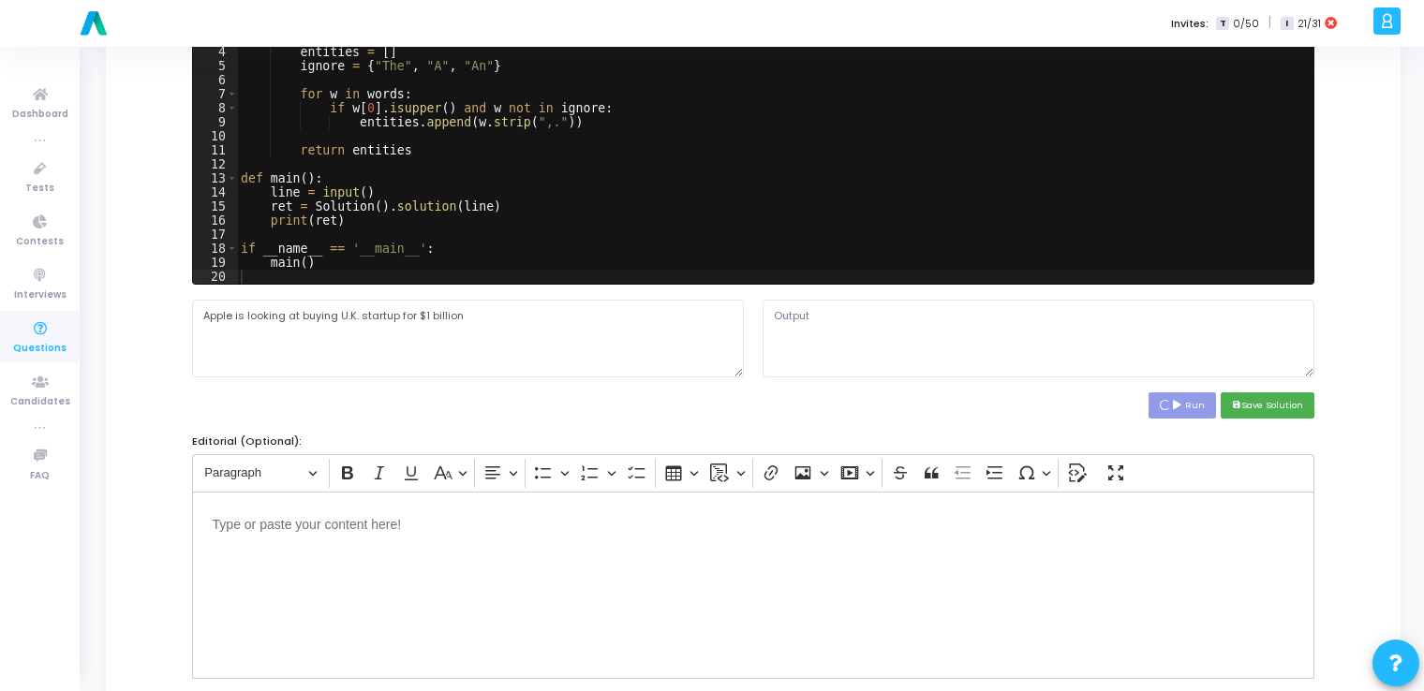
type textarea "['Apple', 'U.K']"
drag, startPoint x: 850, startPoint y: 311, endPoint x: 753, endPoint y: 318, distance: 96.7
click at [753, 318] on div "['Apple', 'U.K']" at bounding box center [1038, 338] width 571 height 77
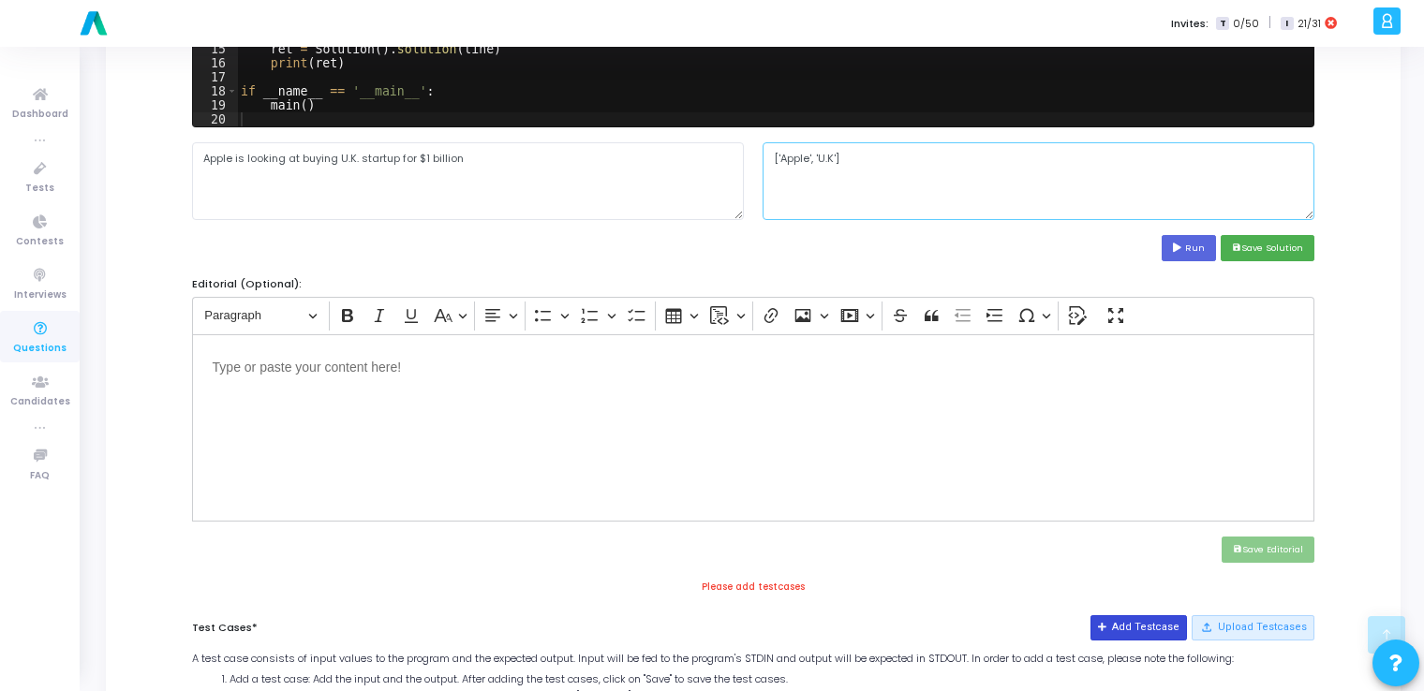
scroll to position [375, 0]
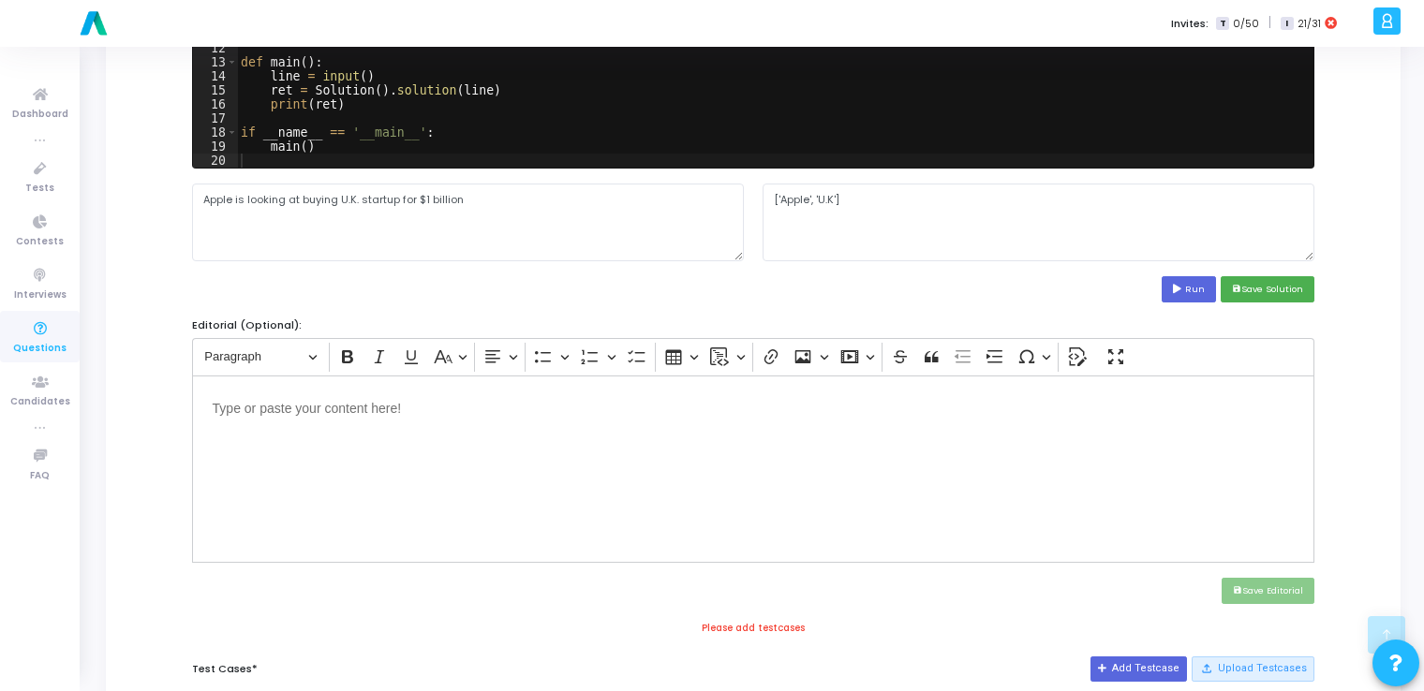
click at [1272, 274] on cj-code-editor "Solution*: Save the solution for the problem statement in any language of your …" at bounding box center [753, 76] width 1123 height 453
click at [1272, 287] on button "save Save Solution" at bounding box center [1268, 288] width 94 height 25
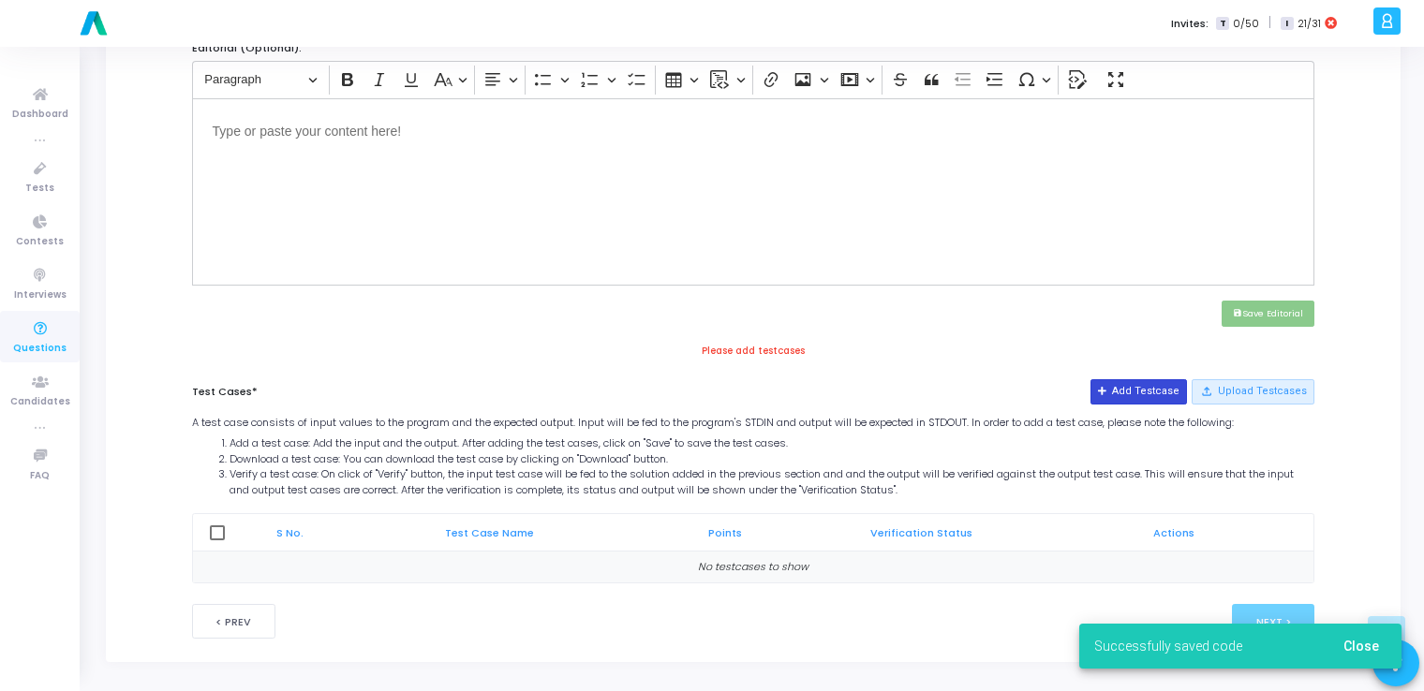
click at [1131, 385] on button "Add Testcase" at bounding box center [1139, 391] width 96 height 24
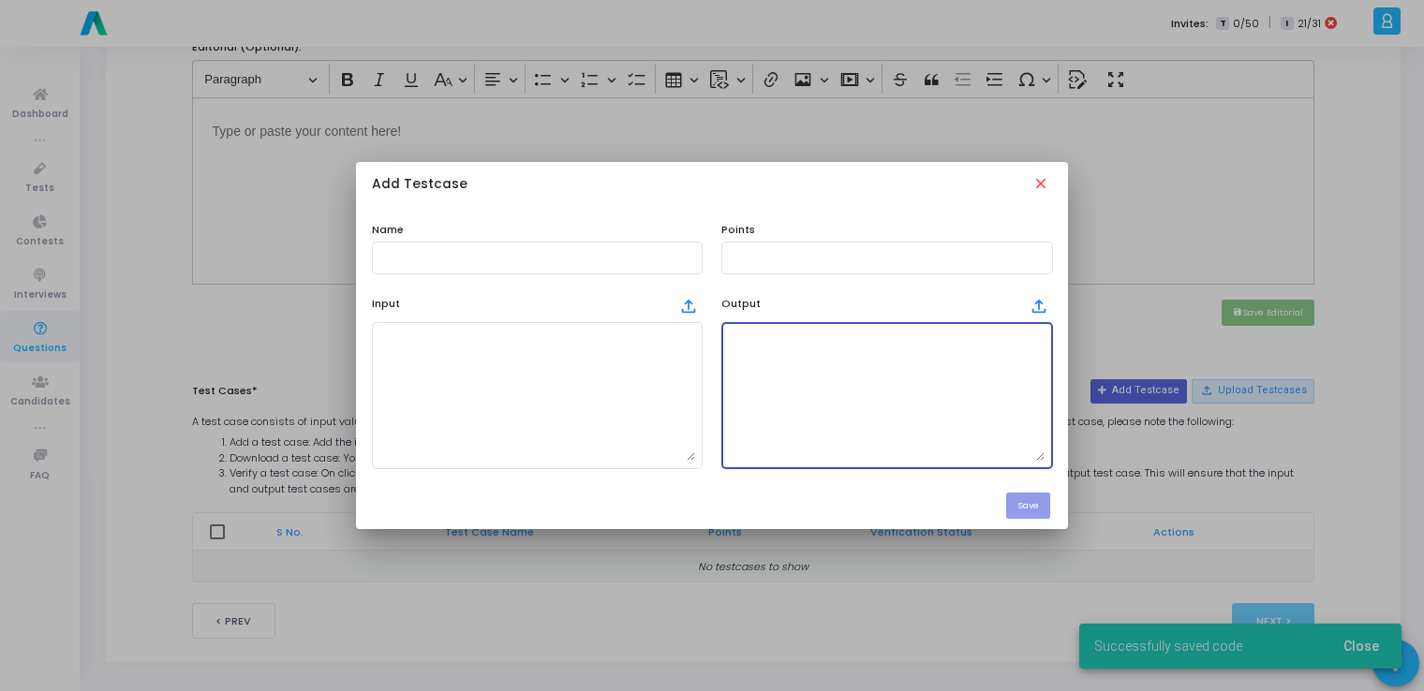
click at [891, 386] on textarea at bounding box center [887, 395] width 316 height 131
paste textarea "['Apple', 'U.K']"
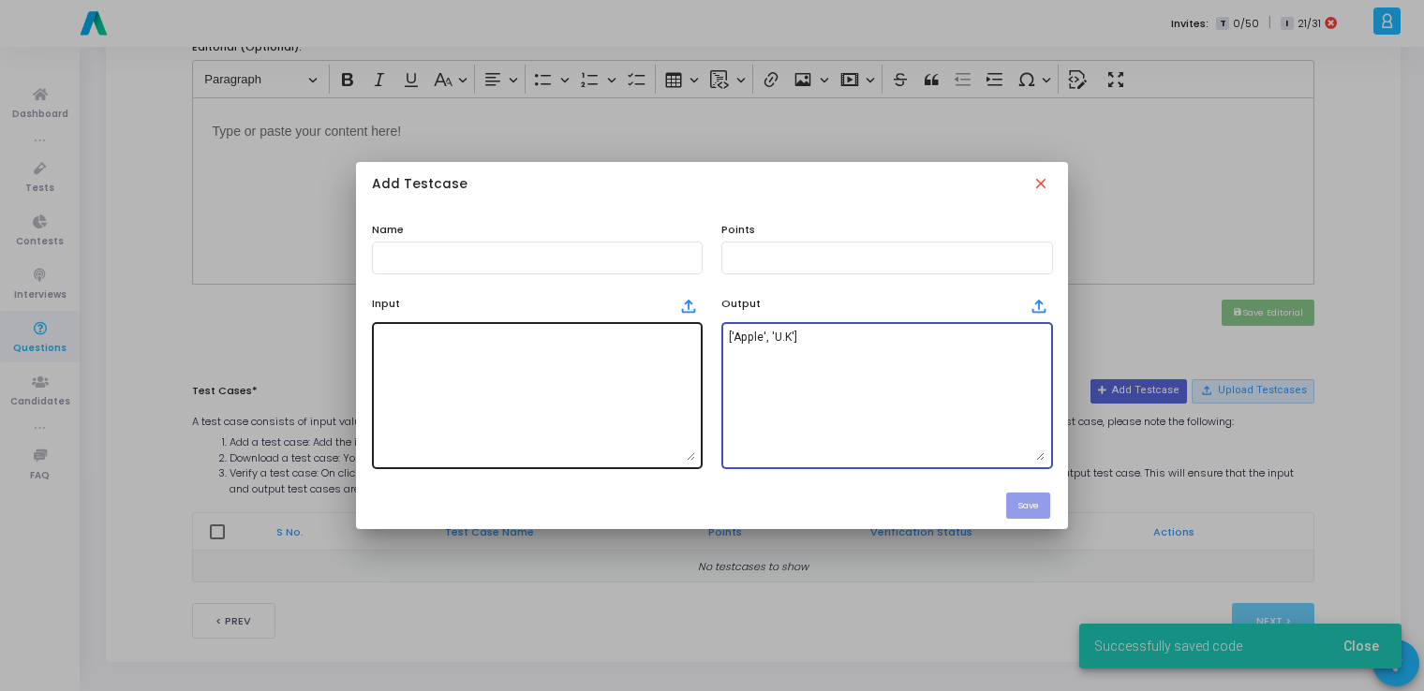
type textarea "['Apple', 'U.K']"
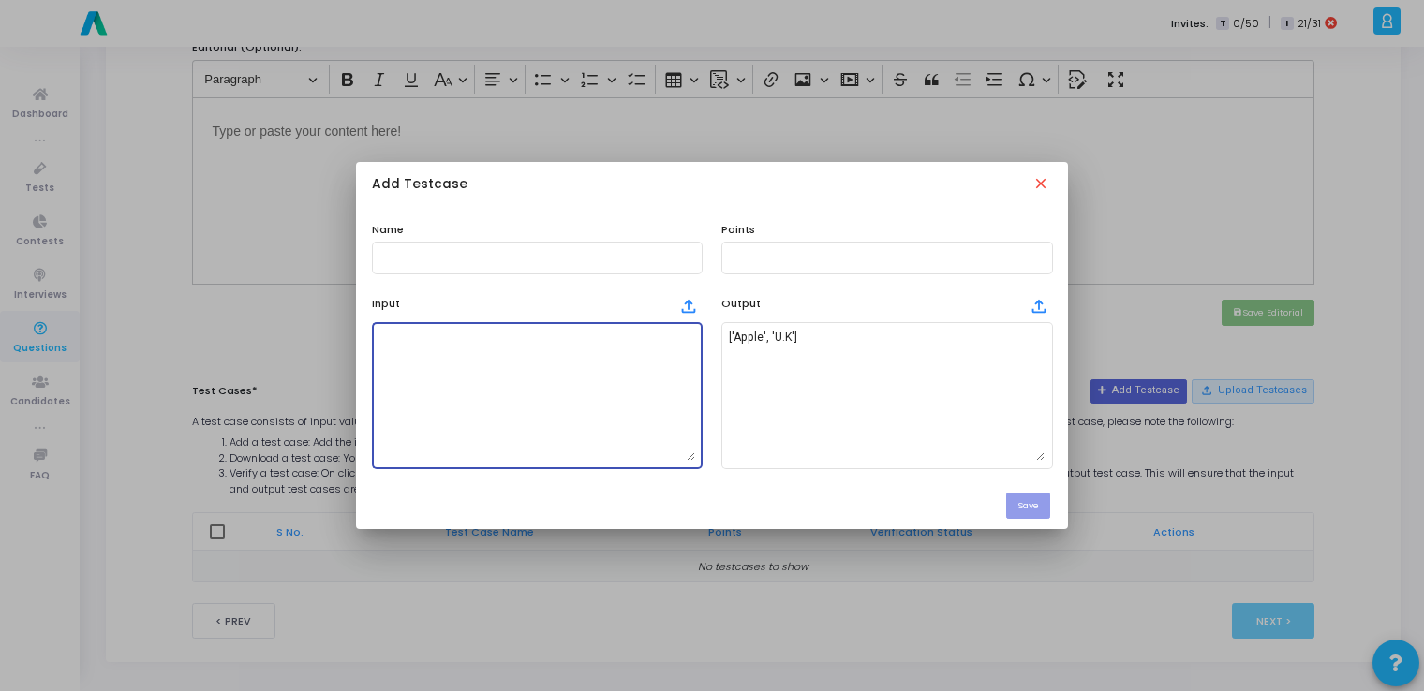
click at [566, 423] on textarea at bounding box center [537, 395] width 316 height 131
paste textarea "Apple is looking at buying U.K. startup for $1 billion"
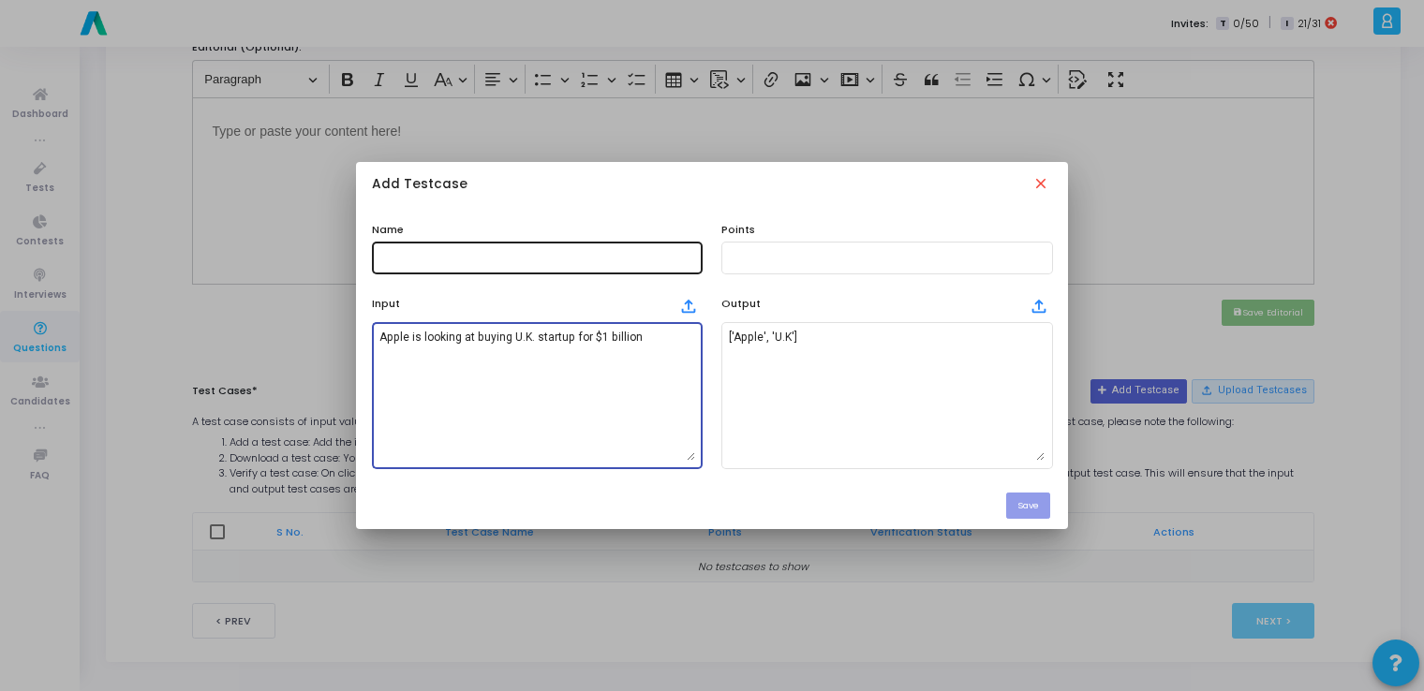
type textarea "Apple is looking at buying U.K. startup for $1 billion"
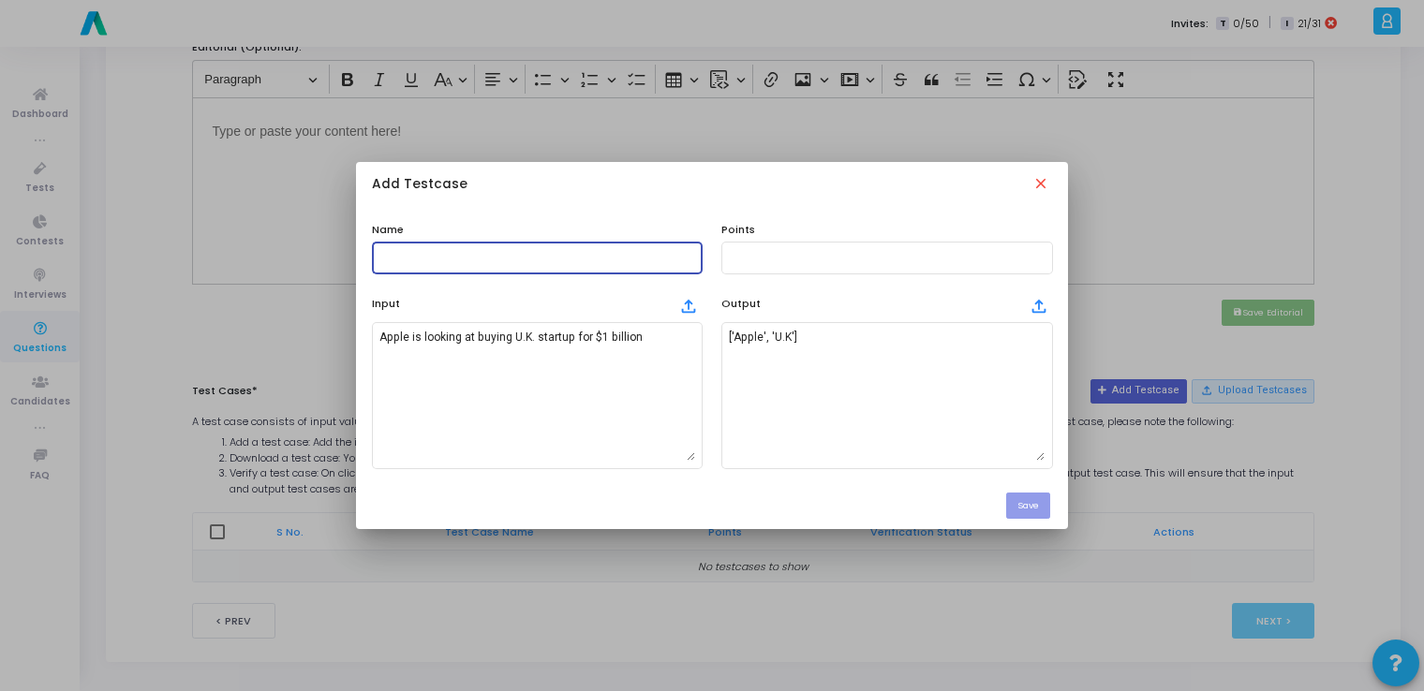
click at [558, 257] on input "text" at bounding box center [537, 257] width 316 height 13
type input "testcase"
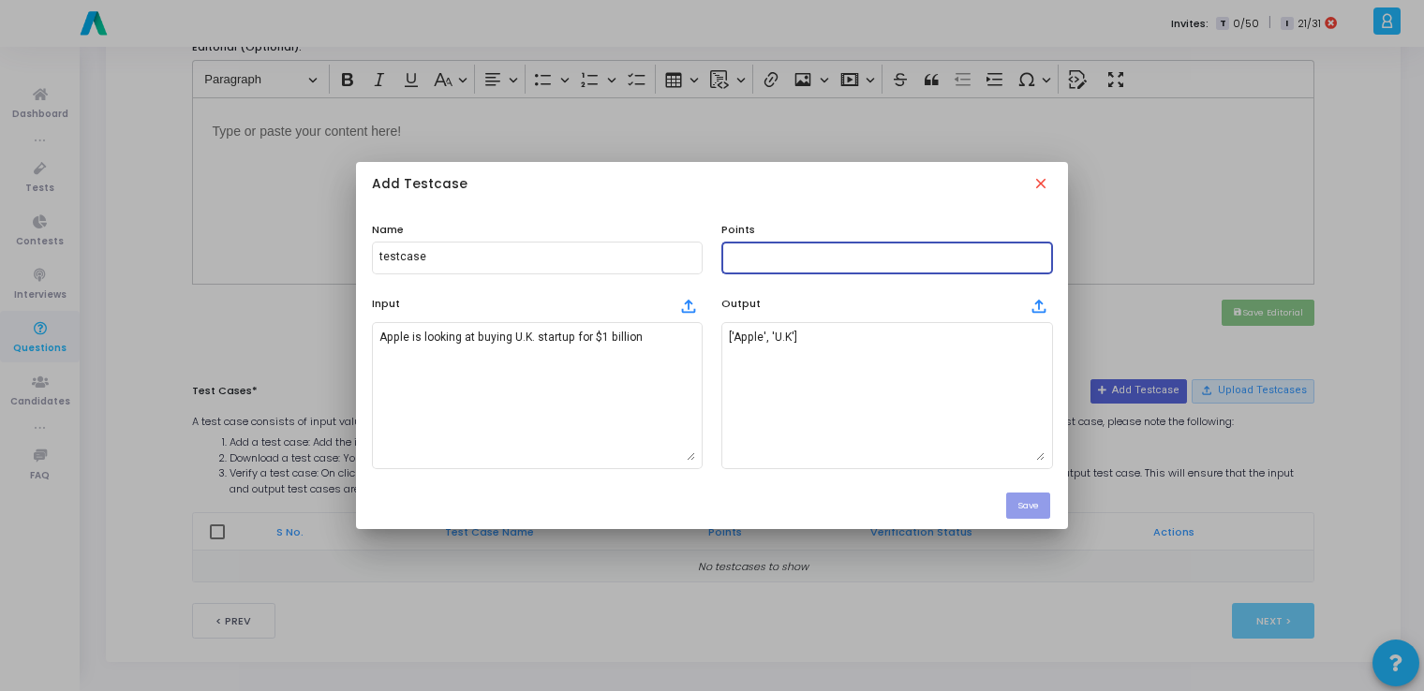
click at [744, 264] on input "text" at bounding box center [887, 257] width 316 height 13
type input "100"
click at [1046, 508] on button "Save" at bounding box center [1028, 505] width 44 height 25
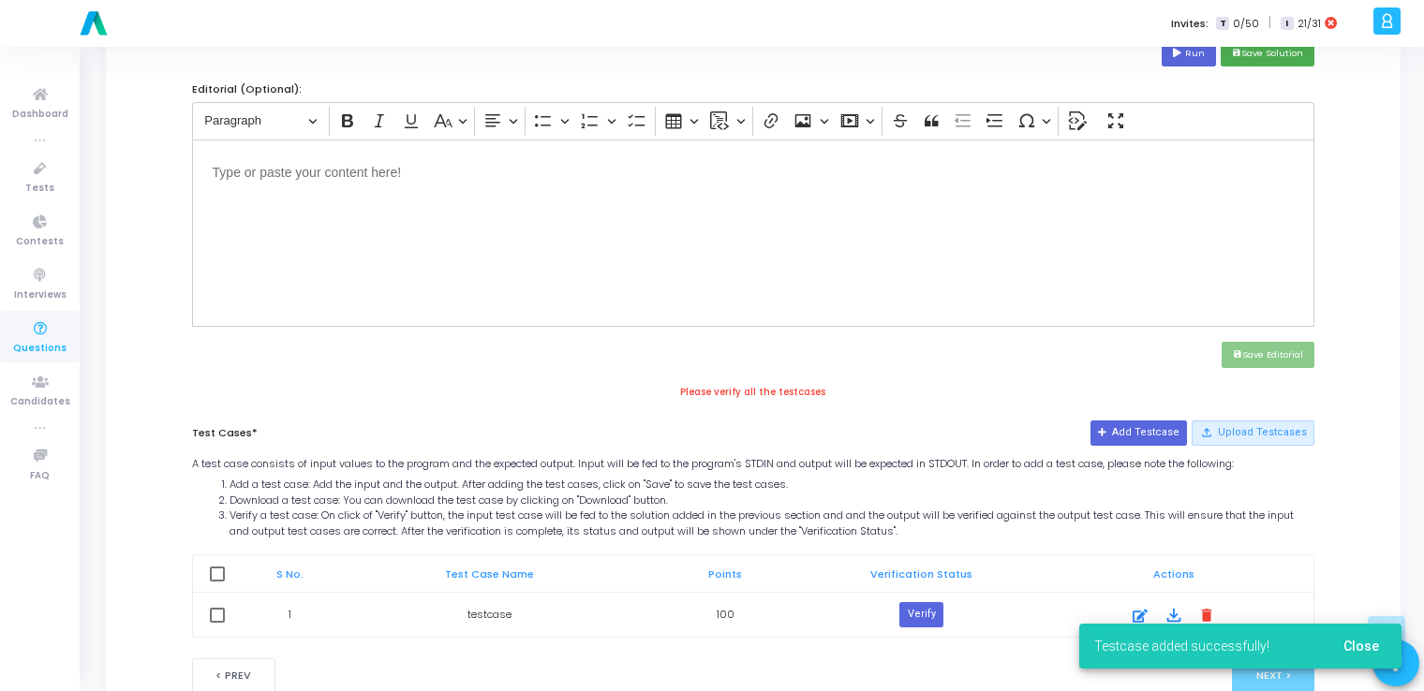
scroll to position [665, 0]
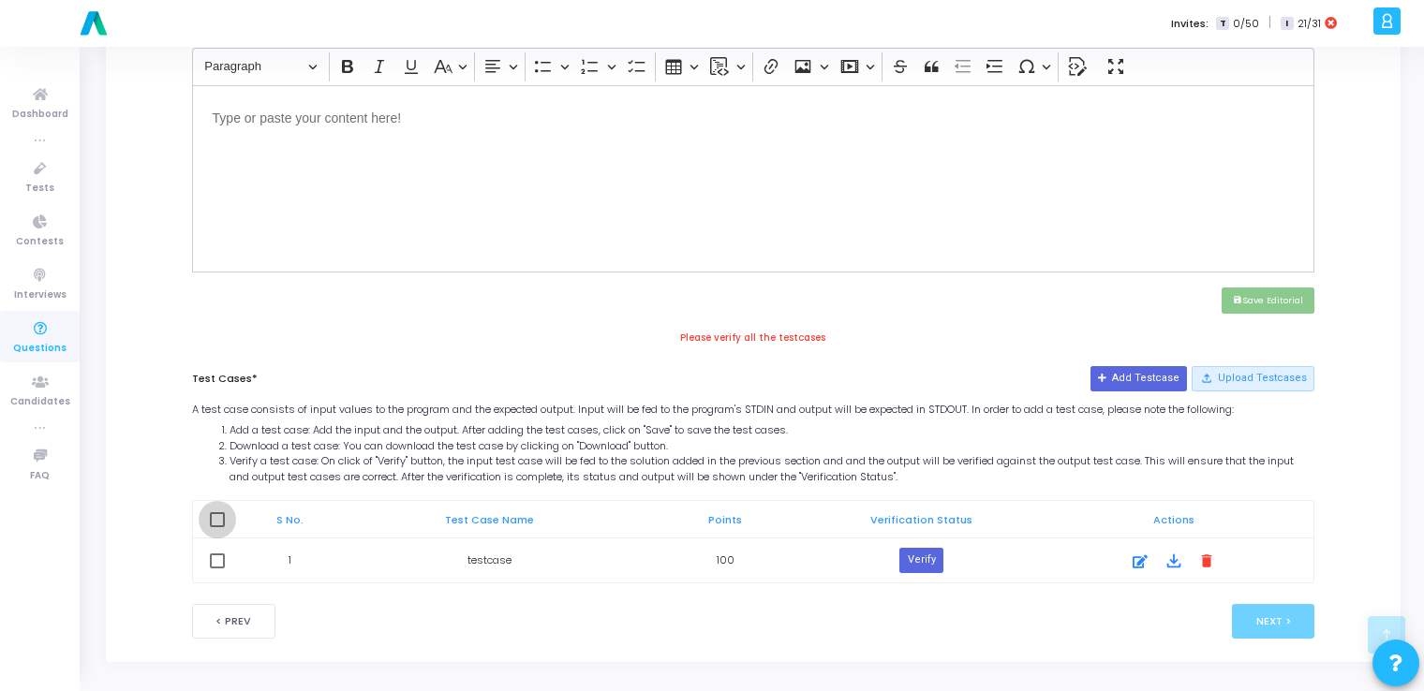
click at [216, 515] on span at bounding box center [217, 519] width 15 height 15
click at [216, 527] on input "checkbox" at bounding box center [216, 527] width 1 height 1
checkbox input "true"
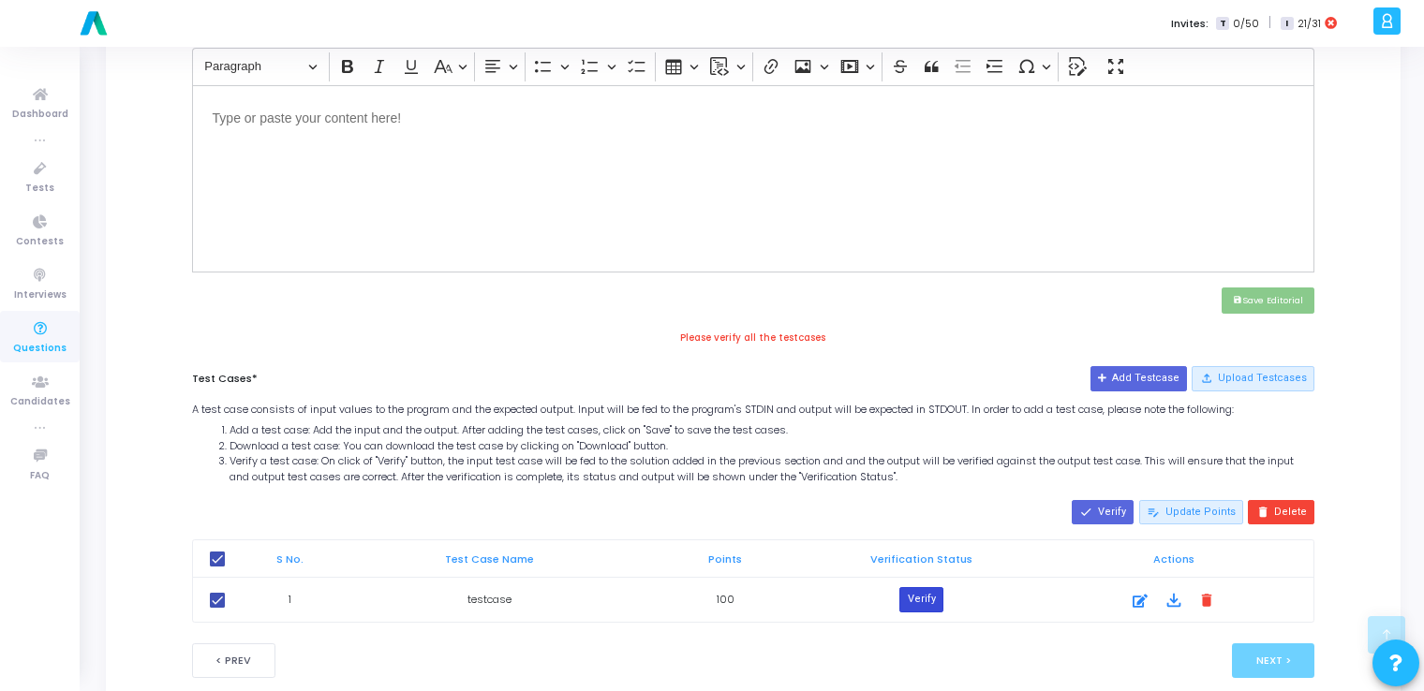
click at [913, 587] on button "Verify" at bounding box center [920, 599] width 43 height 24
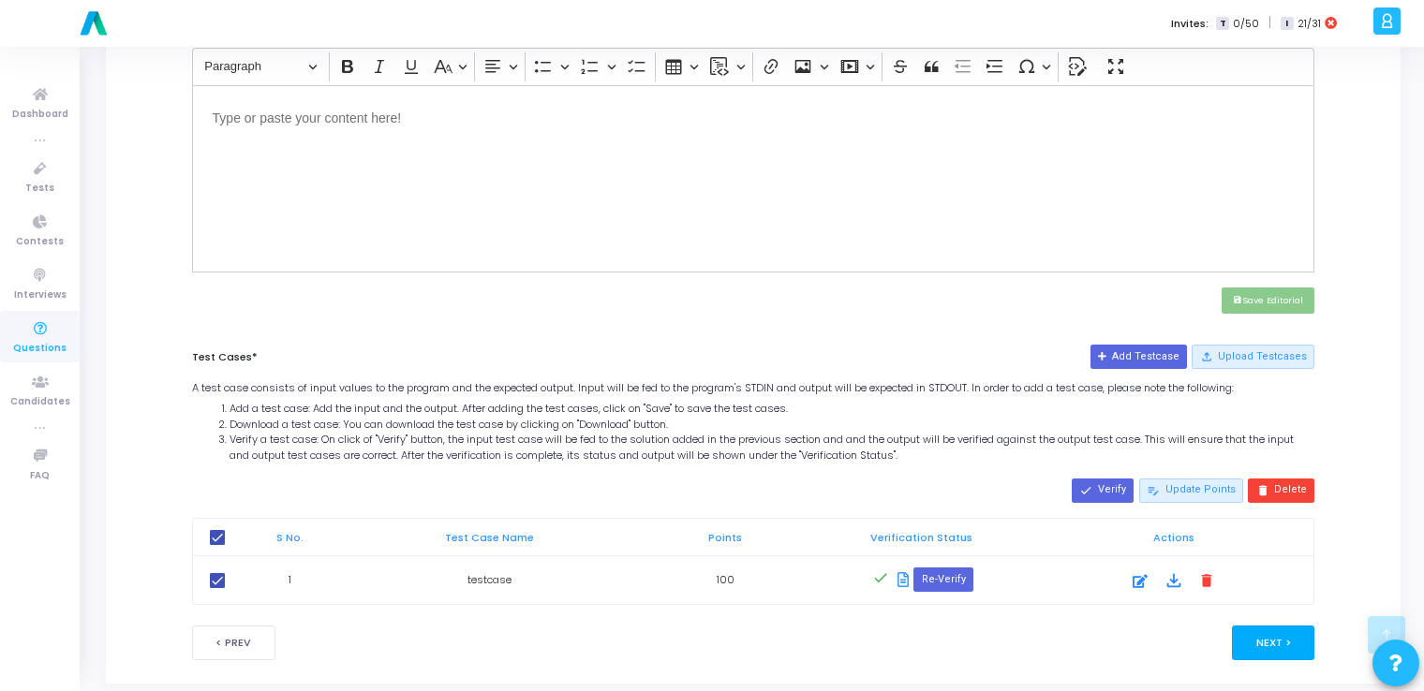
click at [1254, 633] on button "Next >" at bounding box center [1273, 643] width 83 height 35
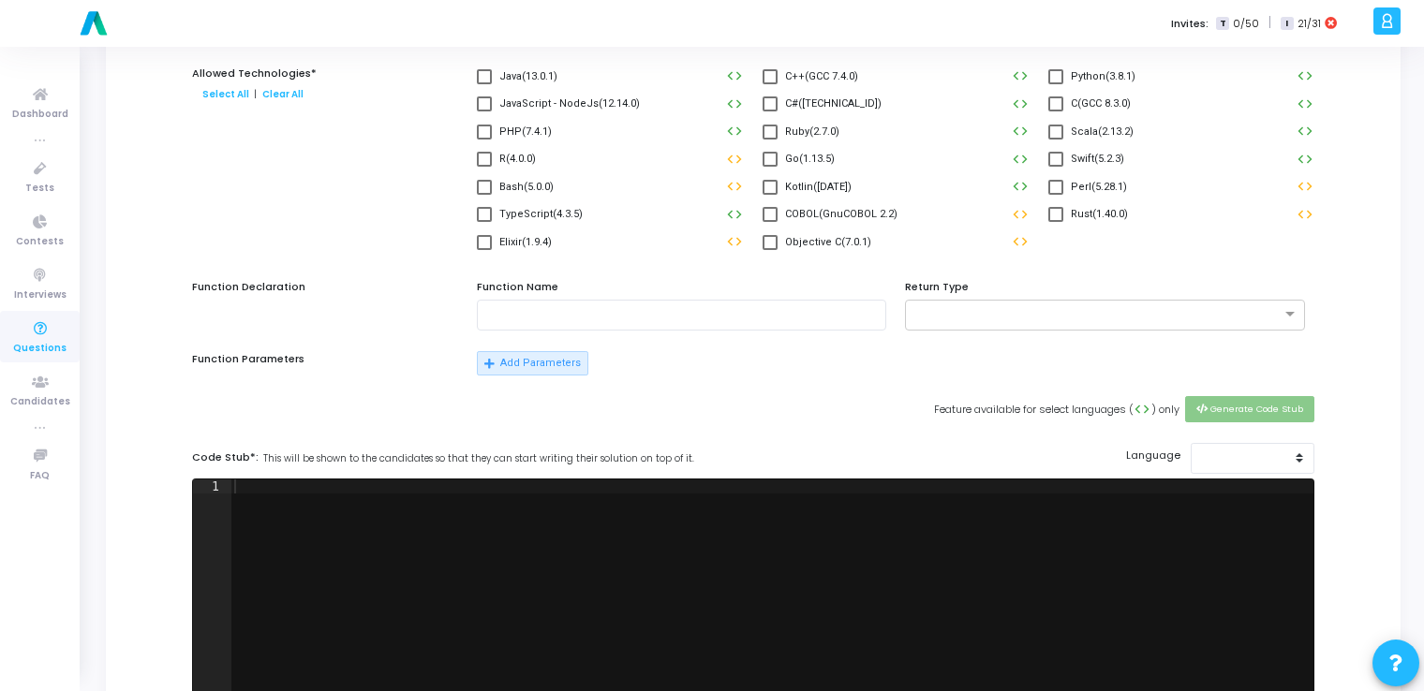
scroll to position [0, 0]
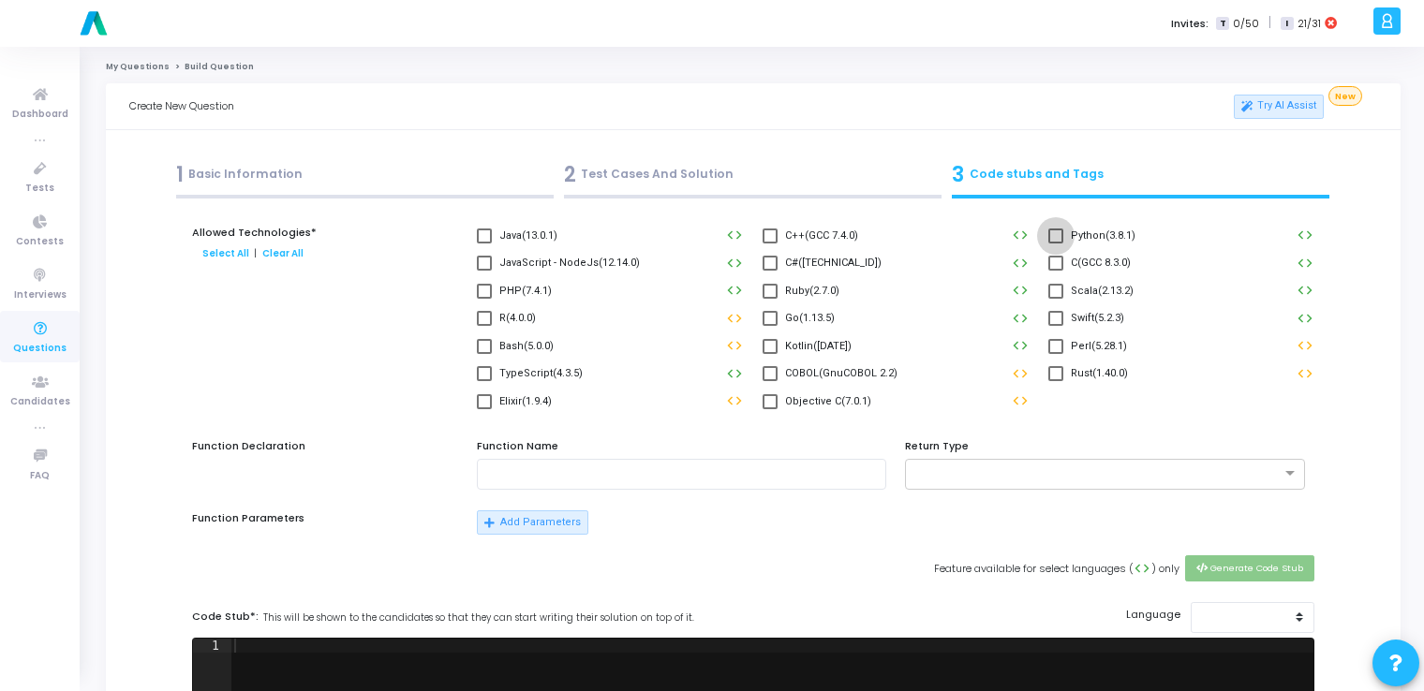
click at [1054, 243] on span at bounding box center [1055, 236] width 15 height 15
click at [1055, 244] on input "Python(3.8.1)" at bounding box center [1055, 244] width 1 height 1
checkbox input "true"
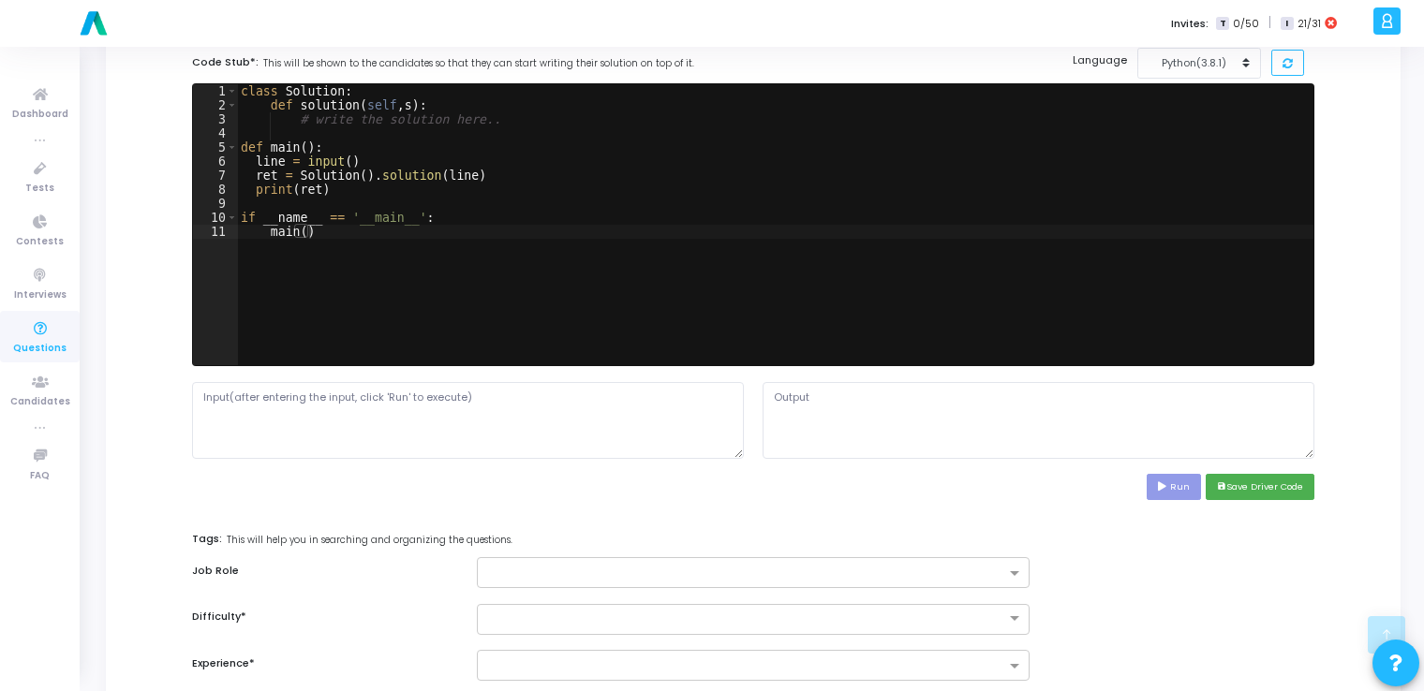
scroll to position [557, 0]
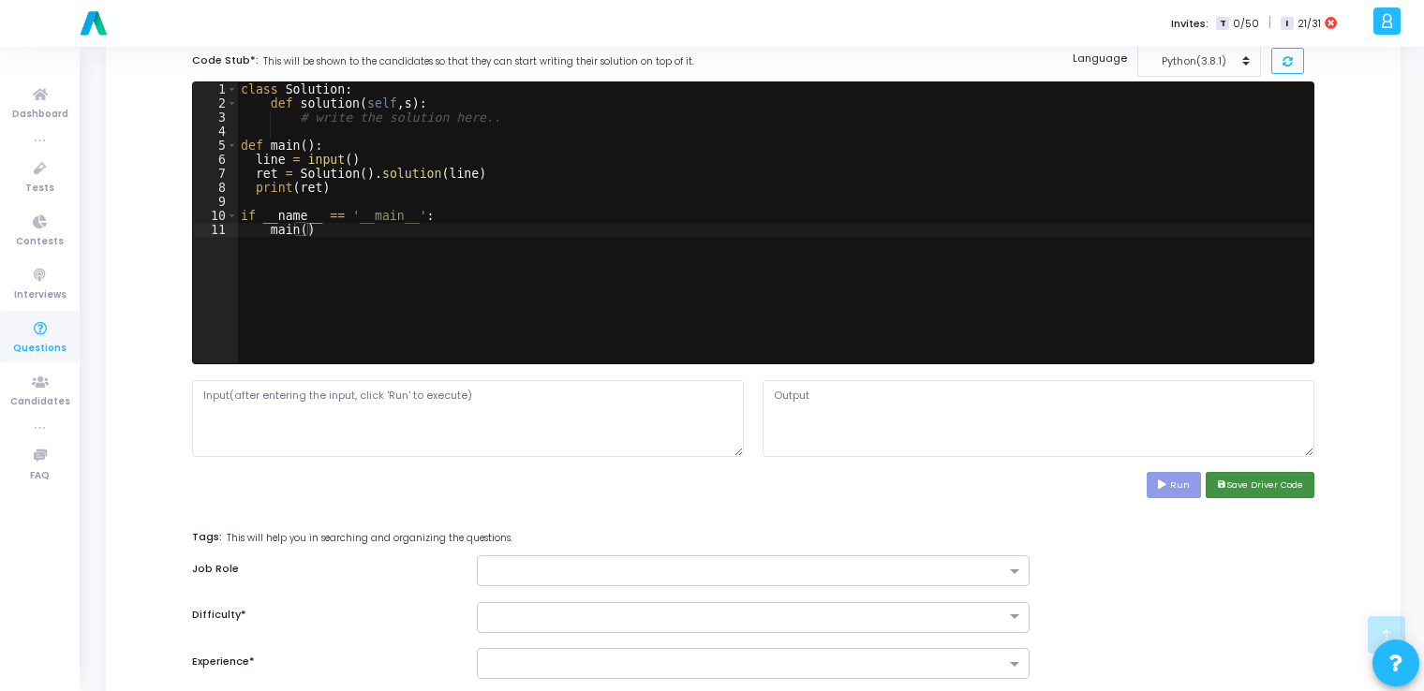
click at [1281, 485] on button "save Save Driver Code" at bounding box center [1260, 484] width 109 height 25
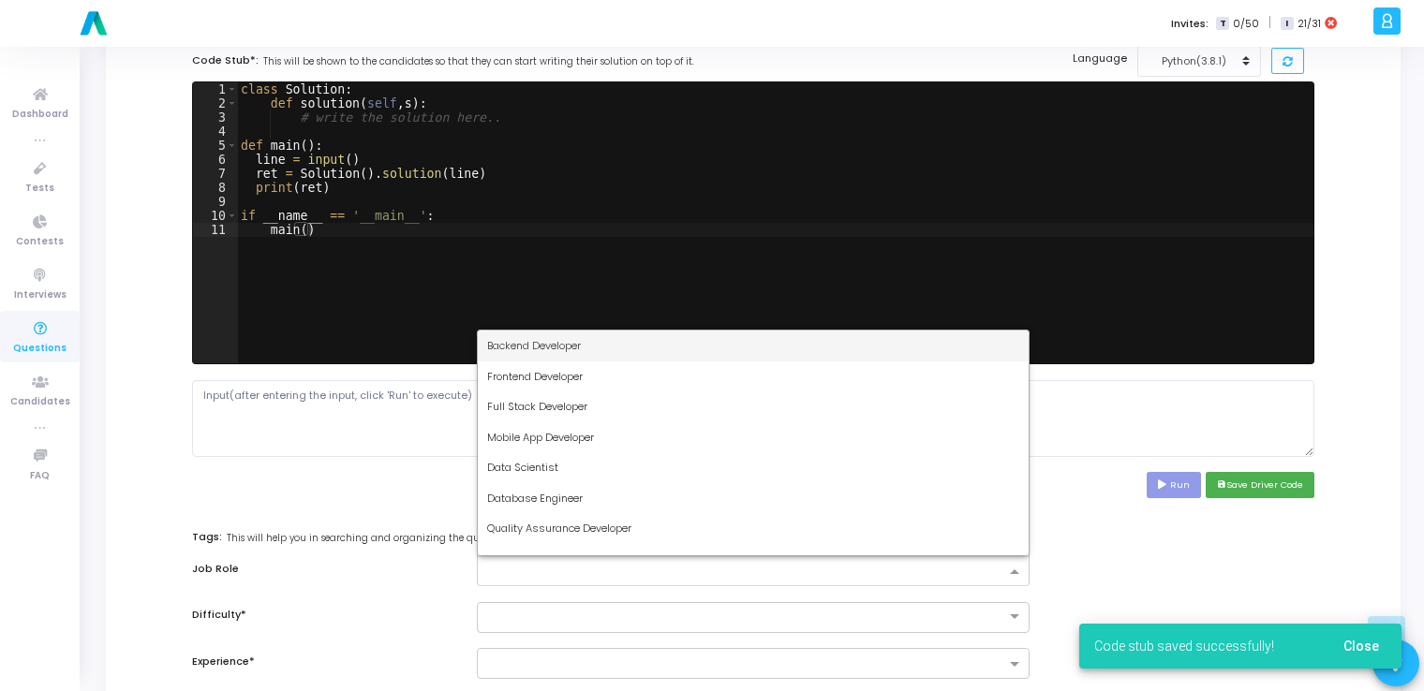
click at [958, 575] on input "text" at bounding box center [745, 573] width 517 height 16
click at [741, 343] on div "Backend Developer" at bounding box center [753, 346] width 550 height 31
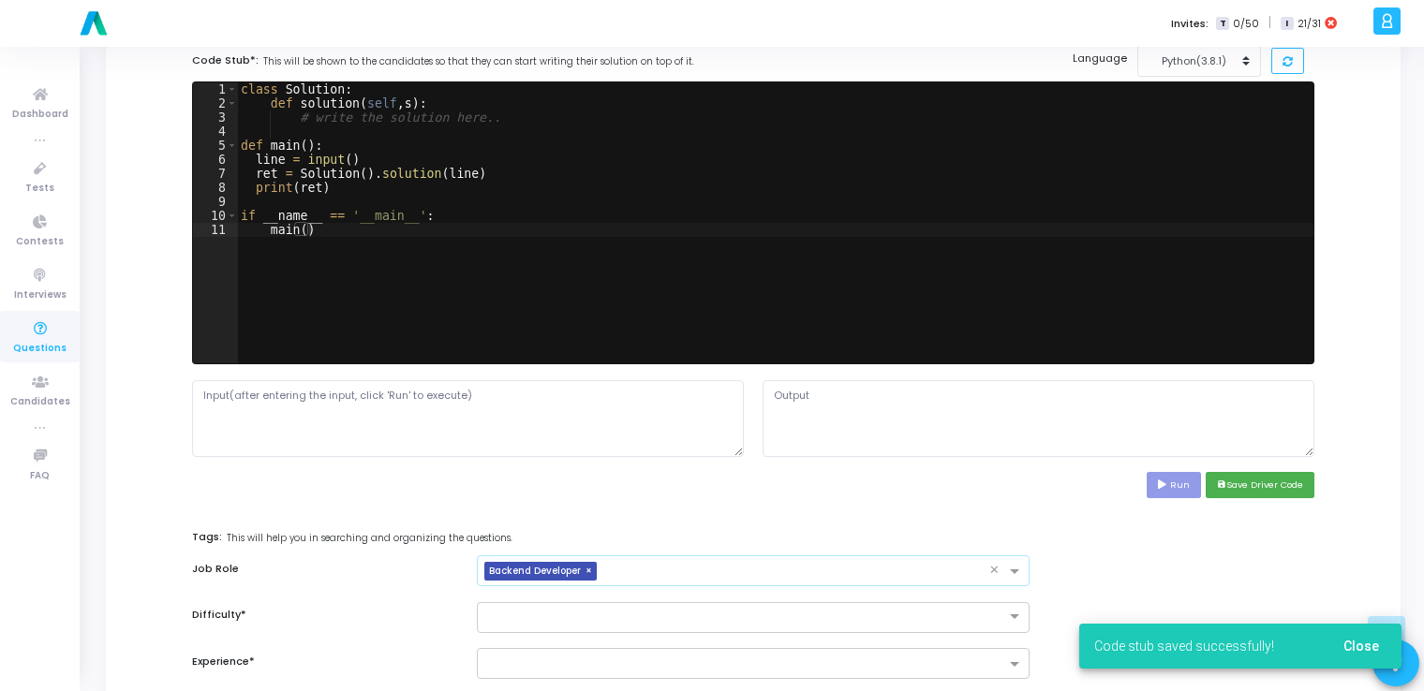
scroll to position [779, 0]
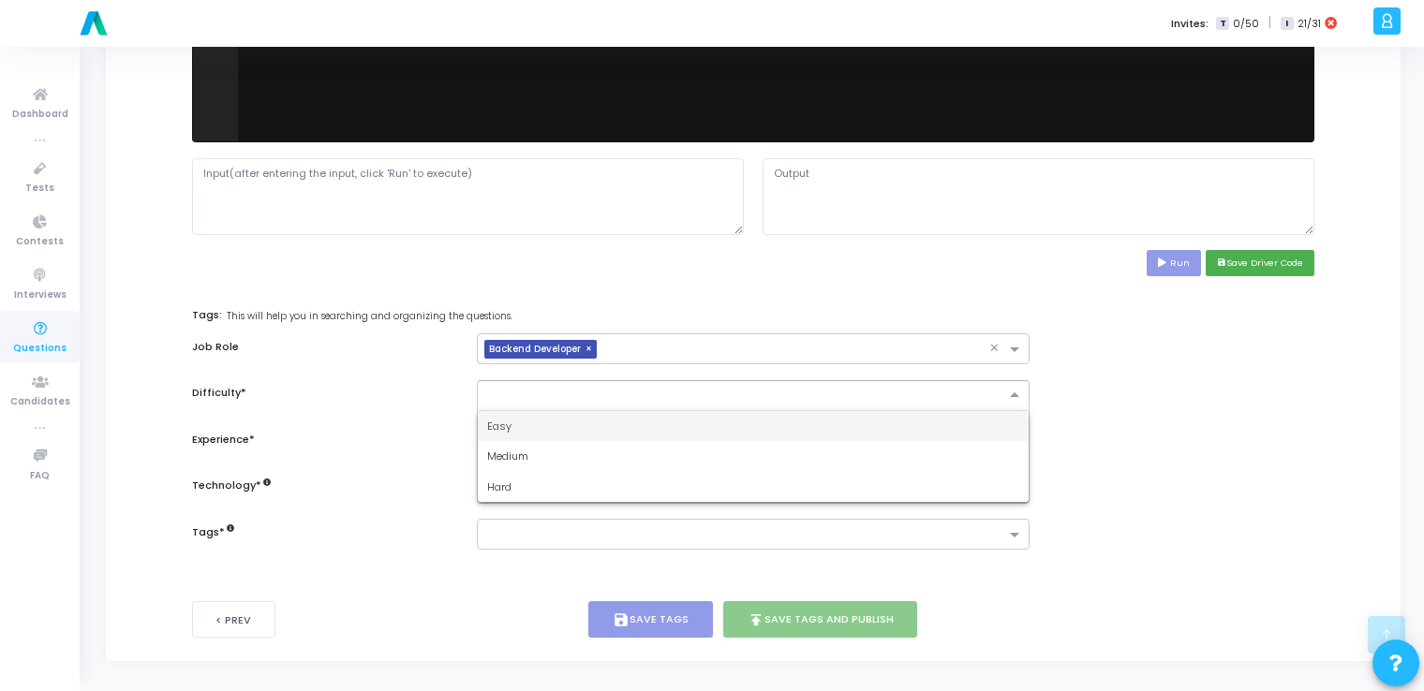
click at [722, 386] on input "text" at bounding box center [734, 394] width 494 height 16
click at [658, 423] on div "Easy" at bounding box center [753, 426] width 550 height 31
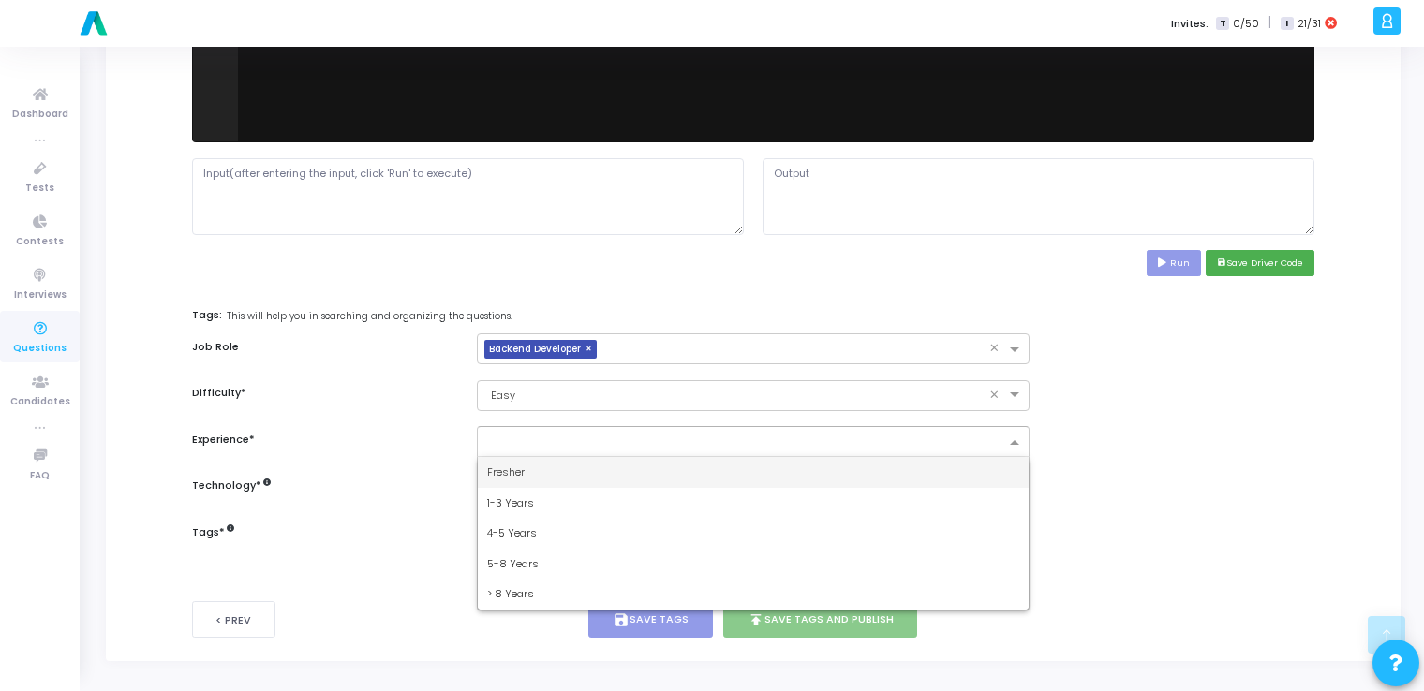
click at [634, 448] on input "text" at bounding box center [745, 444] width 517 height 16
click at [603, 469] on div "Fresher" at bounding box center [753, 472] width 550 height 31
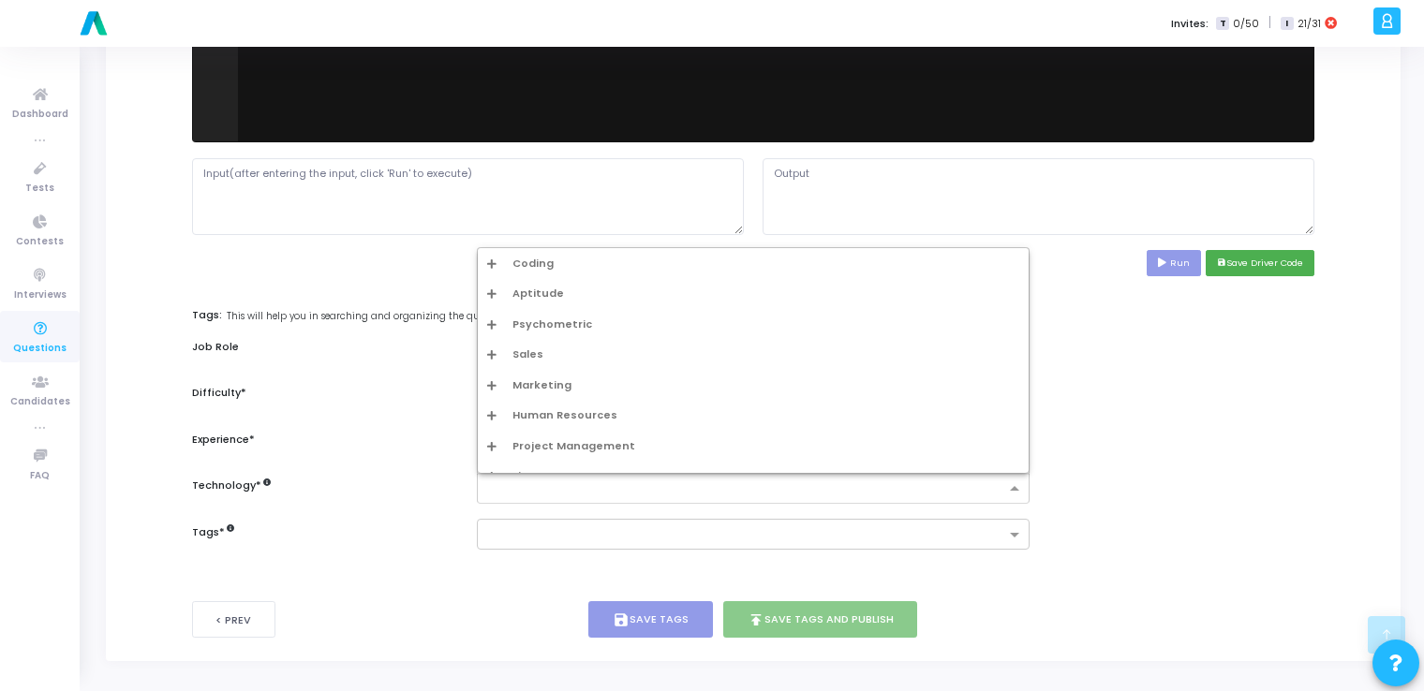
click at [577, 487] on input "text" at bounding box center [745, 490] width 517 height 16
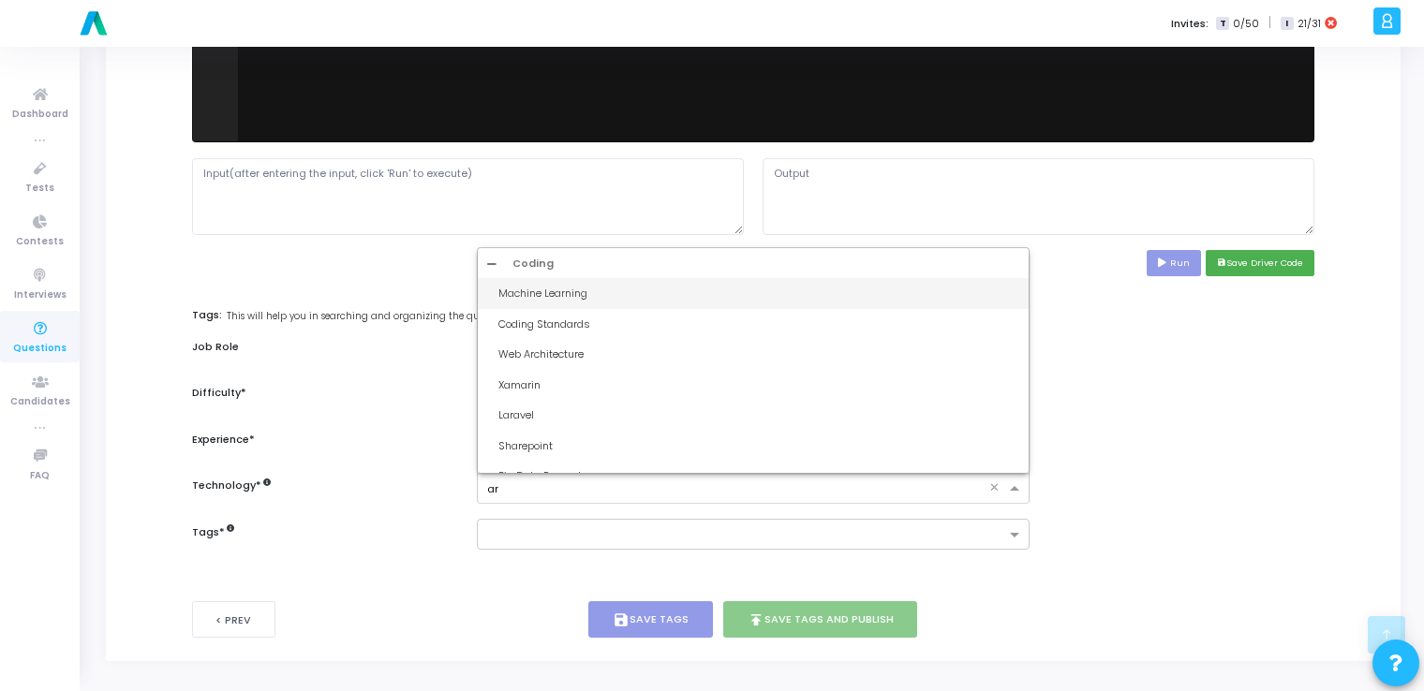
type input "art"
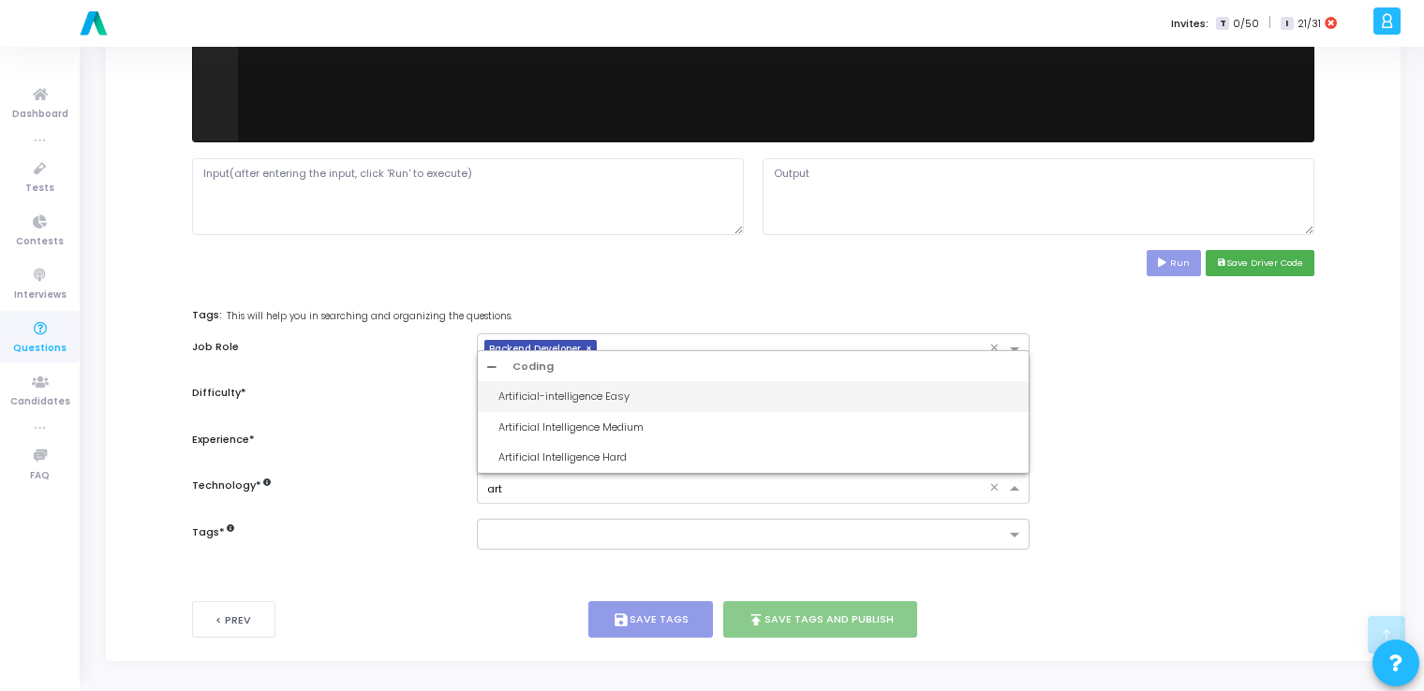
click at [603, 389] on div "Artificial-intelligence Easy" at bounding box center [758, 397] width 520 height 16
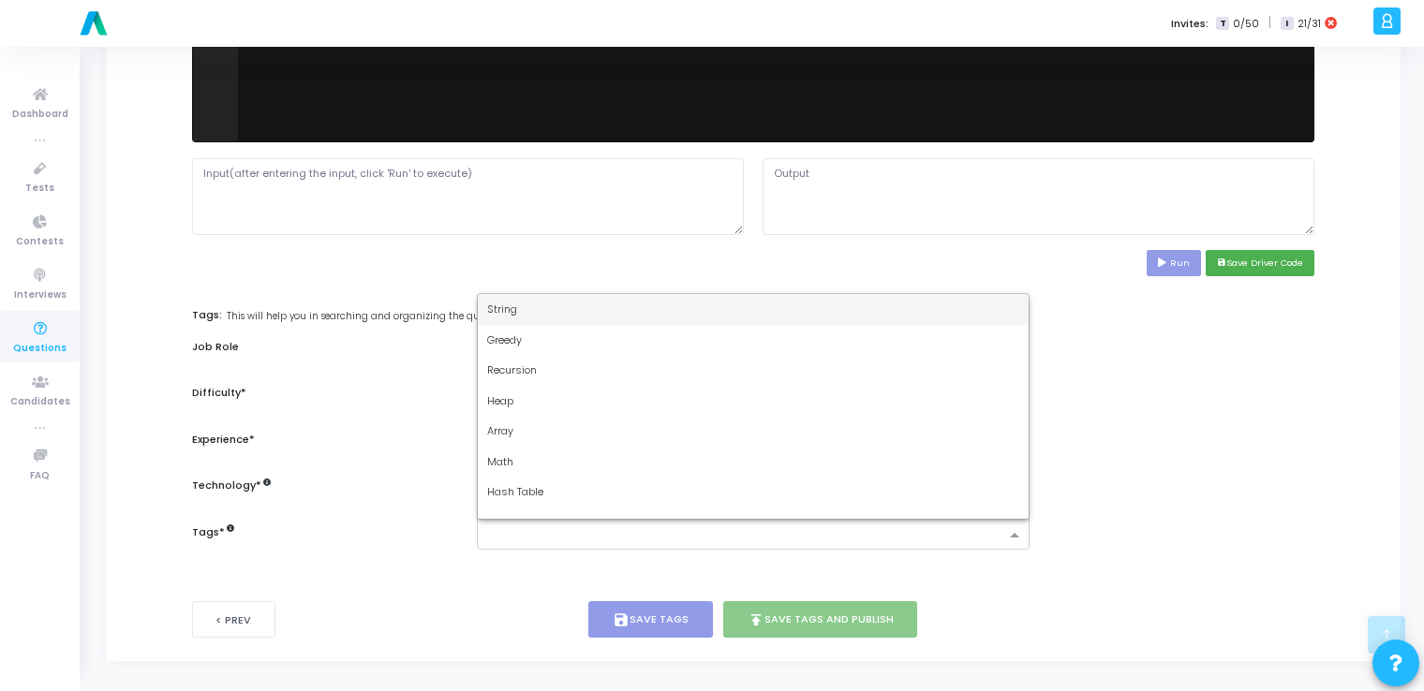
click at [651, 534] on input "text" at bounding box center [745, 536] width 517 height 16
type input "dy"
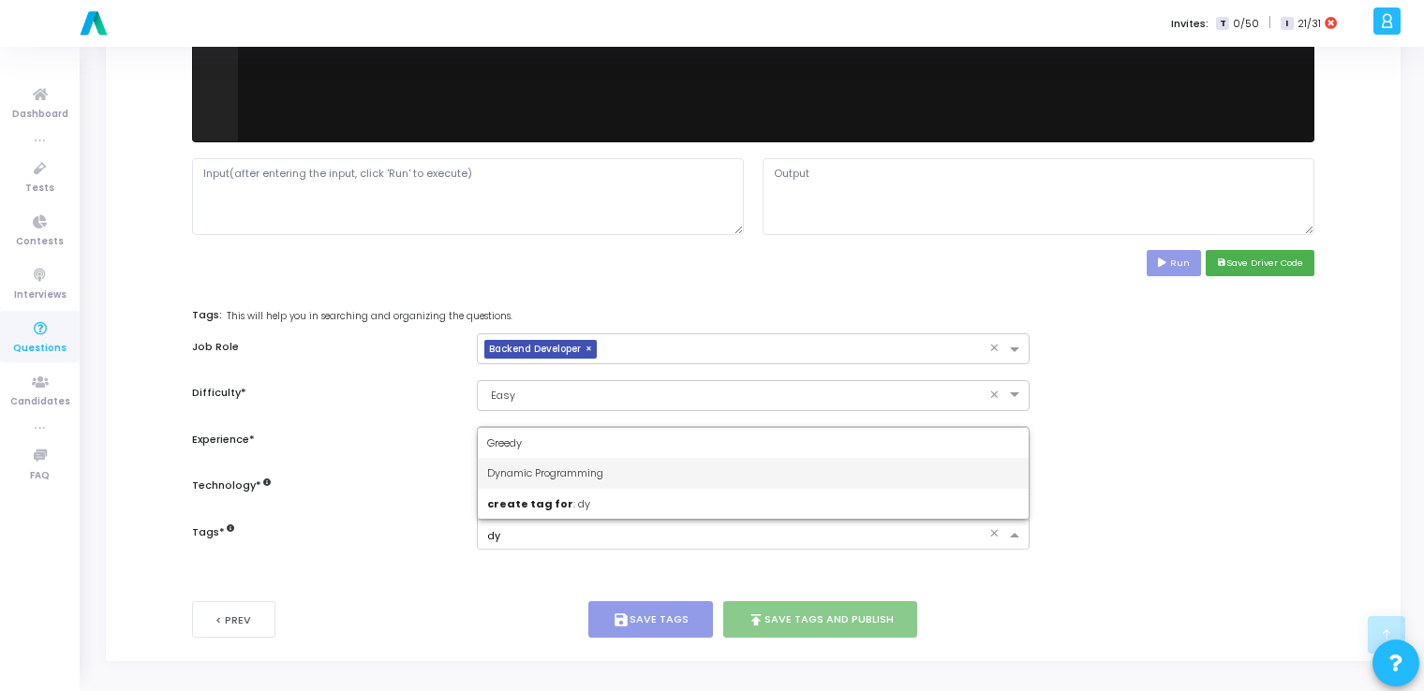
click at [641, 474] on div "Dynamic Programming" at bounding box center [753, 473] width 550 height 31
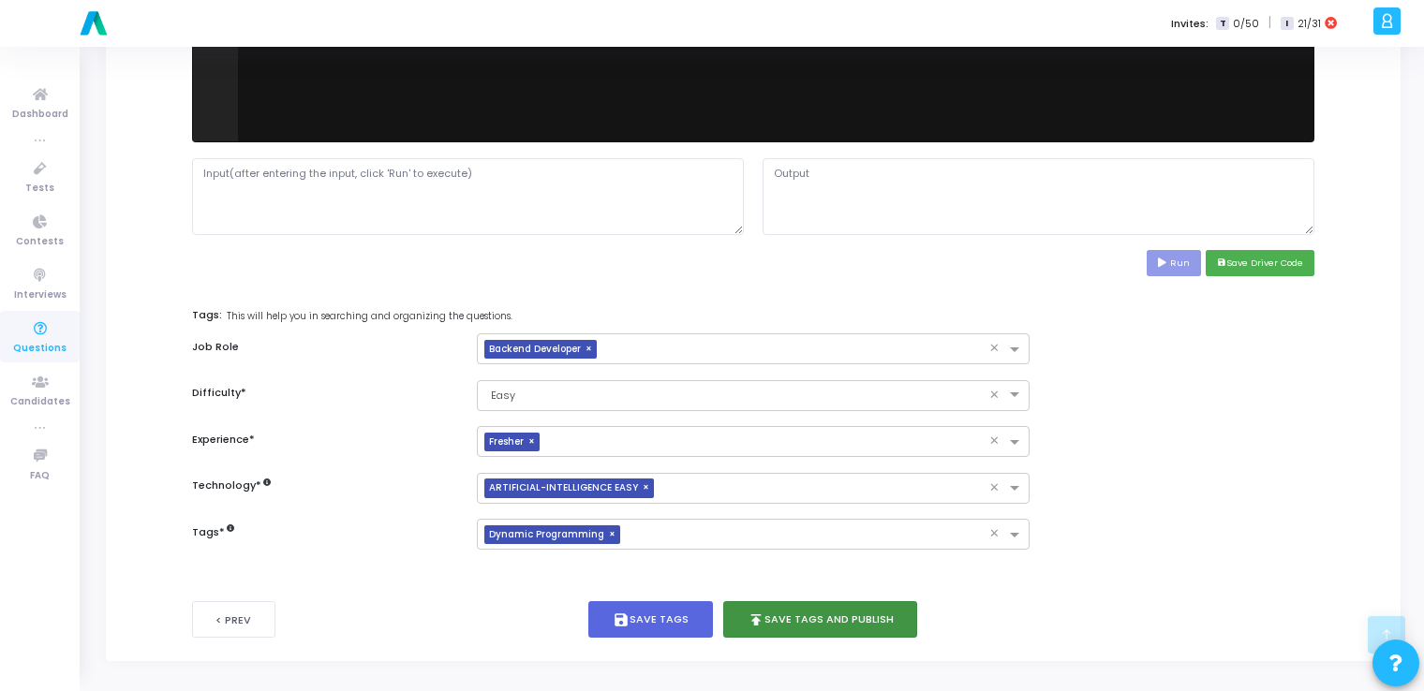
click at [828, 613] on button "publish Save Tags and Publish" at bounding box center [820, 619] width 195 height 37
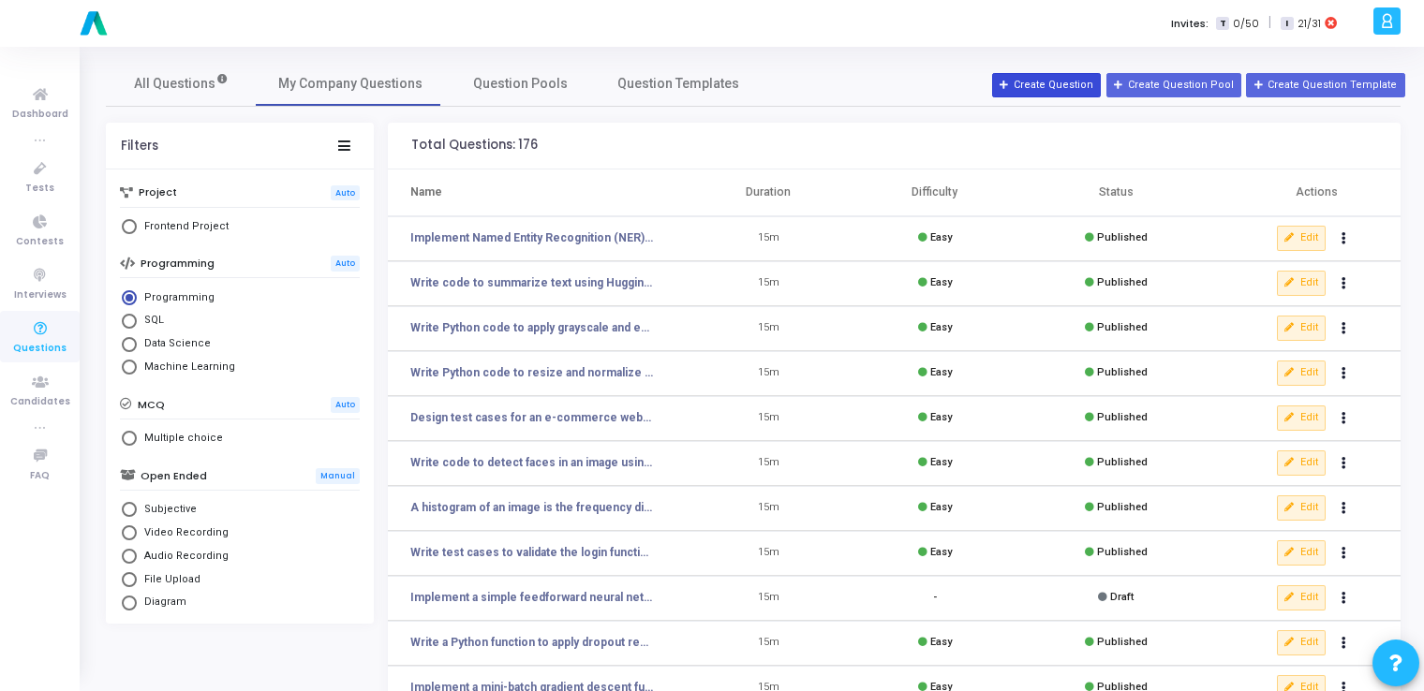
click at [1042, 82] on button "Create Question" at bounding box center [1046, 85] width 109 height 24
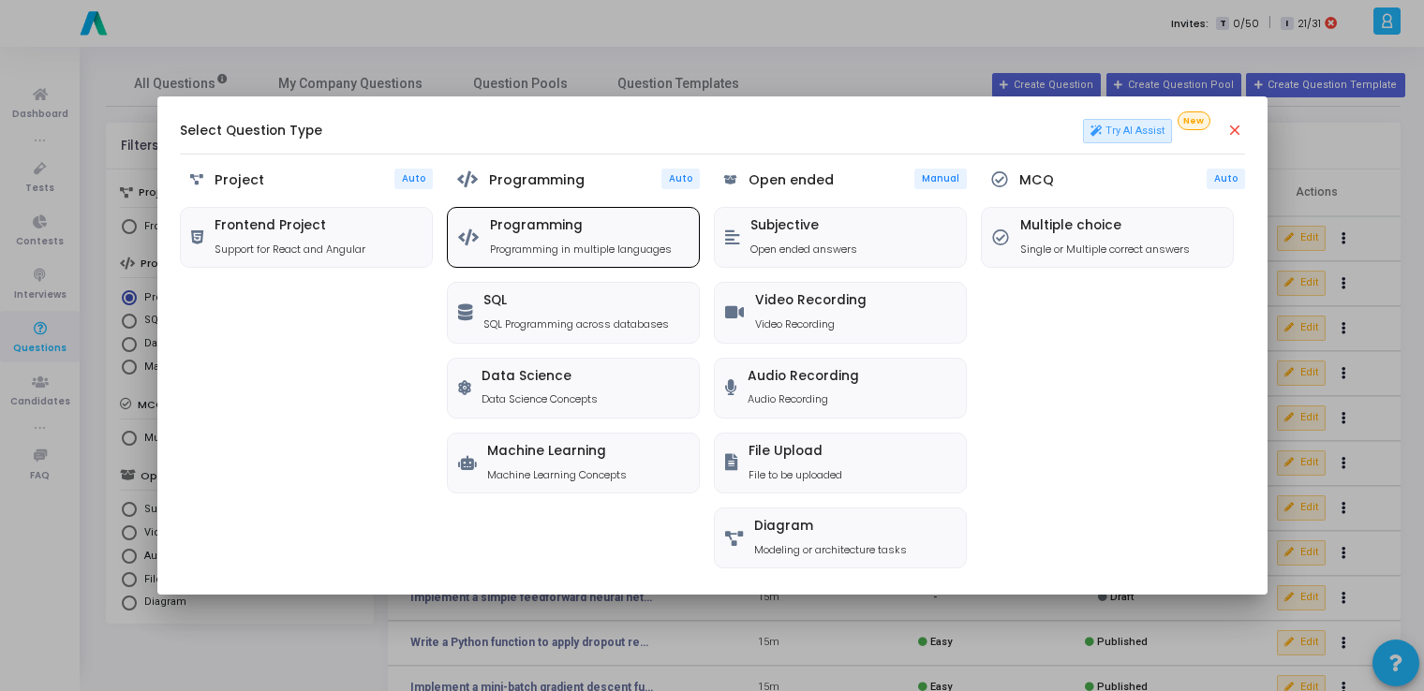
click at [605, 216] on div "Programming Programming in multiple languages" at bounding box center [573, 237] width 251 height 59
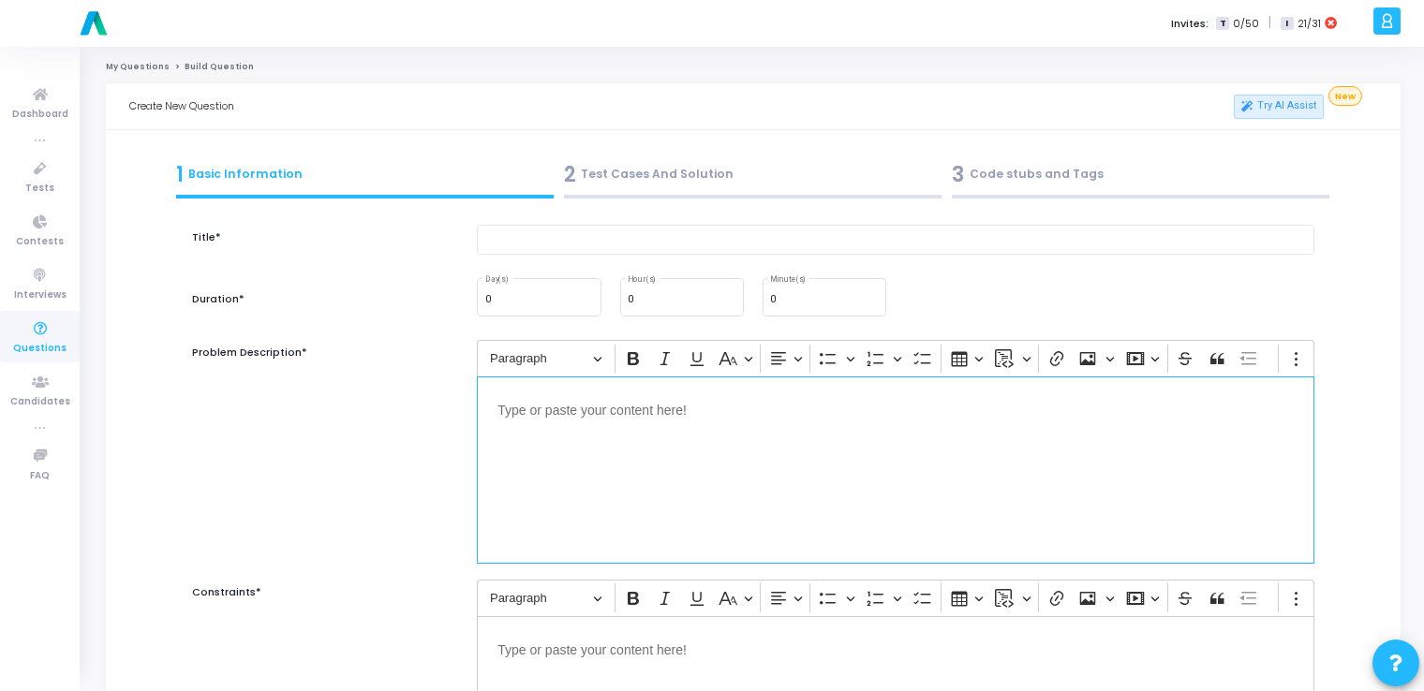
click at [675, 493] on div "Editor editing area: main" at bounding box center [896, 470] width 838 height 187
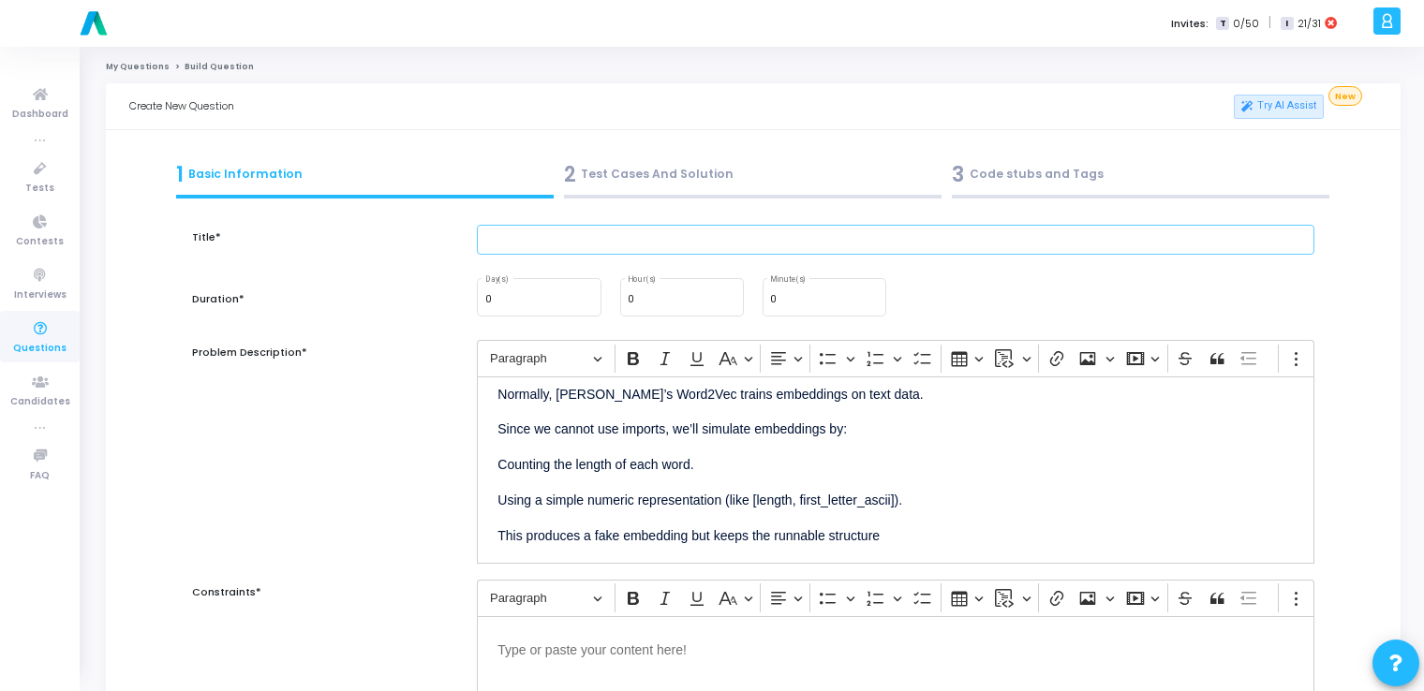
click at [581, 235] on input "text" at bounding box center [896, 240] width 838 height 31
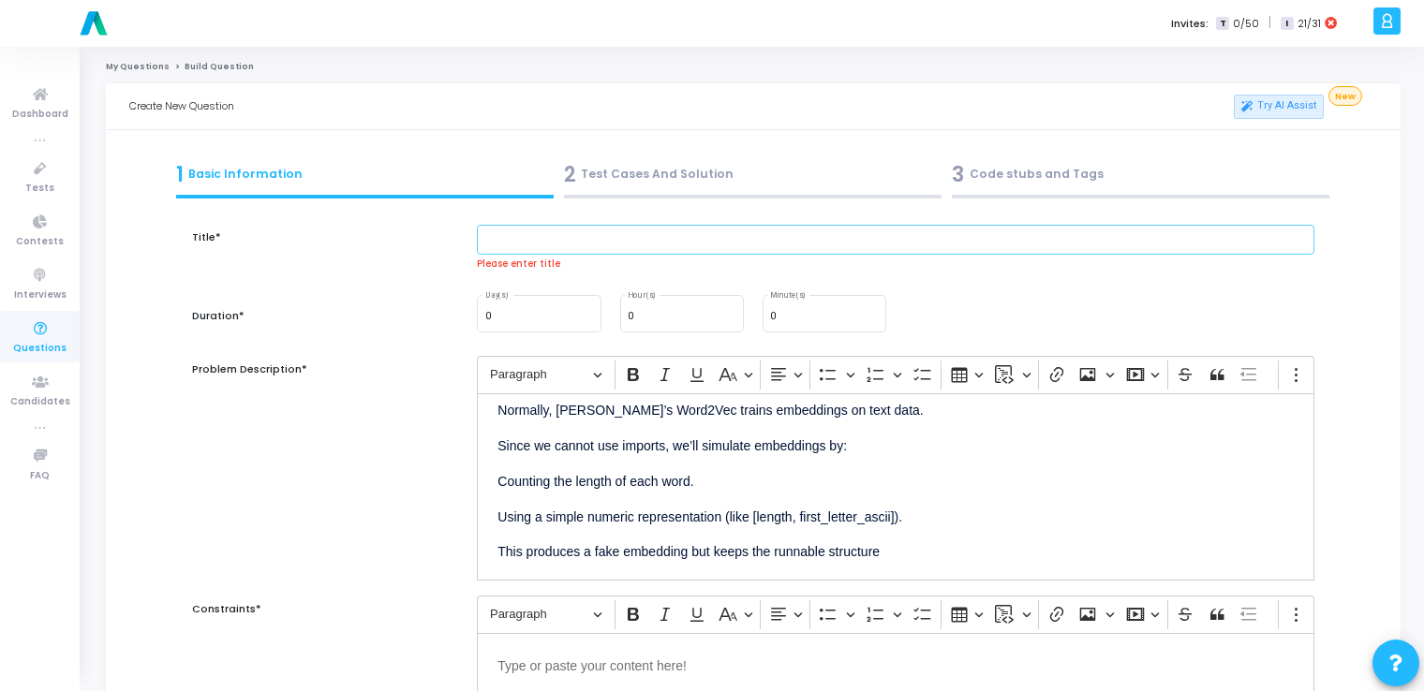
paste input "Write code to generate word embeddings using Word2Vec (use gensim)."
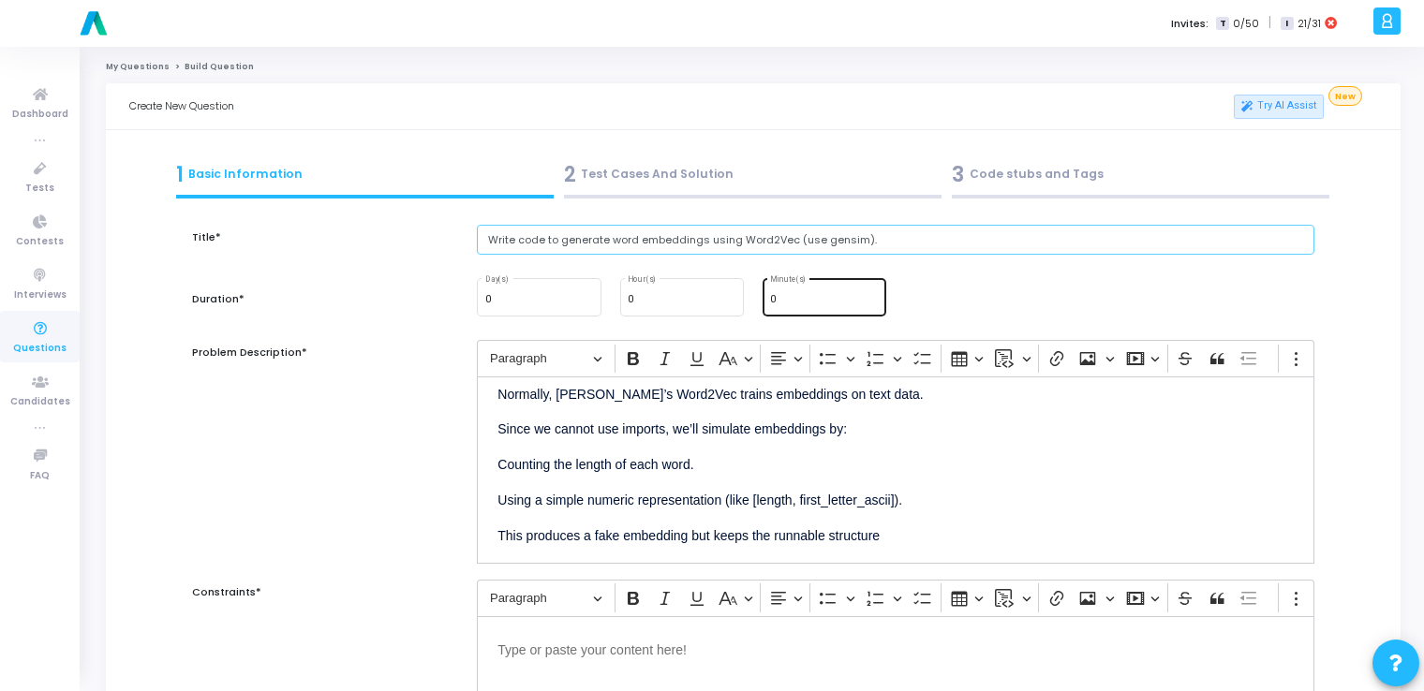
type input "Write code to generate word embeddings using Word2Vec (use gensim)."
click at [794, 302] on input "0" at bounding box center [824, 299] width 109 height 11
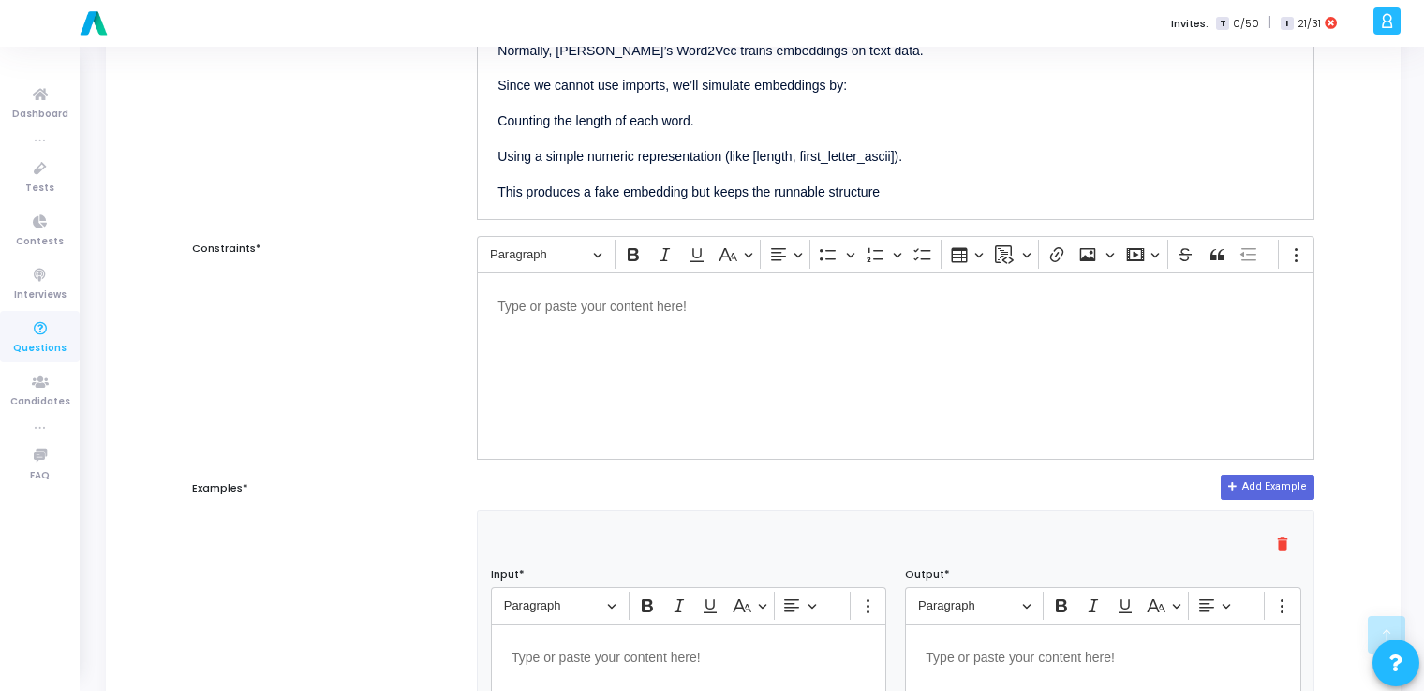
scroll to position [345, 0]
type input "14"
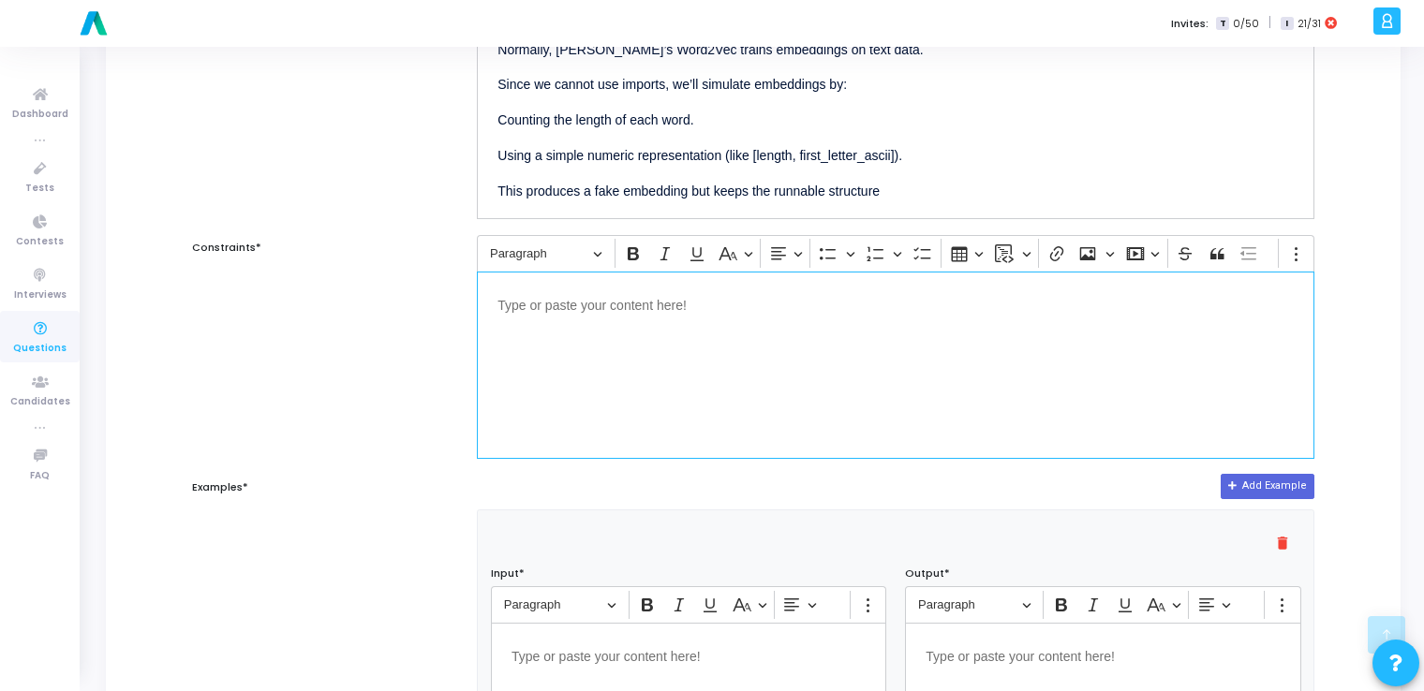
click at [715, 325] on div "Editor editing area: main" at bounding box center [896, 365] width 838 height 187
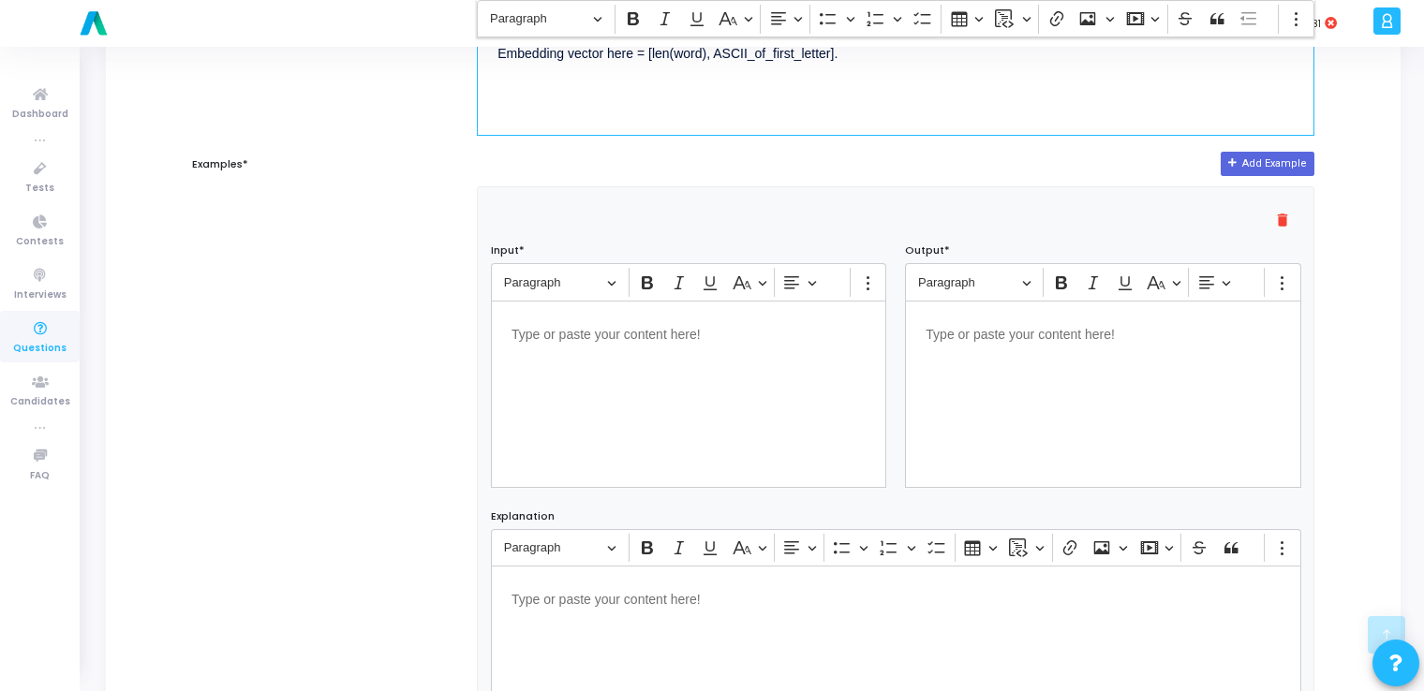
scroll to position [667, 0]
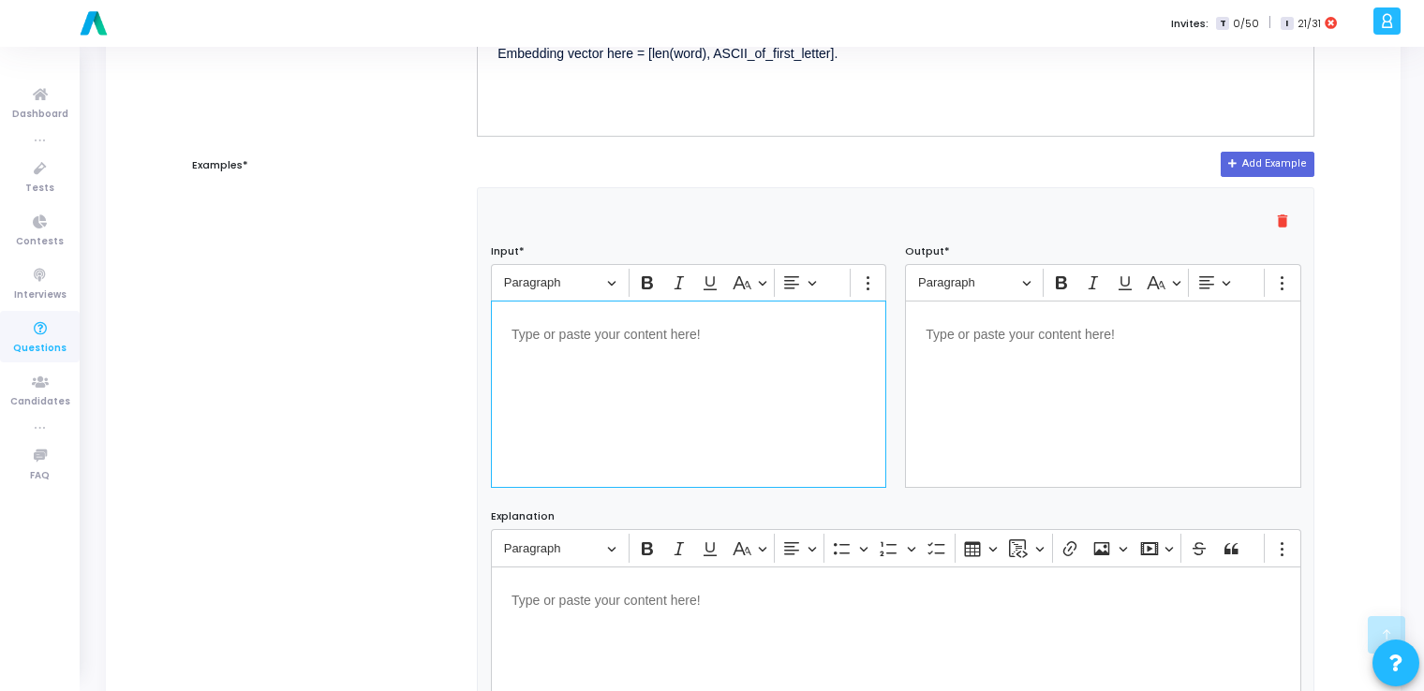
click at [765, 366] on div "Editor editing area: main" at bounding box center [688, 394] width 395 height 187
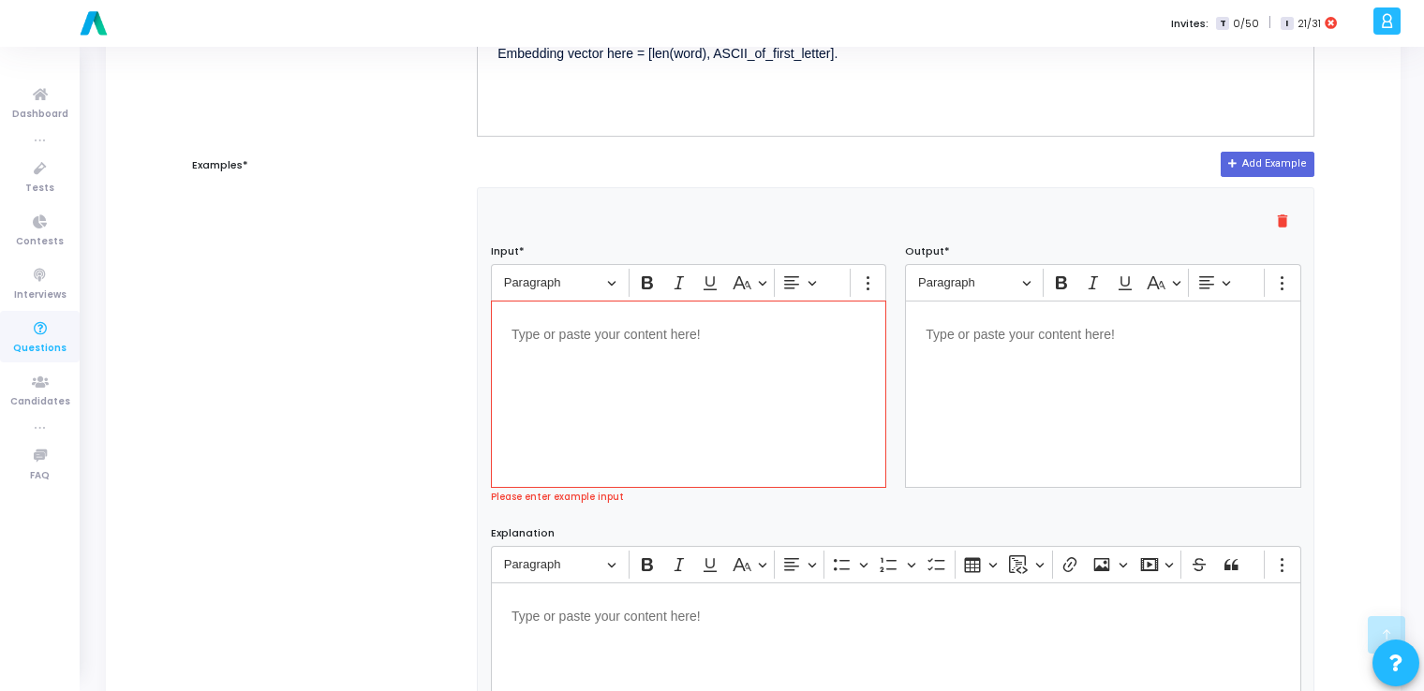
click at [633, 379] on div "Editor editing area: main" at bounding box center [688, 394] width 395 height 187
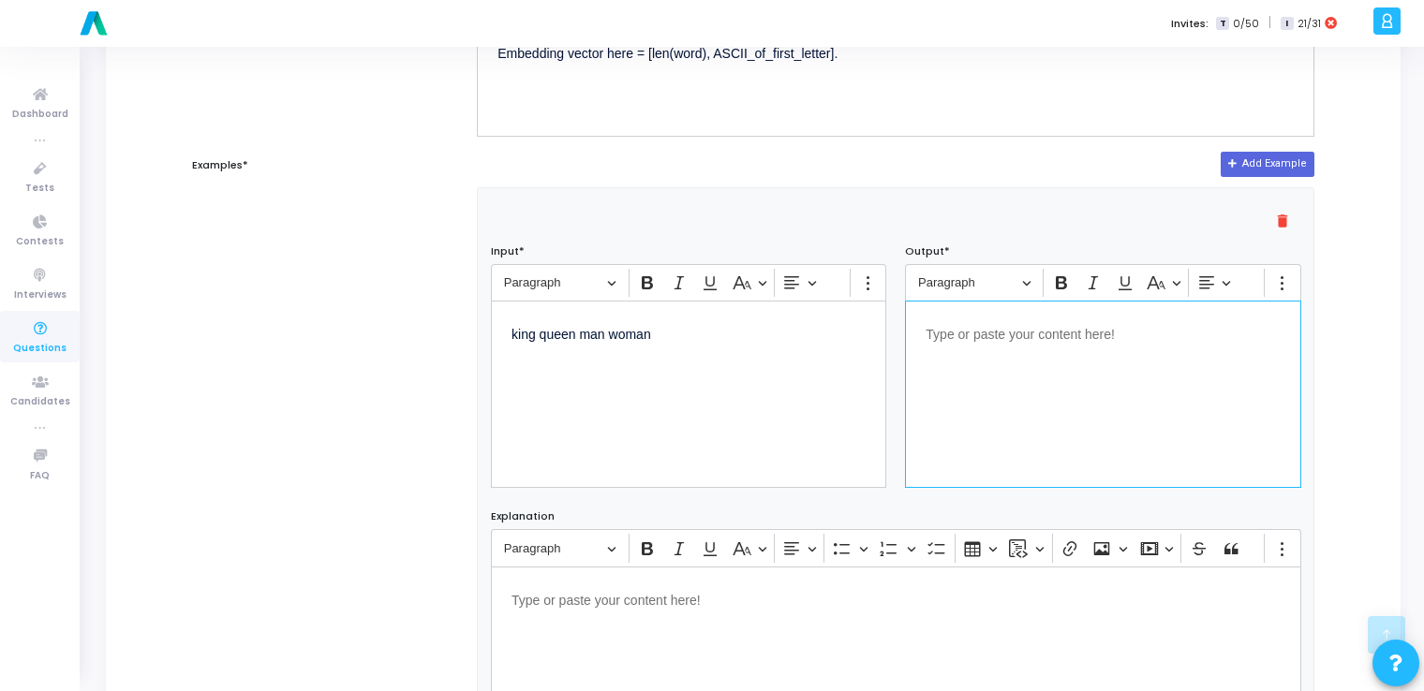
click at [1059, 386] on div "Editor editing area: main" at bounding box center [1102, 394] width 395 height 187
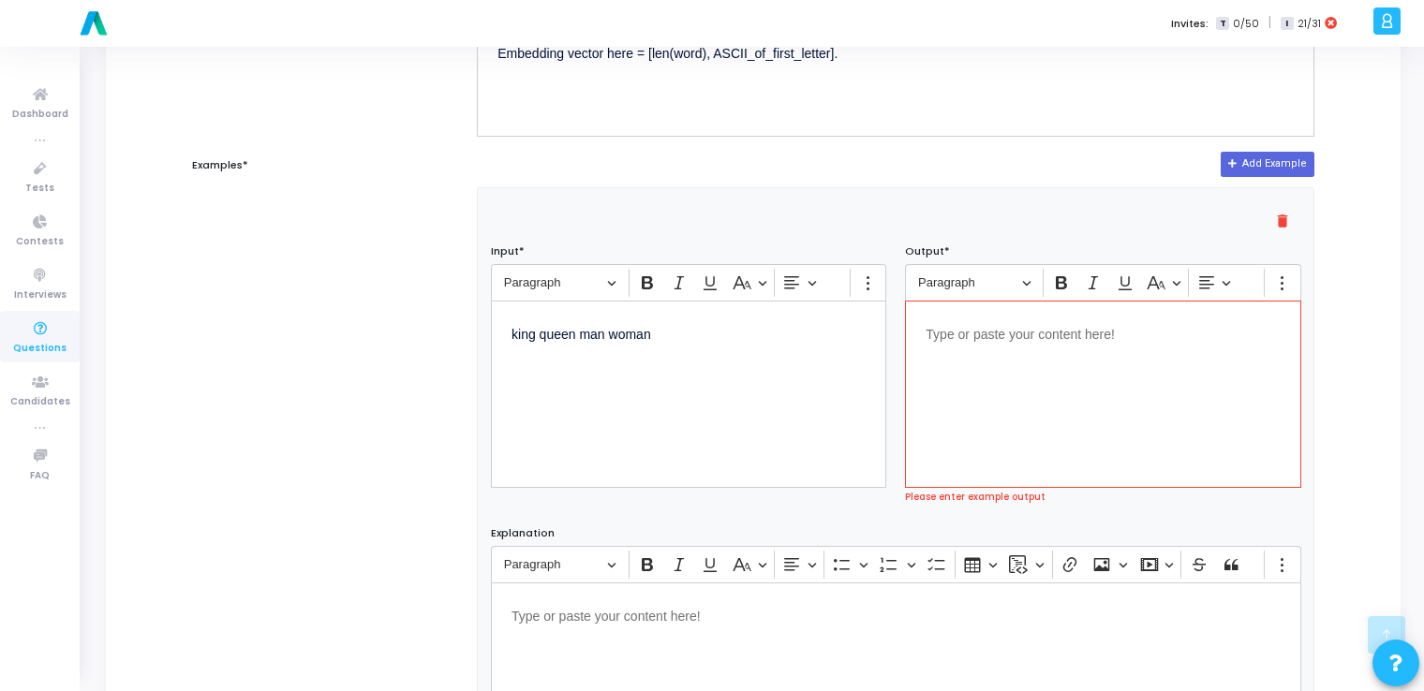
click at [1008, 425] on div "Editor editing area: main" at bounding box center [1102, 394] width 395 height 187
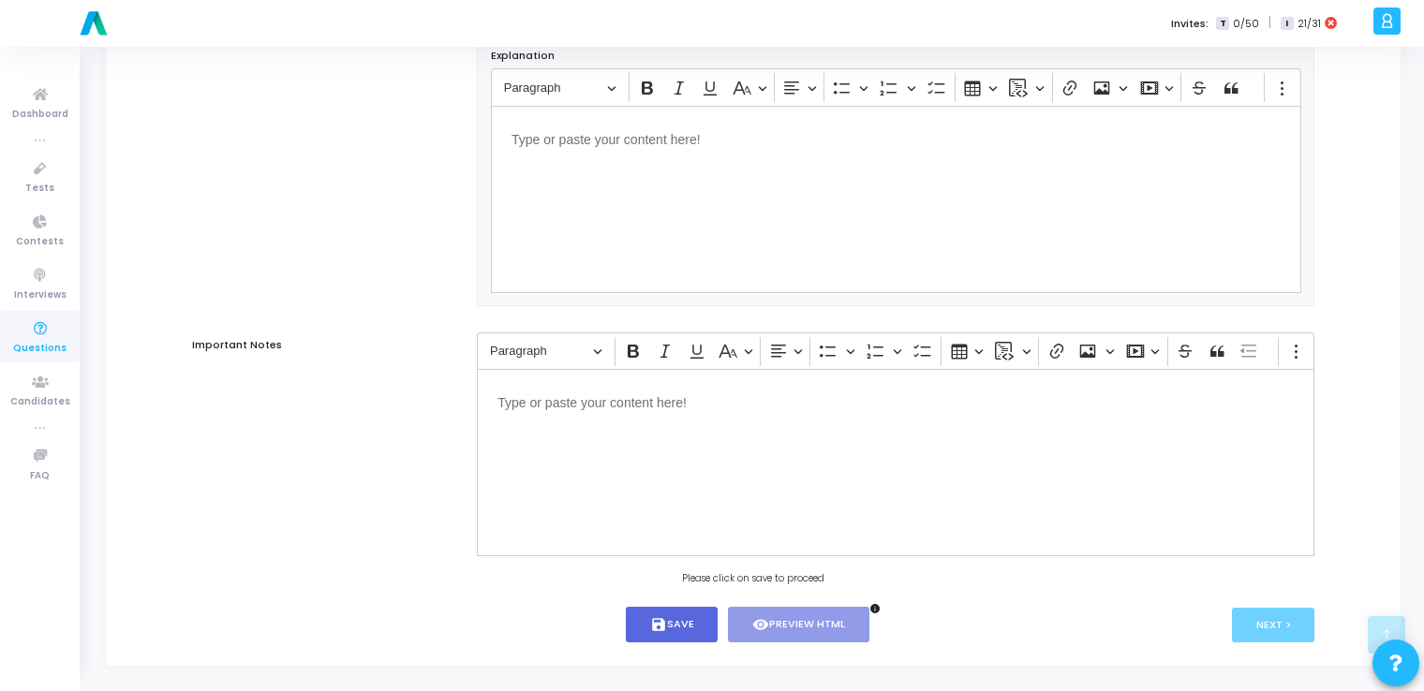
scroll to position [1139, 0]
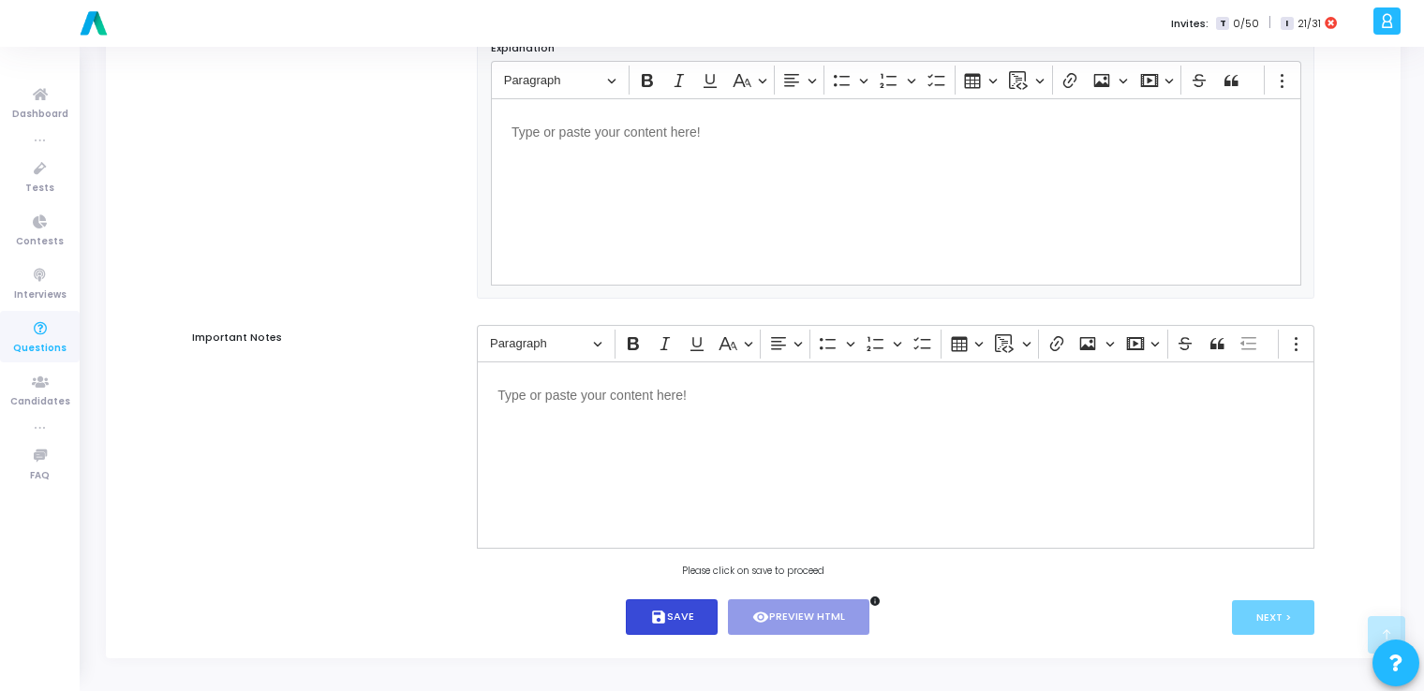
click at [653, 609] on icon "save" at bounding box center [658, 617] width 17 height 17
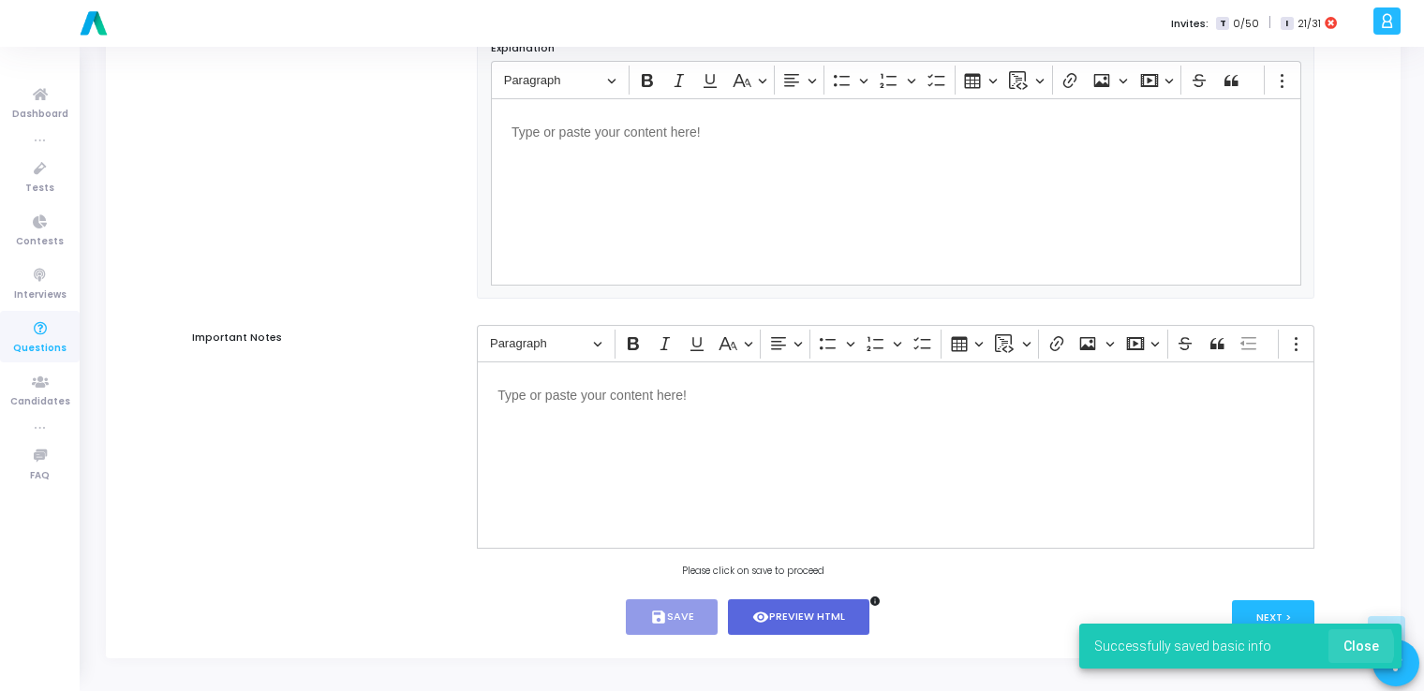
click at [1356, 647] on span "Close" at bounding box center [1362, 646] width 36 height 15
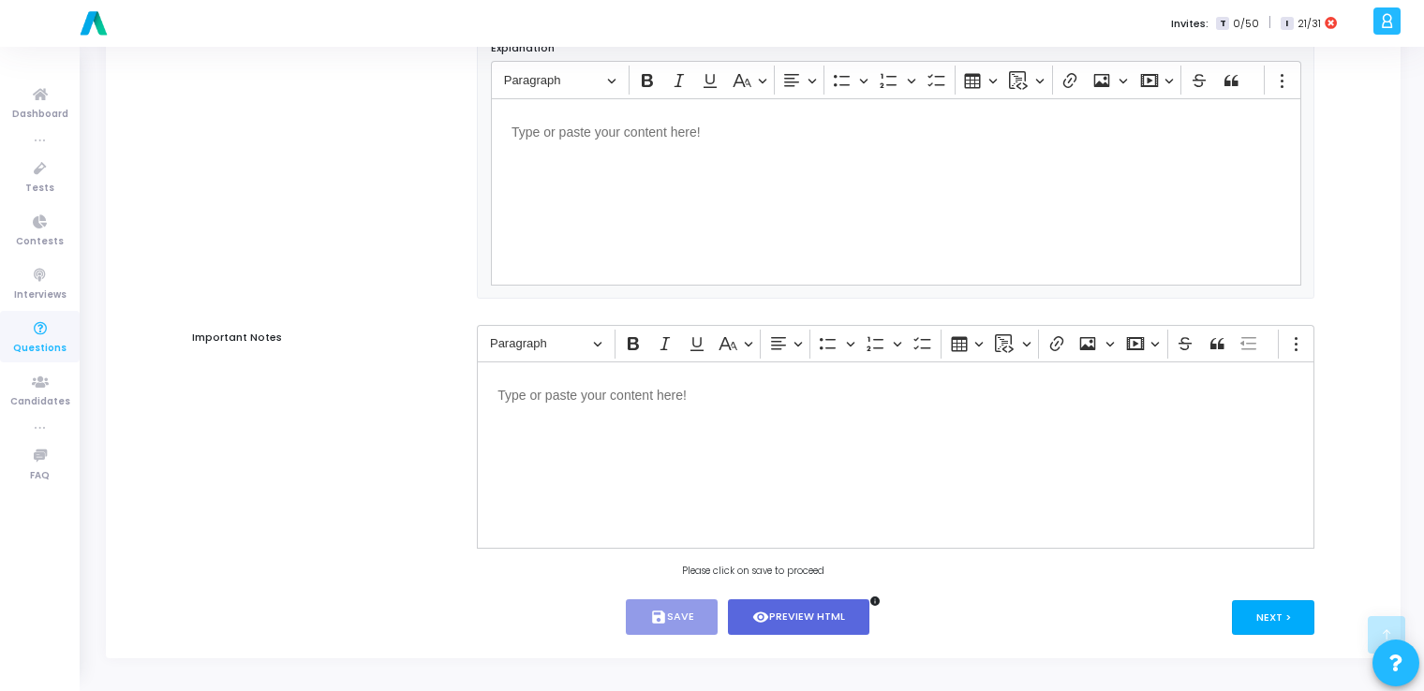
click at [1284, 616] on button "Next >" at bounding box center [1273, 618] width 83 height 35
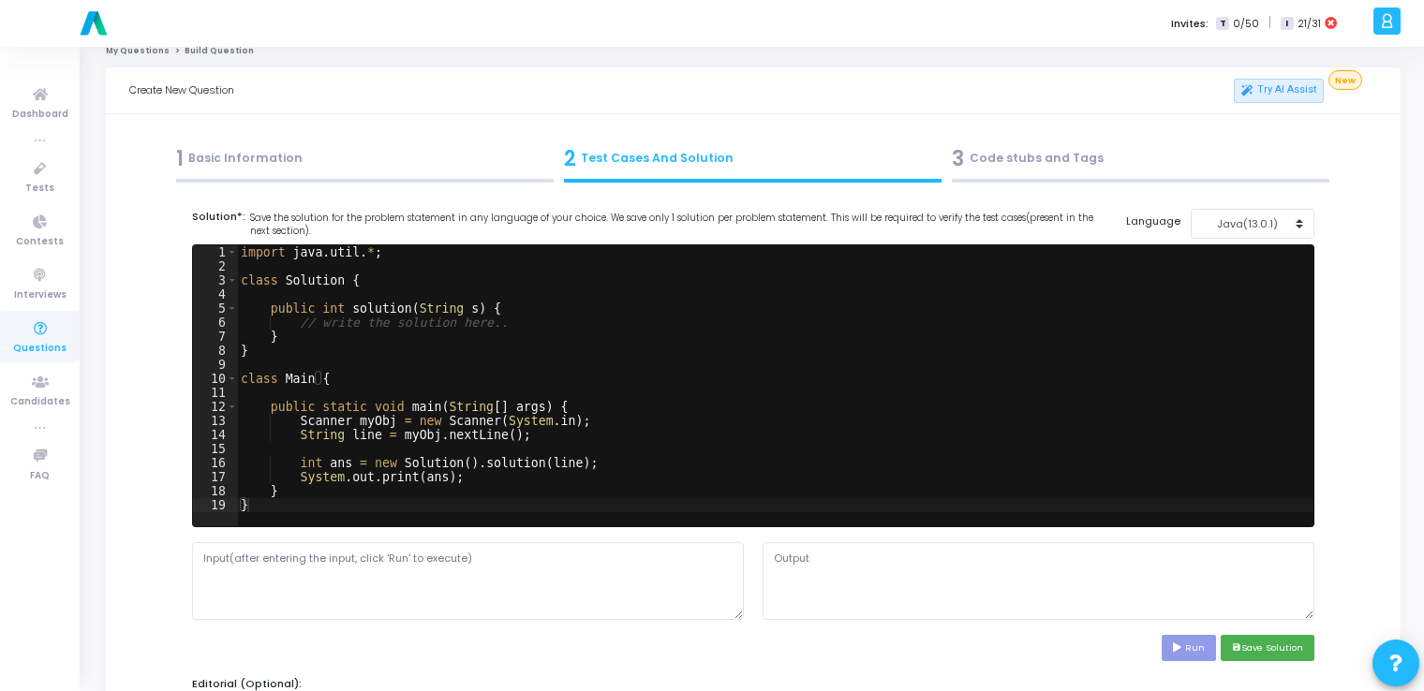
scroll to position [0, 0]
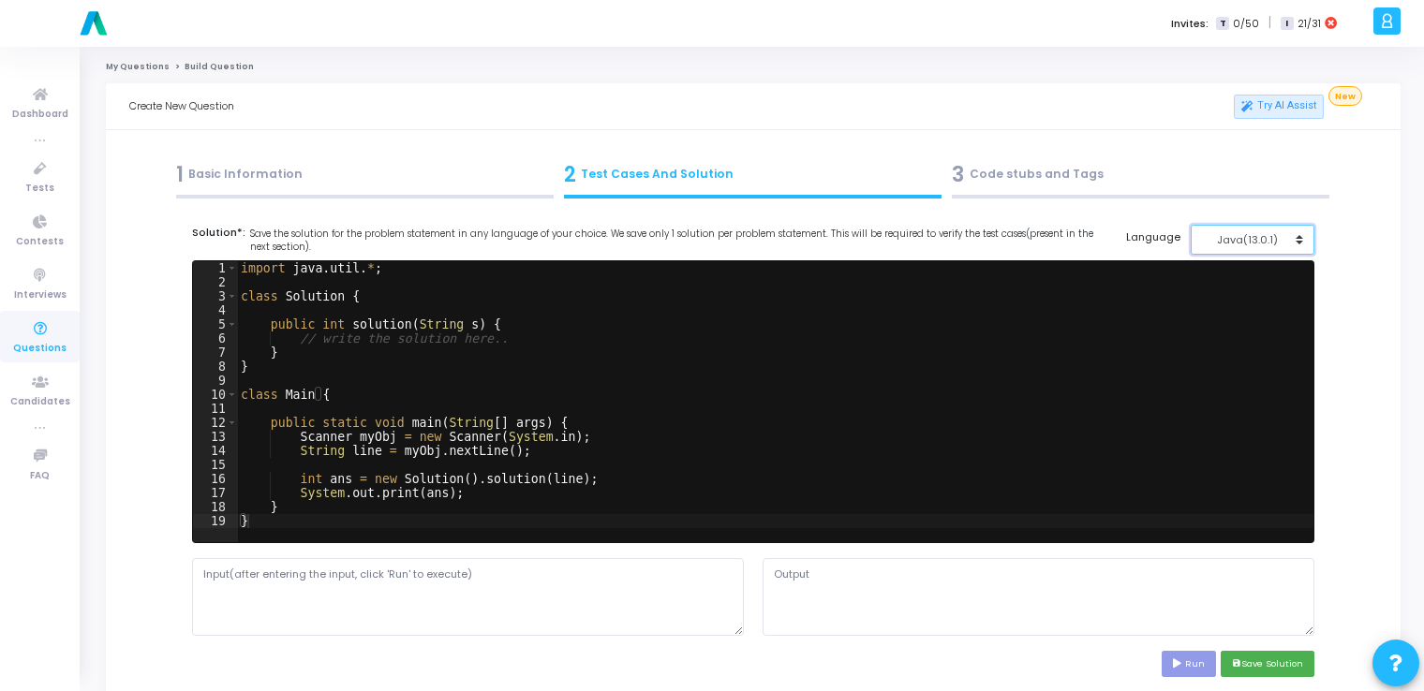
click at [1255, 255] on button "Java(13.0.1)" at bounding box center [1253, 240] width 125 height 31
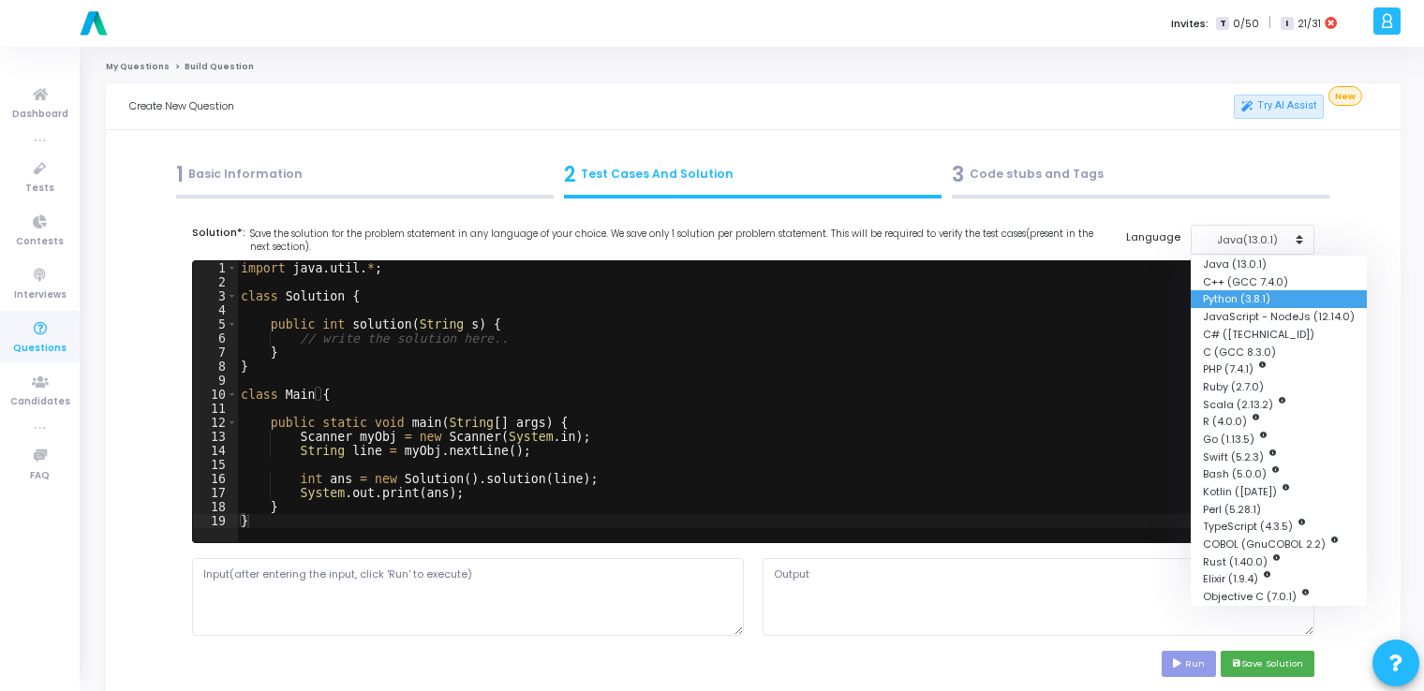
click at [1244, 298] on button "Python (3.8.1)" at bounding box center [1279, 299] width 176 height 18
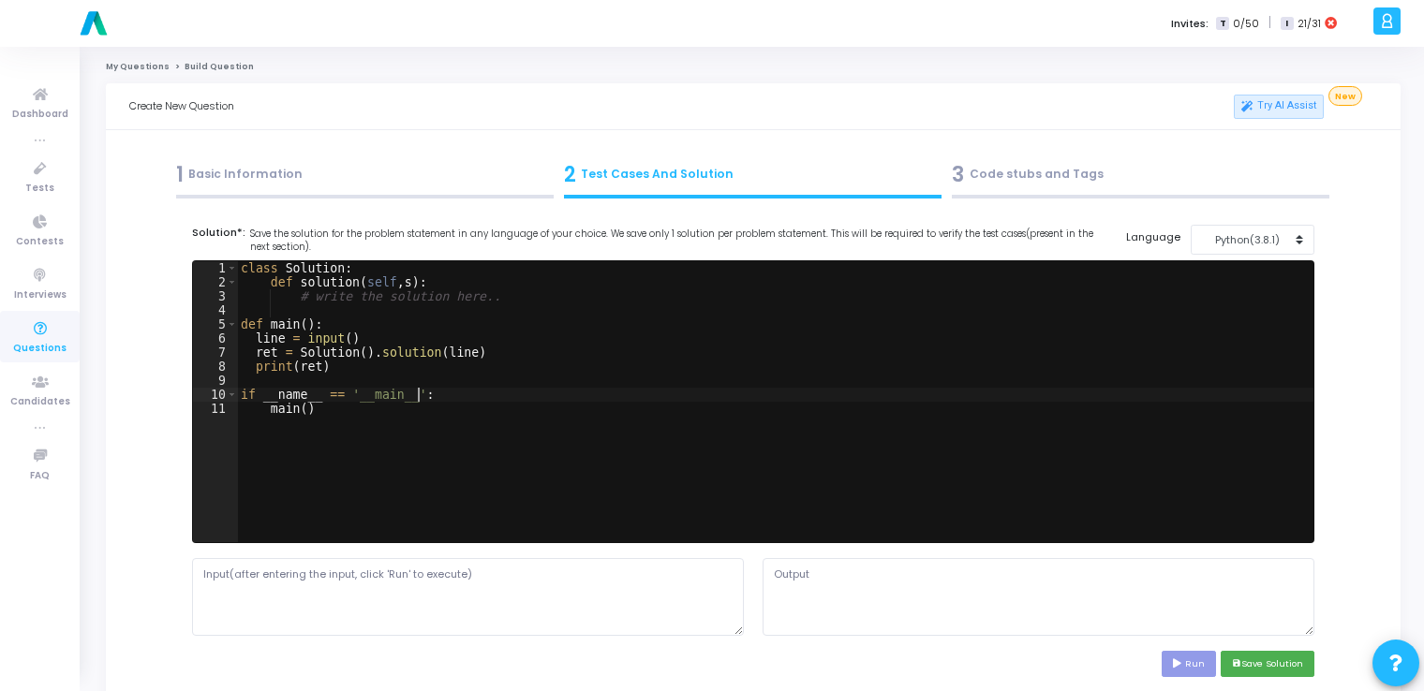
click at [847, 399] on div "class Solution : def solution ( self , s ) : # write the solution here.. def ma…" at bounding box center [775, 415] width 1076 height 309
click at [528, 351] on div "class Solution : def solution ( self , s ) : # write the solution here.. def ma…" at bounding box center [775, 415] width 1076 height 309
type textarea "if __name__ == '__main__': main()"
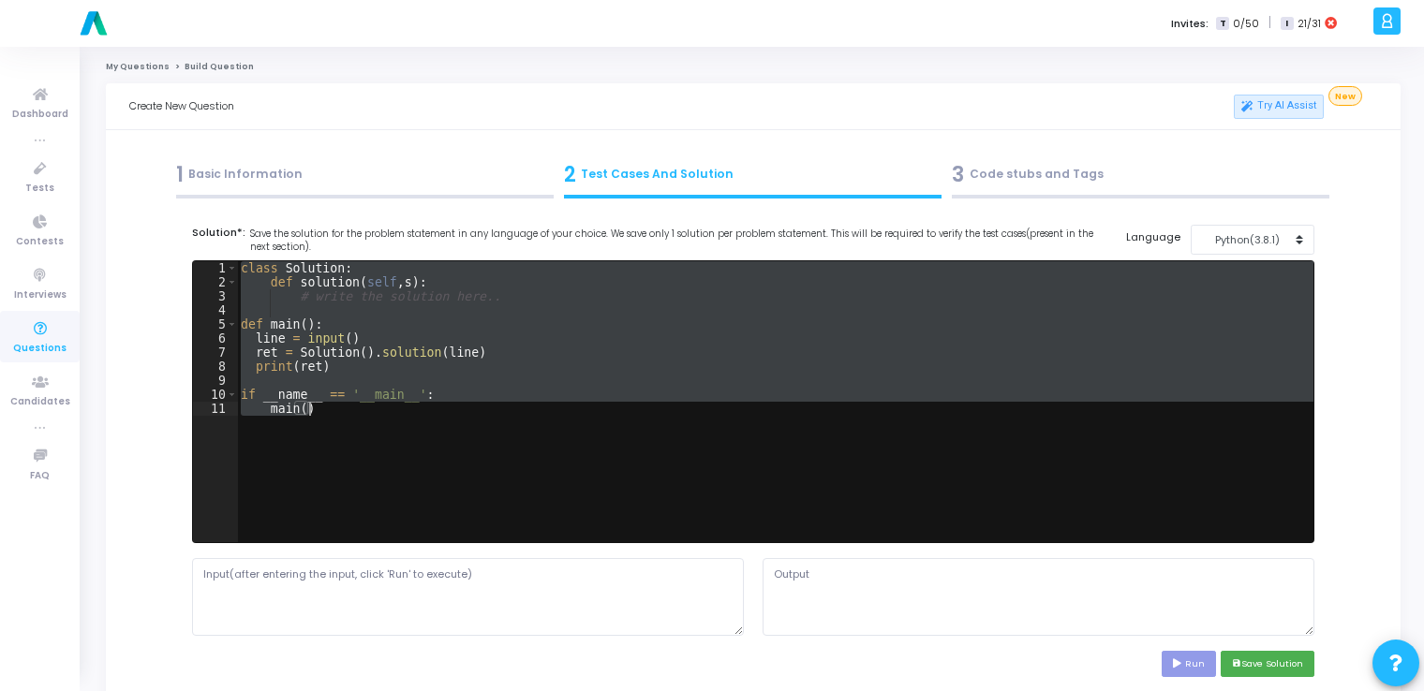
paste textarea
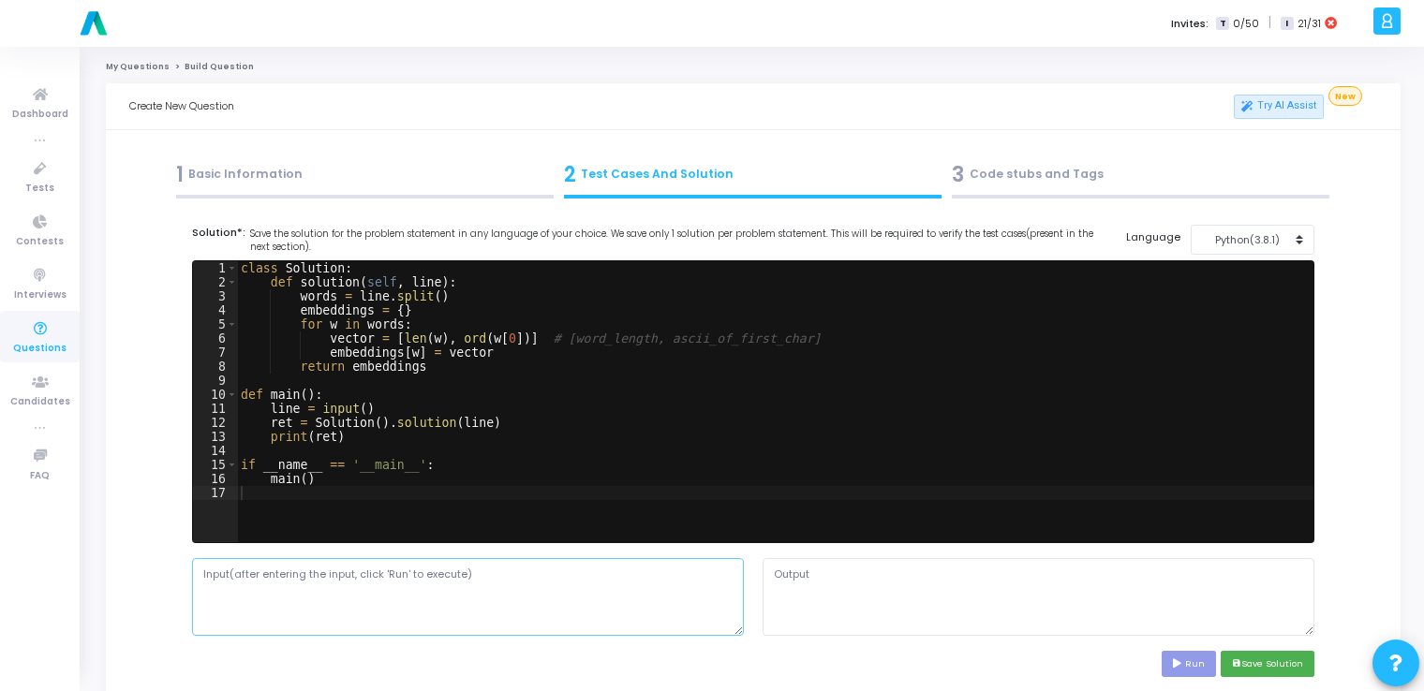
click at [335, 598] on textarea at bounding box center [468, 596] width 552 height 77
paste textarea "king queen man woman"
type textarea "king queen man woman"
click at [1188, 668] on button "Run" at bounding box center [1189, 663] width 54 height 25
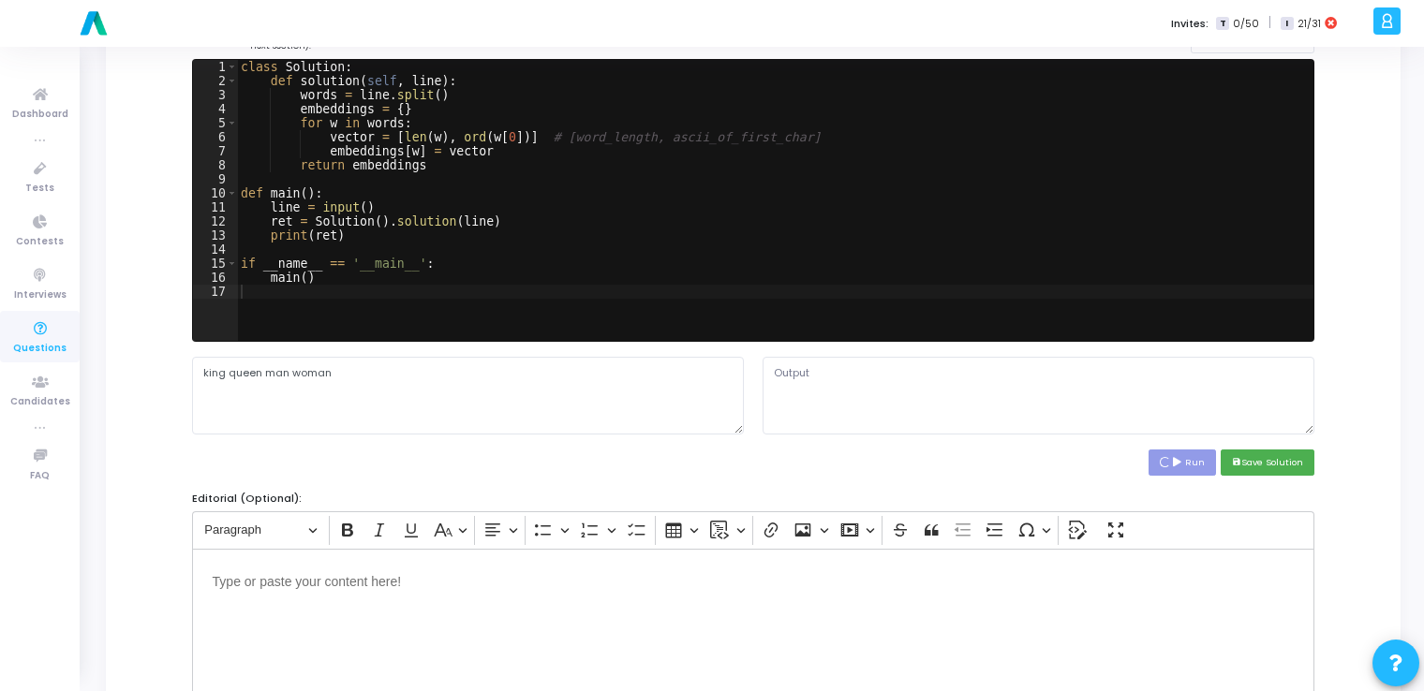
scroll to position [202, 0]
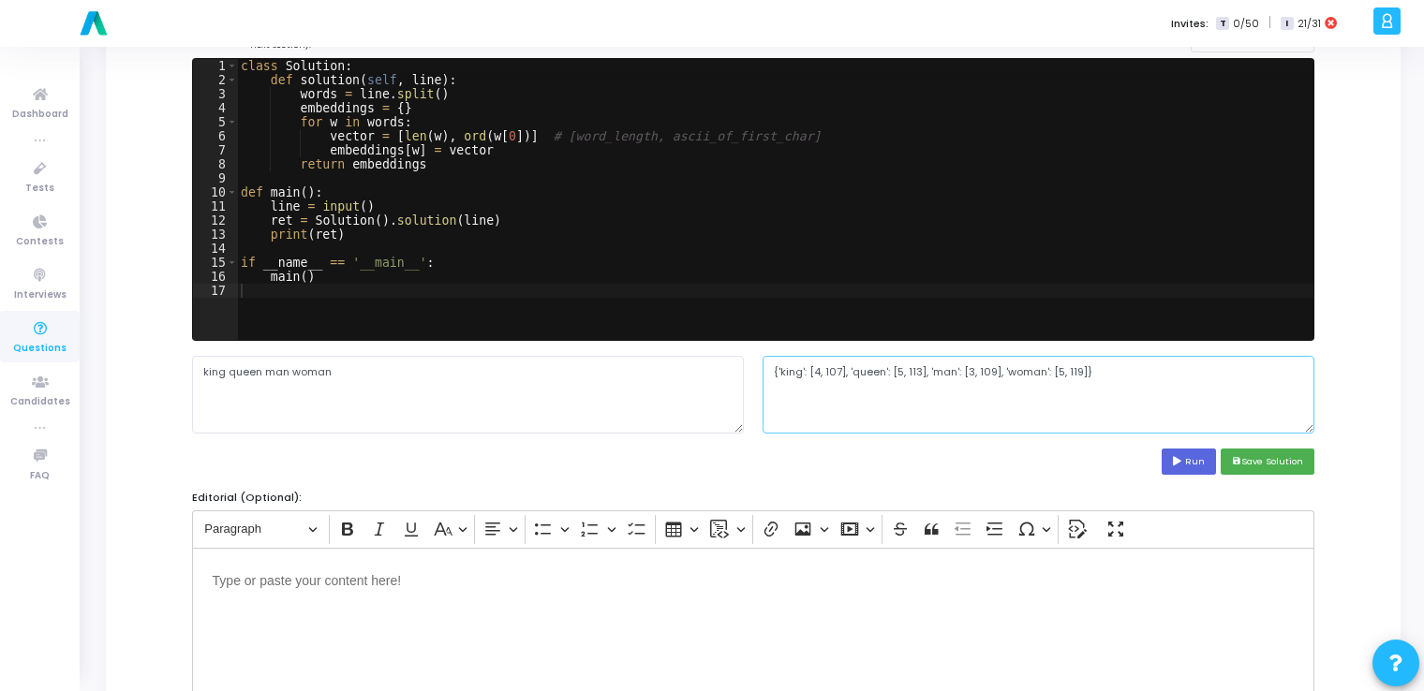
drag, startPoint x: 1097, startPoint y: 372, endPoint x: 769, endPoint y: 374, distance: 327.9
click at [769, 374] on textarea "{'king': [4, 107], 'queen': [5, 113], 'man': [3, 109], 'woman': [5, 119]}" at bounding box center [1039, 394] width 552 height 77
paste textarea "king queen man woman"
type textarea "{'king': [4, 107], 'queen': [5, 113], 'man': [3, 109], 'woman': [5, 119]}"
click at [1263, 454] on button "save Save Solution" at bounding box center [1268, 461] width 94 height 25
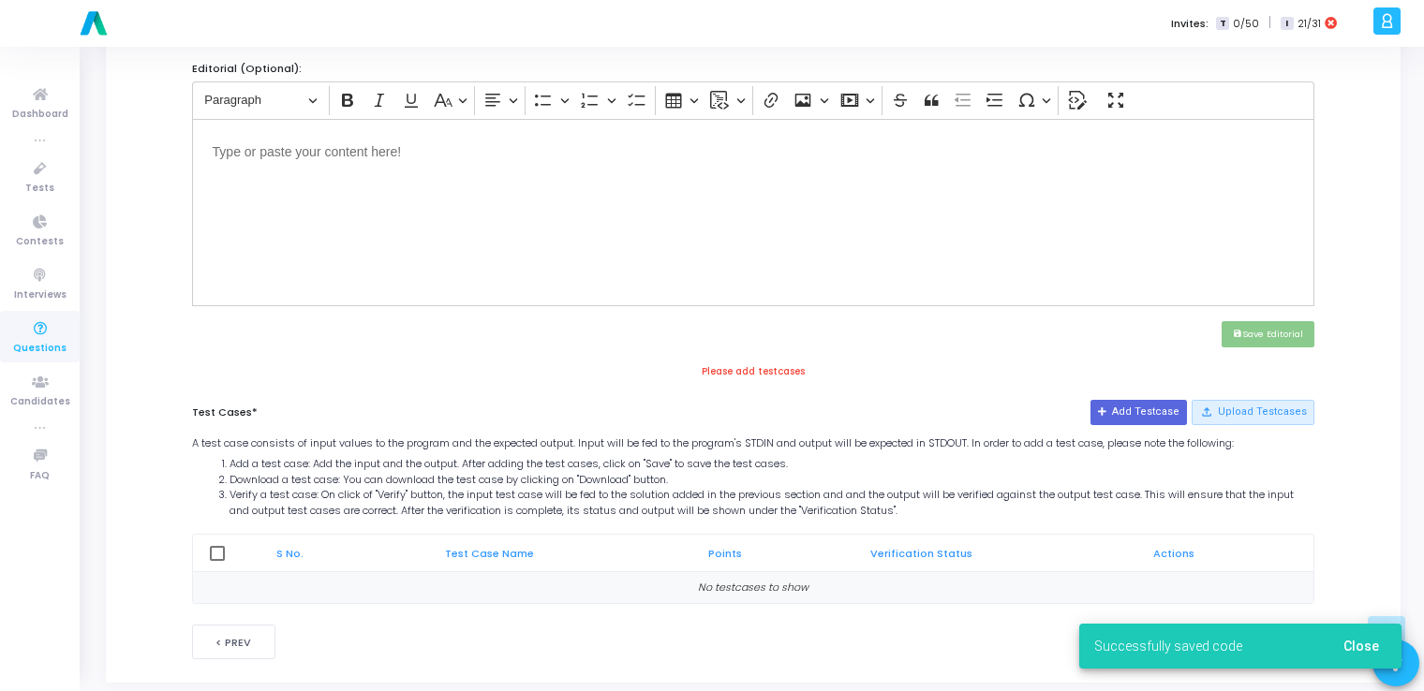
scroll to position [652, 0]
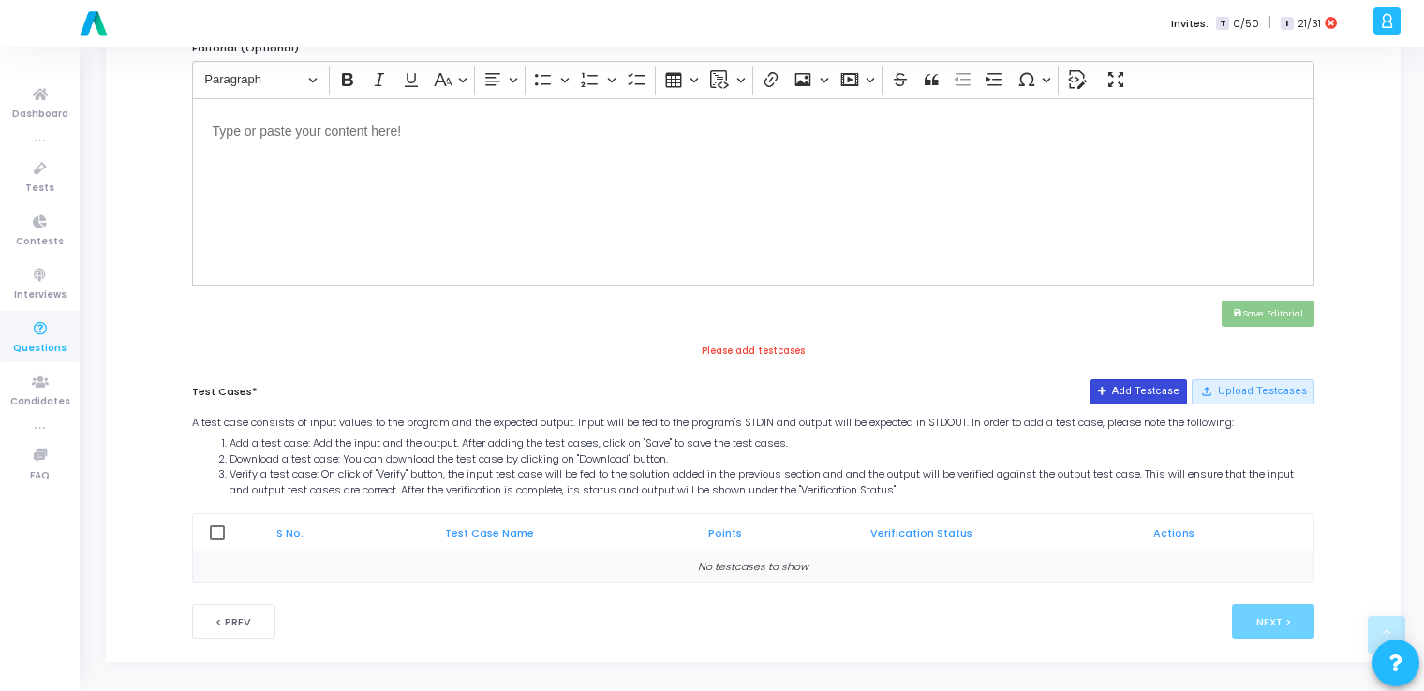
click at [1162, 380] on button "Add Testcase" at bounding box center [1139, 391] width 96 height 24
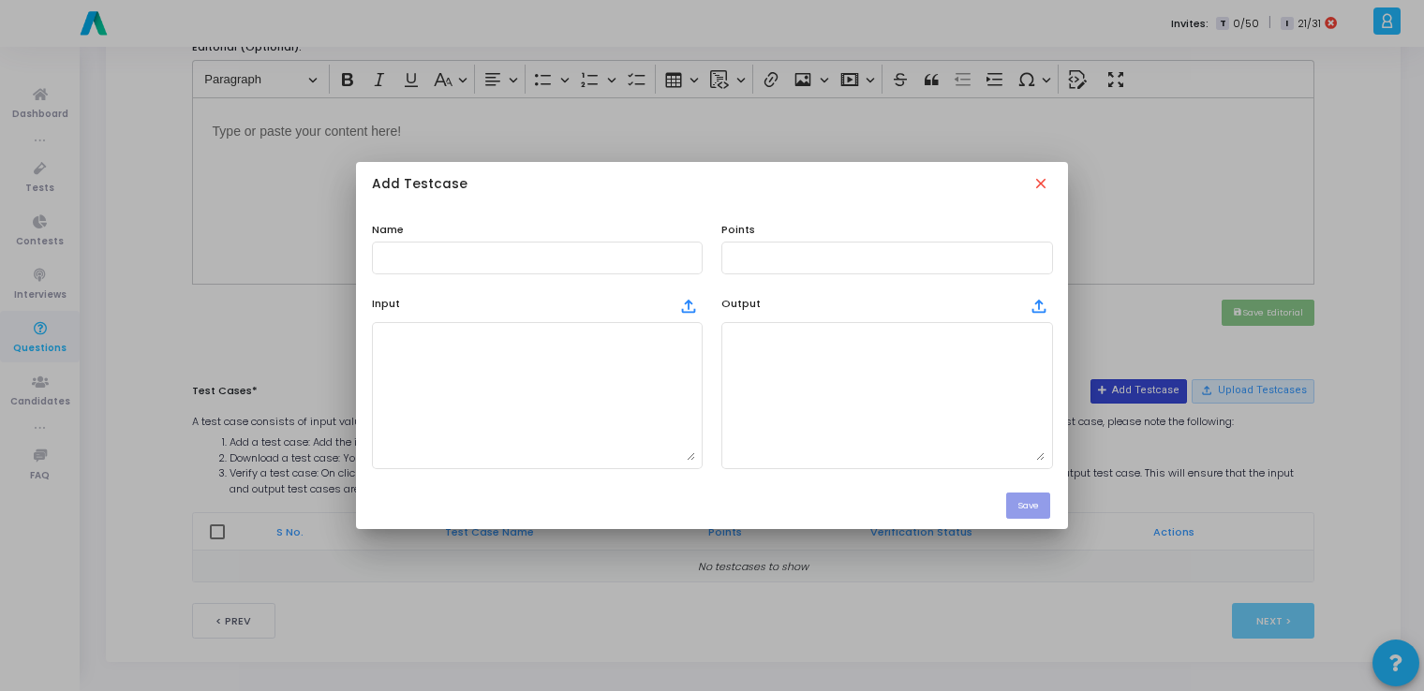
scroll to position [0, 0]
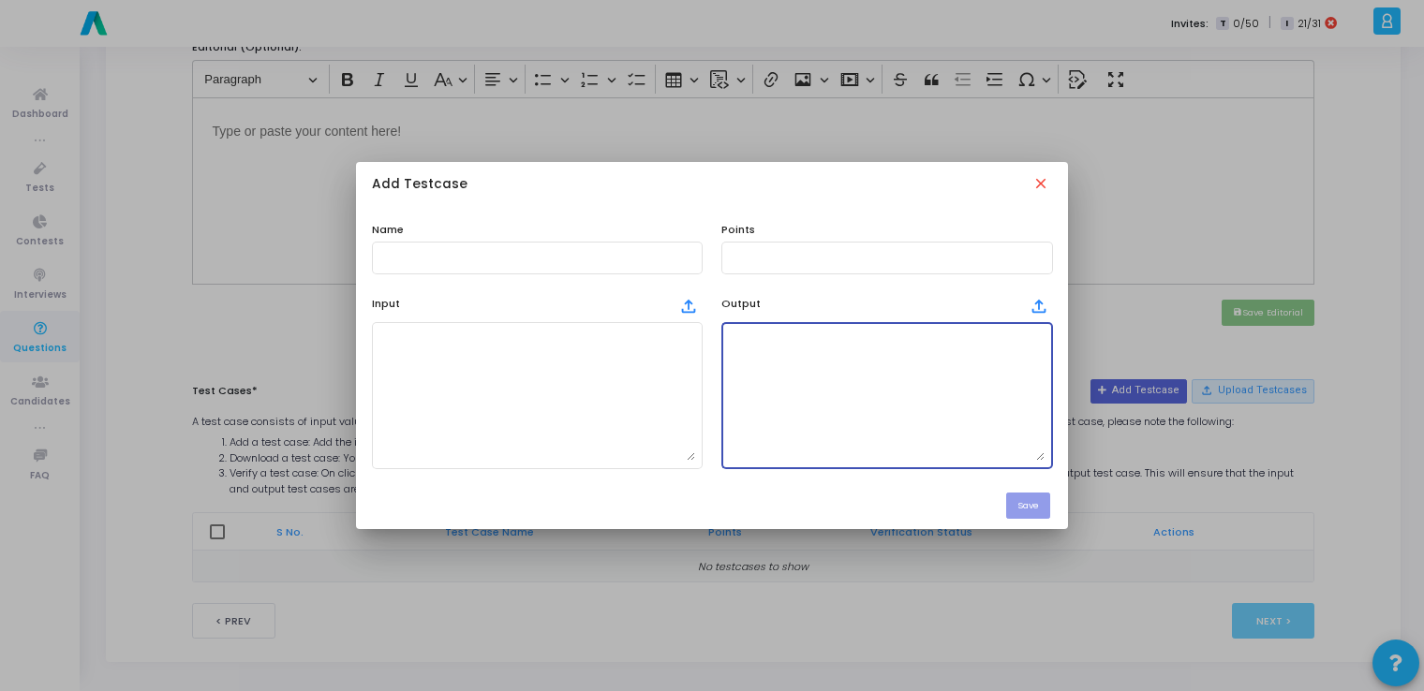
click at [833, 437] on textarea at bounding box center [887, 395] width 316 height 131
paste textarea "{'king': [4, 107], 'queen': [5, 113], 'man': [3, 109], 'woman': [5, 119]}"
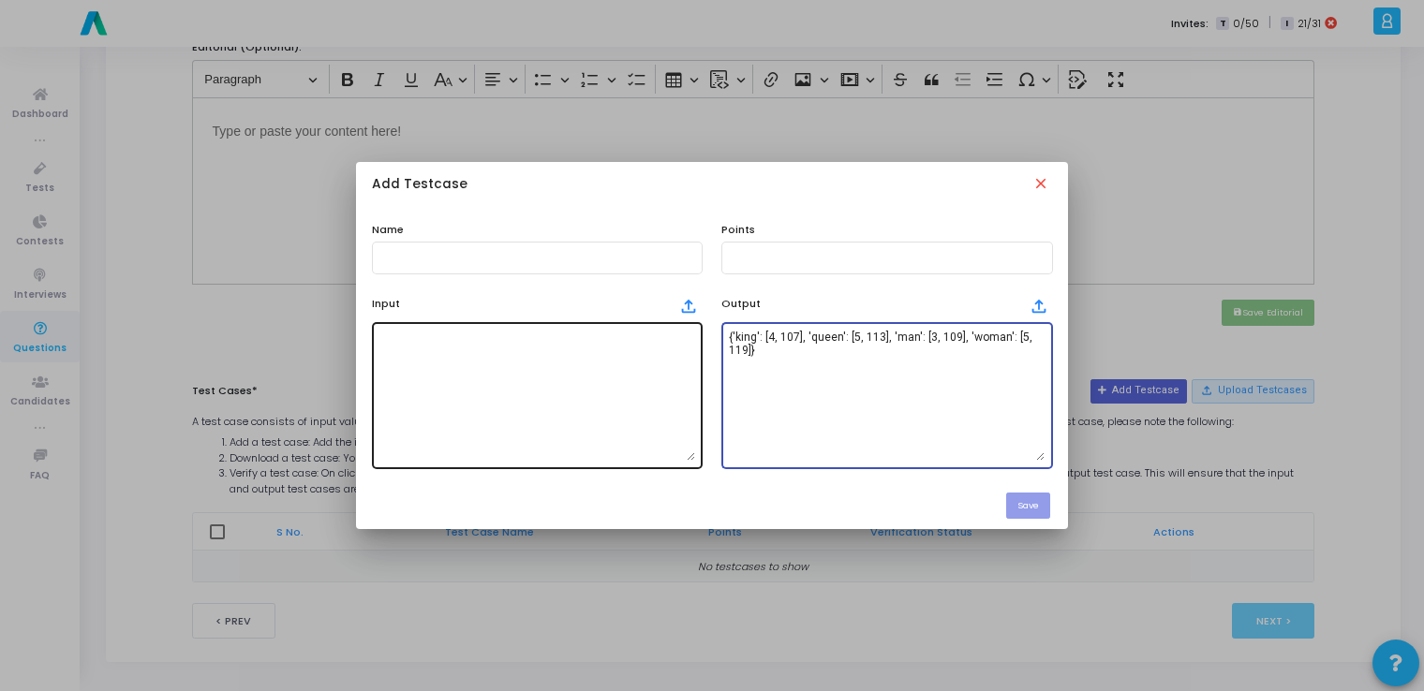
type textarea "{'king': [4, 107], 'queen': [5, 113], 'man': [3, 109], 'woman': [5, 119]}"
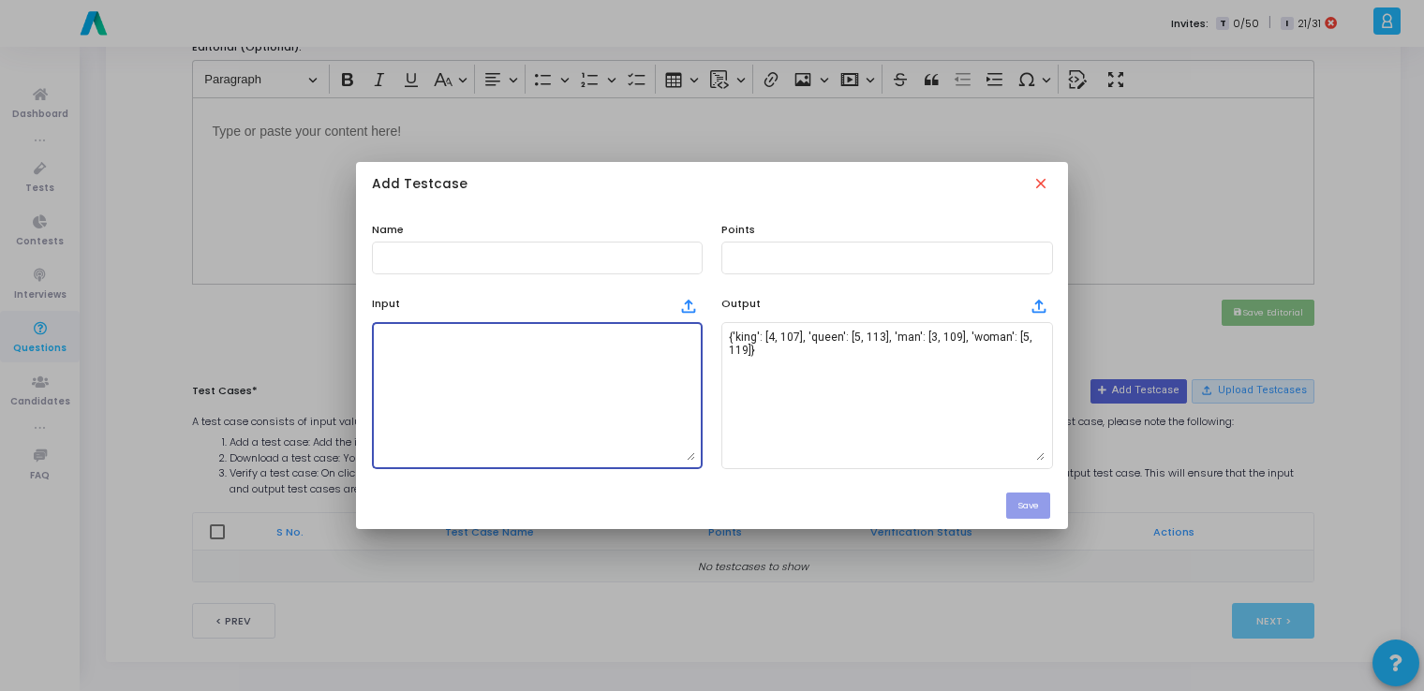
click at [550, 401] on textarea at bounding box center [537, 395] width 316 height 131
paste textarea "king queen man woman"
type textarea "king queen man woman"
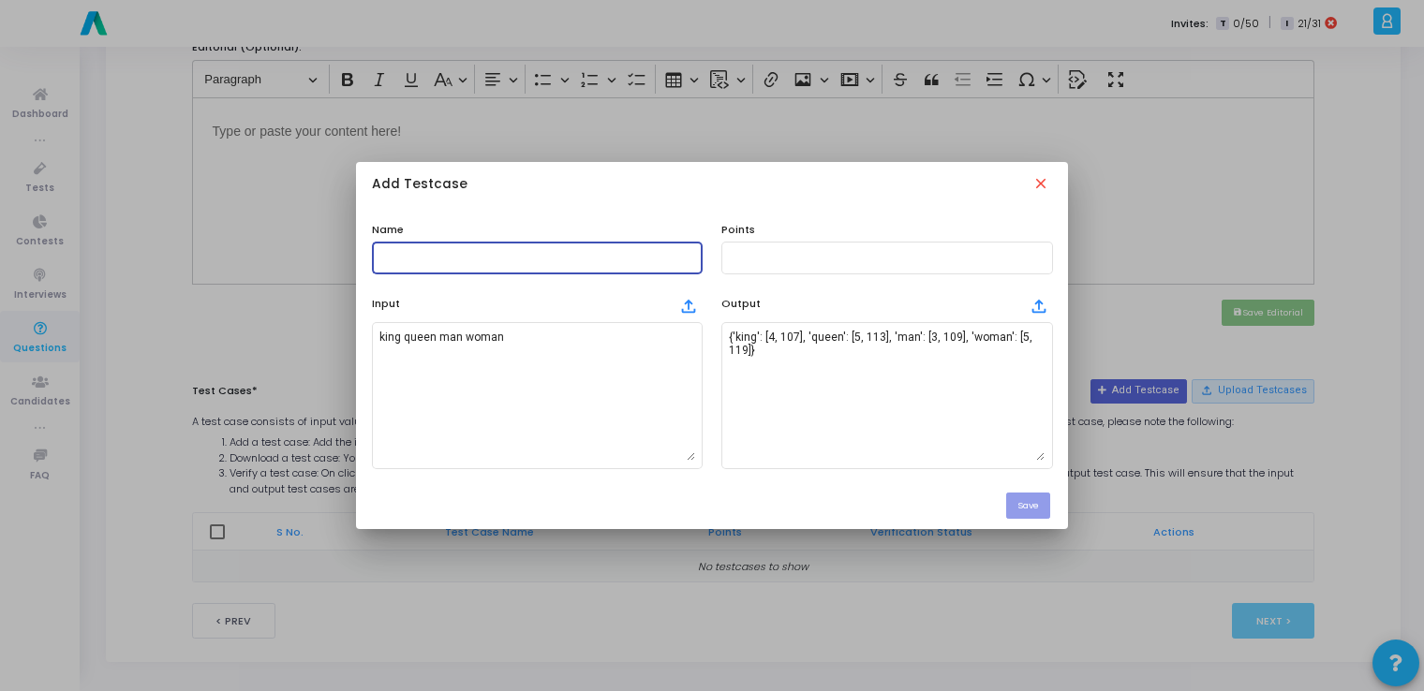
click at [518, 252] on input "text" at bounding box center [537, 257] width 316 height 13
type input "testcase"
click at [751, 263] on input "text" at bounding box center [887, 257] width 316 height 13
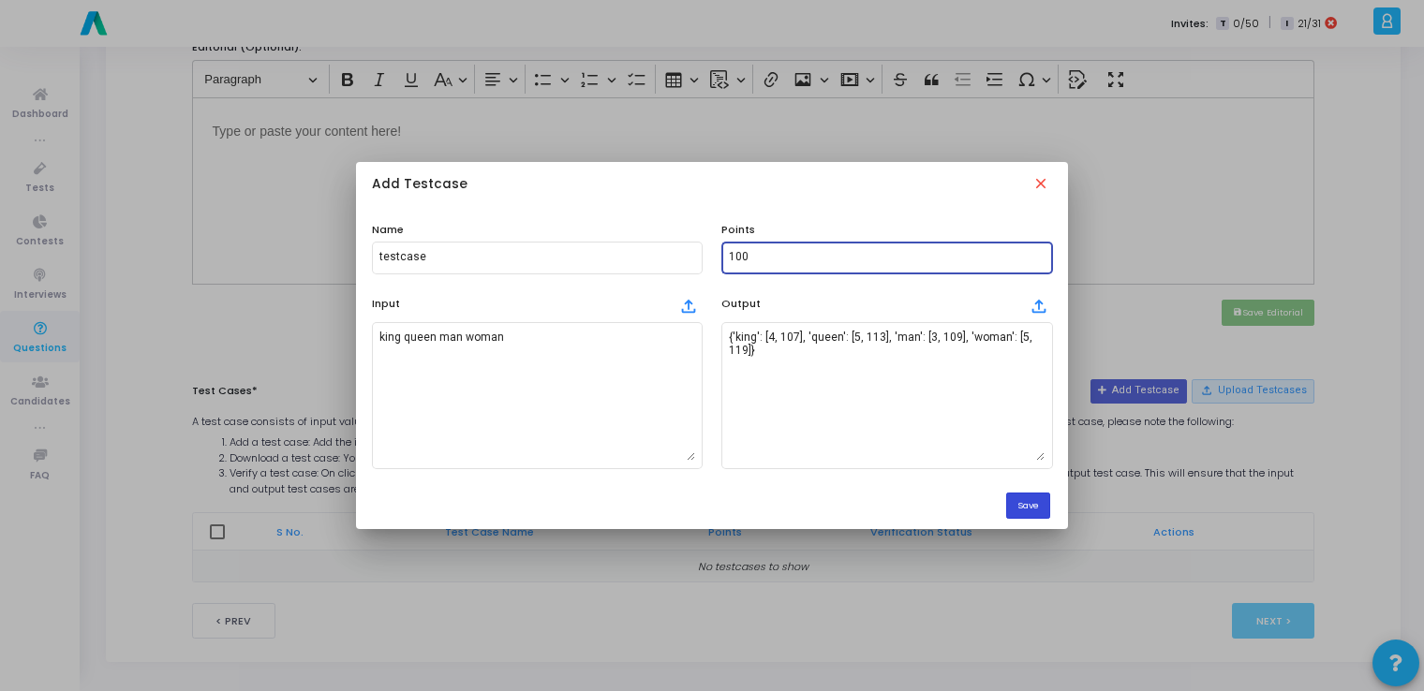
type input "100"
click at [1034, 508] on button "Save" at bounding box center [1028, 505] width 44 height 25
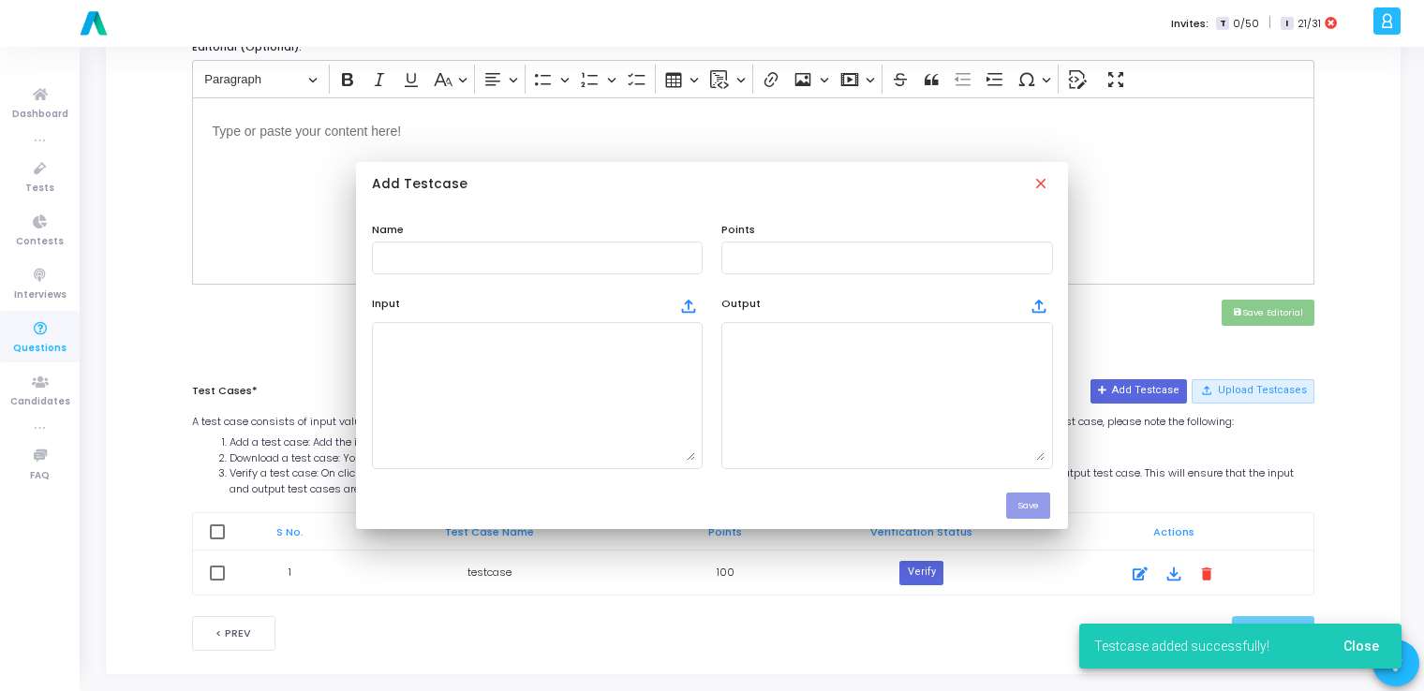
scroll to position [652, 0]
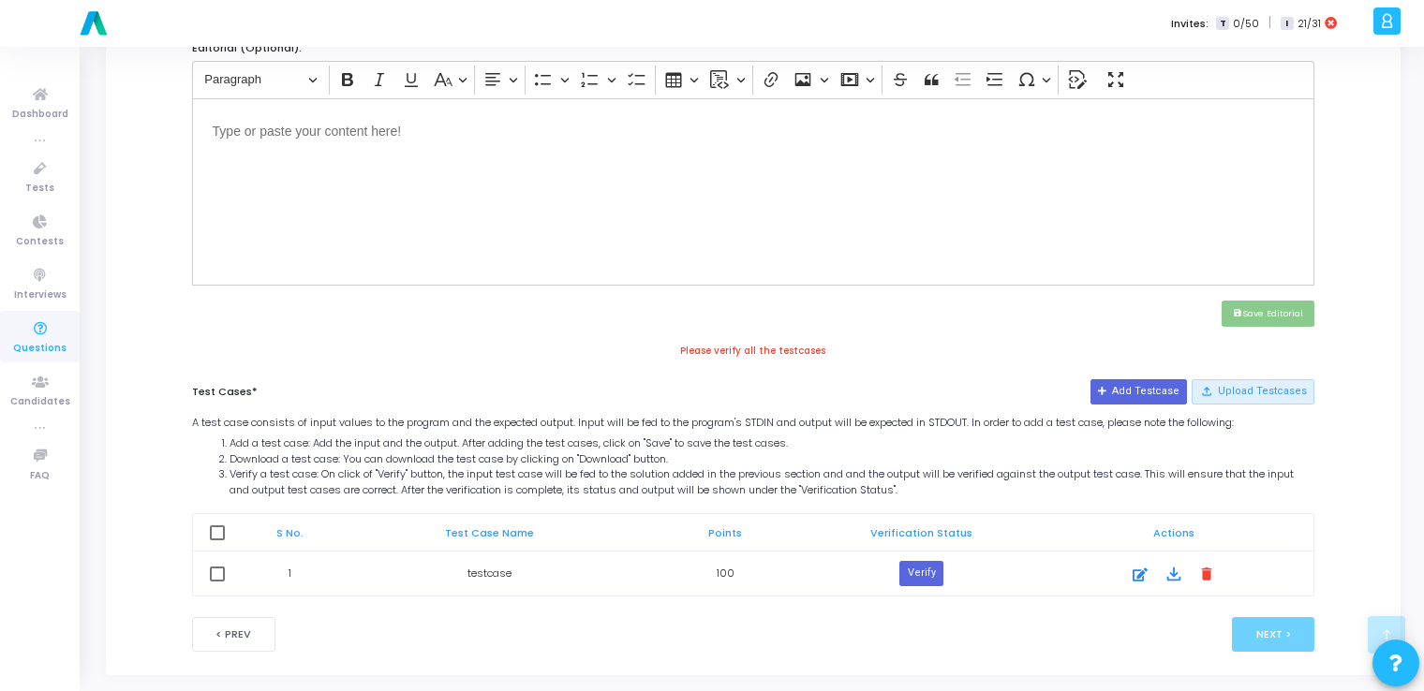
click at [206, 529] on th at bounding box center [217, 532] width 49 height 37
click at [214, 530] on span at bounding box center [217, 533] width 15 height 15
click at [216, 541] on input "checkbox" at bounding box center [216, 541] width 1 height 1
checkbox input "true"
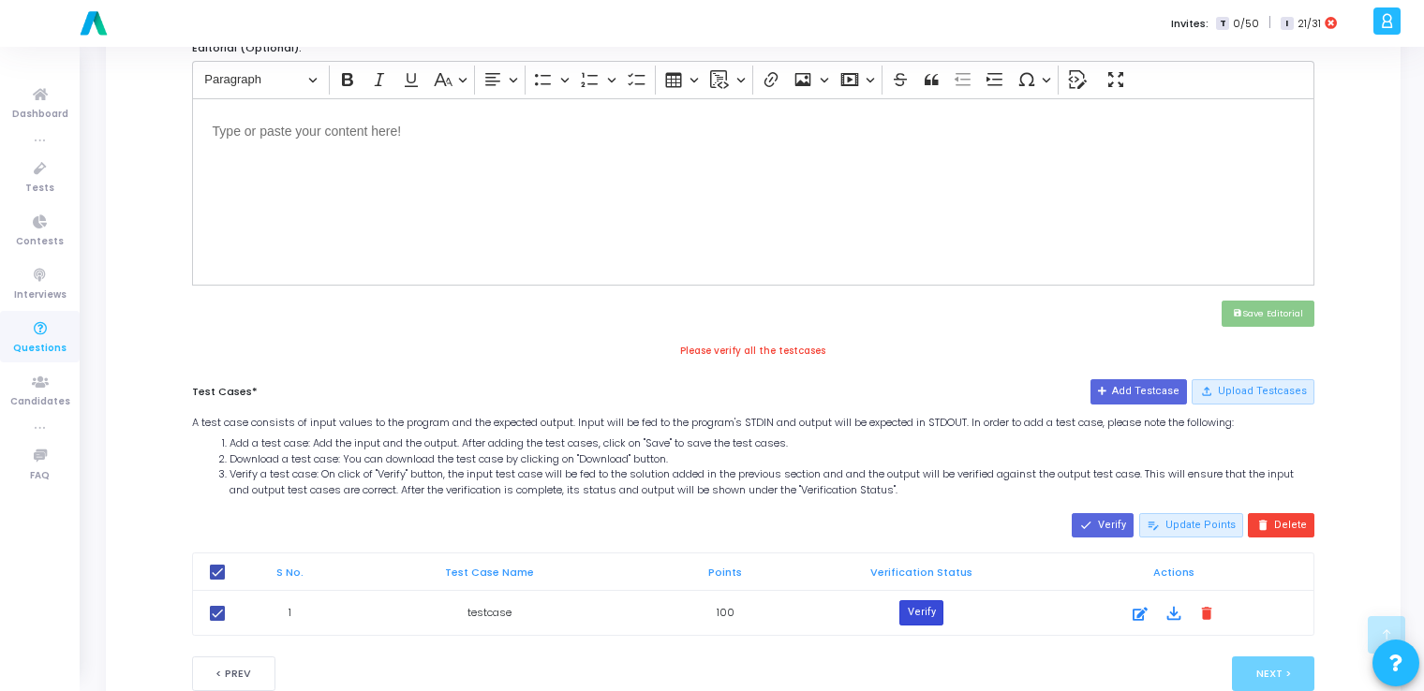
click at [926, 601] on button "Verify" at bounding box center [920, 613] width 43 height 24
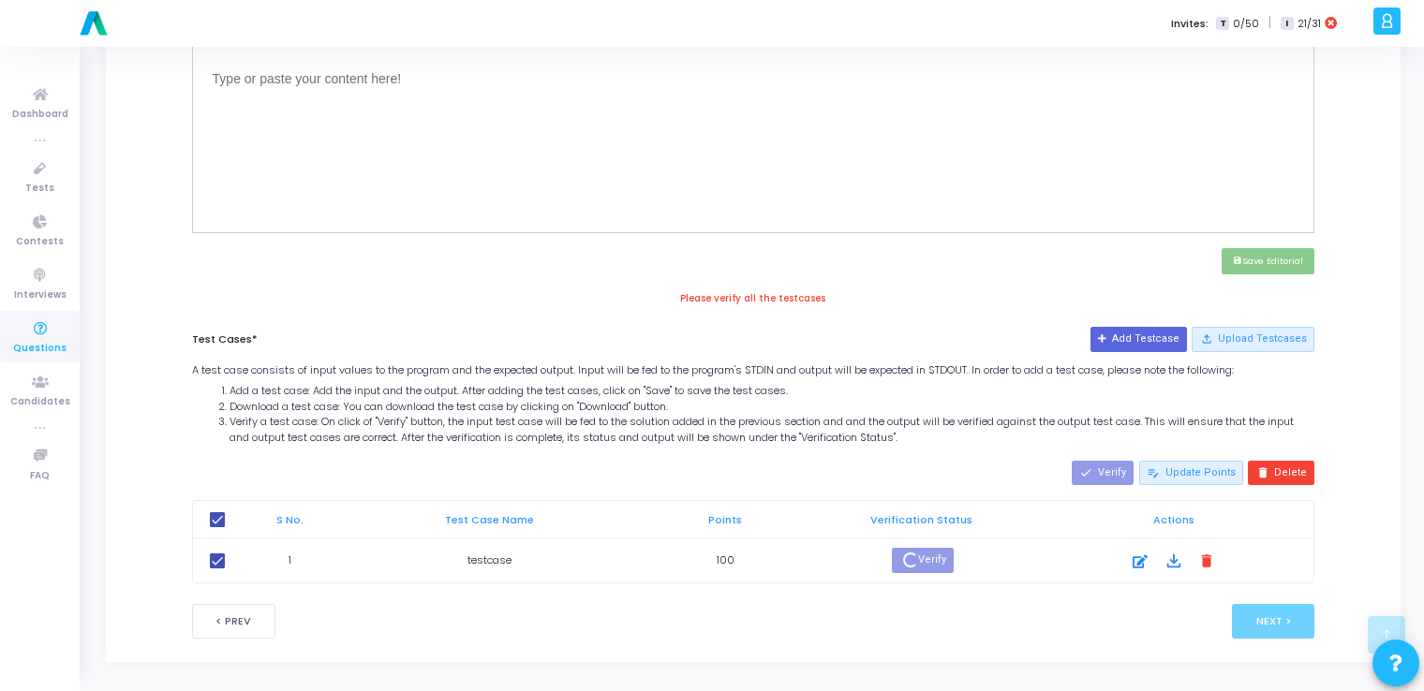
scroll to position [687, 0]
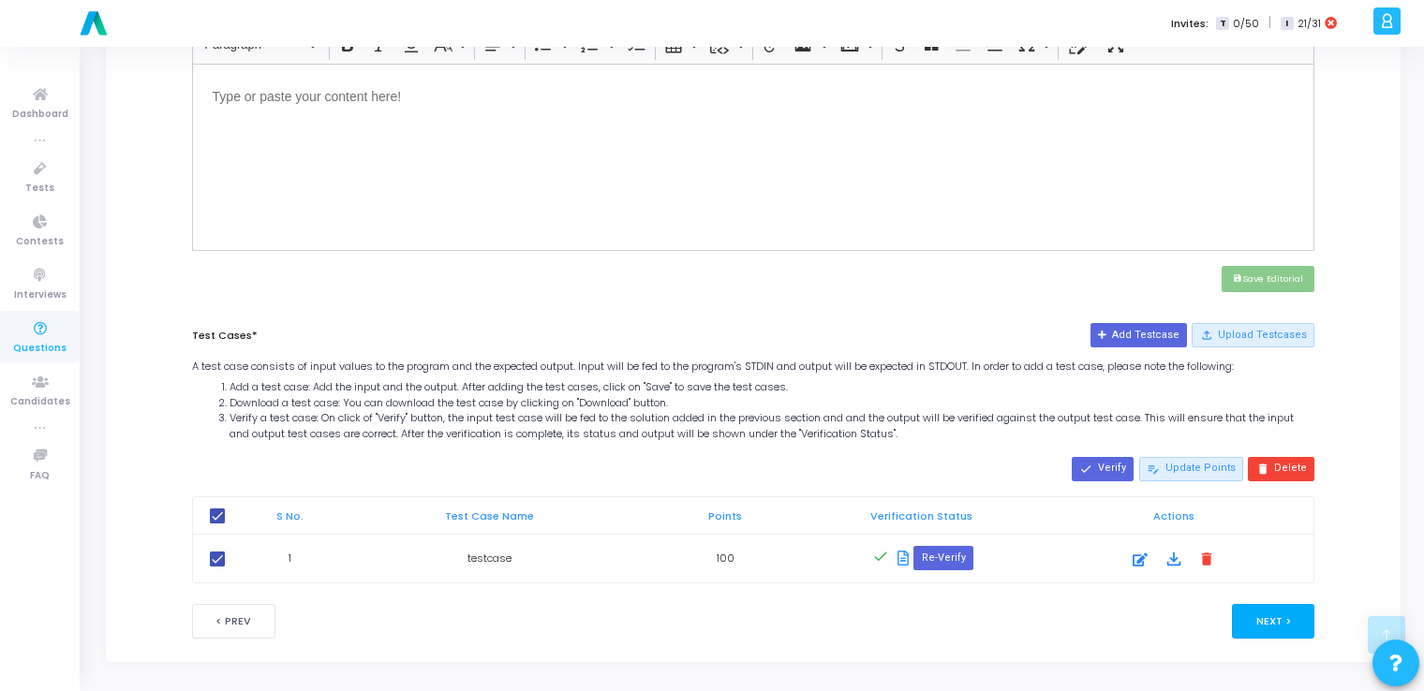
click at [1265, 615] on button "Next >" at bounding box center [1273, 621] width 83 height 35
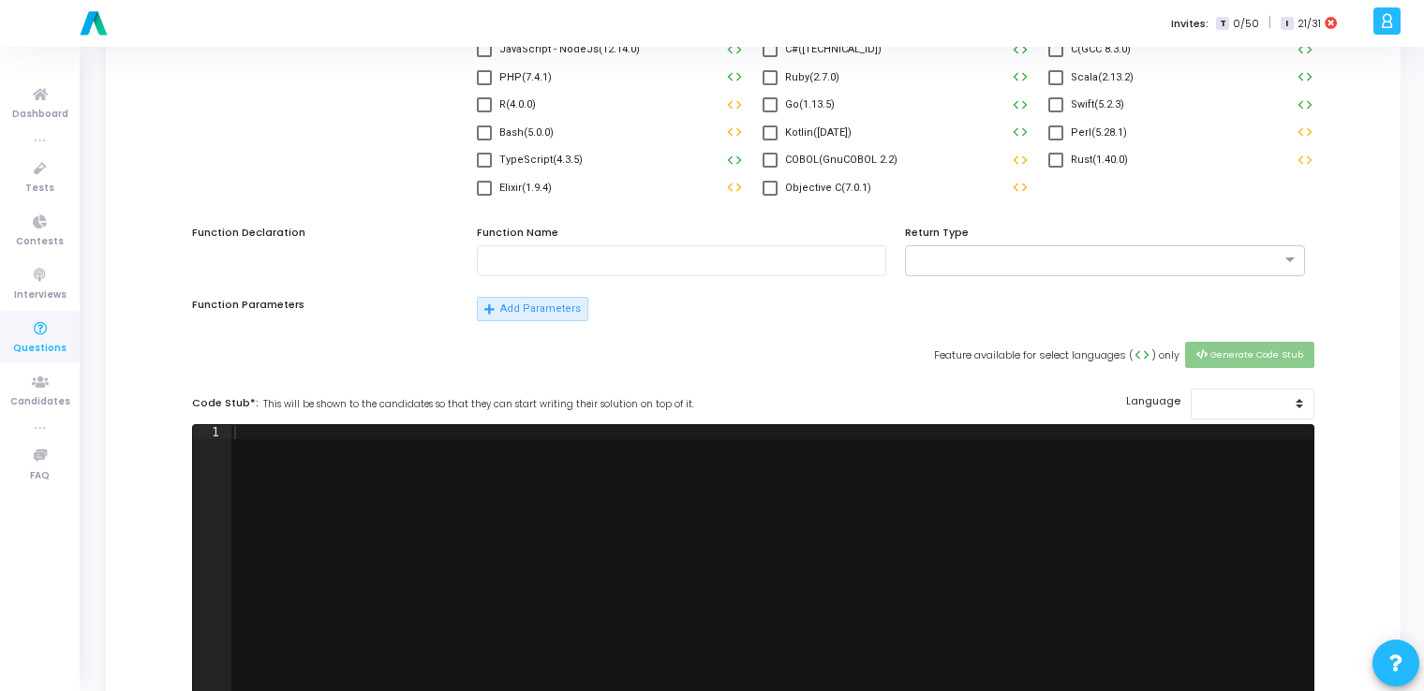
scroll to position [0, 0]
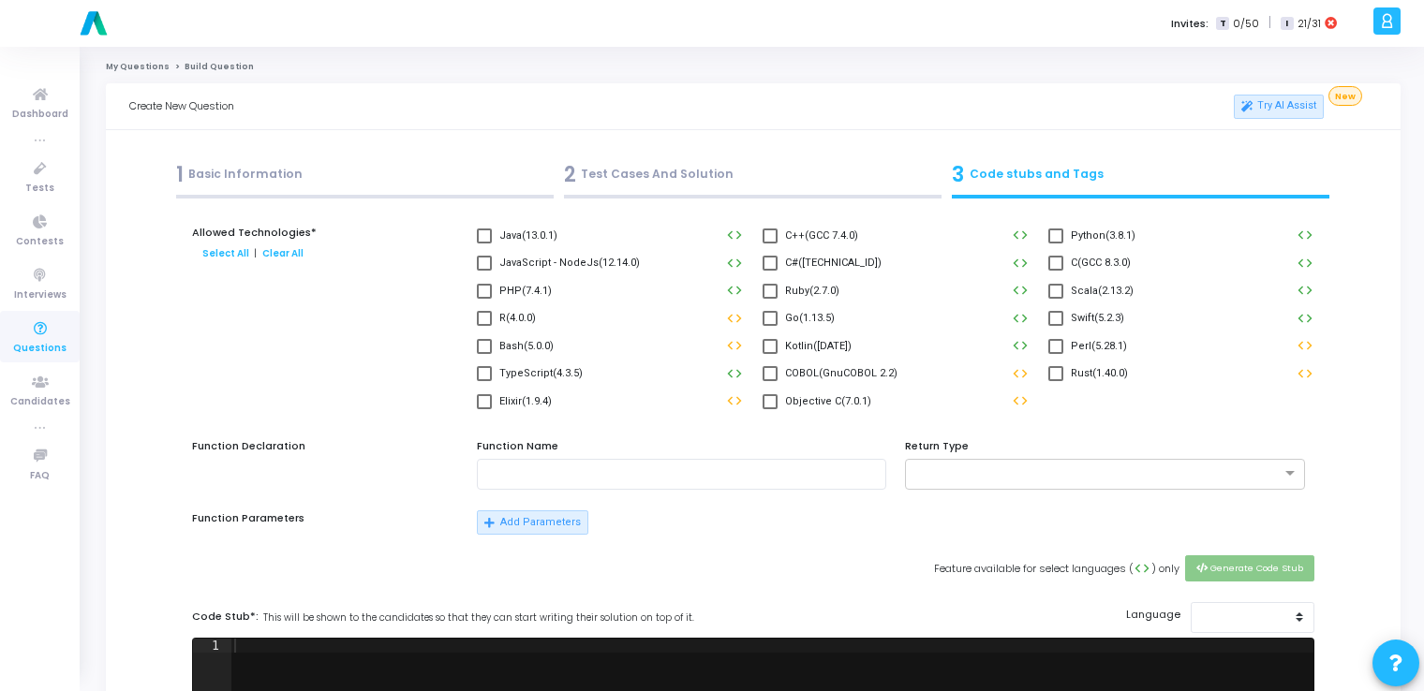
click at [1061, 226] on label "Python(3.8.1)" at bounding box center [1091, 236] width 87 height 22
click at [1056, 244] on input "Python(3.8.1)" at bounding box center [1055, 244] width 1 height 1
checkbox input "true"
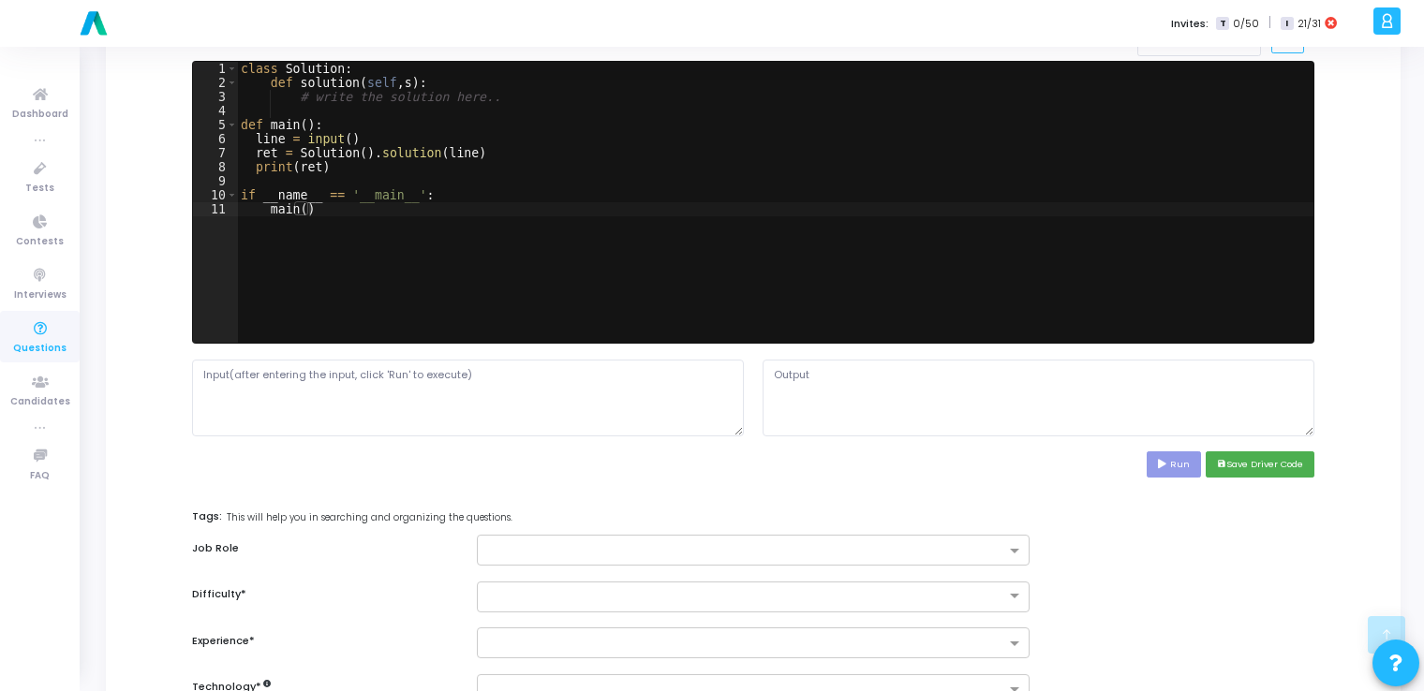
scroll to position [579, 0]
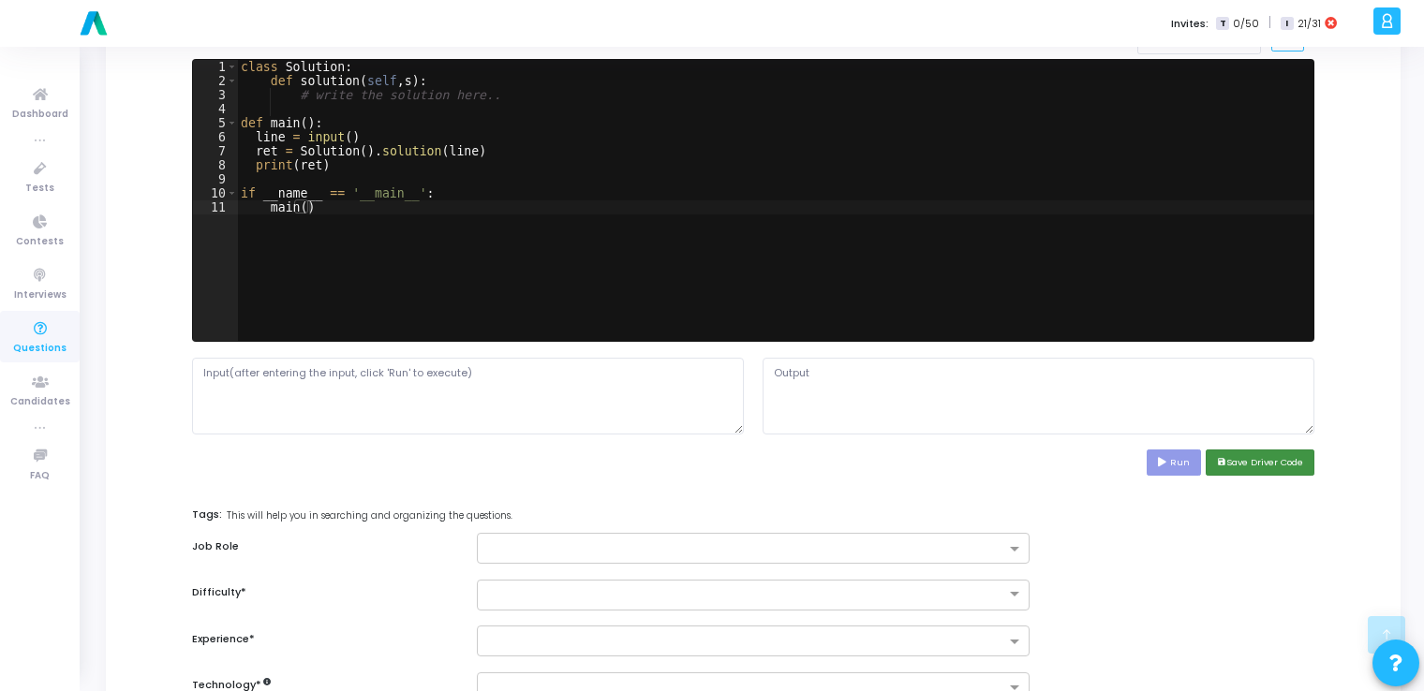
click at [1282, 463] on button "save Save Driver Code" at bounding box center [1260, 462] width 109 height 25
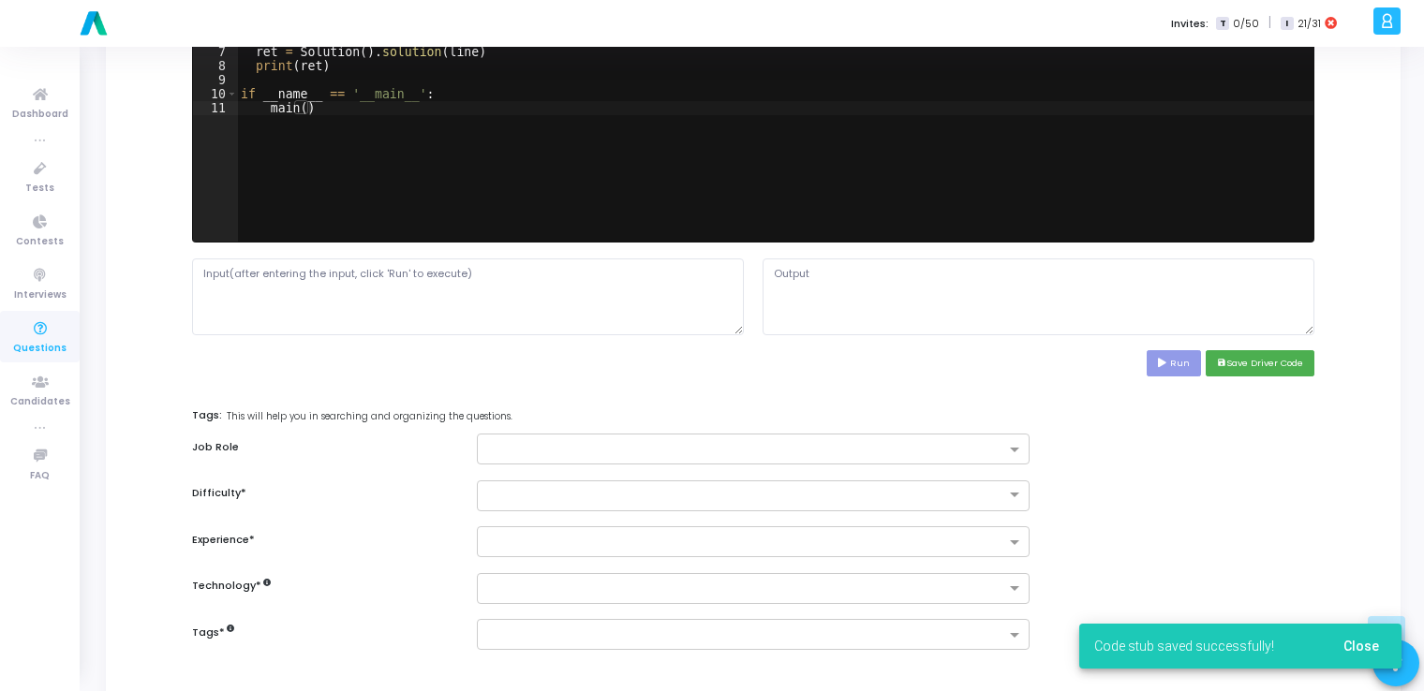
scroll to position [680, 0]
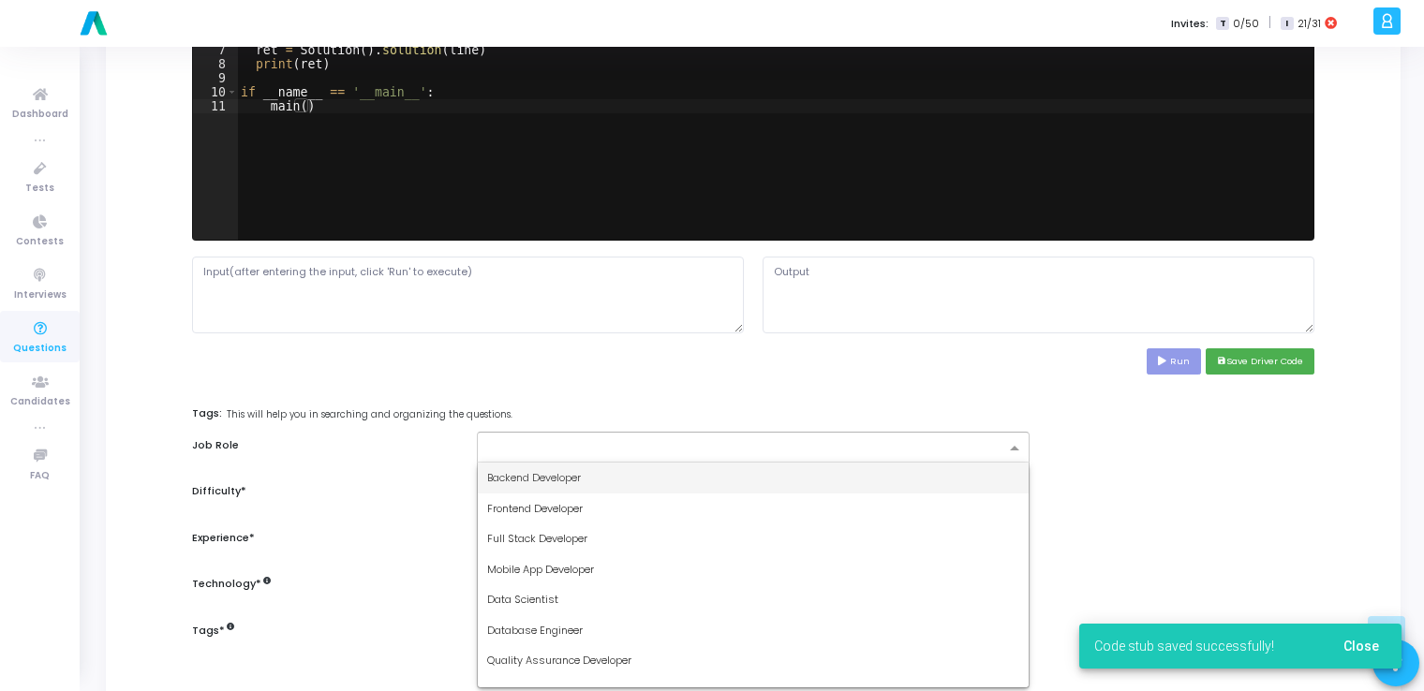
click at [963, 449] on input "text" at bounding box center [745, 449] width 517 height 16
click at [862, 483] on div "Backend Developer" at bounding box center [753, 478] width 550 height 31
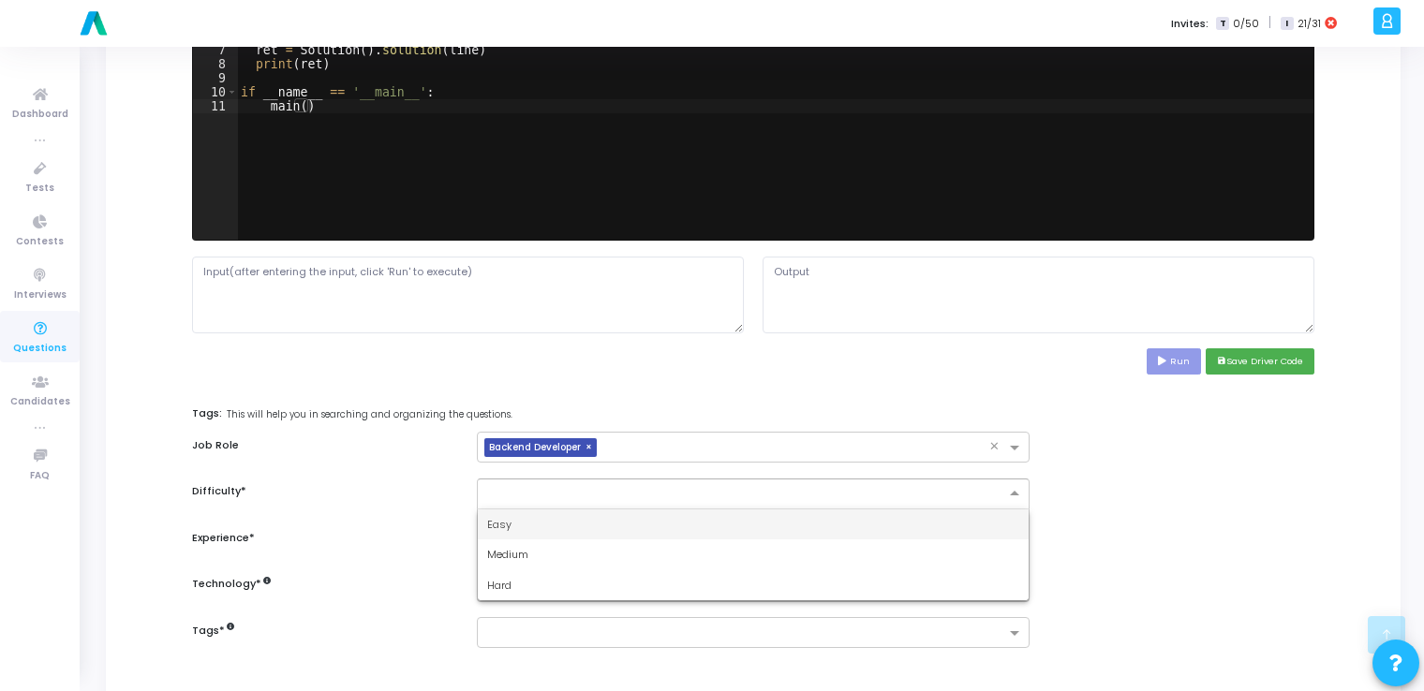
click at [799, 497] on input "text" at bounding box center [734, 492] width 494 height 16
click at [722, 526] on div "Easy" at bounding box center [753, 525] width 550 height 31
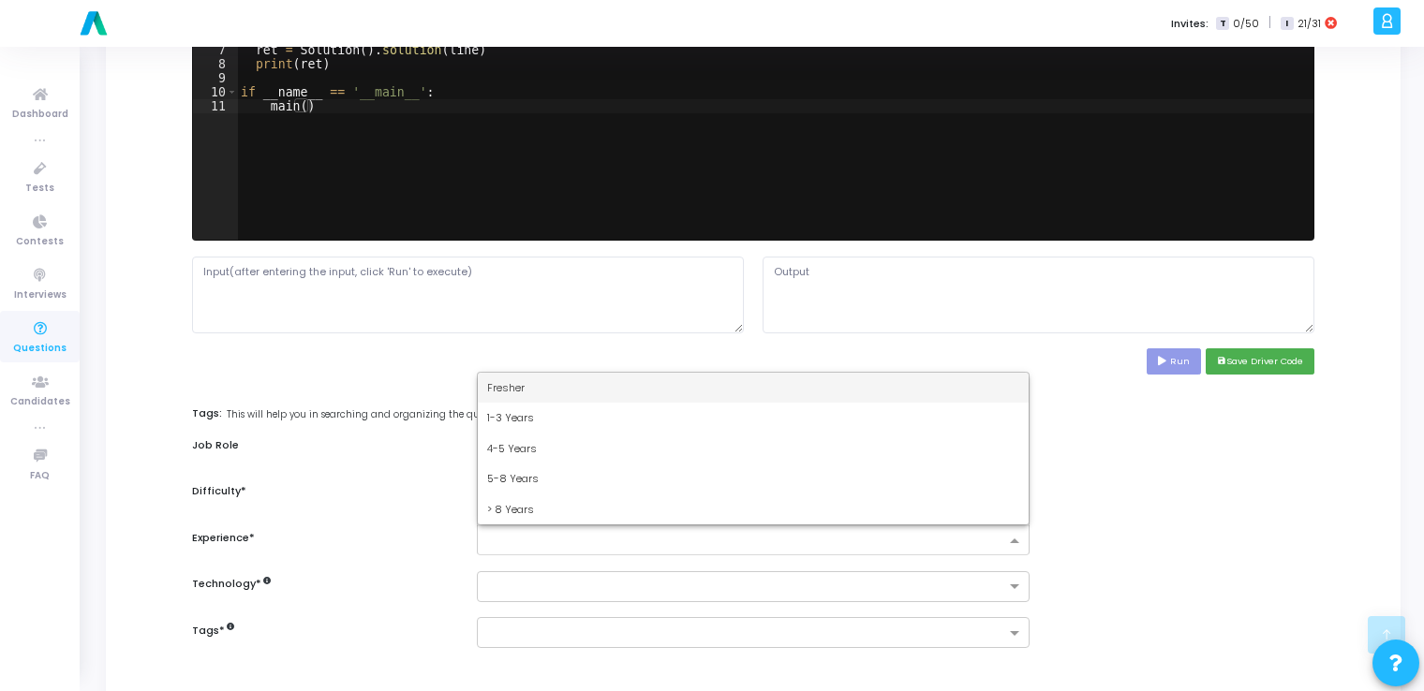
click at [661, 538] on input "text" at bounding box center [745, 542] width 517 height 16
click at [546, 381] on div "Fresher" at bounding box center [753, 388] width 550 height 31
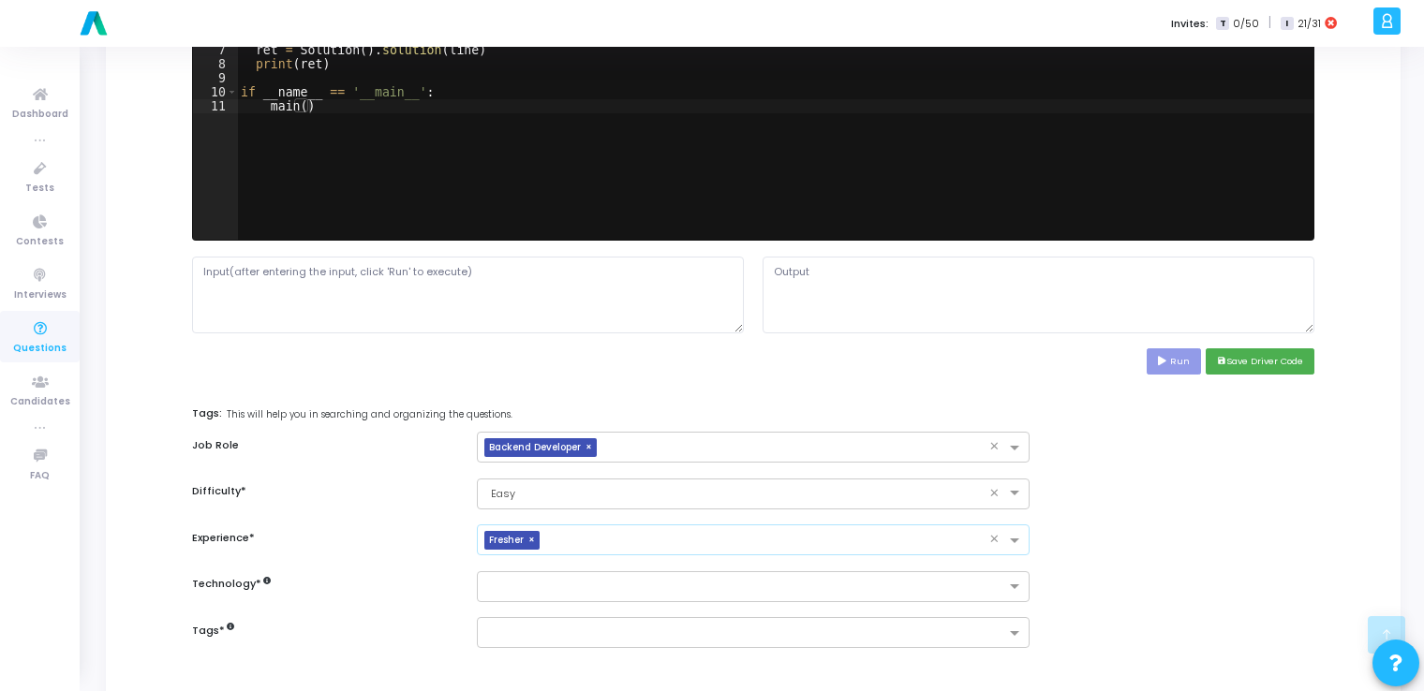
scroll to position [779, 0]
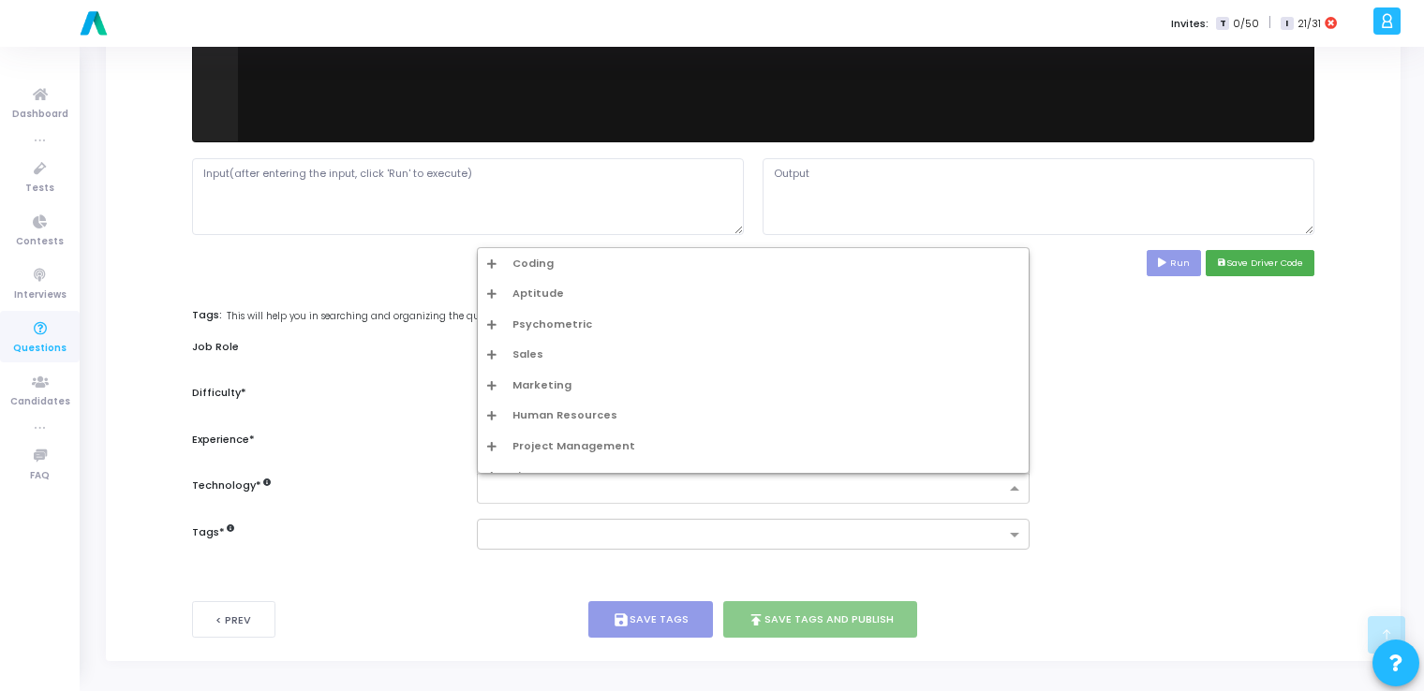
click at [533, 482] on input "text" at bounding box center [745, 490] width 517 height 16
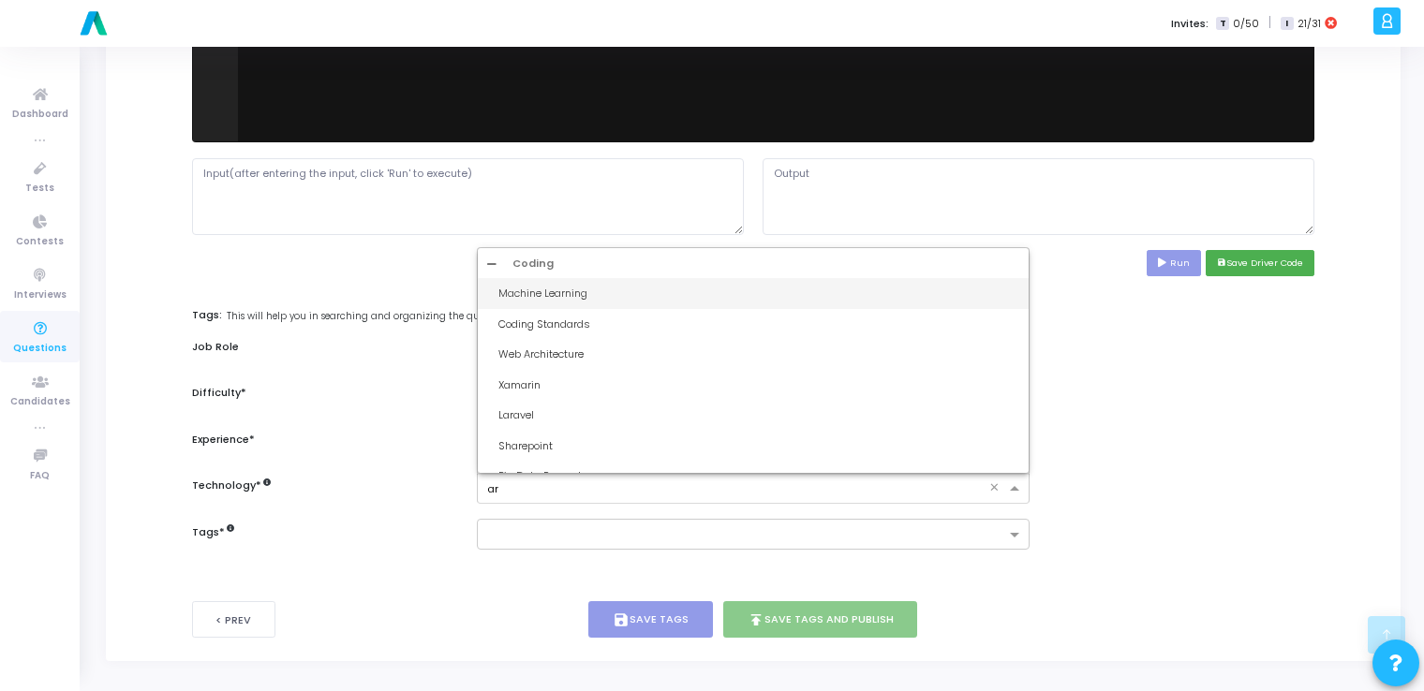
type input "art"
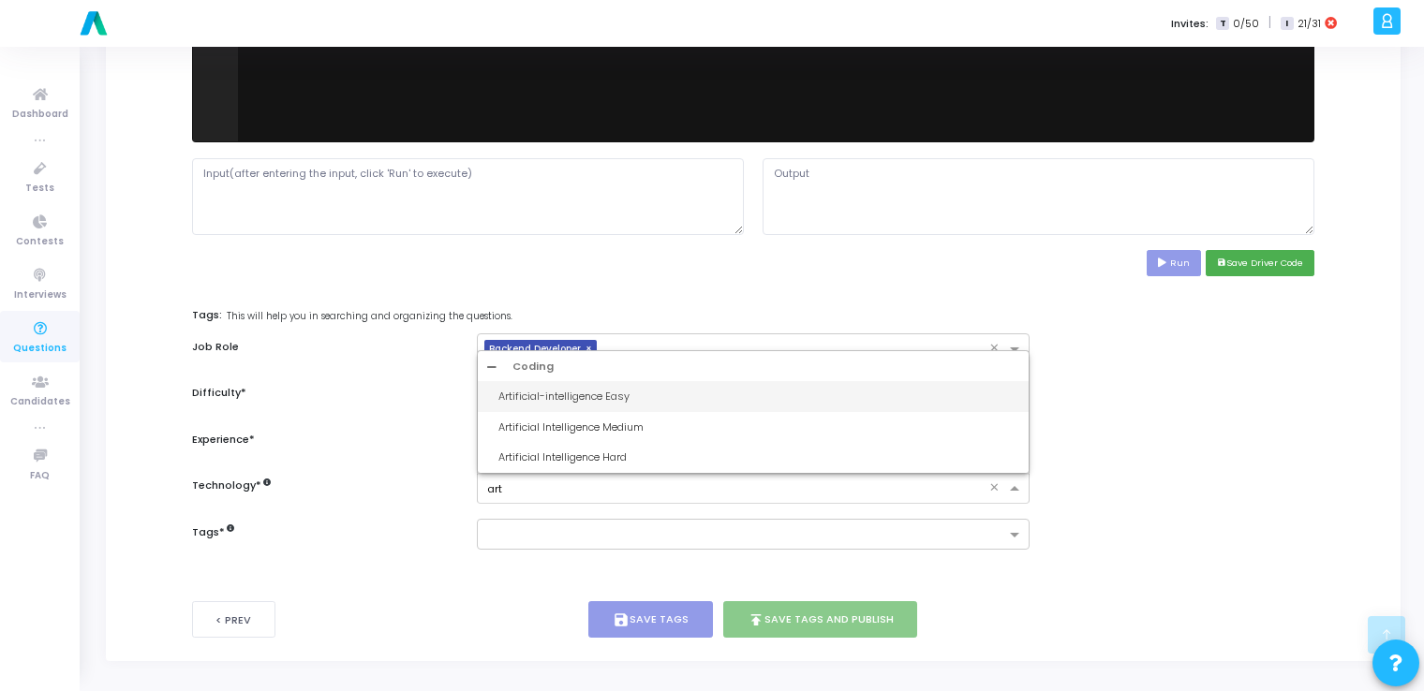
click at [576, 393] on div "Artificial-intelligence Easy" at bounding box center [758, 397] width 520 height 16
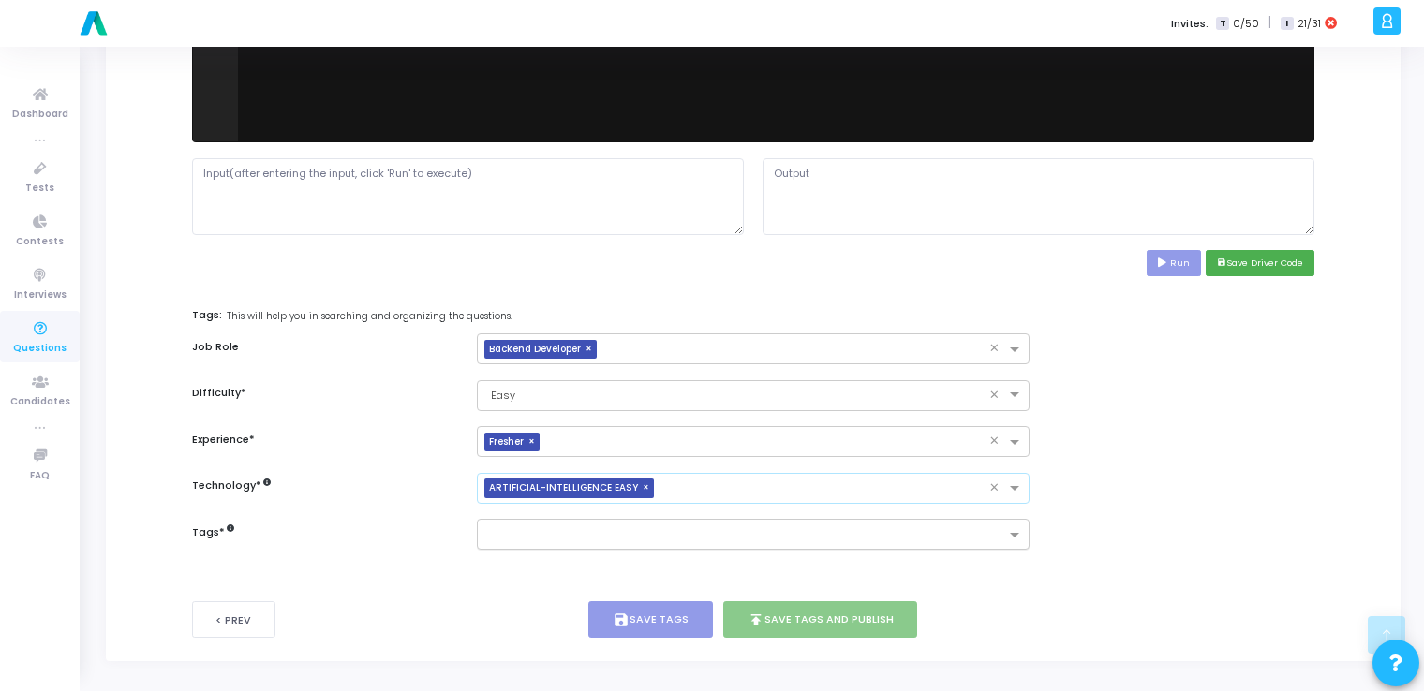
click at [539, 537] on input "text" at bounding box center [745, 536] width 517 height 16
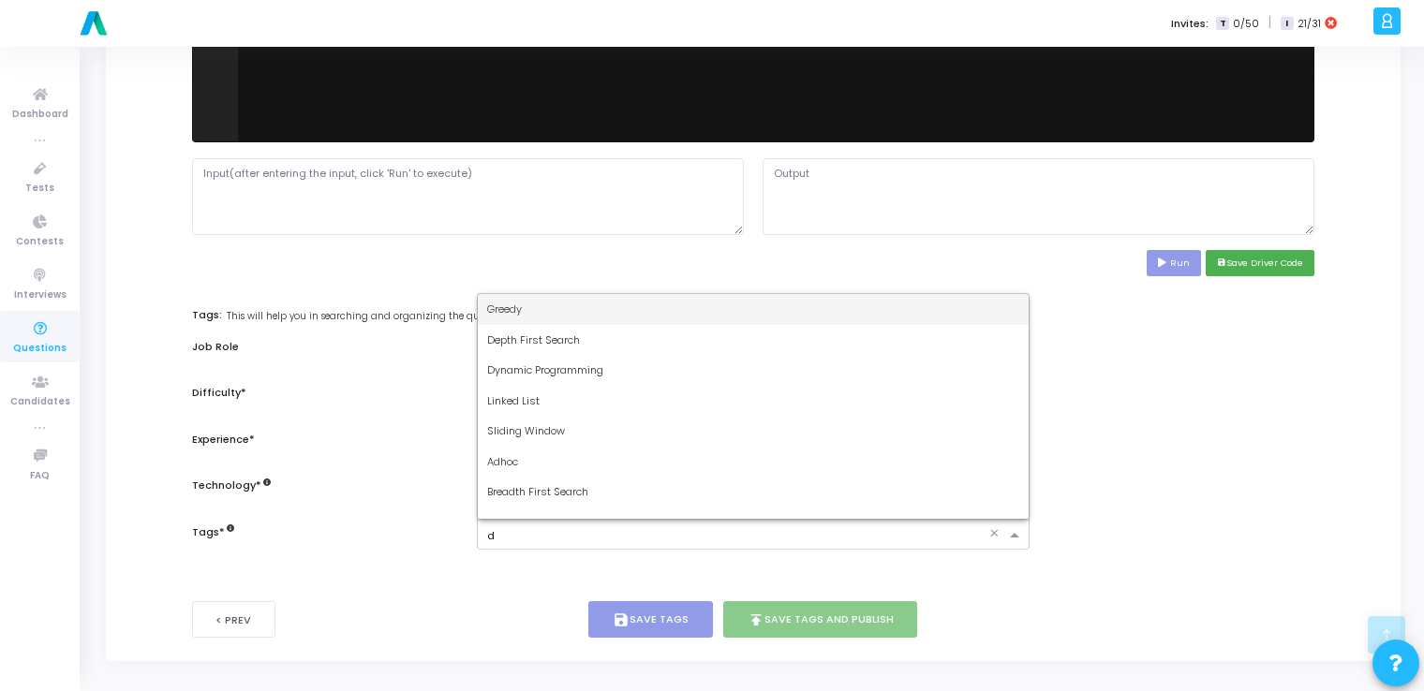
type input "dy"
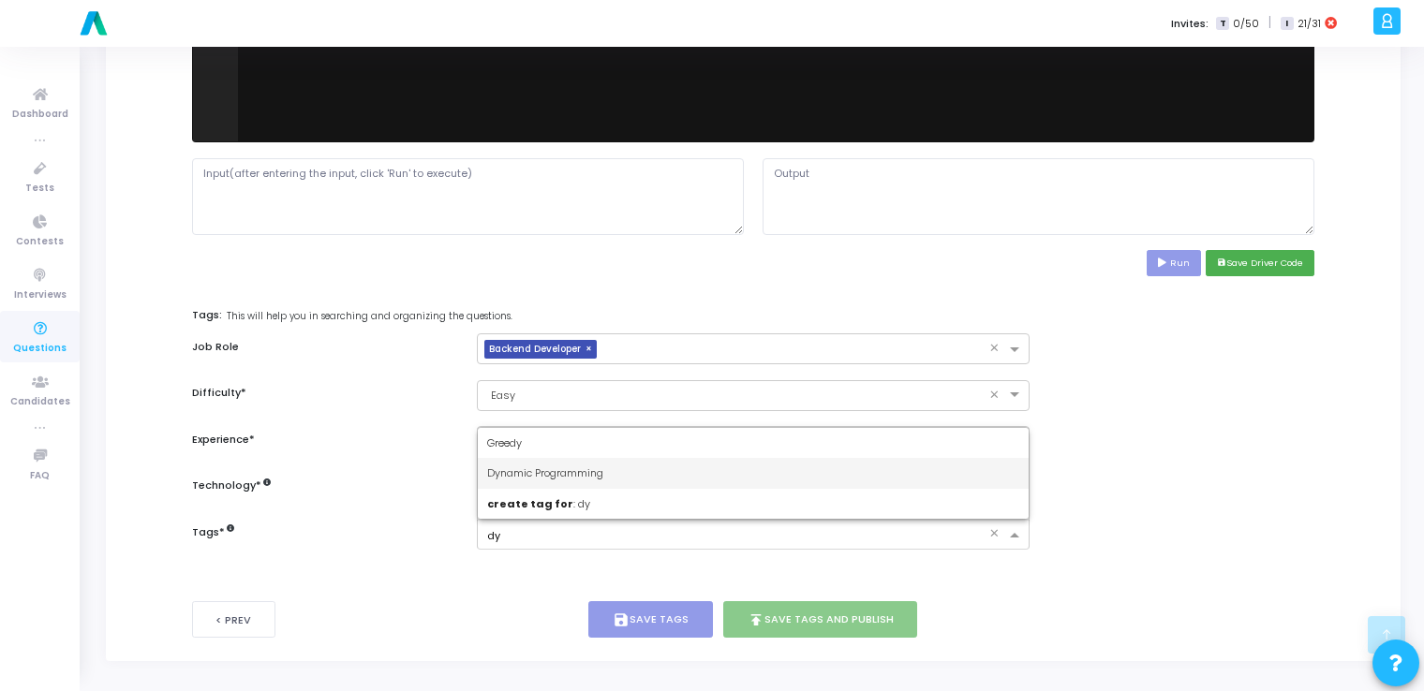
click at [570, 473] on span "Dynamic Programming" at bounding box center [545, 473] width 116 height 15
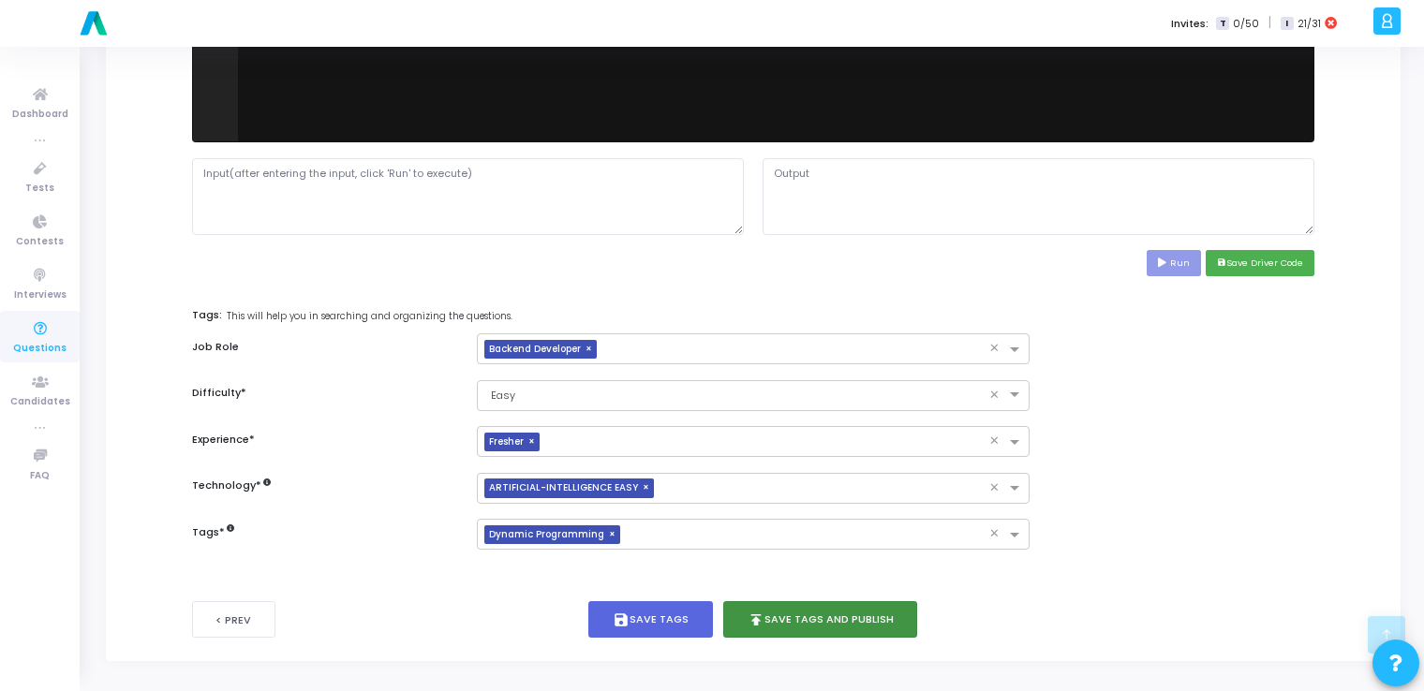
click at [866, 626] on button "publish Save Tags and Publish" at bounding box center [820, 619] width 195 height 37
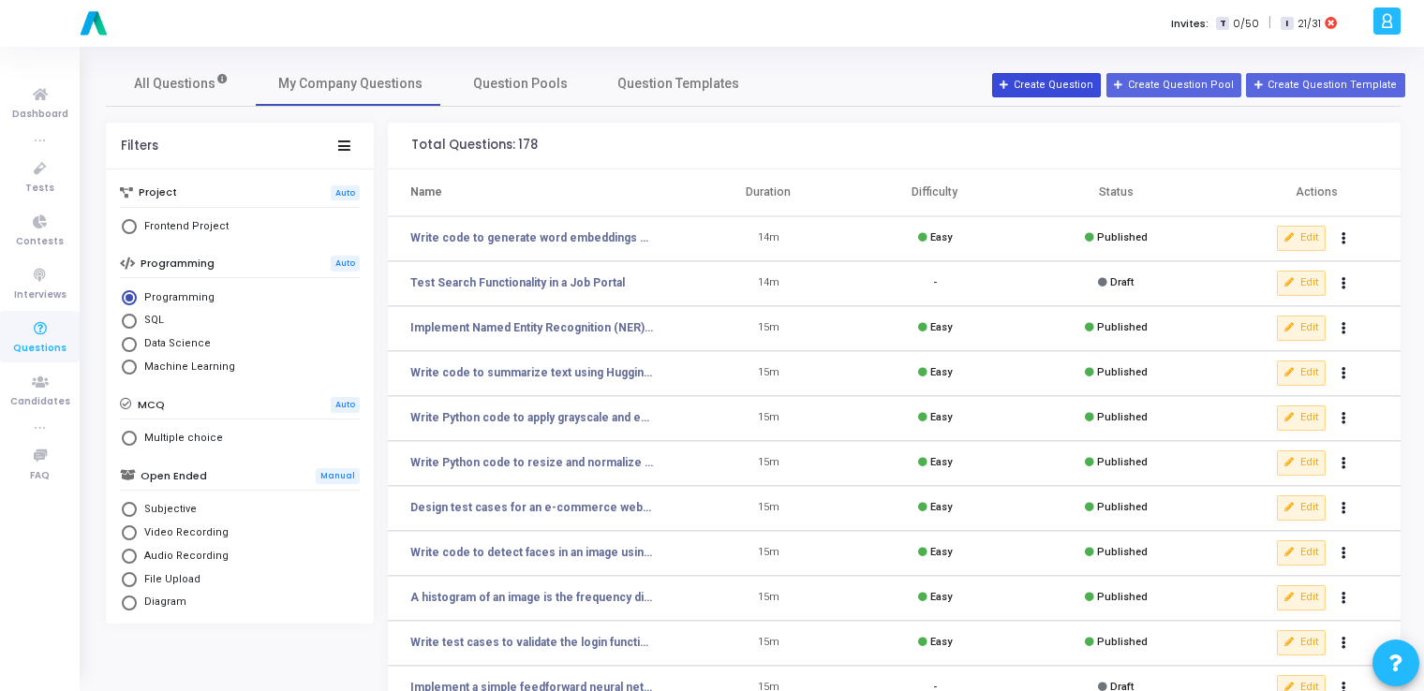
click at [1059, 92] on button "Create Question" at bounding box center [1046, 85] width 109 height 24
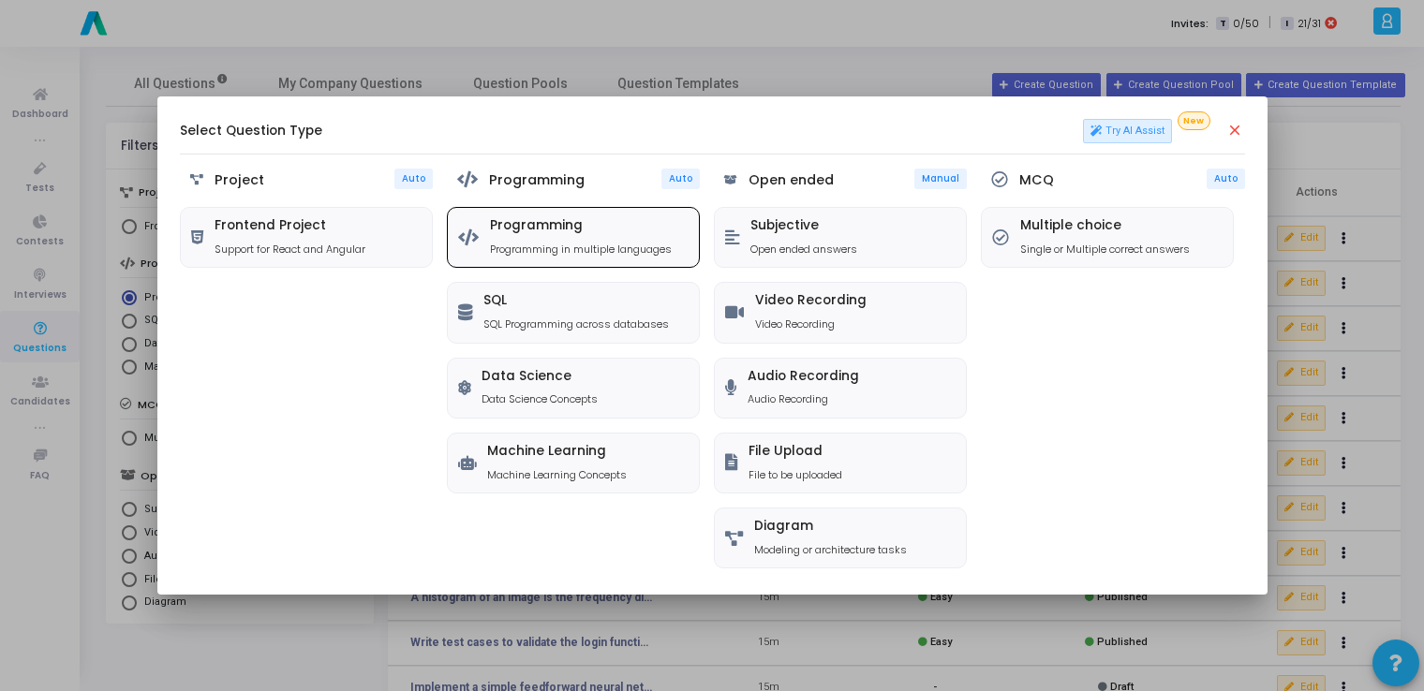
click at [622, 237] on div "Programming Programming in multiple languages" at bounding box center [581, 237] width 182 height 38
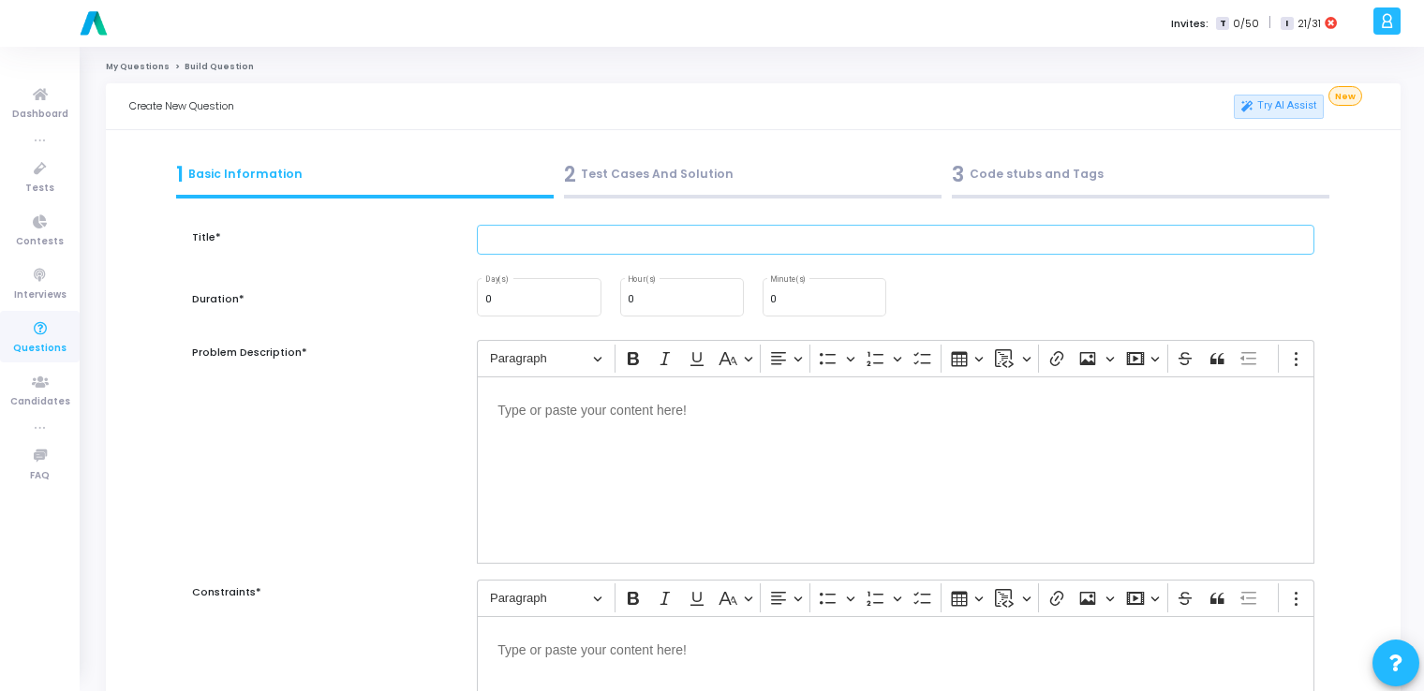
click at [627, 245] on input "text" at bounding box center [896, 240] width 838 height 31
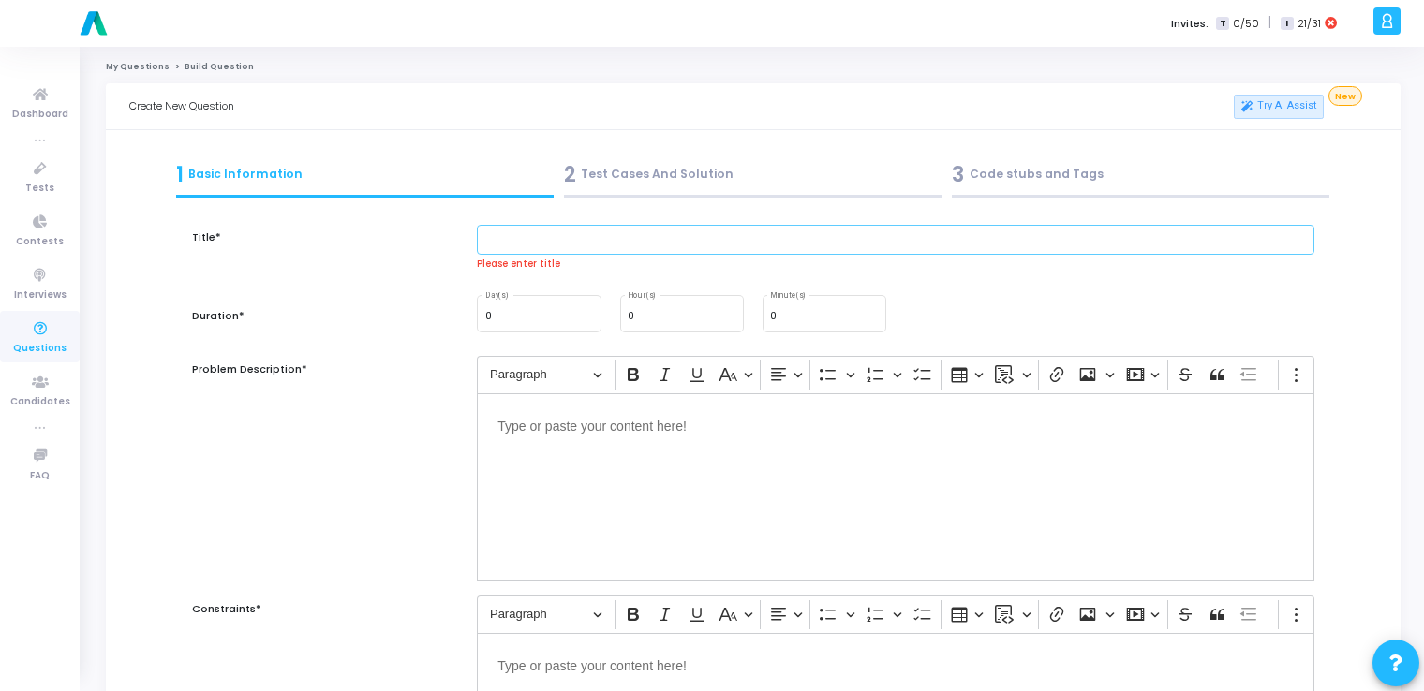
paste input "Design a product card (image, title, price) in [GEOGRAPHIC_DATA] for an e-comme…"
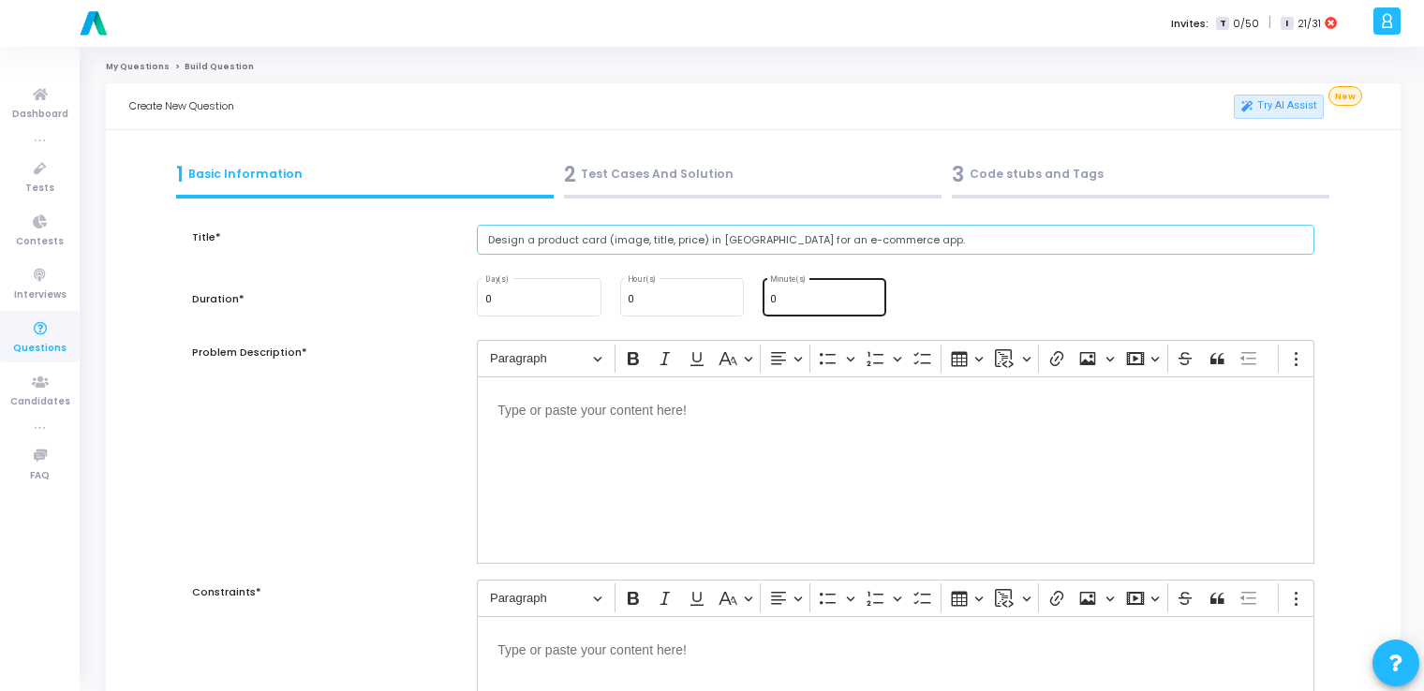
type input "Design a product card (image, title, price) in [GEOGRAPHIC_DATA] for an e-comme…"
click at [814, 293] on div "0 Minute(s)" at bounding box center [824, 295] width 109 height 40
type input "15"
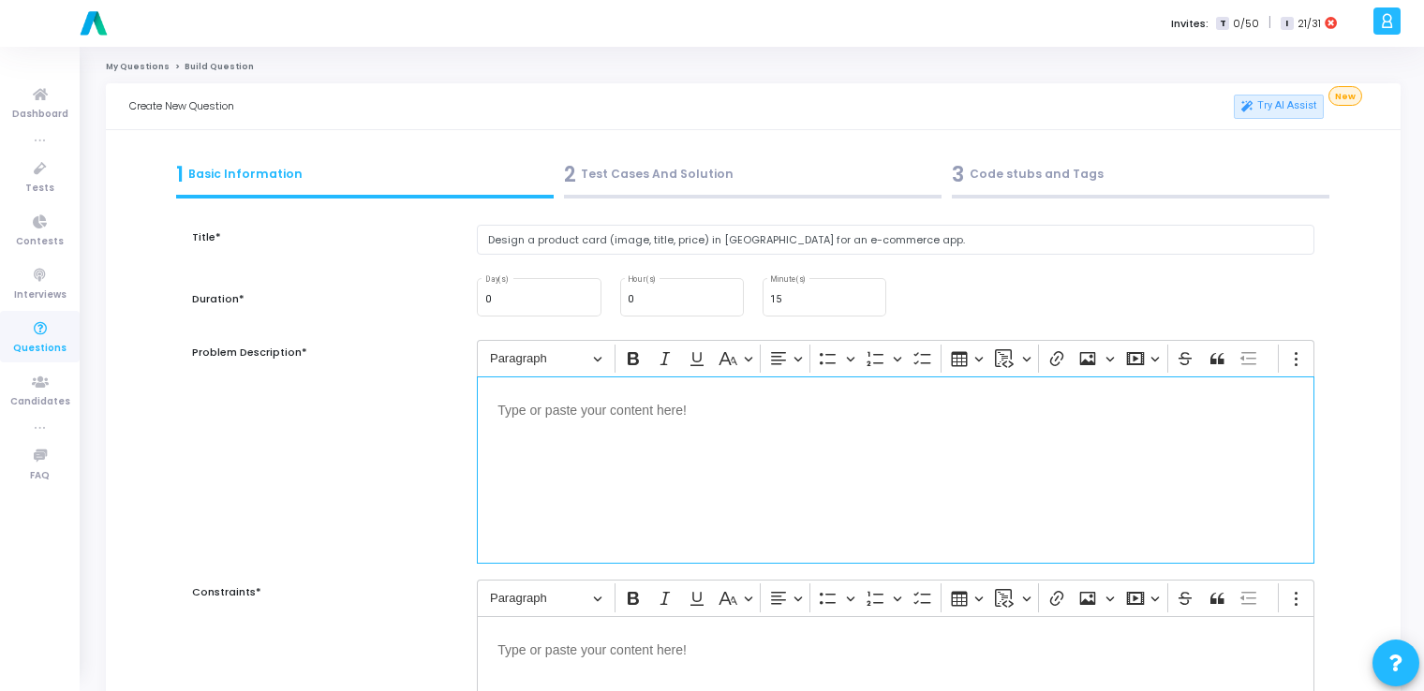
click at [757, 467] on div "Editor editing area: main" at bounding box center [896, 470] width 838 height 187
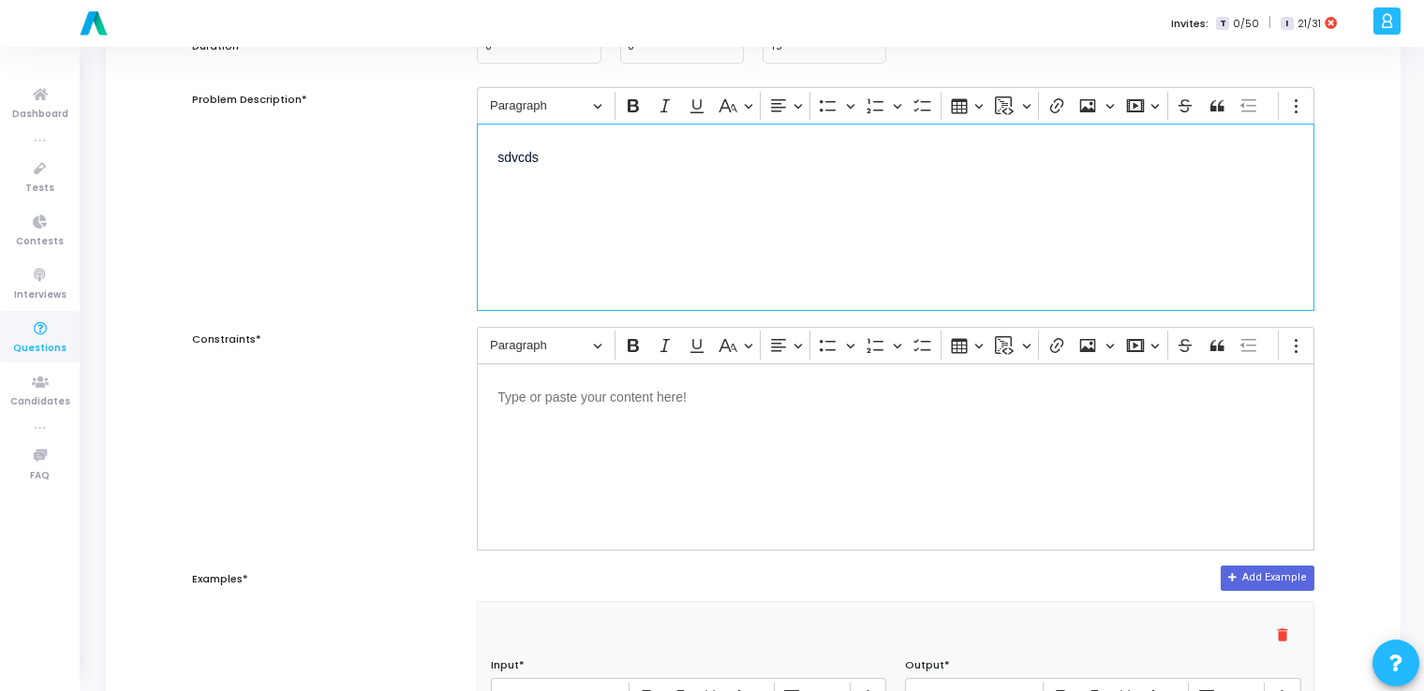
scroll to position [255, 0]
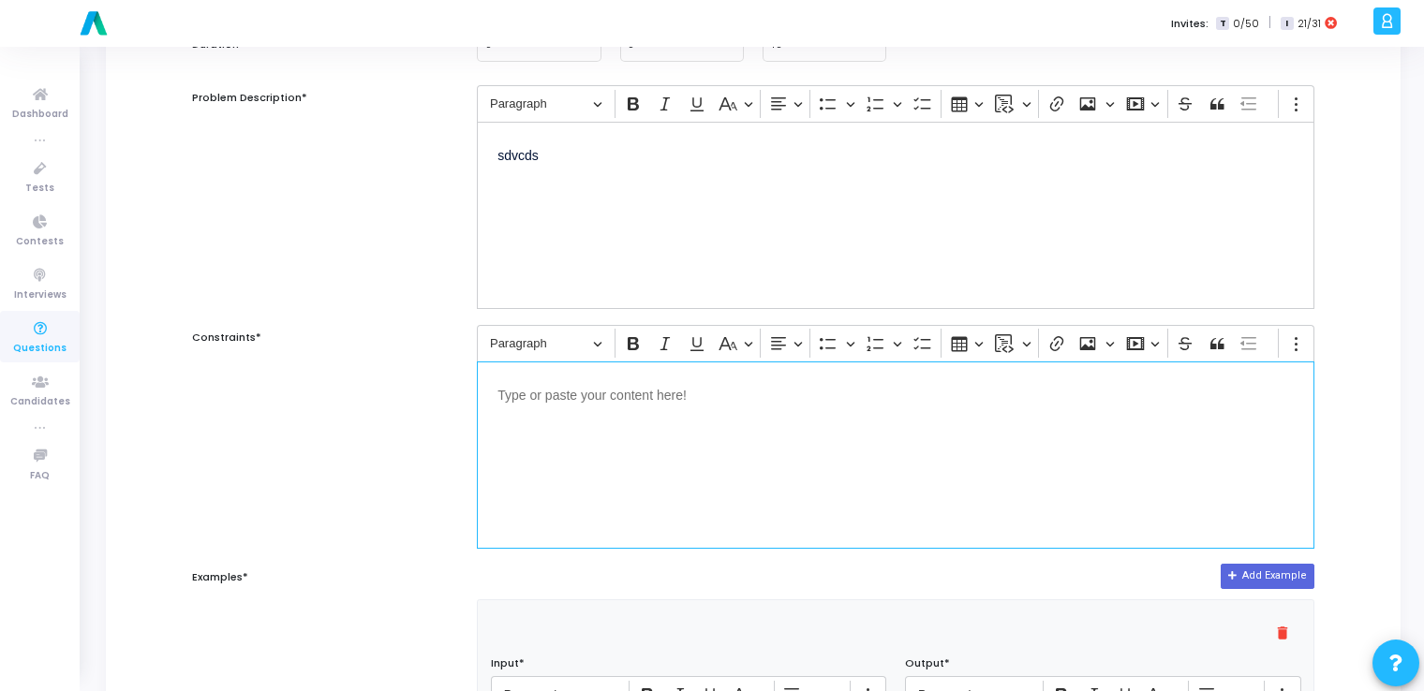
click at [757, 467] on div "Editor editing area: main" at bounding box center [896, 455] width 838 height 187
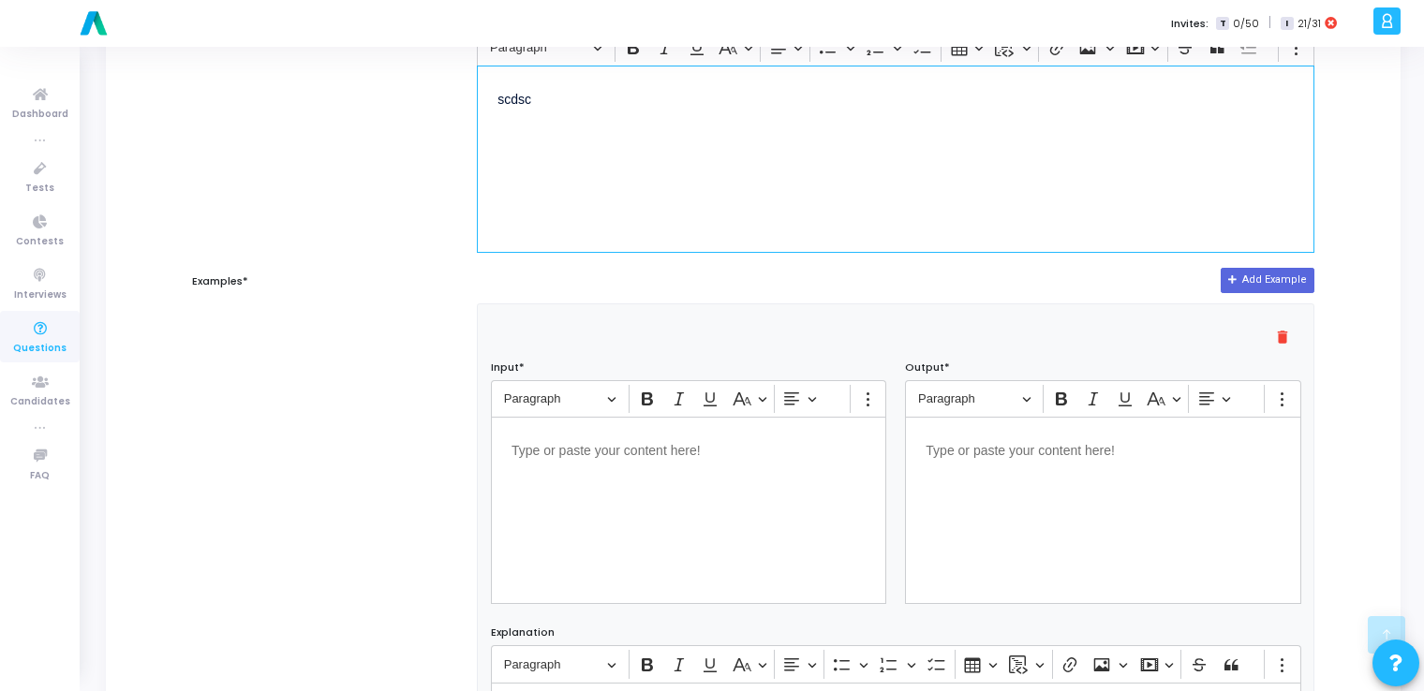
scroll to position [561, 0]
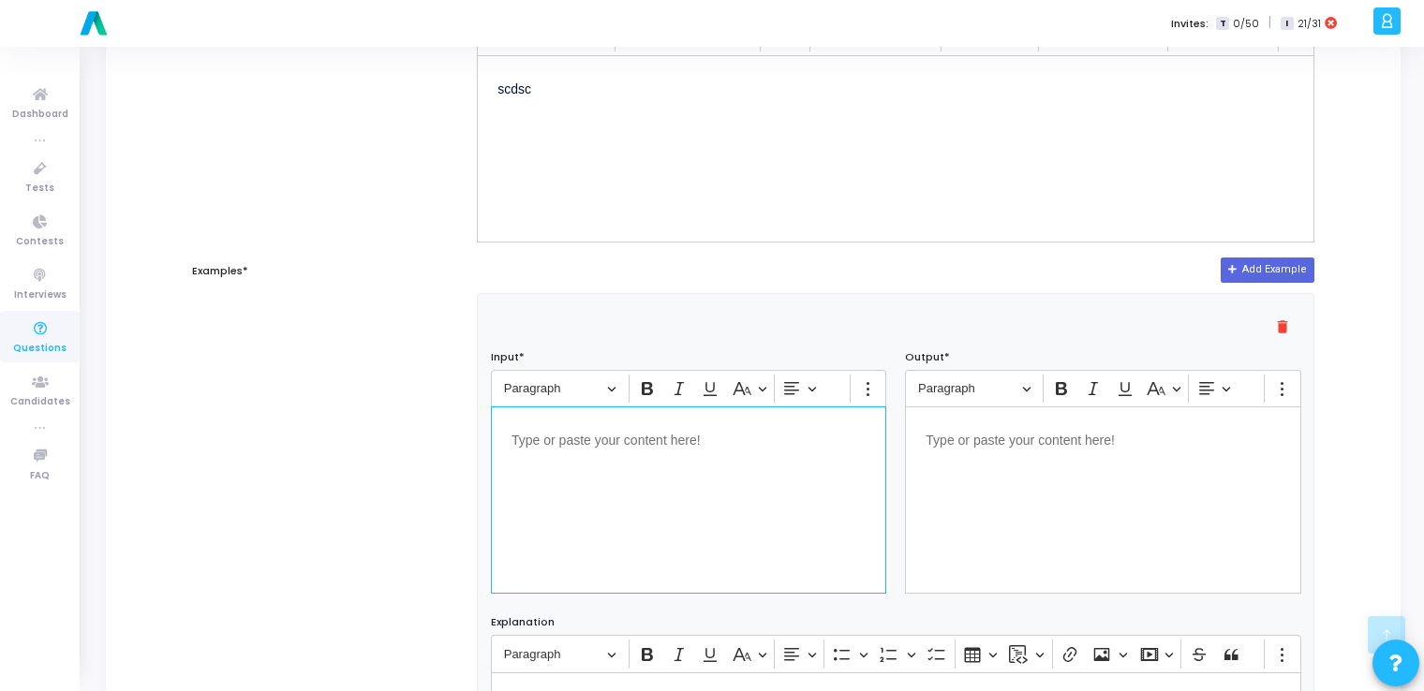
click at [705, 497] on div "Editor editing area: main" at bounding box center [688, 500] width 395 height 187
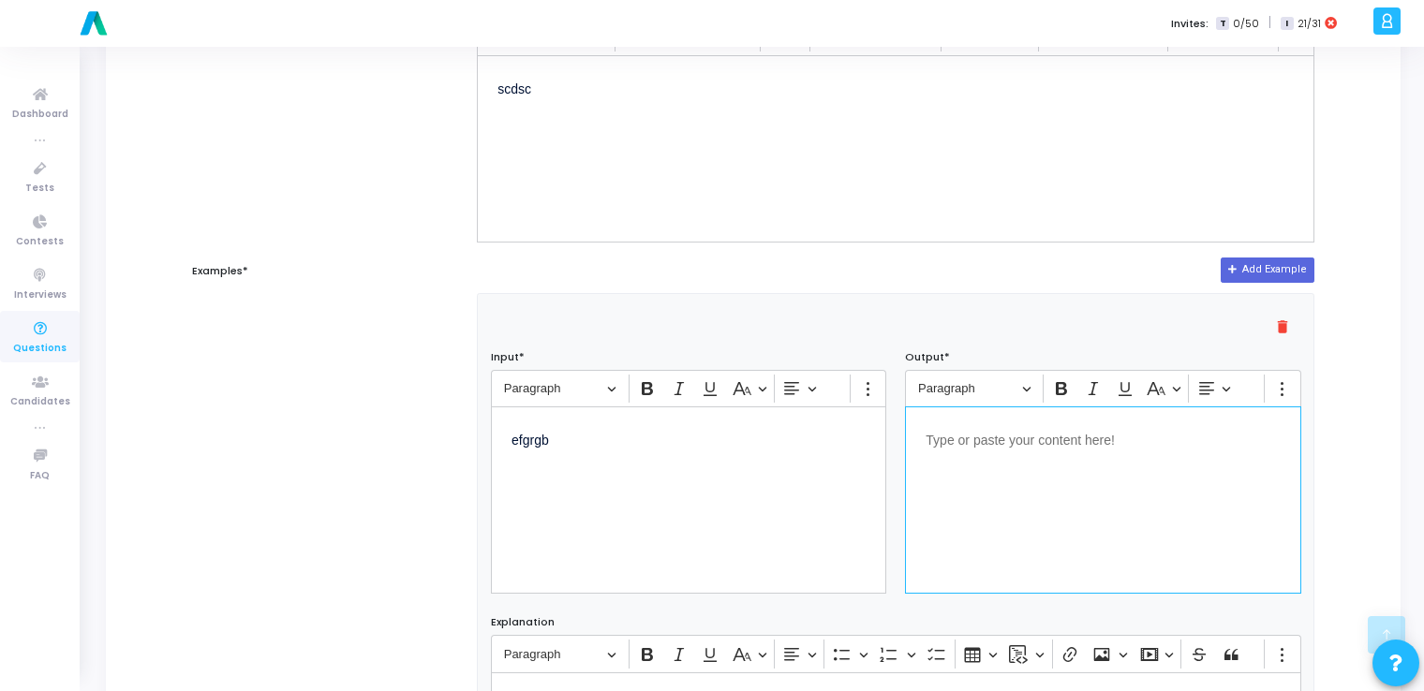
click at [1019, 456] on div "Editor editing area: main" at bounding box center [1102, 500] width 395 height 187
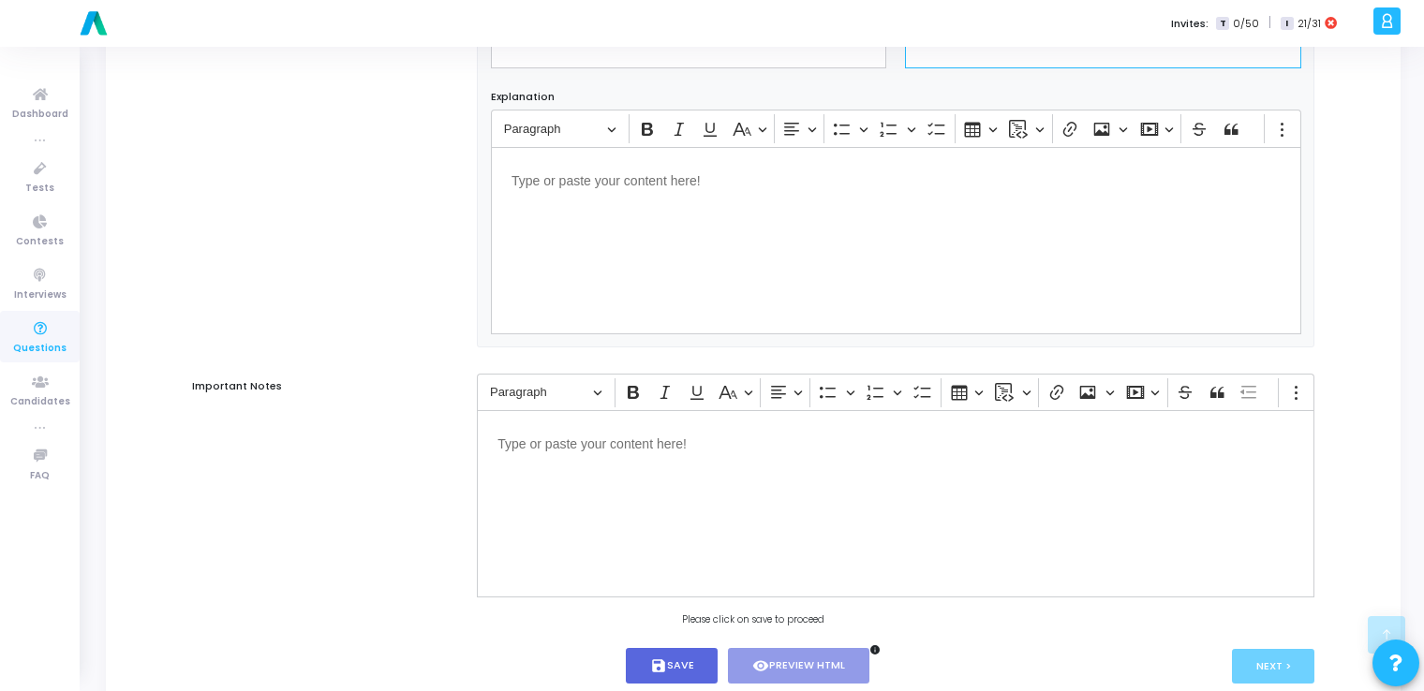
scroll to position [1139, 0]
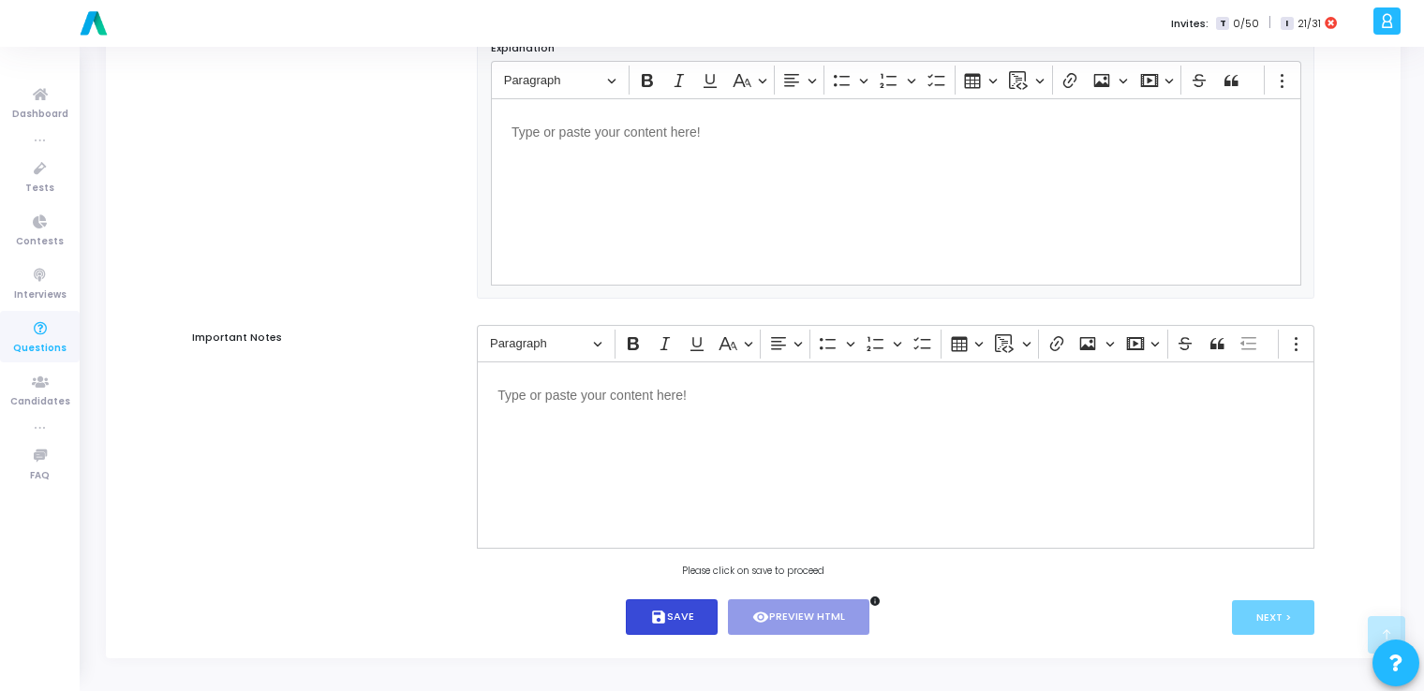
click at [660, 619] on icon "save" at bounding box center [658, 617] width 17 height 17
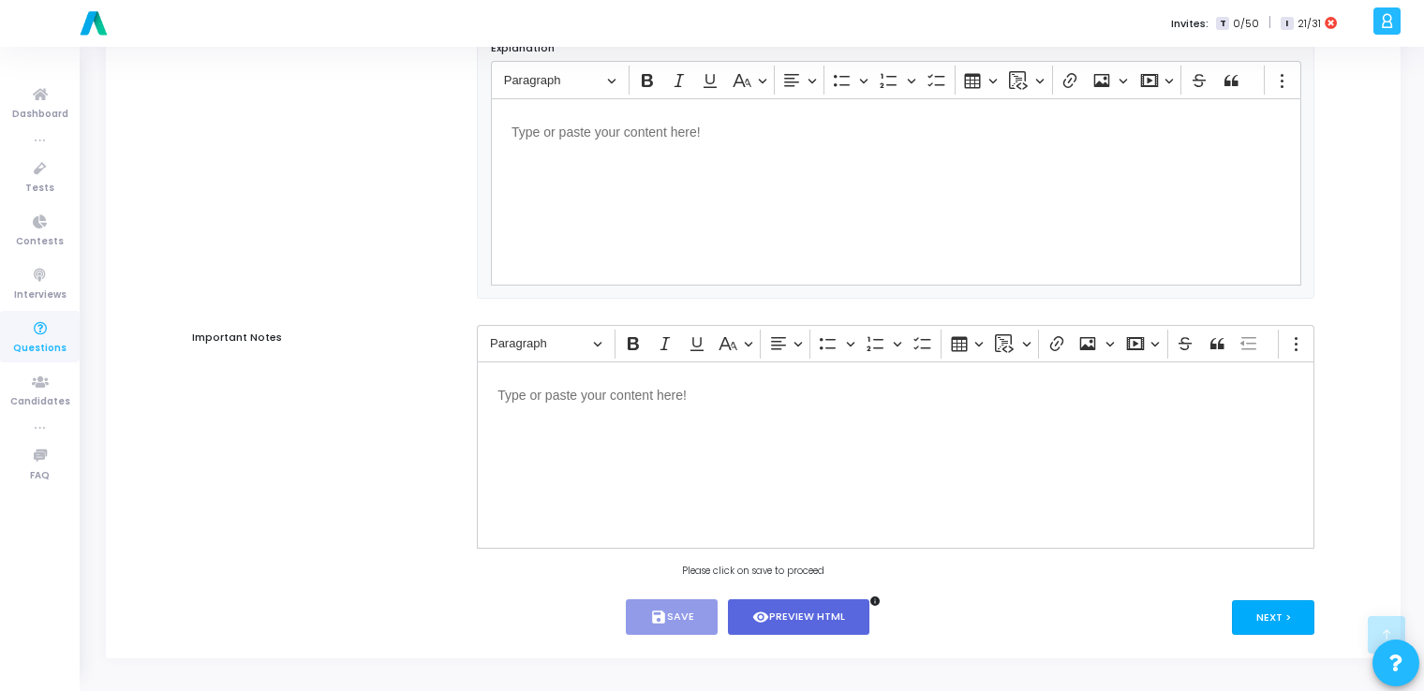
click at [1257, 615] on button "Next >" at bounding box center [1273, 618] width 83 height 35
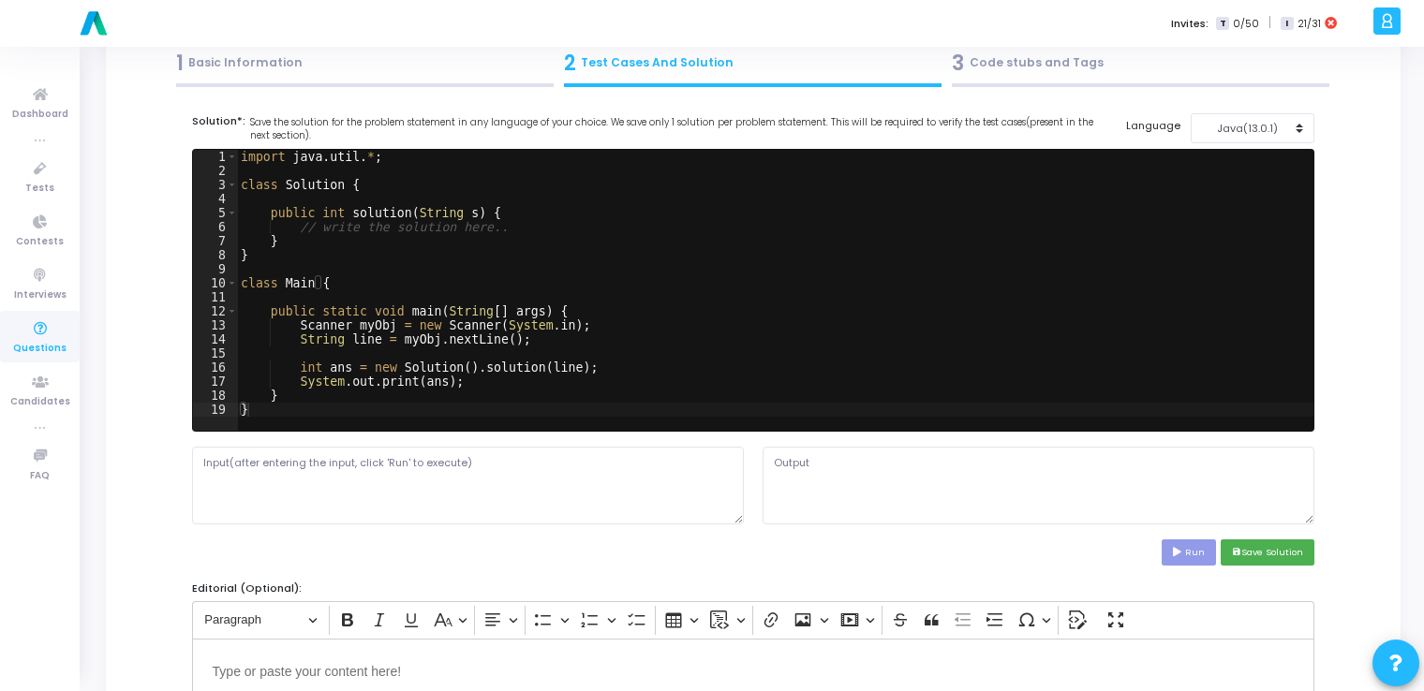
scroll to position [0, 0]
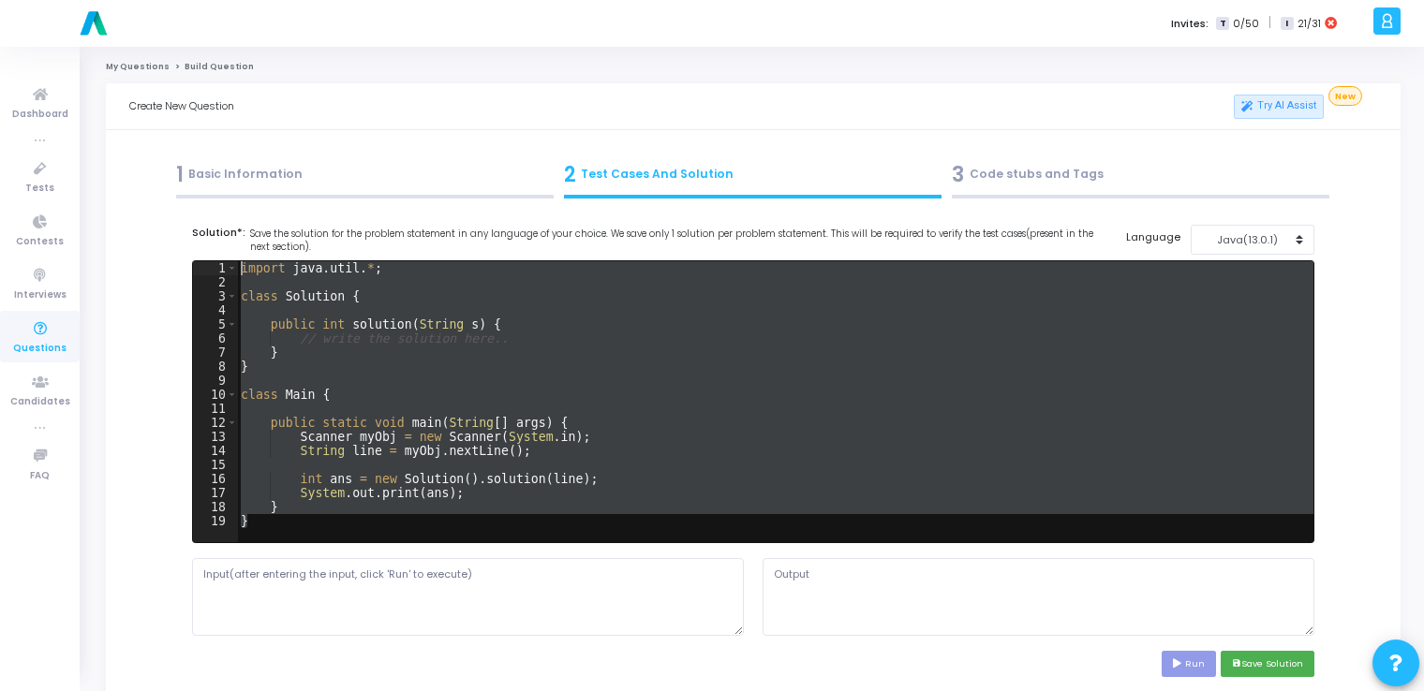
drag, startPoint x: 257, startPoint y: 526, endPoint x: 220, endPoint y: 270, distance: 258.4
click at [220, 270] on div "} 1 2 3 4 5 6 7 8 9 10 11 12 13 14 15 16 17 18 19 import java . util . * ; clas…" at bounding box center [753, 401] width 1121 height 281
click at [276, 174] on div "1 Basic Information" at bounding box center [365, 174] width 378 height 31
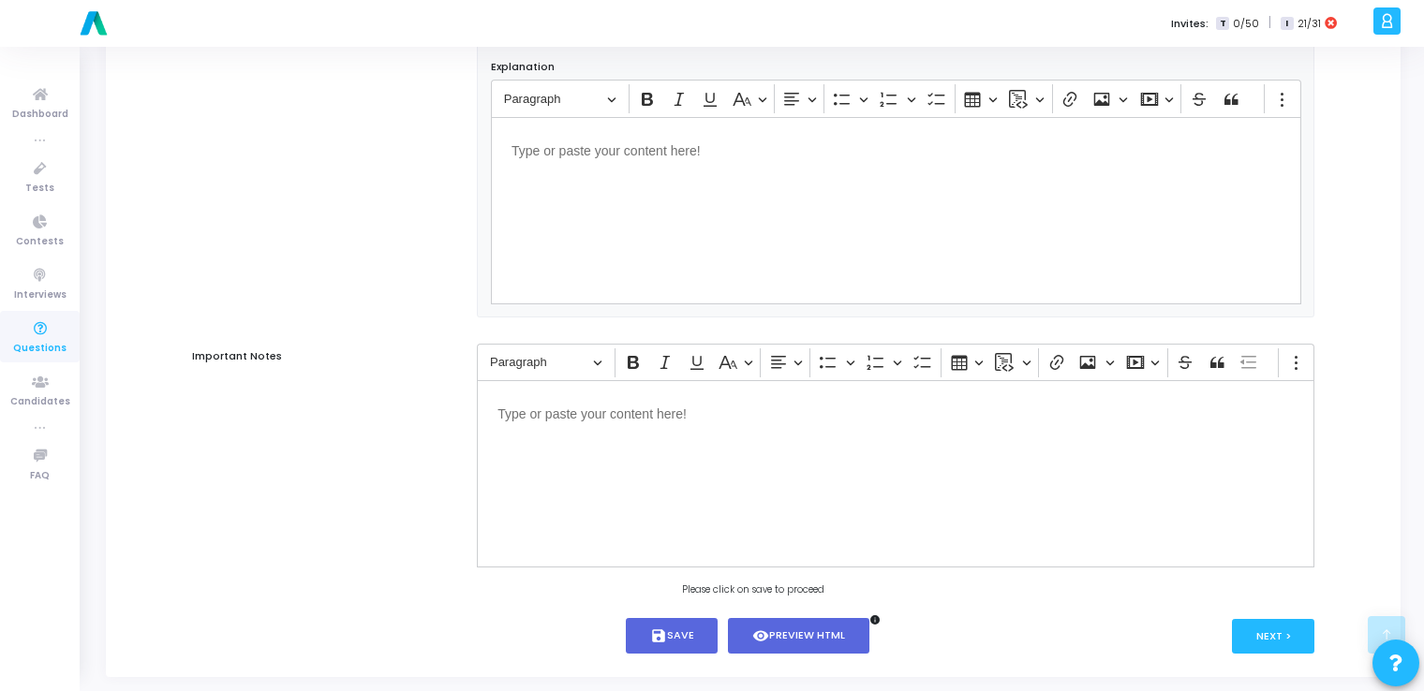
scroll to position [1139, 0]
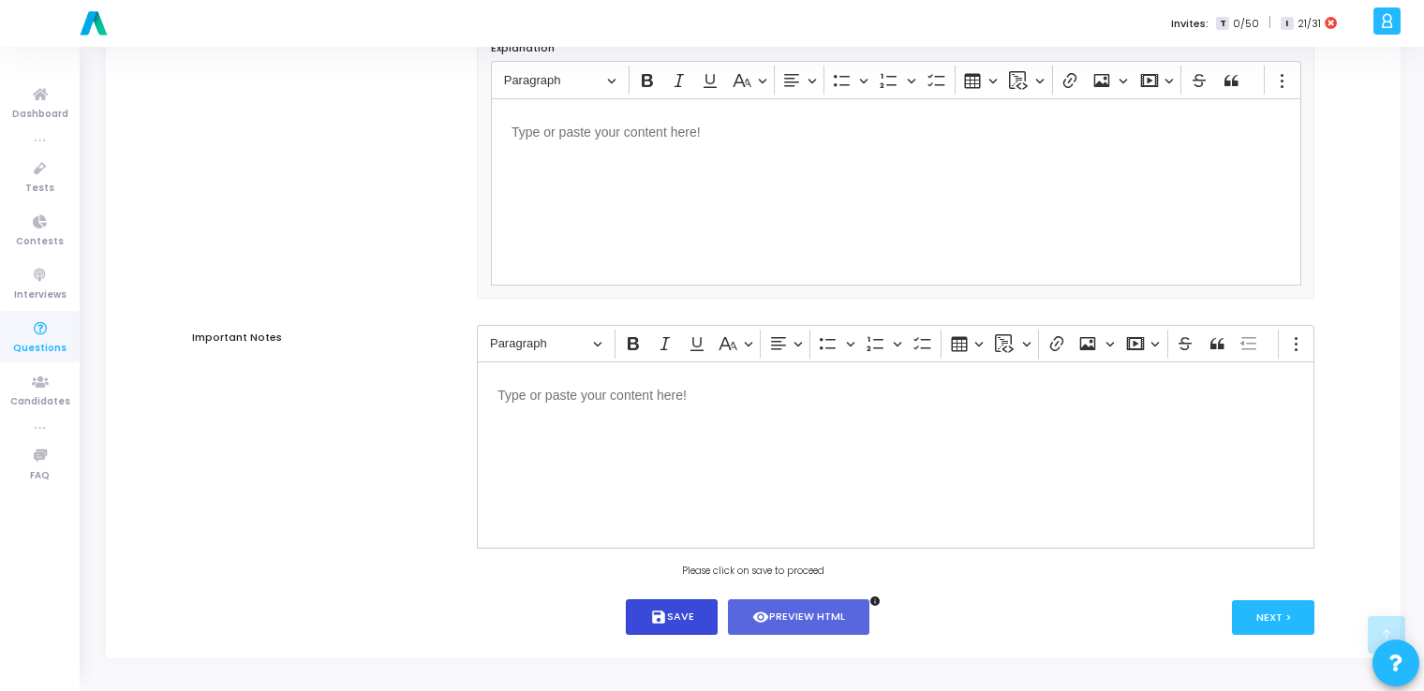
click at [686, 615] on button "save Save" at bounding box center [672, 618] width 93 height 37
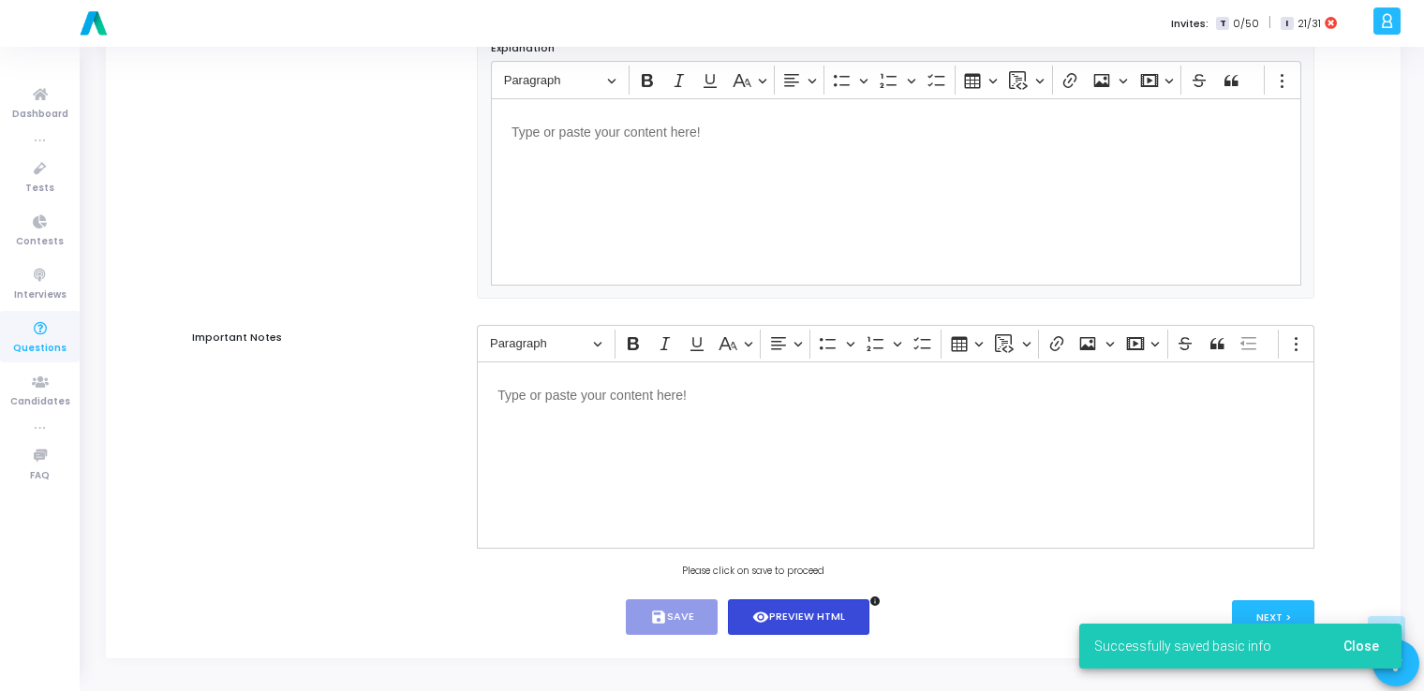
click at [813, 624] on button "visibility Preview HTML" at bounding box center [798, 618] width 141 height 37
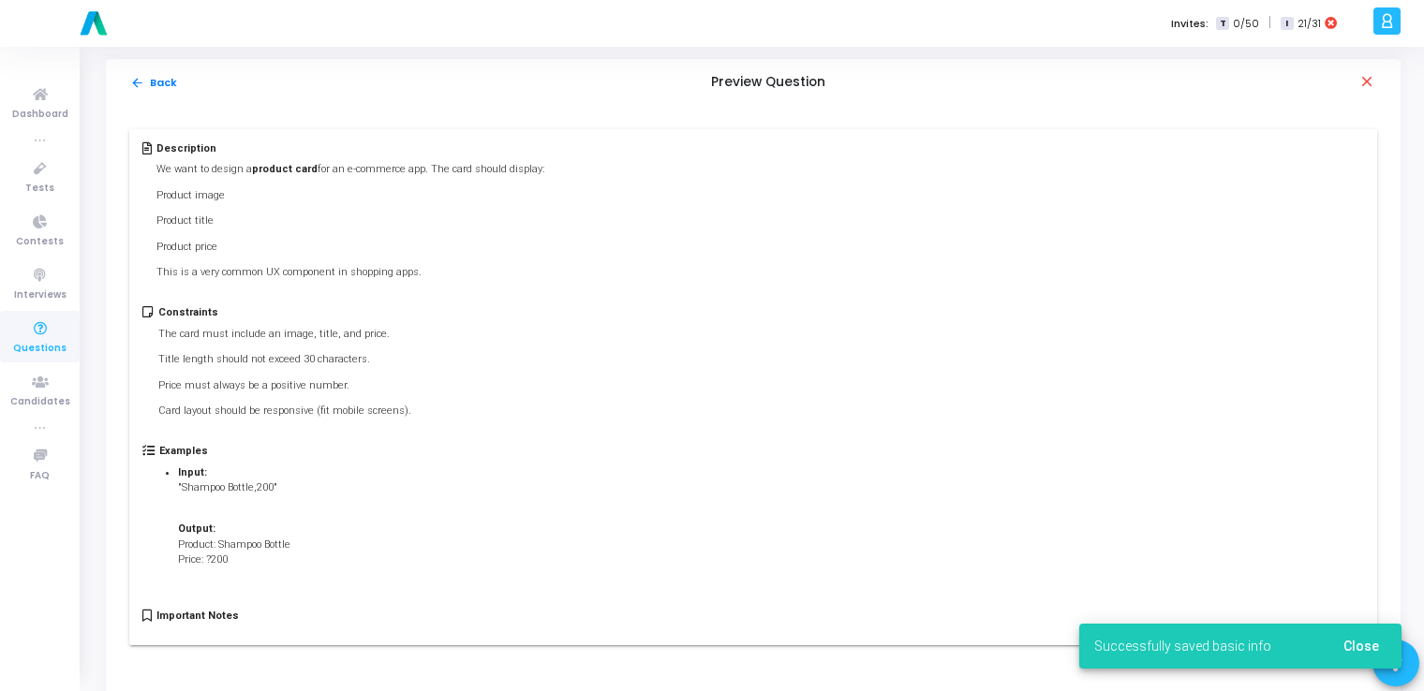
scroll to position [0, 0]
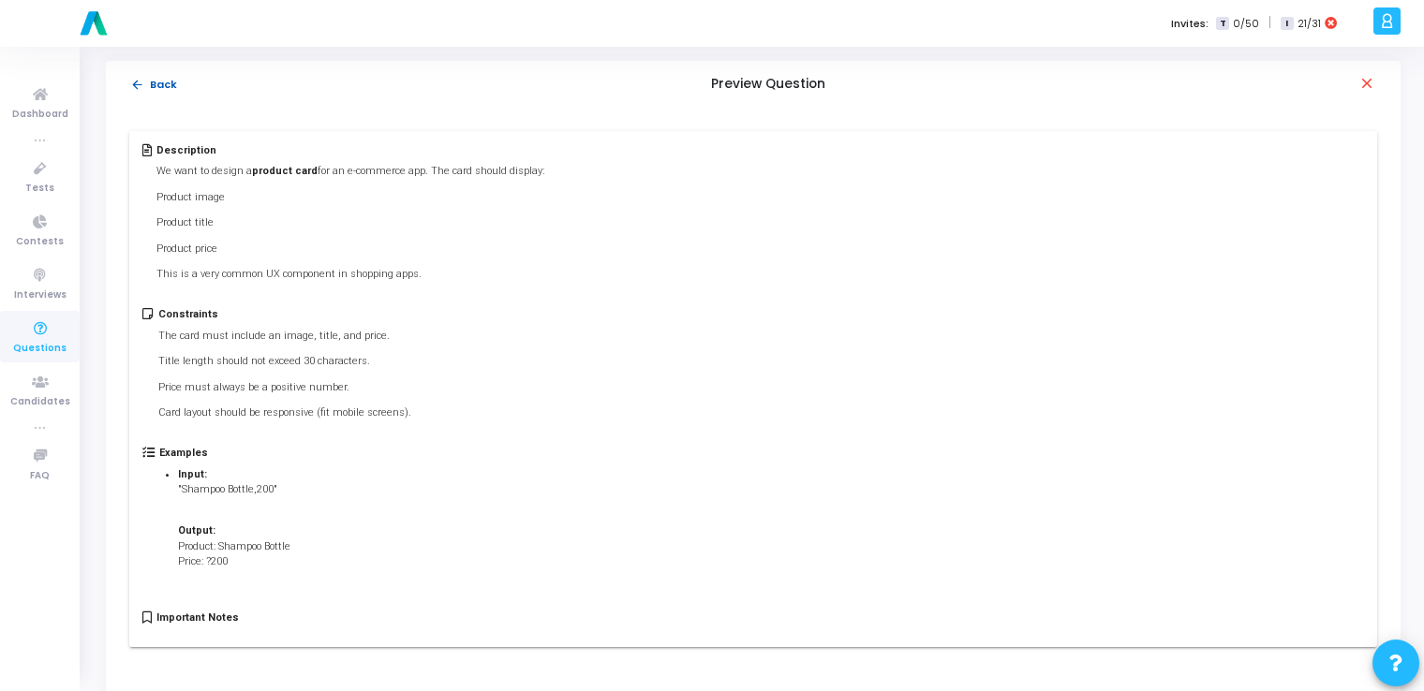
click at [146, 82] on button "arrow_back Back" at bounding box center [153, 85] width 49 height 18
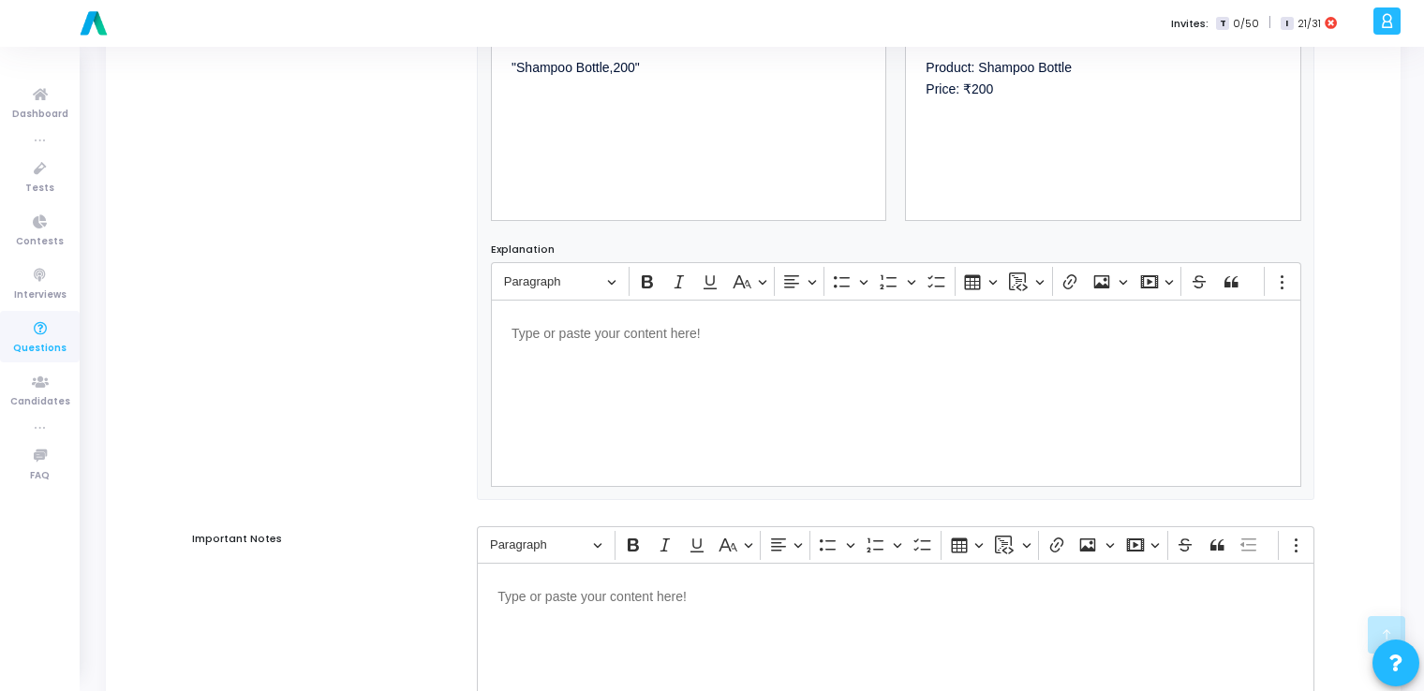
scroll to position [1139, 0]
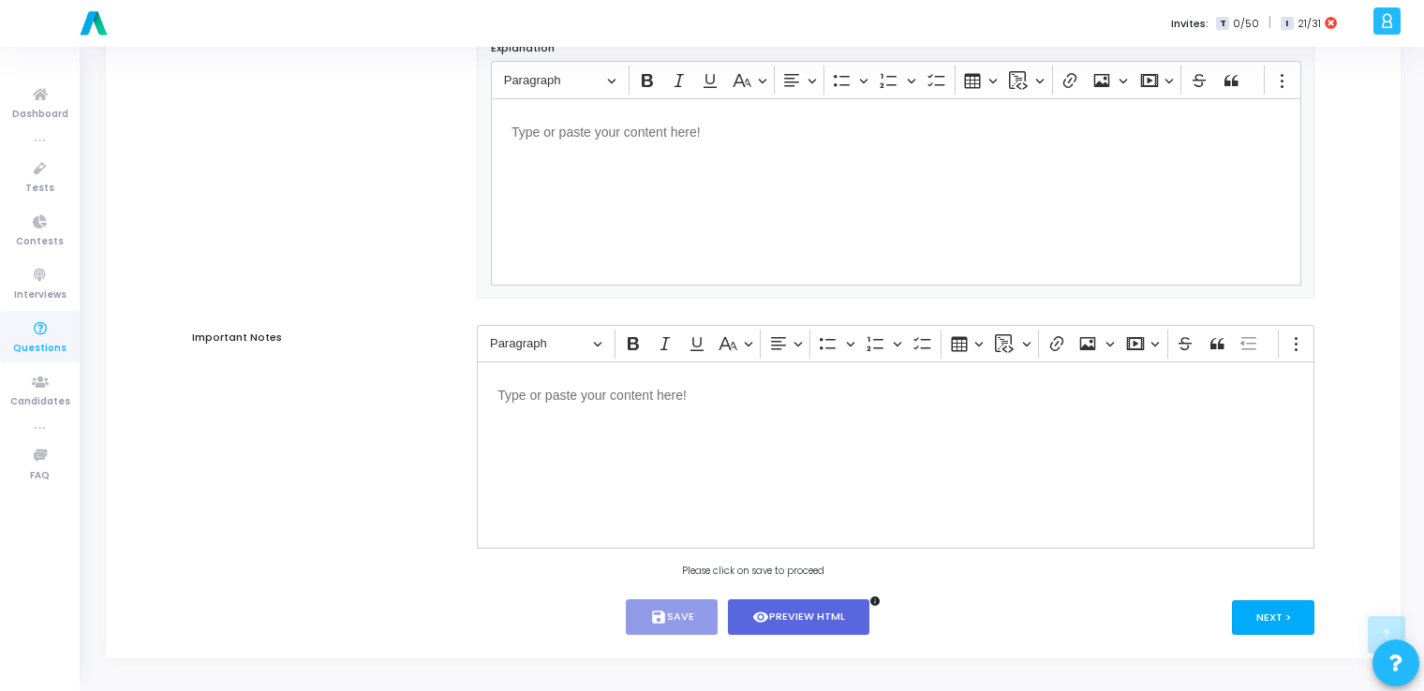
click at [1255, 619] on button "Next >" at bounding box center [1273, 618] width 83 height 35
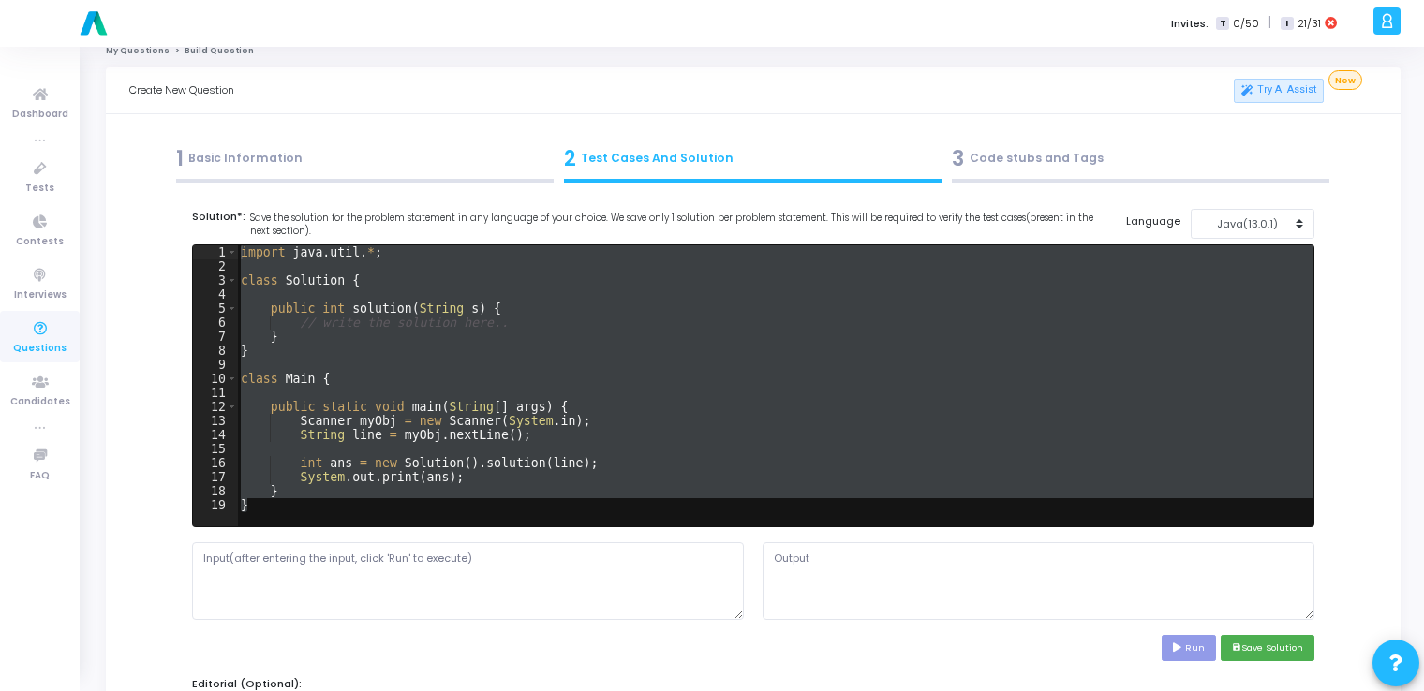
scroll to position [0, 0]
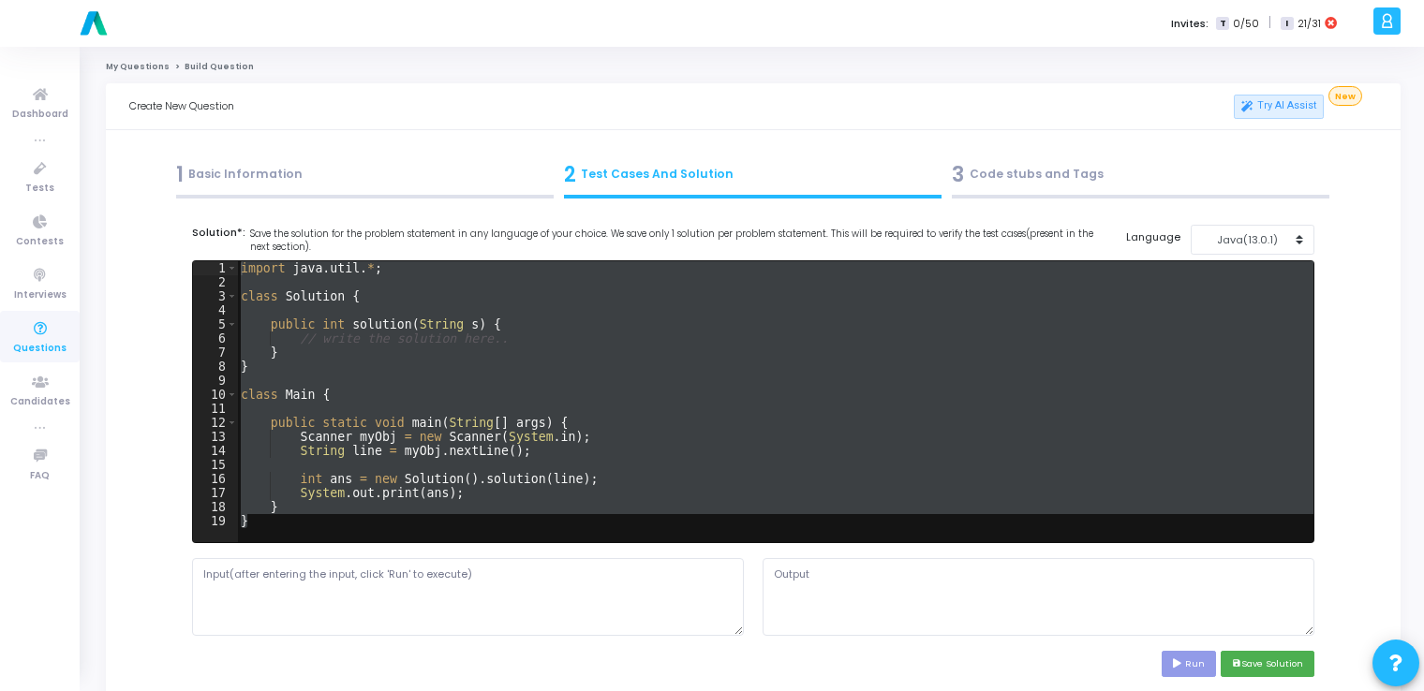
click at [1120, 502] on div "import java . util . * ; class Solution { public int solution ( String s ) { //…" at bounding box center [775, 401] width 1076 height 281
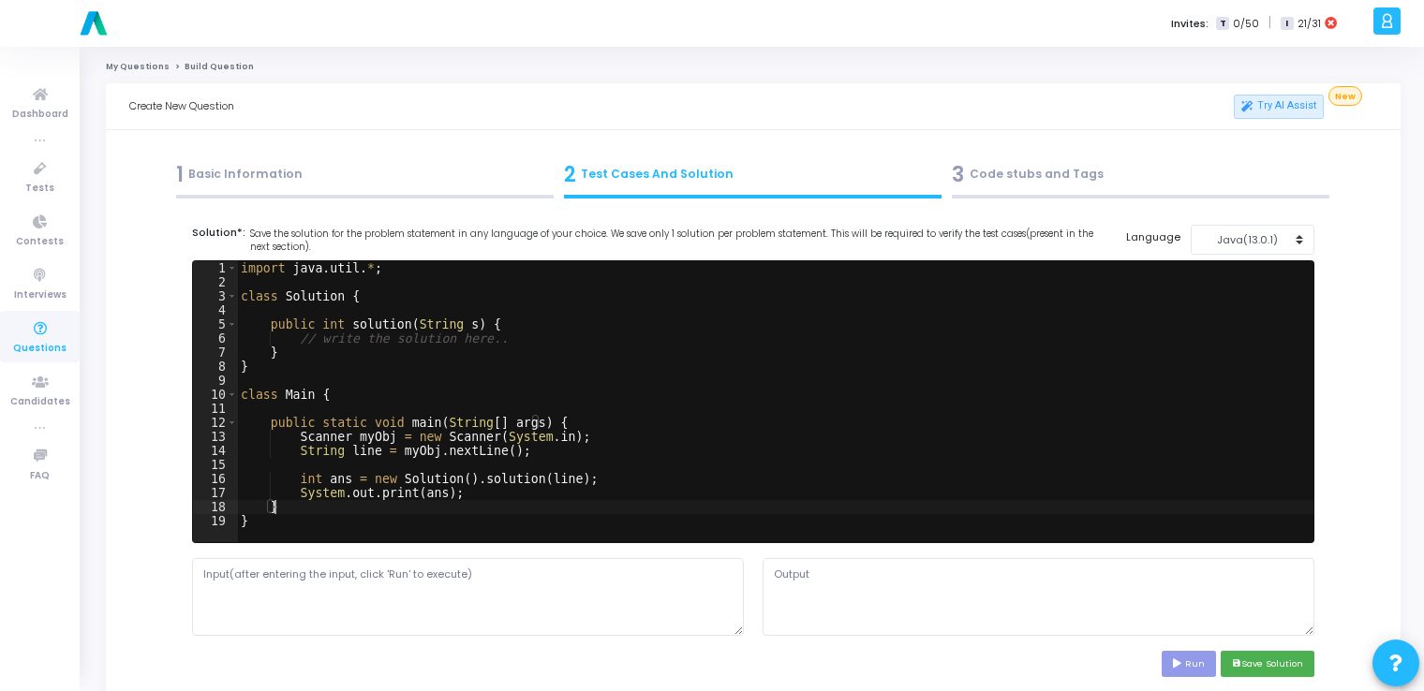
type textarea "} }"
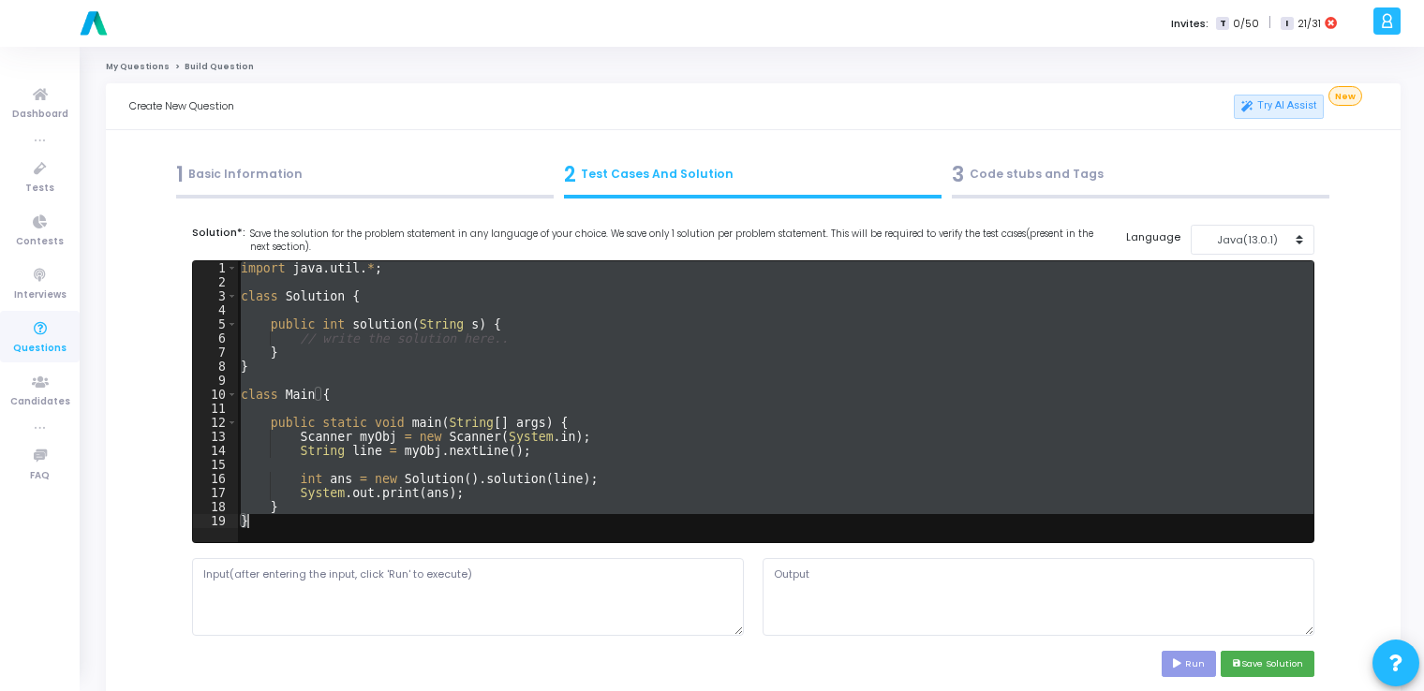
paste textarea
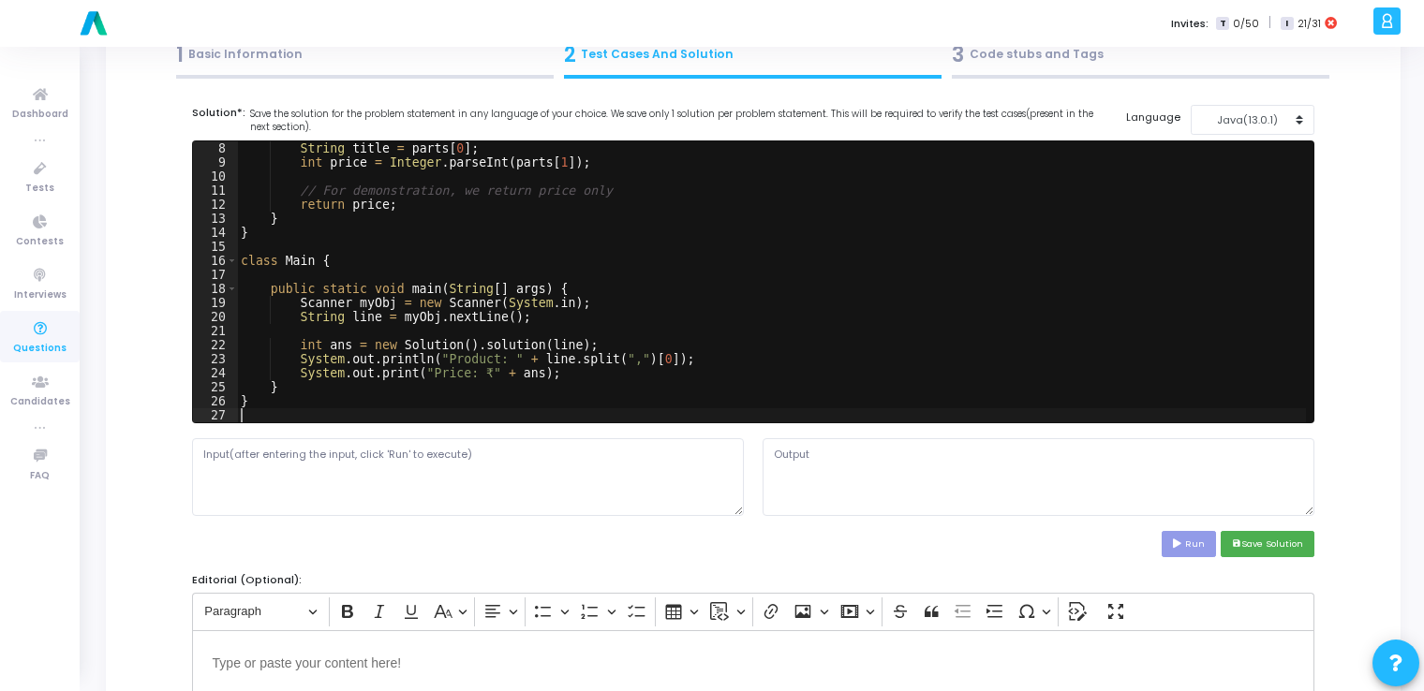
scroll to position [129, 0]
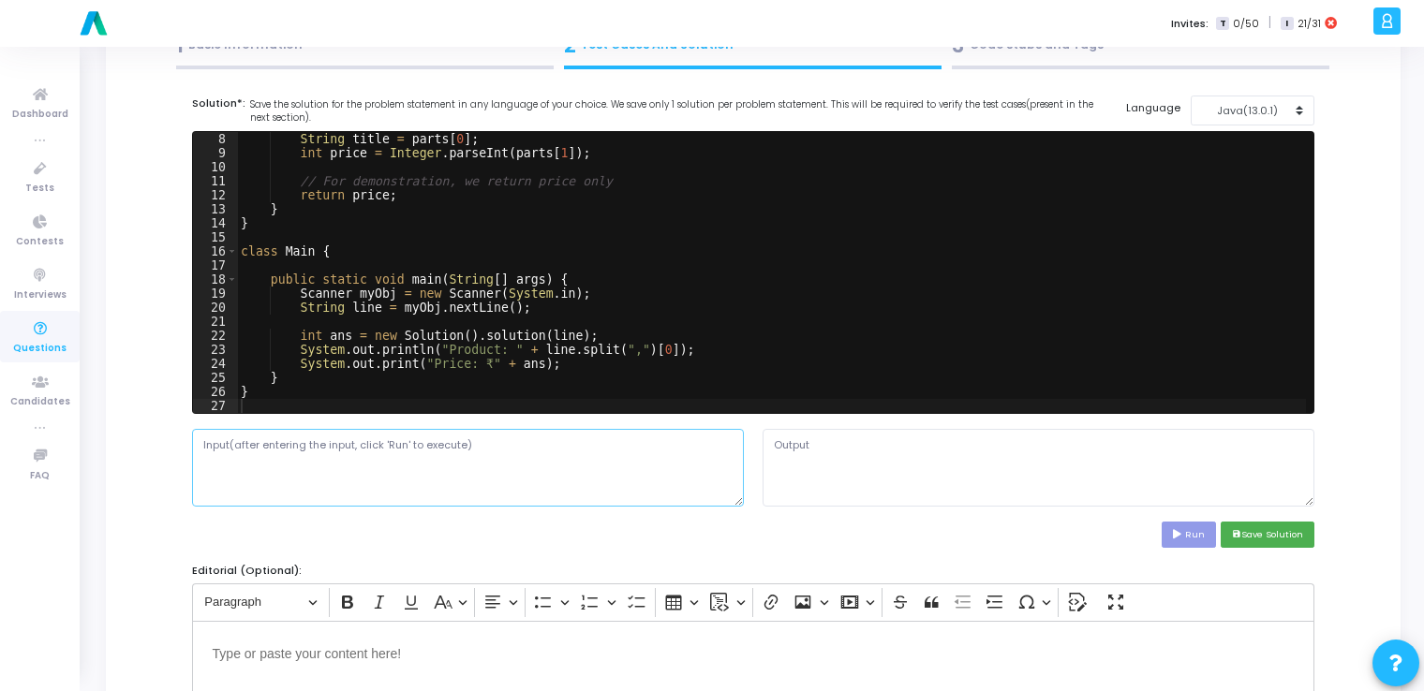
click at [659, 484] on textarea at bounding box center [468, 467] width 552 height 77
paste textarea ""Shampoo Bottle,200""
type textarea ""Shampoo Bottle,200""
click at [1185, 531] on icon at bounding box center [1179, 534] width 12 height 9
type textarea "Exception in thread "main" java.lang.NumberFormatException: For input string: "…"
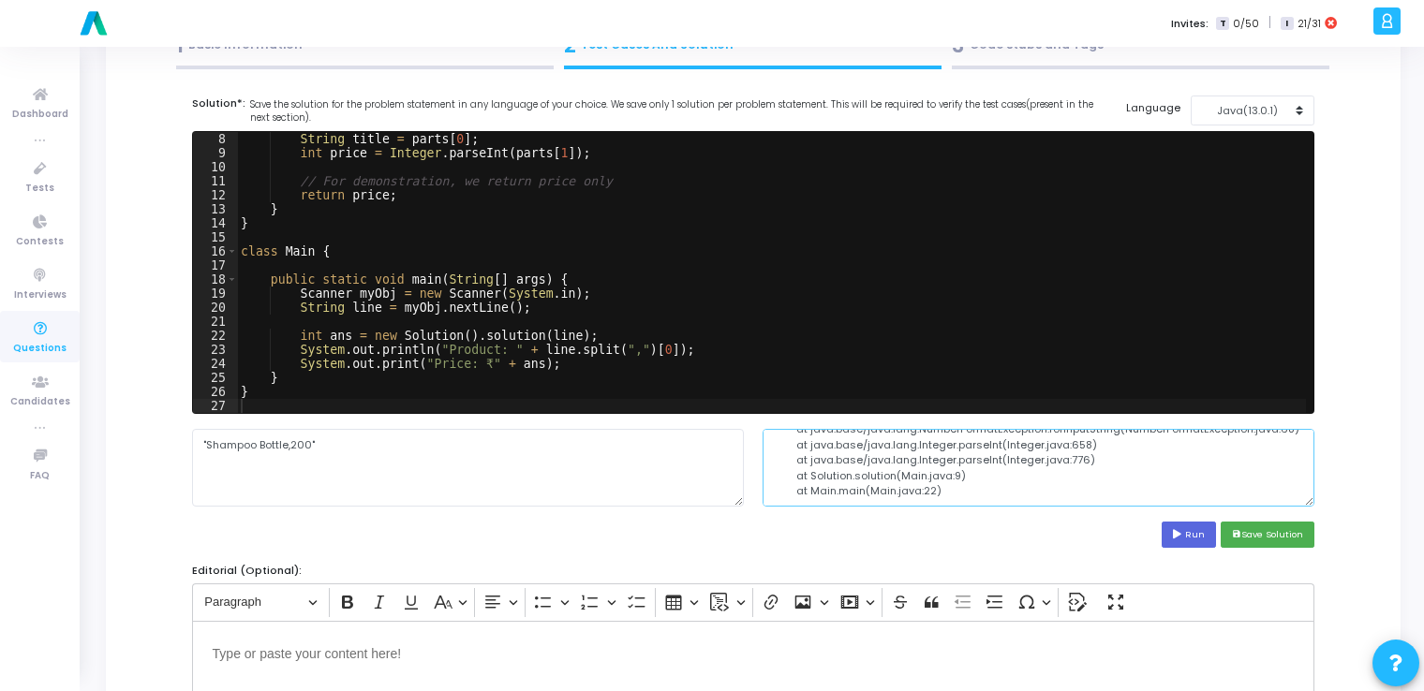
scroll to position [0, 0]
drag, startPoint x: 943, startPoint y: 478, endPoint x: 783, endPoint y: 424, distance: 168.0
click at [783, 424] on cj-code-editor "Solution*: Save the solution for the problem statement in any language of your …" at bounding box center [753, 322] width 1123 height 453
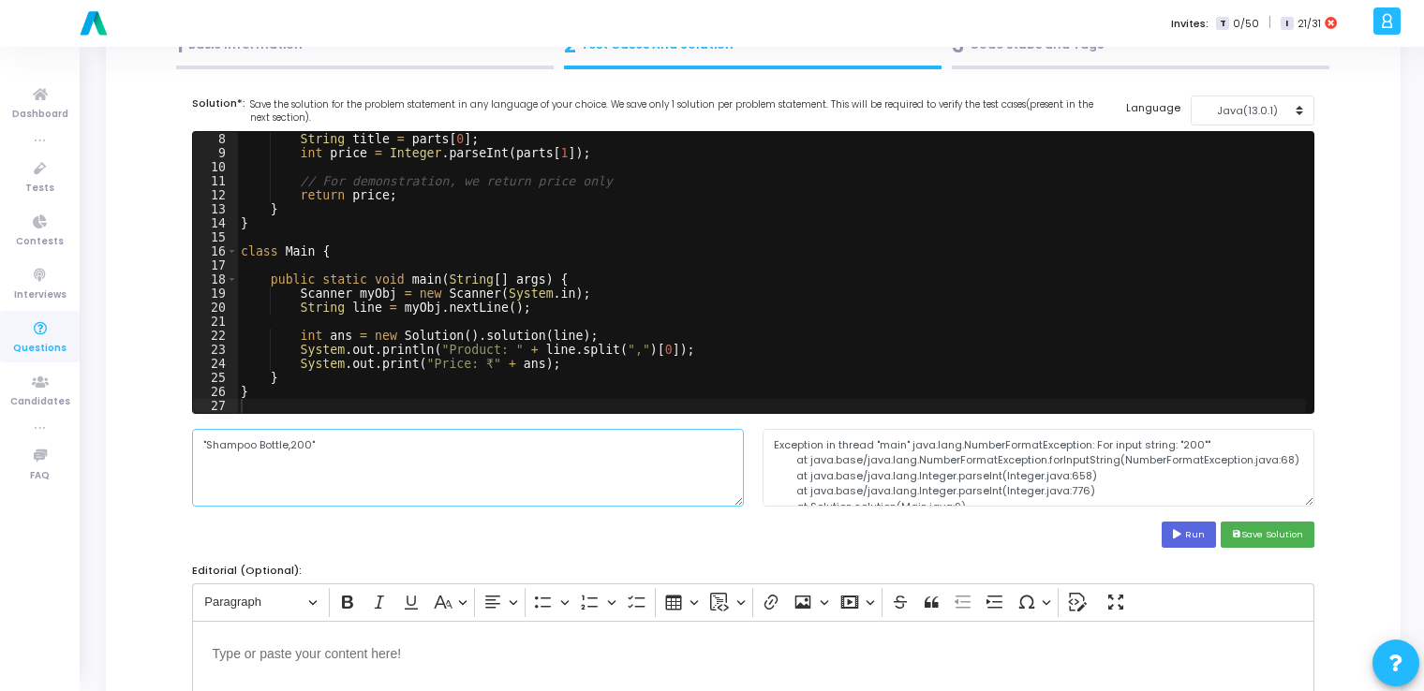
click at [405, 451] on textarea ""Shampoo Bottle,200"" at bounding box center [468, 467] width 552 height 77
paste textarea "Shampoo Bottle,200"
type textarea "Shampoo Bottle,200"
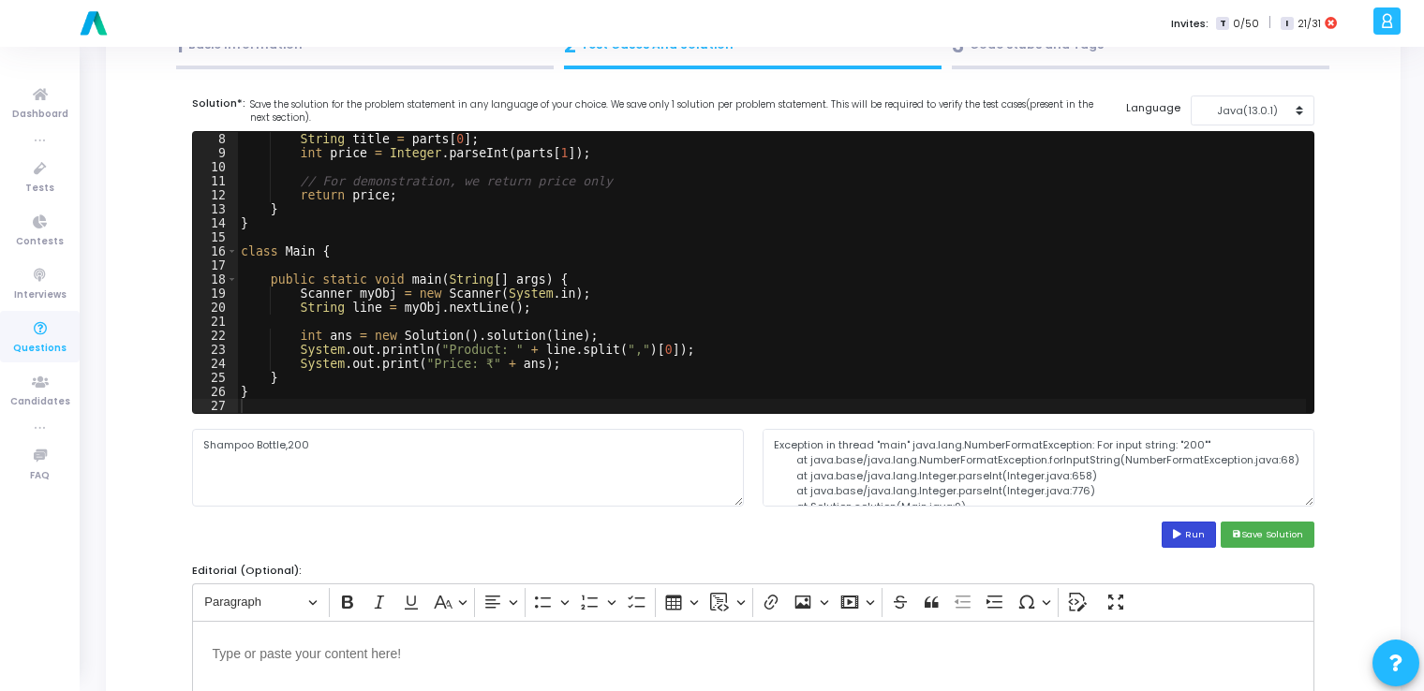
click at [1192, 532] on button "Run" at bounding box center [1189, 534] width 54 height 25
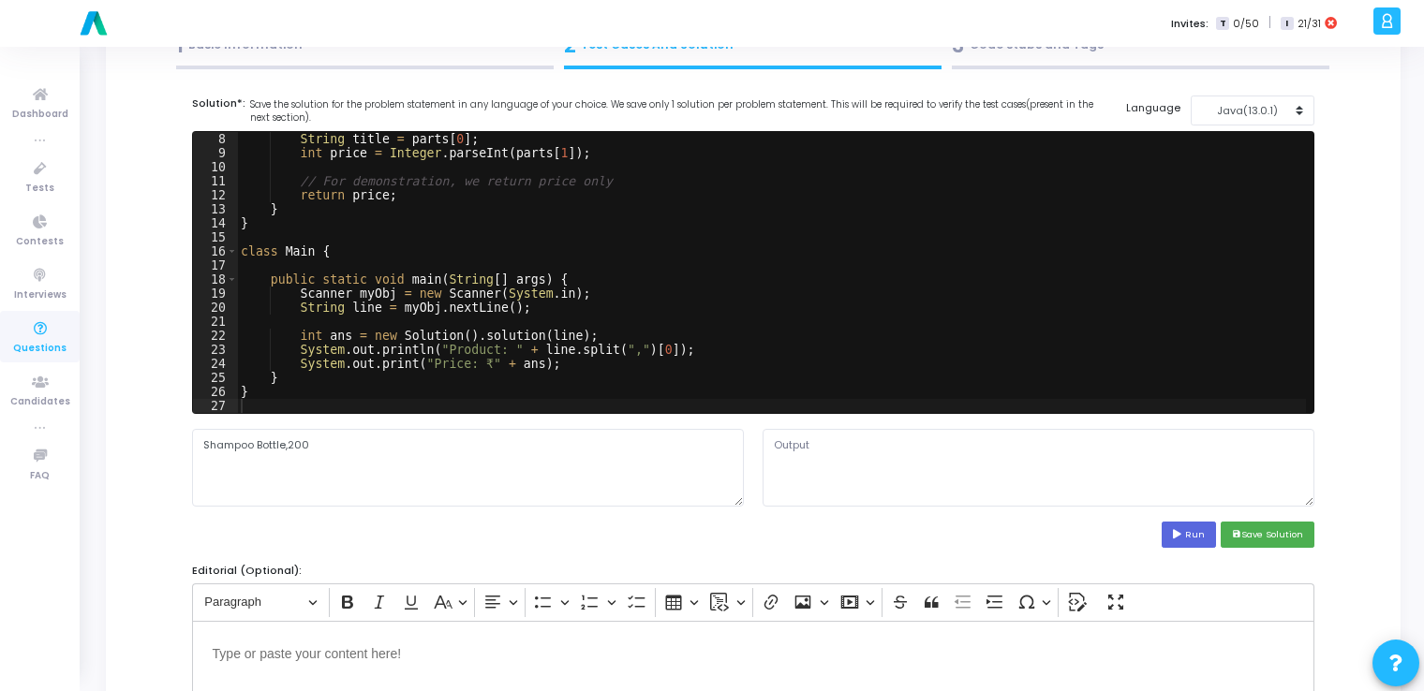
type textarea "Product: Shampoo Bottle Price: ₹200"
drag, startPoint x: 833, startPoint y: 462, endPoint x: 763, endPoint y: 425, distance: 79.2
click at [763, 425] on cj-code-editor "Solution*: Save the solution for the problem statement in any language of your …" at bounding box center [753, 322] width 1123 height 453
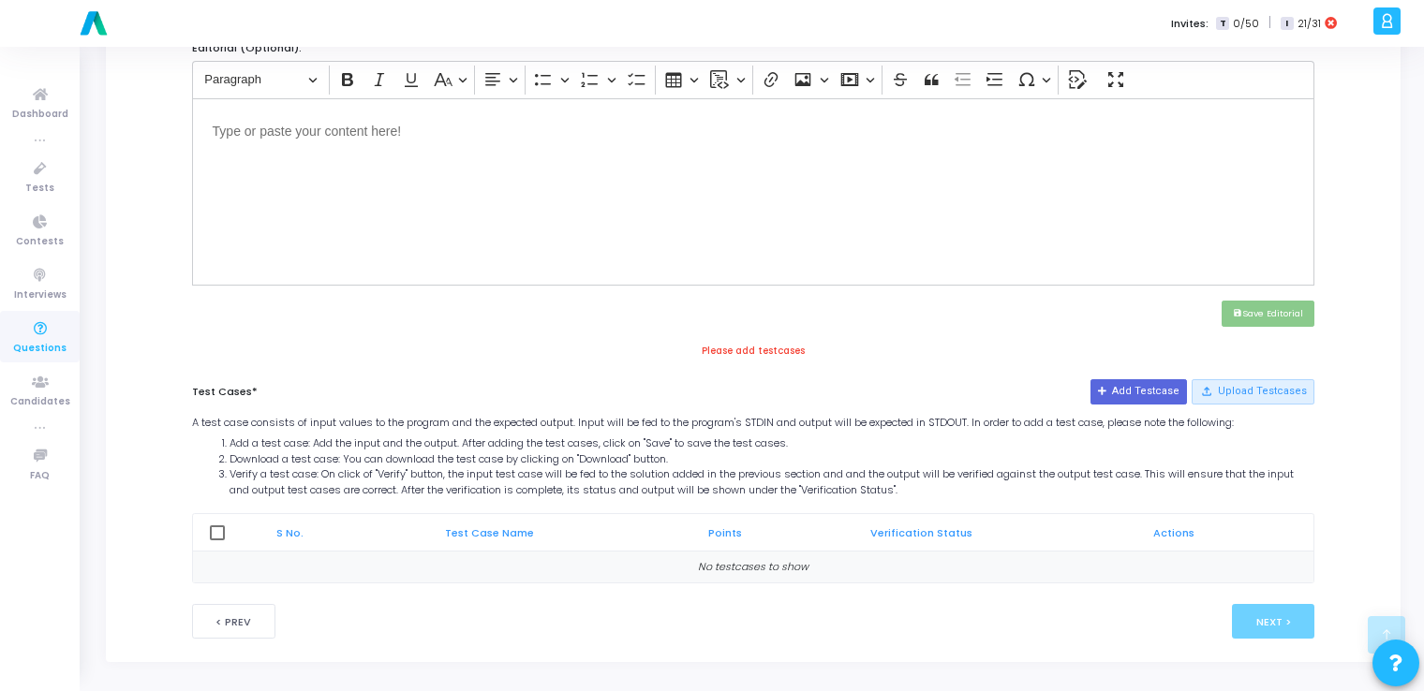
scroll to position [423, 0]
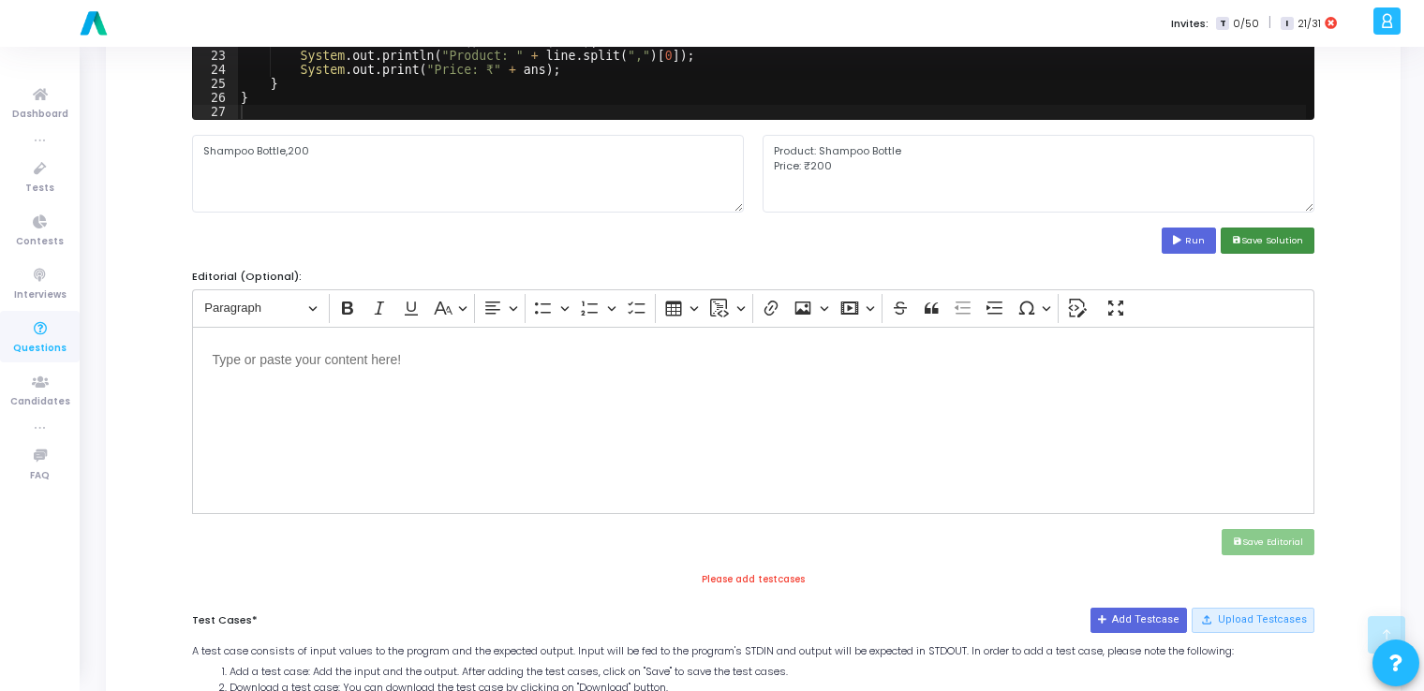
click at [1252, 238] on button "save Save Solution" at bounding box center [1268, 240] width 94 height 25
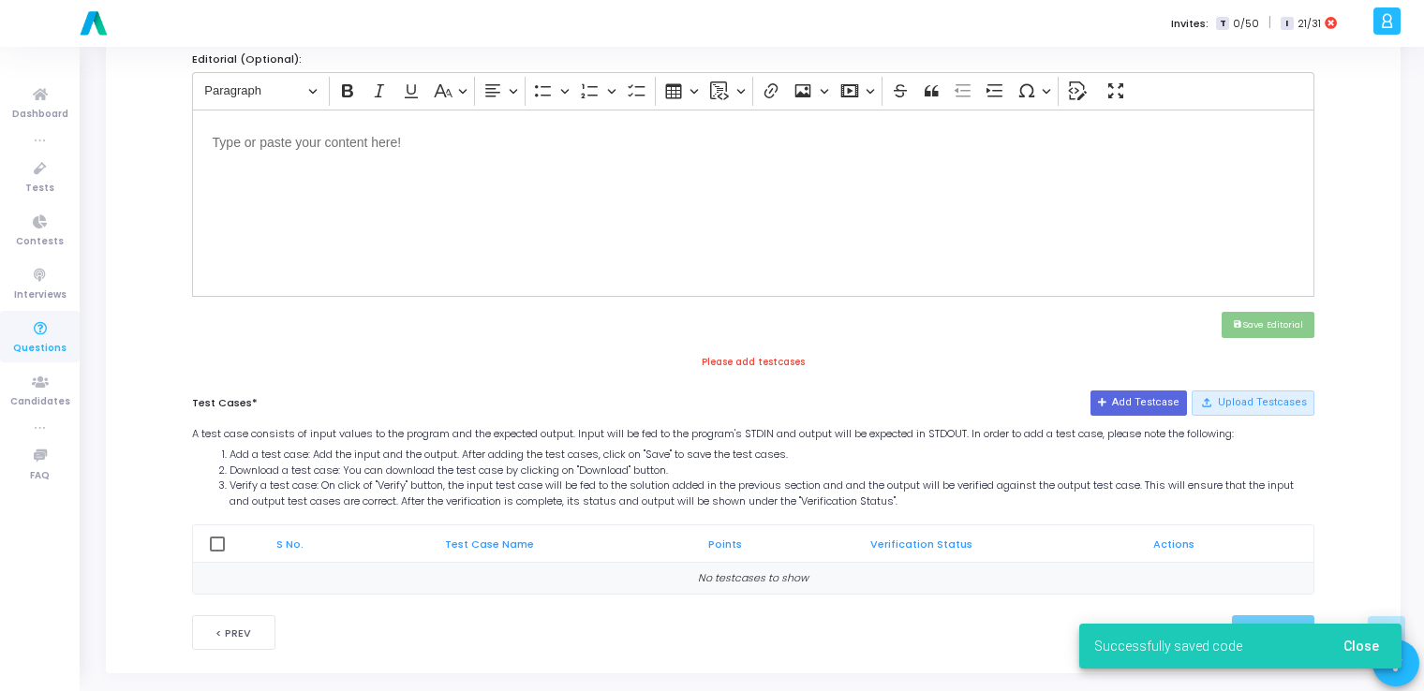
scroll to position [652, 0]
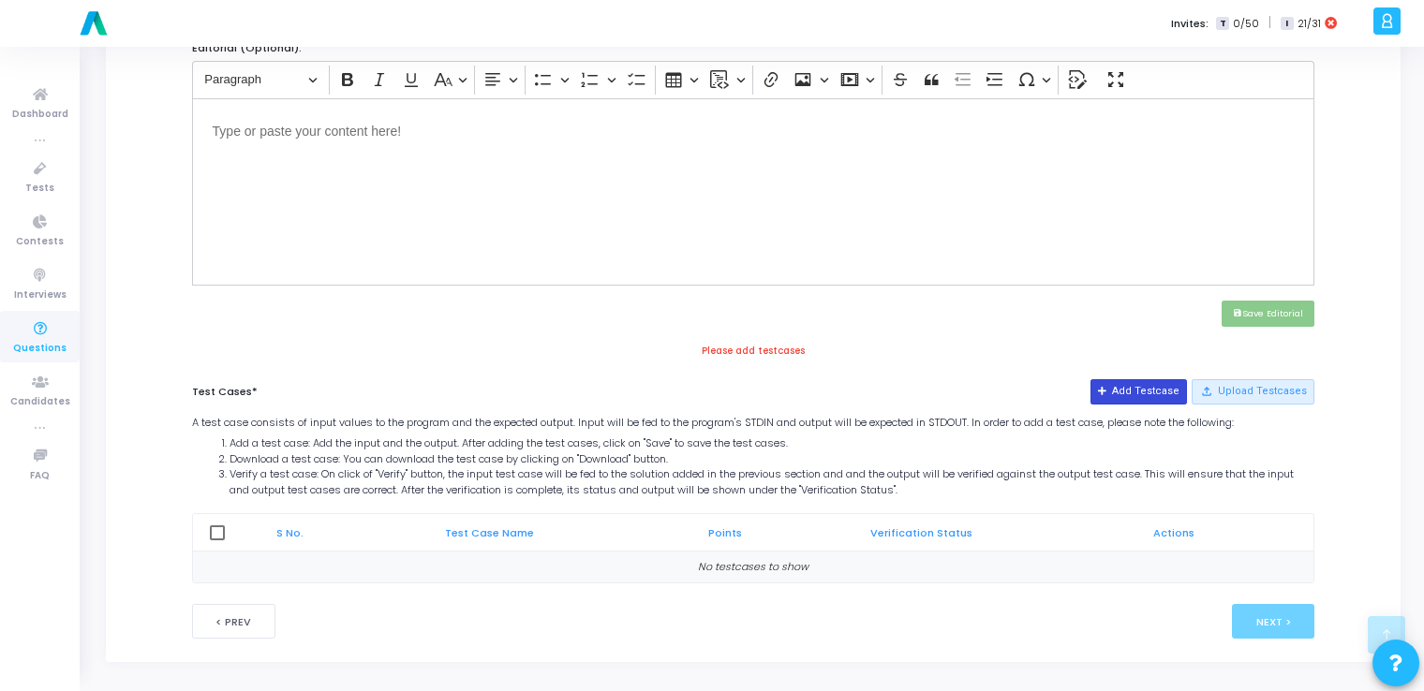
click at [1156, 385] on button "Add Testcase" at bounding box center [1139, 391] width 96 height 24
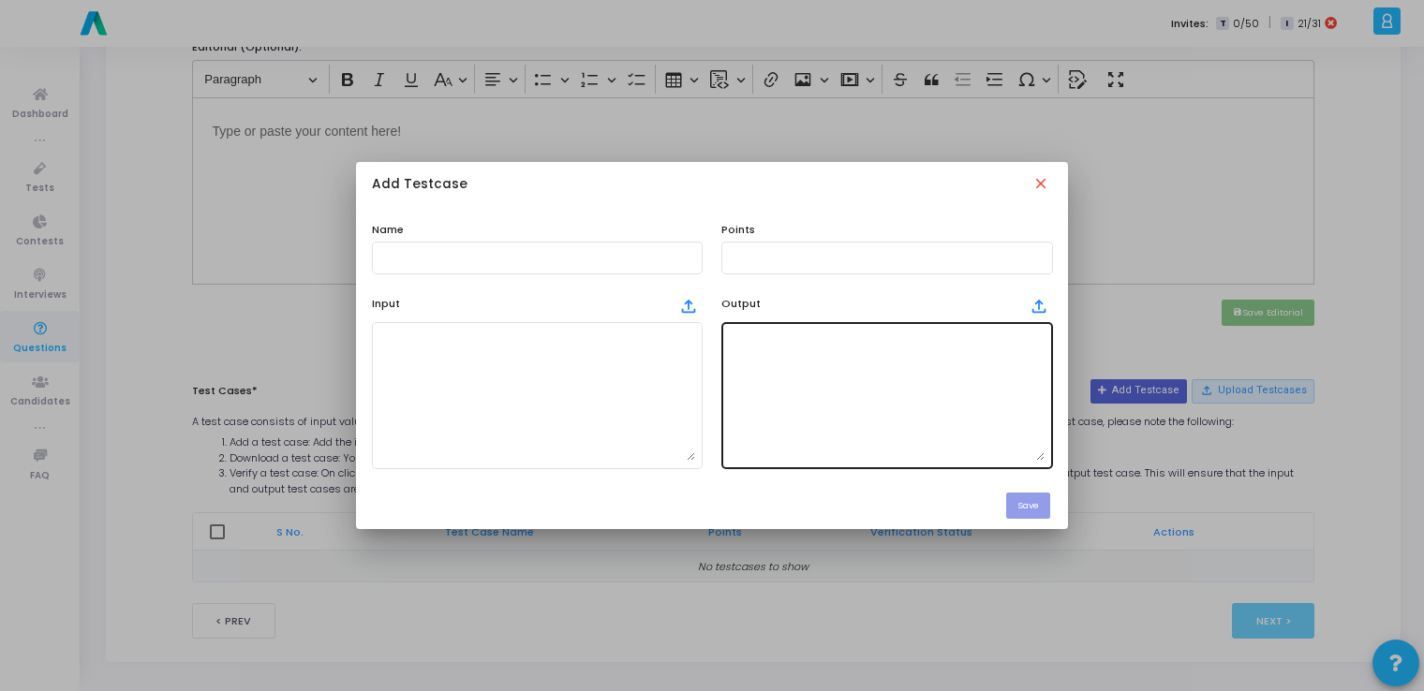
click at [789, 362] on textarea at bounding box center [887, 395] width 316 height 131
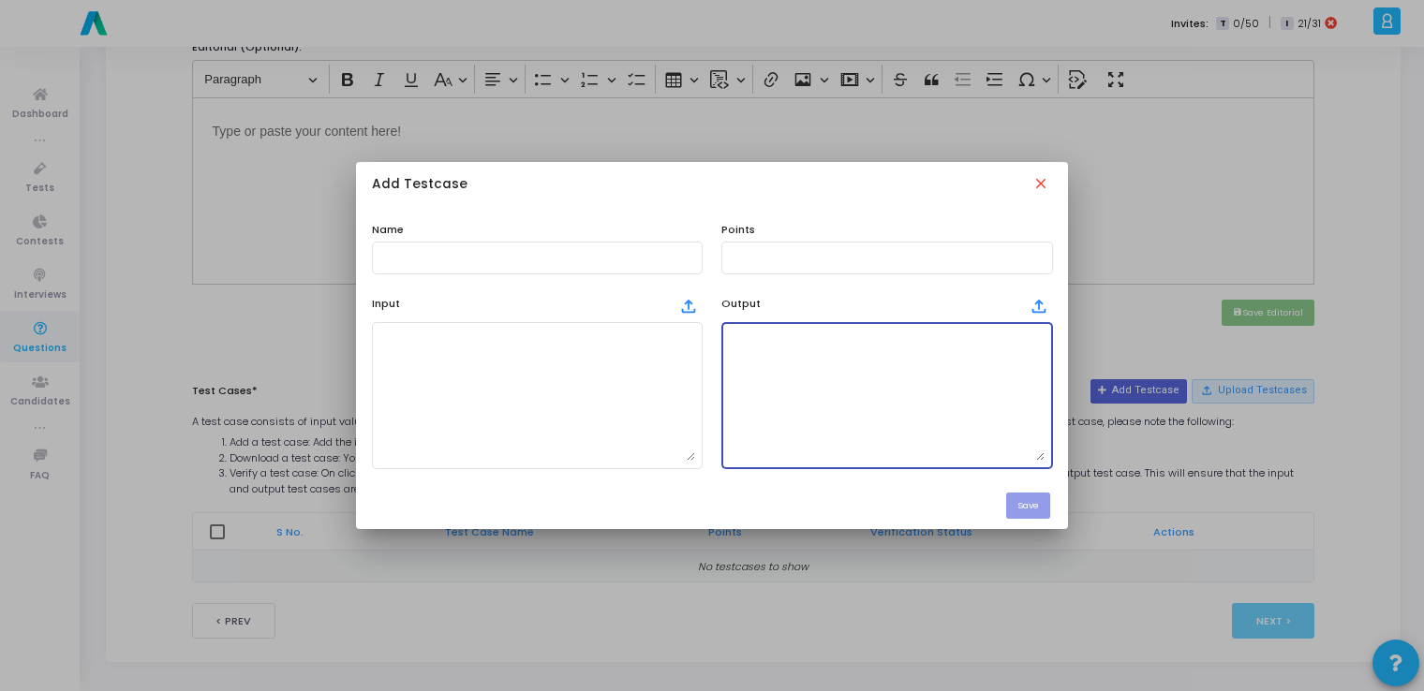
paste textarea "Product: Shampoo Bottle Price: ₹200"
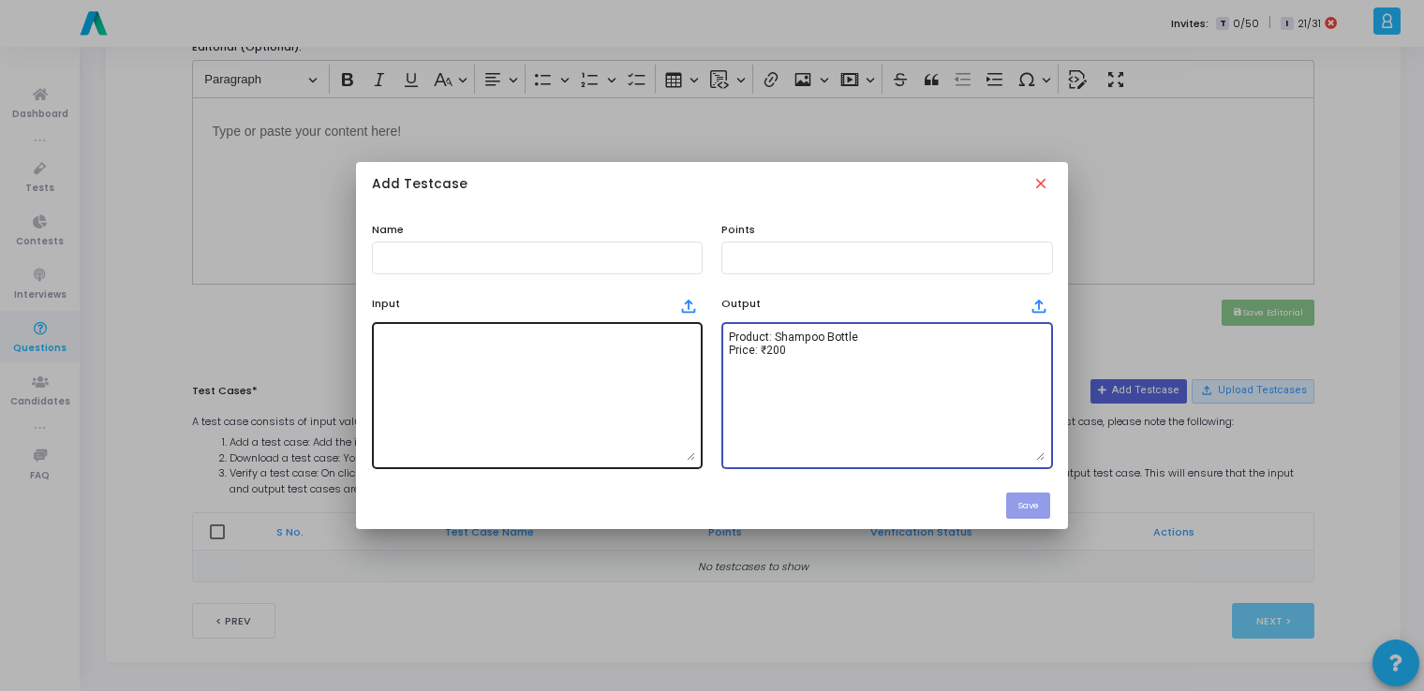
type textarea "Product: Shampoo Bottle Price: ₹200"
click at [558, 388] on textarea at bounding box center [537, 395] width 316 height 131
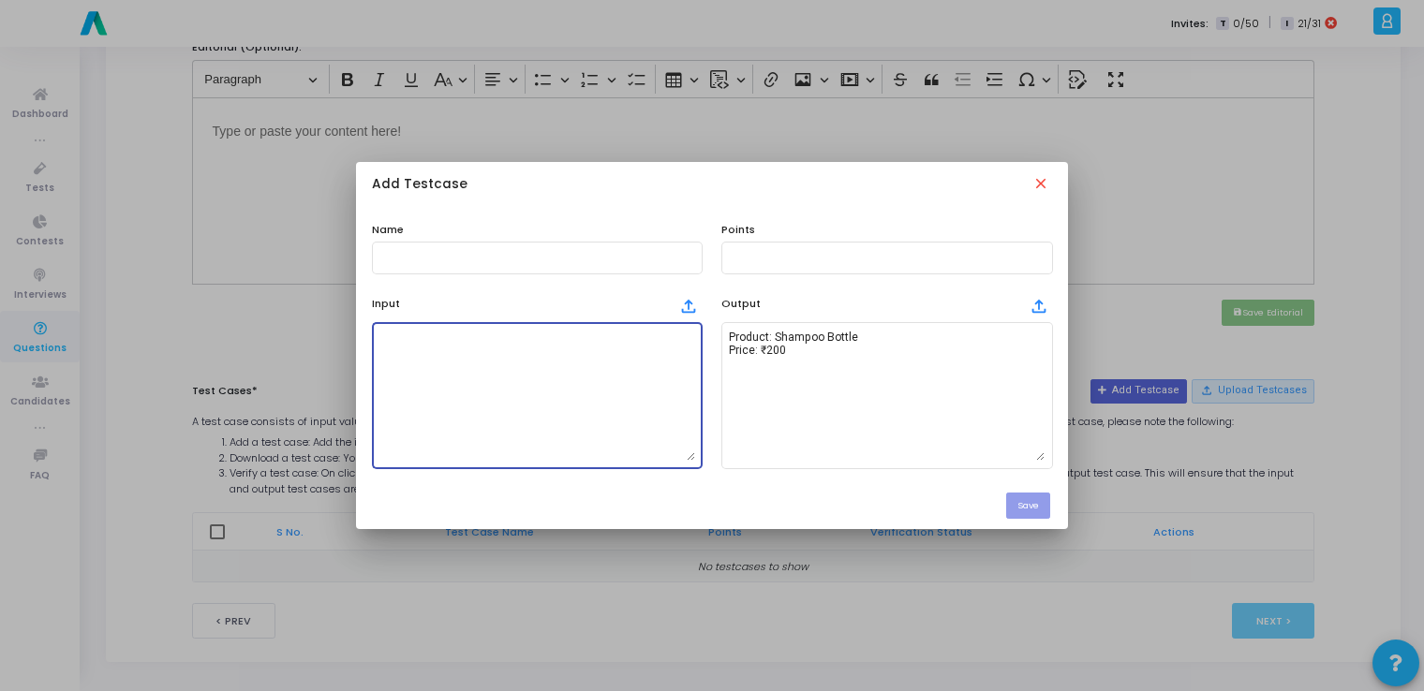
paste textarea "Shampoo Bottle,200"
type textarea "Shampoo Bottle,200"
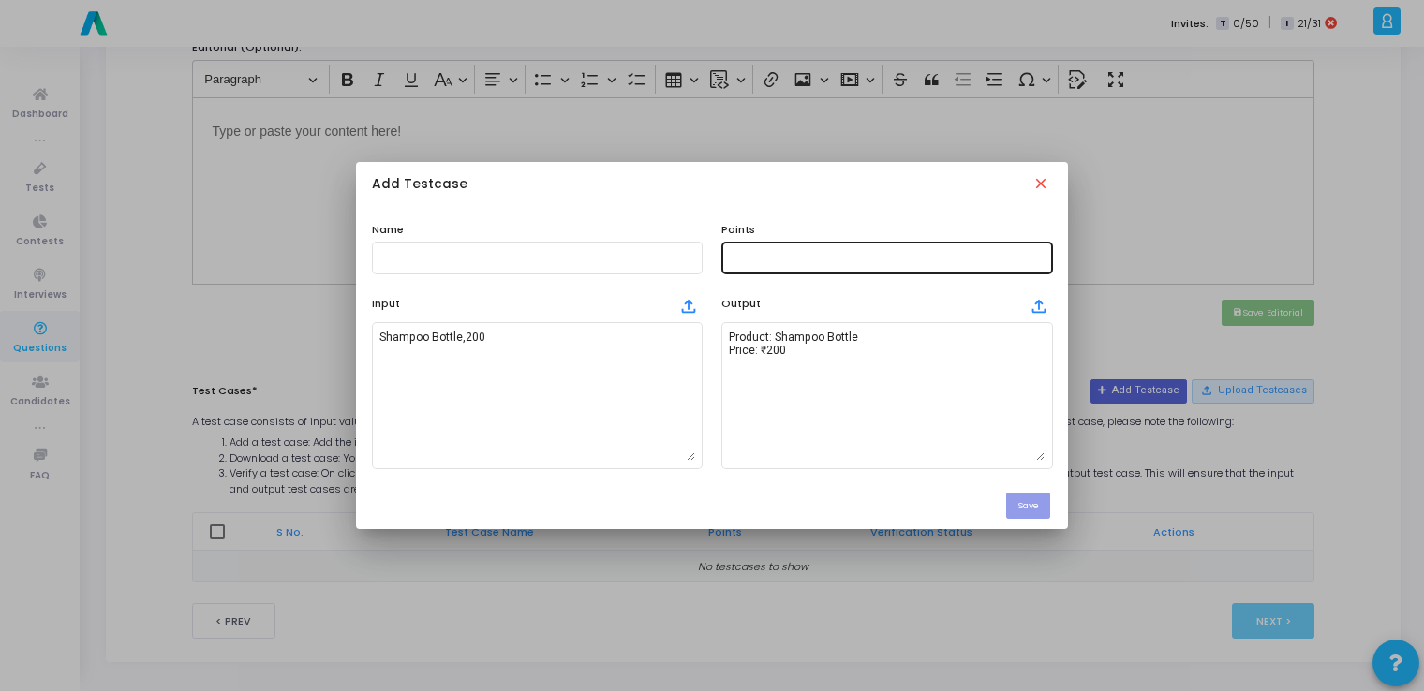
click at [798, 249] on div at bounding box center [887, 256] width 316 height 35
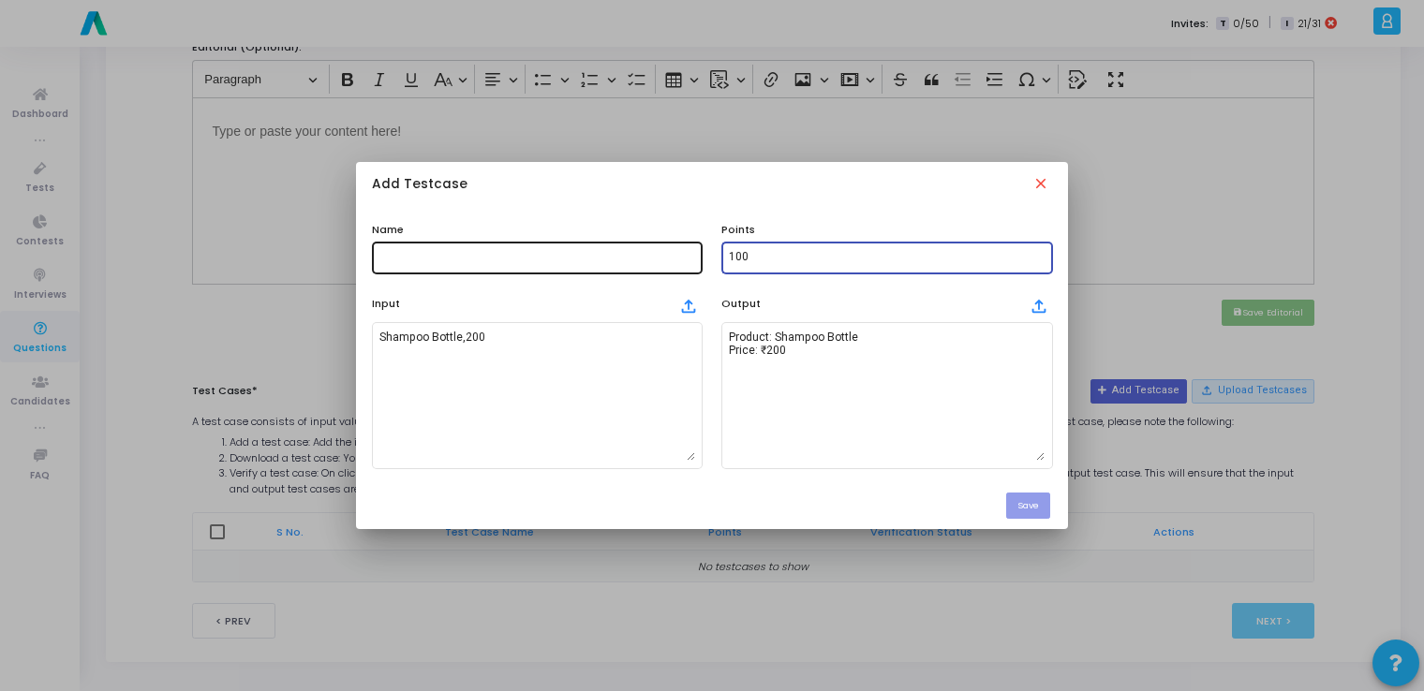
type input "100"
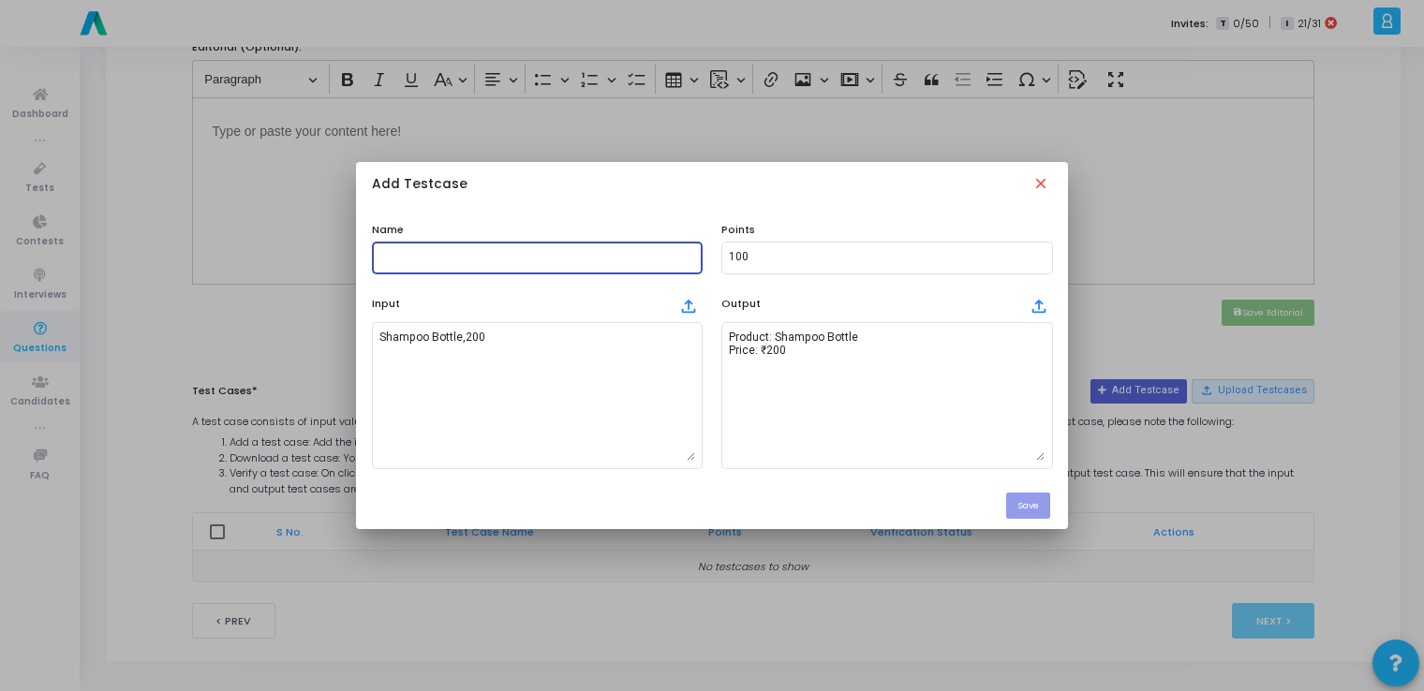
click at [620, 260] on input "text" at bounding box center [537, 257] width 316 height 13
type input "testcase"
click at [1033, 514] on button "Save" at bounding box center [1028, 505] width 44 height 25
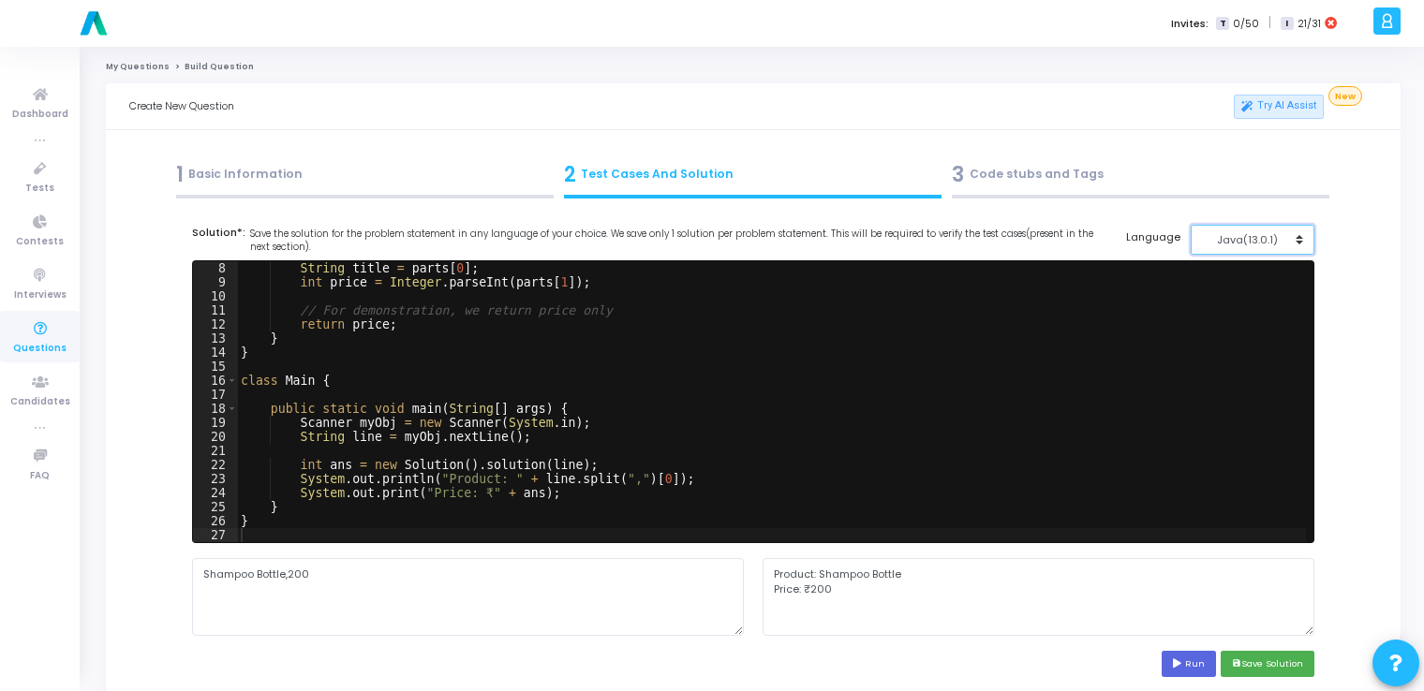
click at [1254, 254] on button "Java(13.0.1)" at bounding box center [1253, 240] width 125 height 31
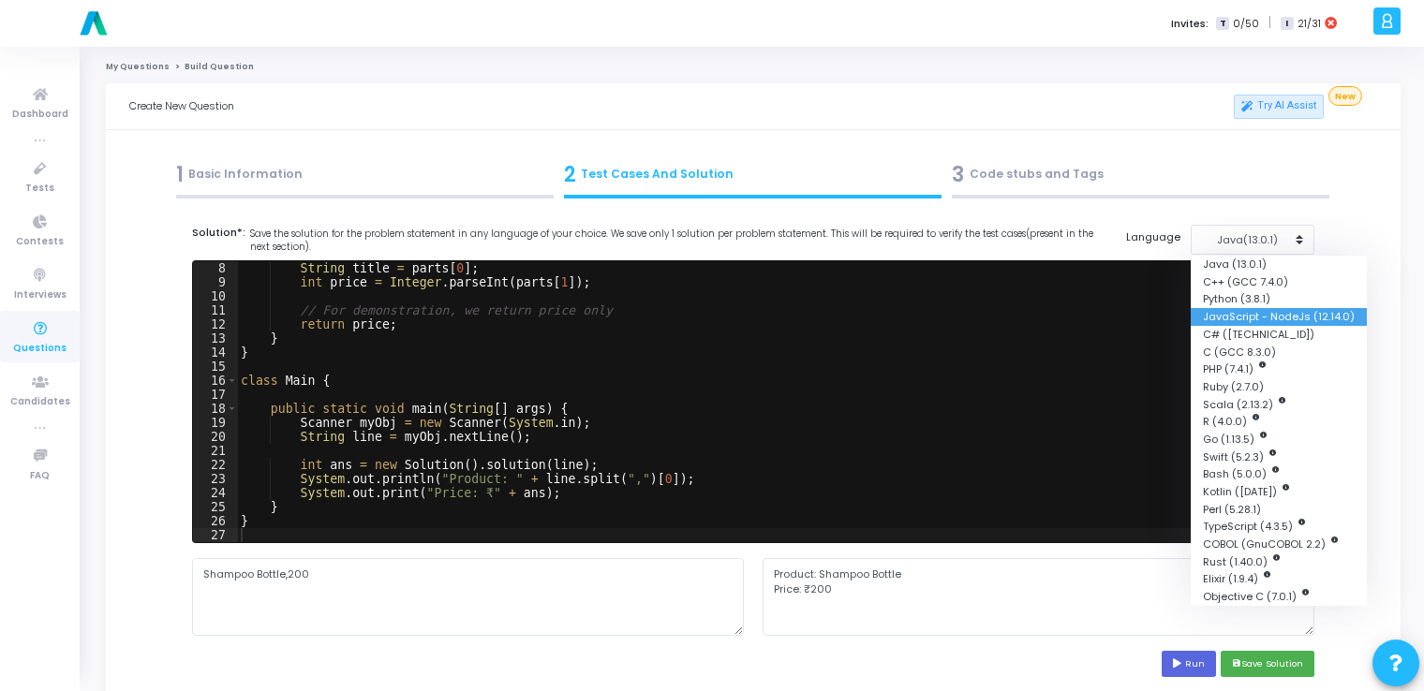
click at [1246, 318] on button "JavaScript - NodeJs (12.14.0)" at bounding box center [1279, 317] width 176 height 18
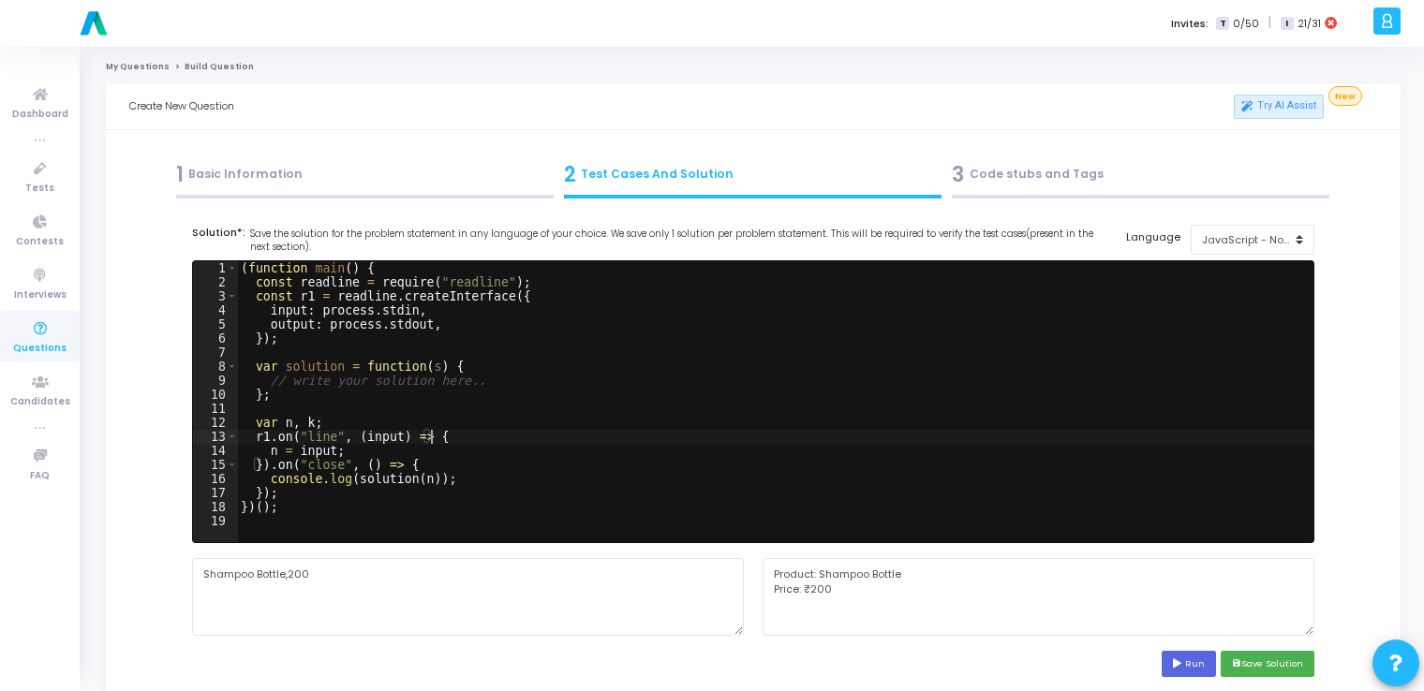
click at [575, 440] on div "( function main ( ) { const readline = require ( "readline" ) ; const r1 = read…" at bounding box center [775, 415] width 1076 height 309
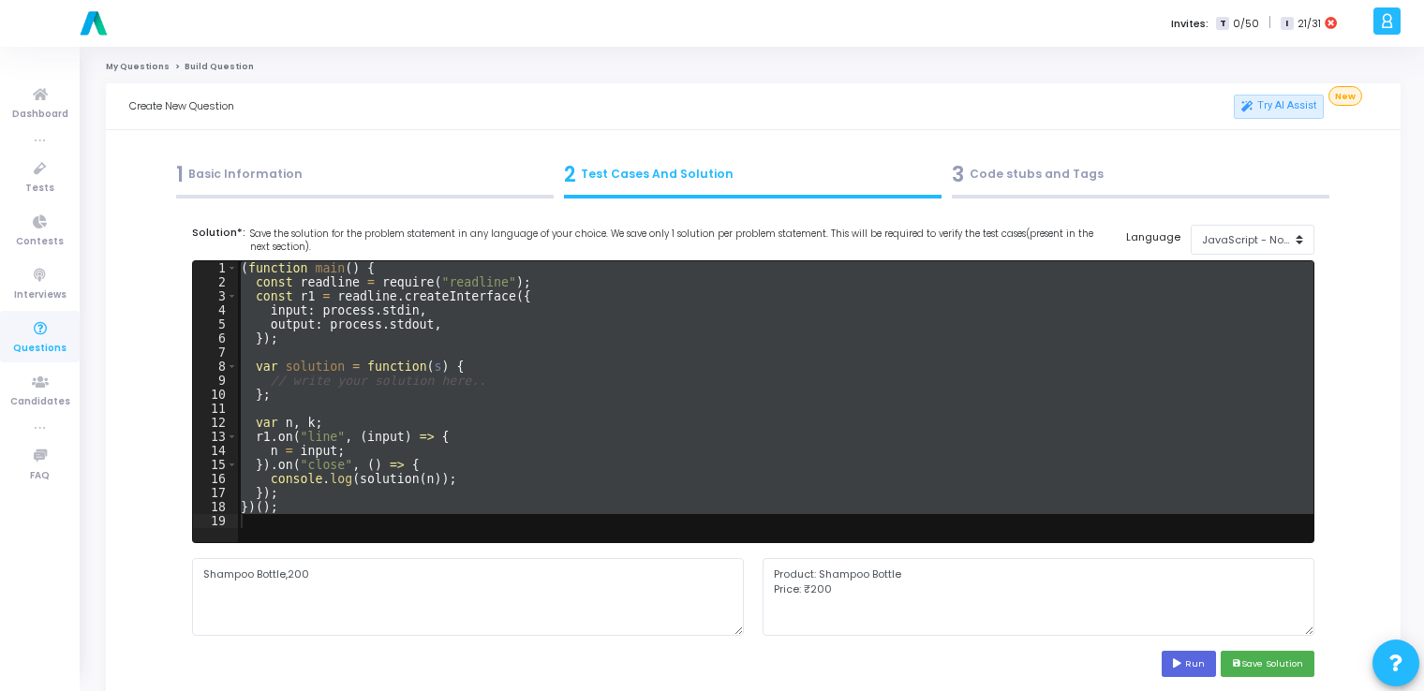
click at [300, 165] on div "1 Basic Information" at bounding box center [365, 174] width 378 height 31
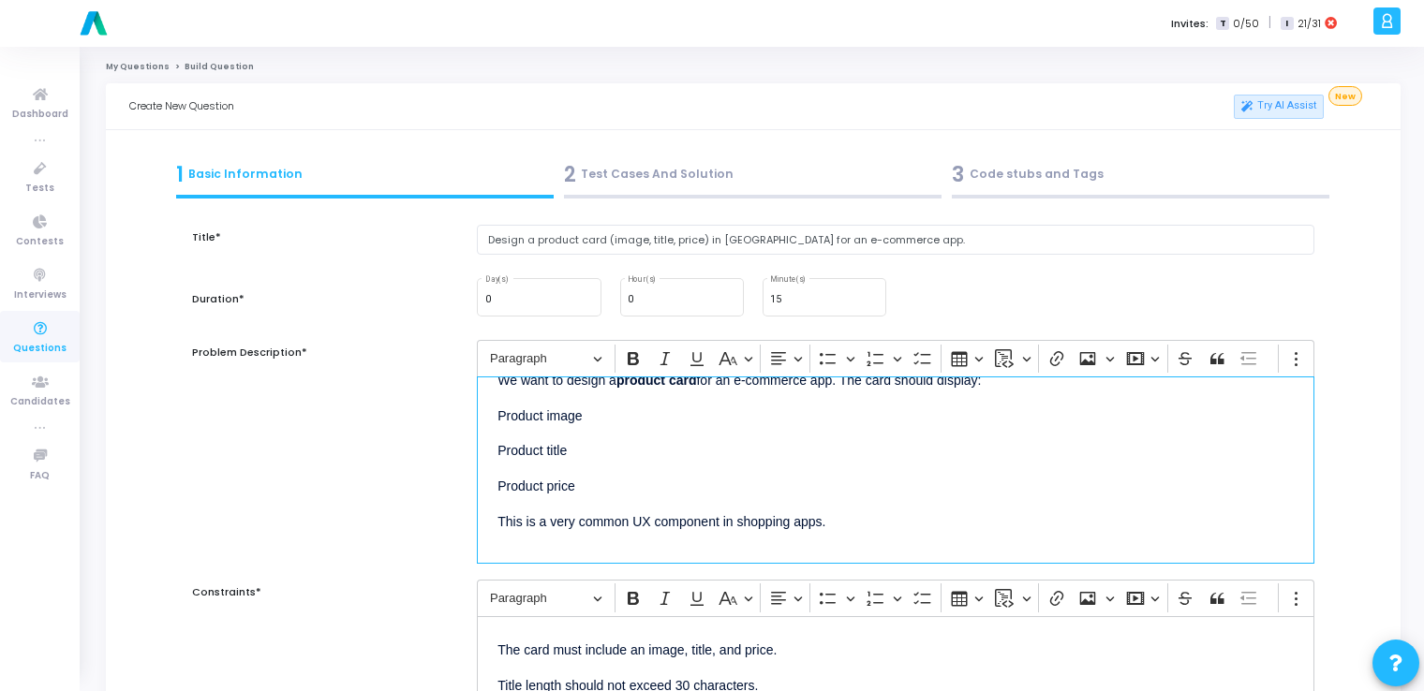
click at [616, 461] on div "We want to design a product card for an e-commerce app. The card should display…" at bounding box center [896, 470] width 838 height 187
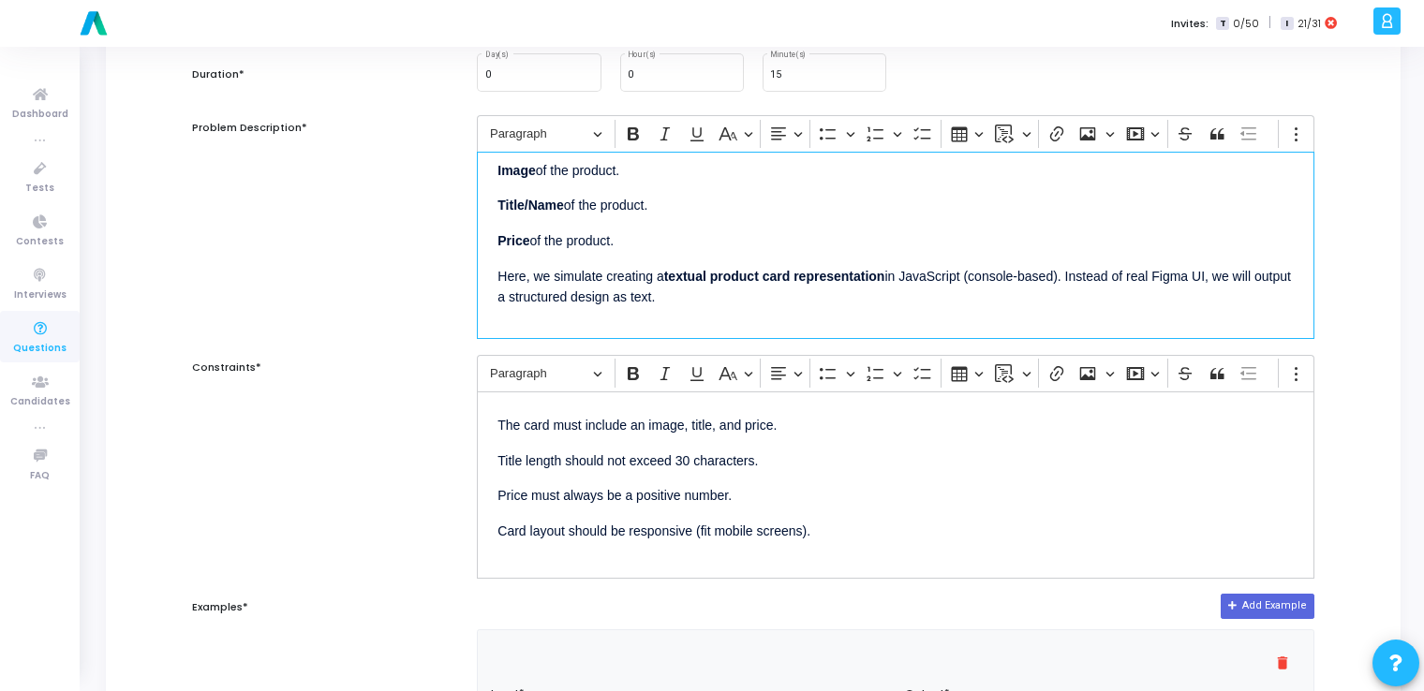
scroll to position [227, 0]
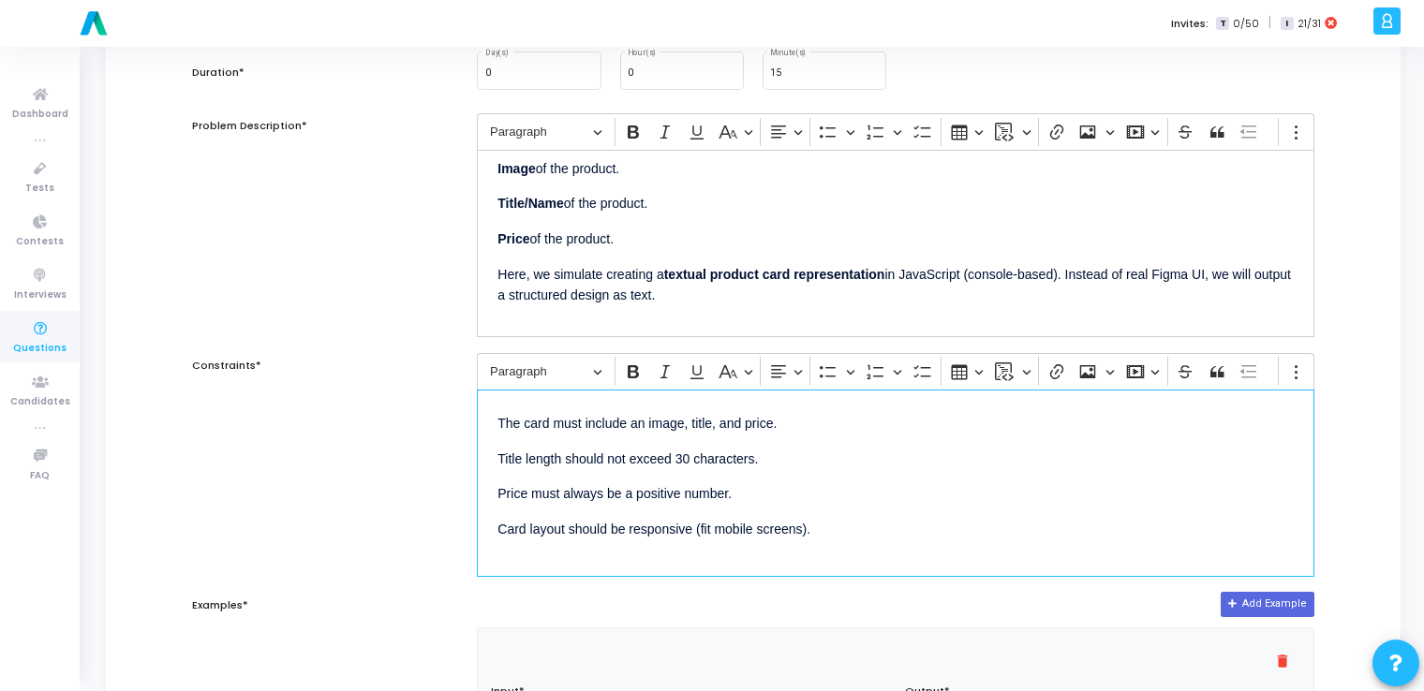
click at [761, 482] on p "Price must always be a positive number." at bounding box center [895, 493] width 796 height 23
click at [853, 523] on p "Card layout should be responsive (fit mobile screens)." at bounding box center [895, 527] width 796 height 23
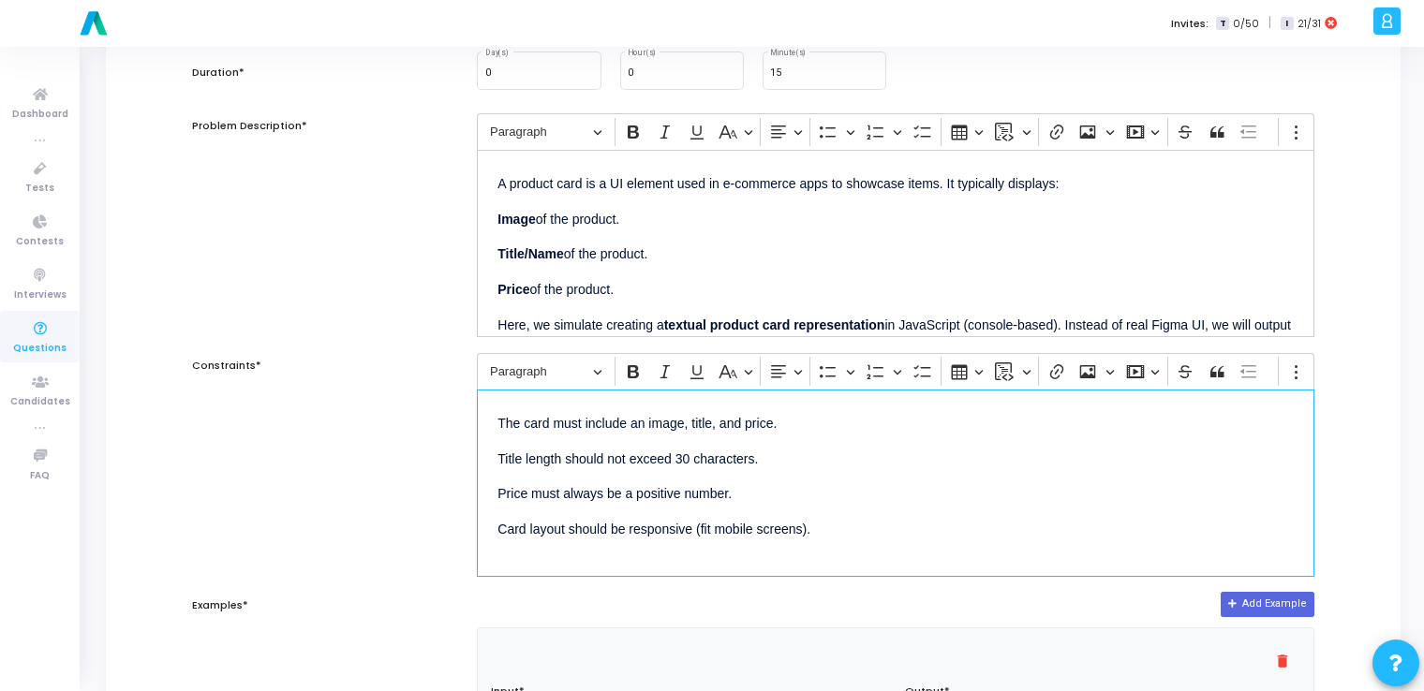
click at [853, 523] on p "Card layout should be responsive (fit mobile screens)." at bounding box center [895, 527] width 796 height 23
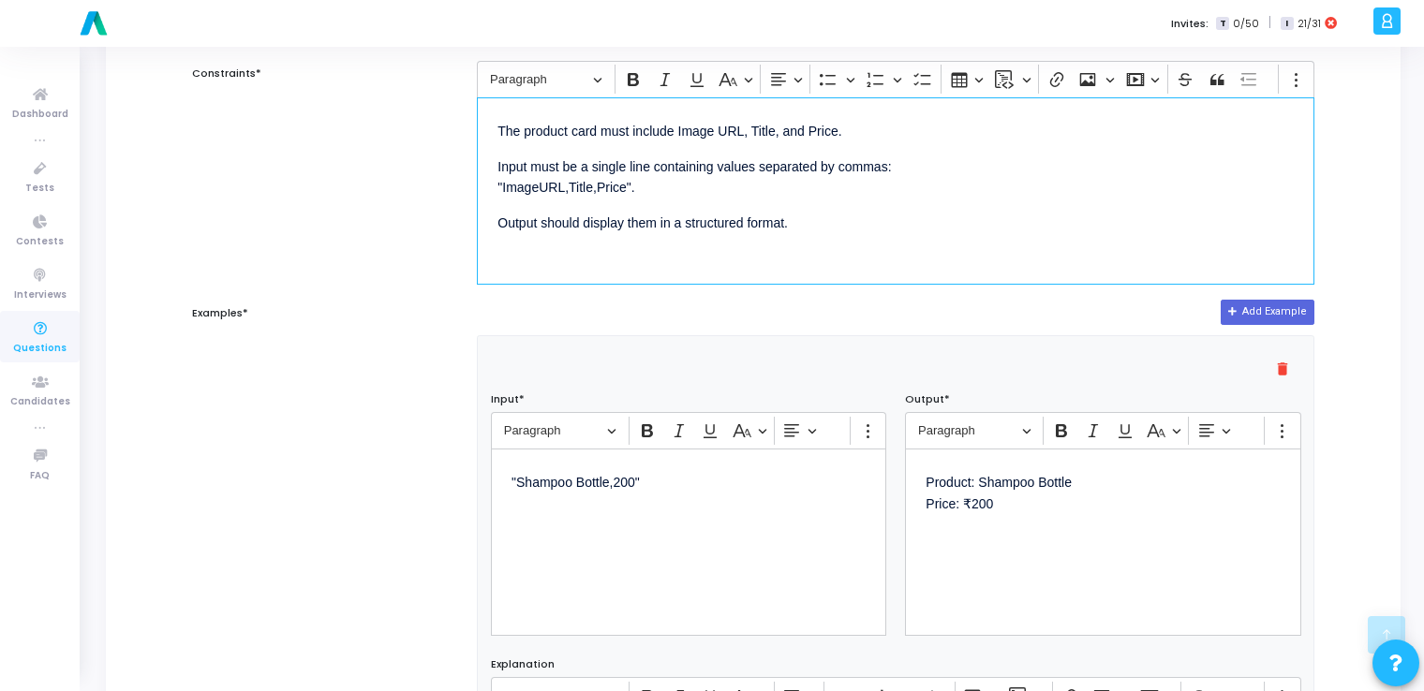
scroll to position [523, 0]
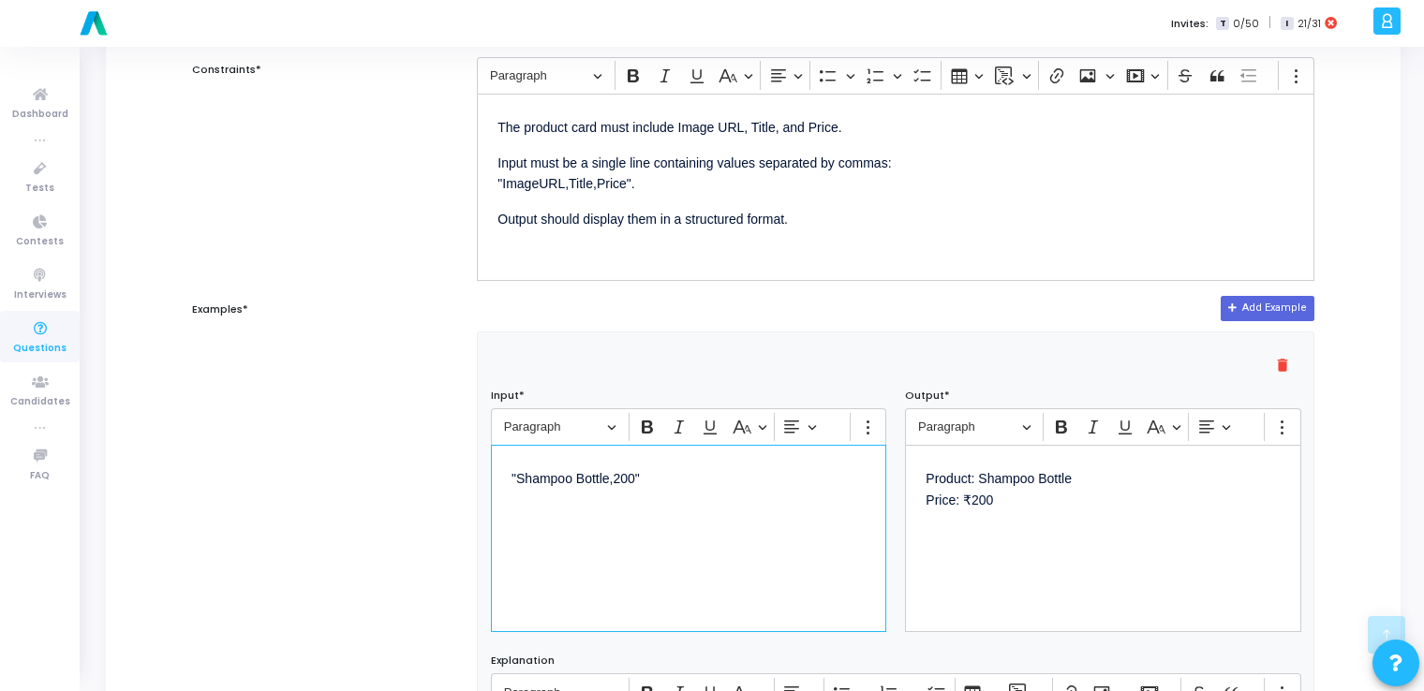
click at [638, 516] on div ""Shampoo Bottle,200"" at bounding box center [688, 538] width 395 height 187
click at [1112, 378] on div "delete" at bounding box center [896, 363] width 829 height 37
click at [1106, 539] on div "Product: Shampoo Bottle Price: ₹200" at bounding box center [1102, 538] width 395 height 187
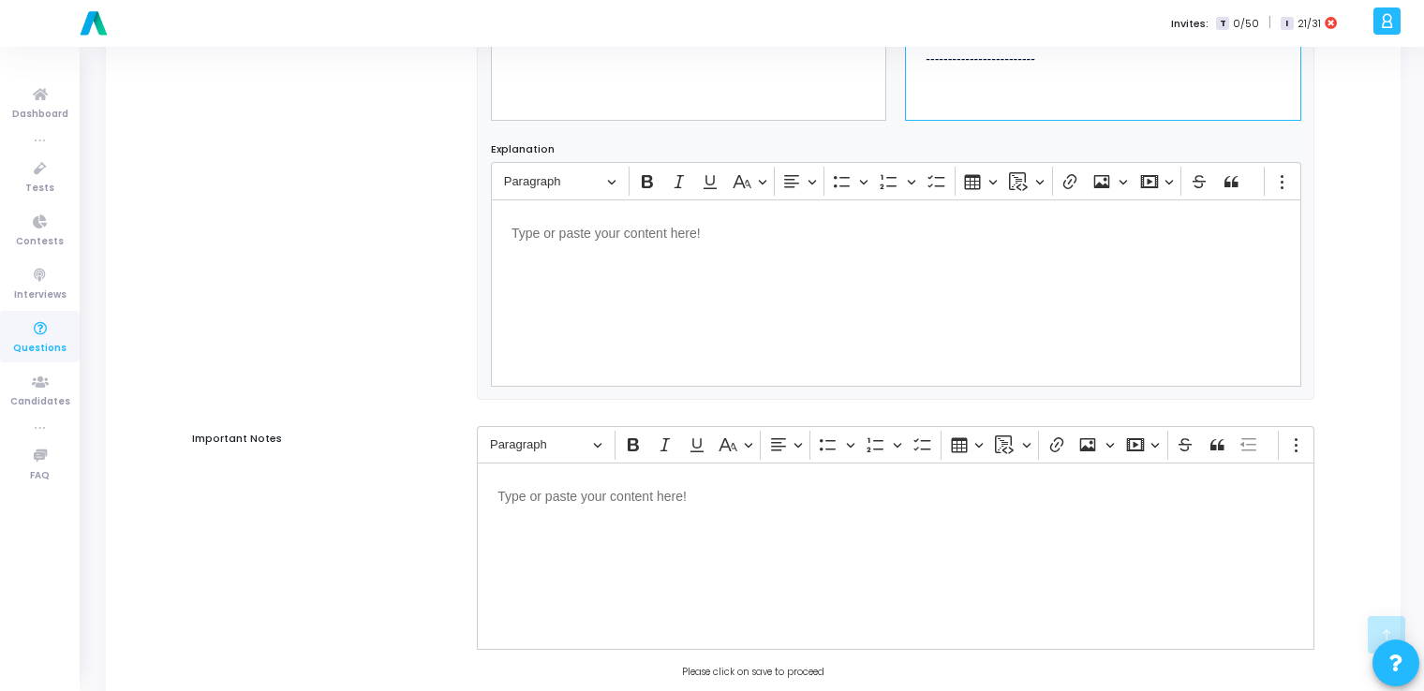
scroll to position [1139, 0]
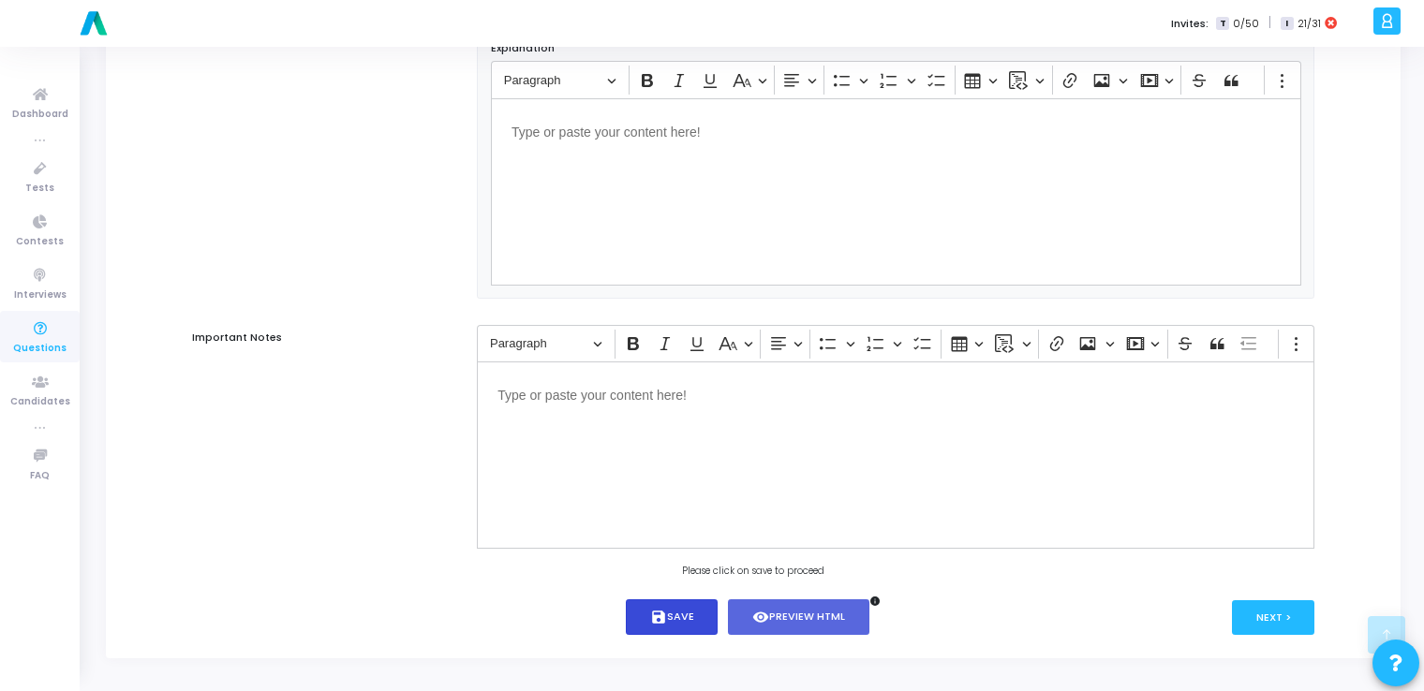
click at [669, 616] on button "save Save" at bounding box center [672, 618] width 93 height 37
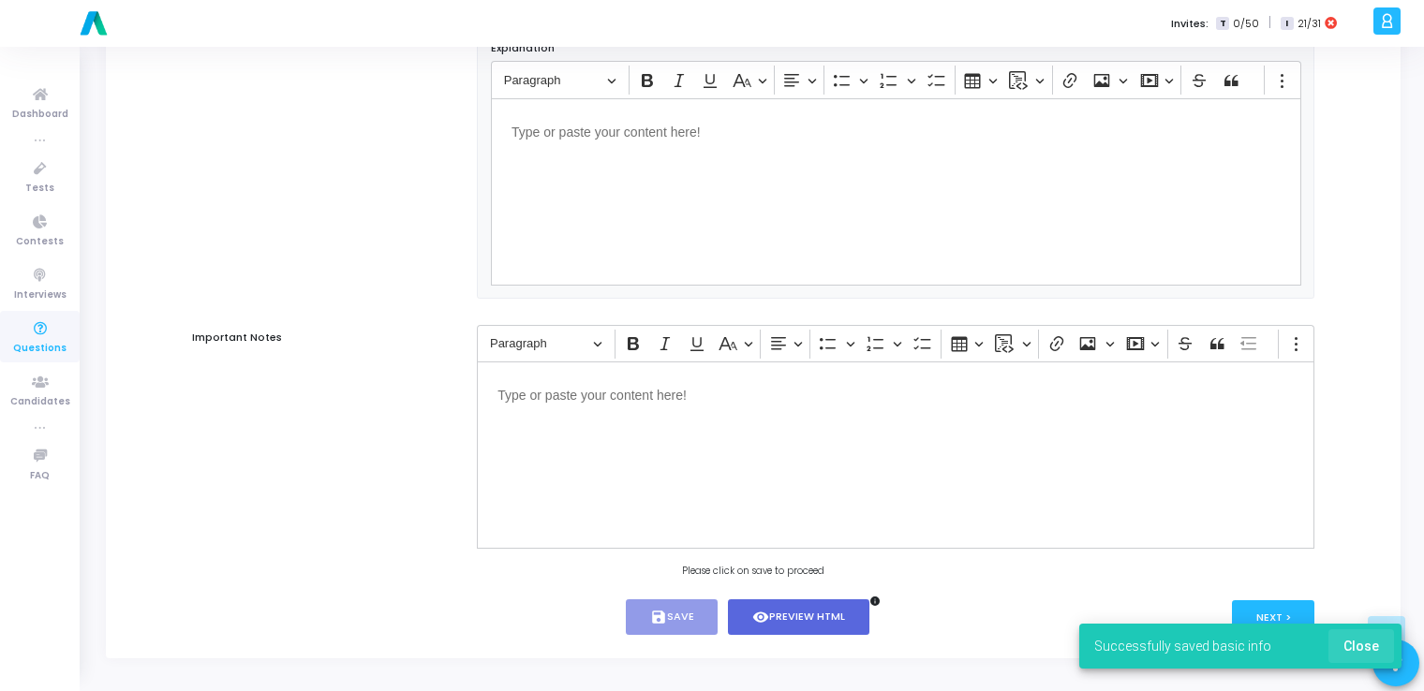
click at [1368, 646] on span "Close" at bounding box center [1362, 646] width 36 height 15
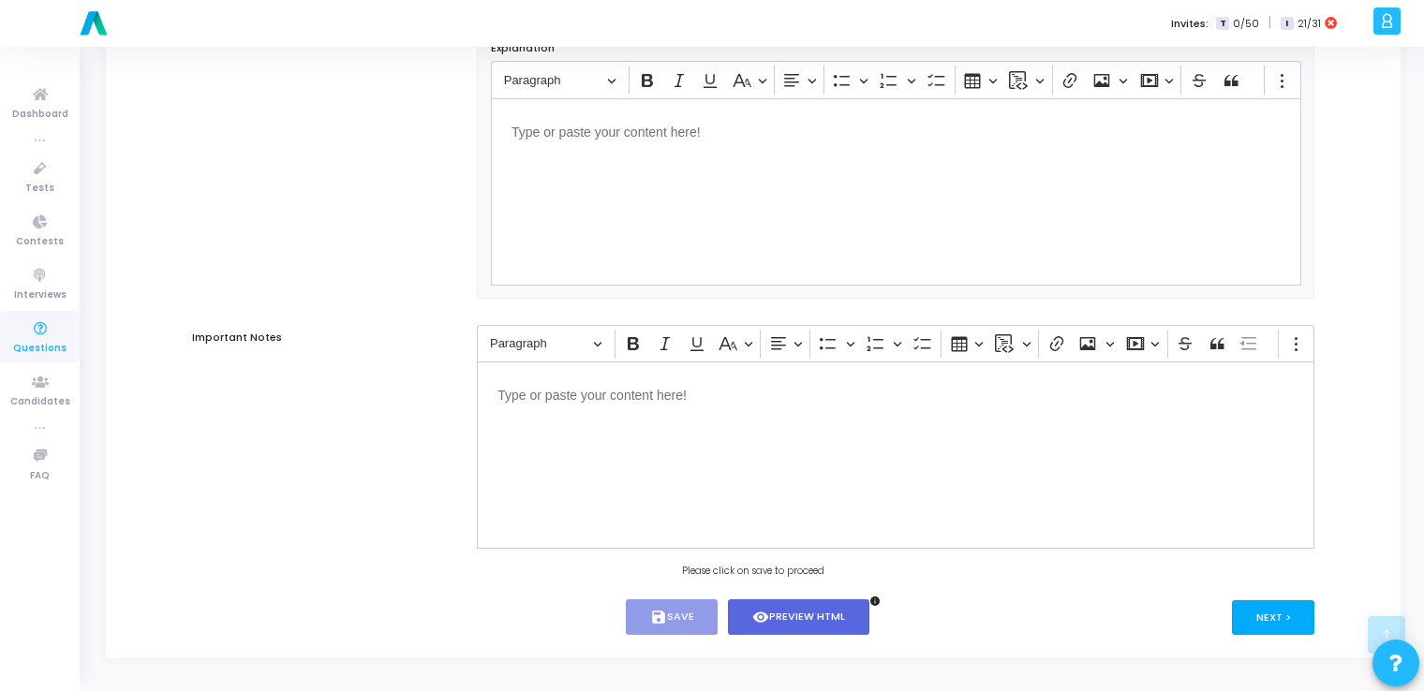
click at [1275, 618] on button "Next >" at bounding box center [1273, 618] width 83 height 35
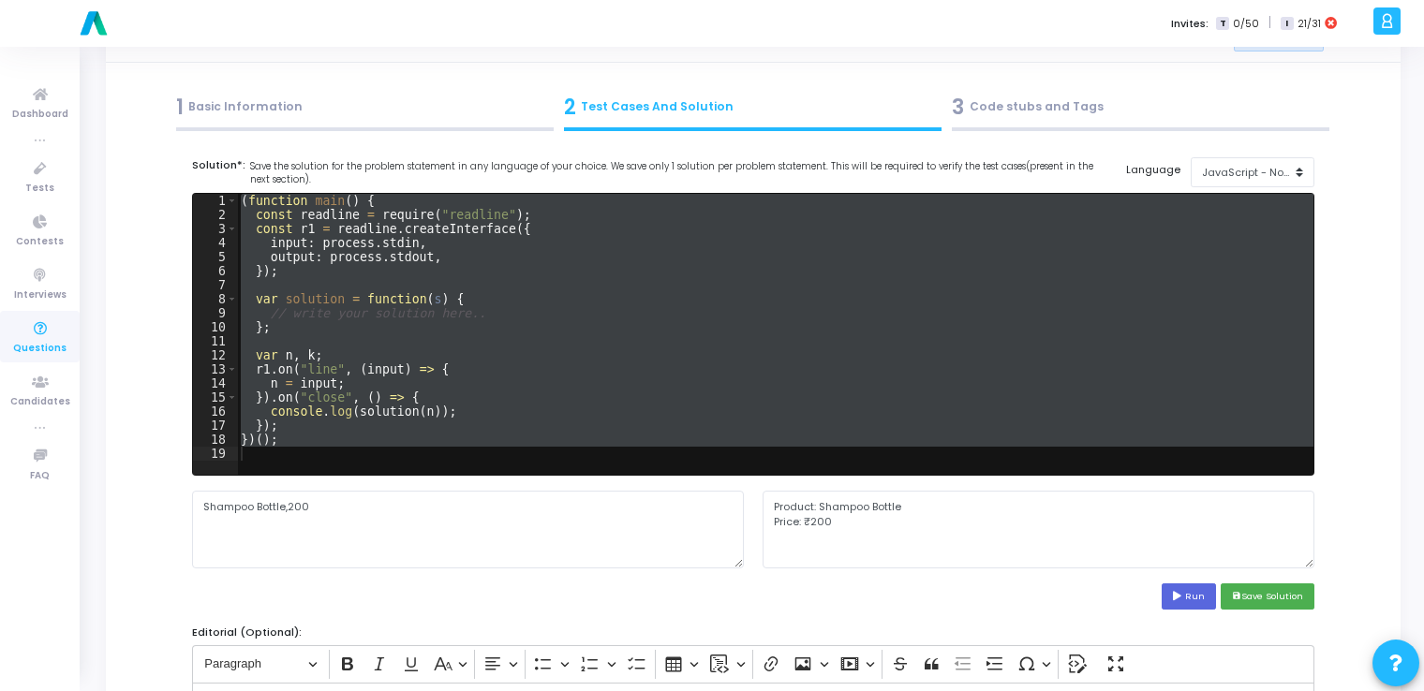
scroll to position [0, 0]
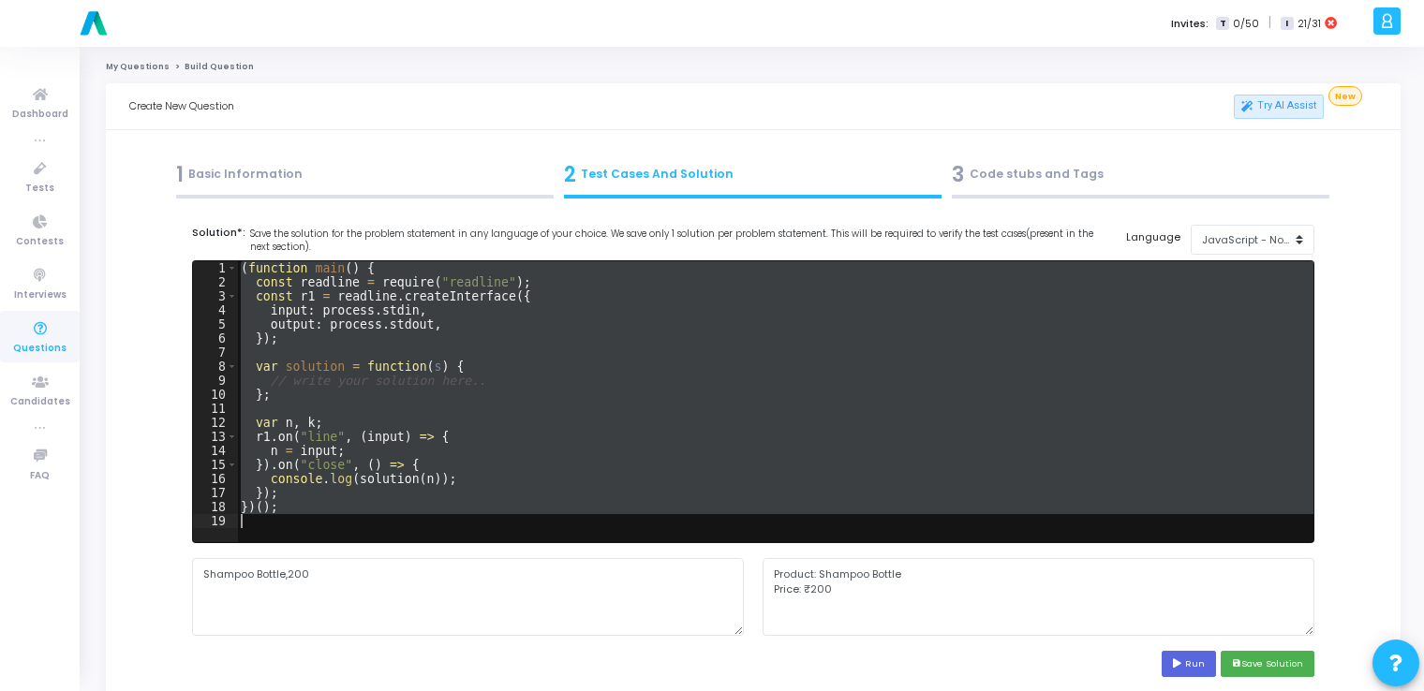
click at [660, 374] on div "( function main ( ) { const readline = require ( "readline" ) ; const r1 = read…" at bounding box center [775, 401] width 1076 height 281
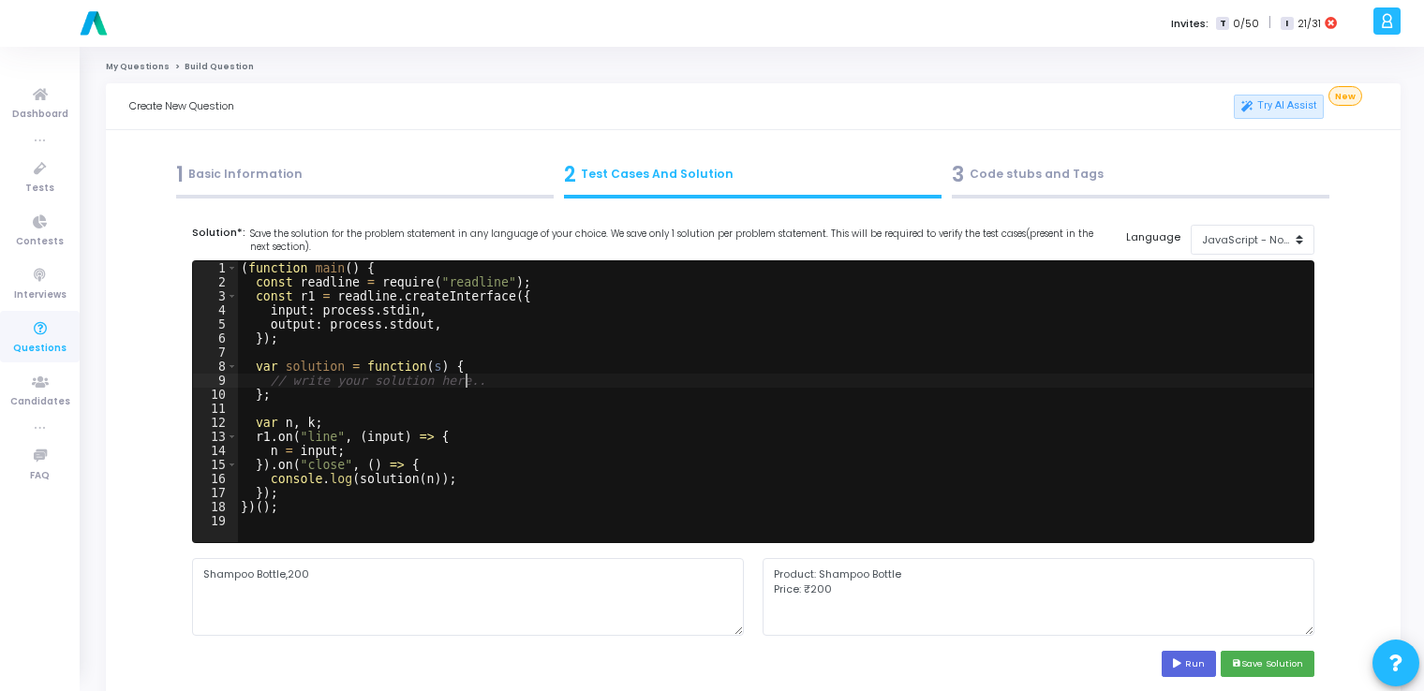
type textarea "})();"
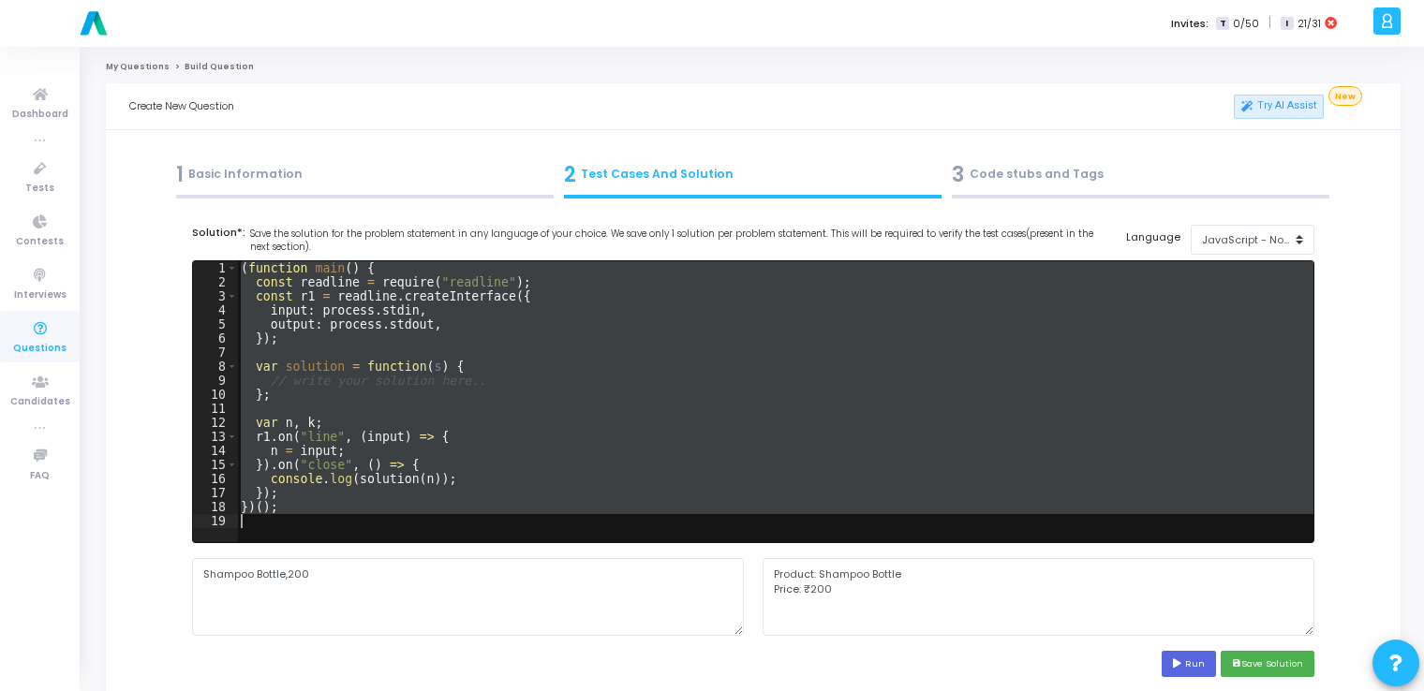
paste textarea
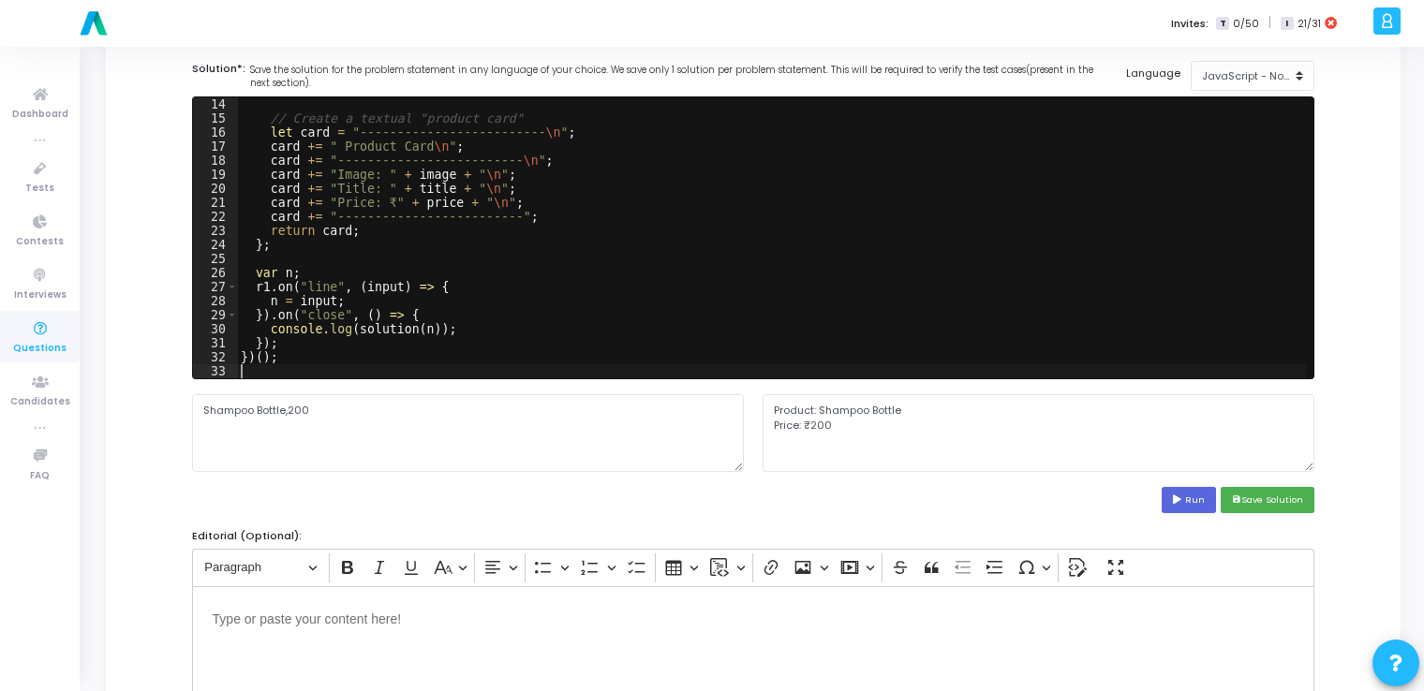
scroll to position [165, 0]
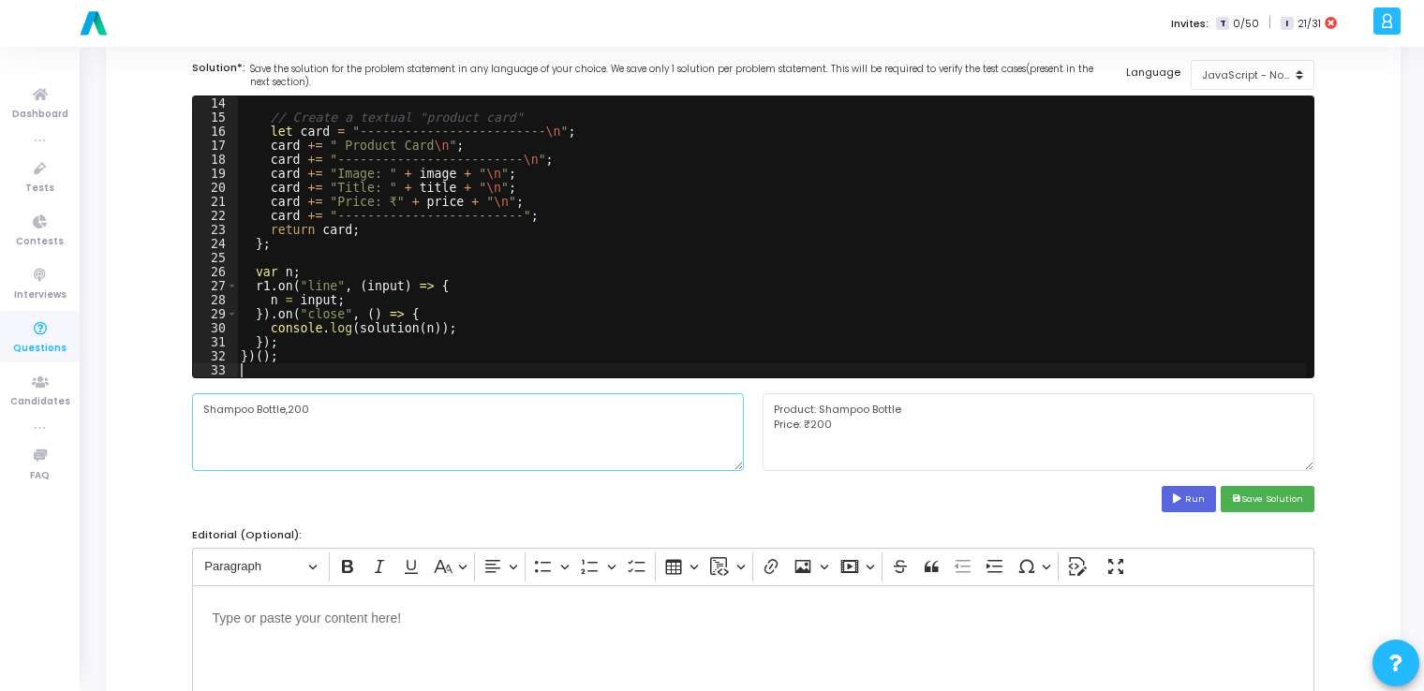
click at [596, 445] on textarea "Shampoo Bottle,200" at bounding box center [468, 431] width 552 height 77
paste textarea "[URL][DOMAIN_NAME] Shoes,4999"
type textarea "[URL][DOMAIN_NAME] Shoes,4999"
click at [1171, 492] on button "Run" at bounding box center [1189, 498] width 54 height 25
type textarea "------------------------- Product Card ------------------------- Image: [URL][D…"
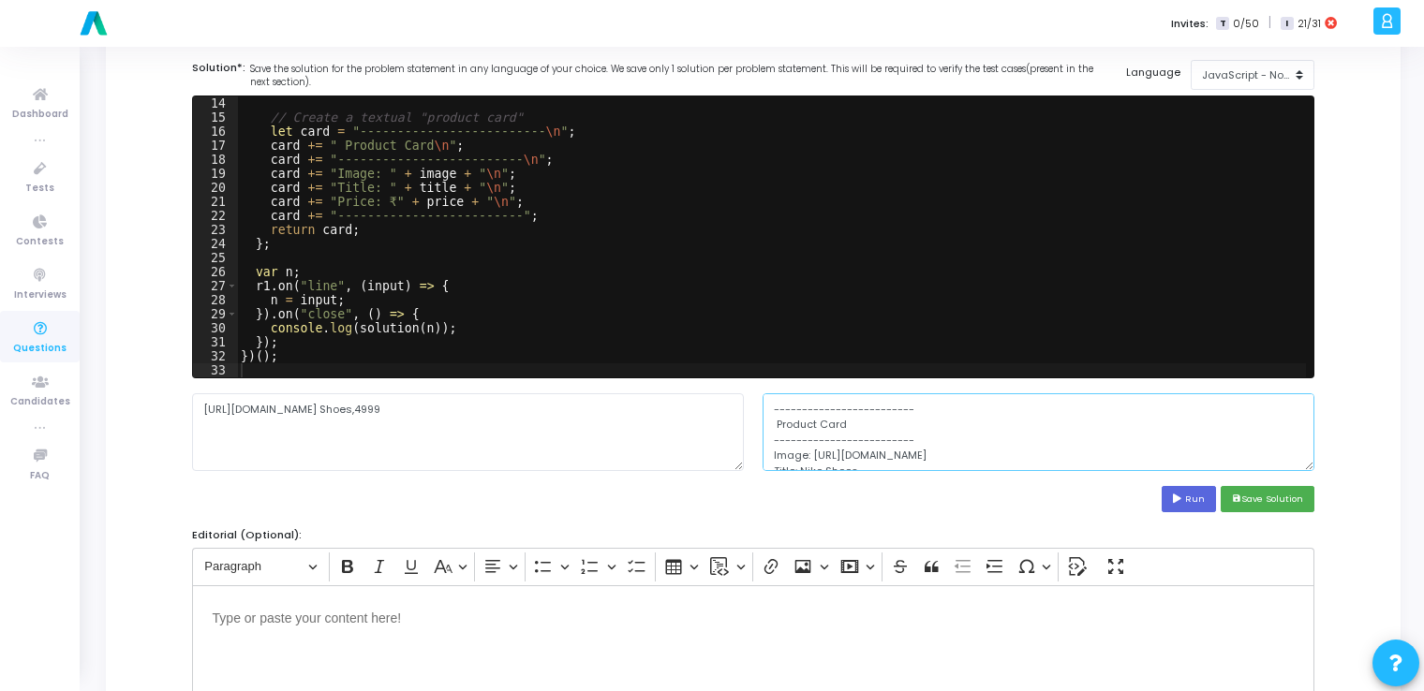
click at [1067, 438] on textarea "------------------------- Product Card ------------------------- Image: [URL][D…" at bounding box center [1039, 431] width 552 height 77
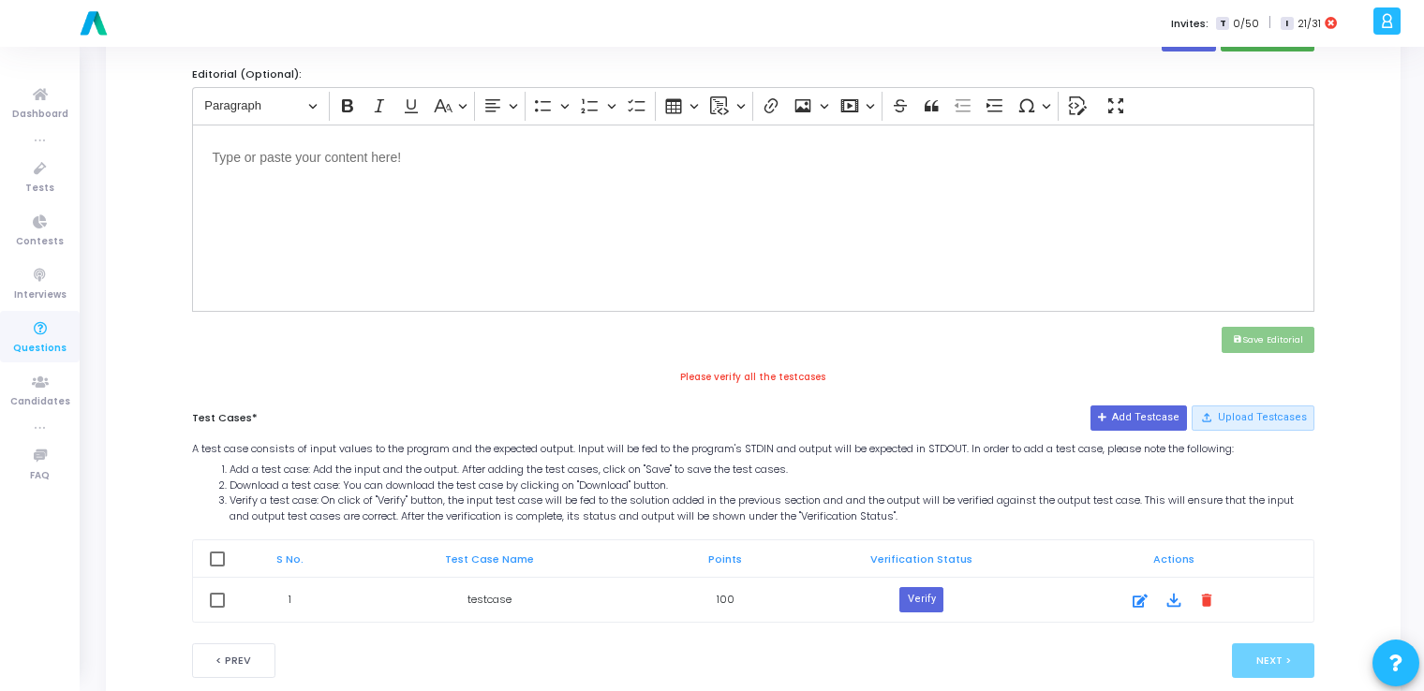
scroll to position [665, 0]
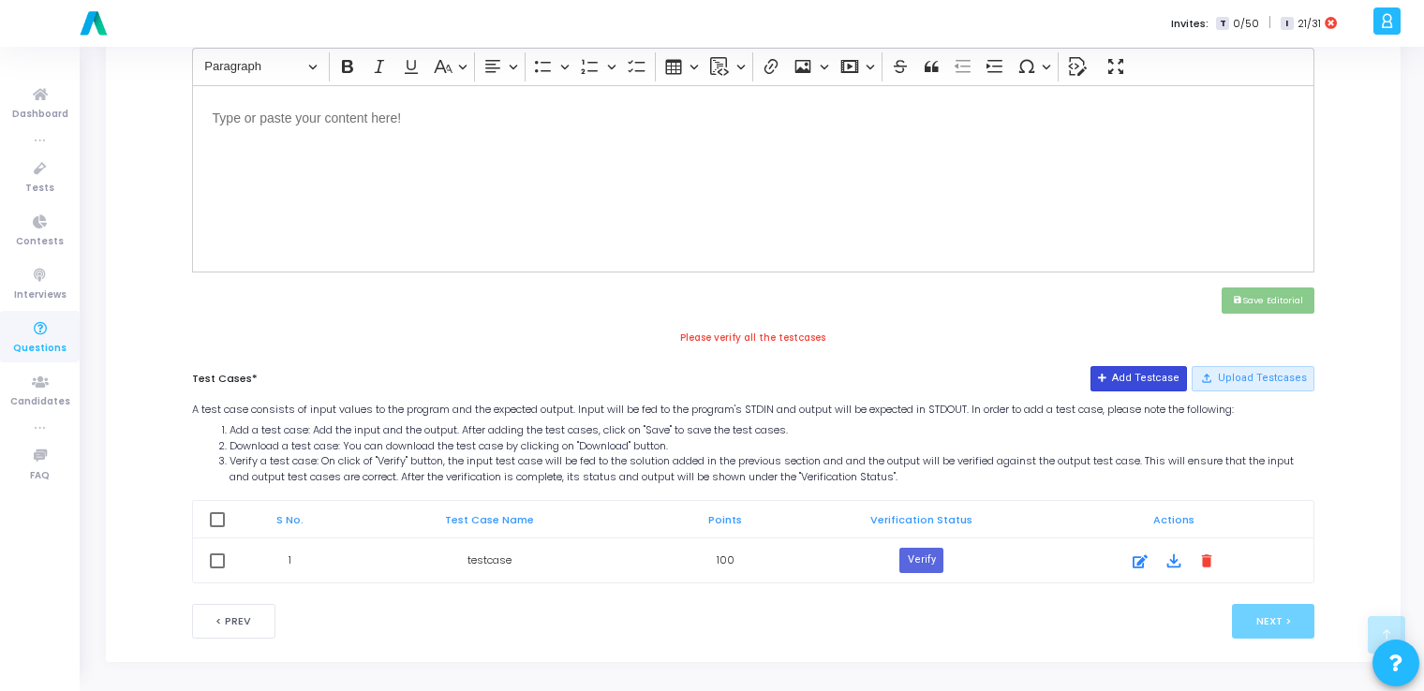
click at [1157, 367] on button "Add Testcase" at bounding box center [1139, 378] width 96 height 24
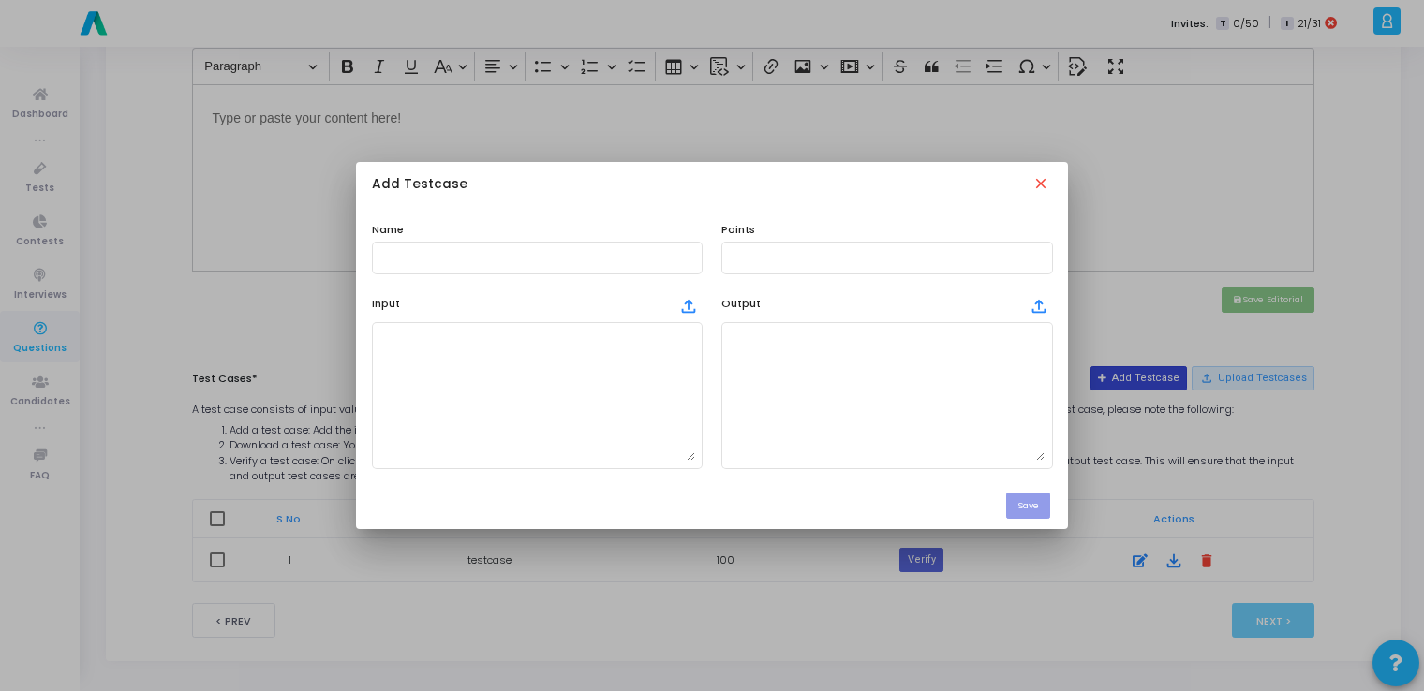
scroll to position [0, 0]
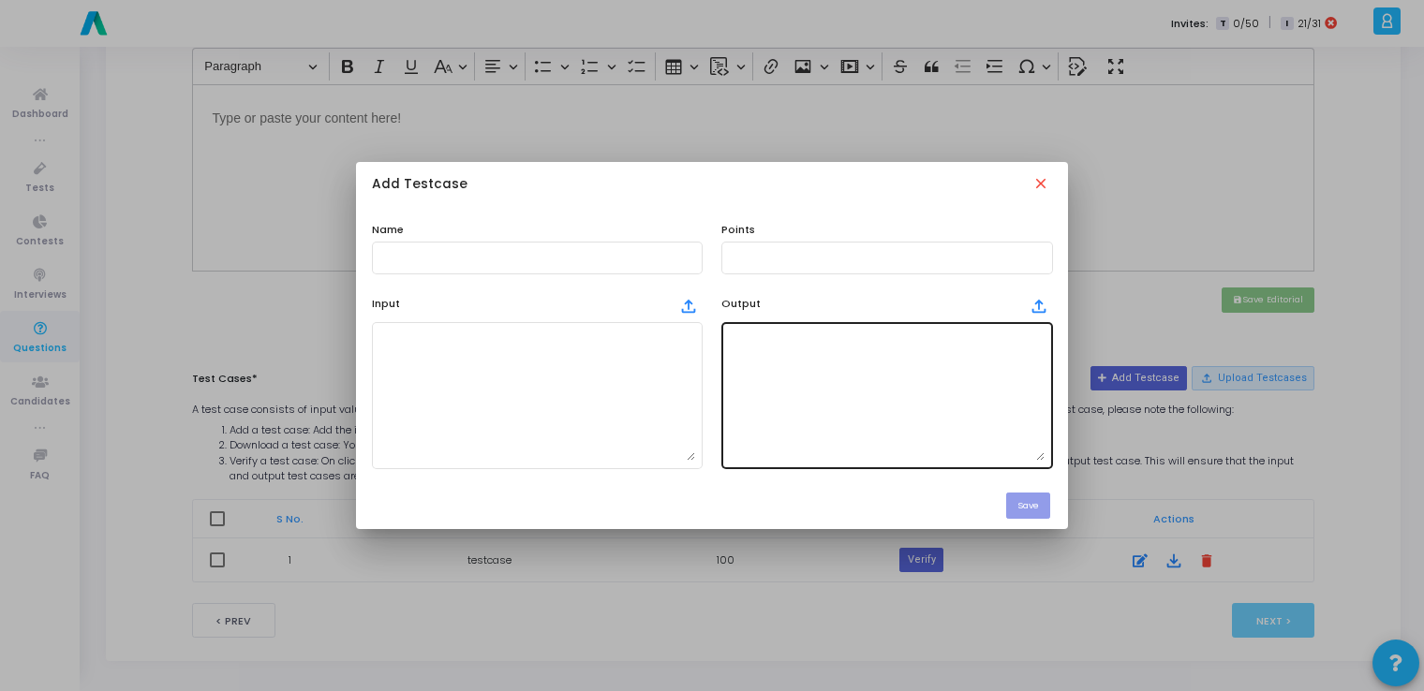
click at [896, 405] on textarea at bounding box center [887, 395] width 316 height 131
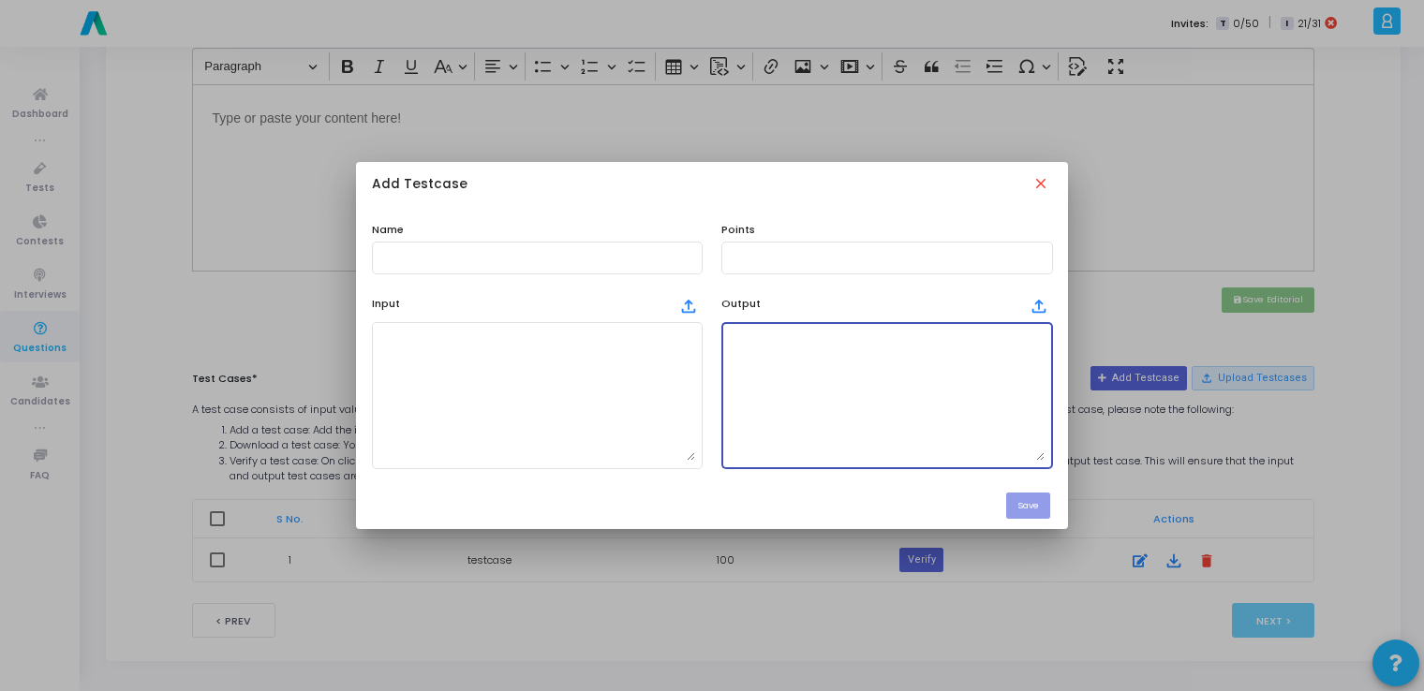
paste textarea "------------------------- Product Card ------------------------- Image: [URL][D…"
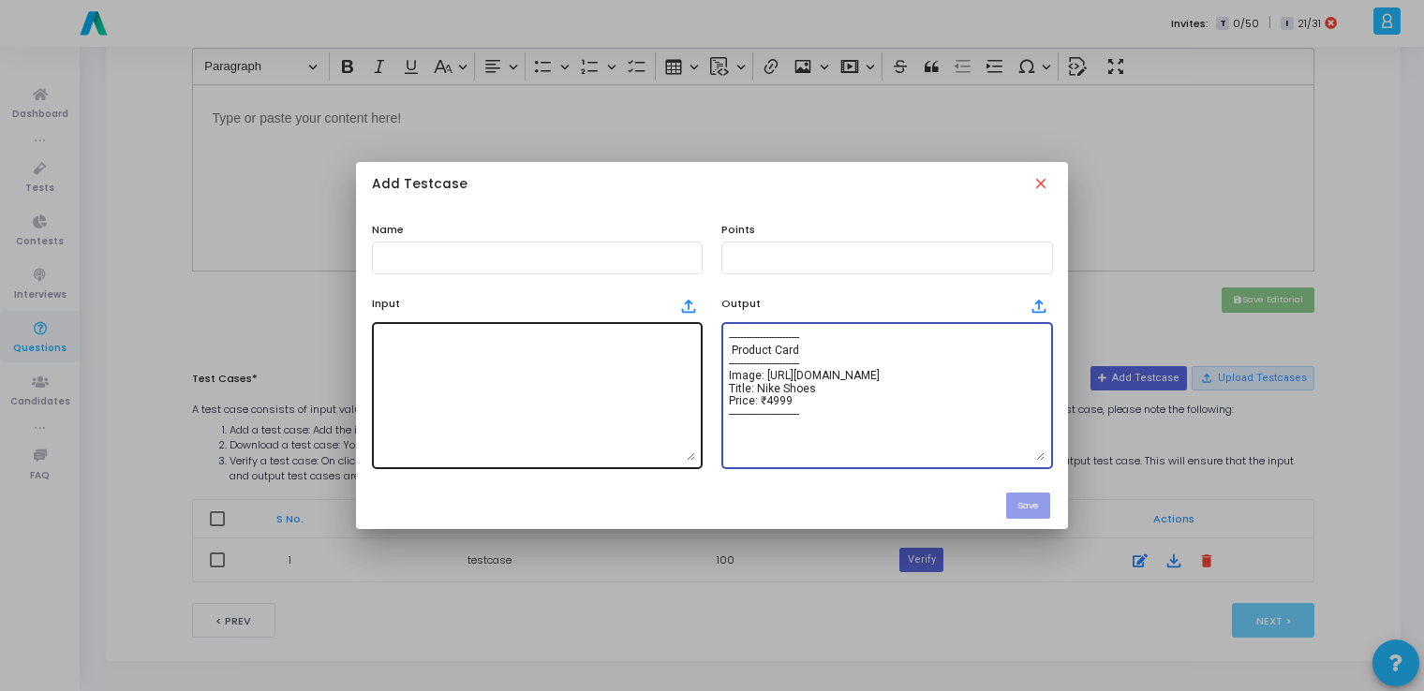
type textarea "------------------------- Product Card ------------------------- Image: [URL][D…"
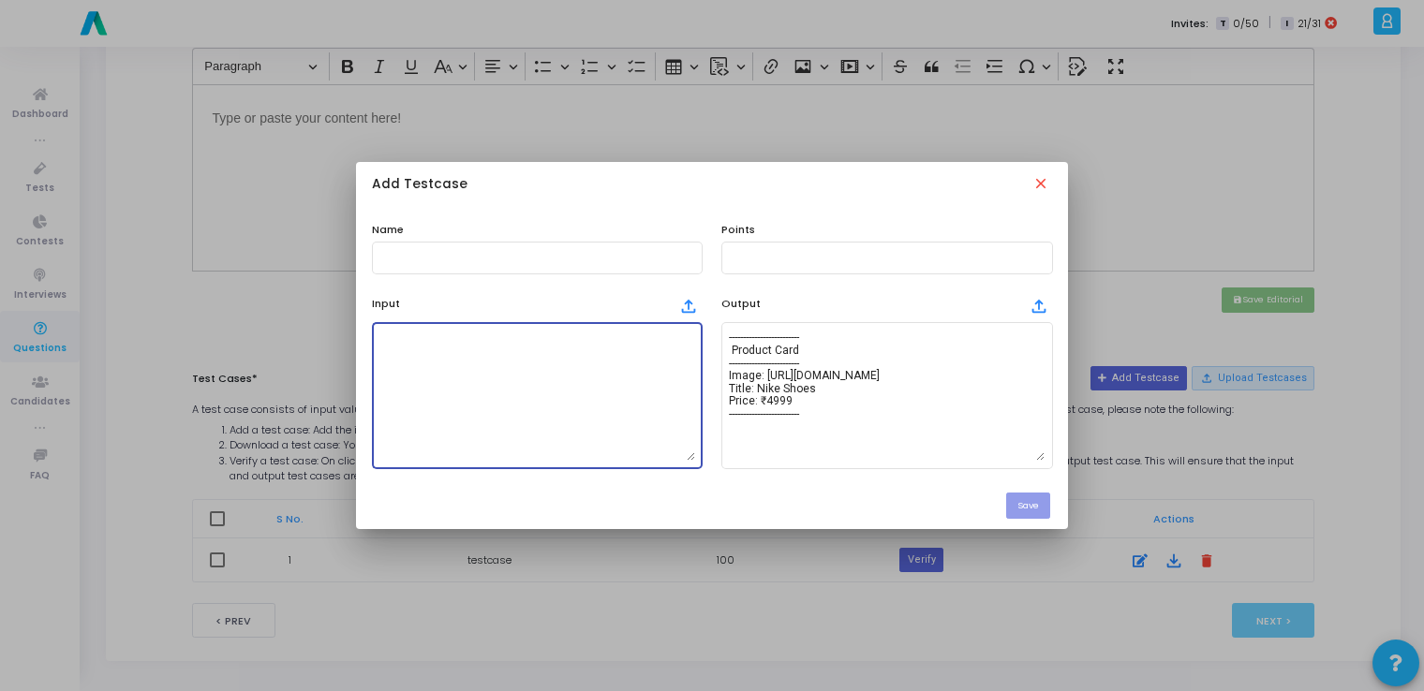
click at [488, 405] on textarea at bounding box center [537, 395] width 316 height 131
paste textarea "[URL][DOMAIN_NAME] Shoes,4999"
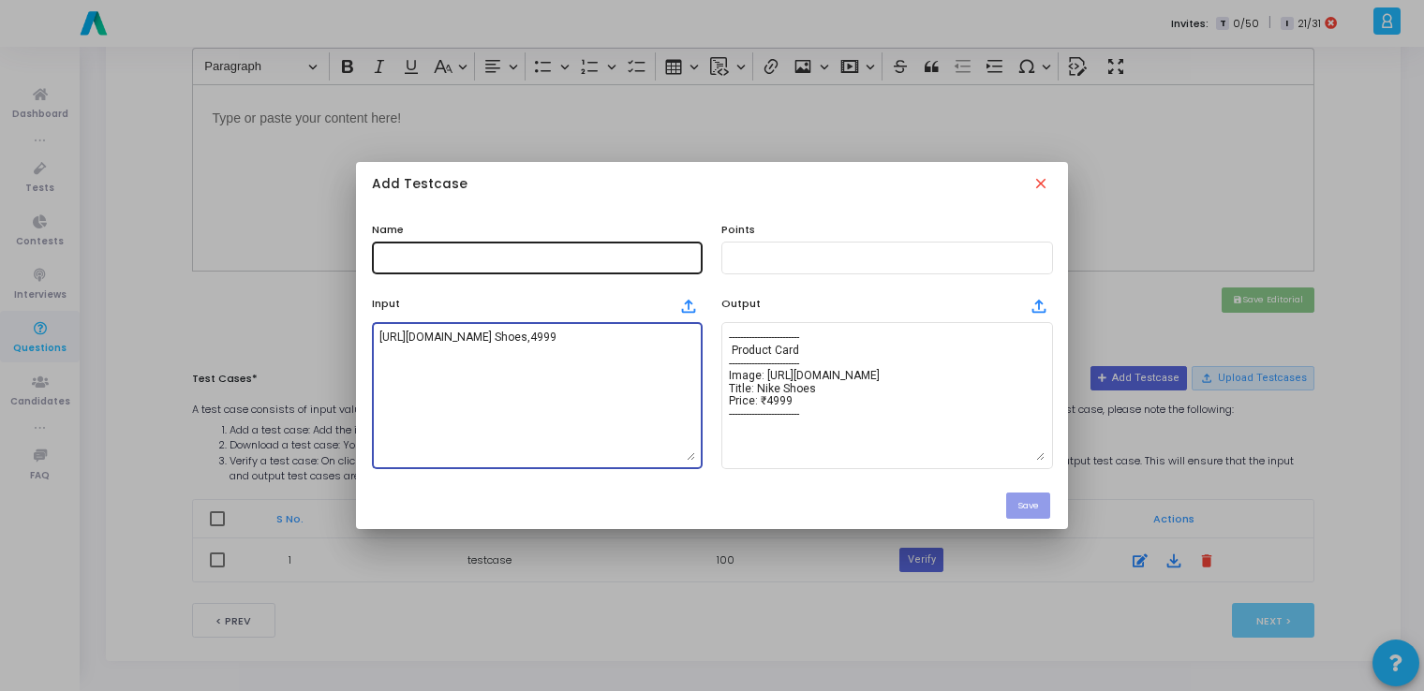
type textarea "[URL][DOMAIN_NAME] Shoes,4999"
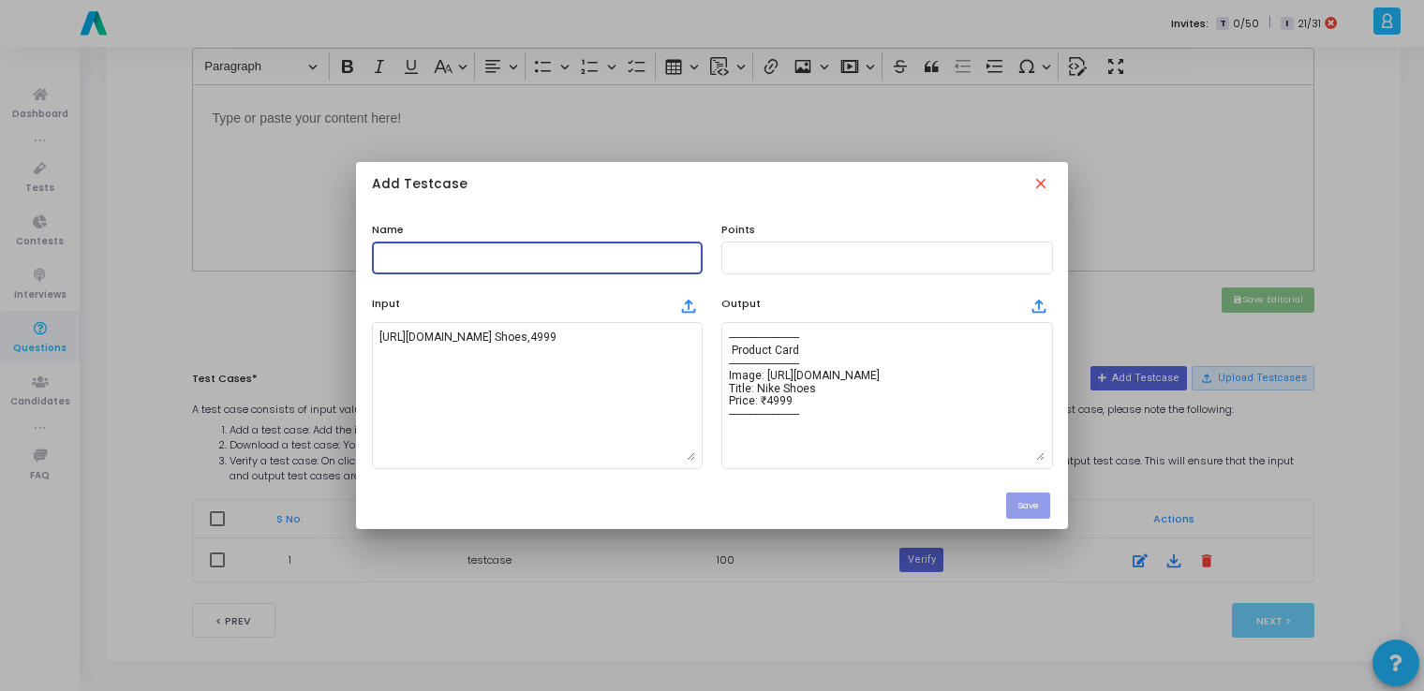
click at [488, 252] on input "text" at bounding box center [537, 257] width 316 height 13
type input "testcase"
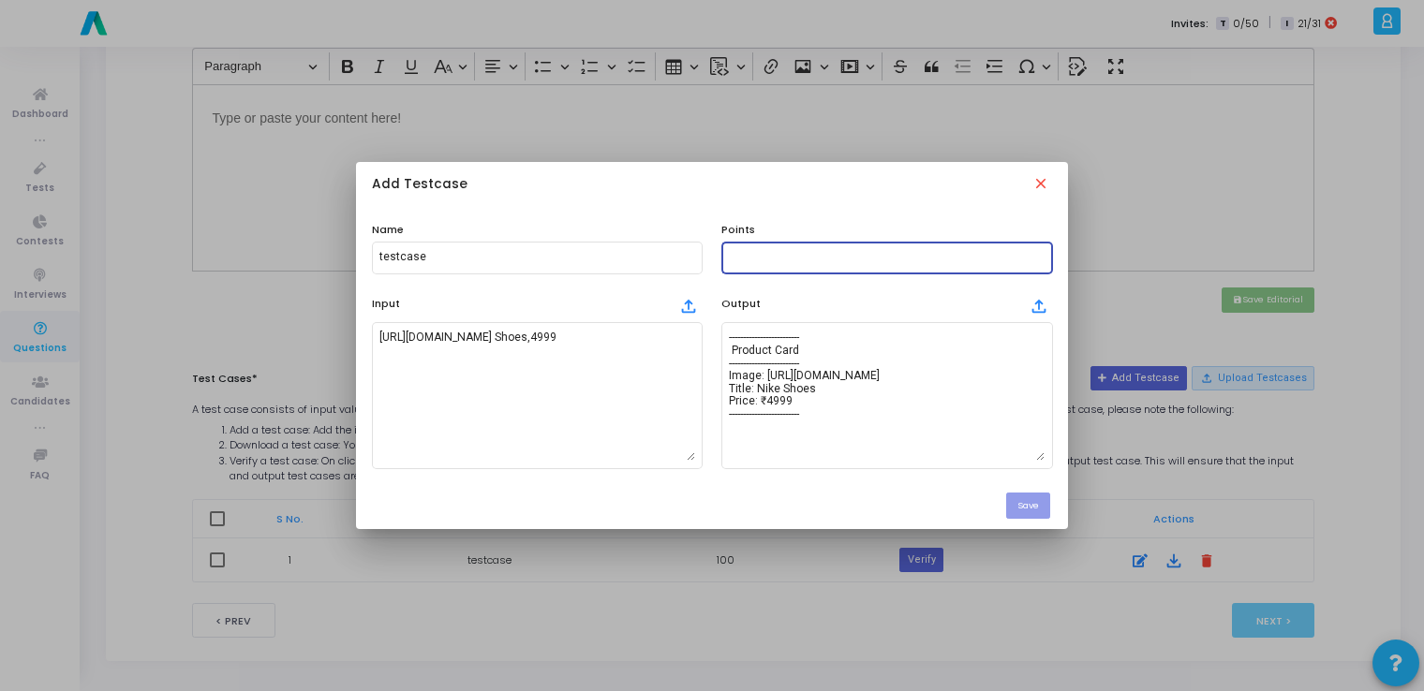
click at [750, 254] on input "text" at bounding box center [887, 257] width 316 height 13
type input "100"
click at [1030, 515] on button "Save" at bounding box center [1028, 505] width 44 height 25
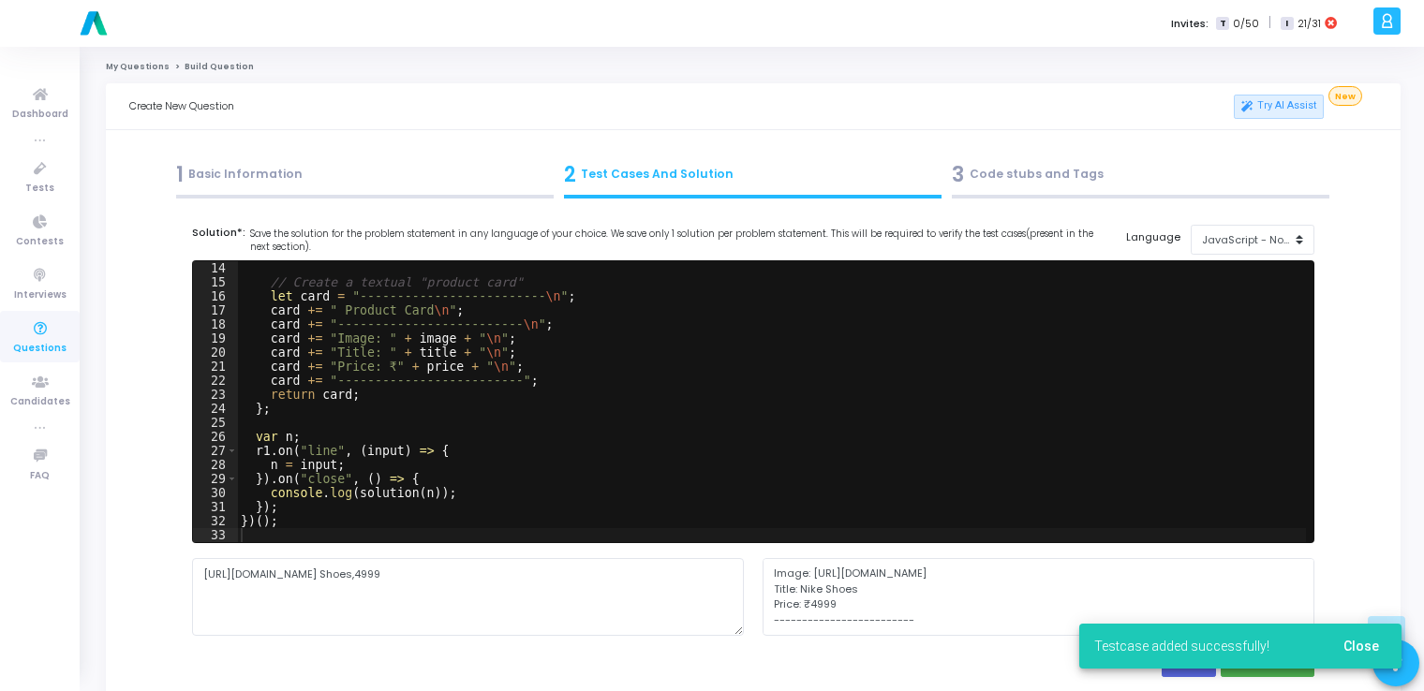
scroll to position [665, 0]
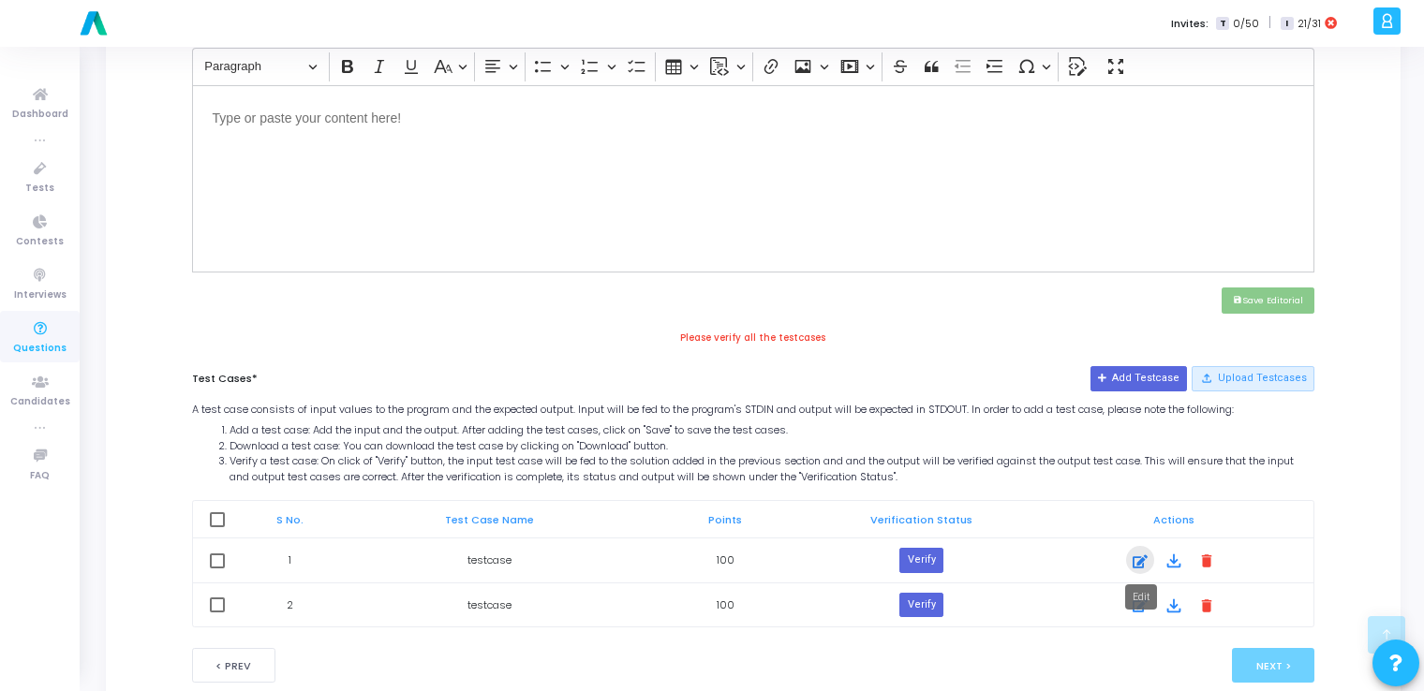
click at [1139, 560] on icon at bounding box center [1140, 562] width 15 height 22
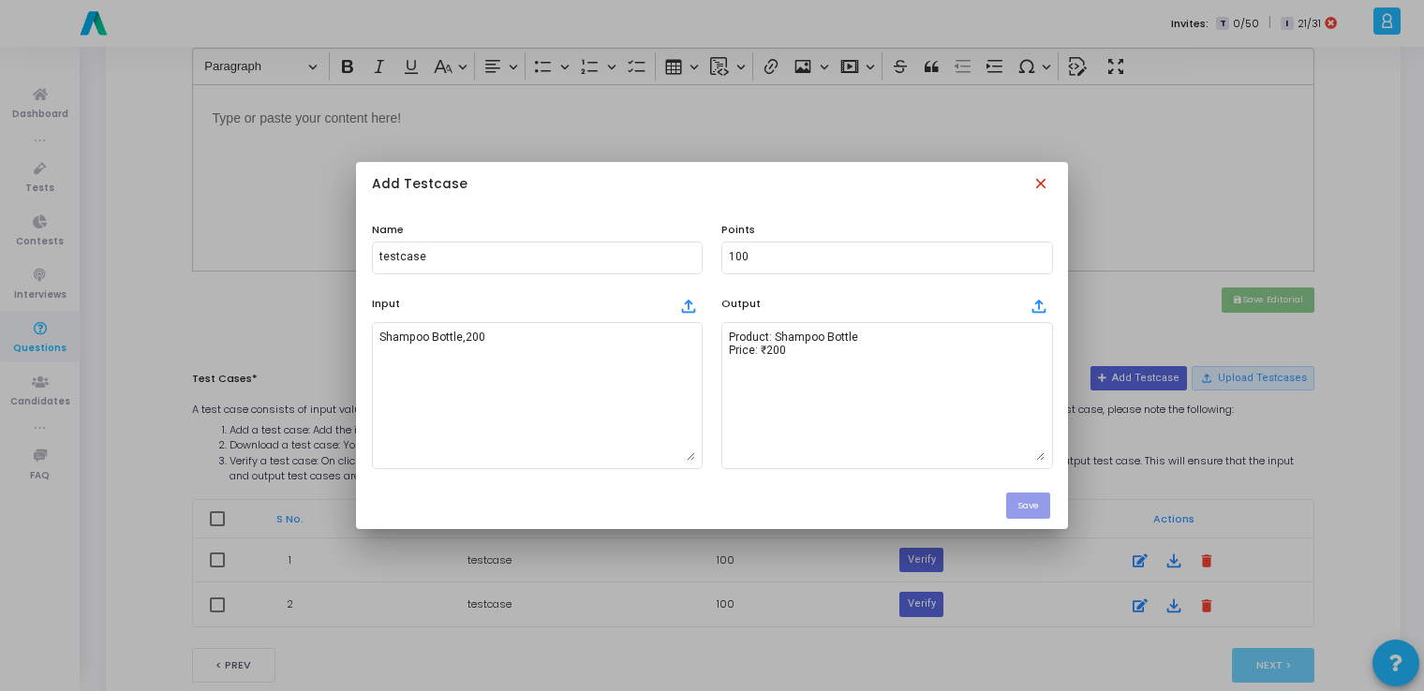
click at [1046, 189] on mat-icon "close" at bounding box center [1042, 185] width 21 height 21
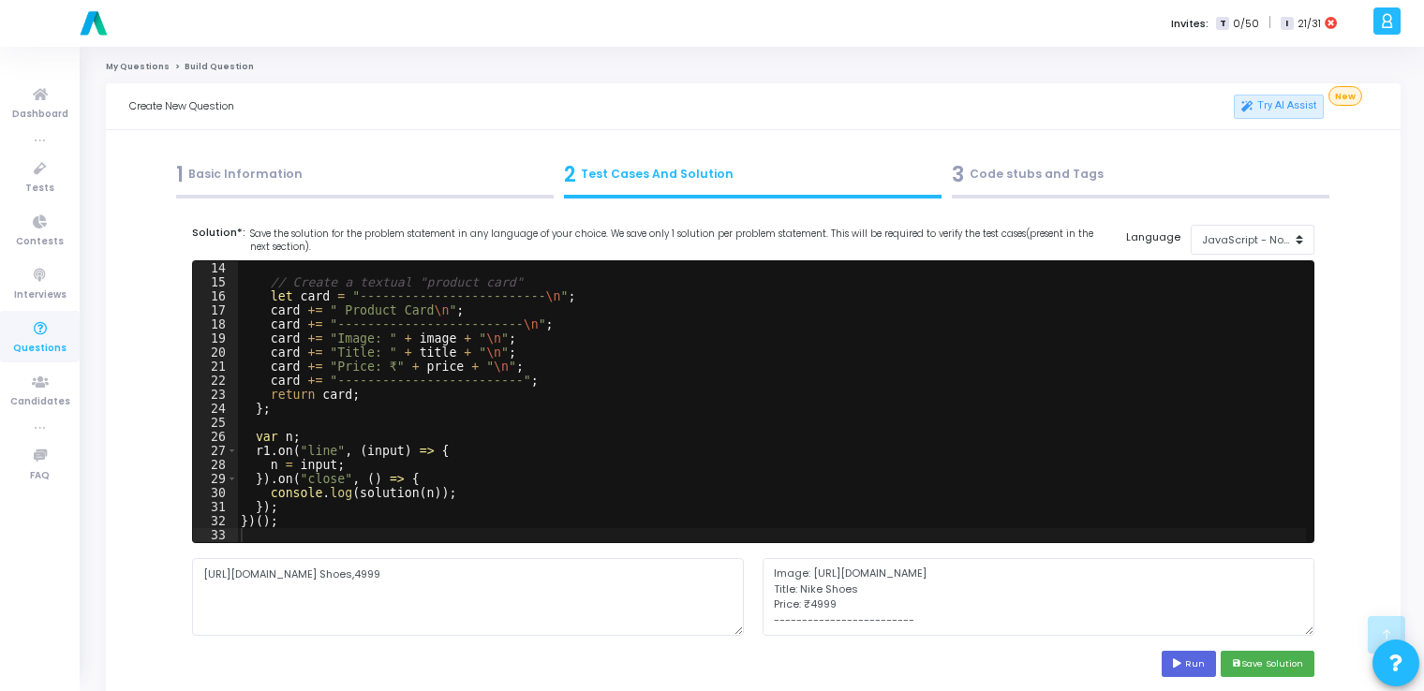
scroll to position [665, 0]
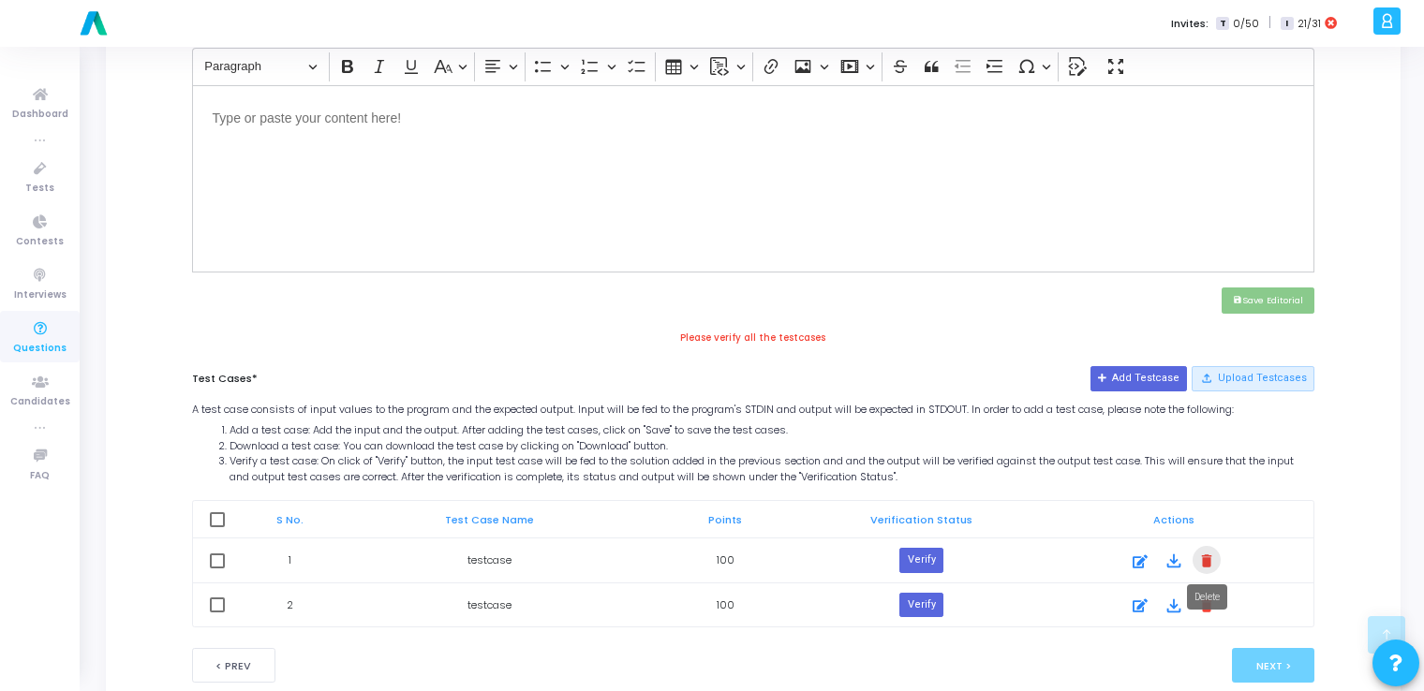
click at [1210, 555] on mat-icon "delete" at bounding box center [1206, 560] width 21 height 21
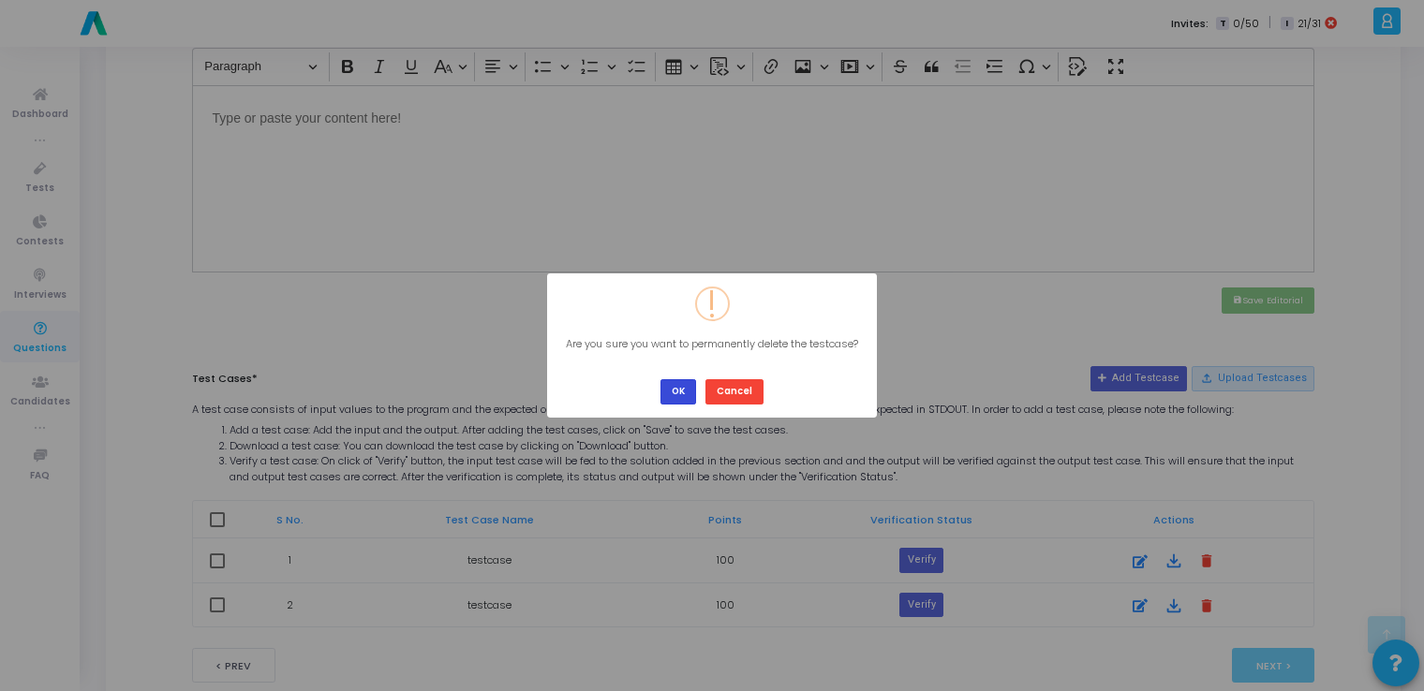
click at [679, 382] on button "OK" at bounding box center [679, 391] width 36 height 25
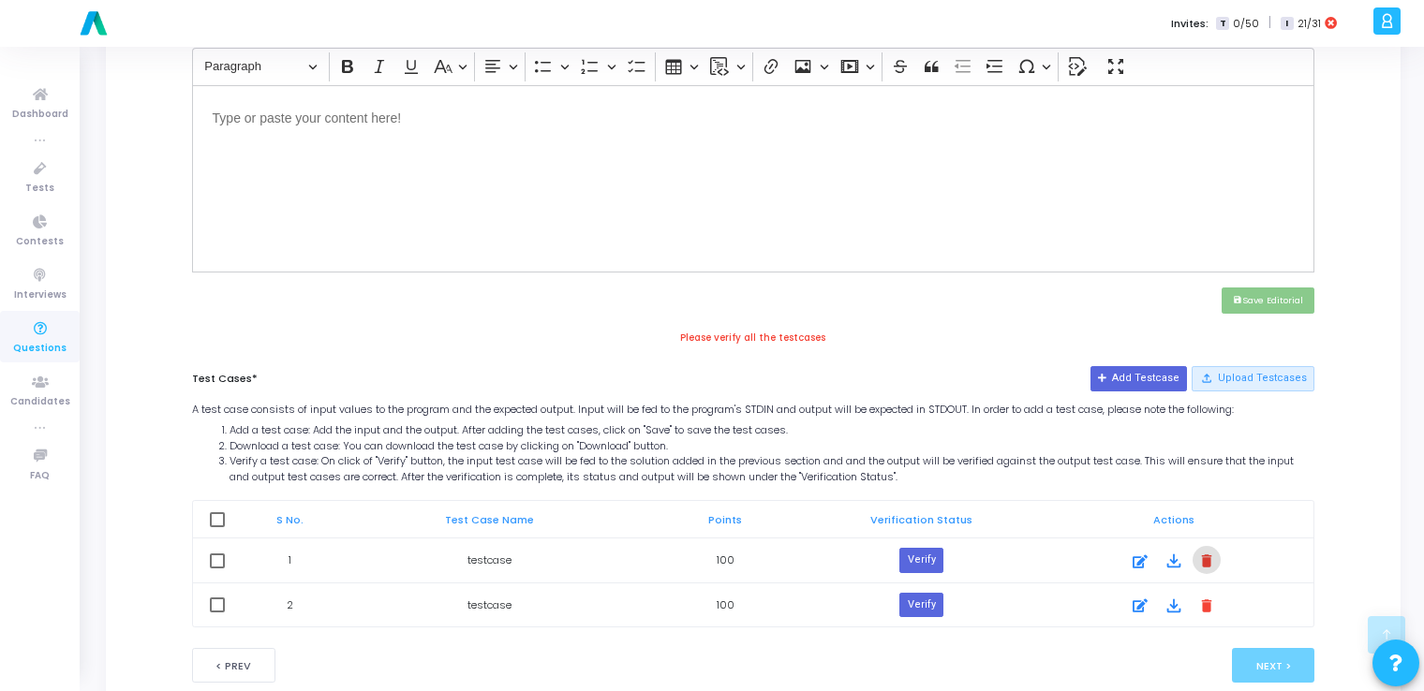
checkbox input "true"
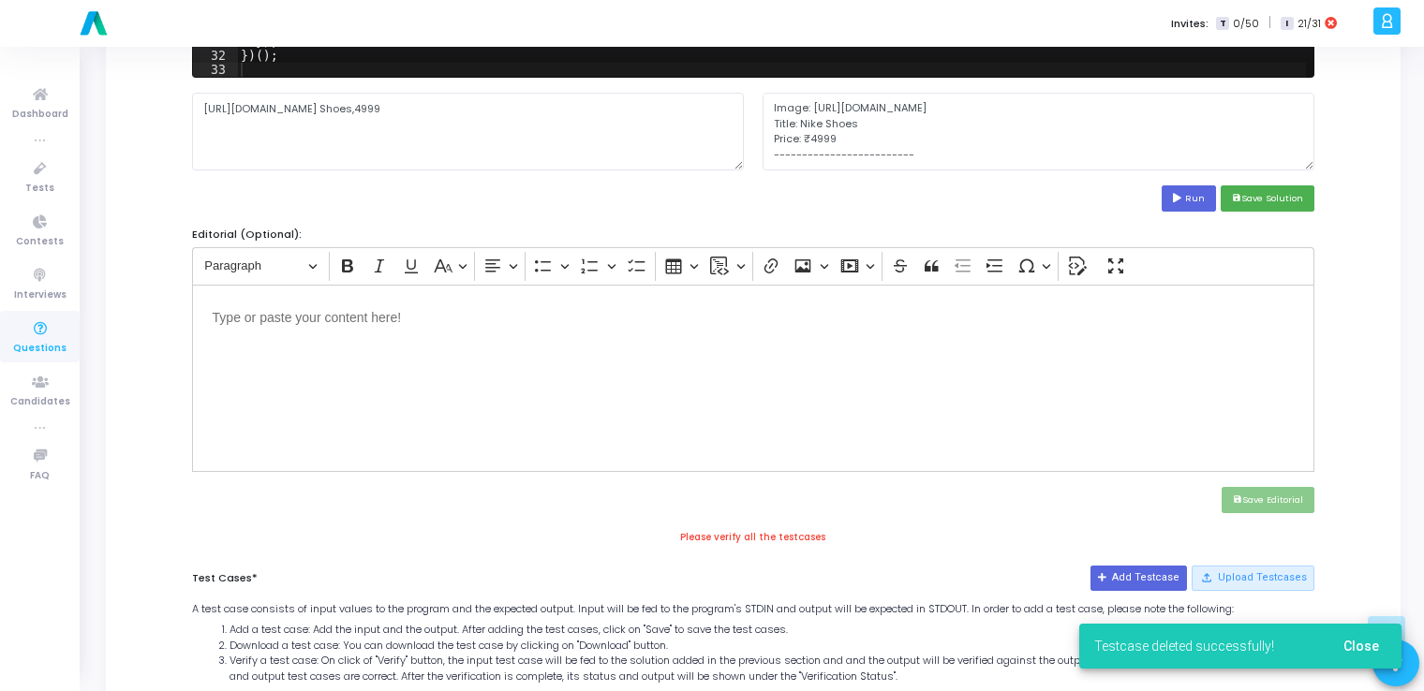
scroll to position [456, 0]
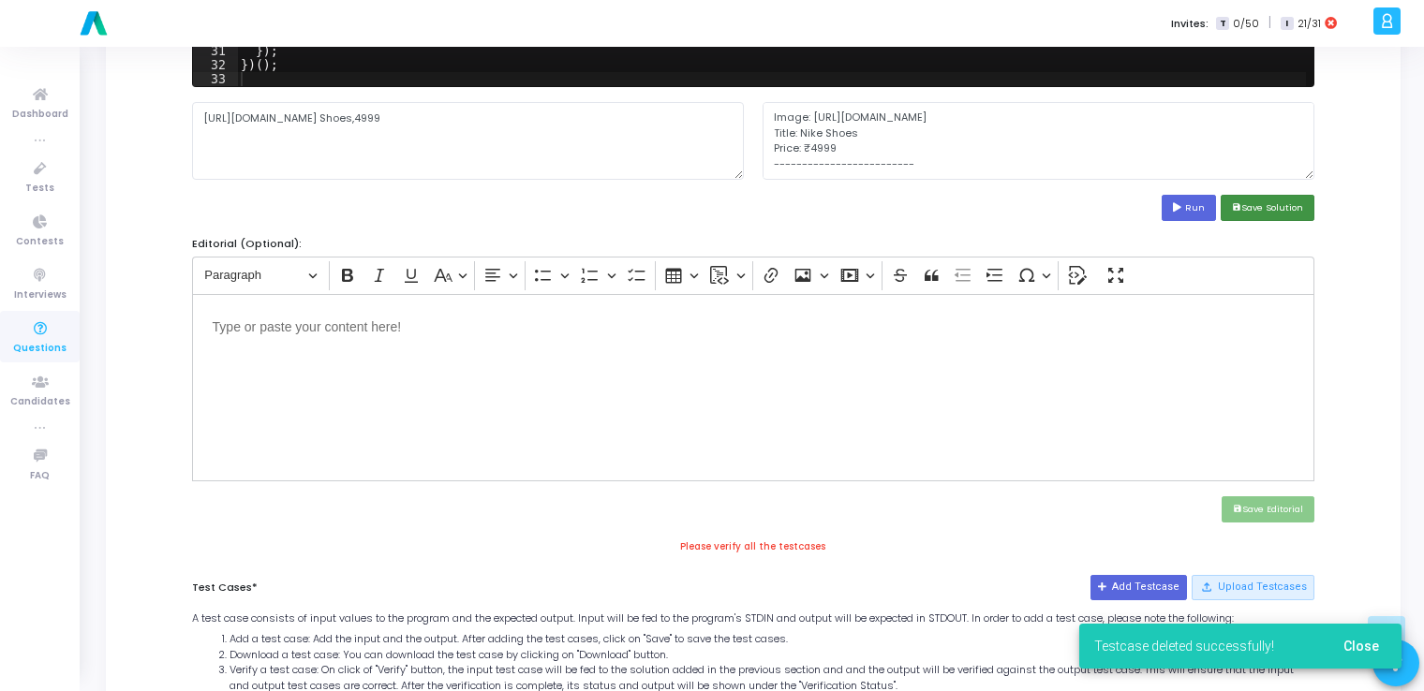
click at [1261, 197] on button "save Save Solution" at bounding box center [1268, 207] width 94 height 25
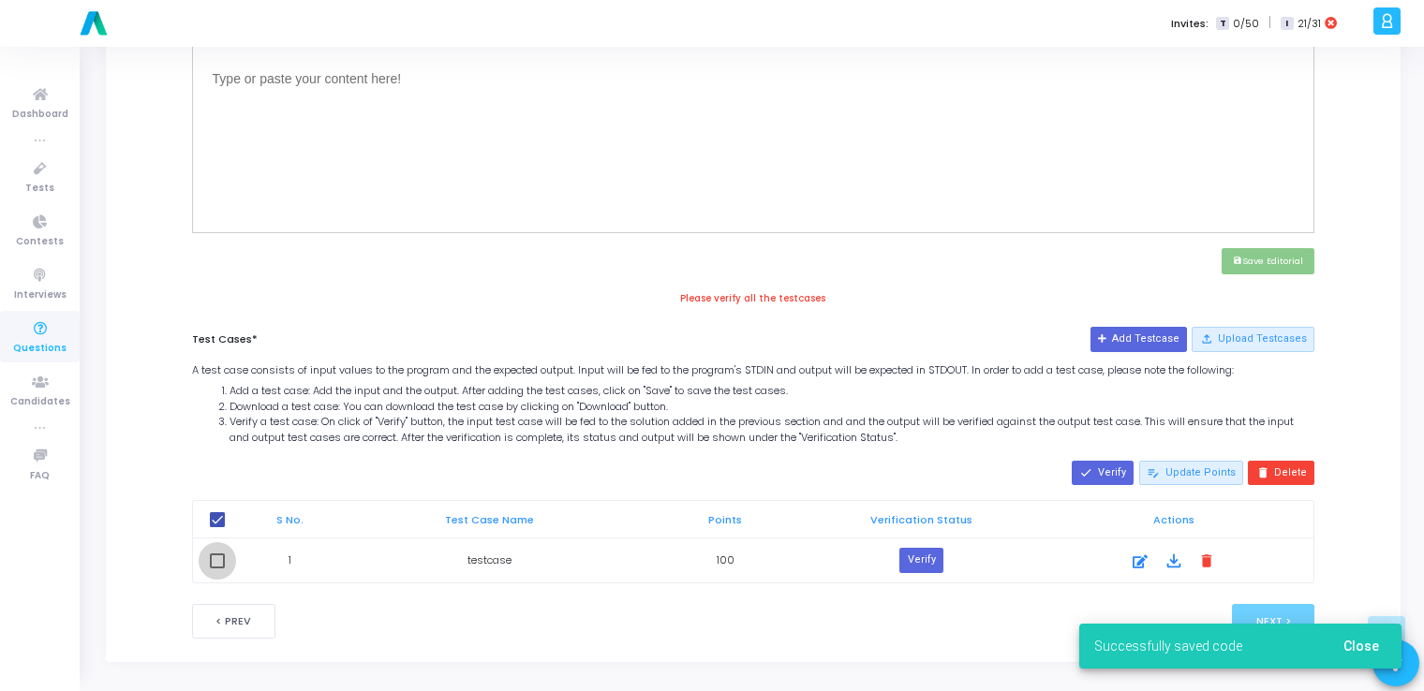
click at [214, 560] on span at bounding box center [217, 561] width 15 height 15
click at [216, 569] on input "checkbox" at bounding box center [216, 569] width 1 height 1
checkbox input "true"
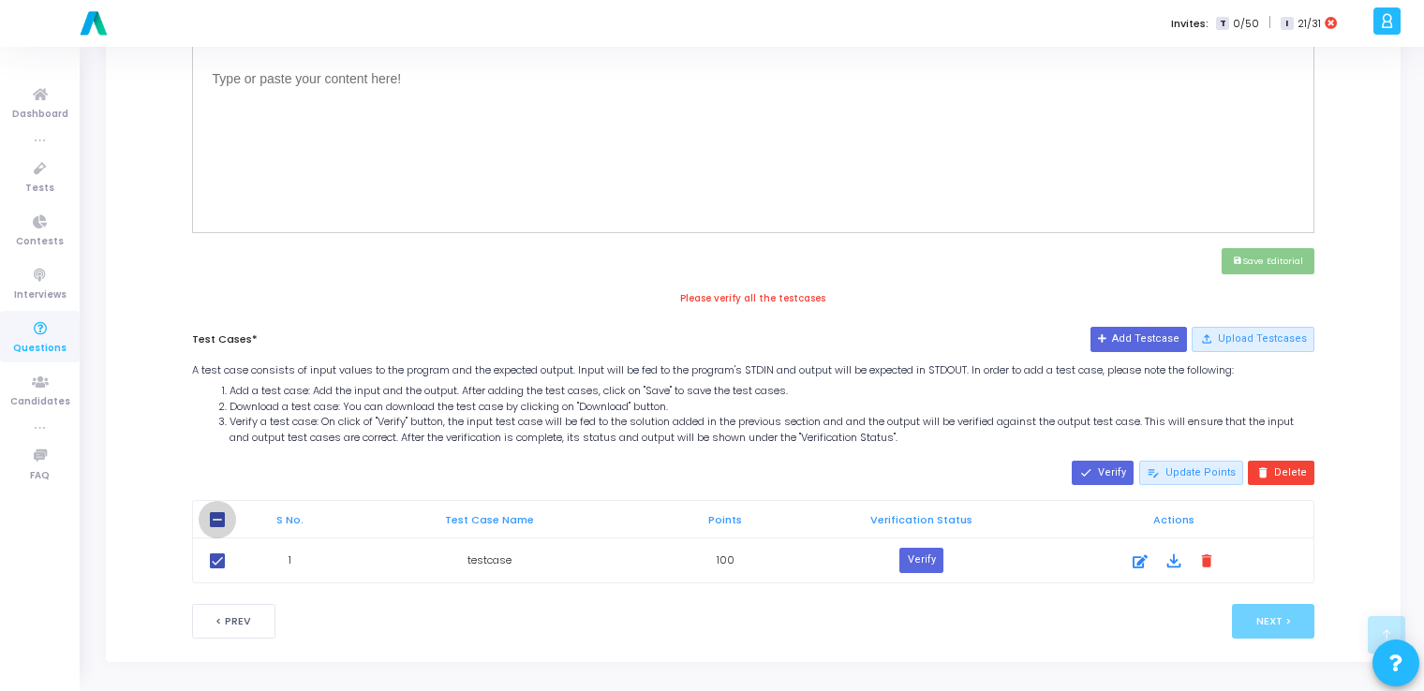
click at [215, 512] on span at bounding box center [217, 519] width 15 height 15
click at [216, 527] on input "checkbox" at bounding box center [216, 527] width 1 height 1
checkbox input "true"
click at [911, 564] on button "Verify" at bounding box center [920, 560] width 43 height 24
click at [1134, 560] on icon at bounding box center [1140, 564] width 15 height 22
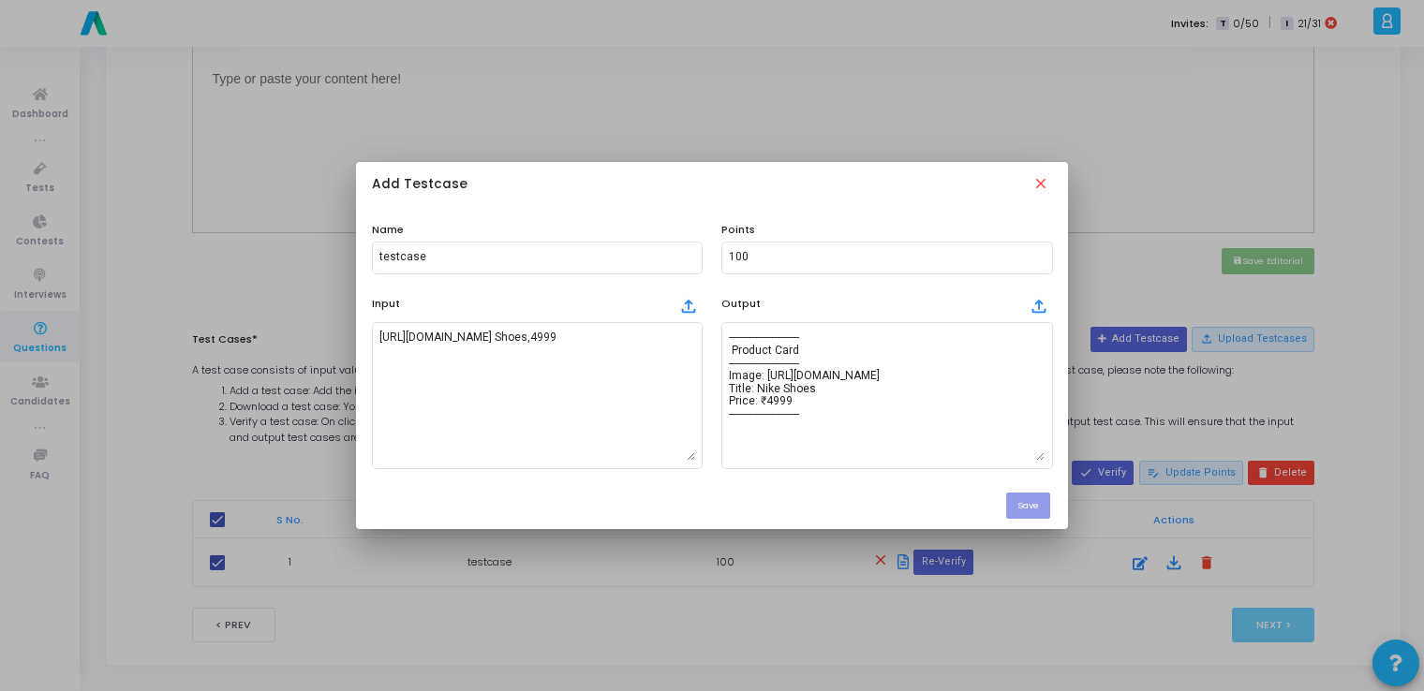
scroll to position [0, 0]
click at [1049, 178] on mat-icon "close" at bounding box center [1042, 185] width 21 height 21
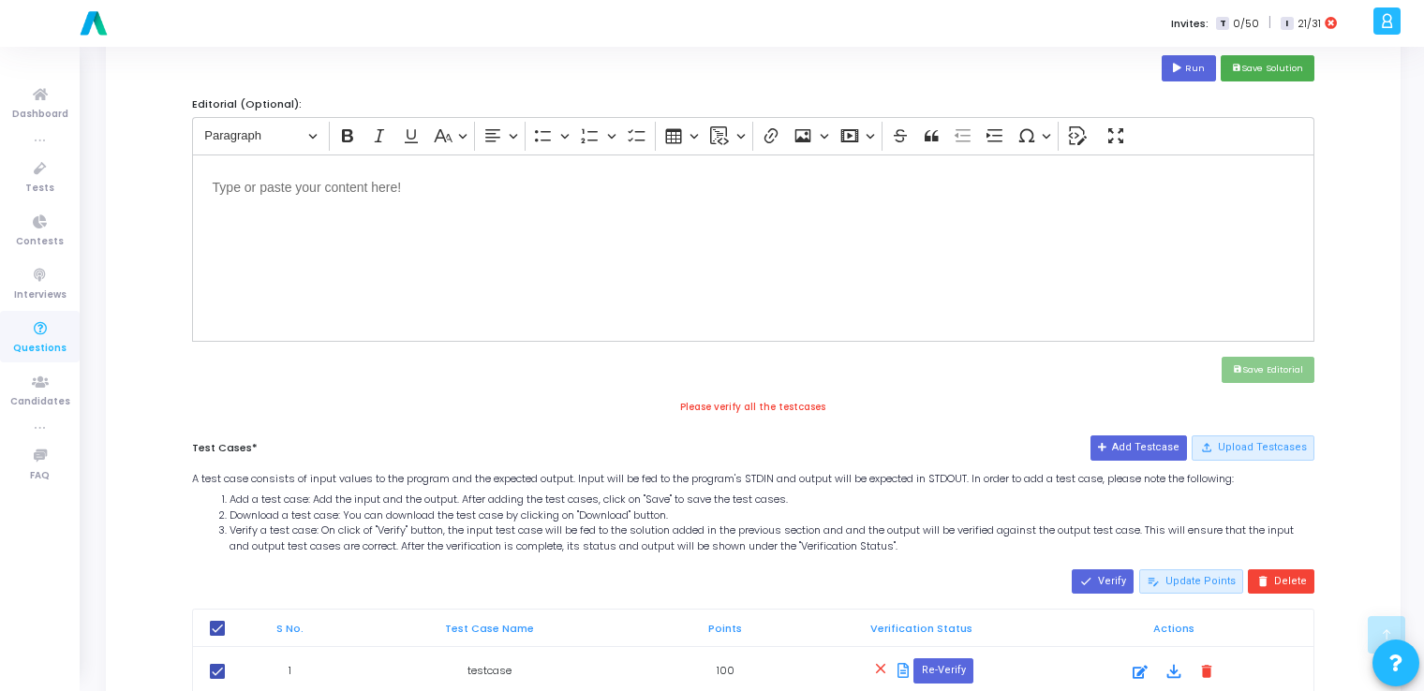
scroll to position [598, 0]
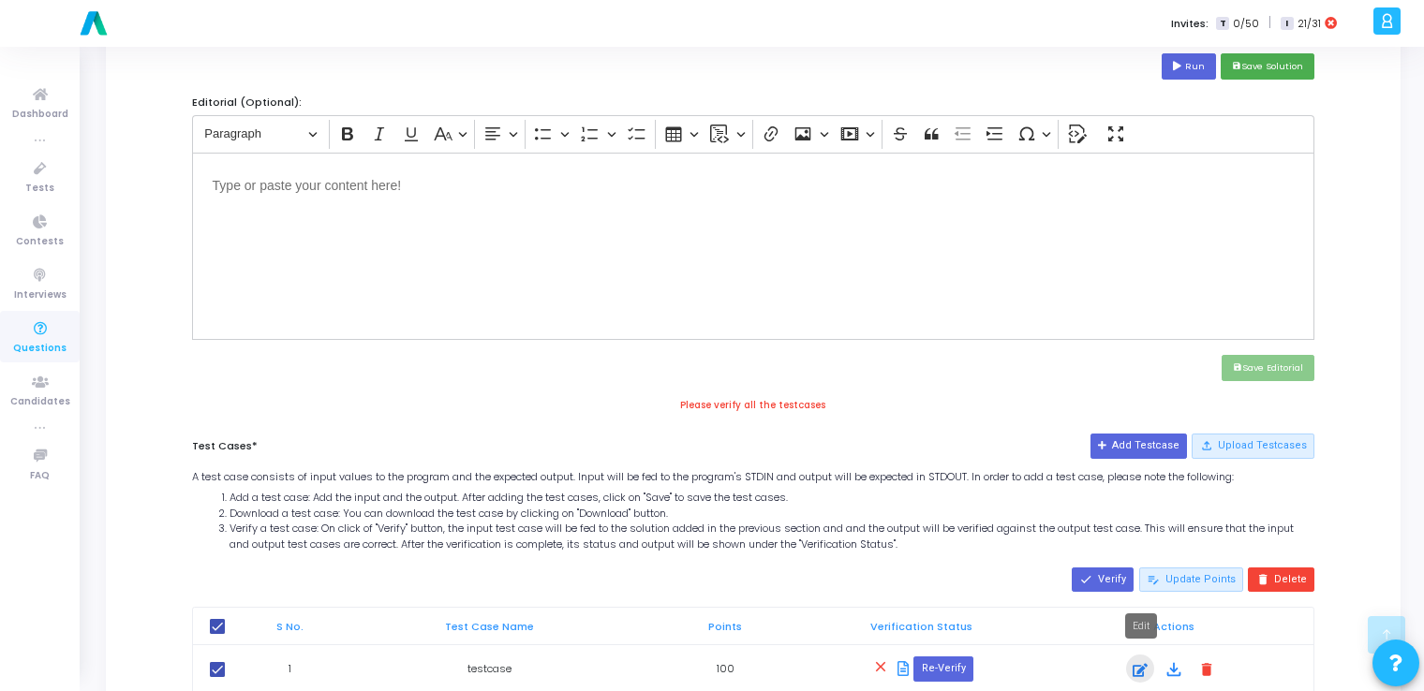
click at [1127, 672] on div at bounding box center [1140, 671] width 28 height 22
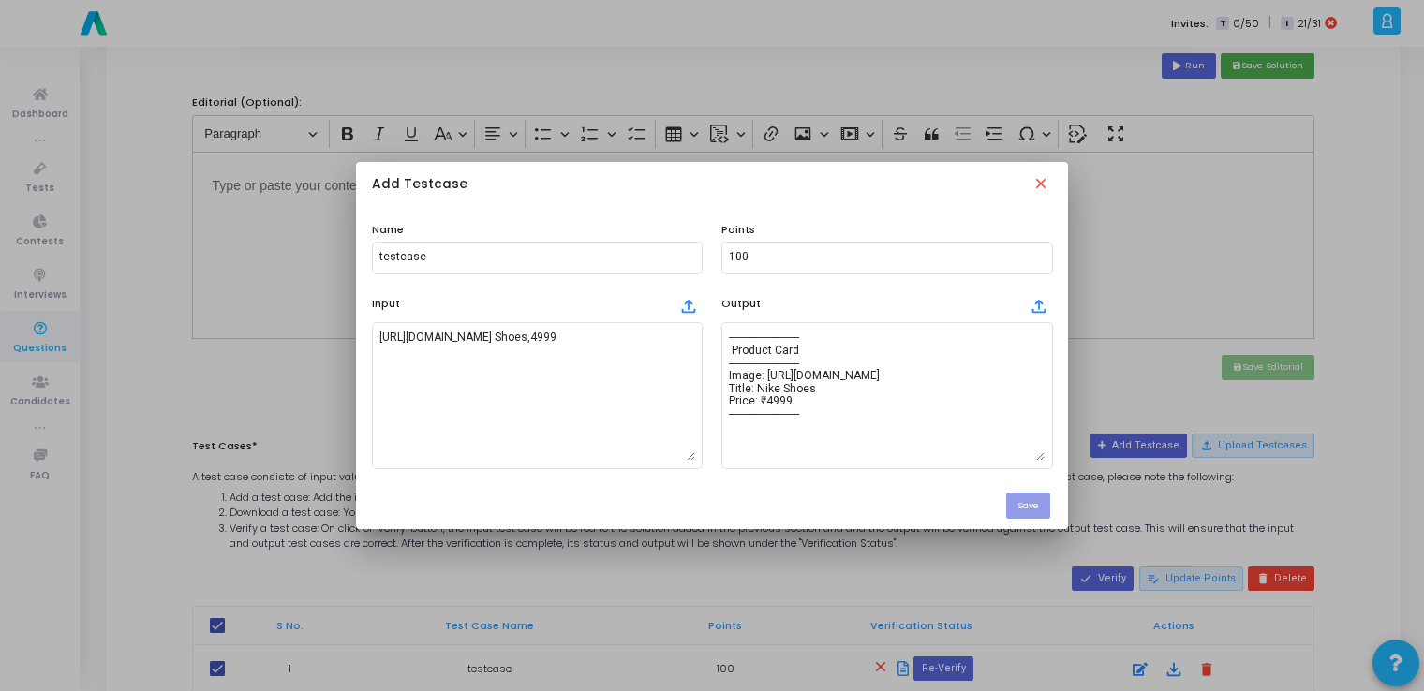
click at [1049, 173] on div "Add Testcase close" at bounding box center [712, 185] width 712 height 47
click at [1032, 186] on div "Add Testcase close" at bounding box center [712, 185] width 712 height 47
click at [1044, 183] on mat-icon "close" at bounding box center [1042, 185] width 21 height 21
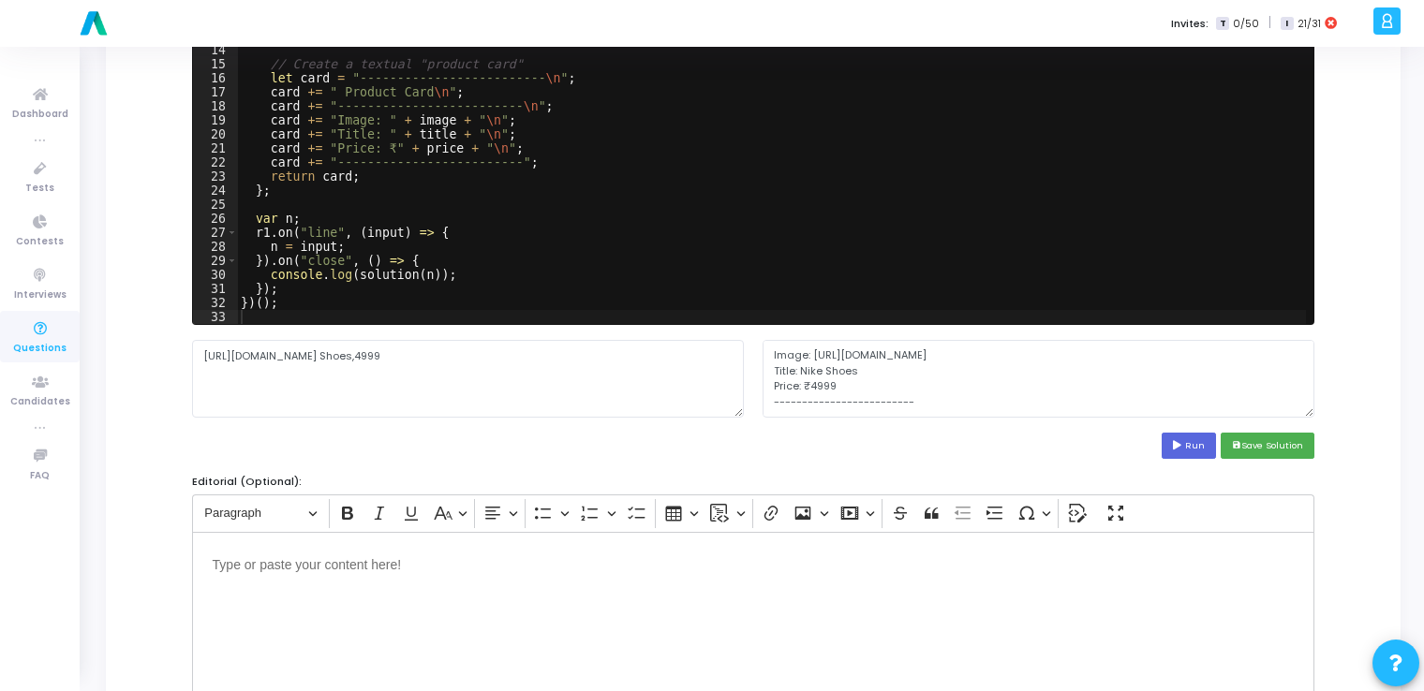
scroll to position [217, 0]
click at [968, 361] on textarea "------------------------- Product Card ------------------------- Image: [URL][D…" at bounding box center [1039, 379] width 552 height 77
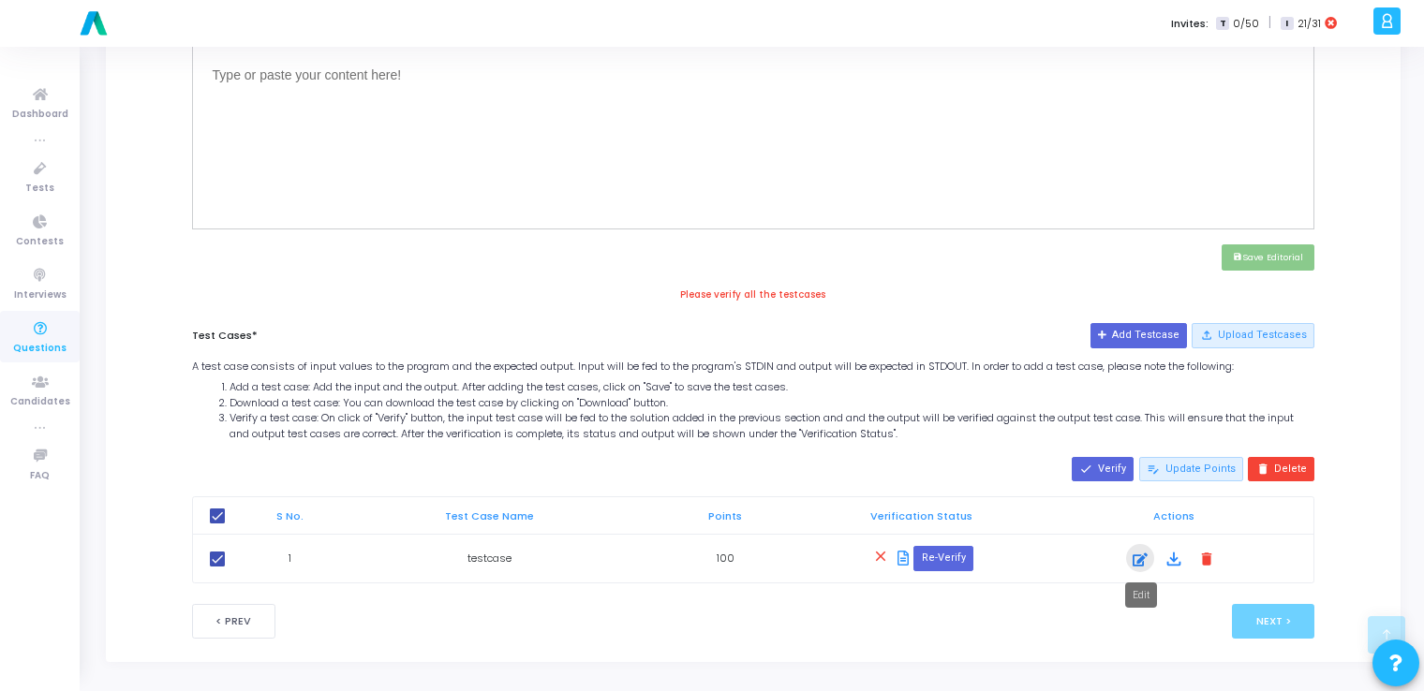
click at [1138, 557] on icon at bounding box center [1140, 560] width 15 height 22
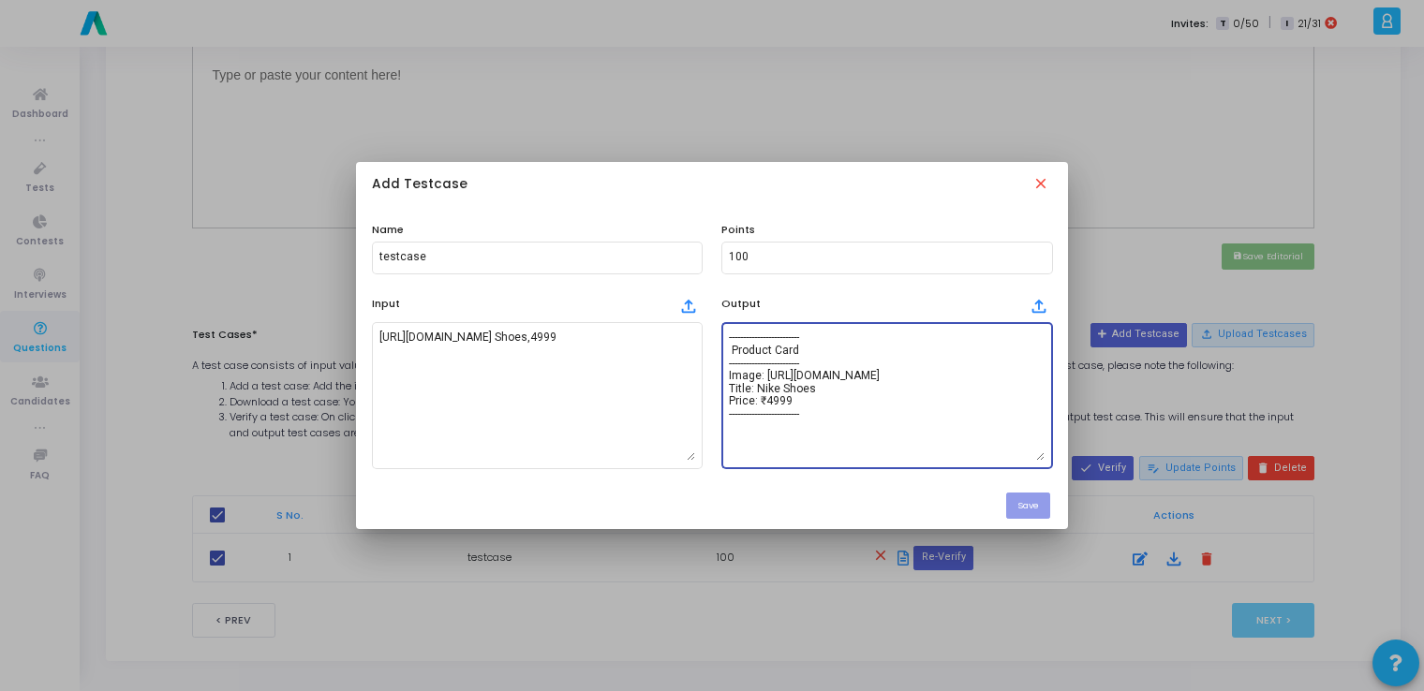
click at [918, 410] on textarea "------------------------- Product Card ------------------------- Image: [URL][D…" at bounding box center [887, 395] width 316 height 131
paste textarea
type textarea "------------------------- Product Card ------------------------- Image: [URL][D…"
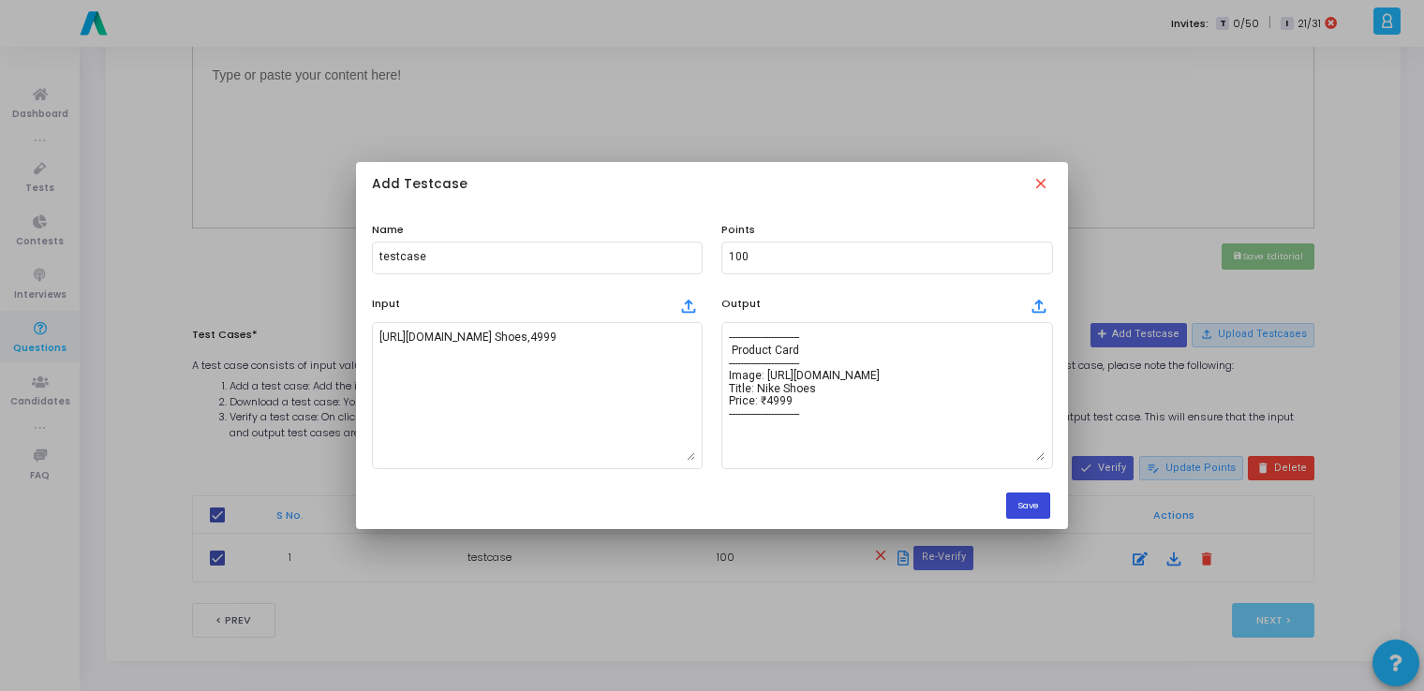
click at [1041, 504] on button "Save" at bounding box center [1028, 505] width 44 height 25
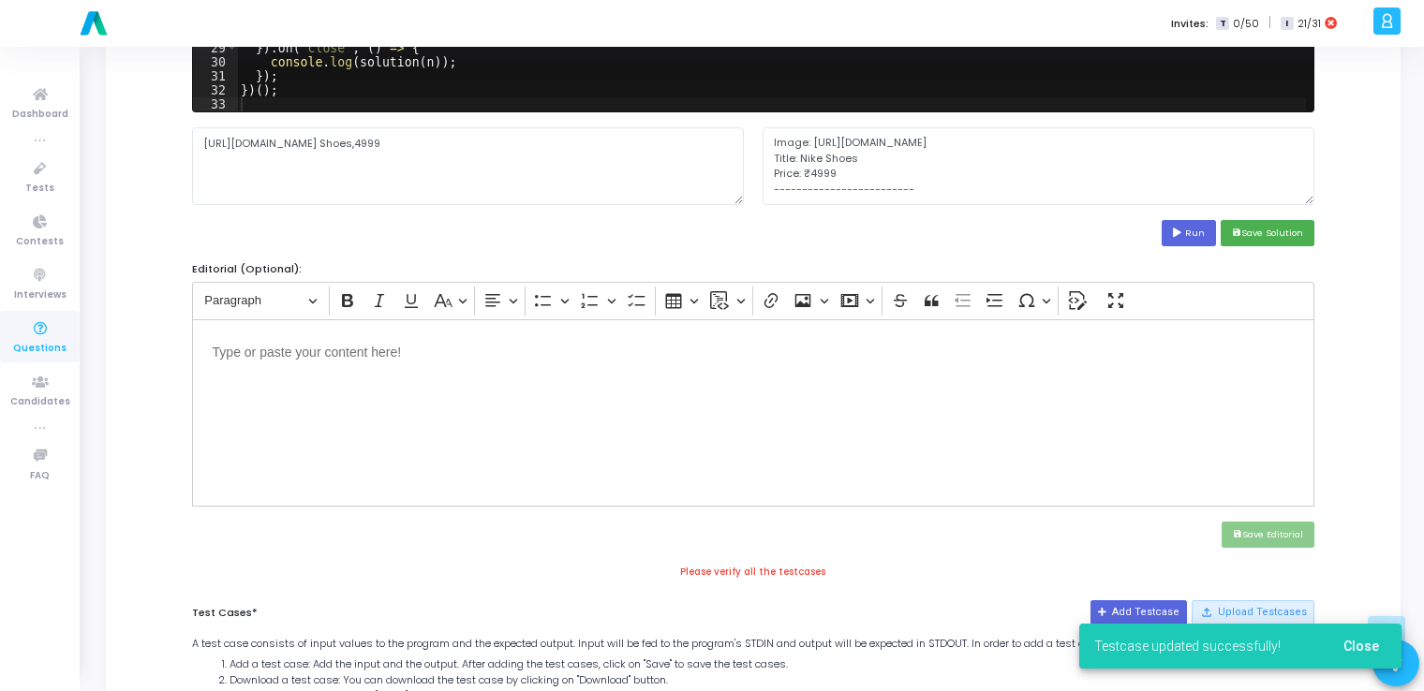
scroll to position [423, 0]
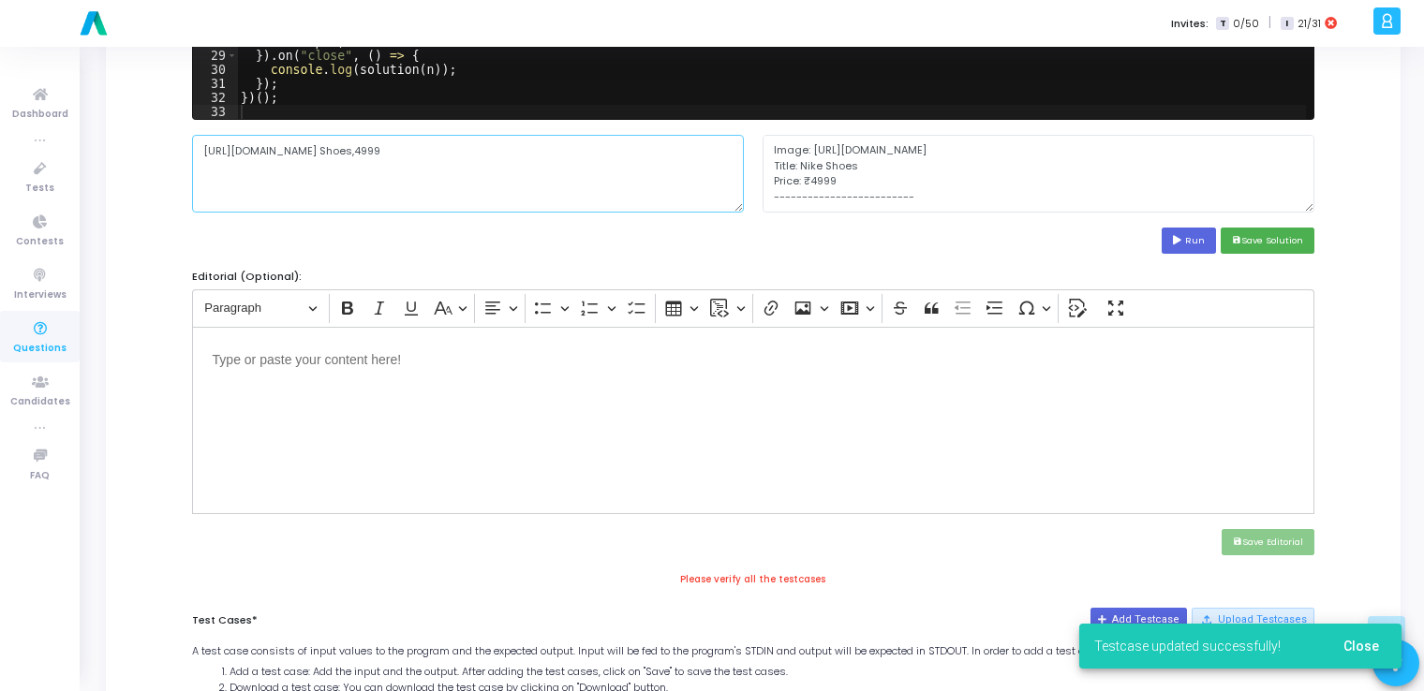
click at [541, 197] on textarea "[URL][DOMAIN_NAME] Shoes,4999" at bounding box center [468, 173] width 552 height 77
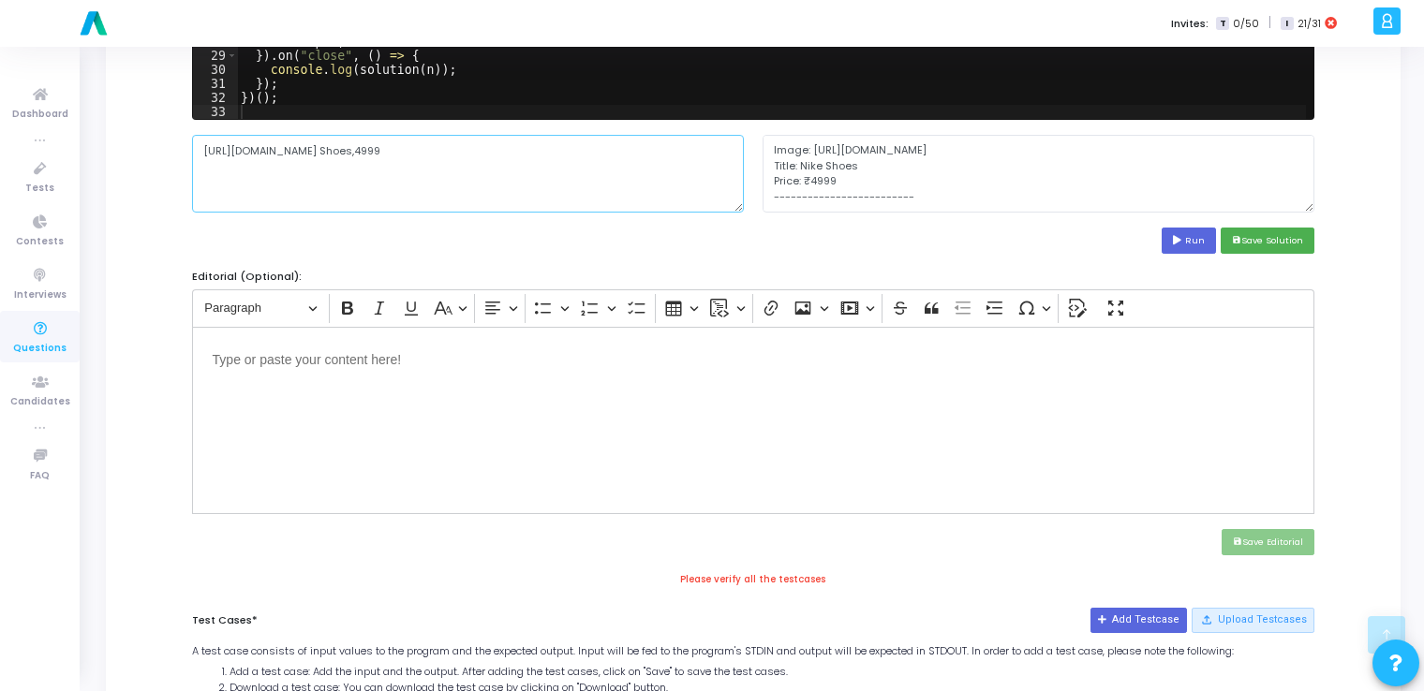
scroll to position [708, 0]
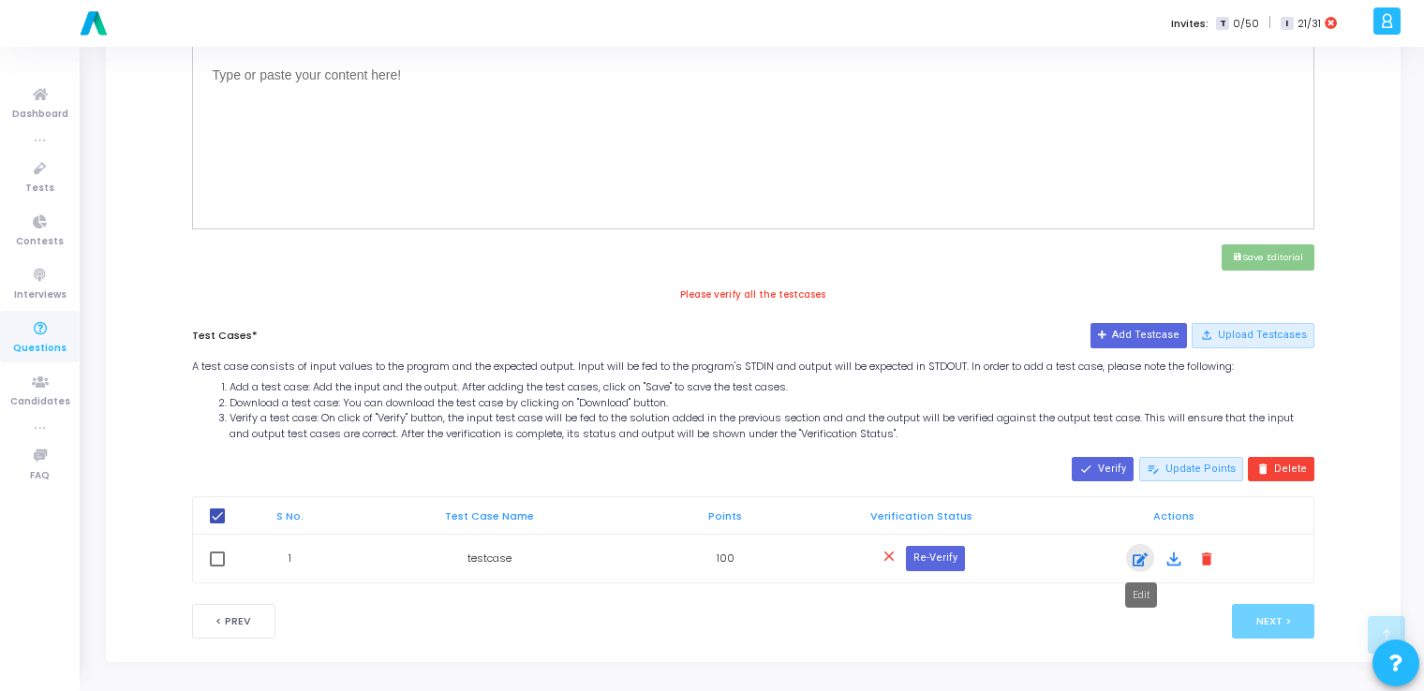
click at [1129, 556] on div at bounding box center [1140, 560] width 28 height 22
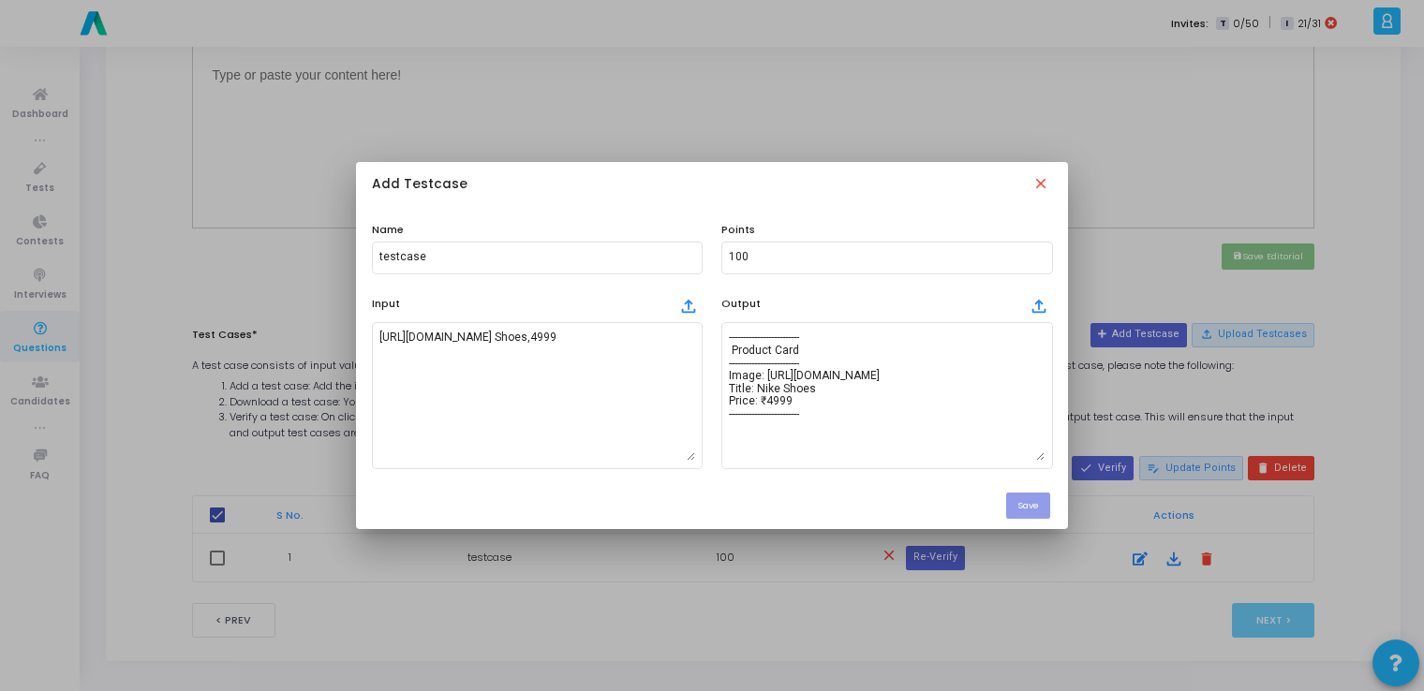
scroll to position [0, 0]
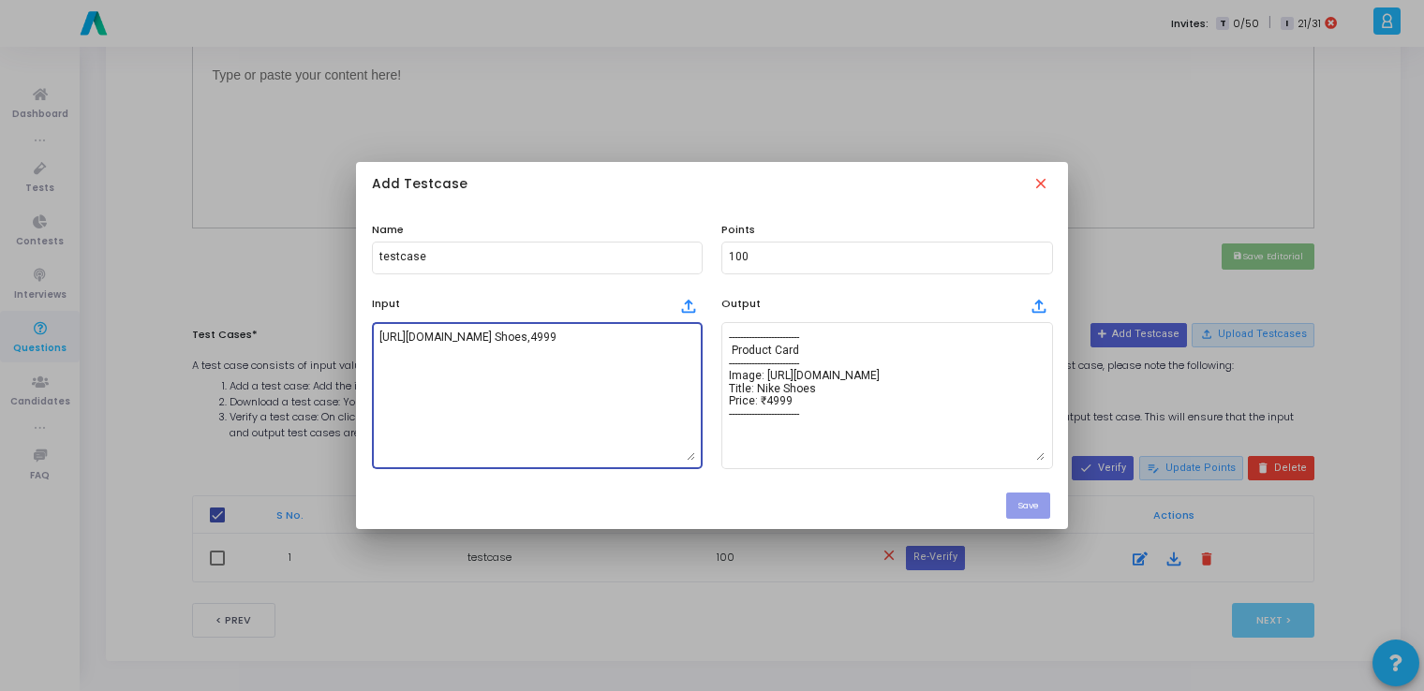
click at [626, 391] on textarea "[URL][DOMAIN_NAME] Shoes,4999" at bounding box center [537, 395] width 316 height 131
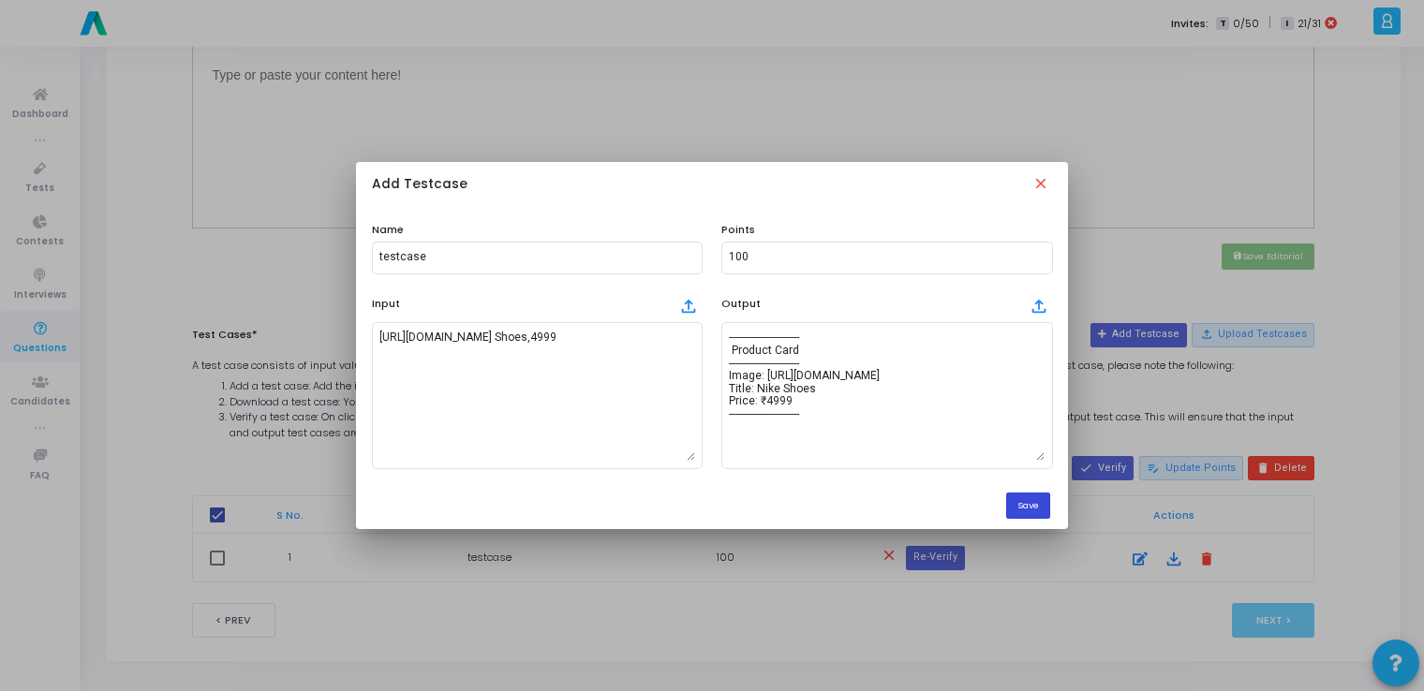
click at [1038, 506] on button "Save" at bounding box center [1028, 505] width 44 height 25
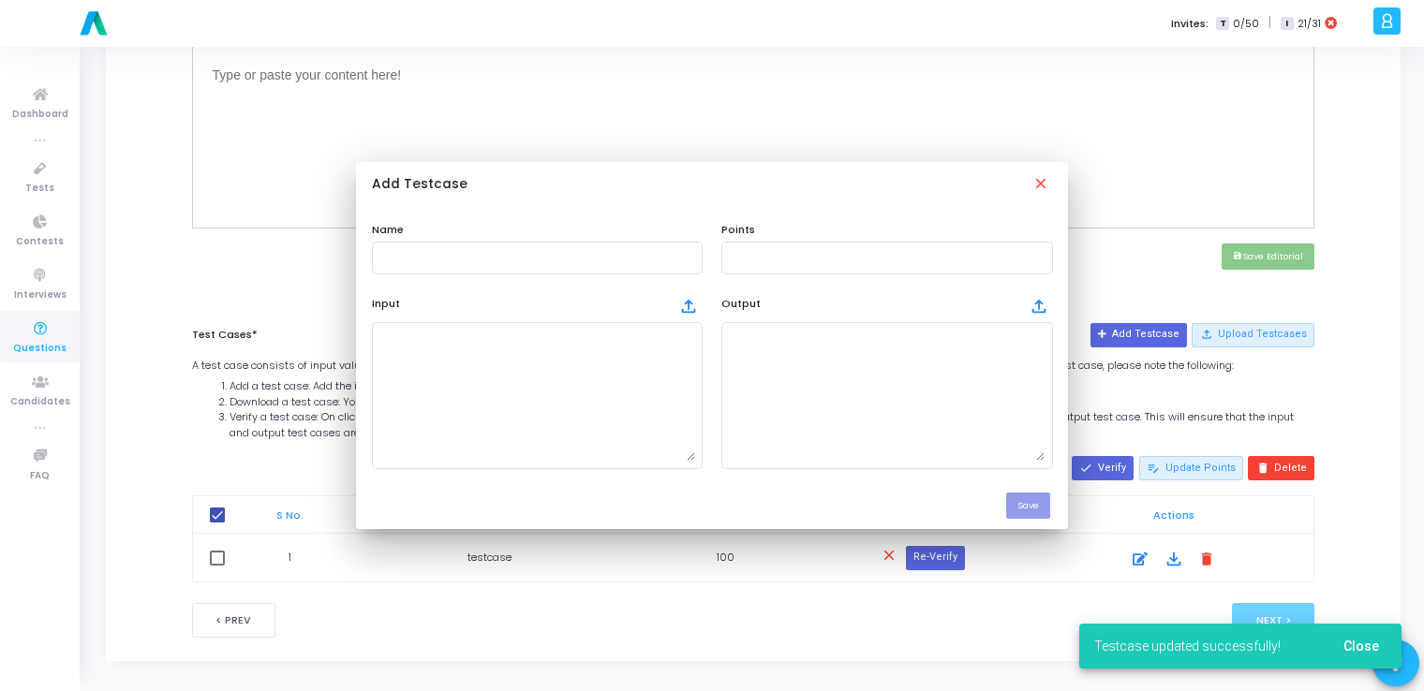
scroll to position [708, 0]
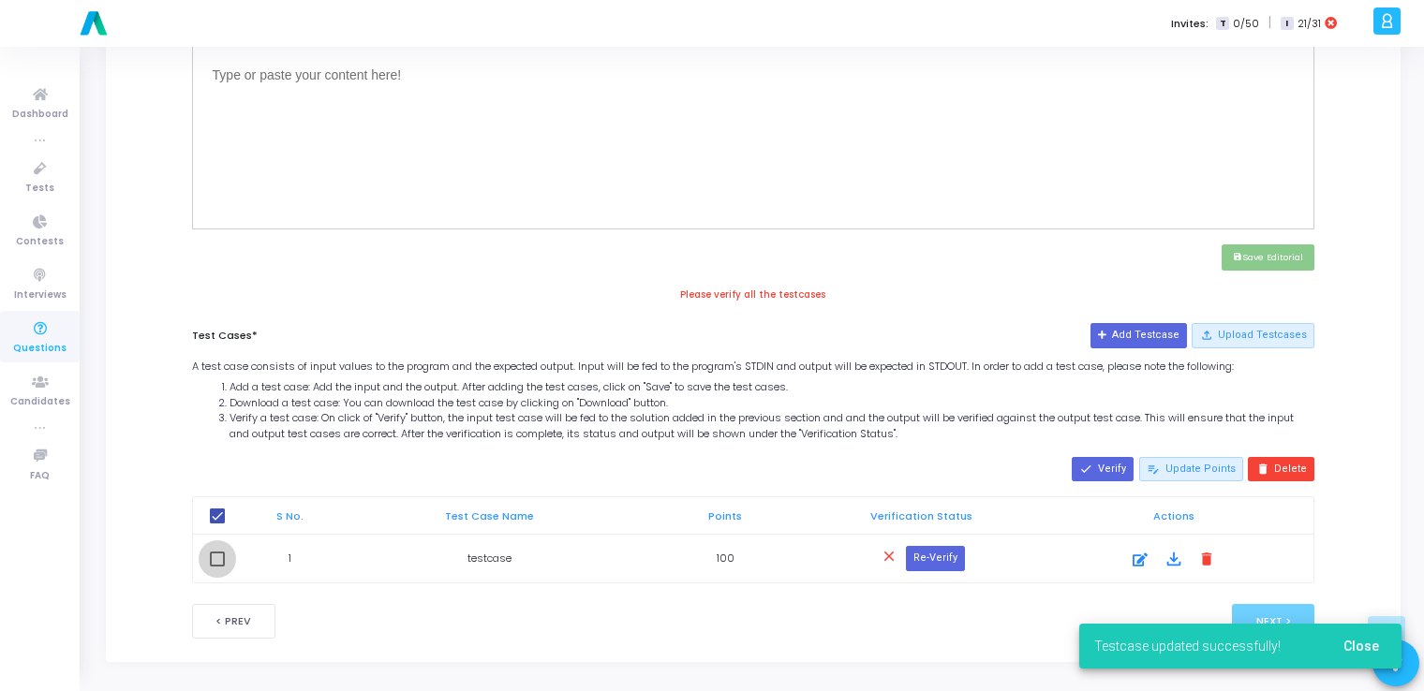
click at [221, 557] on span at bounding box center [217, 559] width 15 height 15
click at [217, 567] on input "checkbox" at bounding box center [216, 567] width 1 height 1
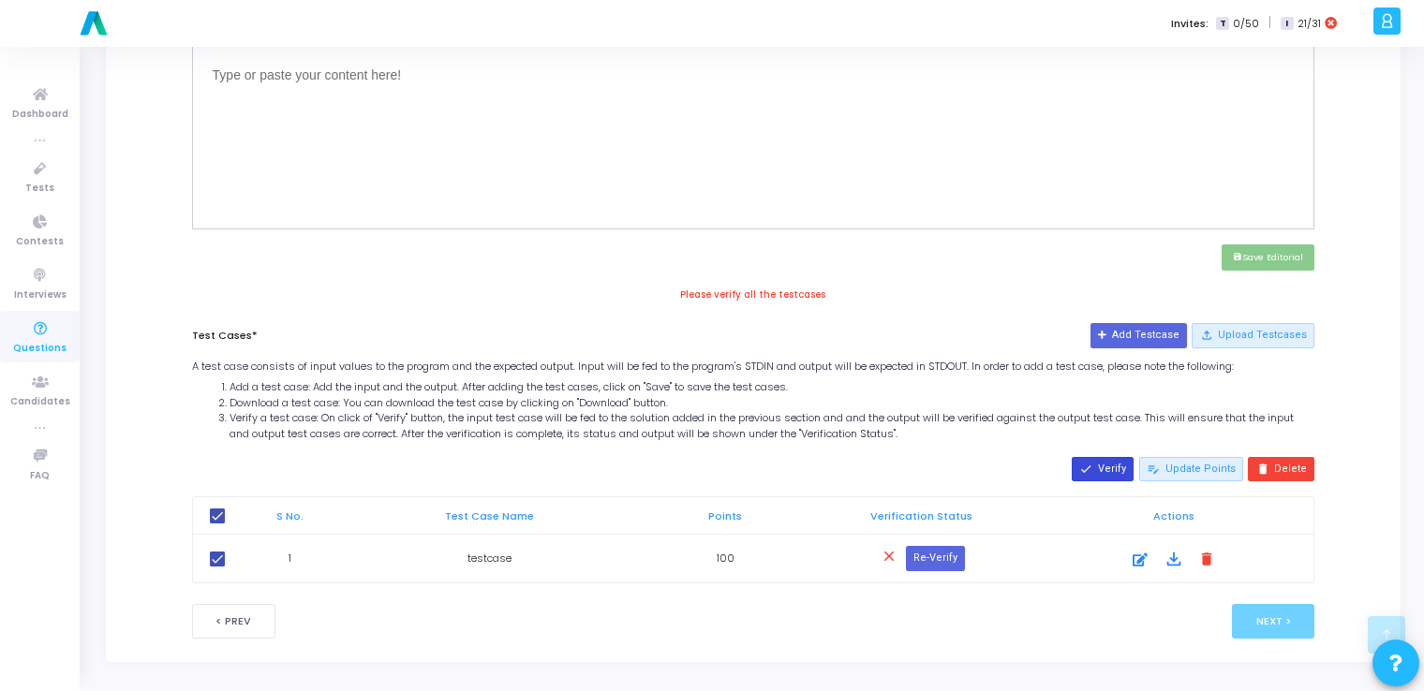
click at [1092, 463] on mat-icon "done" at bounding box center [1085, 469] width 13 height 13
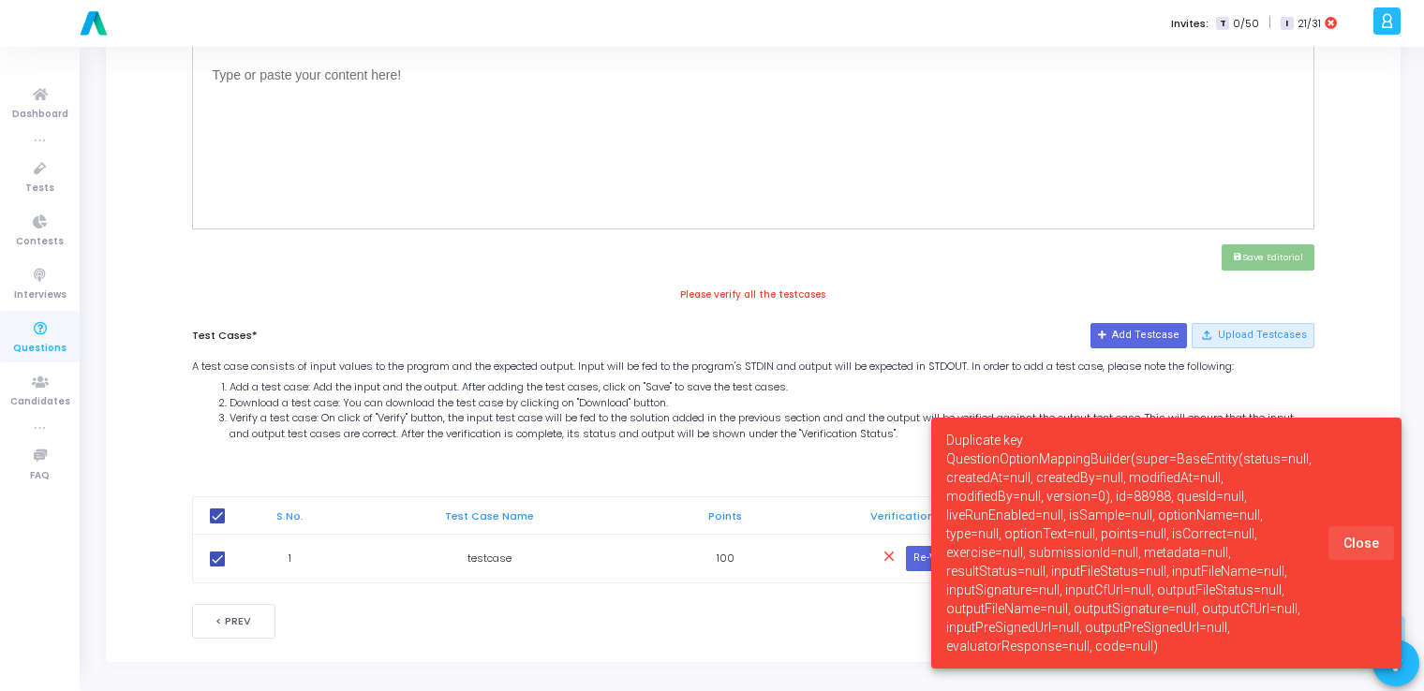
click at [1368, 551] on span "Close" at bounding box center [1362, 543] width 36 height 15
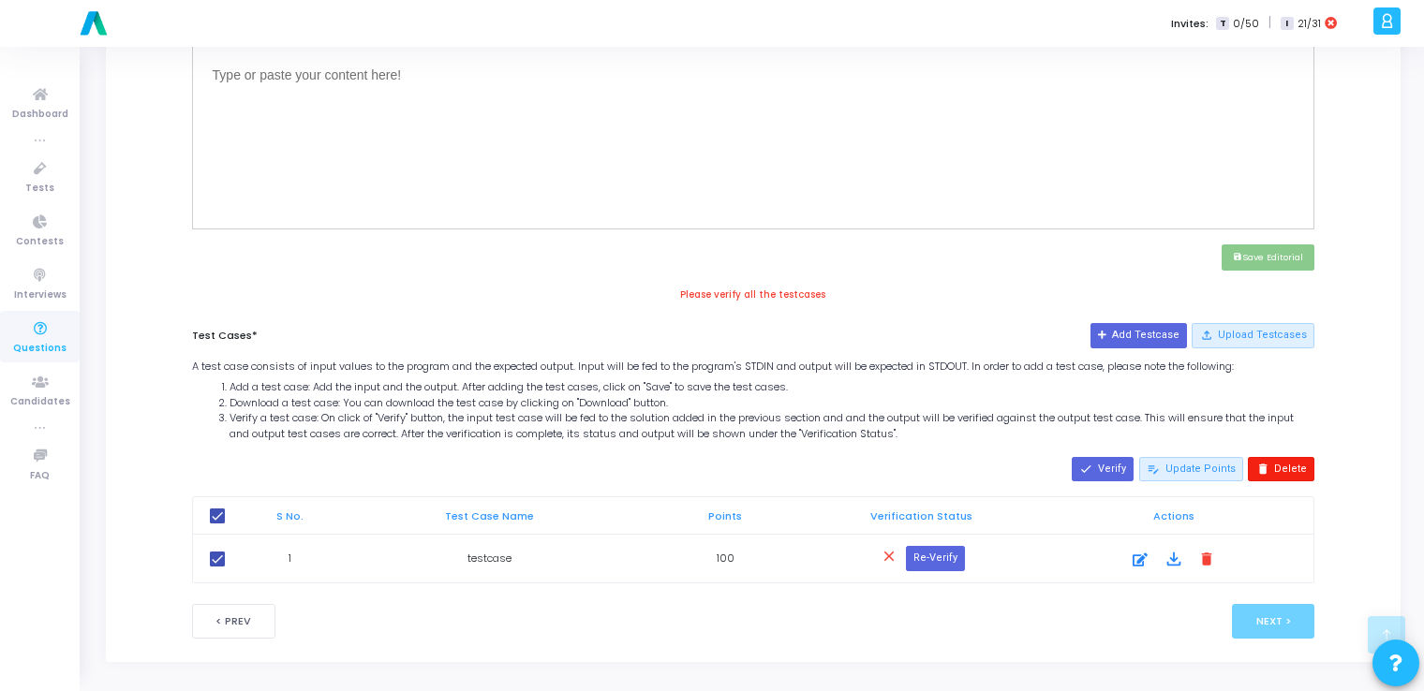
click at [1285, 467] on button "delete Delete" at bounding box center [1281, 469] width 67 height 24
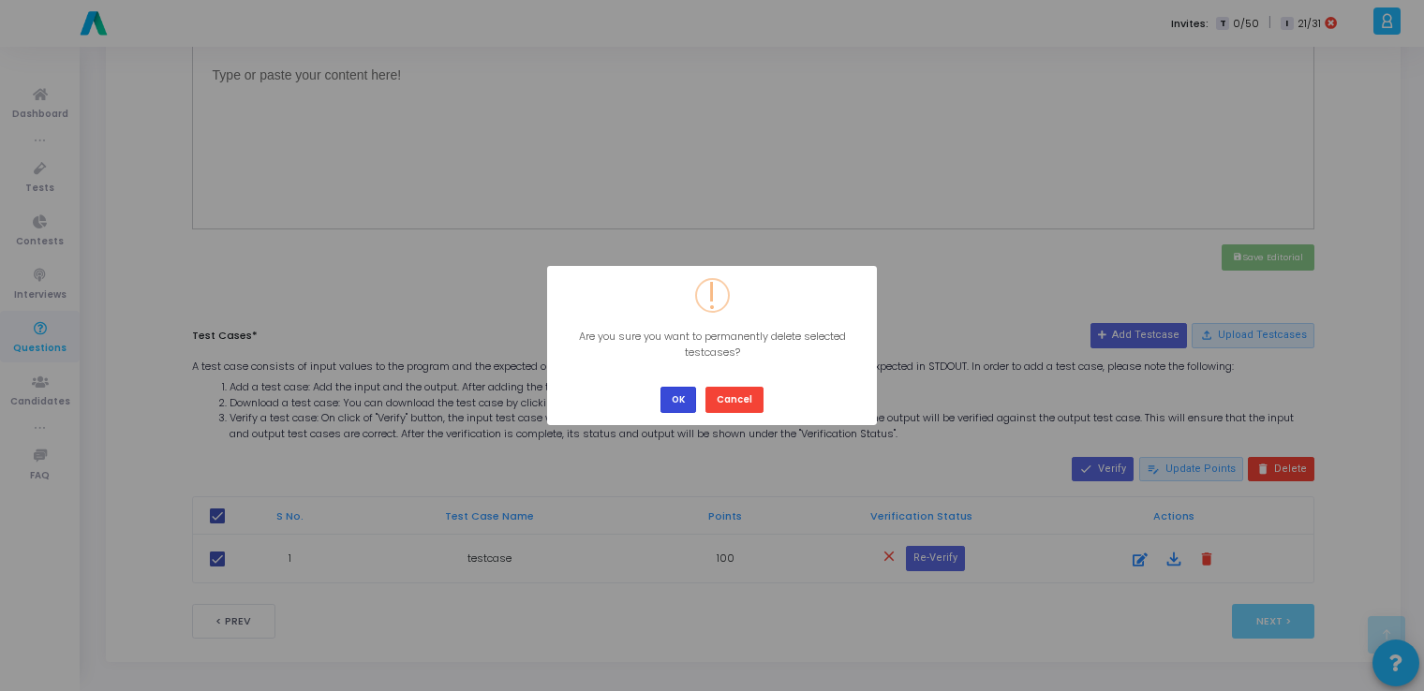
click at [681, 402] on button "OK" at bounding box center [679, 399] width 36 height 25
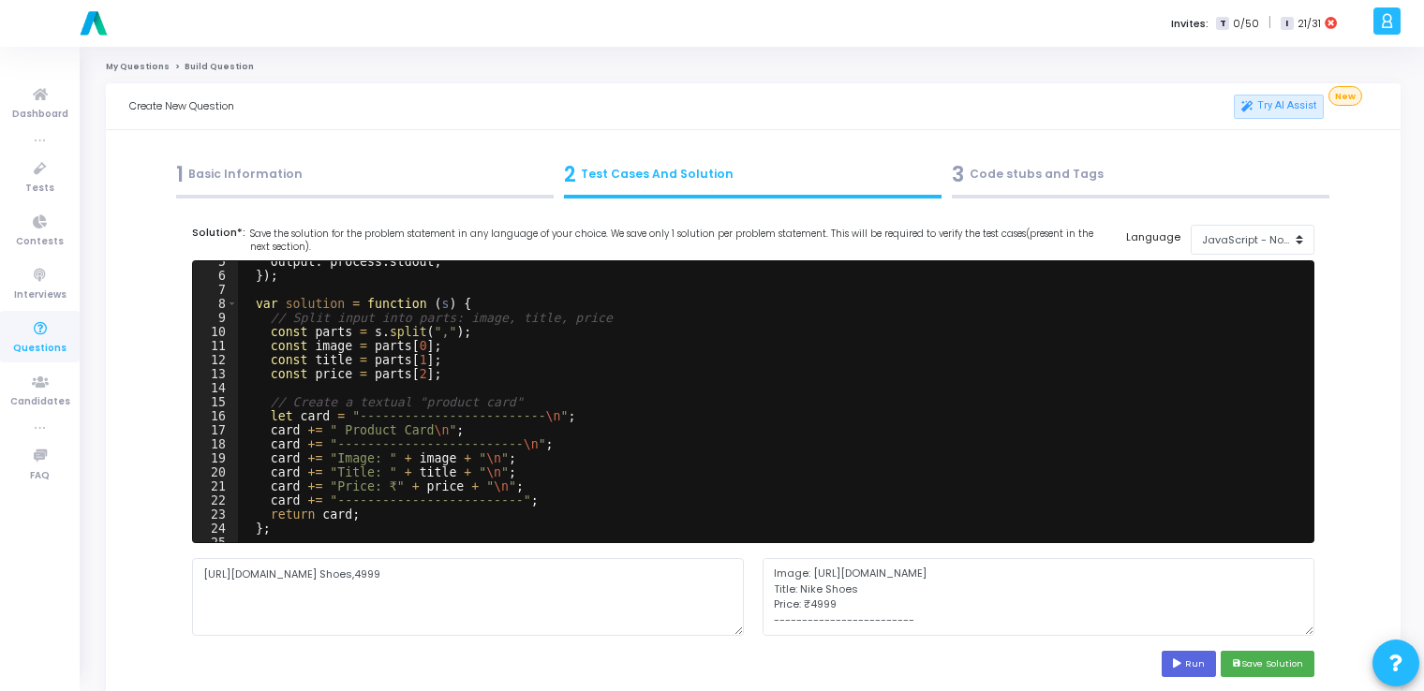
scroll to position [51, 0]
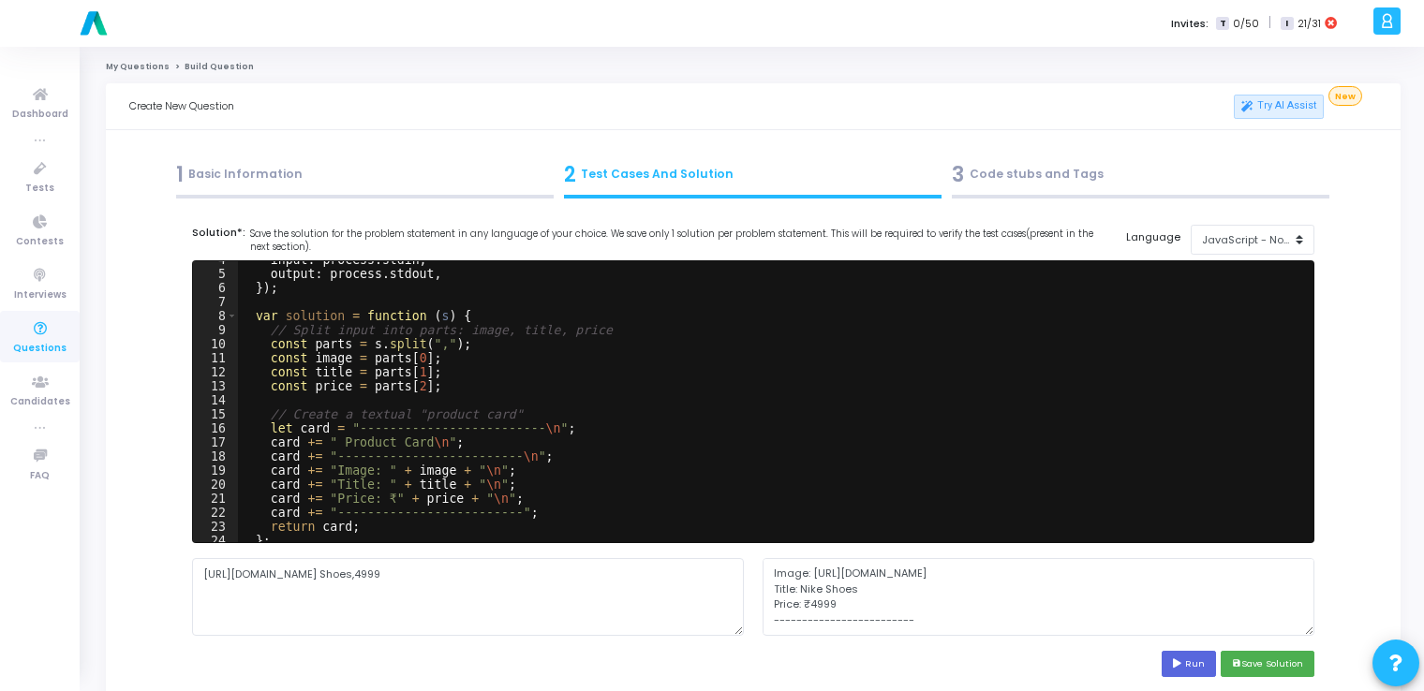
click at [255, 171] on div "1 Basic Information" at bounding box center [365, 174] width 378 height 31
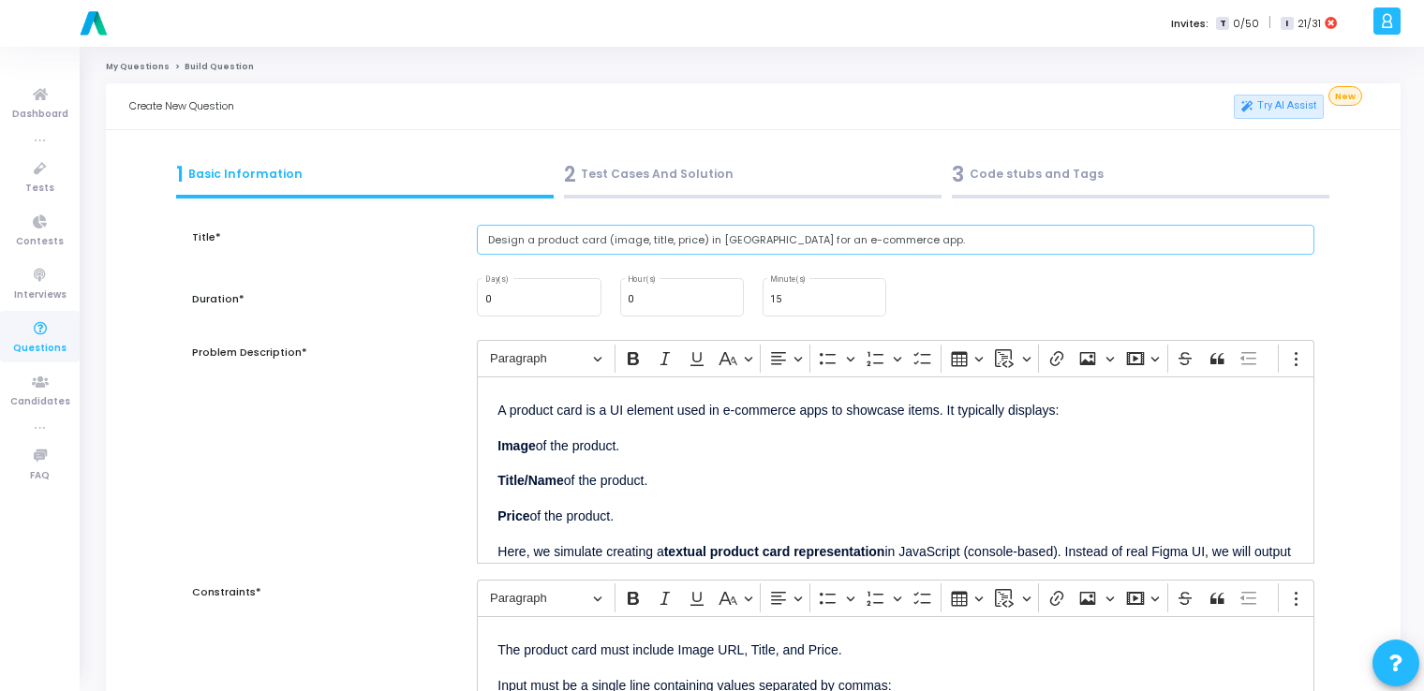
click at [884, 244] on input "Design a product card (image, title, price) in [GEOGRAPHIC_DATA] for an e-comme…" at bounding box center [896, 240] width 838 height 31
paste input "Create a toggle switch UI in Figma (e.g., for dark/light mode)."
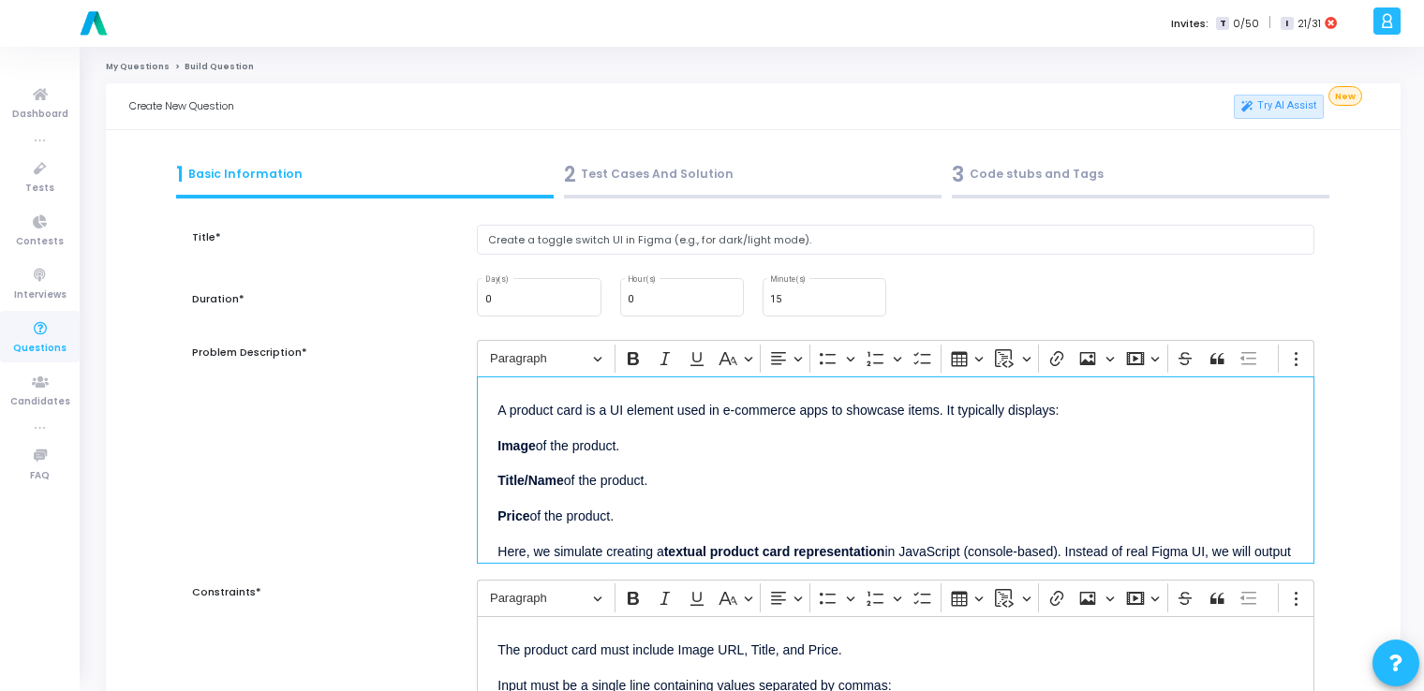
click at [729, 519] on p "Price of the product." at bounding box center [895, 514] width 796 height 23
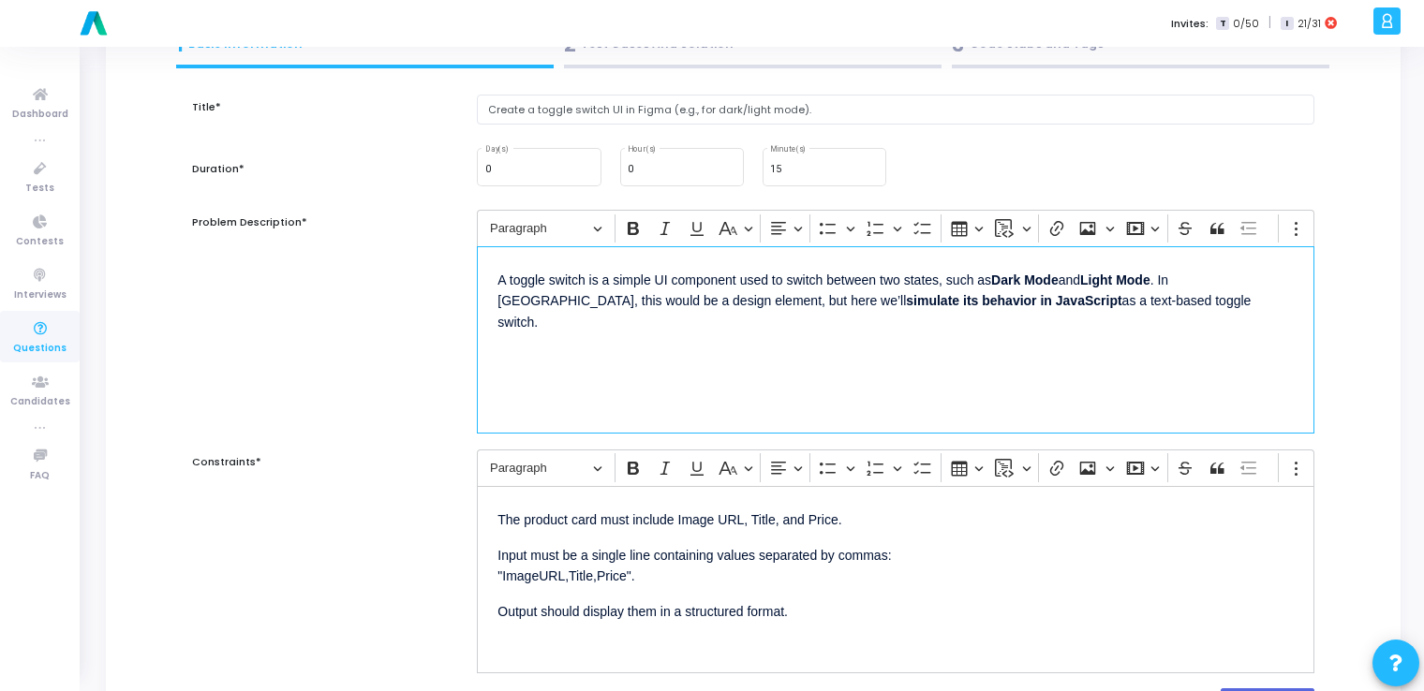
scroll to position [131, 0]
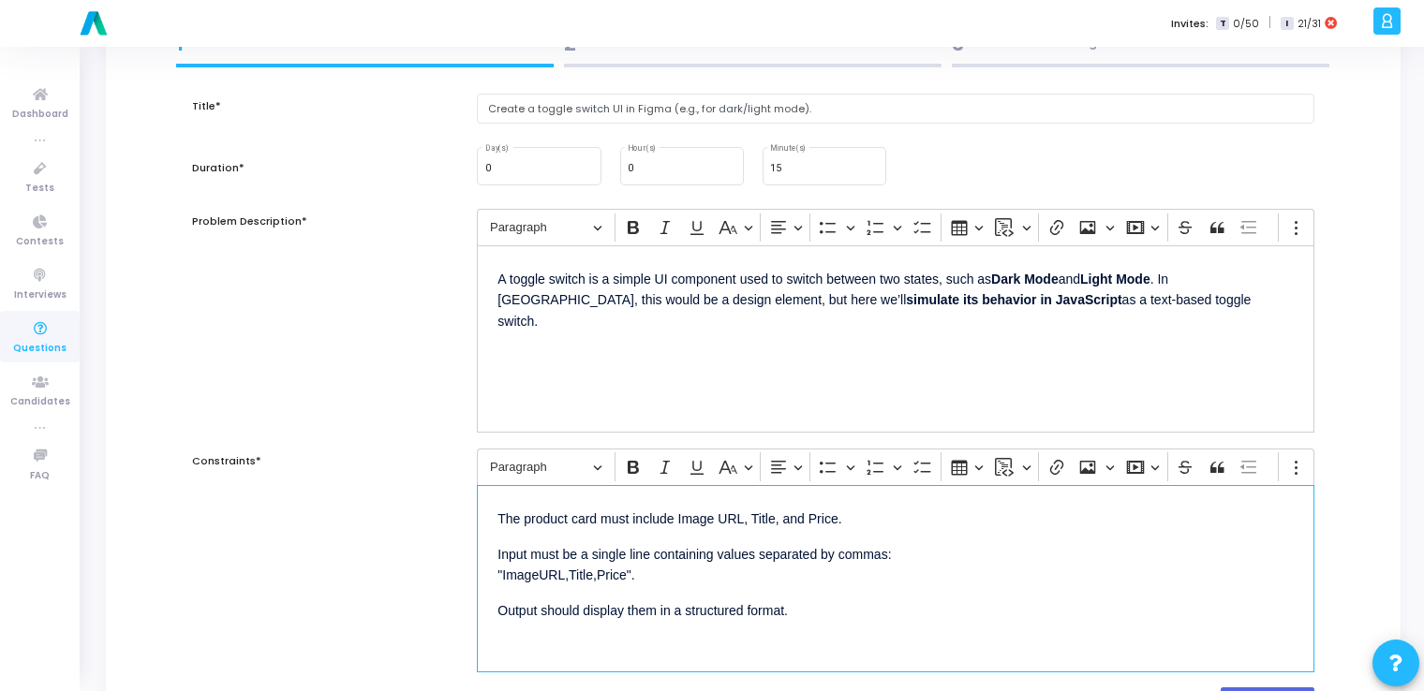
click at [809, 592] on div "The product card must include Image URL, Title, and Price. Input must be a sing…" at bounding box center [896, 578] width 838 height 187
click at [751, 591] on div "The product card must include Image URL, Title, and Price. Input must be a sing…" at bounding box center [896, 578] width 838 height 187
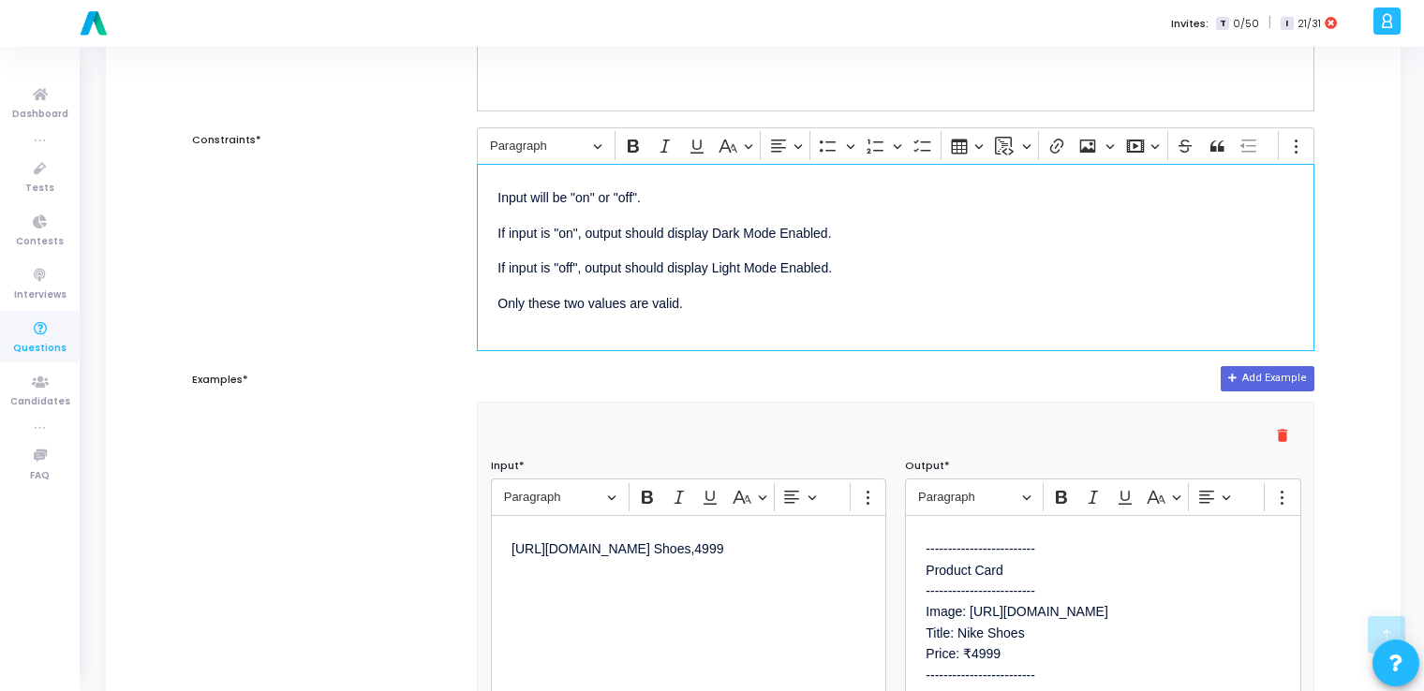
scroll to position [457, 0]
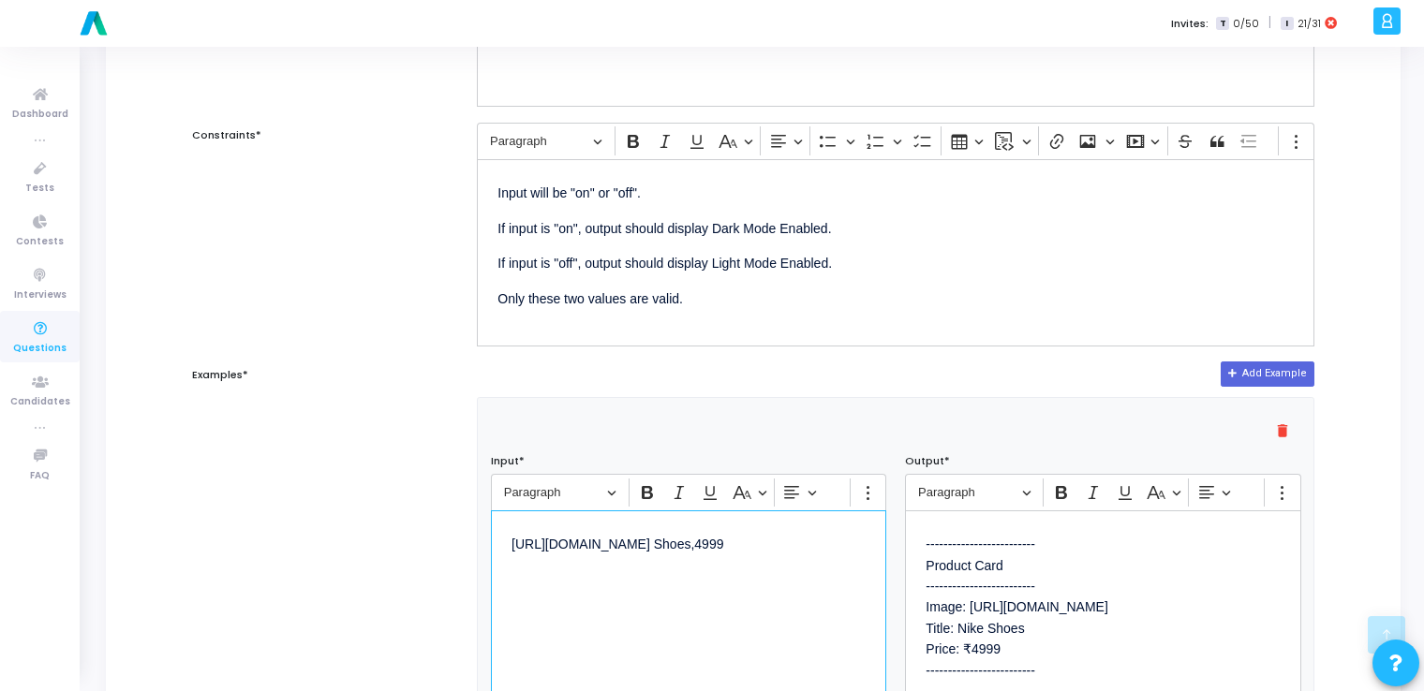
click at [674, 587] on div "[URL][DOMAIN_NAME] Shoes,4999" at bounding box center [688, 604] width 395 height 187
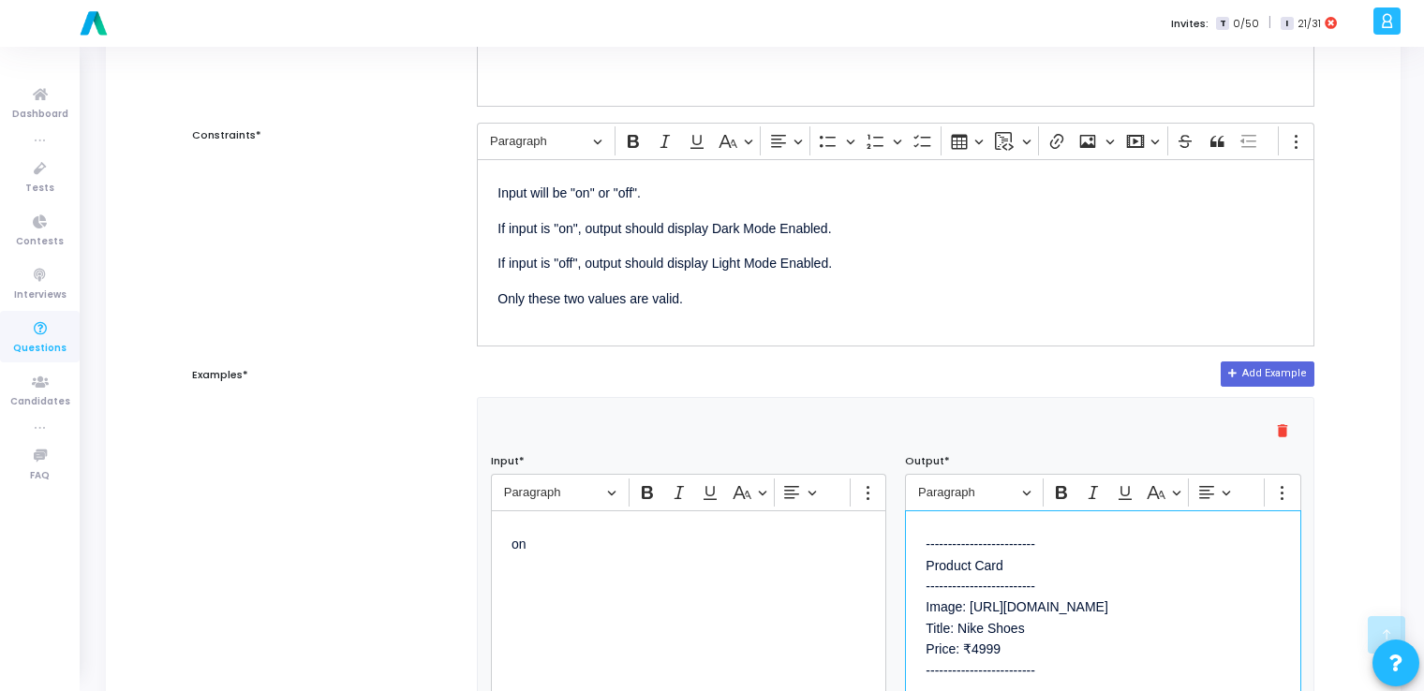
click at [1098, 571] on p "------------------------- Product Card ------------------------- Image: [URL][D…" at bounding box center [1103, 616] width 354 height 171
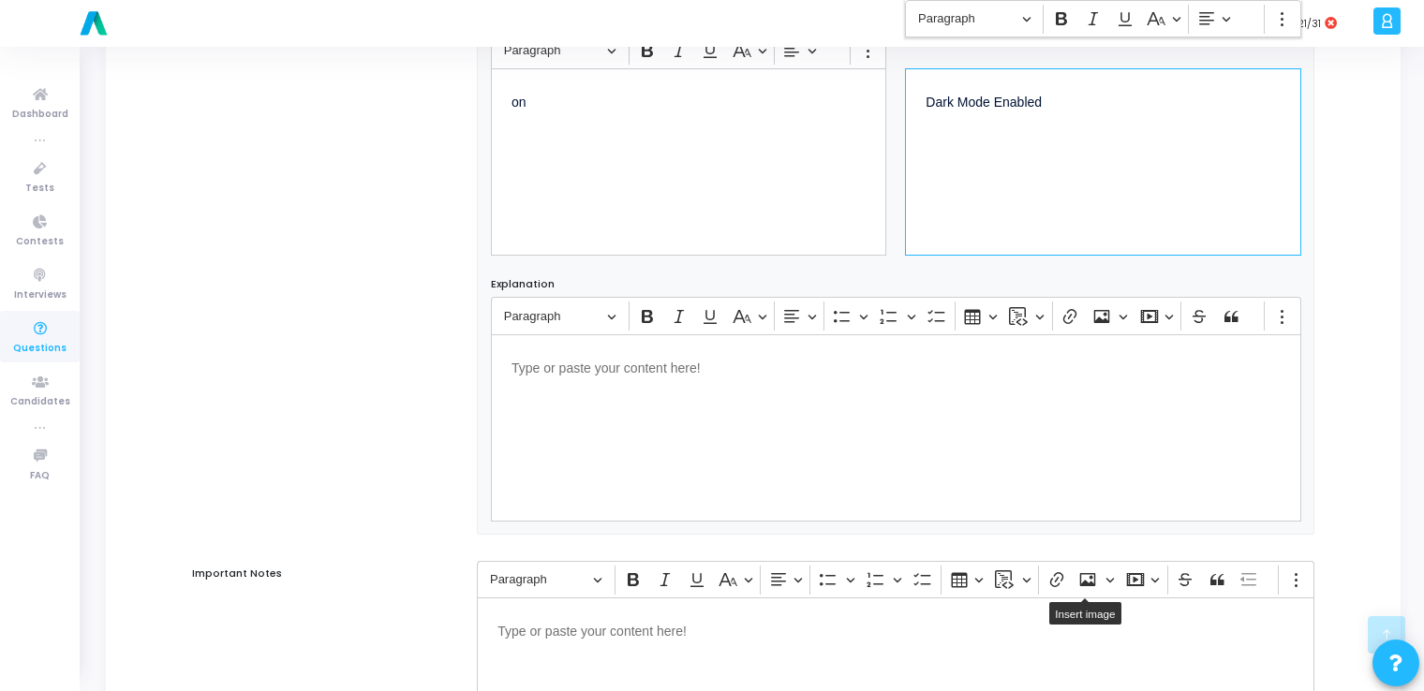
scroll to position [1139, 0]
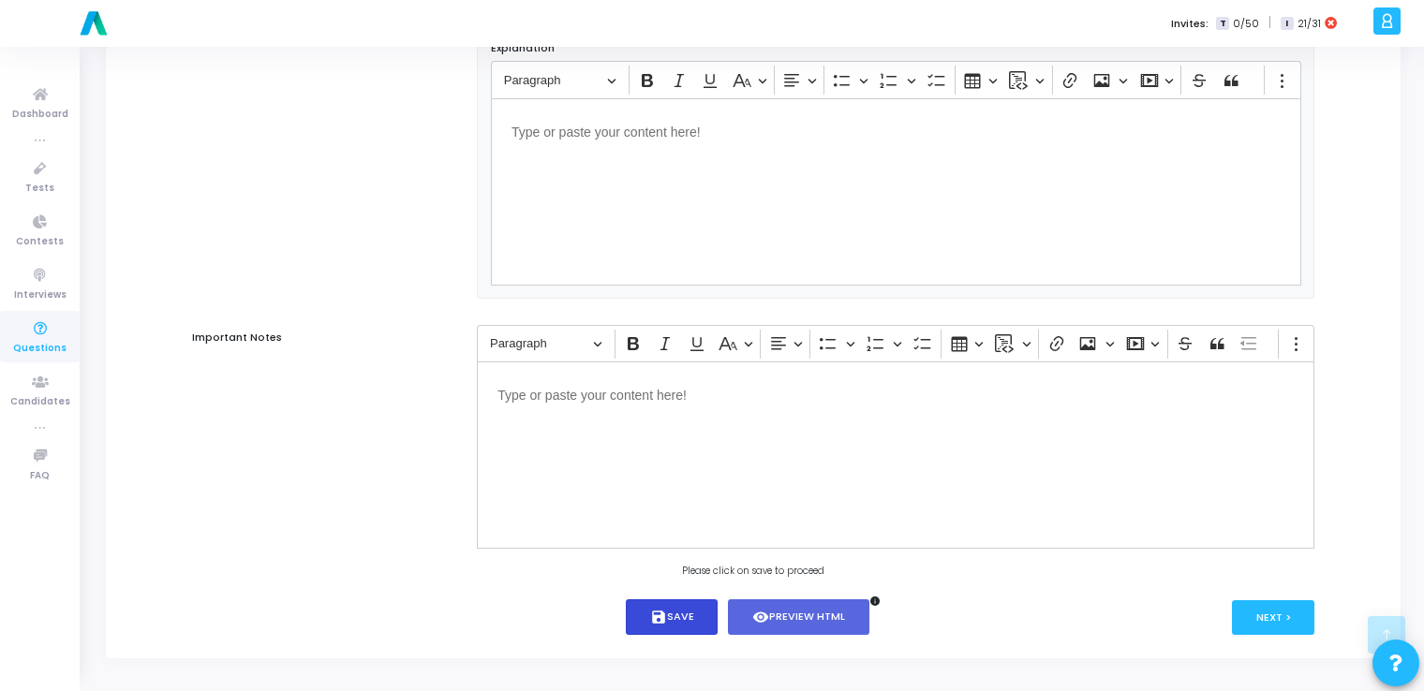
click at [660, 605] on button "save Save" at bounding box center [672, 618] width 93 height 37
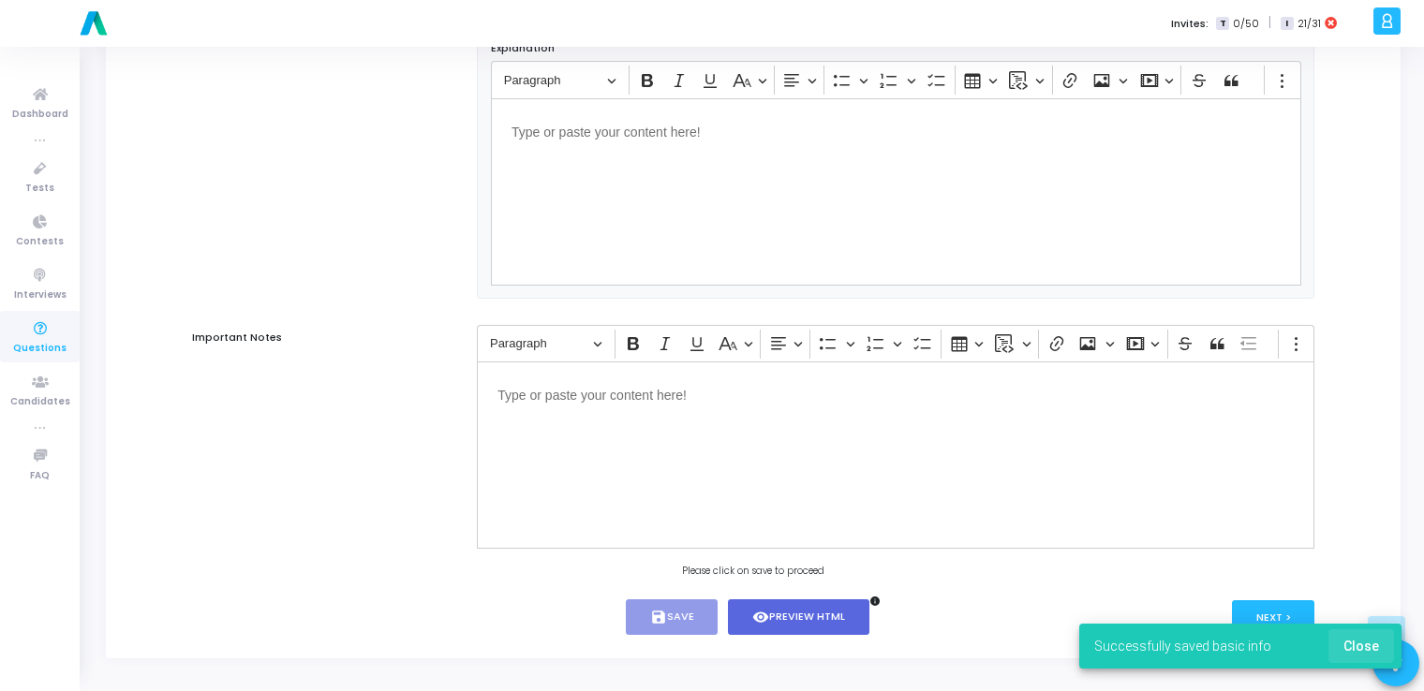
click at [1356, 640] on span "Close" at bounding box center [1362, 646] width 36 height 15
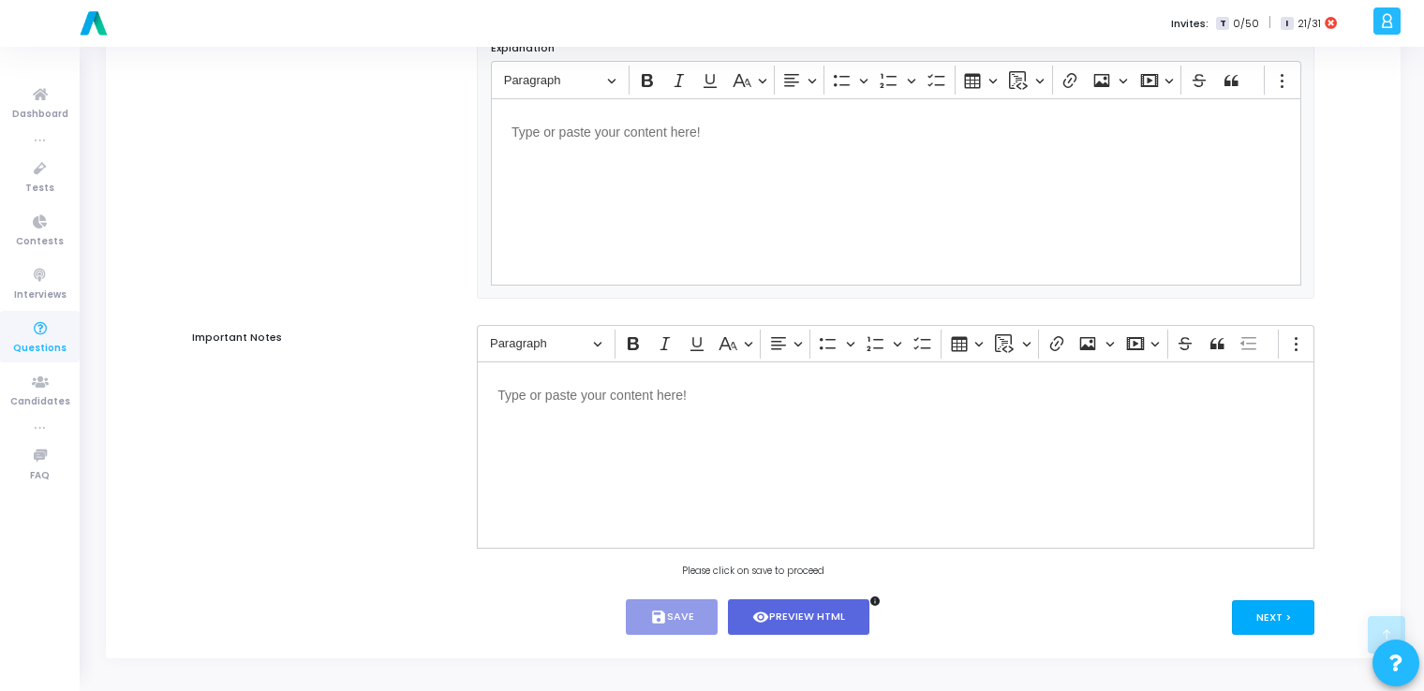
click at [1277, 617] on button "Next >" at bounding box center [1273, 618] width 83 height 35
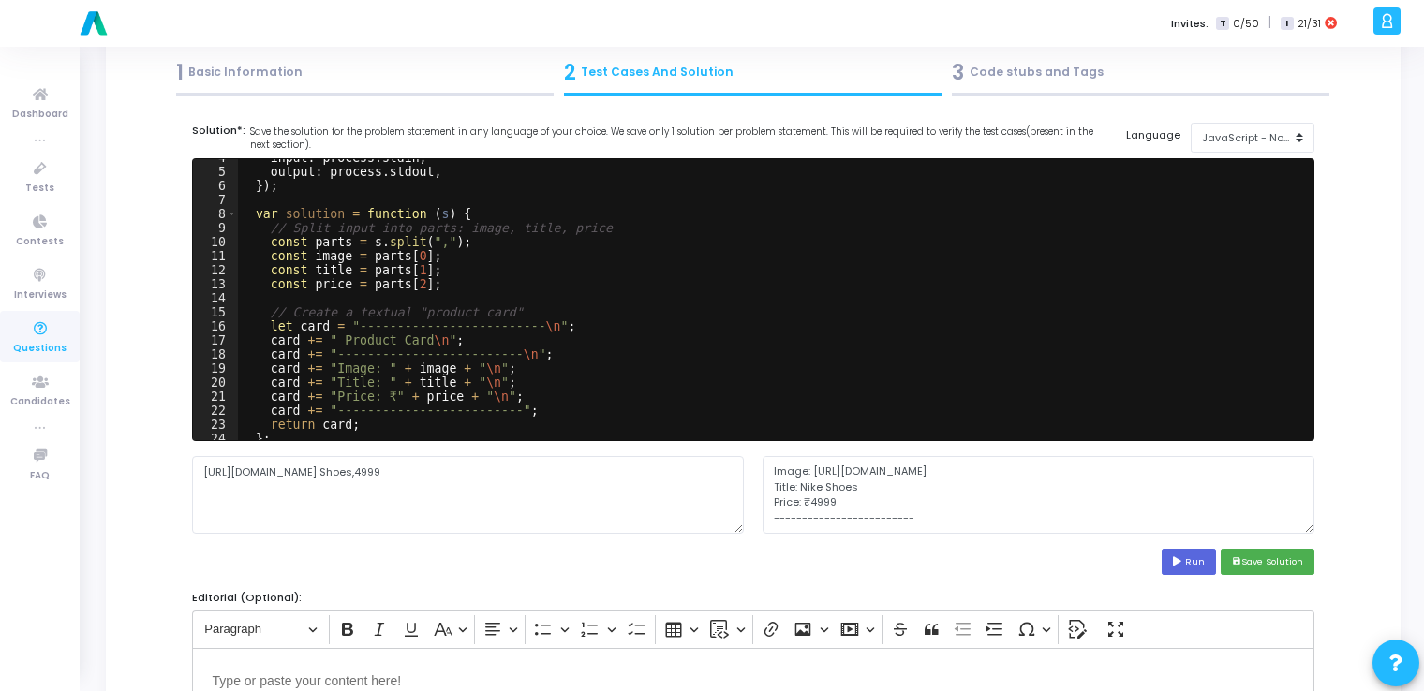
scroll to position [0, 0]
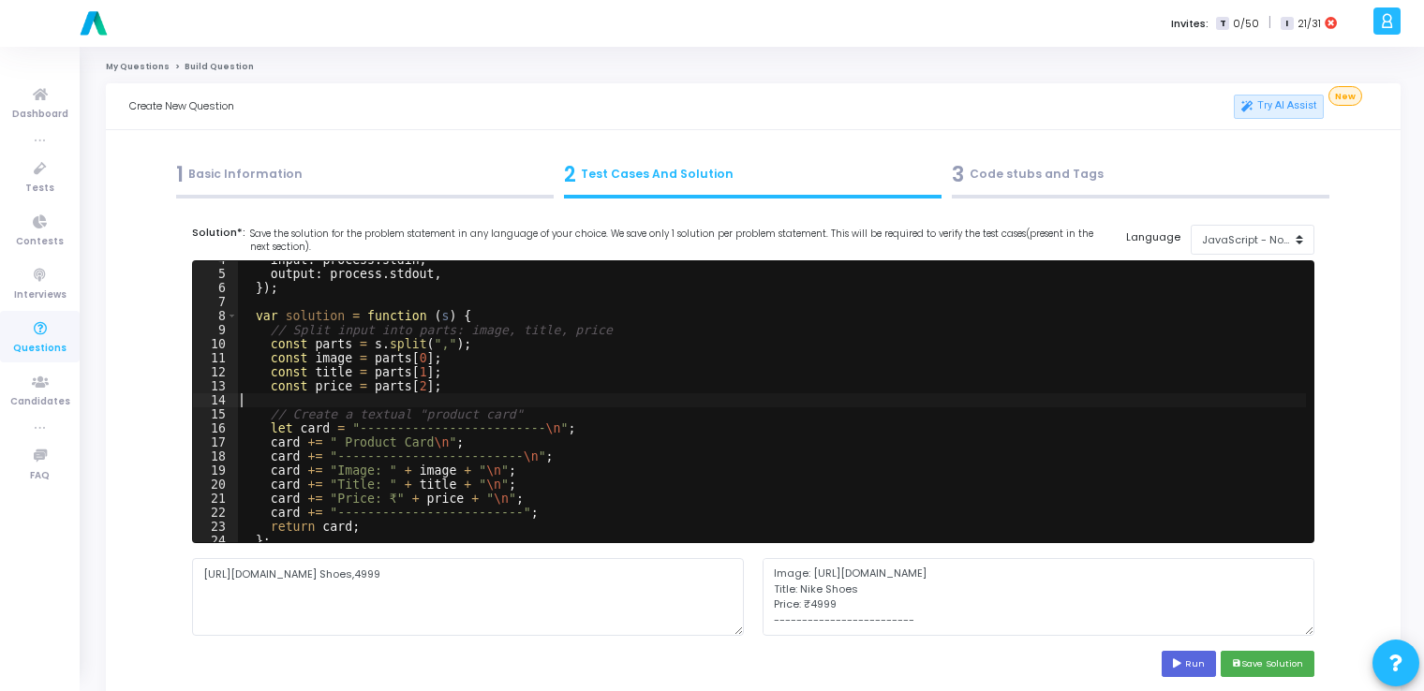
click at [618, 395] on div "input : process . stdin , output : process . stdout , }) ; var solution = funct…" at bounding box center [771, 407] width 1069 height 309
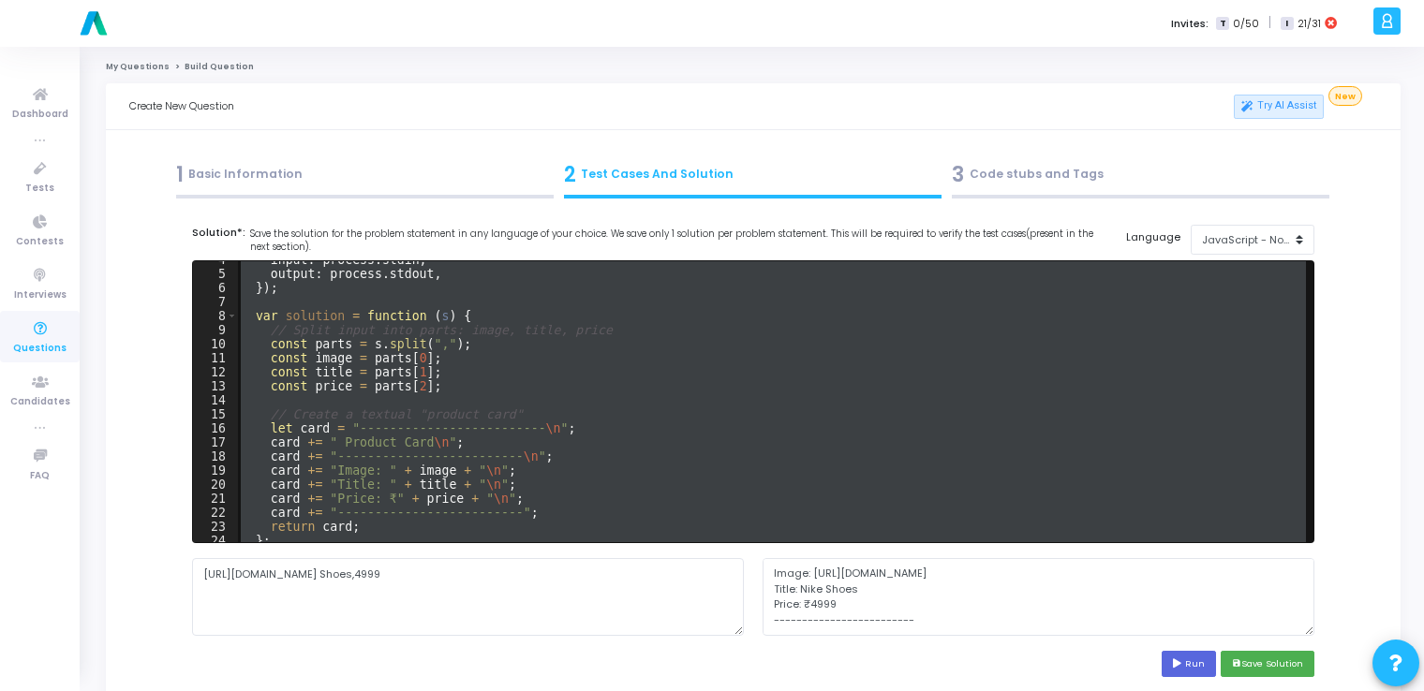
paste textarea
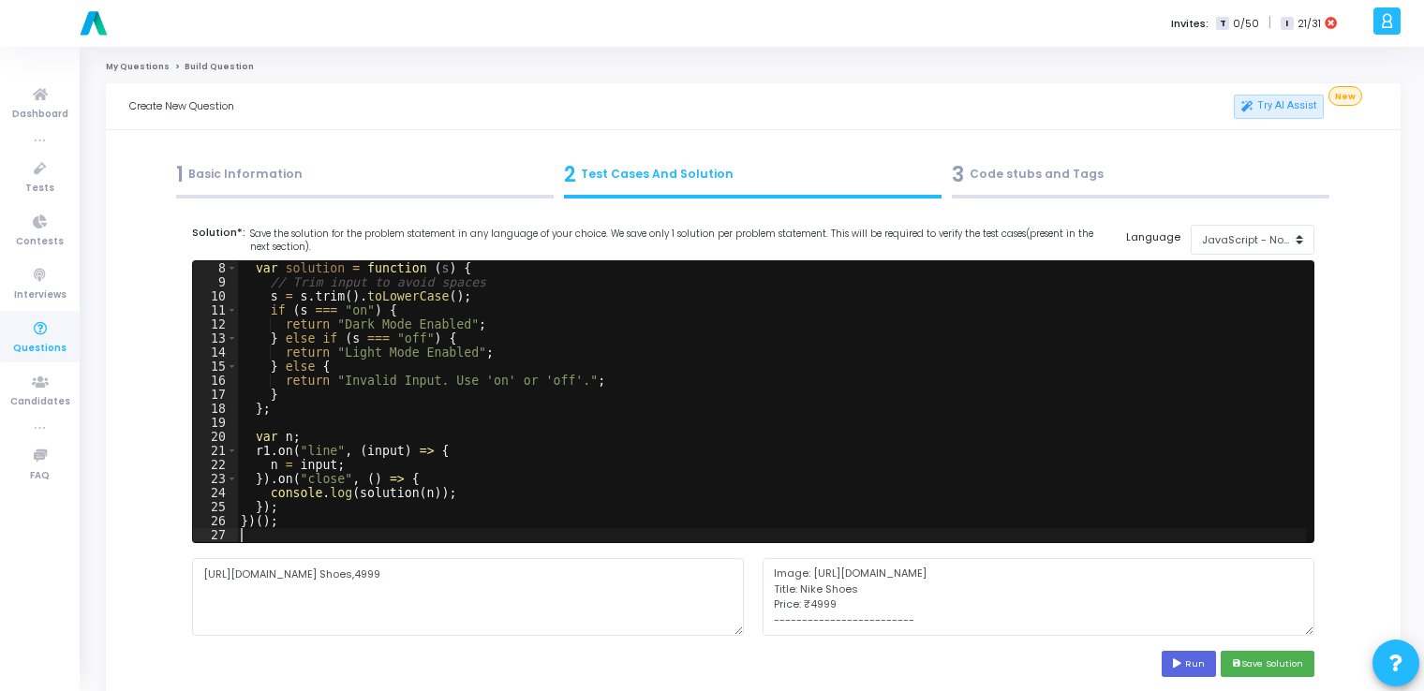
scroll to position [97, 0]
click at [495, 579] on textarea "[URL][DOMAIN_NAME] Shoes,4999" at bounding box center [468, 596] width 552 height 77
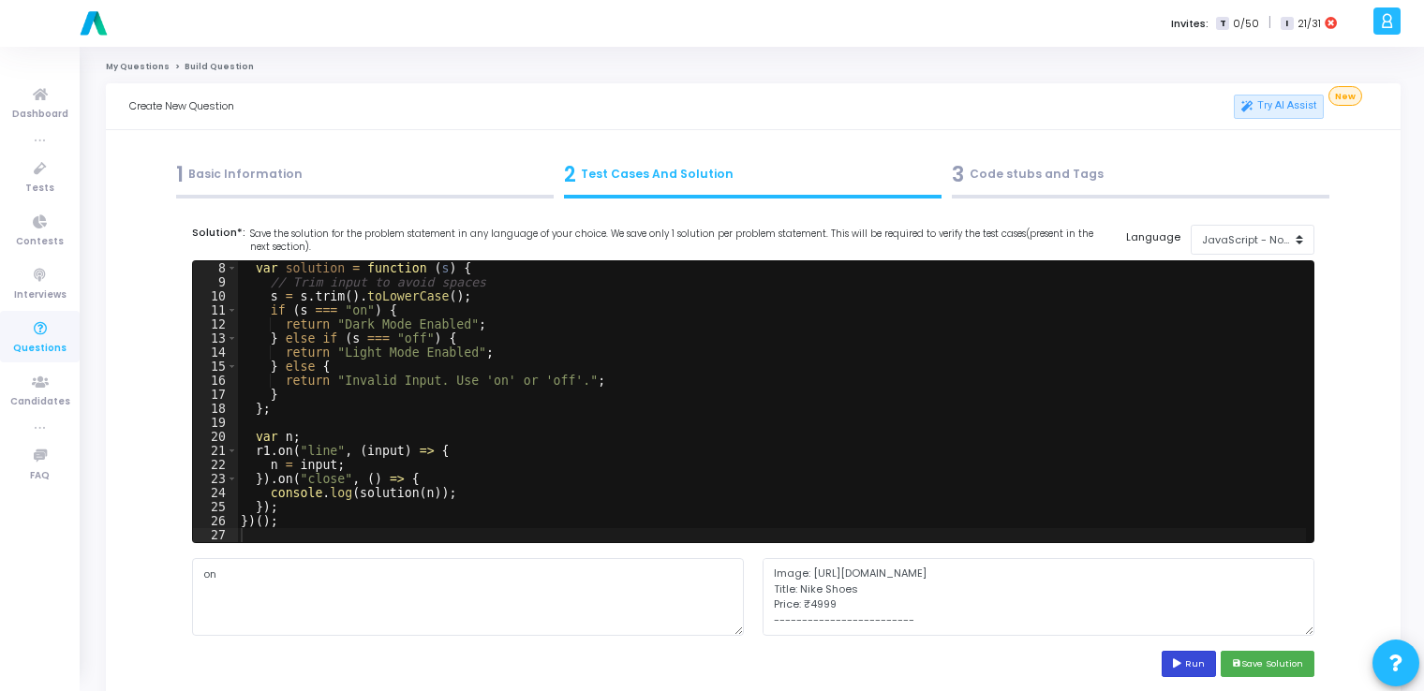
click at [1171, 664] on button "Run" at bounding box center [1189, 663] width 54 height 25
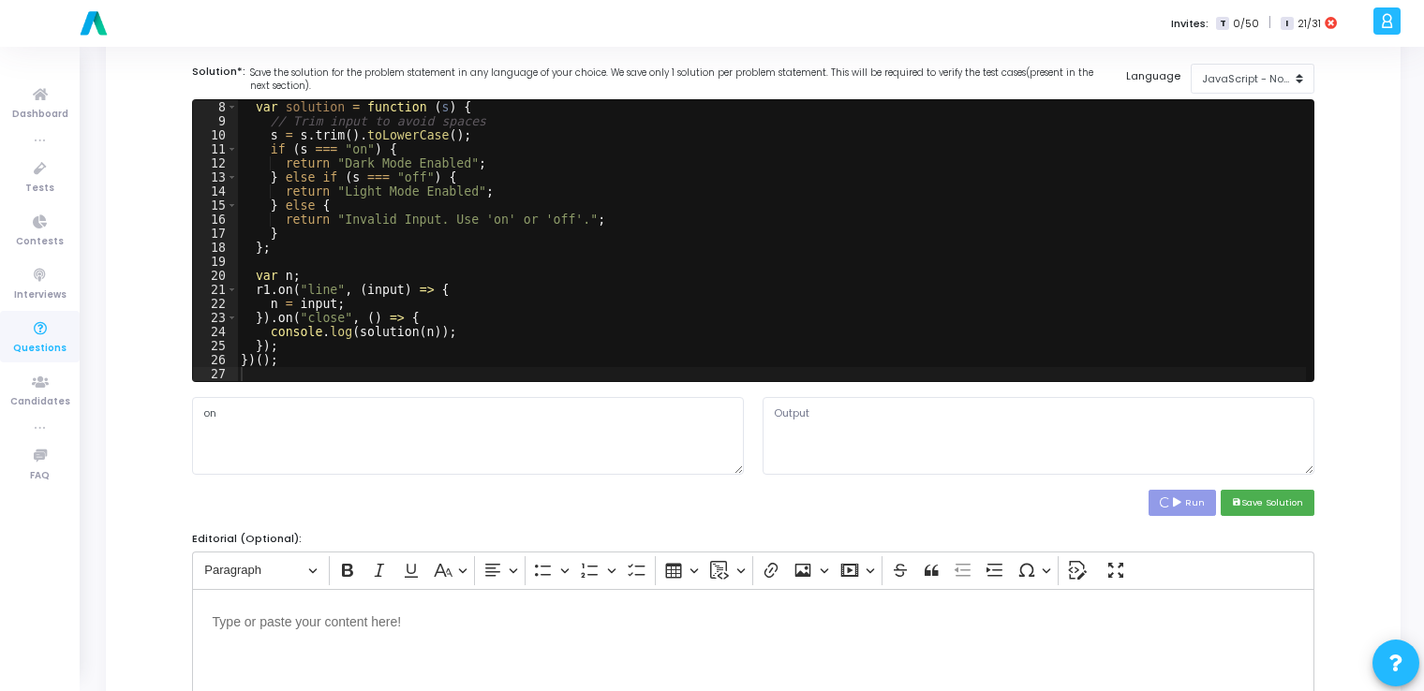
scroll to position [180, 0]
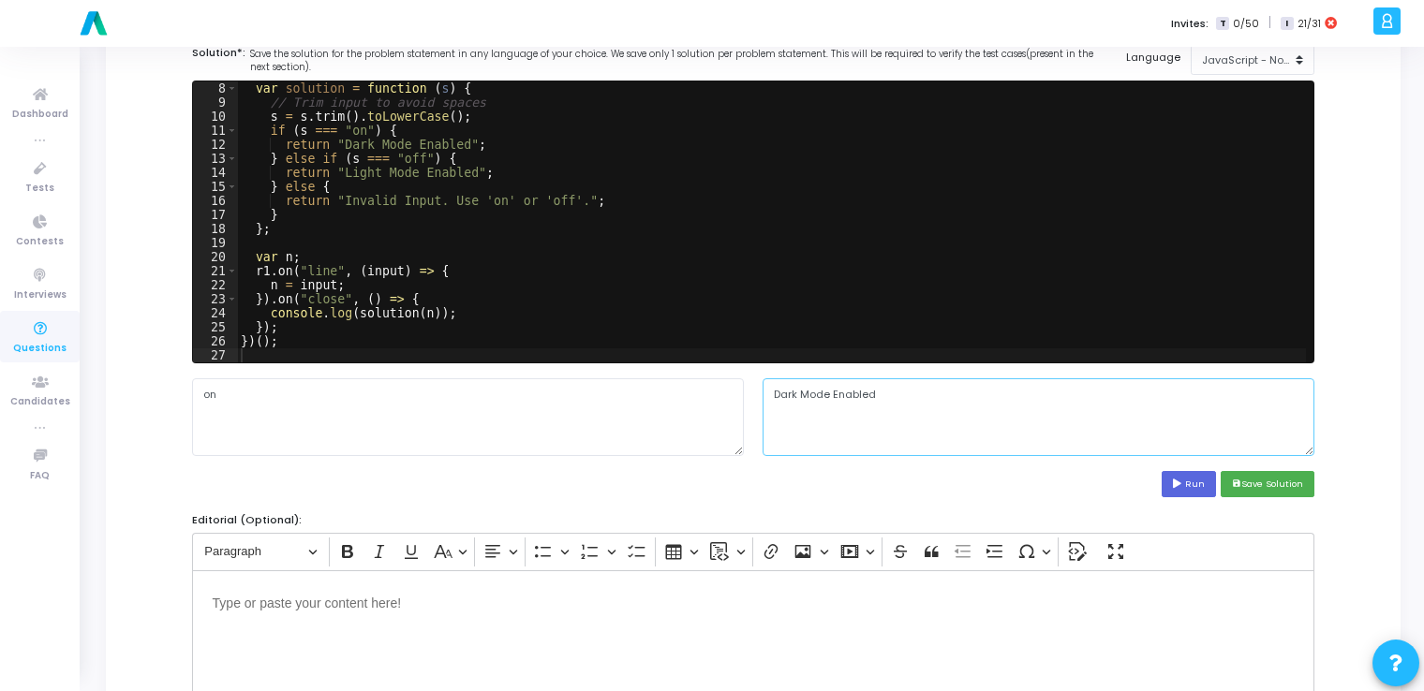
drag, startPoint x: 890, startPoint y: 396, endPoint x: 770, endPoint y: 392, distance: 120.0
click at [770, 392] on textarea "Dark Mode Enabled" at bounding box center [1039, 417] width 552 height 77
click at [1284, 482] on button "save Save Solution" at bounding box center [1268, 483] width 94 height 25
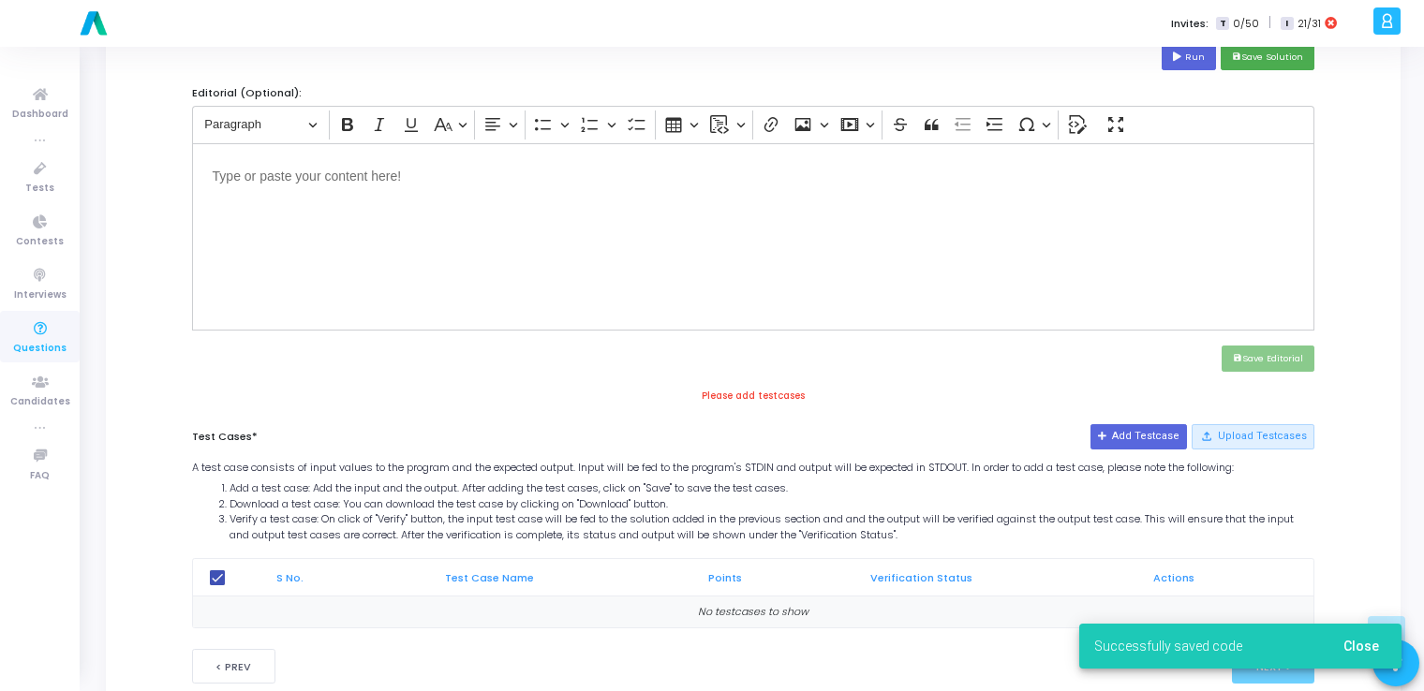
scroll to position [614, 0]
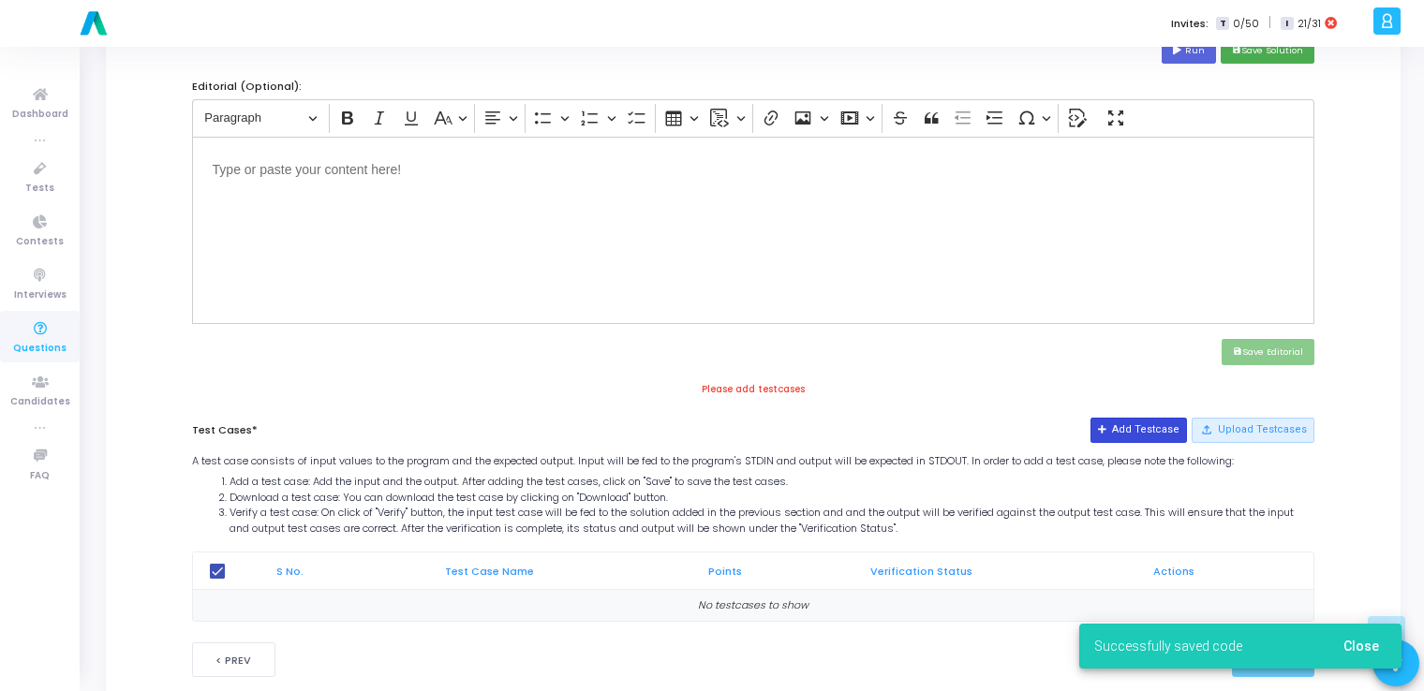
click at [1157, 426] on button "Add Testcase" at bounding box center [1139, 430] width 96 height 24
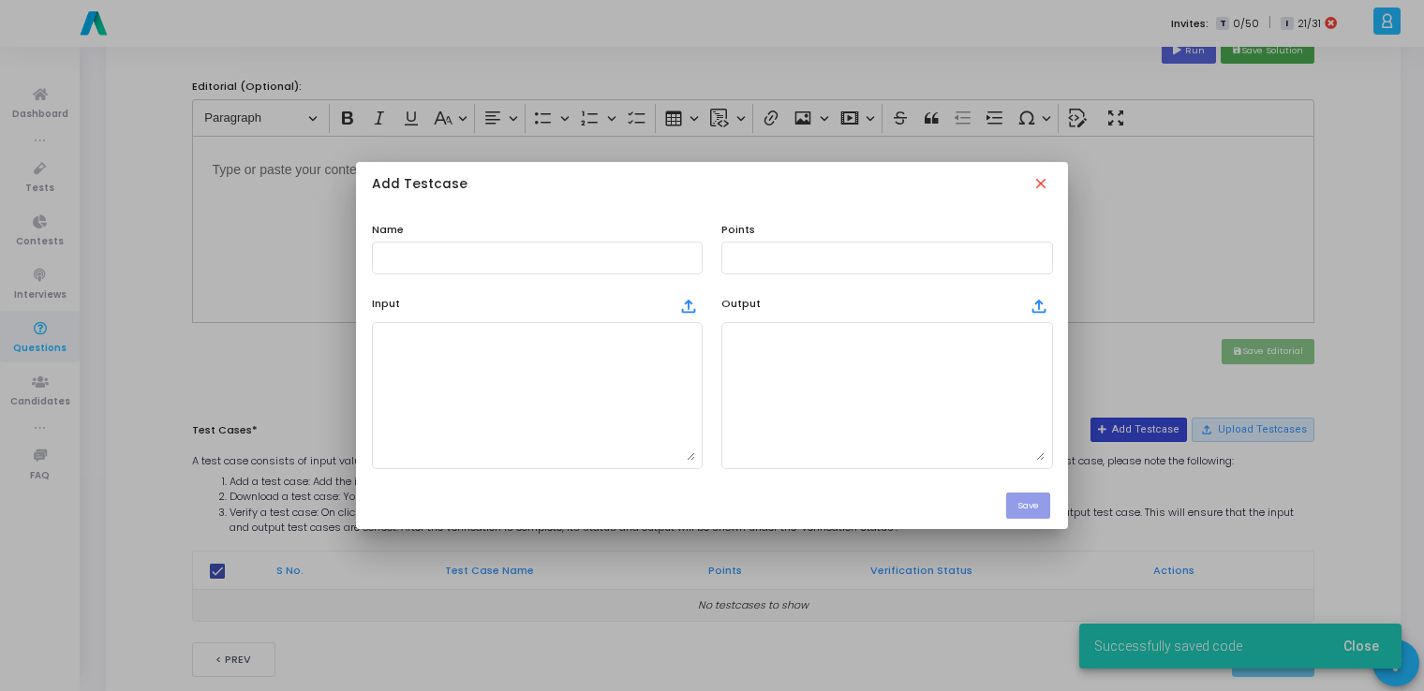
scroll to position [0, 0]
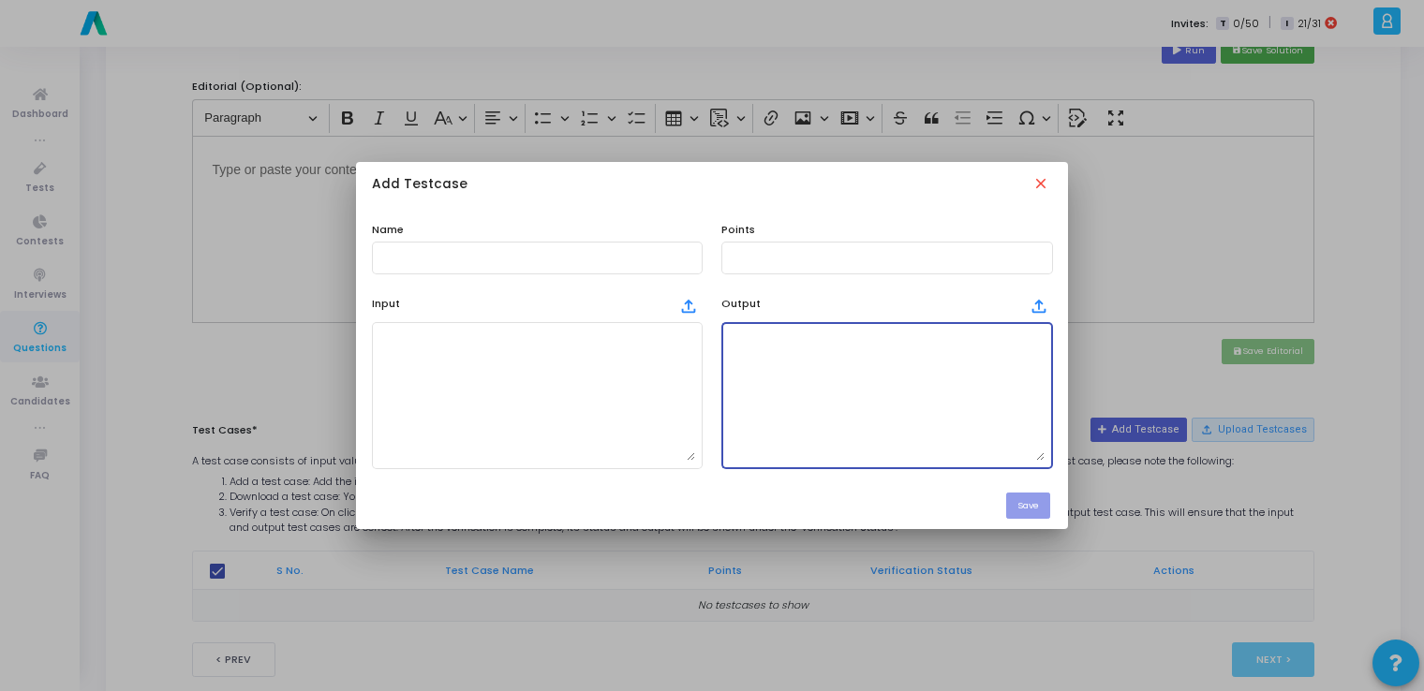
click at [933, 415] on textarea at bounding box center [887, 395] width 316 height 131
paste textarea "Dark Mode Enabled"
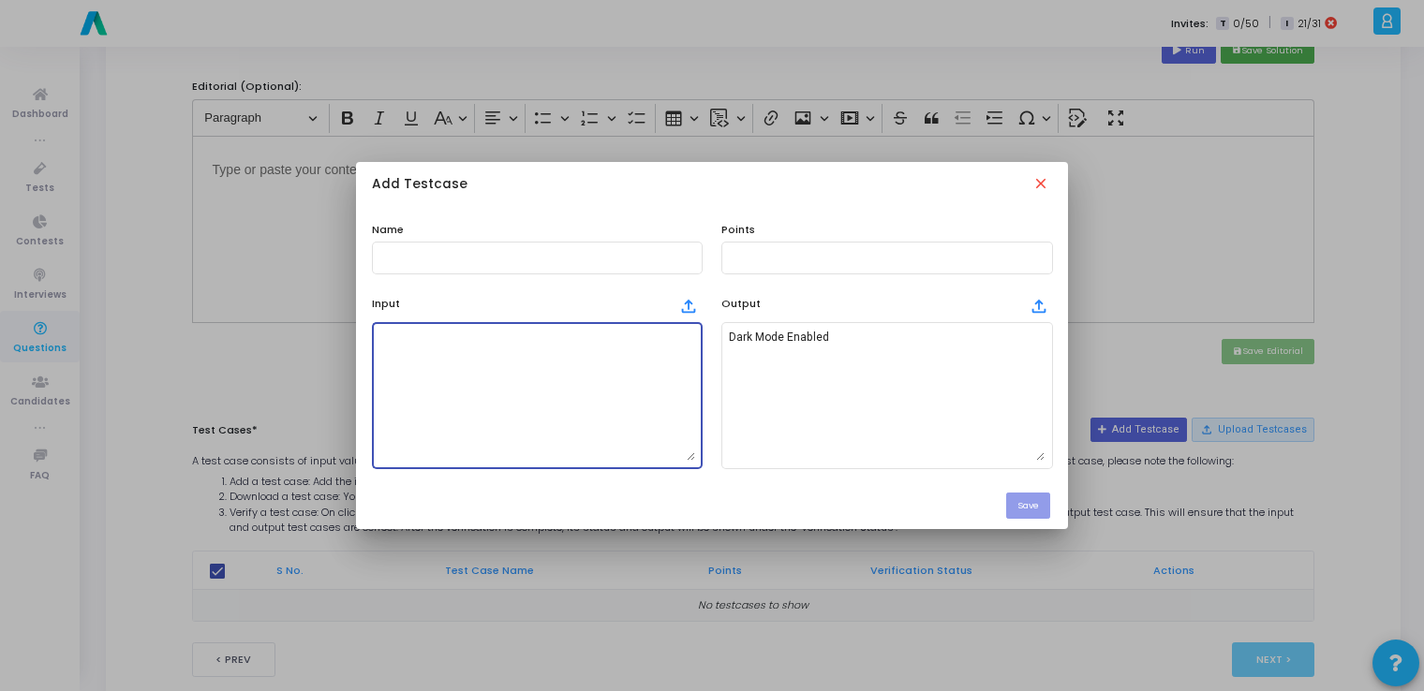
click at [584, 423] on textarea at bounding box center [537, 395] width 316 height 131
click at [532, 253] on input "text" at bounding box center [537, 257] width 316 height 13
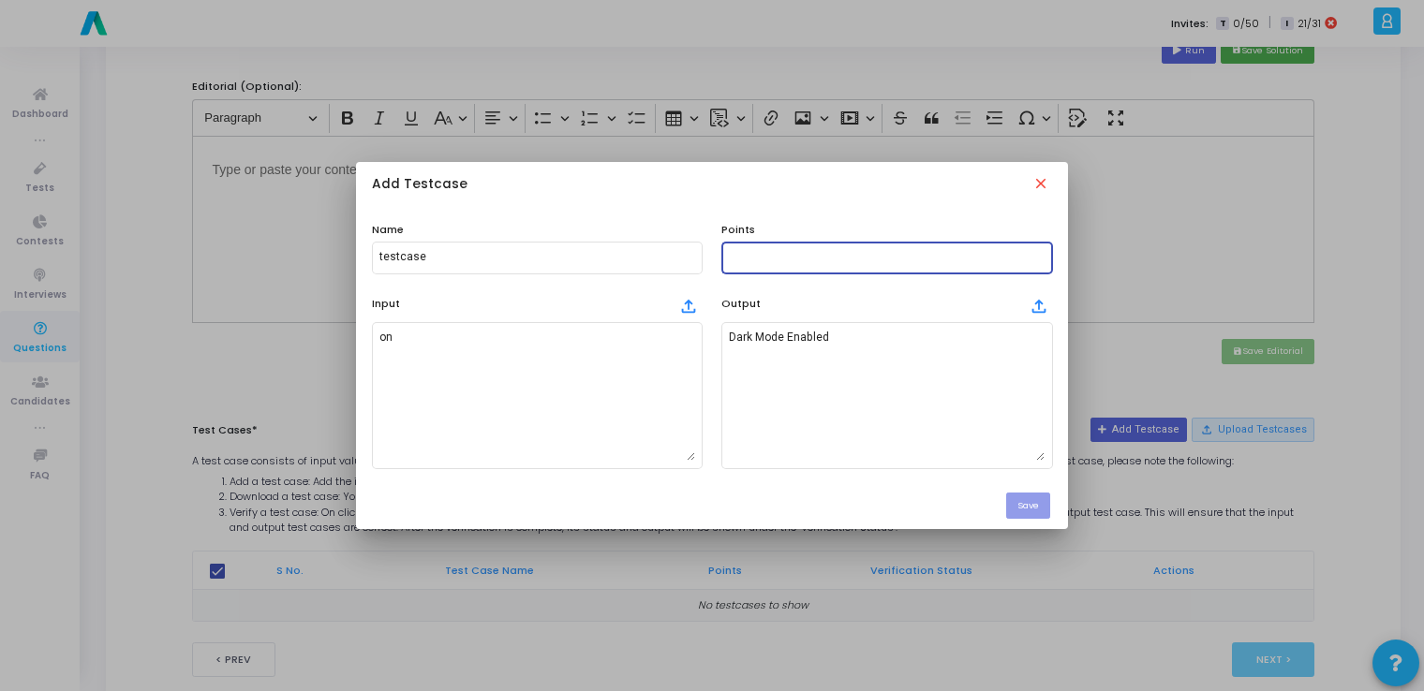
click at [831, 252] on input "text" at bounding box center [887, 257] width 316 height 13
click at [1023, 496] on button "Save" at bounding box center [1028, 505] width 44 height 25
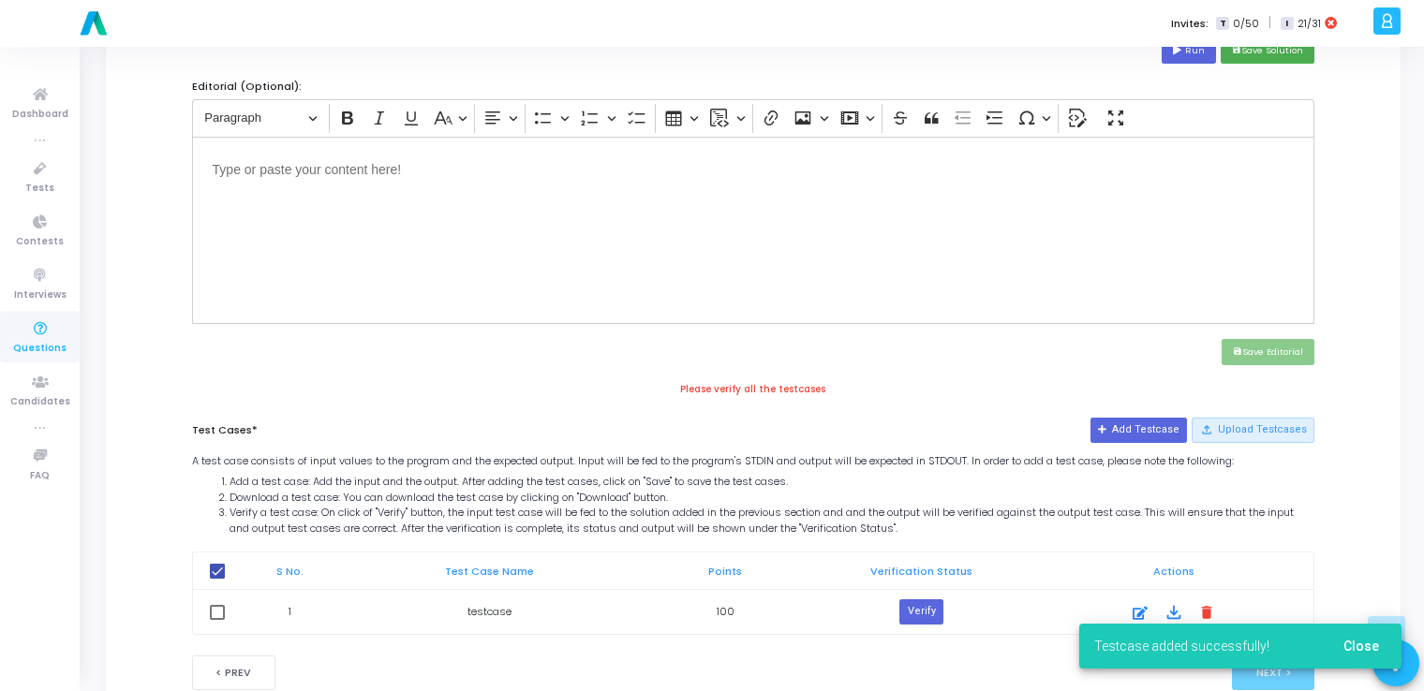
scroll to position [665, 0]
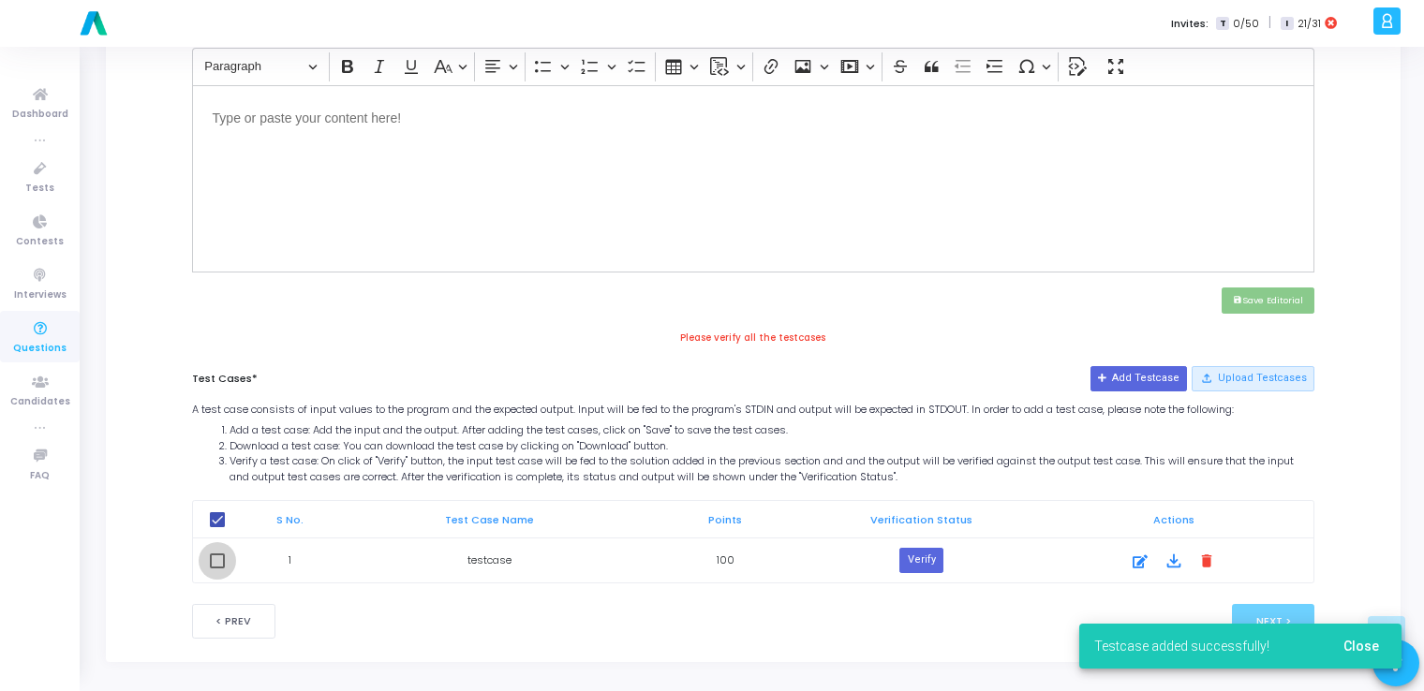
click at [223, 558] on span at bounding box center [217, 561] width 15 height 15
click at [217, 569] on input "checkbox" at bounding box center [216, 569] width 1 height 1
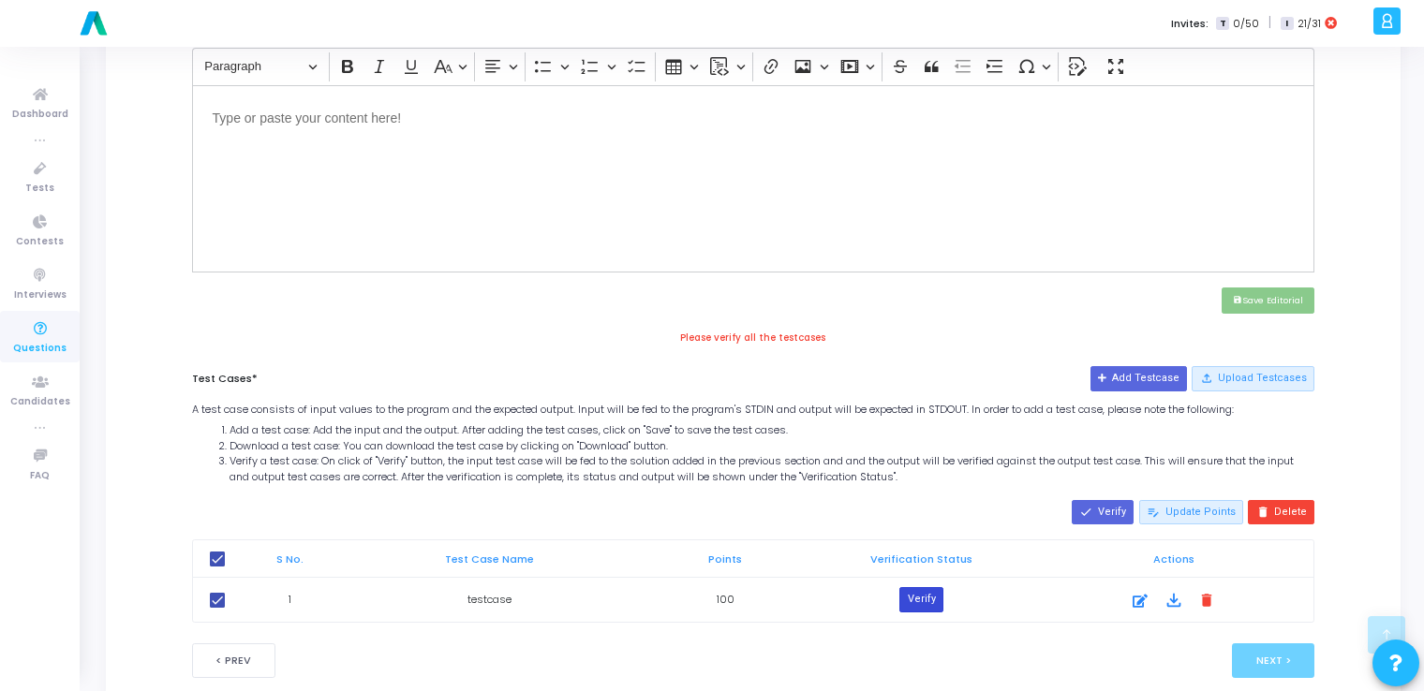
click at [922, 588] on button "Verify" at bounding box center [920, 599] width 43 height 24
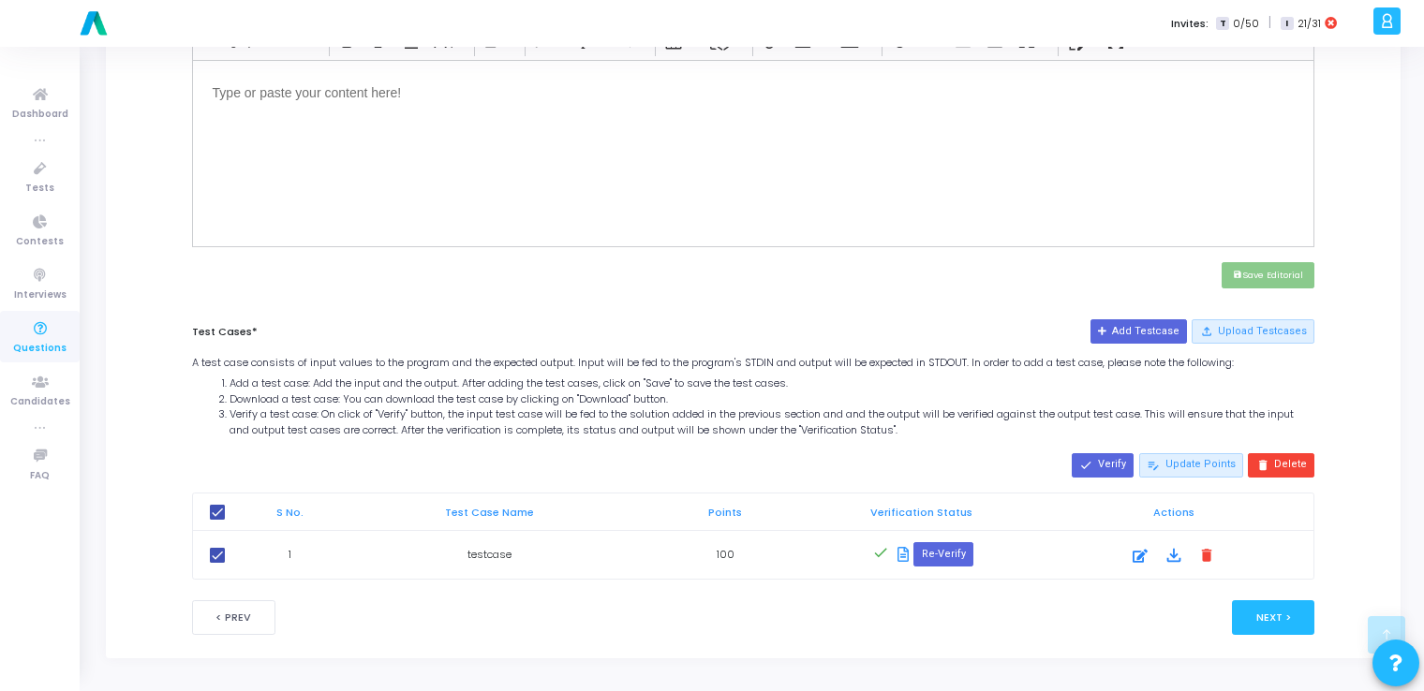
scroll to position [687, 0]
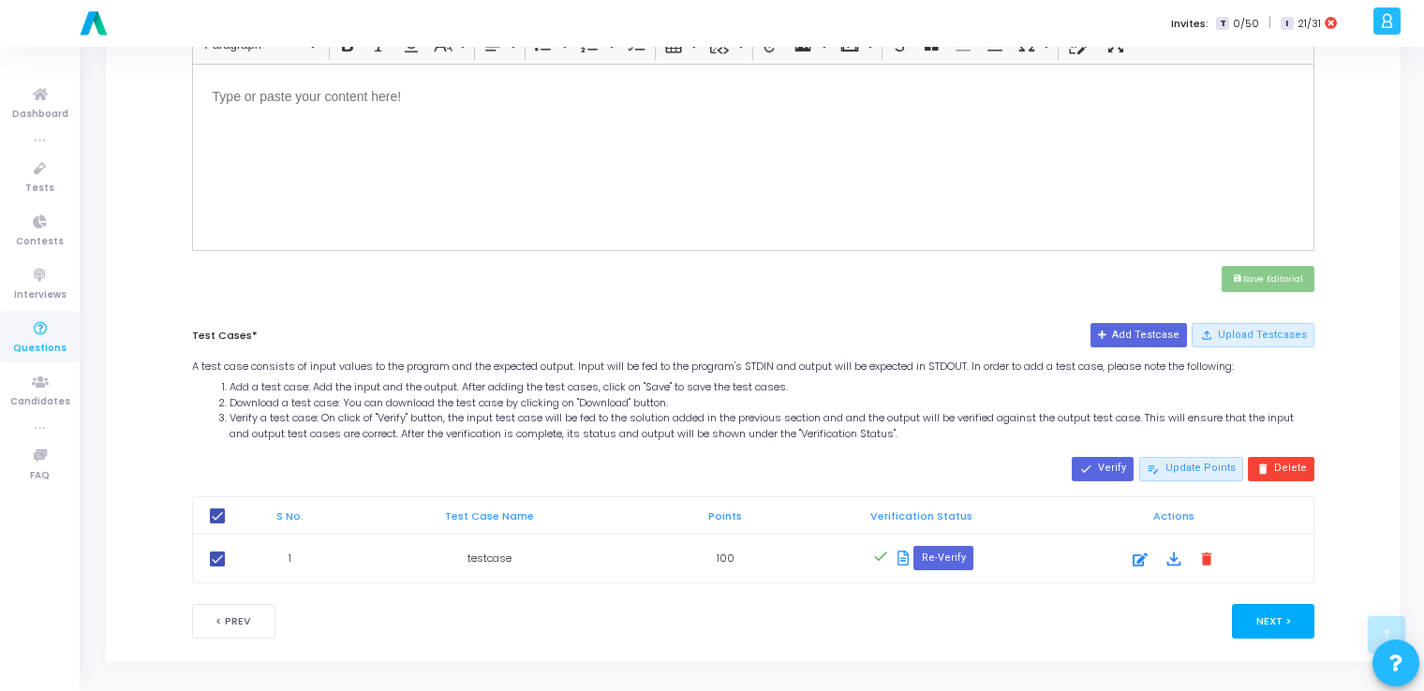
click at [1258, 618] on button "Next >" at bounding box center [1273, 621] width 83 height 35
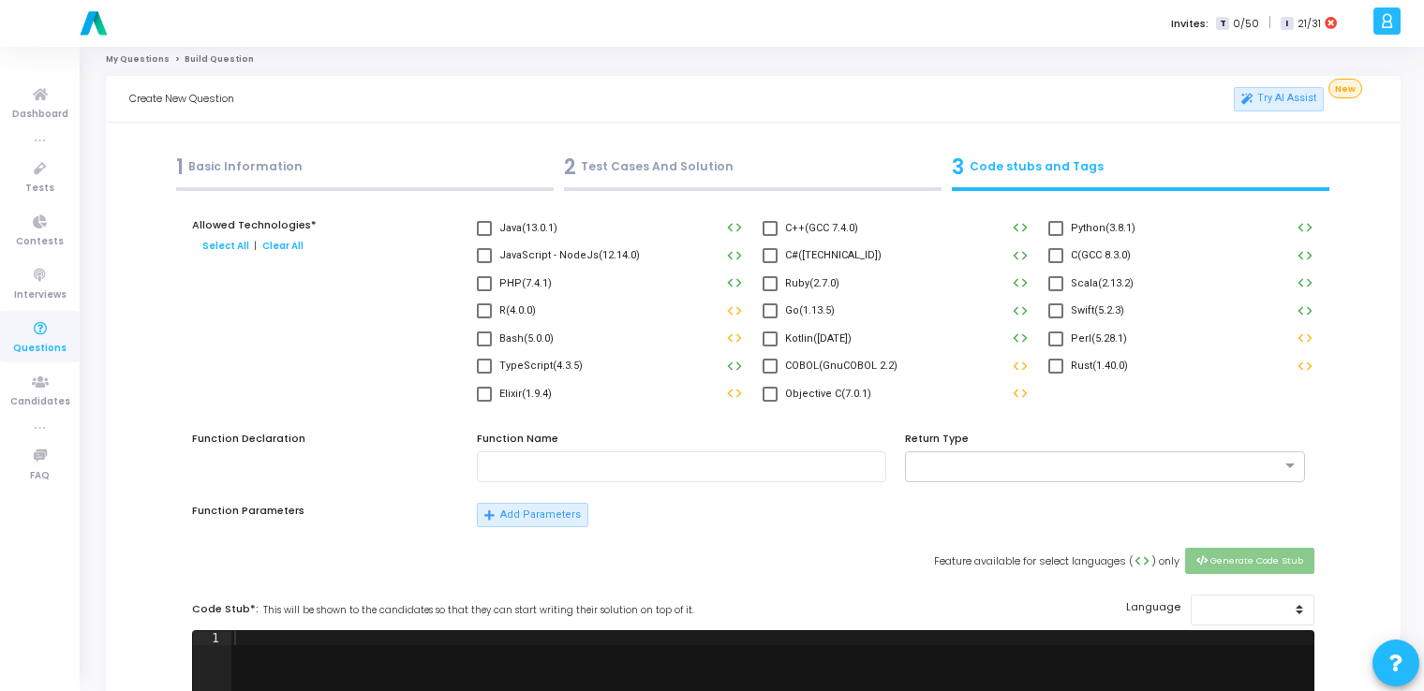
scroll to position [0, 0]
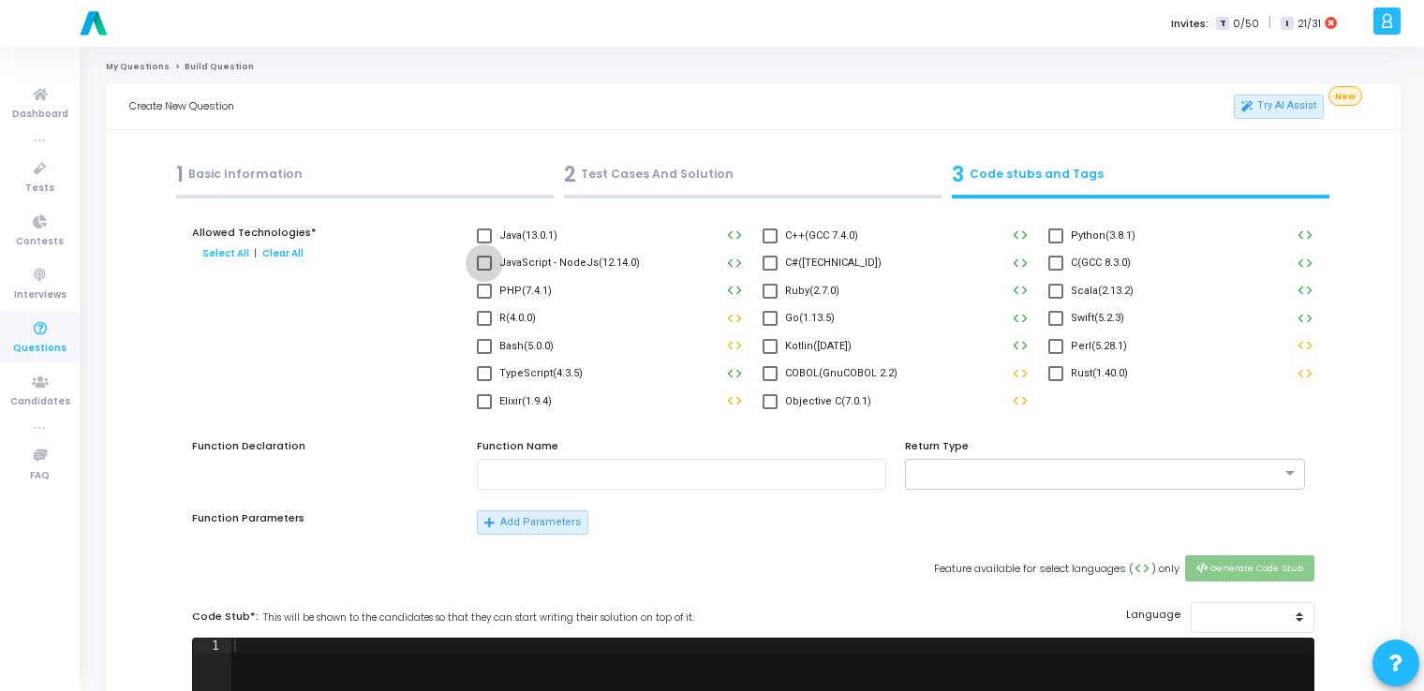
click at [480, 264] on span at bounding box center [484, 263] width 15 height 15
click at [483, 271] on input "JavaScript - NodeJs(12.14.0)" at bounding box center [483, 271] width 1 height 1
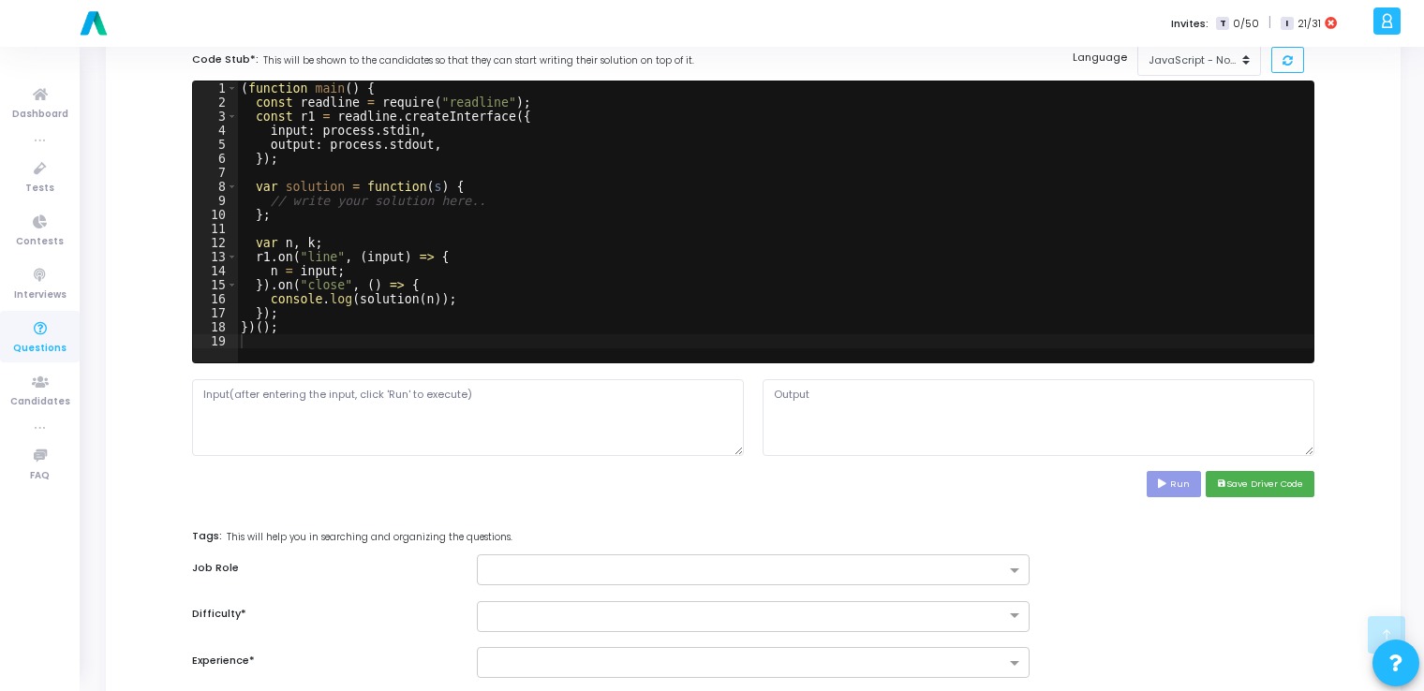
scroll to position [779, 0]
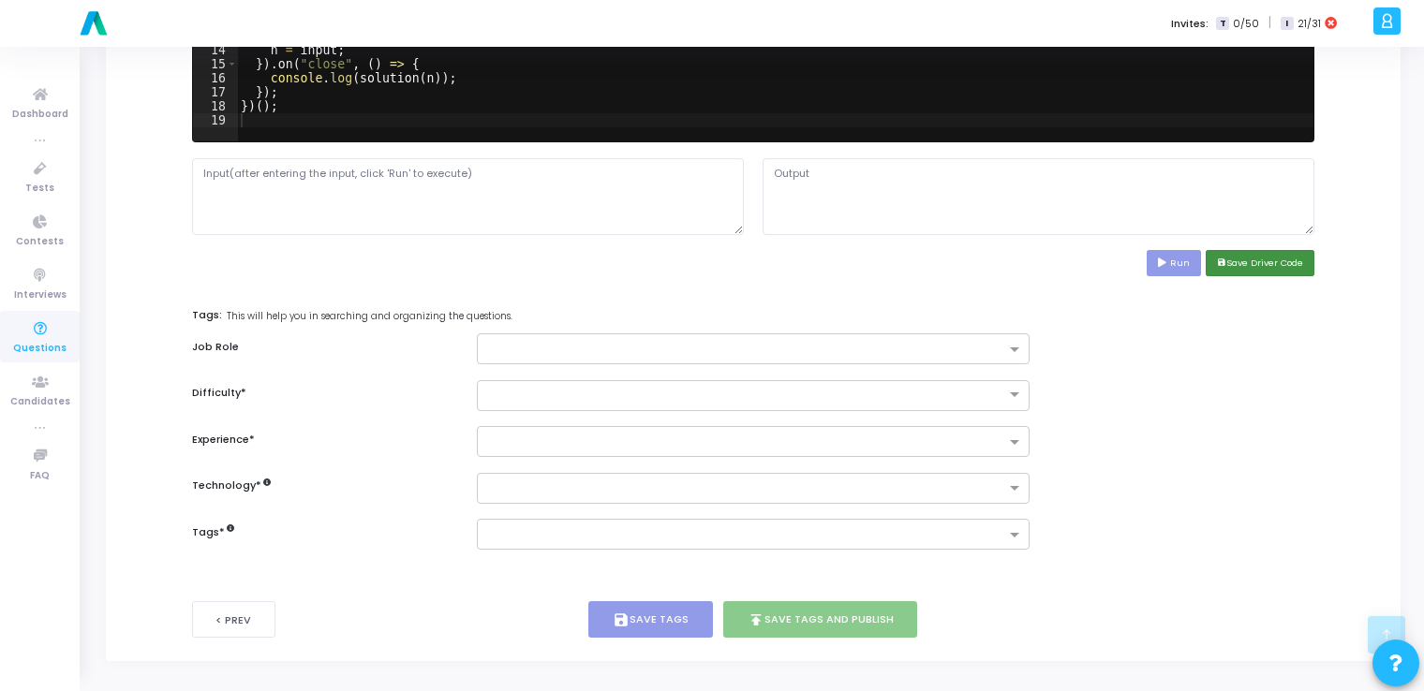
click at [1269, 264] on button "save Save Driver Code" at bounding box center [1260, 262] width 109 height 25
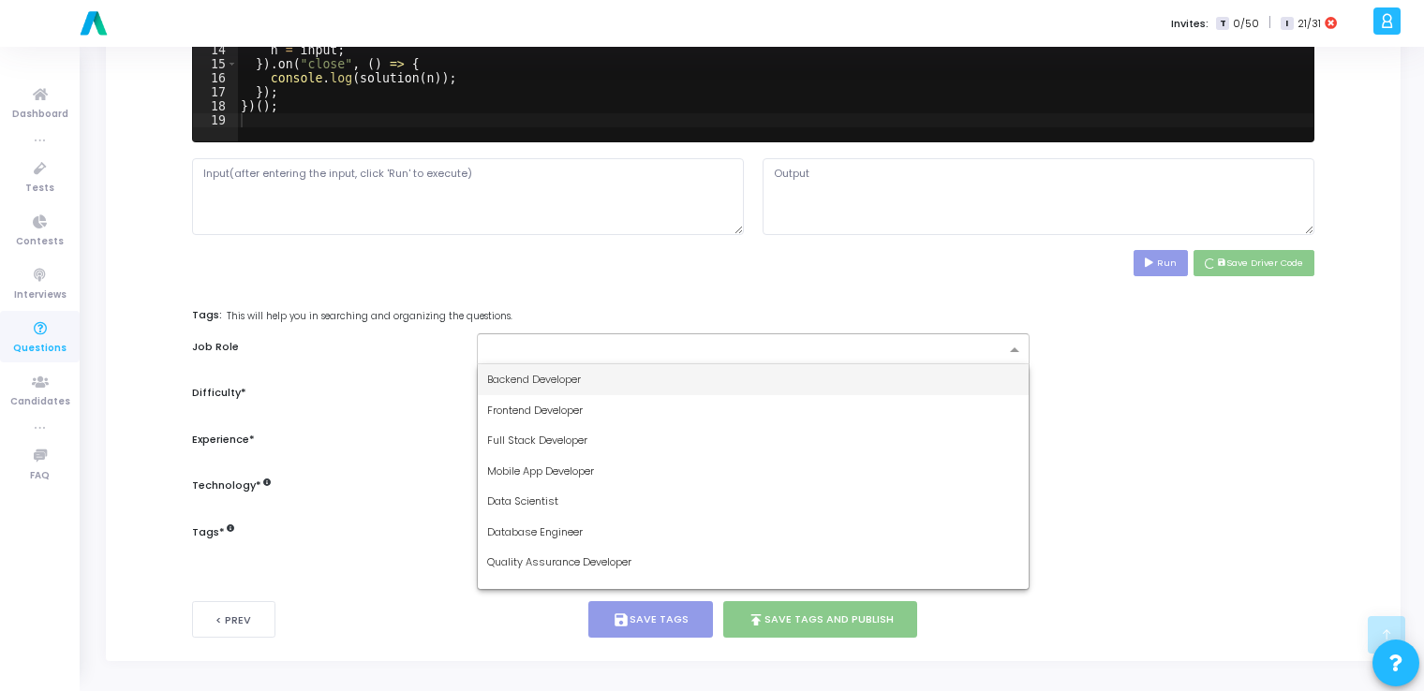
click at [759, 354] on input "text" at bounding box center [745, 351] width 517 height 16
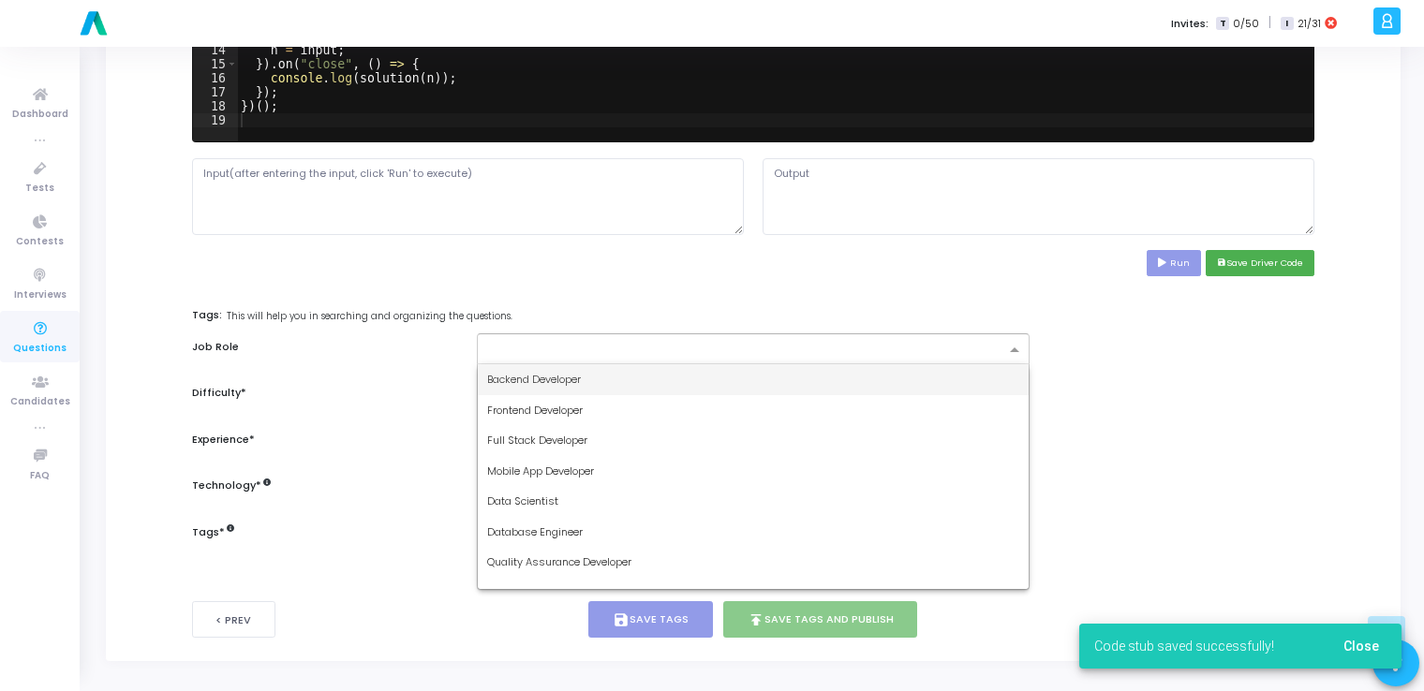
click at [700, 388] on div "Backend Developer" at bounding box center [753, 379] width 550 height 31
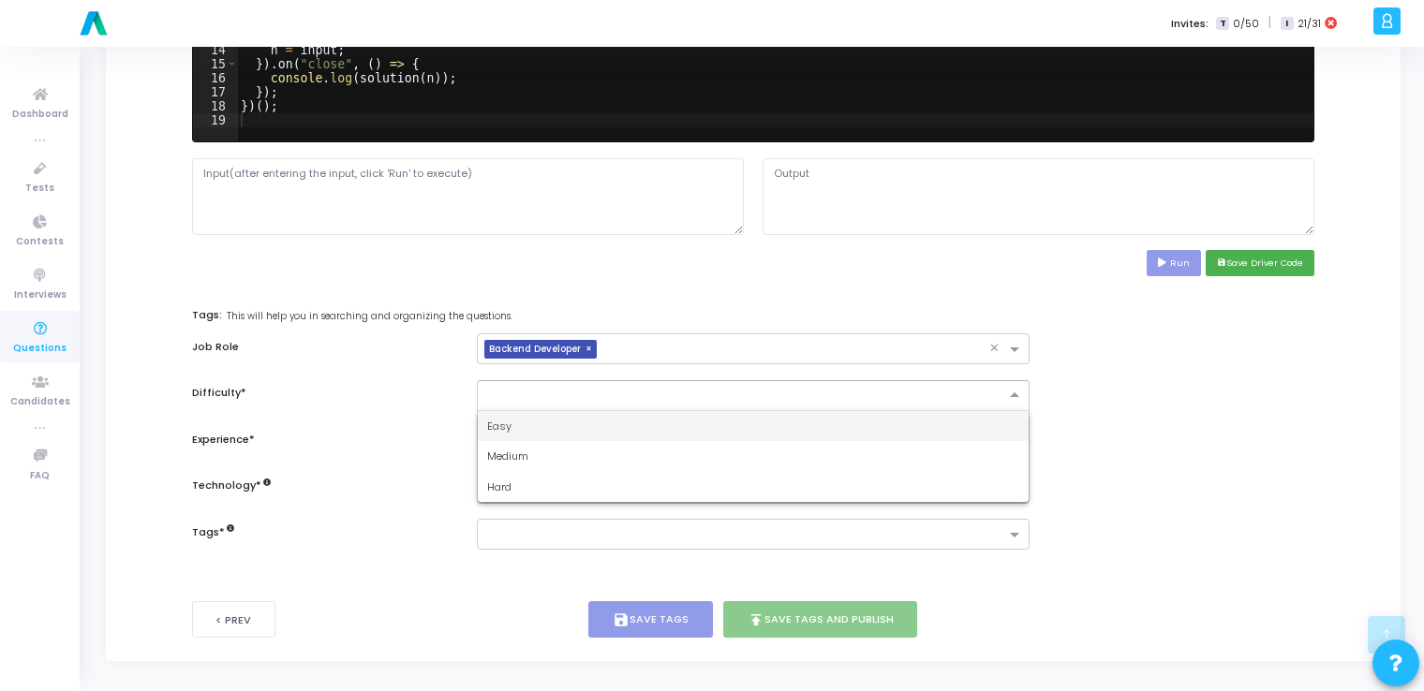
click at [936, 401] on div at bounding box center [753, 395] width 552 height 31
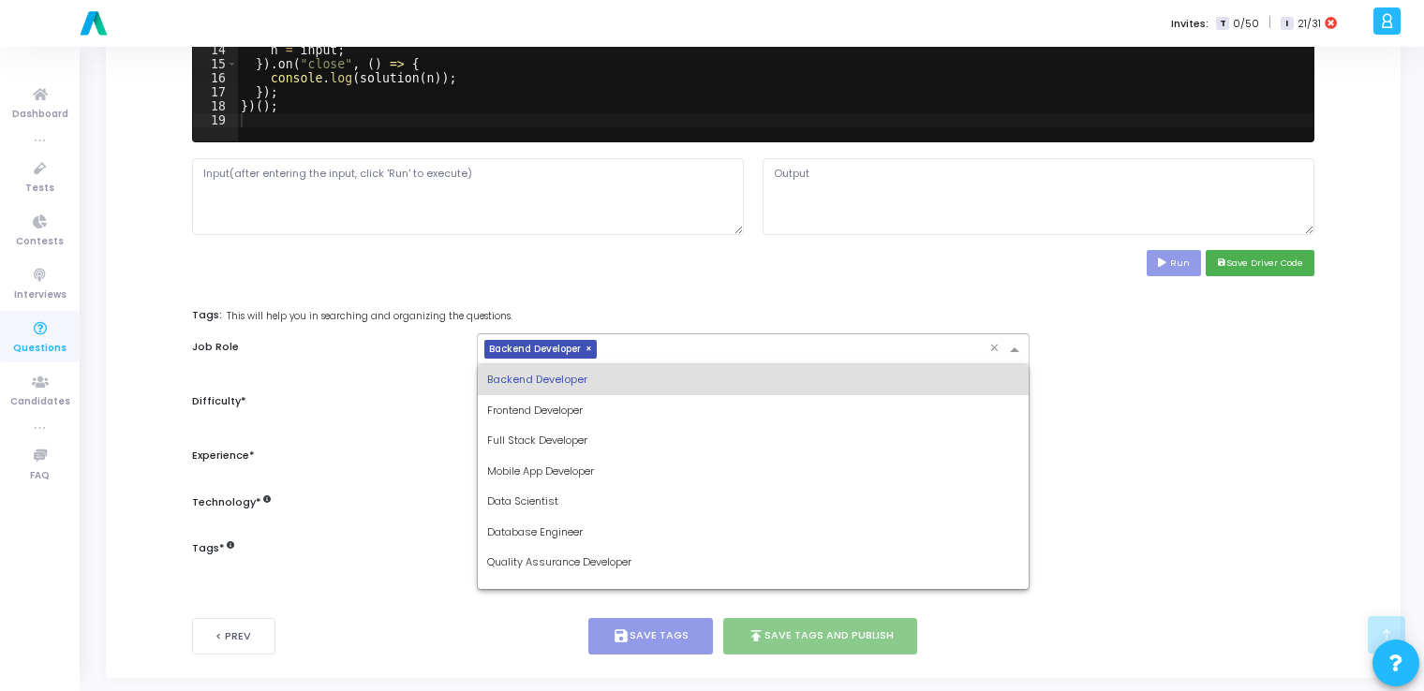
click at [877, 343] on input "text" at bounding box center [796, 351] width 384 height 16
click at [765, 402] on div "Frontend Developer" at bounding box center [753, 410] width 550 height 31
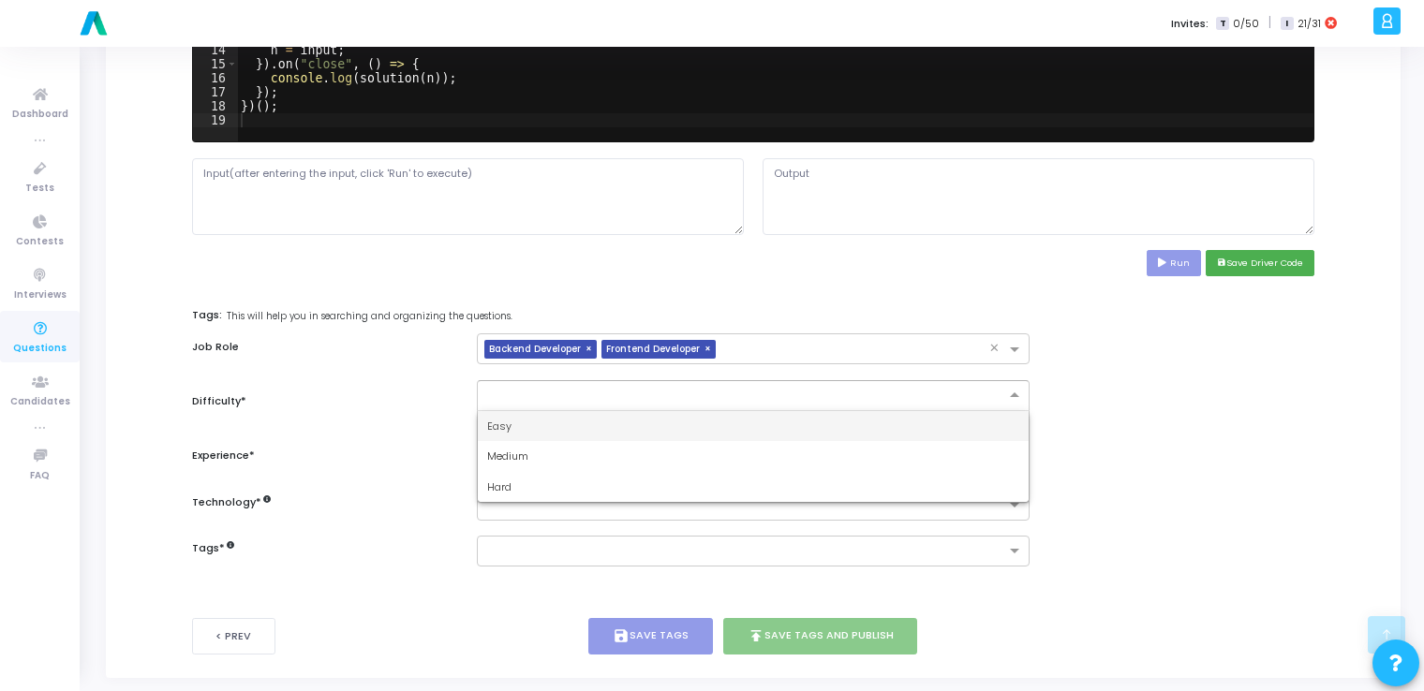
click at [586, 388] on input "text" at bounding box center [734, 394] width 494 height 16
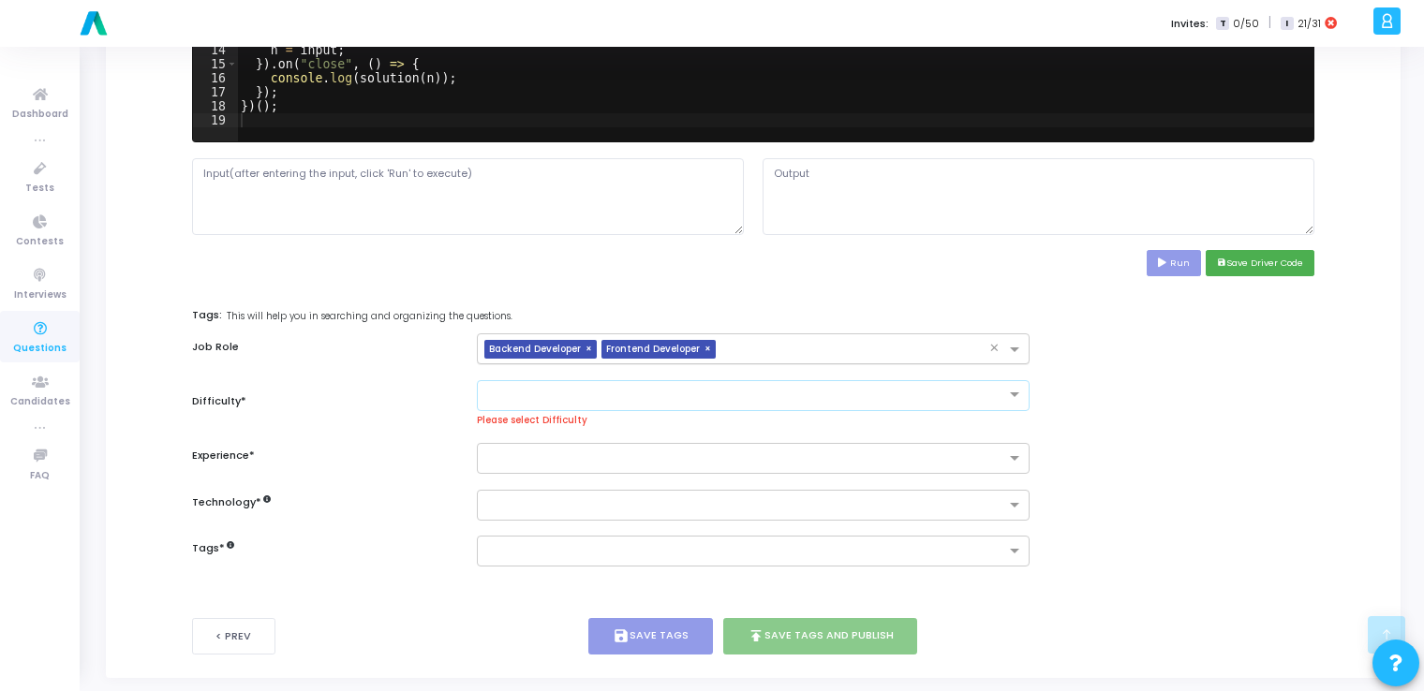
click at [589, 346] on span "×" at bounding box center [591, 350] width 11 height 20
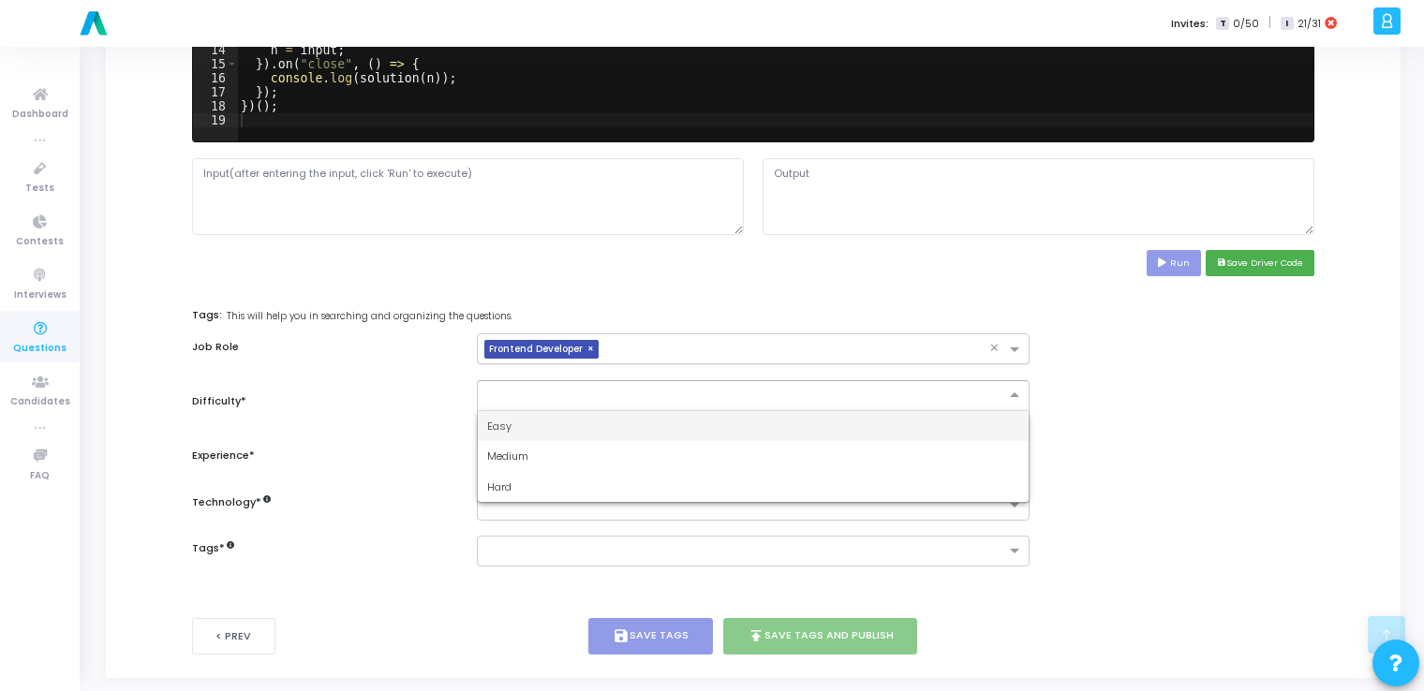
click at [574, 391] on input "text" at bounding box center [734, 394] width 494 height 16
click at [557, 418] on div "Easy" at bounding box center [753, 426] width 550 height 31
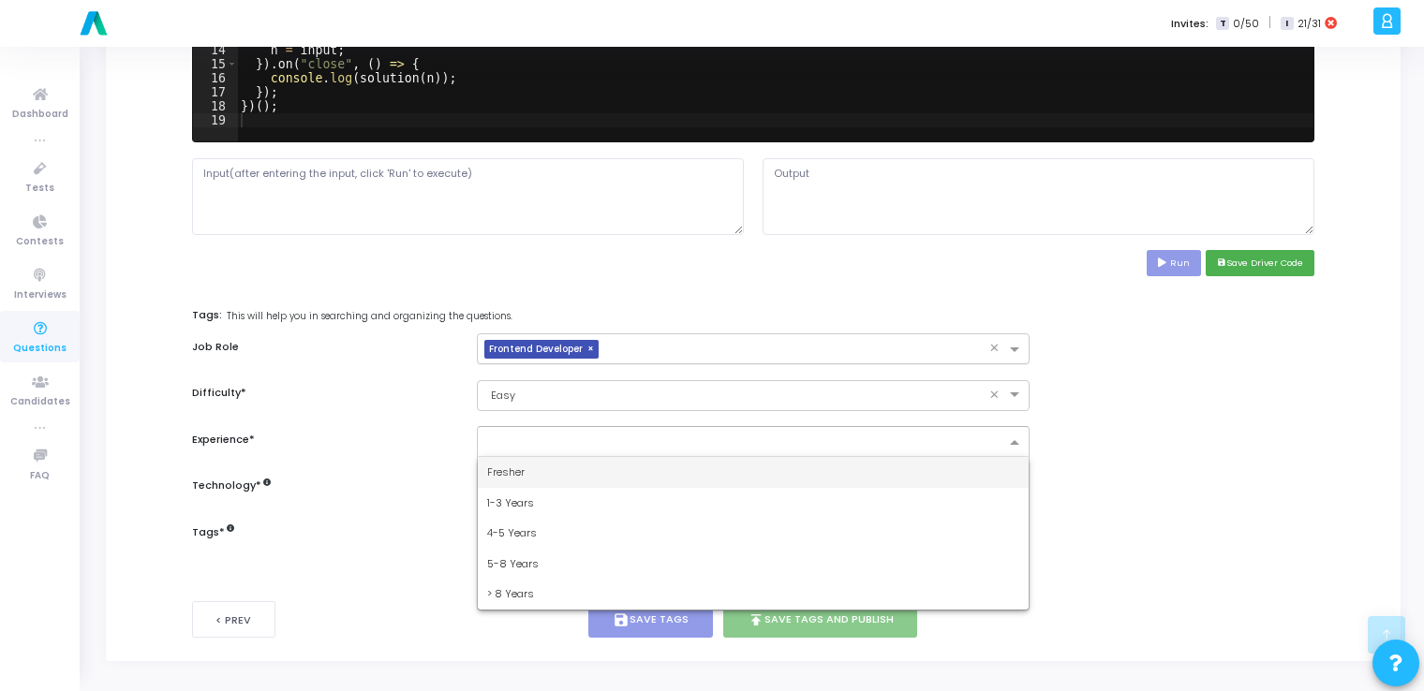
click at [540, 457] on ng-select "Fresher 1-3 Years 4-5 Years 5-8 Years > 8 Years" at bounding box center [753, 441] width 552 height 31
click at [540, 465] on div "Fresher" at bounding box center [753, 472] width 550 height 31
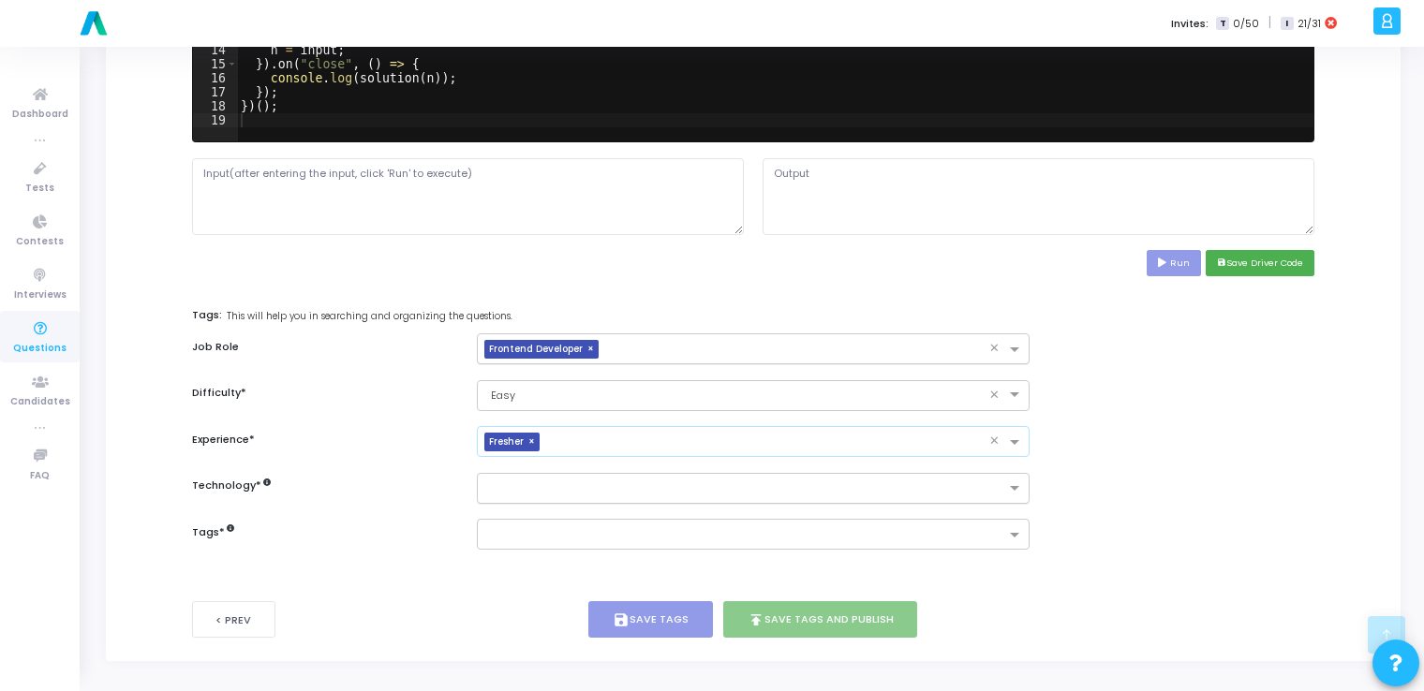
click at [567, 482] on input "text" at bounding box center [745, 490] width 517 height 16
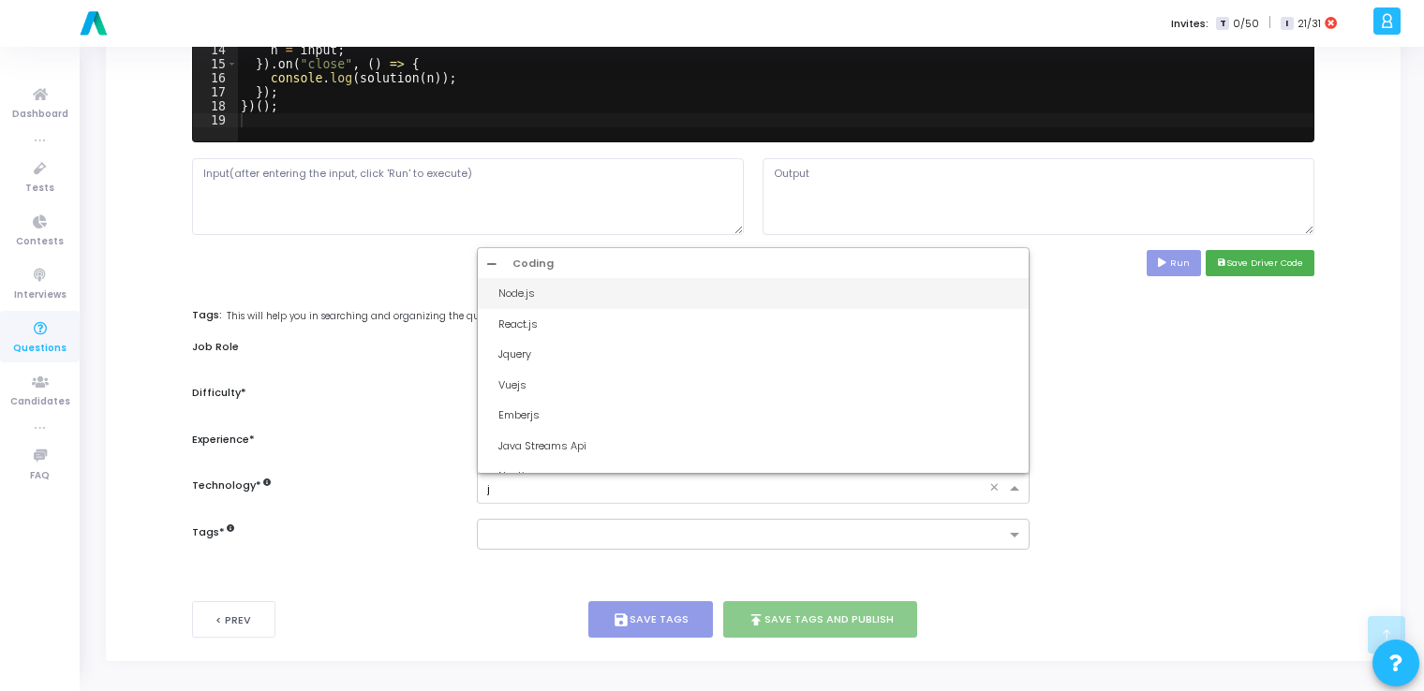
click at [640, 294] on div "Node.js" at bounding box center [758, 294] width 520 height 16
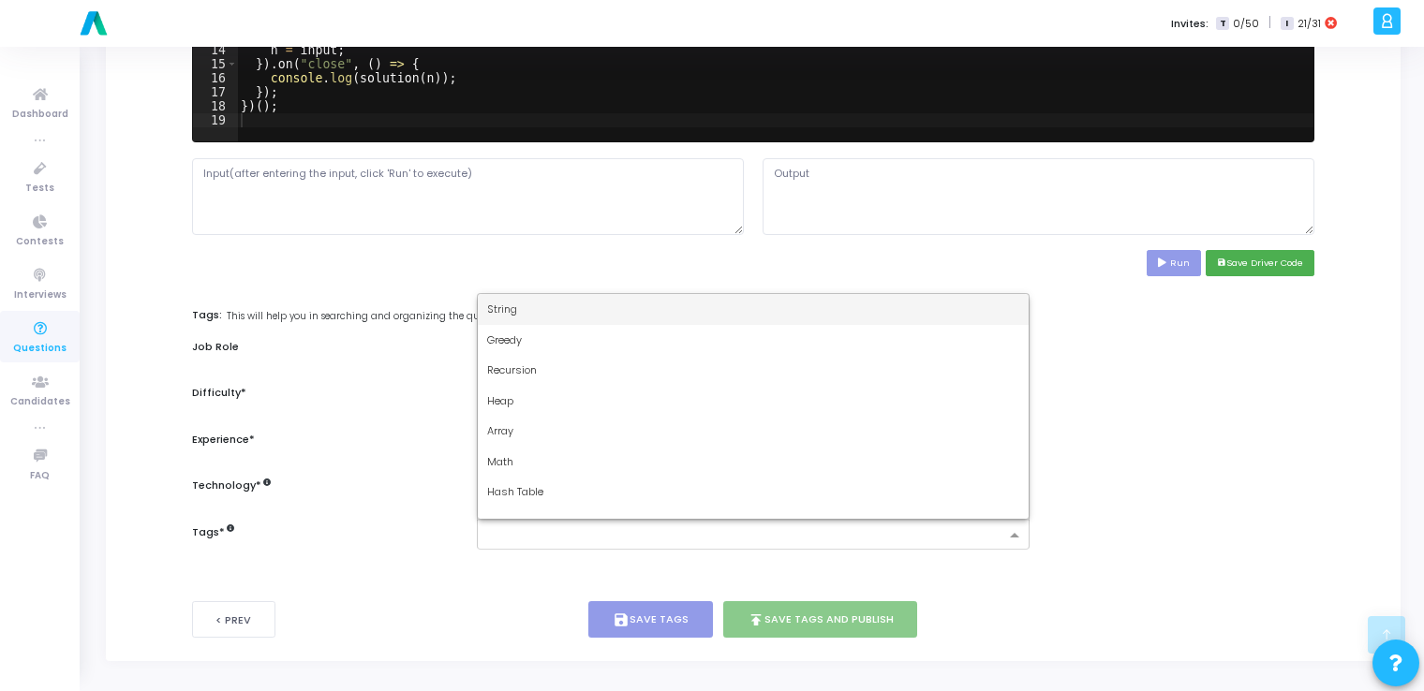
click at [553, 542] on input "text" at bounding box center [745, 536] width 517 height 16
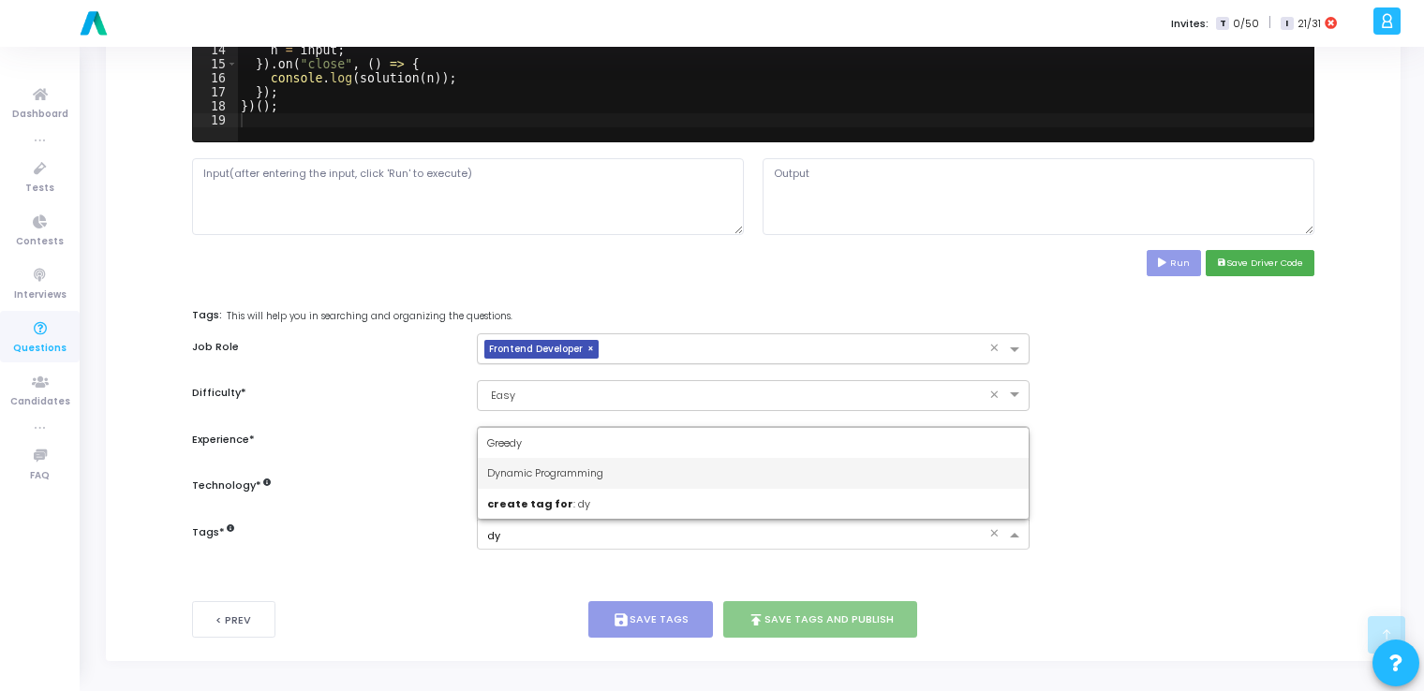
click at [595, 458] on div "Dynamic Programming" at bounding box center [753, 473] width 550 height 31
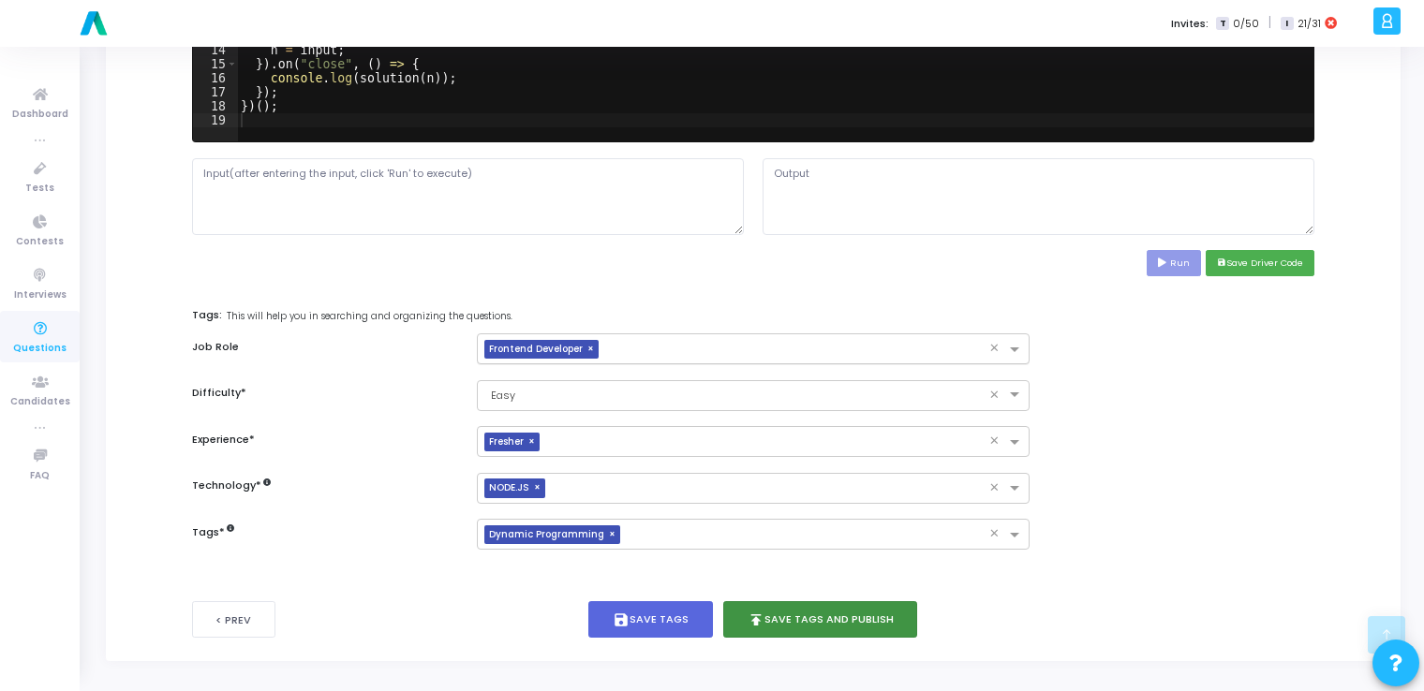
click at [802, 617] on button "publish Save Tags and Publish" at bounding box center [820, 619] width 195 height 37
